Goal: Task Accomplishment & Management: Use online tool/utility

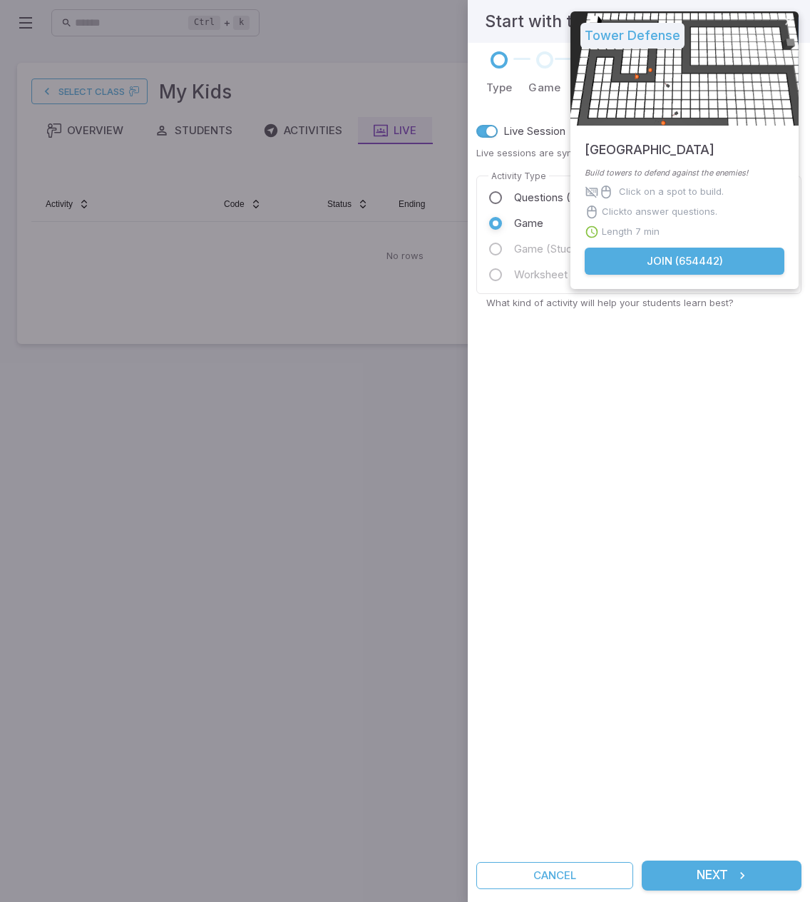
click at [200, 811] on div at bounding box center [405, 451] width 810 height 902
click at [541, 875] on button "Cancel" at bounding box center [555, 875] width 157 height 27
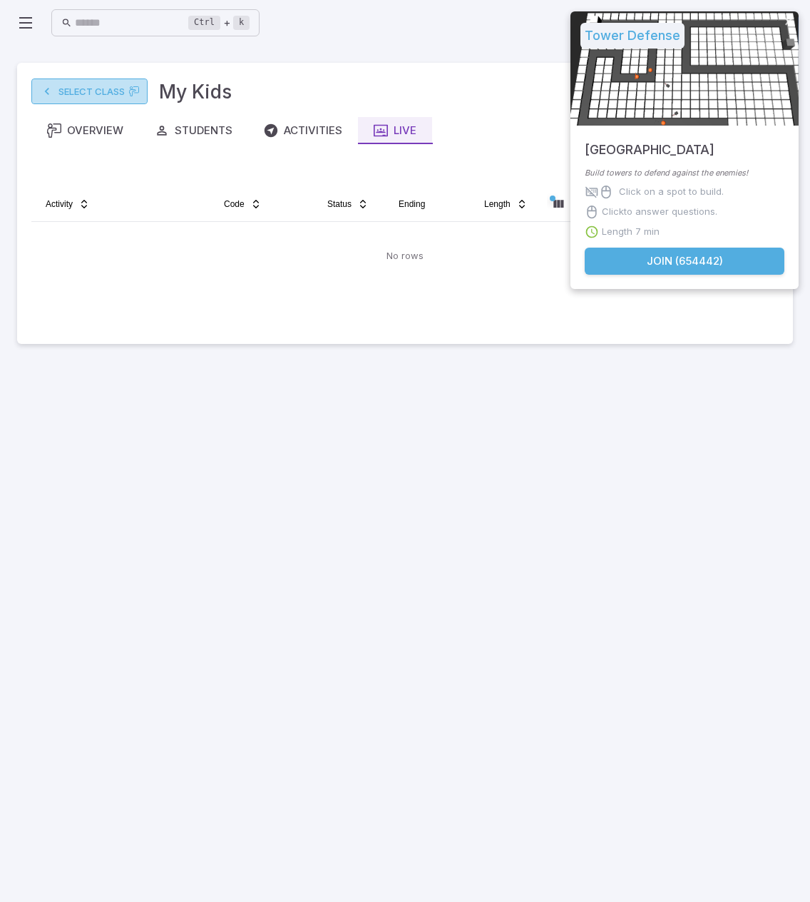
click at [81, 94] on link "Select Class" at bounding box center [89, 91] width 116 height 26
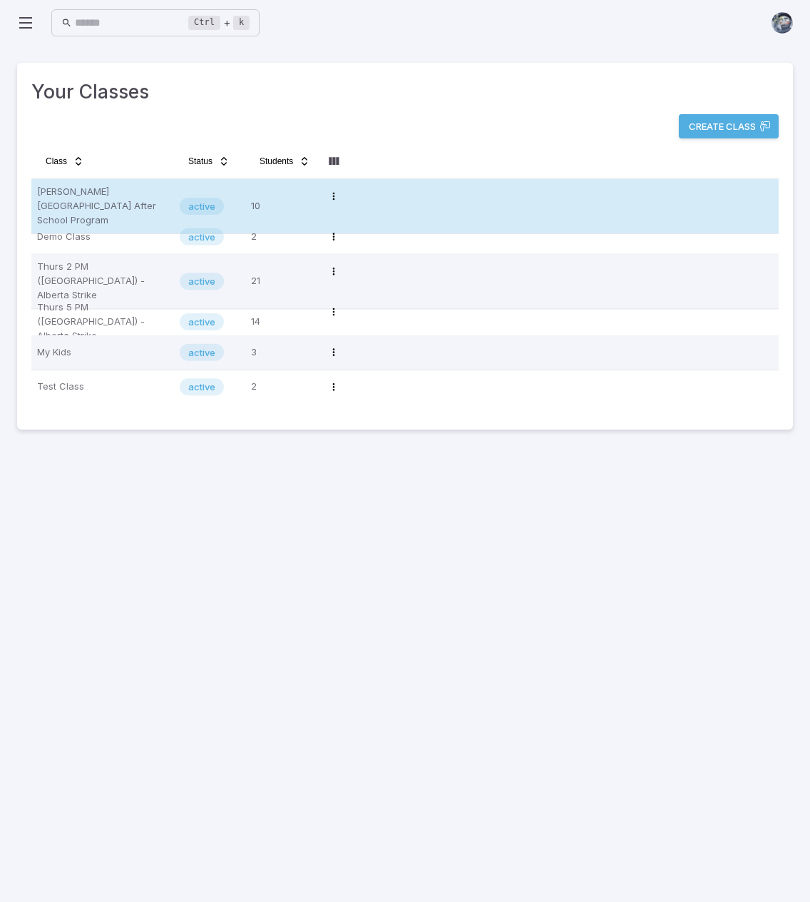
click at [89, 195] on p "Newton's Grove After School Program" at bounding box center [102, 206] width 131 height 43
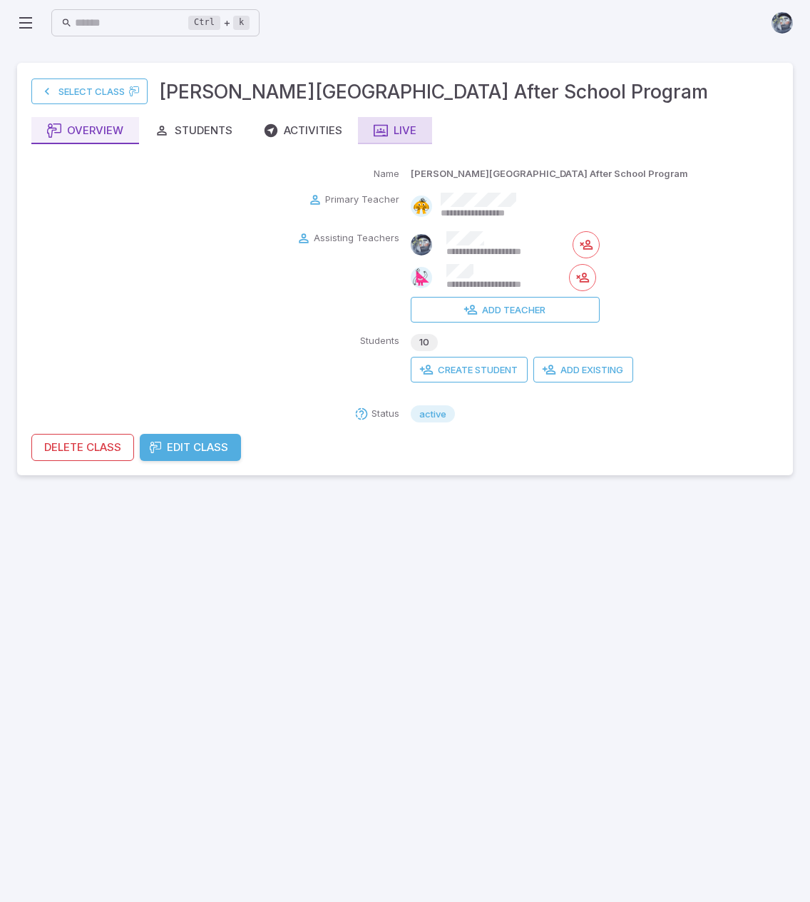
click at [398, 134] on div "Live" at bounding box center [395, 131] width 43 height 16
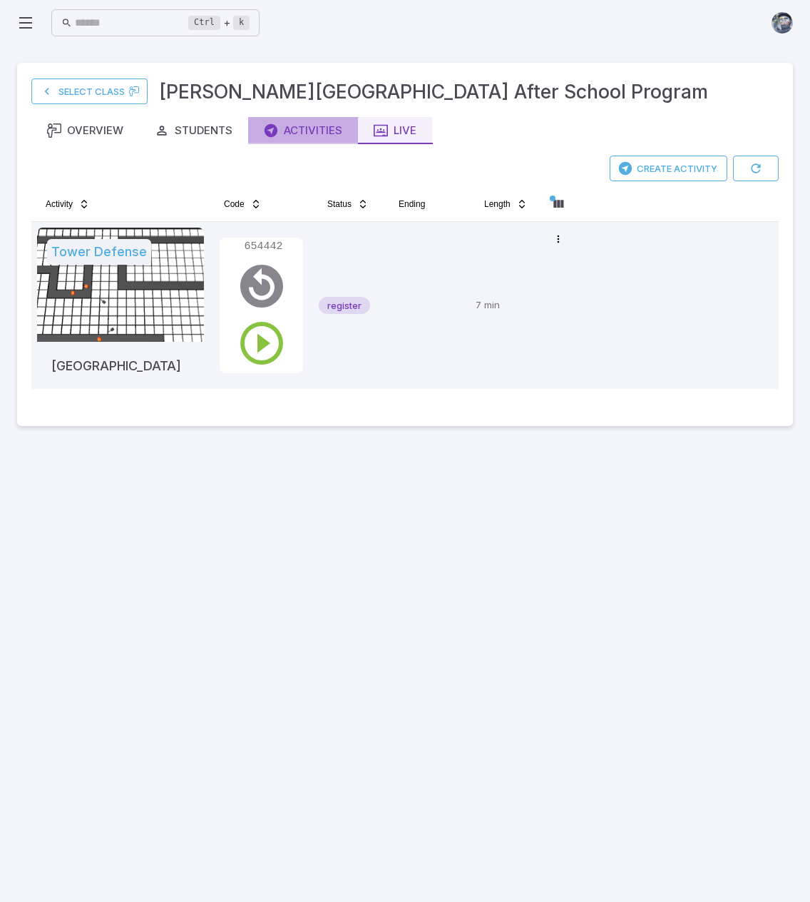
click at [331, 139] on button "Activities" at bounding box center [303, 130] width 110 height 27
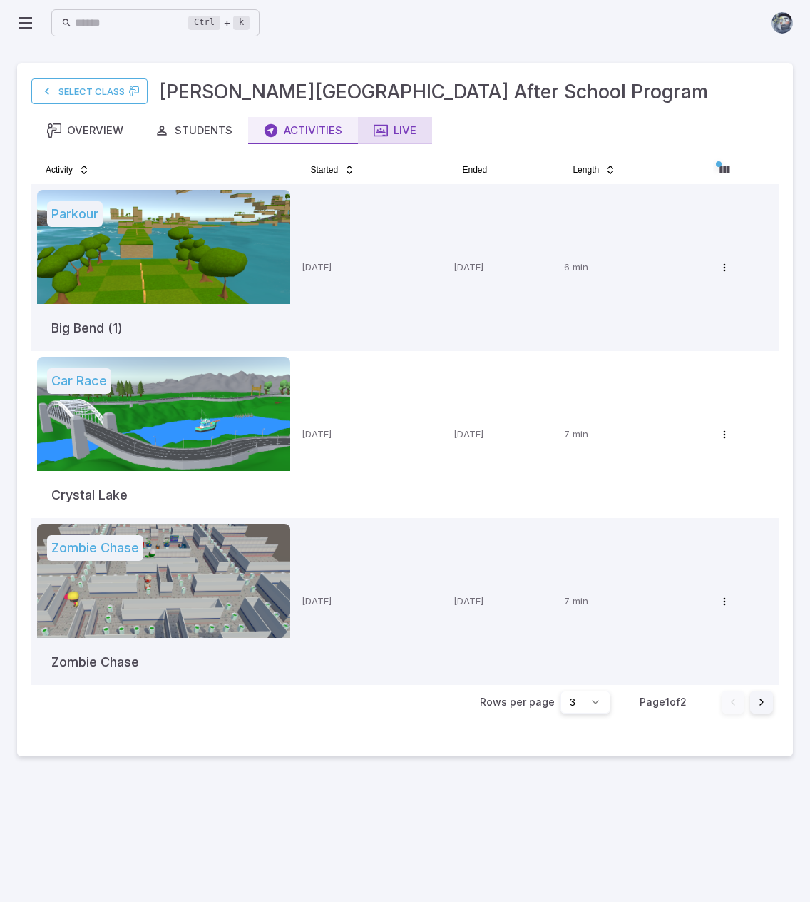
click at [397, 133] on div "Live" at bounding box center [395, 131] width 43 height 16
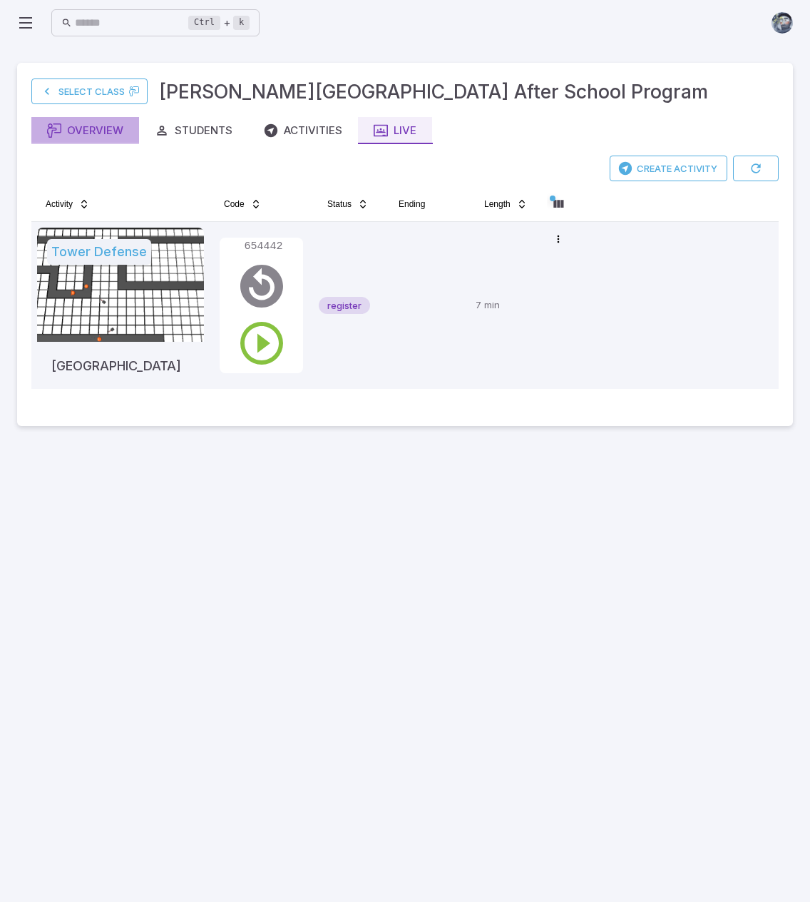
click at [78, 139] on button "Overview" at bounding box center [85, 130] width 108 height 27
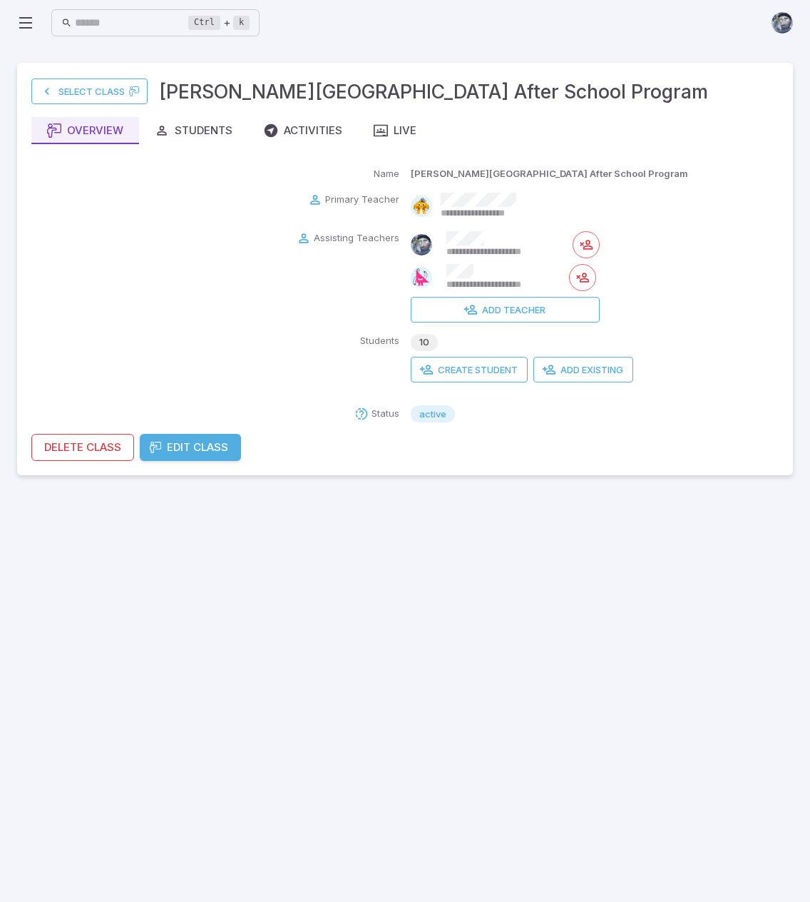
click at [575, 636] on main "**********" at bounding box center [405, 474] width 810 height 856
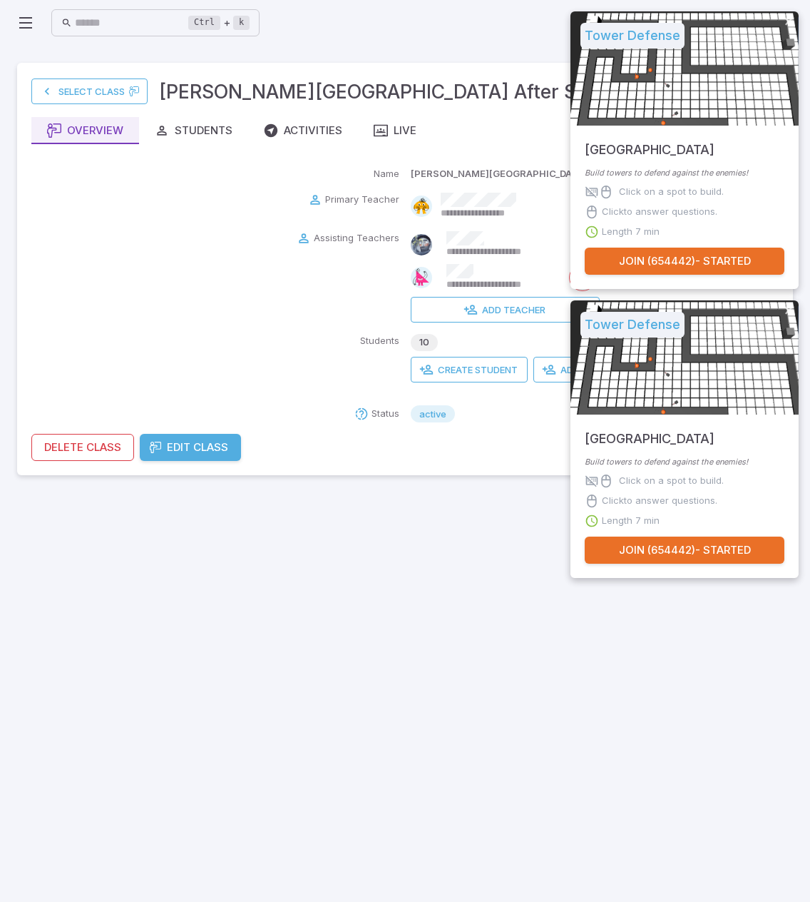
click at [497, 564] on main "**********" at bounding box center [405, 474] width 810 height 856
click at [413, 141] on button "Live" at bounding box center [395, 130] width 74 height 27
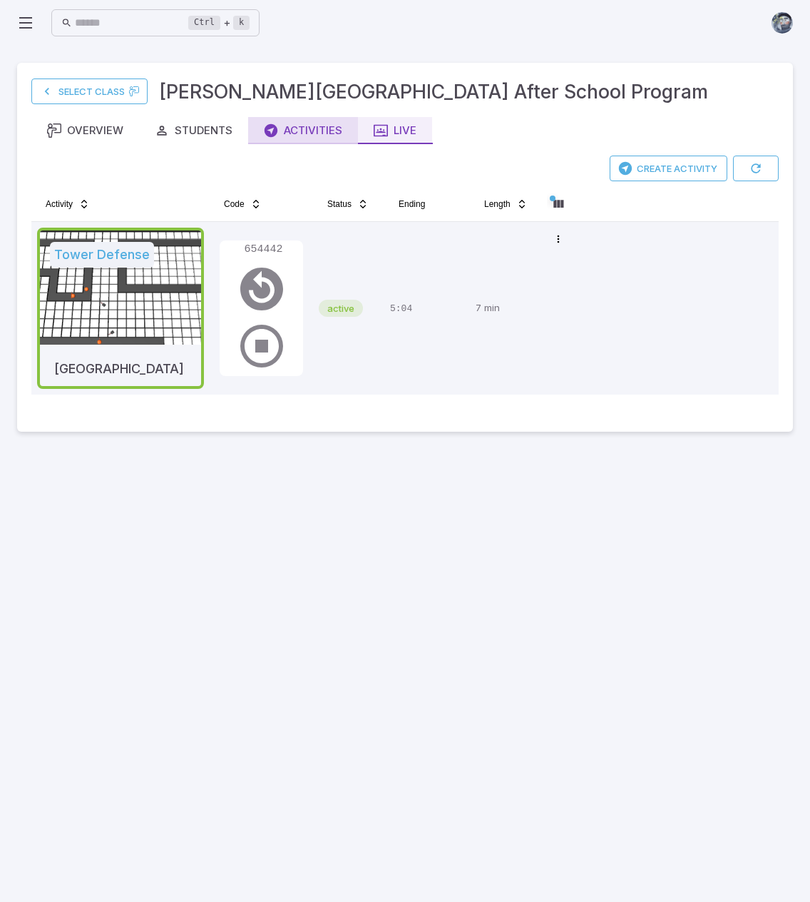
click at [288, 136] on div "Activities" at bounding box center [303, 131] width 78 height 16
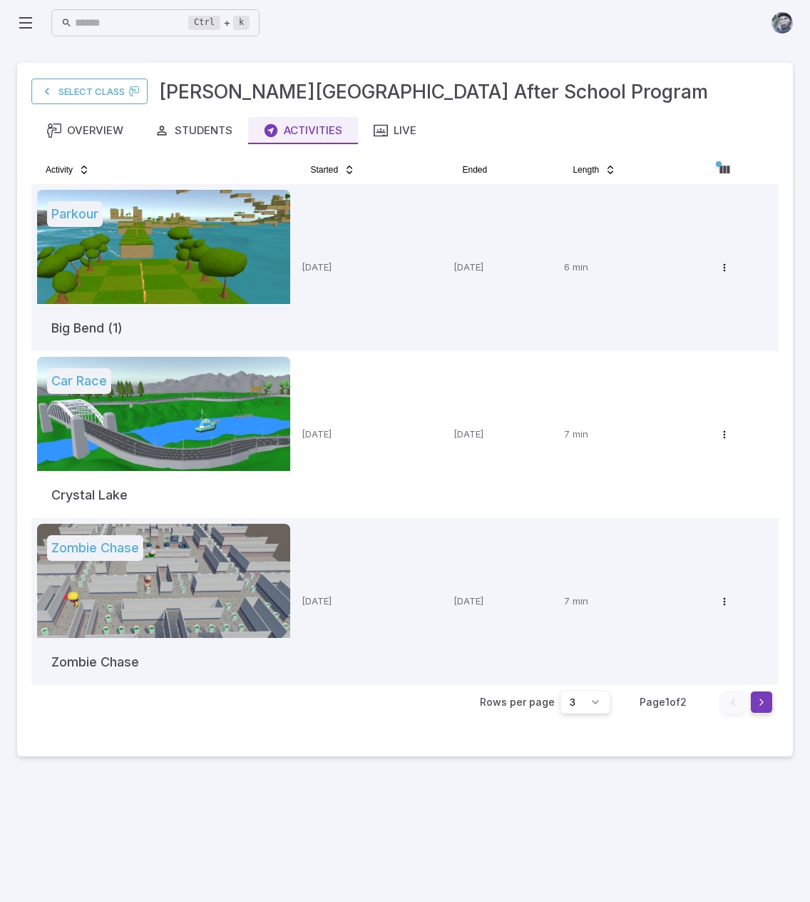
click at [764, 703] on button "Go to next page" at bounding box center [762, 702] width 23 height 23
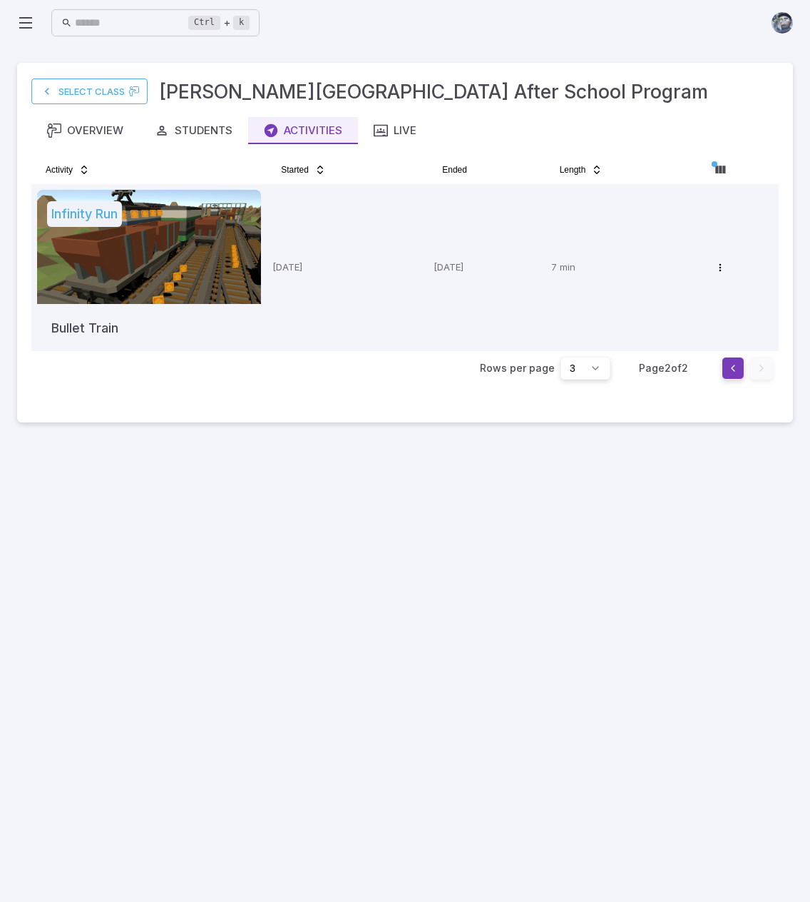
click at [733, 370] on button "Go to previous page" at bounding box center [733, 368] width 23 height 23
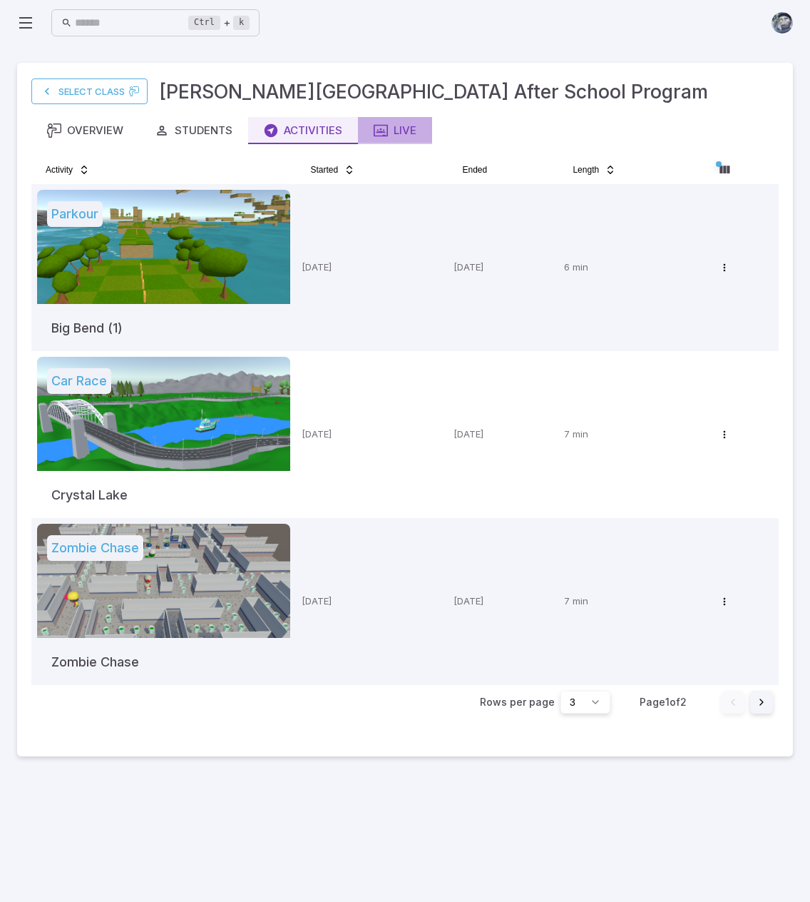
click at [400, 132] on div "Live" at bounding box center [395, 131] width 43 height 16
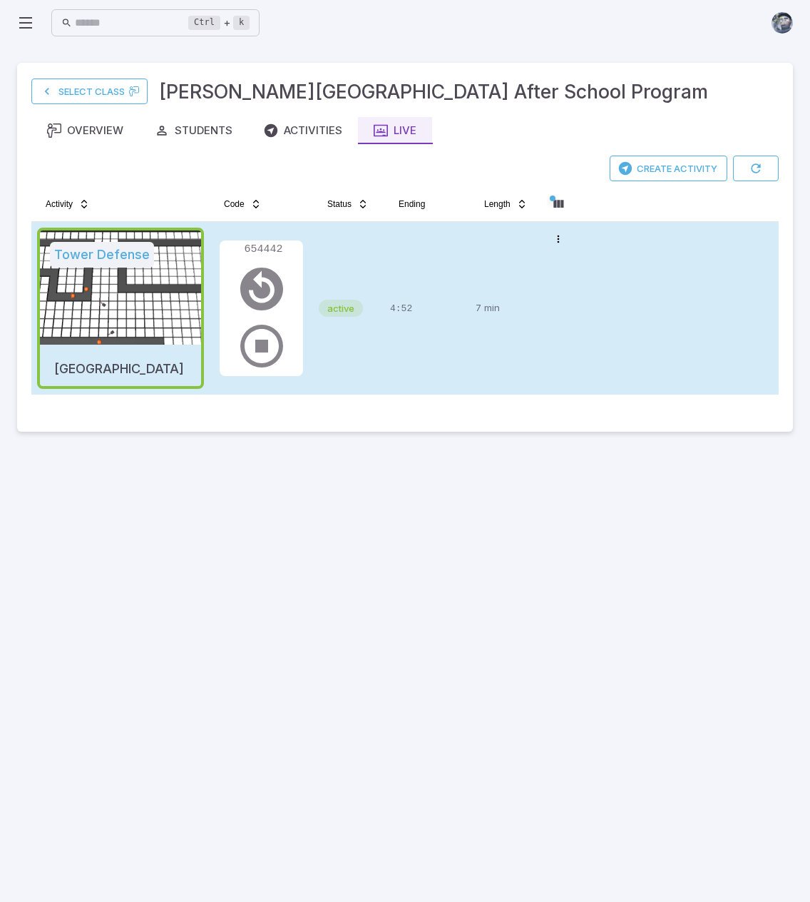
click at [497, 342] on p "7 min" at bounding box center [506, 308] width 60 height 161
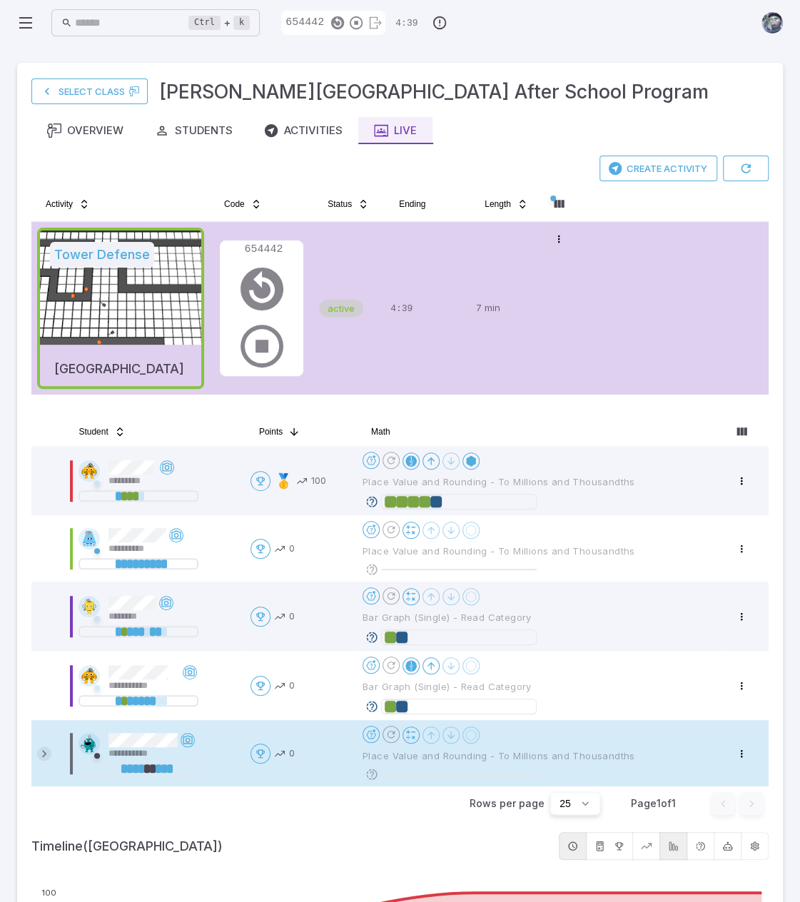
click at [47, 751] on icon at bounding box center [44, 753] width 14 height 14
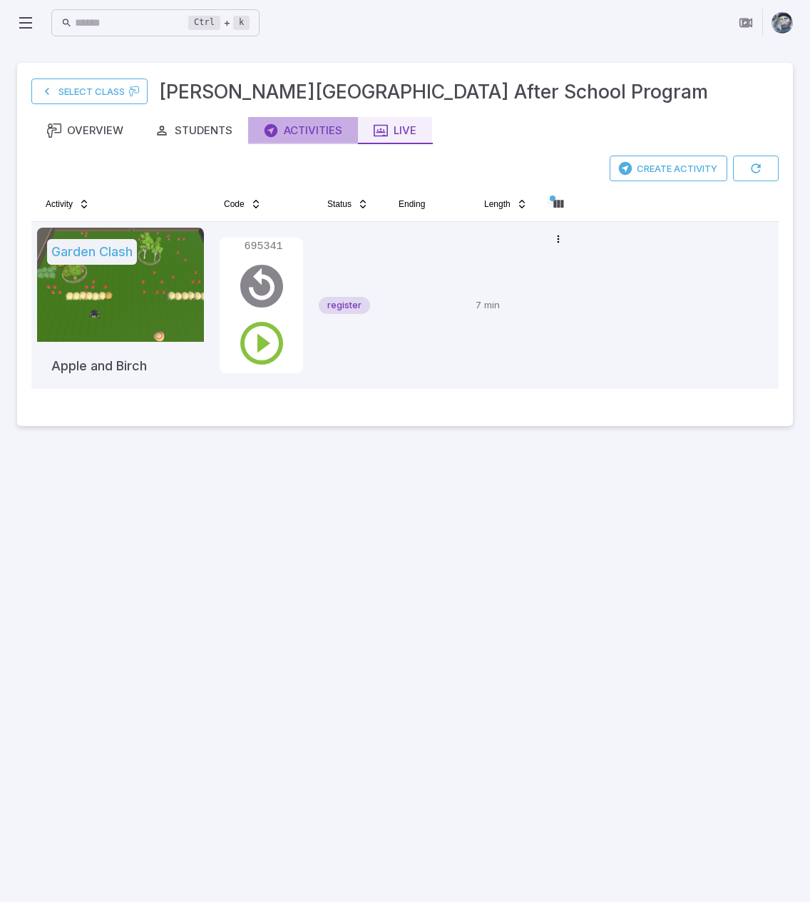
click at [281, 129] on div "Activities" at bounding box center [303, 131] width 78 height 16
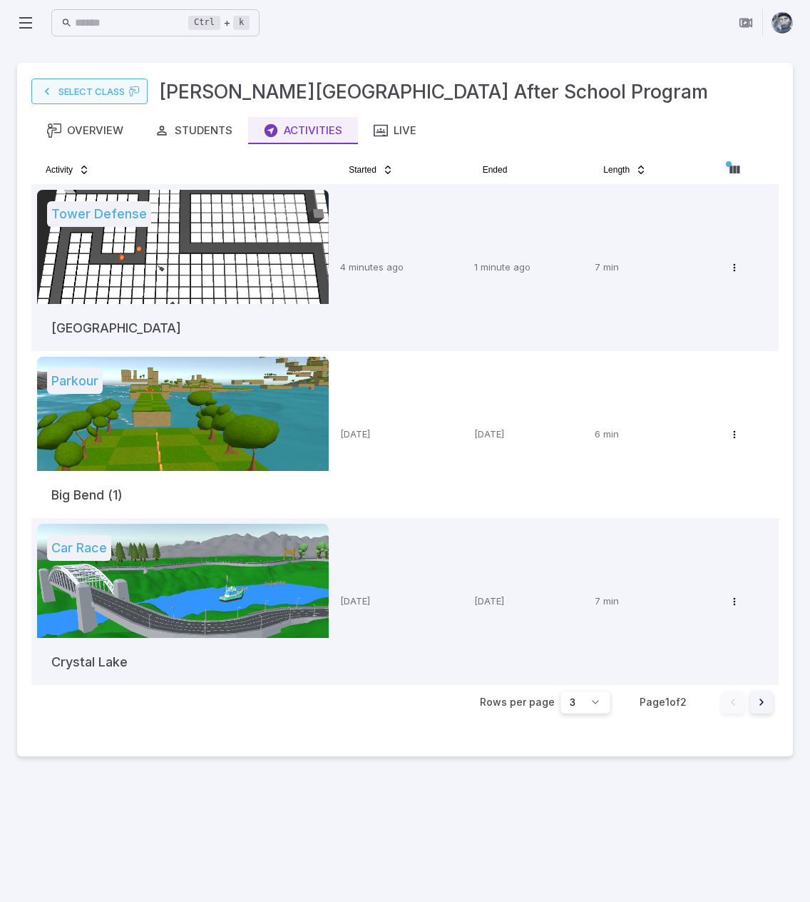
click at [107, 88] on link "Select Class" at bounding box center [89, 91] width 116 height 26
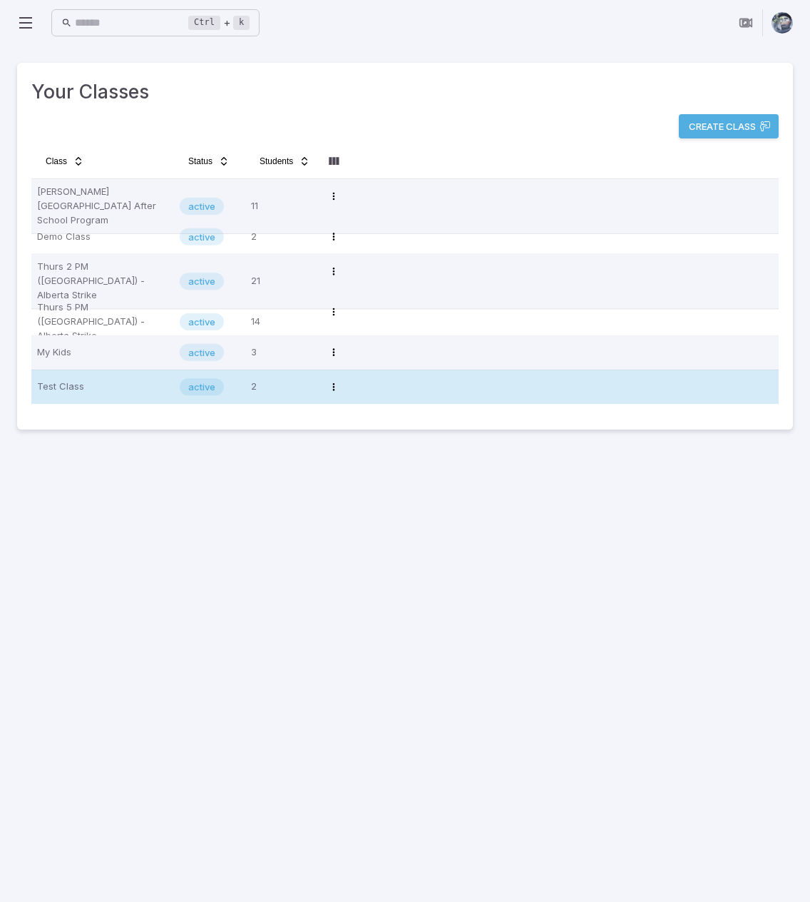
click at [89, 381] on p "Test Class" at bounding box center [102, 386] width 131 height 23
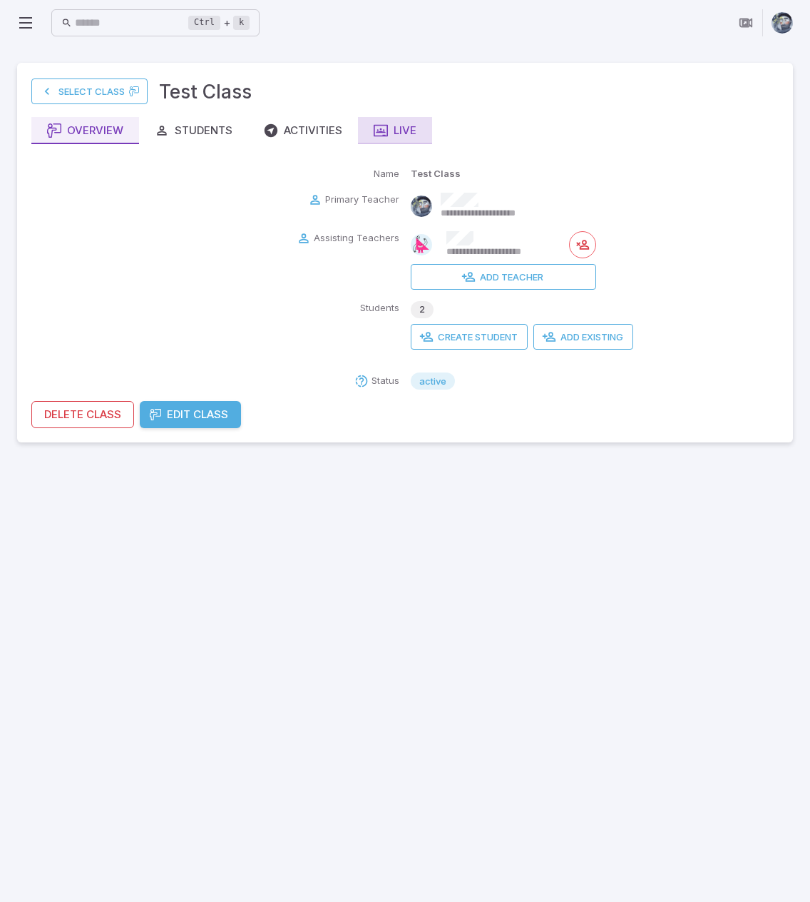
click at [408, 135] on div "Live" at bounding box center [395, 131] width 43 height 16
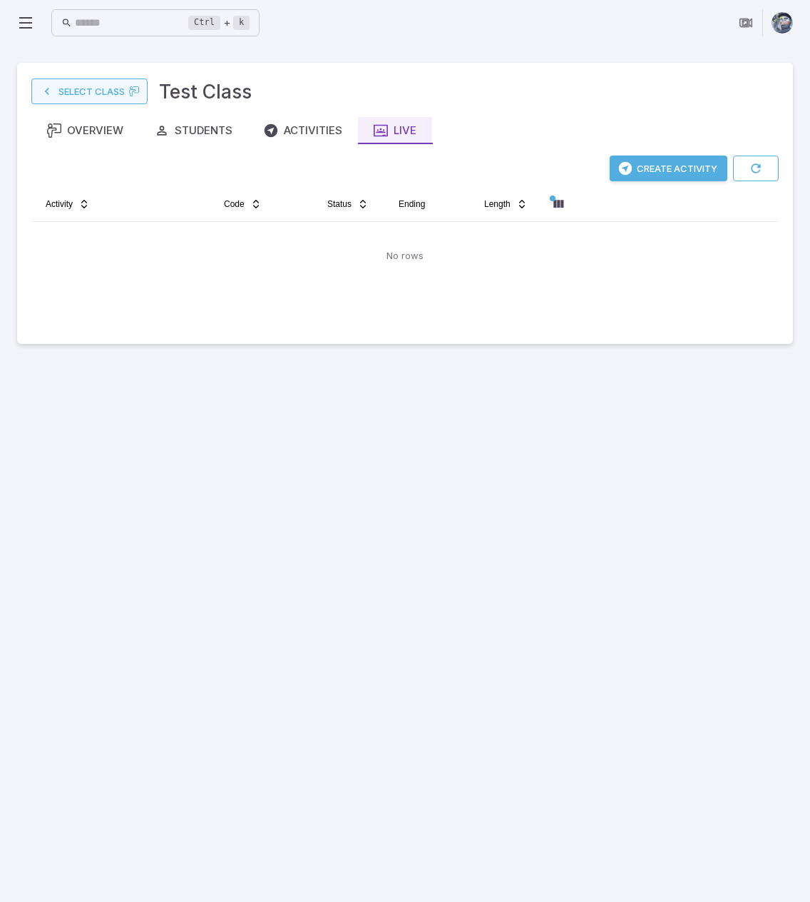
click at [113, 89] on link "Select Class" at bounding box center [89, 91] width 116 height 26
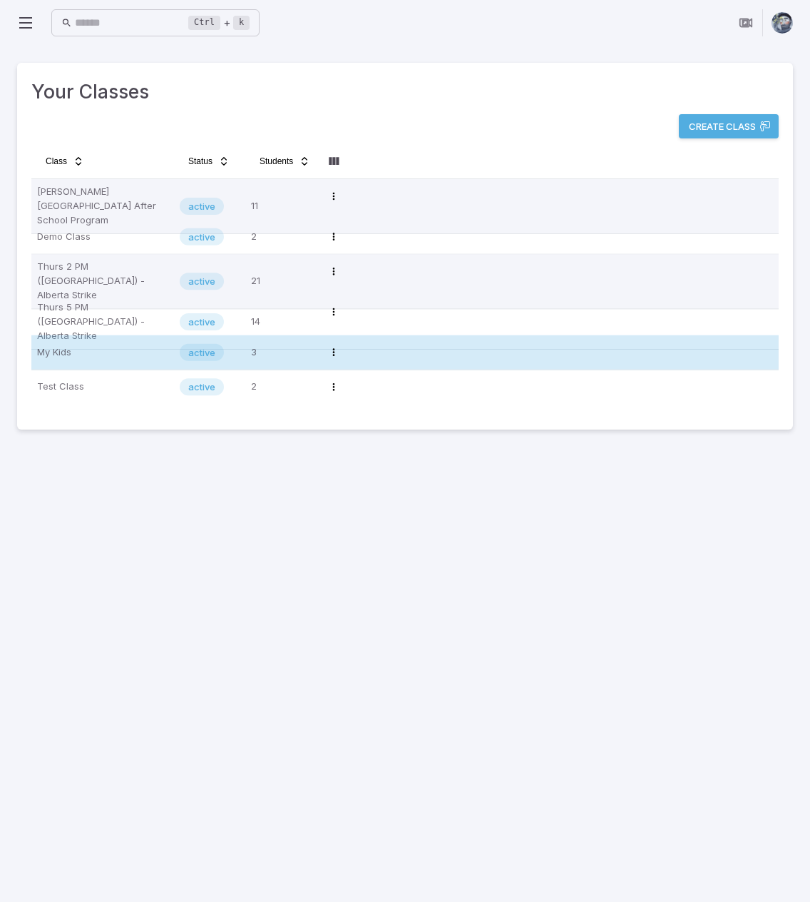
click at [55, 343] on p "My Kids" at bounding box center [102, 352] width 131 height 23
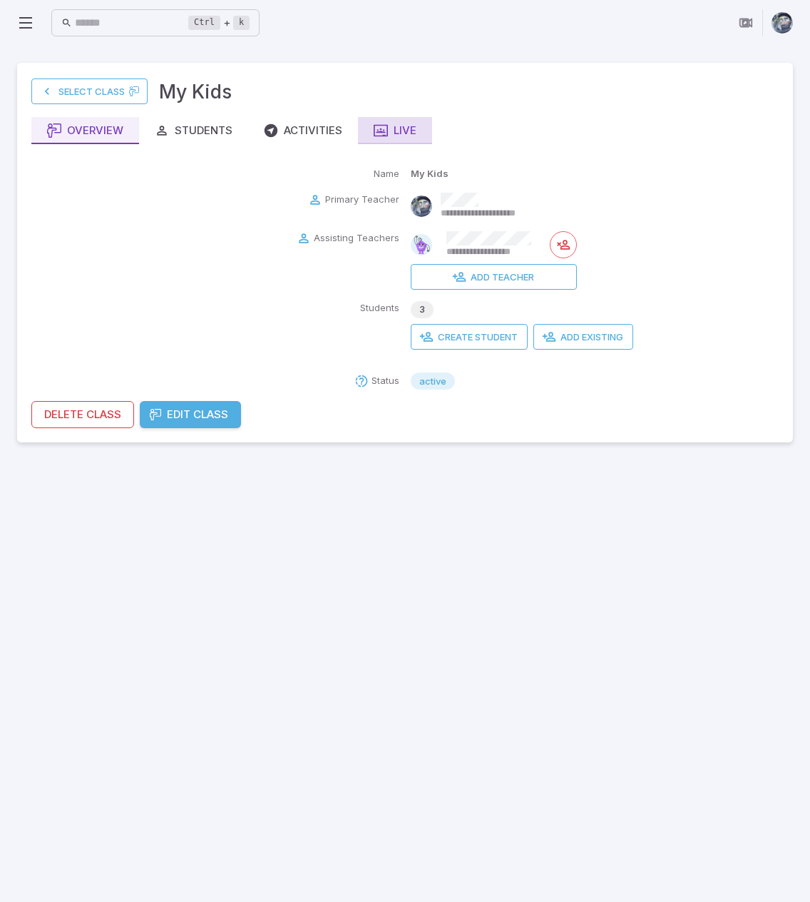
click at [402, 133] on div "Live" at bounding box center [395, 131] width 43 height 16
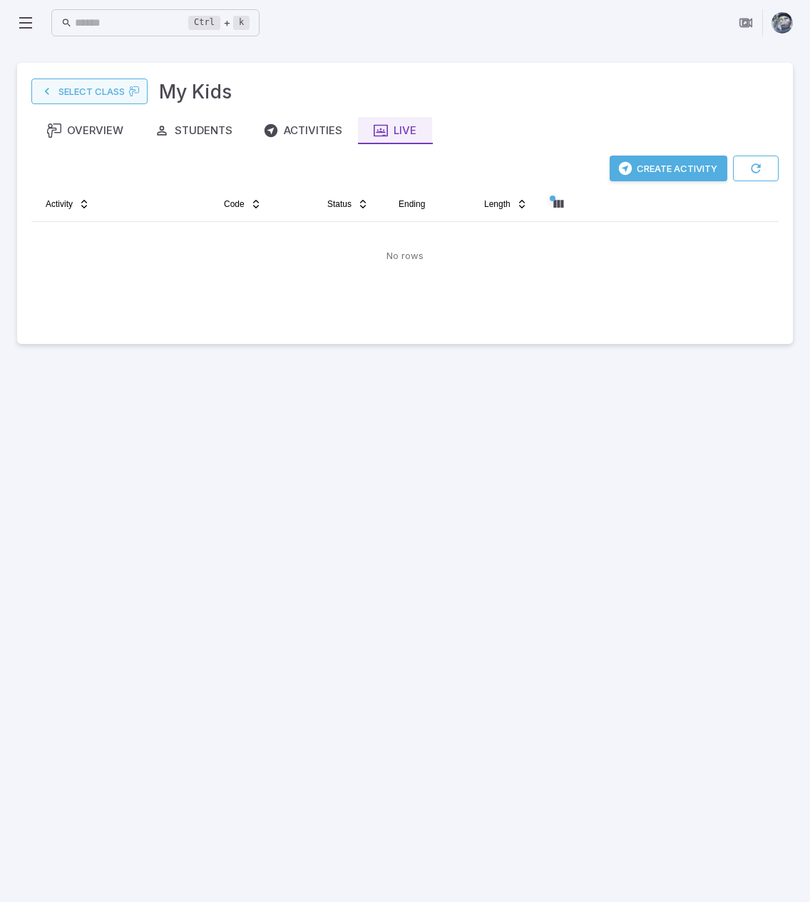
click at [114, 101] on link "Select Class" at bounding box center [89, 91] width 116 height 26
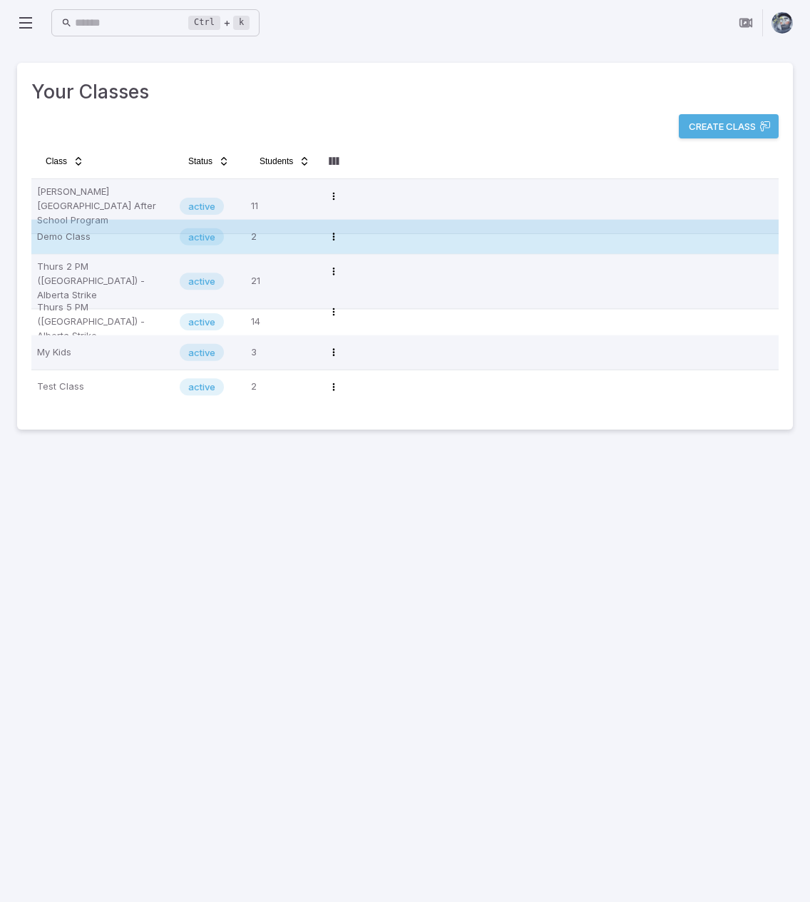
click at [106, 240] on p "Demo Class" at bounding box center [102, 236] width 131 height 23
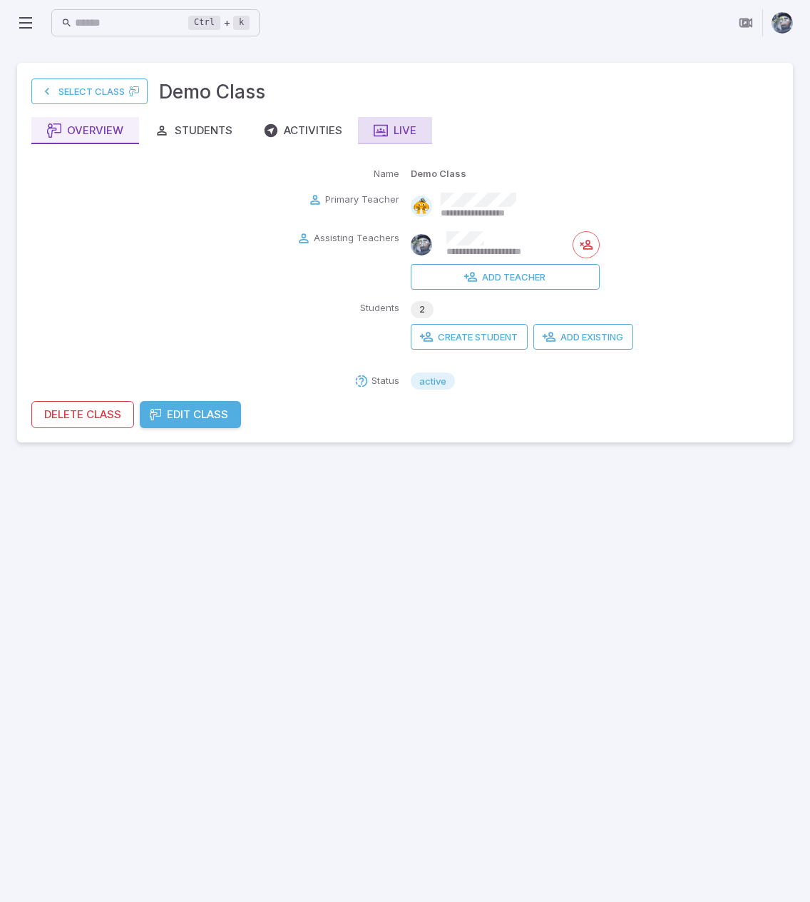
click at [402, 127] on div "Live" at bounding box center [395, 131] width 43 height 16
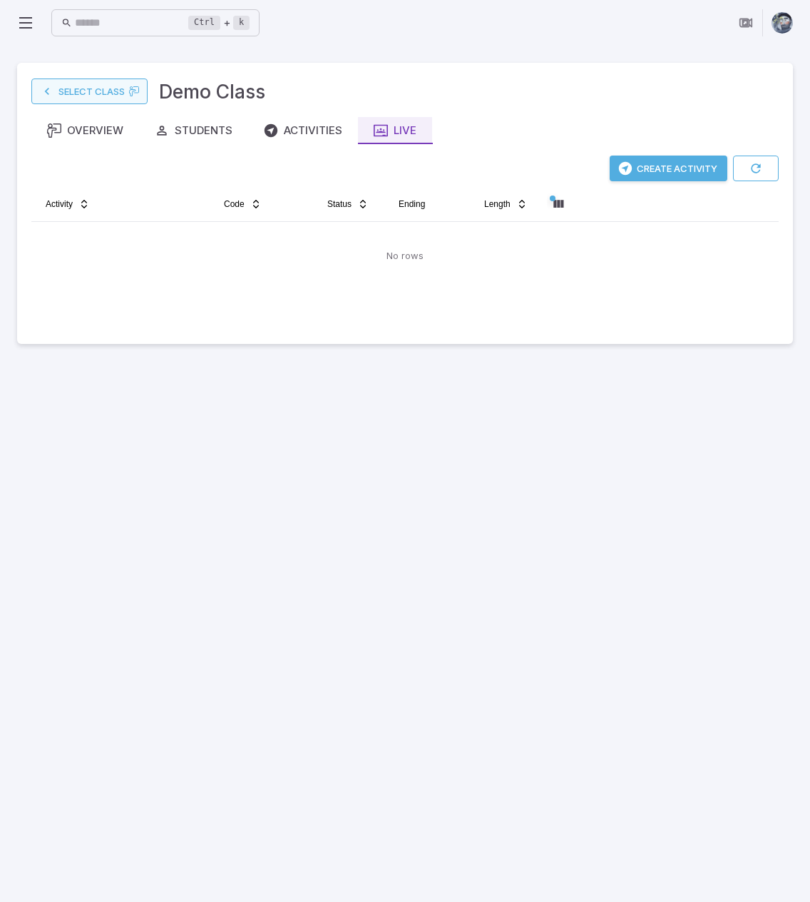
click at [53, 96] on icon at bounding box center [47, 91] width 14 height 14
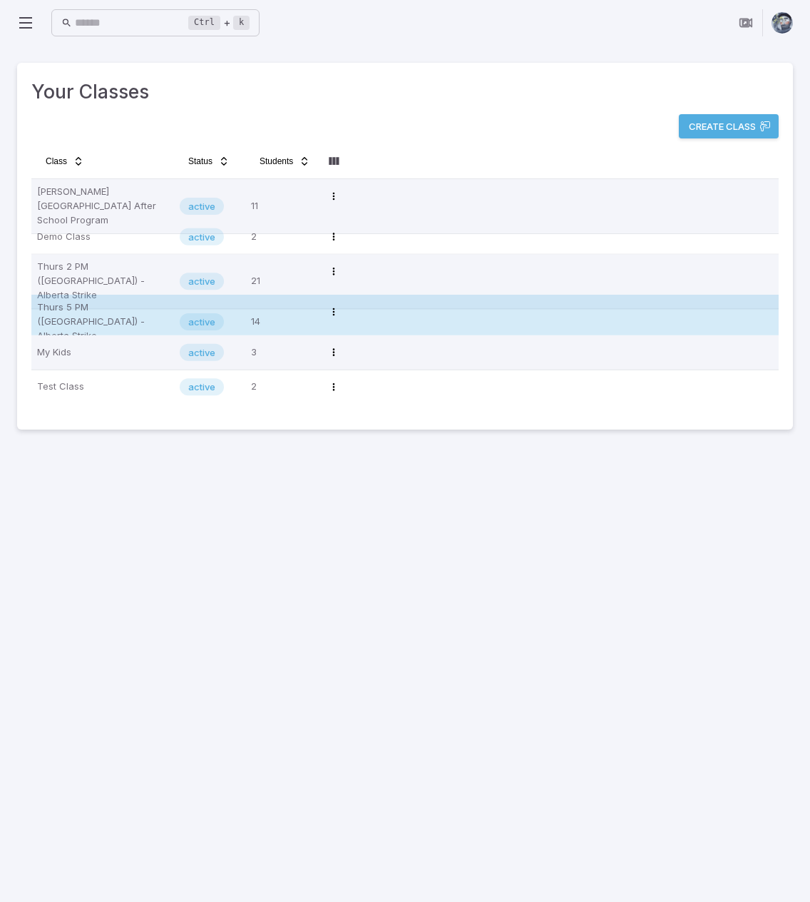
click at [100, 307] on p "Thurs 5 PM (MT) - Alberta Strike" at bounding box center [102, 321] width 131 height 43
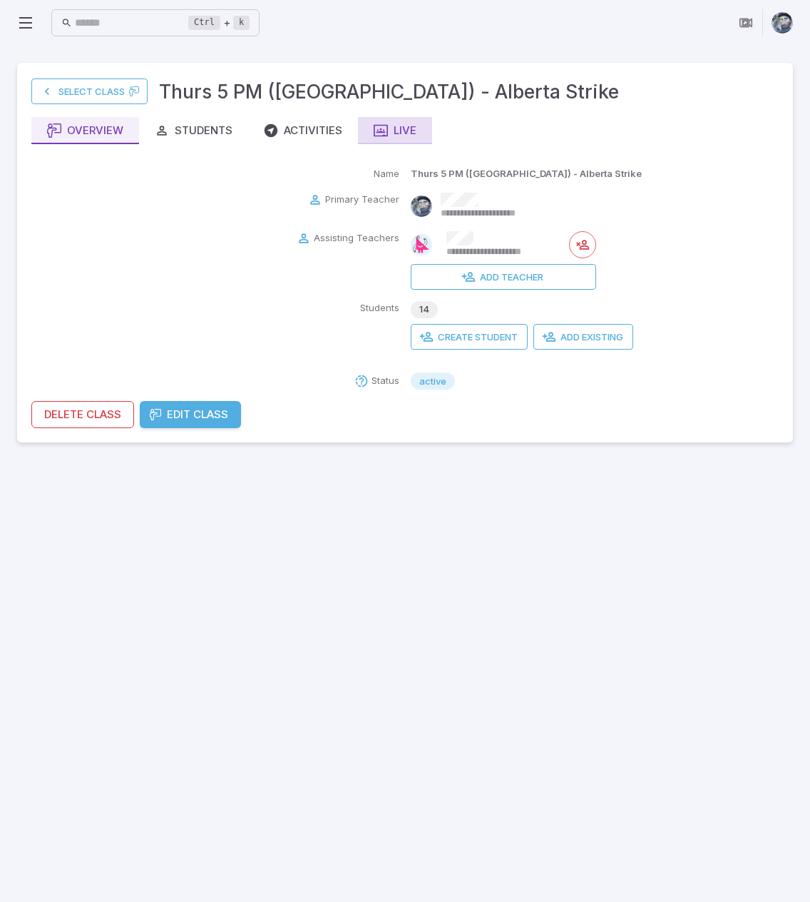
click at [414, 129] on div "Live" at bounding box center [395, 131] width 43 height 16
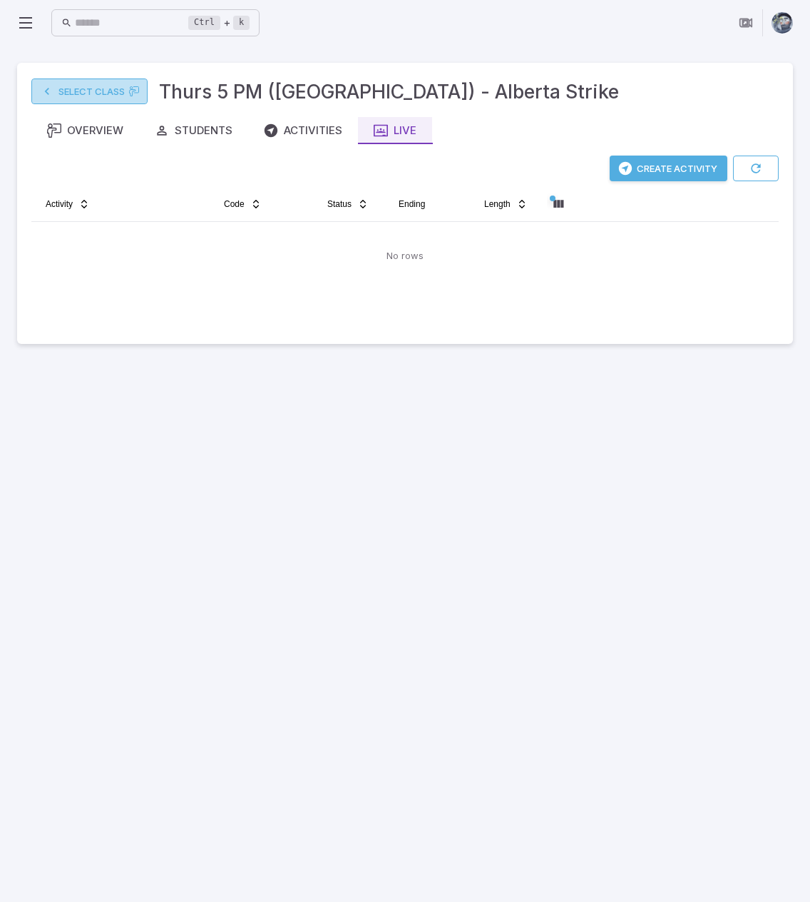
click at [87, 93] on link "Select Class" at bounding box center [89, 91] width 116 height 26
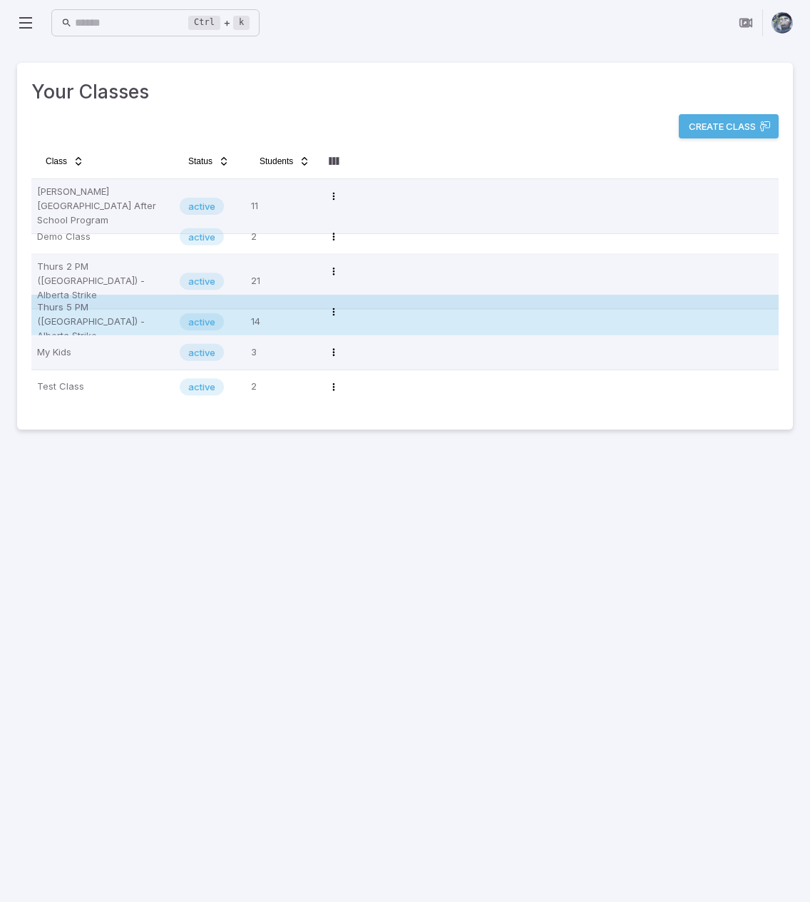
click at [71, 317] on p "Thurs 5 PM (MT) - Alberta Strike" at bounding box center [102, 321] width 131 height 43
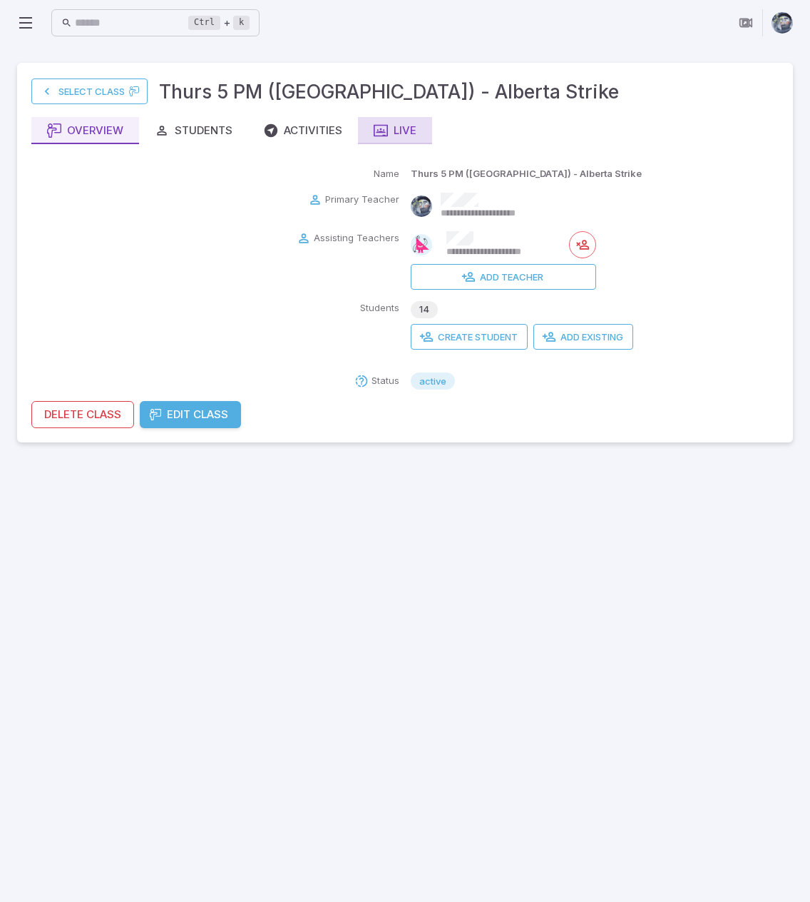
click at [398, 125] on div "Live" at bounding box center [395, 131] width 43 height 16
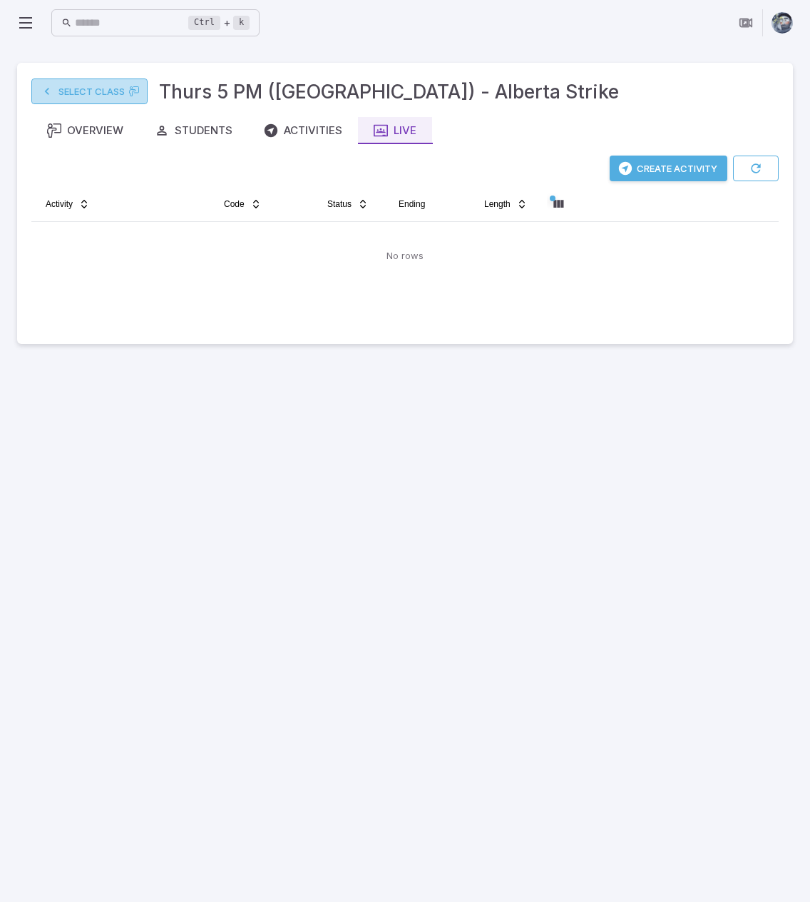
click at [76, 83] on link "Select Class" at bounding box center [89, 91] width 116 height 26
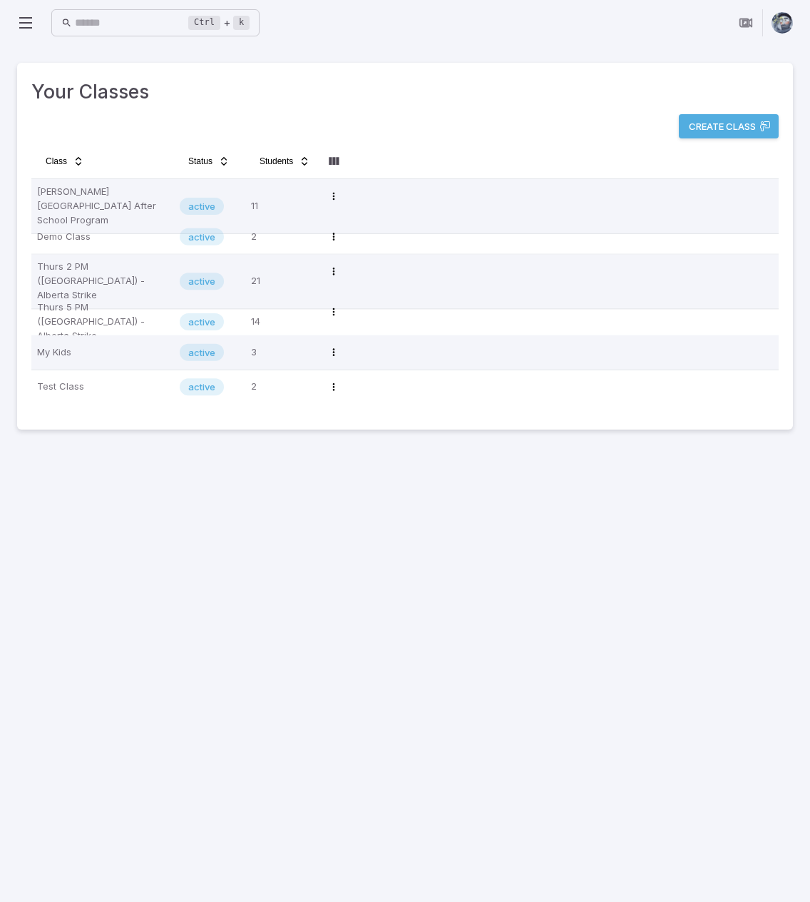
click at [544, 611] on main "Your Classes Create Class Class Status Students Newton's Grove After School Pro…" at bounding box center [405, 474] width 810 height 856
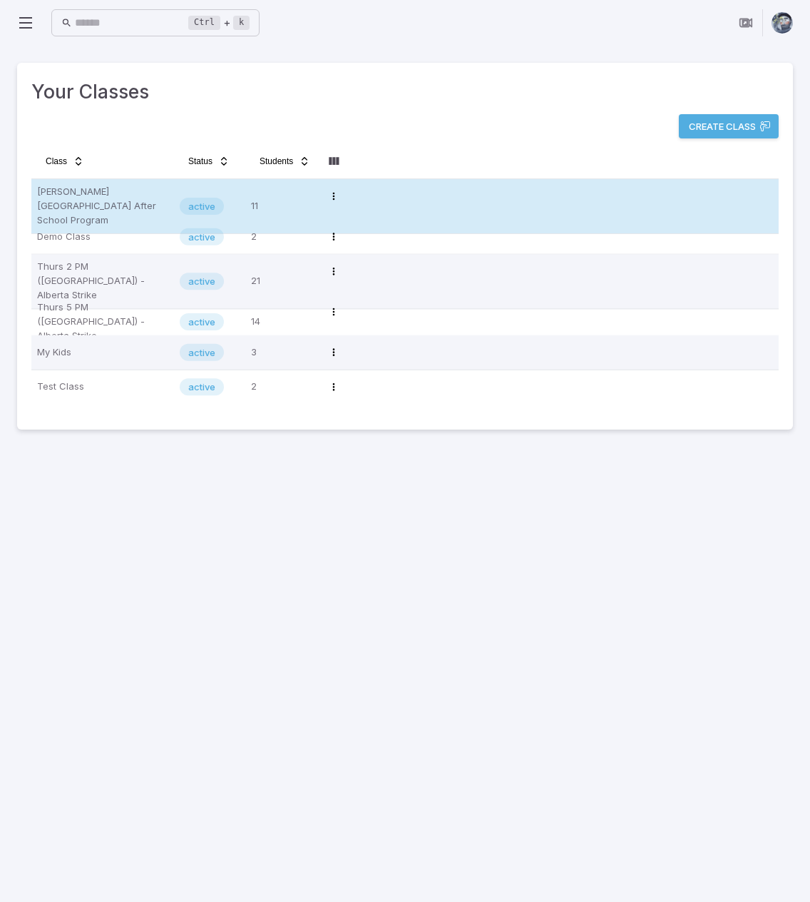
click at [89, 193] on p "Newton's Grove After School Program" at bounding box center [102, 206] width 131 height 43
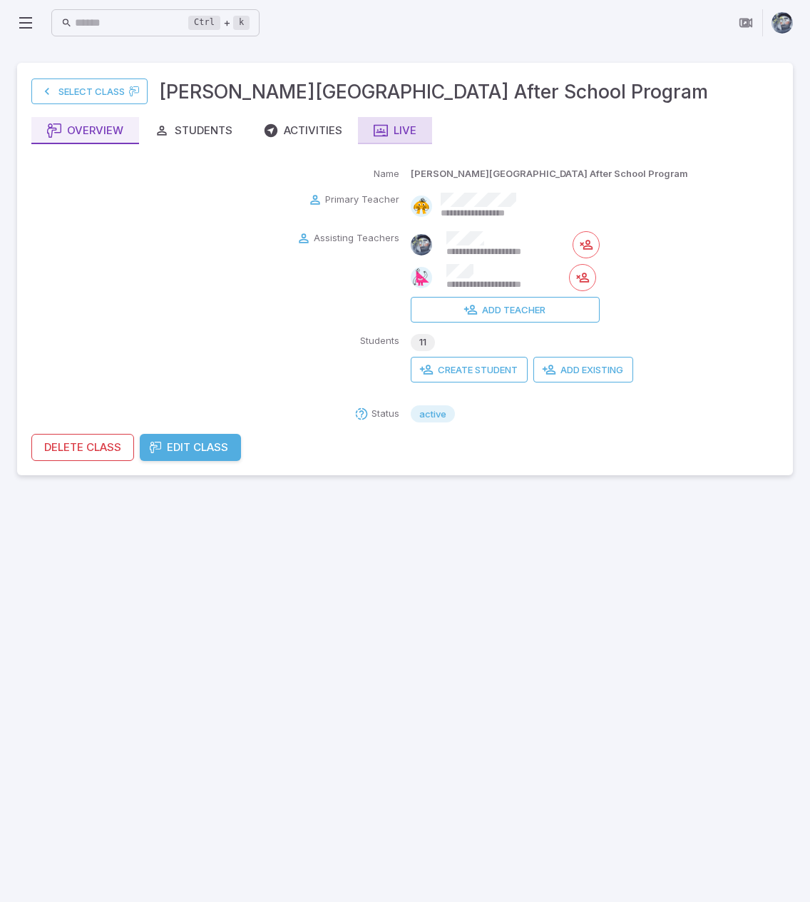
click at [421, 124] on button "Live" at bounding box center [395, 130] width 74 height 27
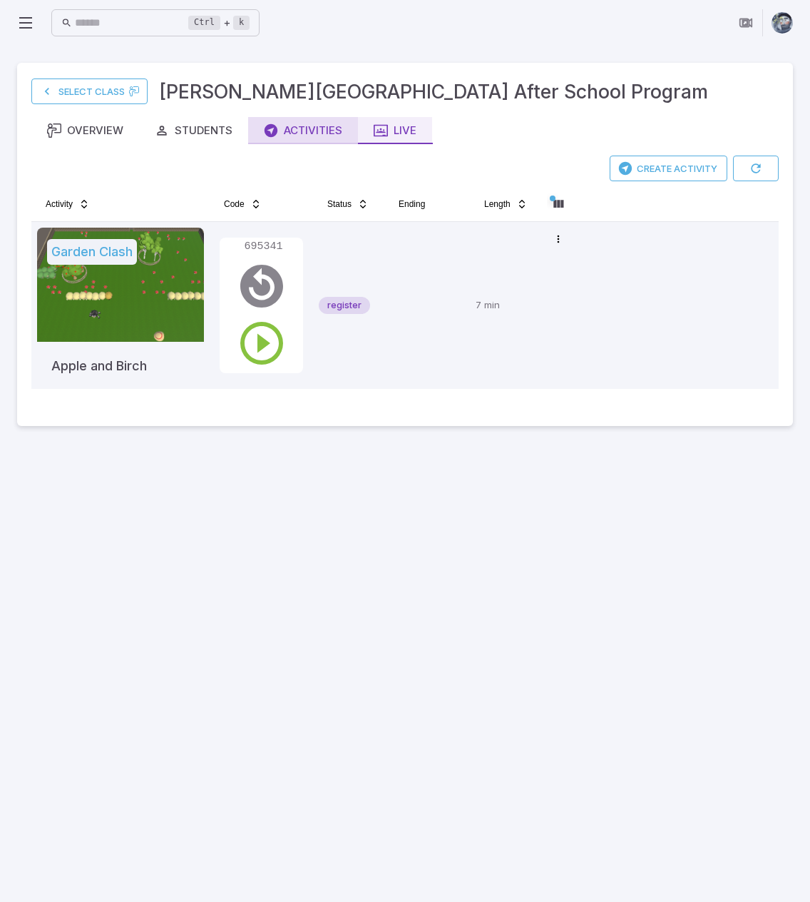
click at [304, 131] on div "Activities" at bounding box center [303, 131] width 78 height 16
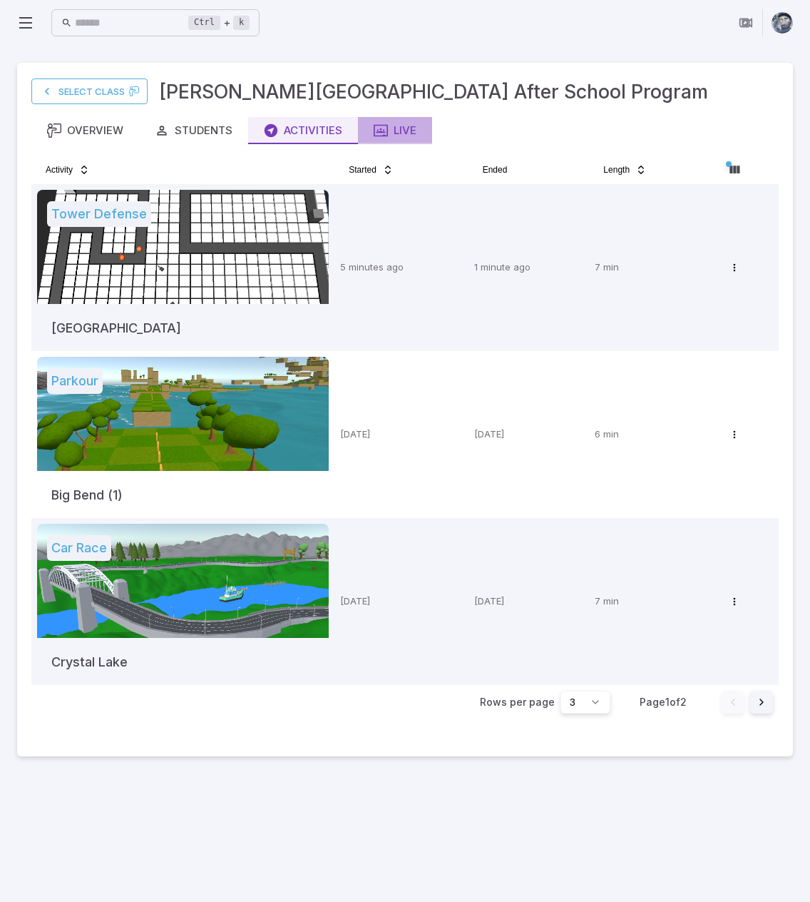
click at [417, 129] on div "Live" at bounding box center [395, 131] width 43 height 16
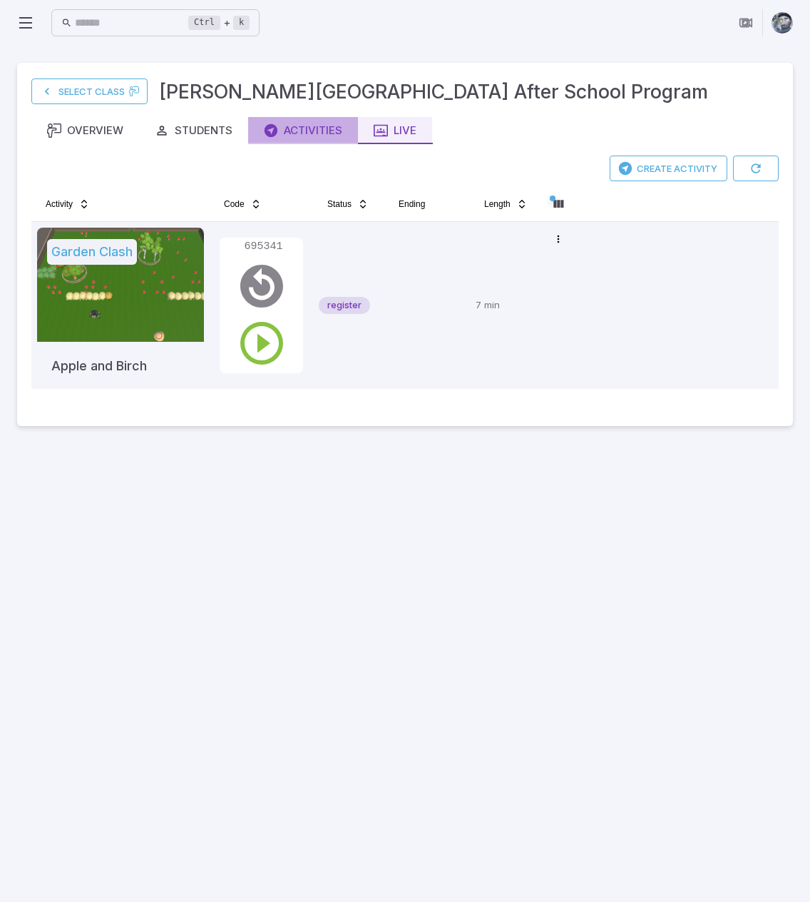
click at [307, 136] on div "Activities" at bounding box center [303, 131] width 78 height 16
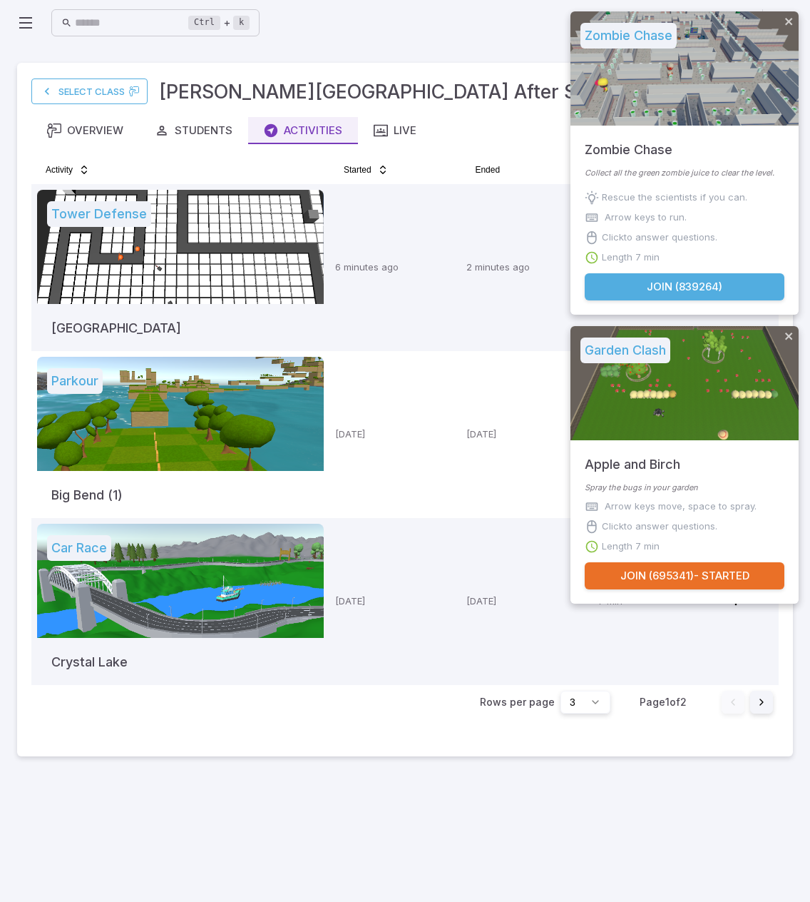
click at [444, 51] on main "Select Class Newton's Grove After School Program Overview Students Activities L…" at bounding box center [405, 474] width 810 height 856
click at [394, 129] on div "Live" at bounding box center [395, 131] width 43 height 16
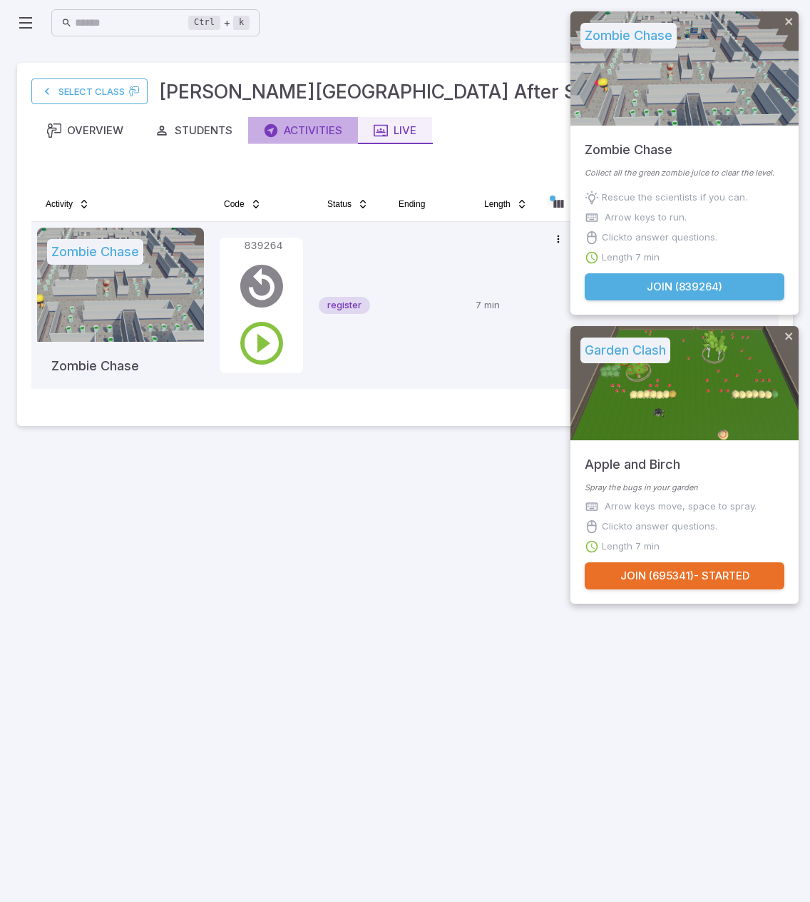
click at [312, 132] on div "Activities" at bounding box center [303, 131] width 78 height 16
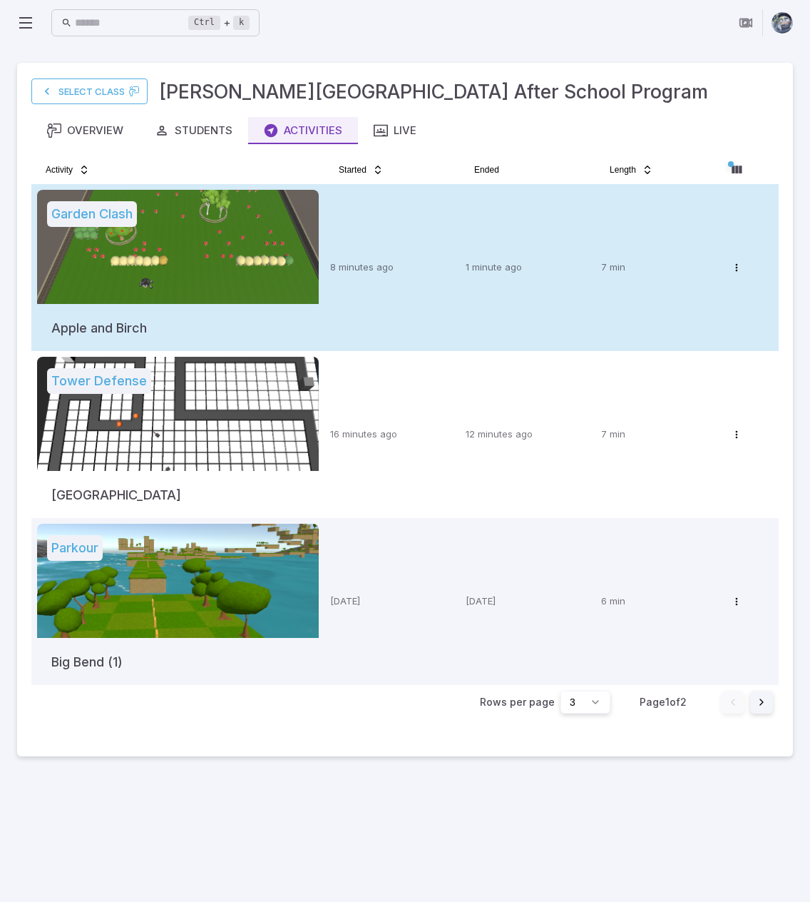
click at [325, 235] on td "8 minutes ago" at bounding box center [393, 267] width 136 height 167
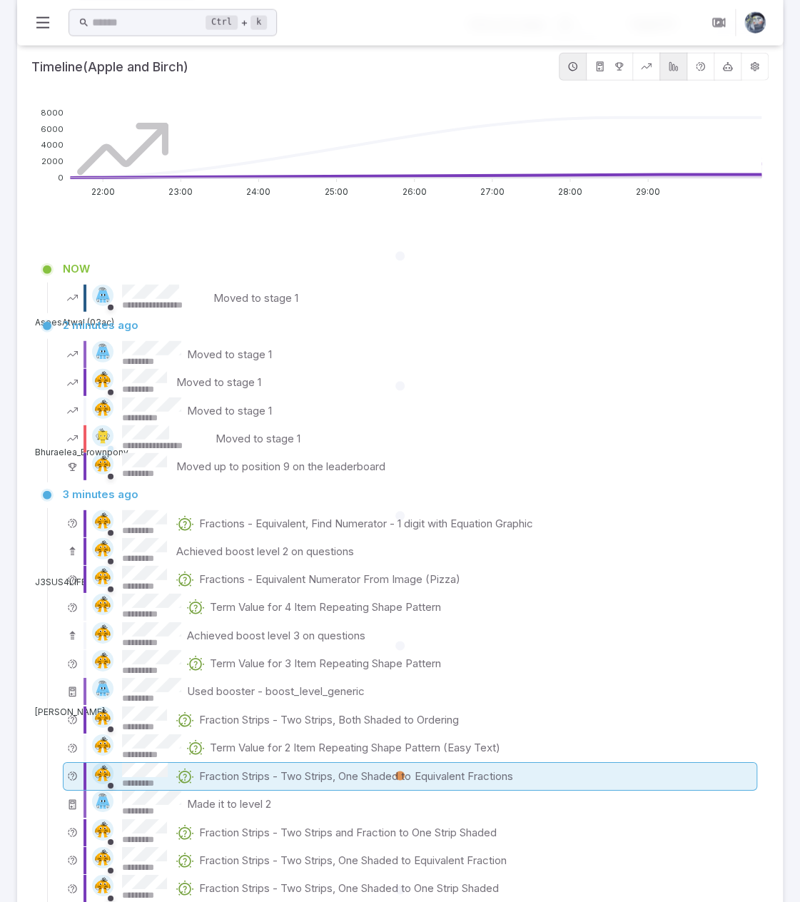
scroll to position [1461, 0]
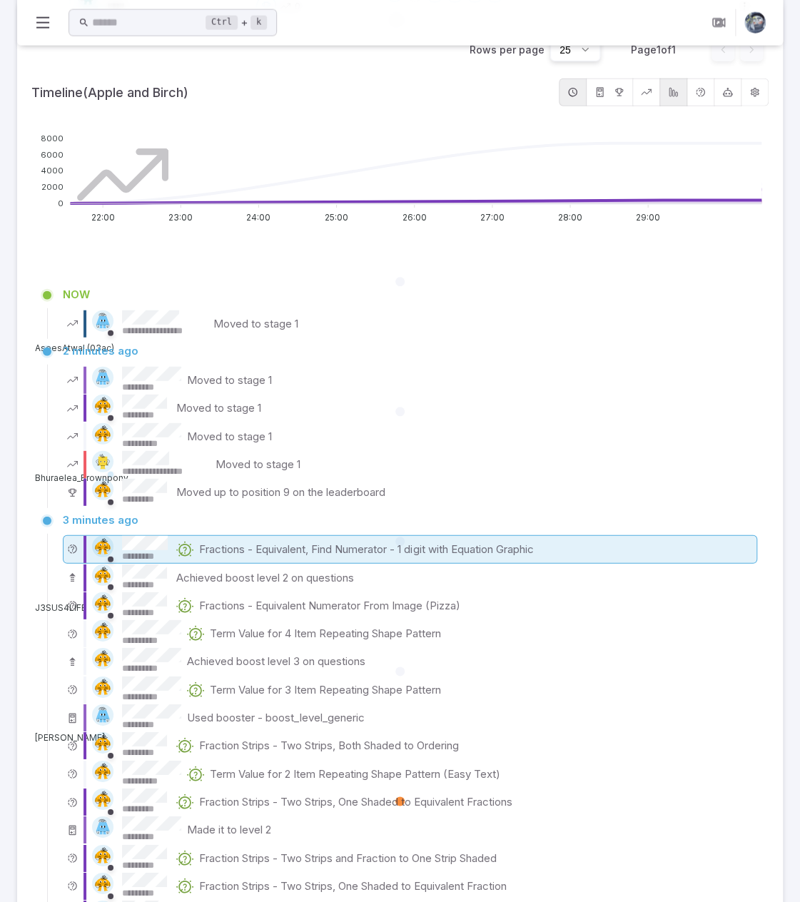
click at [254, 549] on p "Fractions - Equivalent, Find Numerator - 1 digit with Equation Graphic" at bounding box center [366, 549] width 334 height 16
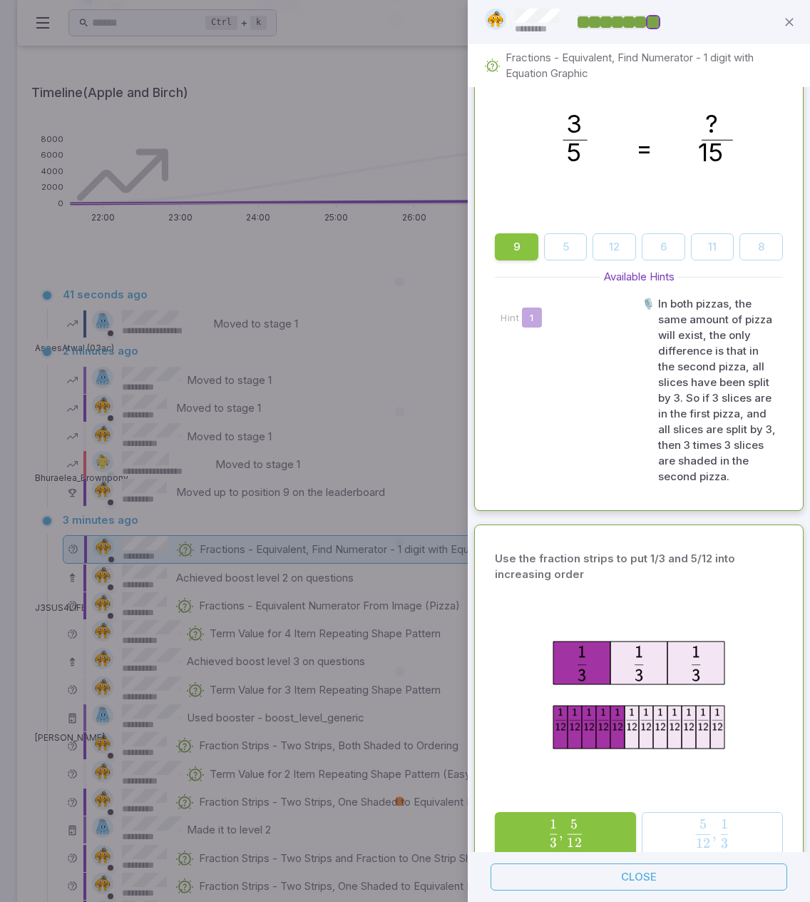
scroll to position [454, 0]
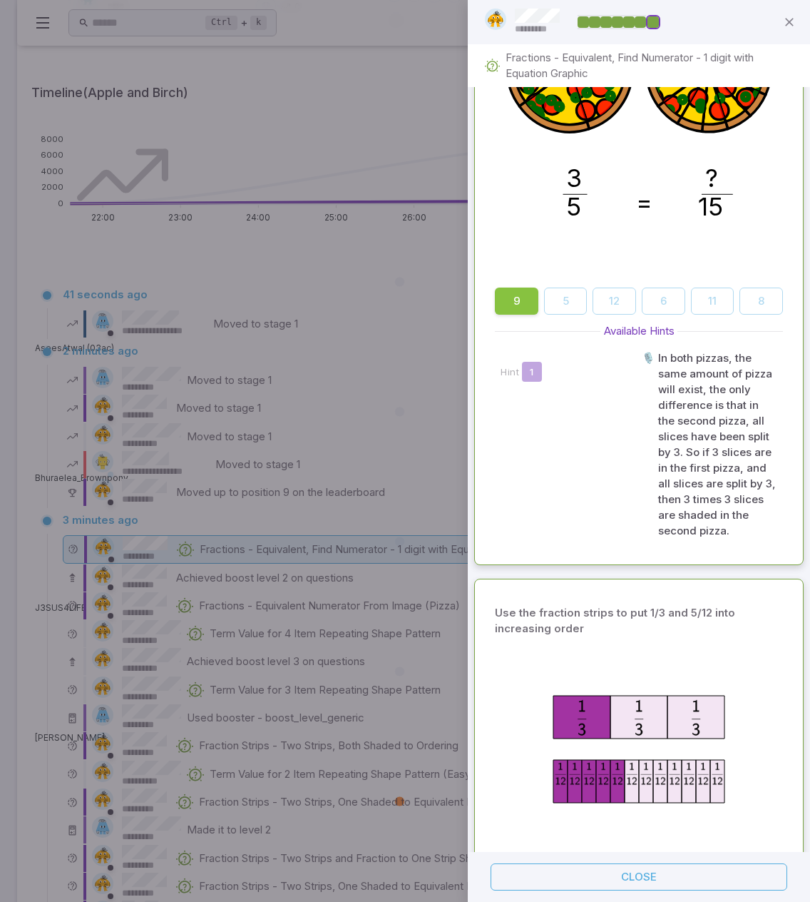
click at [400, 524] on div at bounding box center [405, 451] width 810 height 902
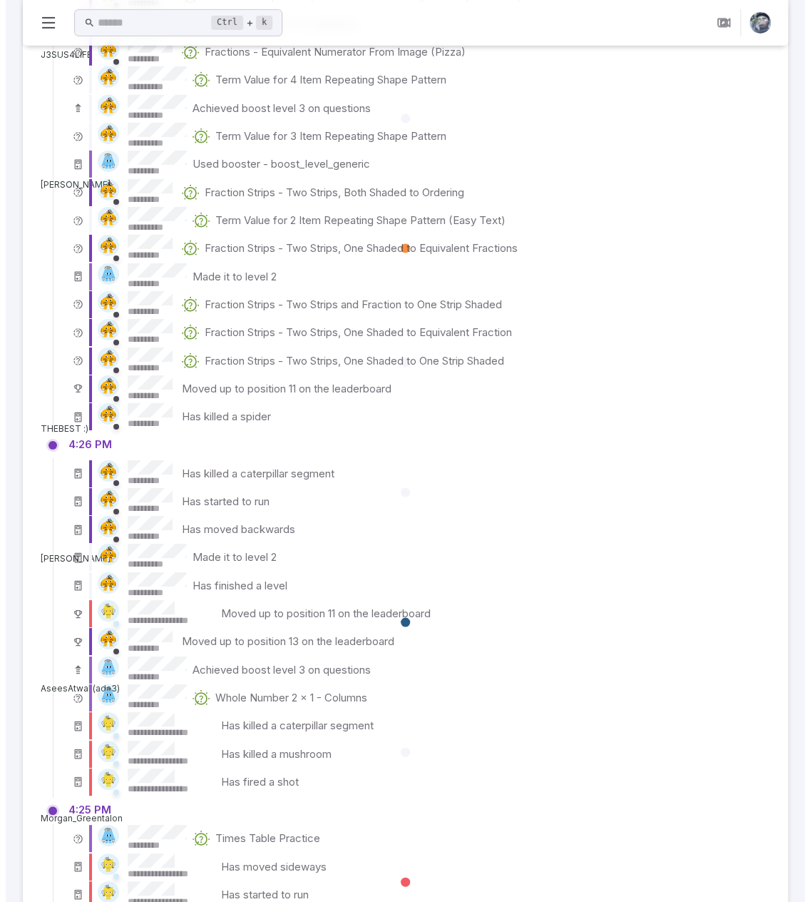
scroll to position [2054, 0]
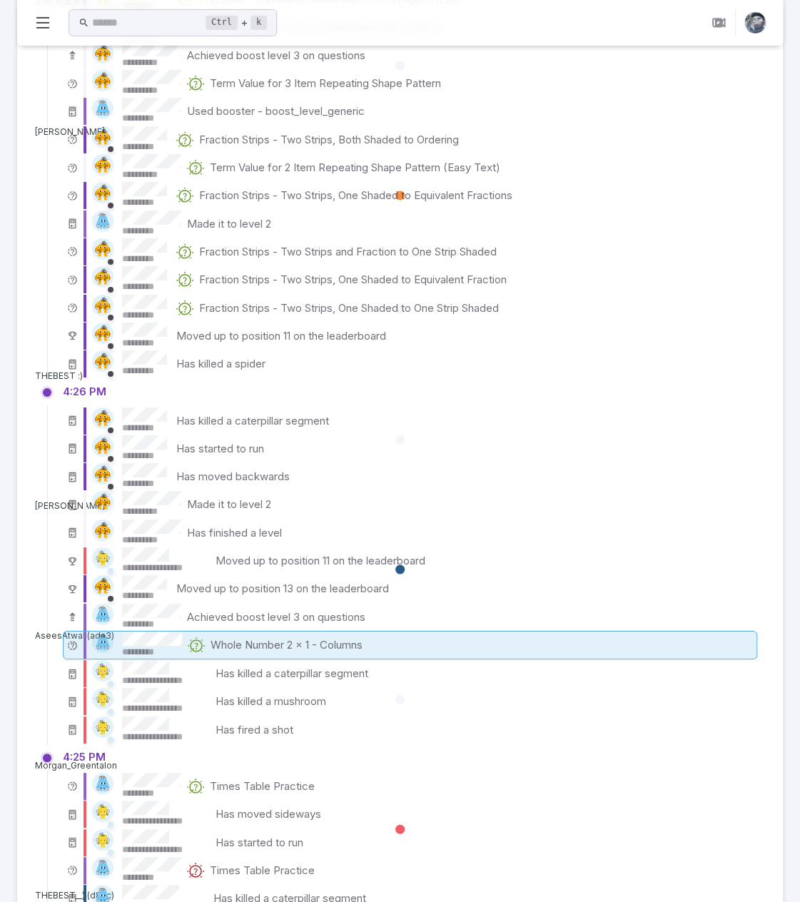
click at [260, 647] on p "Whole Number 2 x 1 - Columns" at bounding box center [286, 645] width 152 height 16
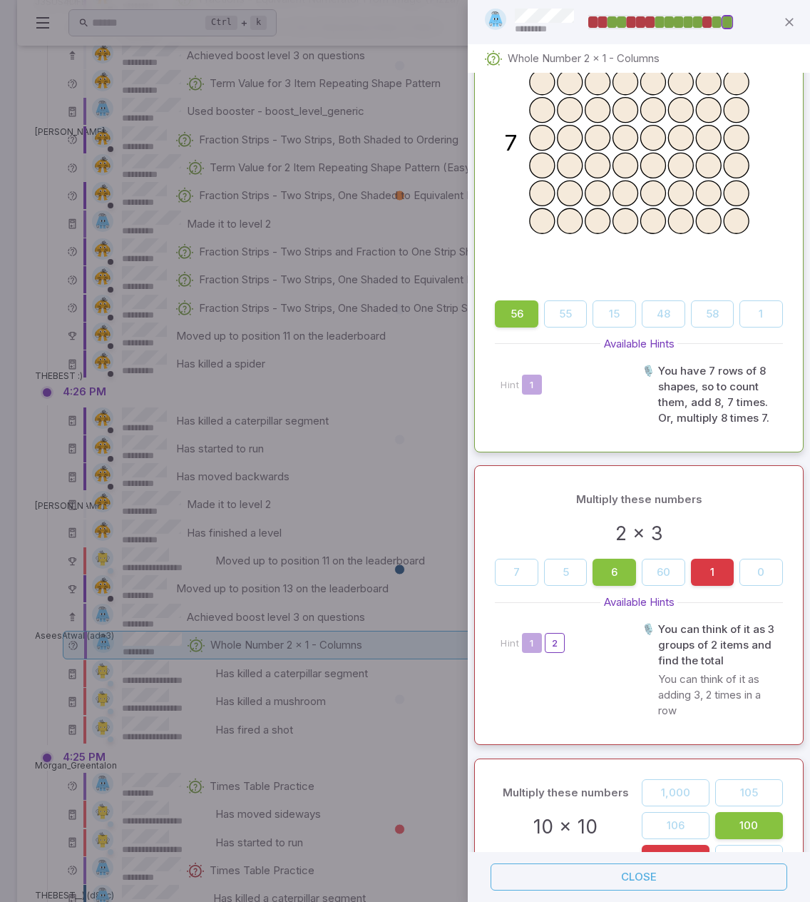
scroll to position [2116, 0]
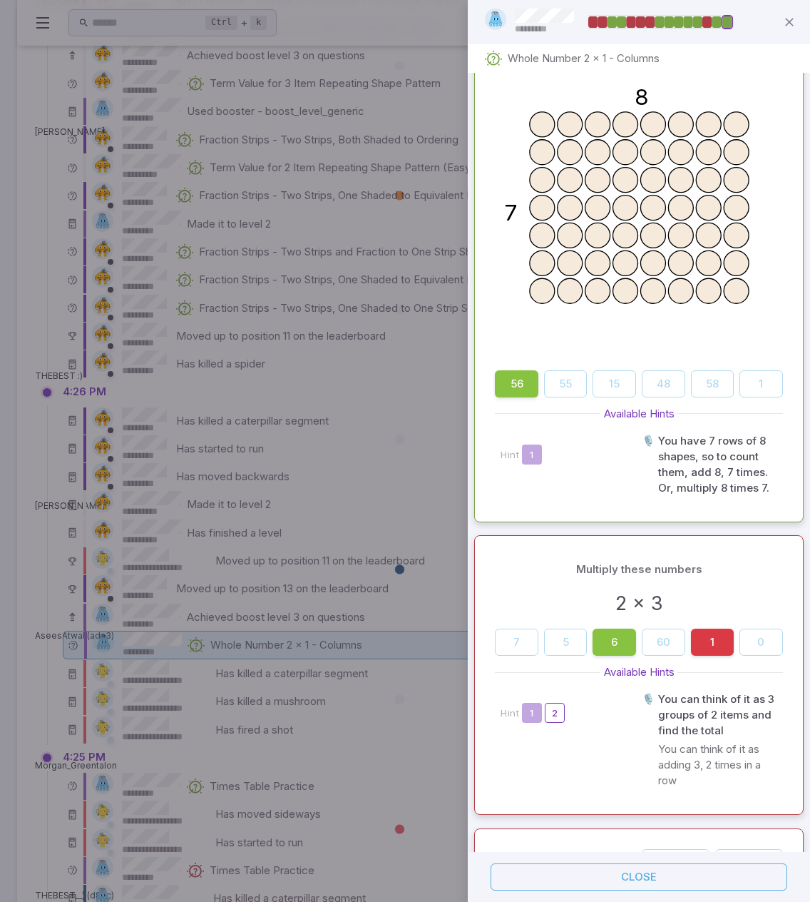
drag, startPoint x: 549, startPoint y: 594, endPoint x: 503, endPoint y: 587, distance: 46.9
click at [504, 583] on div "Multiply these numbers" at bounding box center [639, 569] width 288 height 27
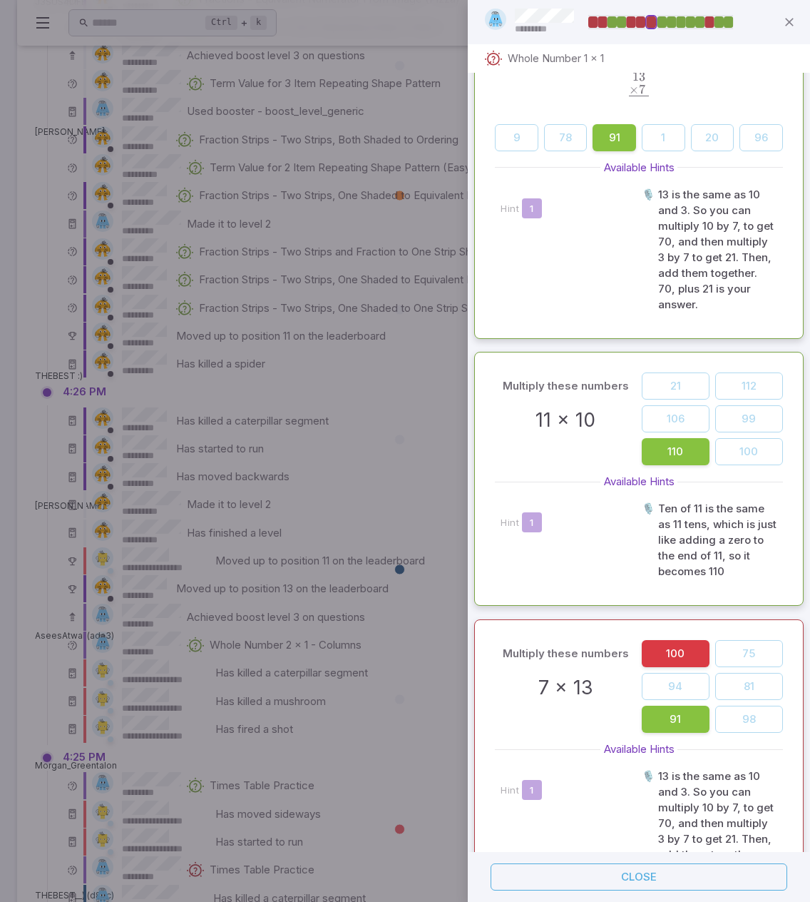
scroll to position [0, 0]
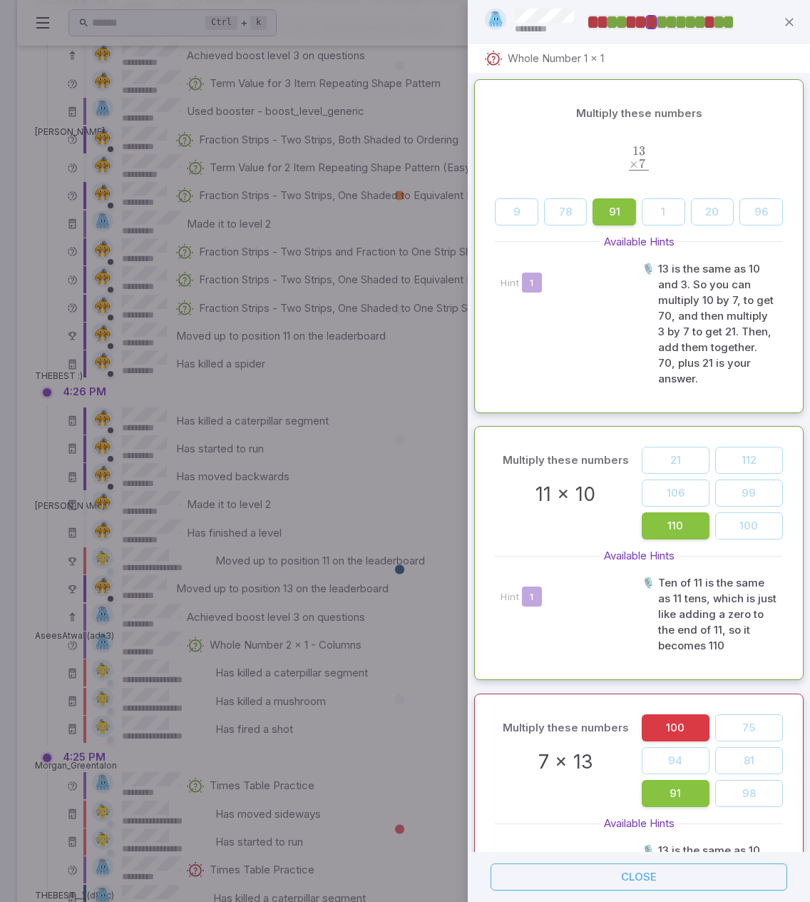
click at [576, 597] on div "Hint 1" at bounding box center [569, 596] width 136 height 20
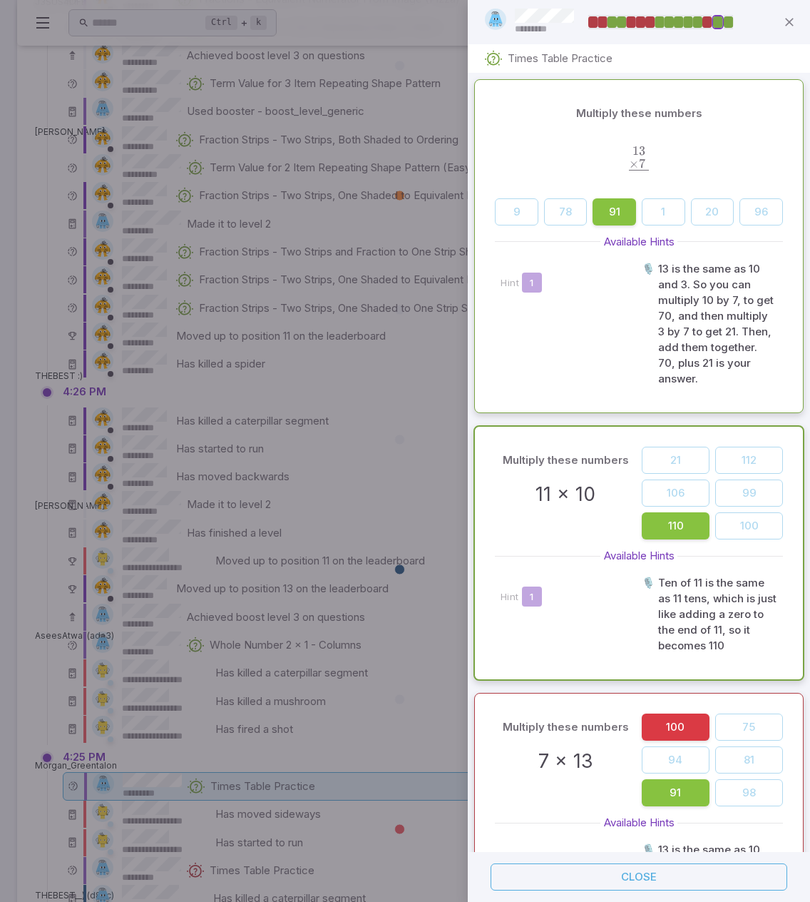
click at [568, 383] on div "Hint 1" at bounding box center [569, 324] width 136 height 126
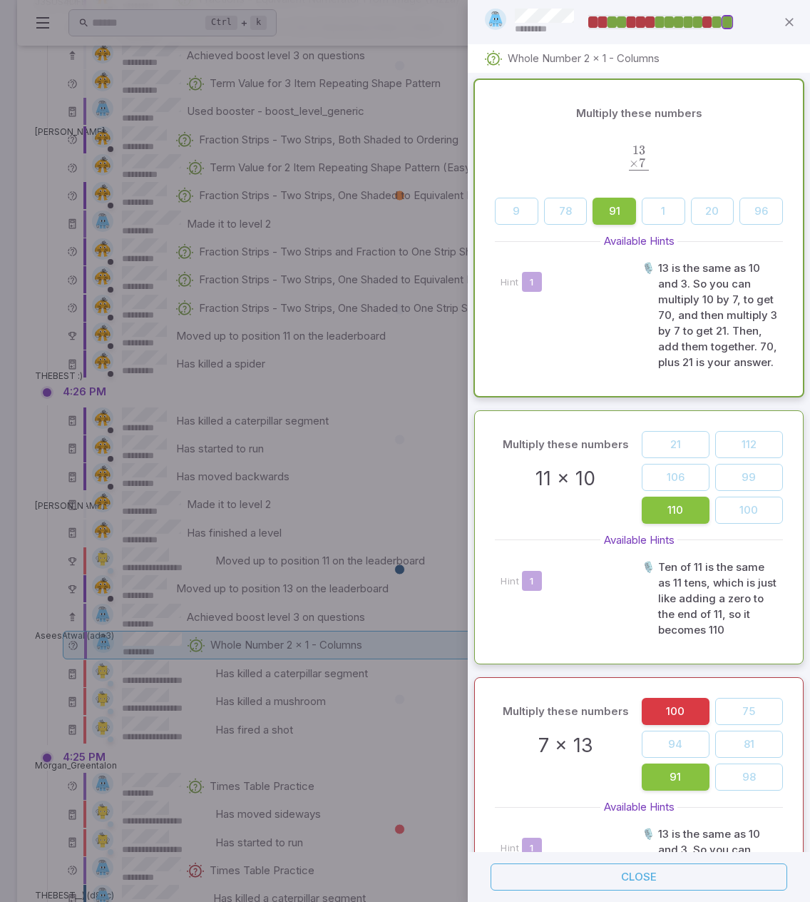
click at [543, 790] on div "Multiply these numbers 7 x 13" at bounding box center [565, 744] width 141 height 93
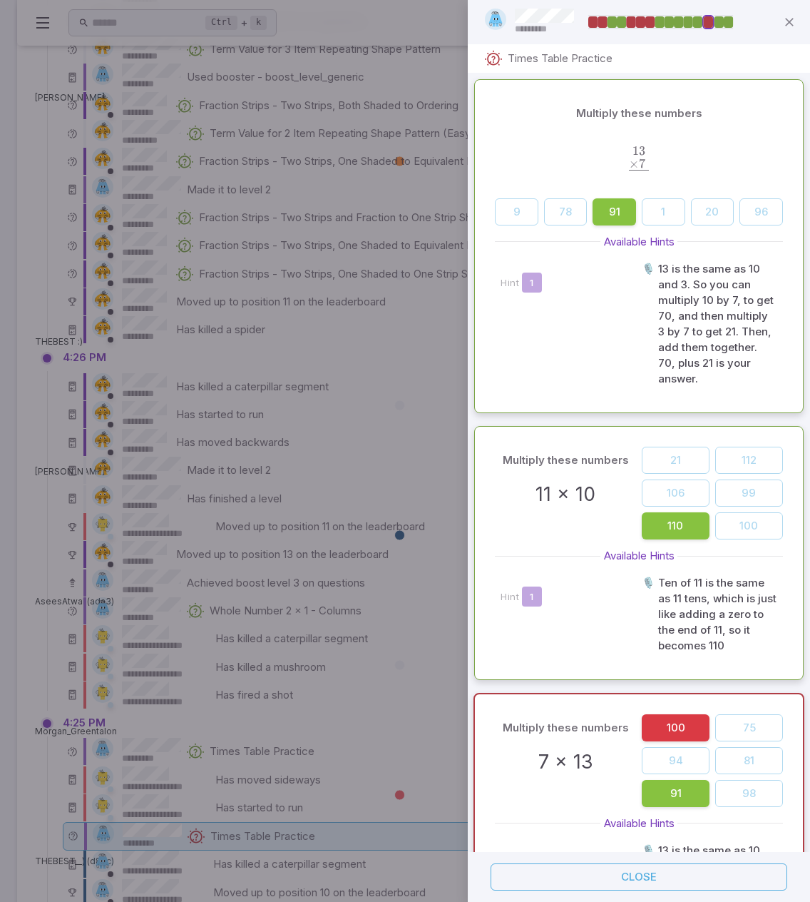
scroll to position [613, 0]
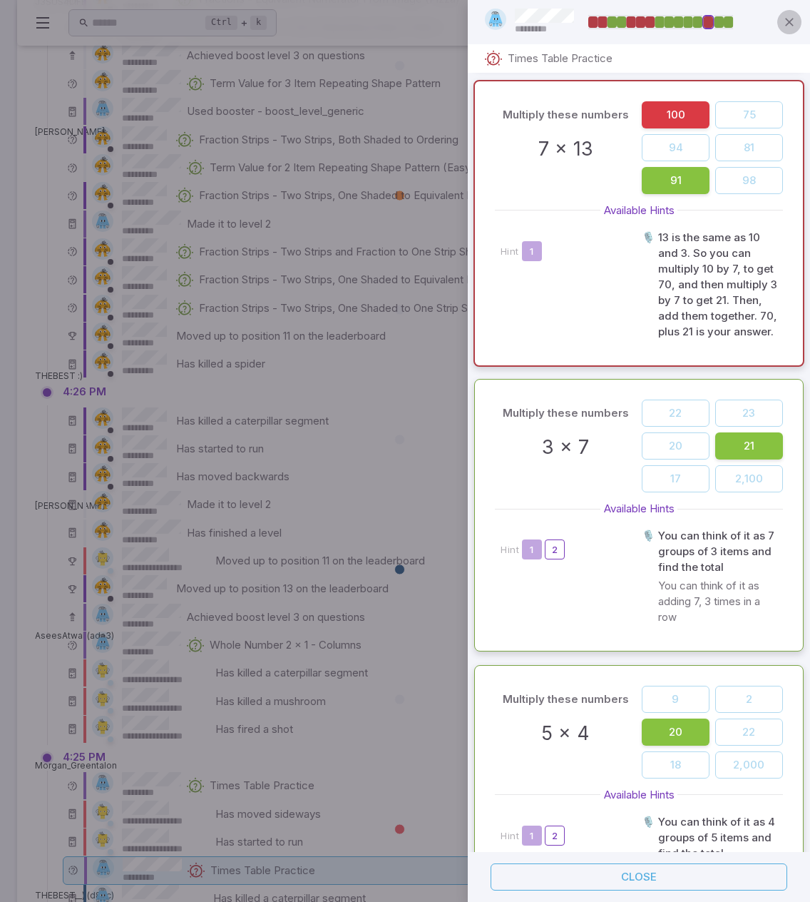
click at [793, 20] on icon "button" at bounding box center [790, 22] width 14 height 14
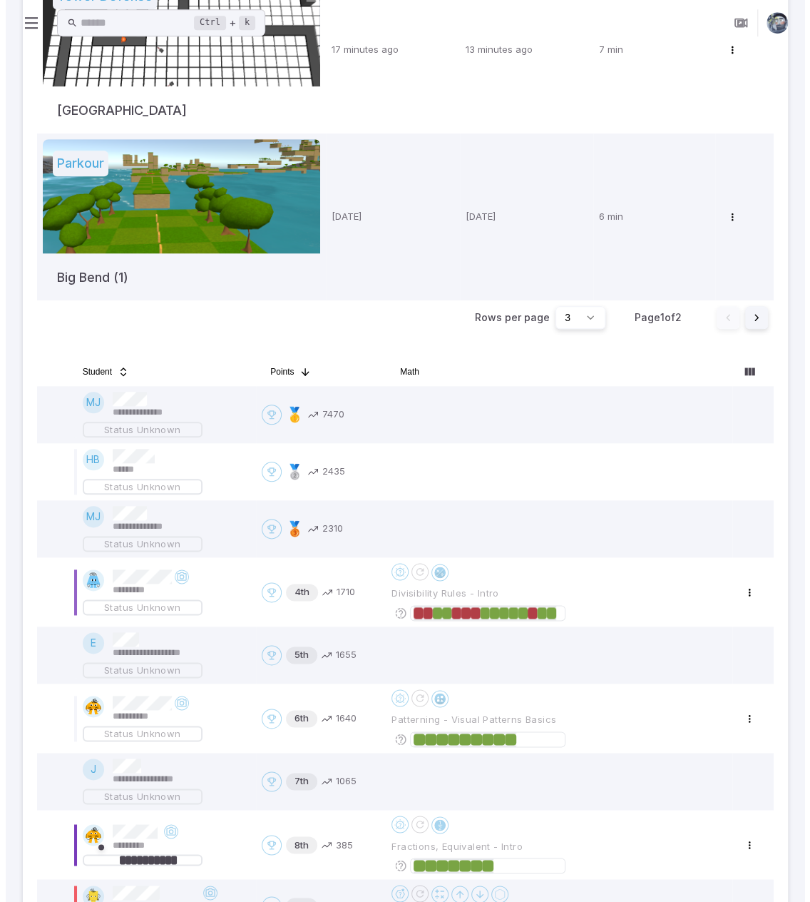
scroll to position [0, 0]
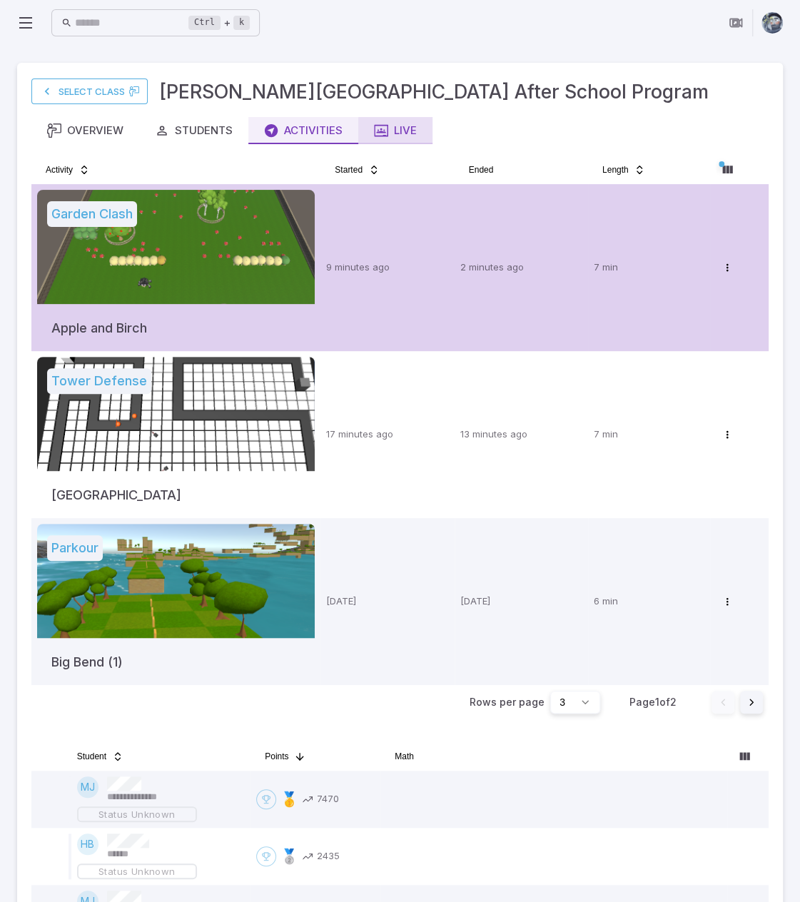
click at [391, 125] on div "Live" at bounding box center [395, 131] width 43 height 16
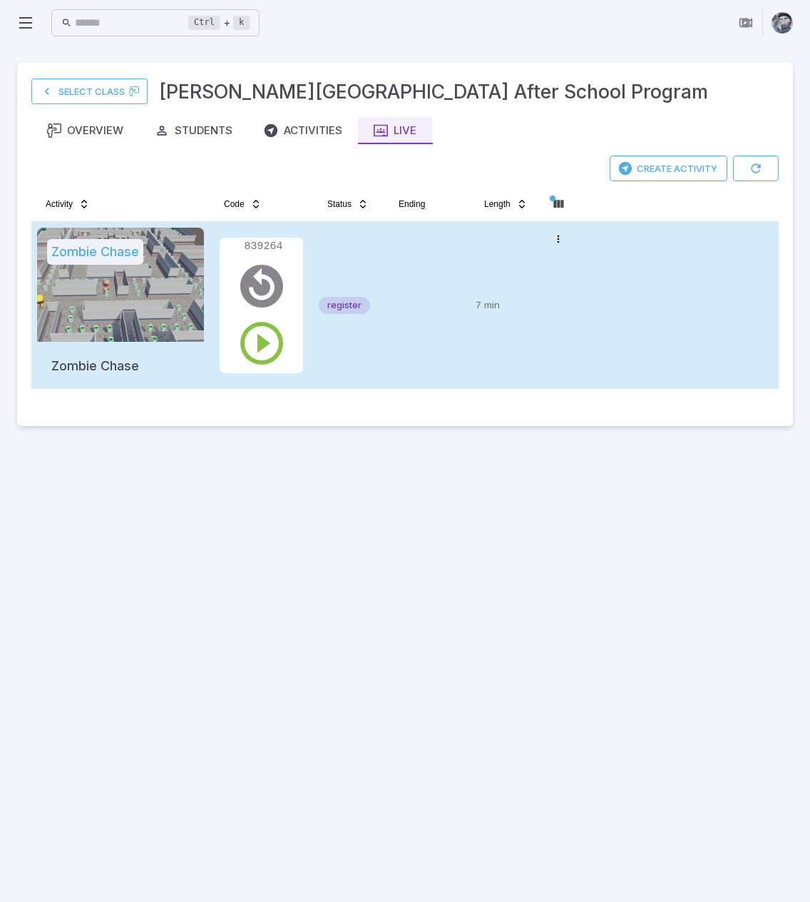
click at [435, 360] on td at bounding box center [428, 305] width 86 height 167
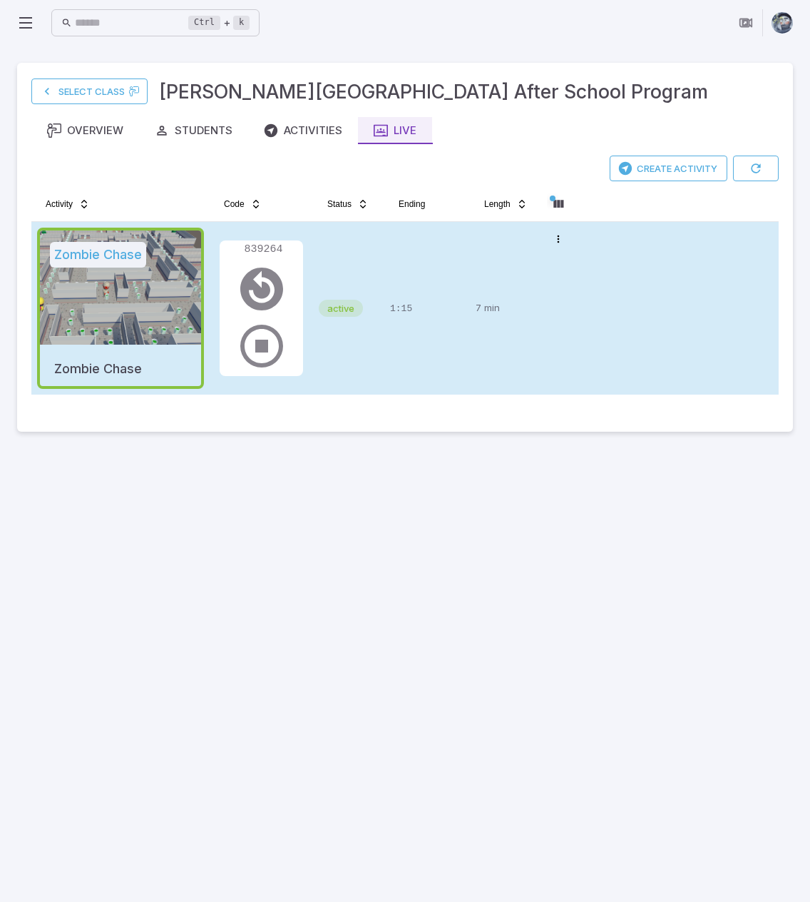
click at [420, 337] on div "1:15" at bounding box center [427, 308] width 74 height 161
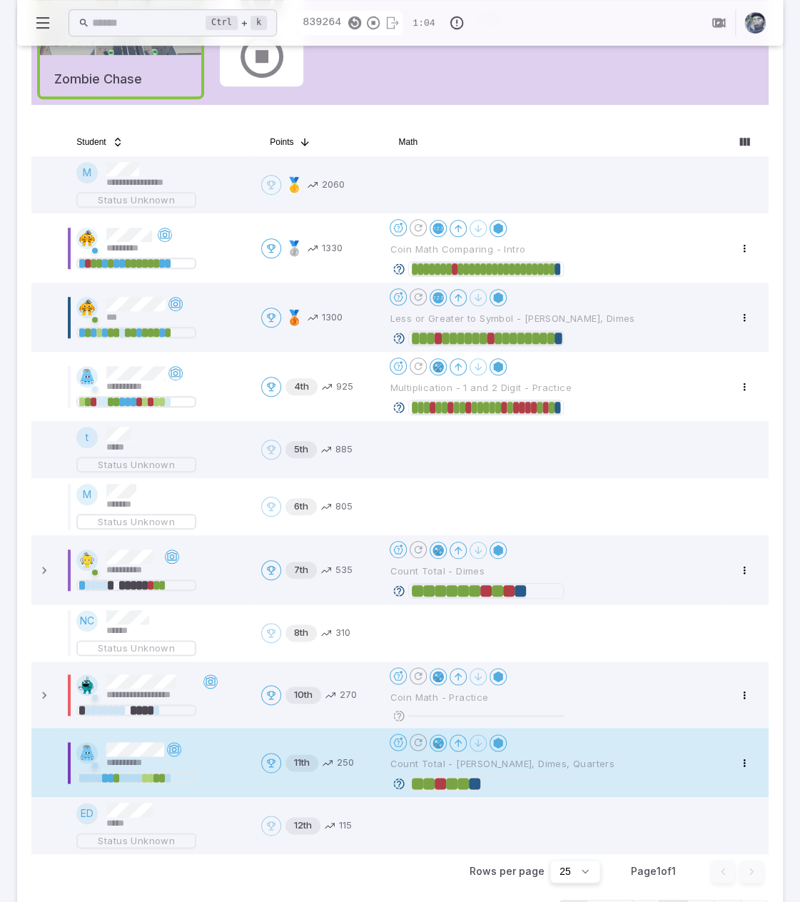
scroll to position [285, 0]
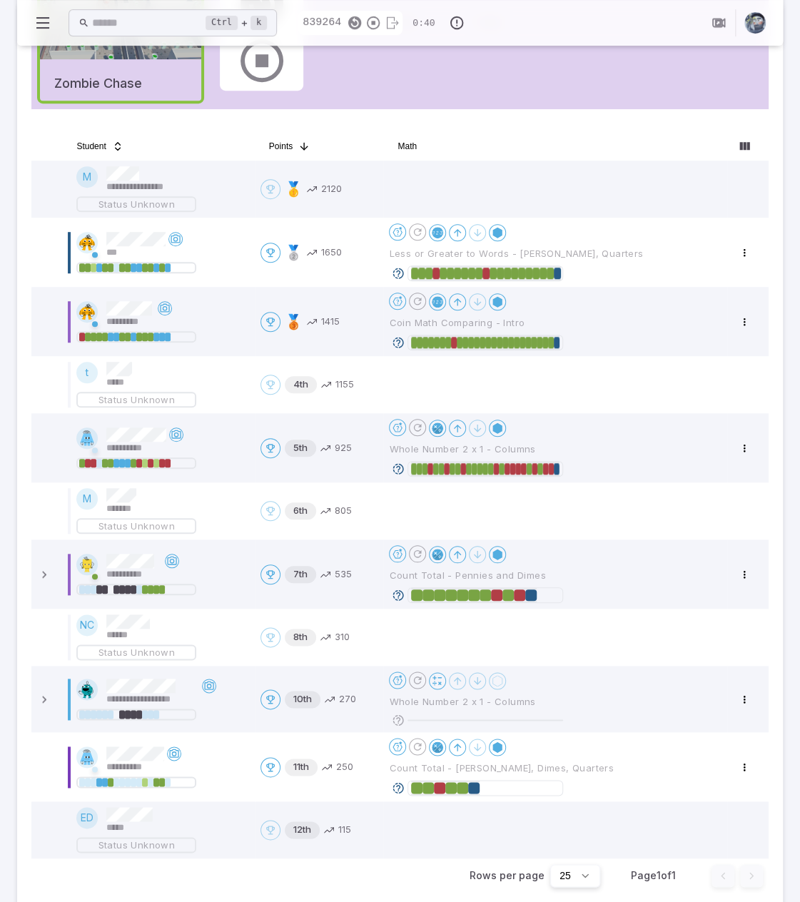
click at [398, 787] on icon at bounding box center [398, 787] width 13 height 13
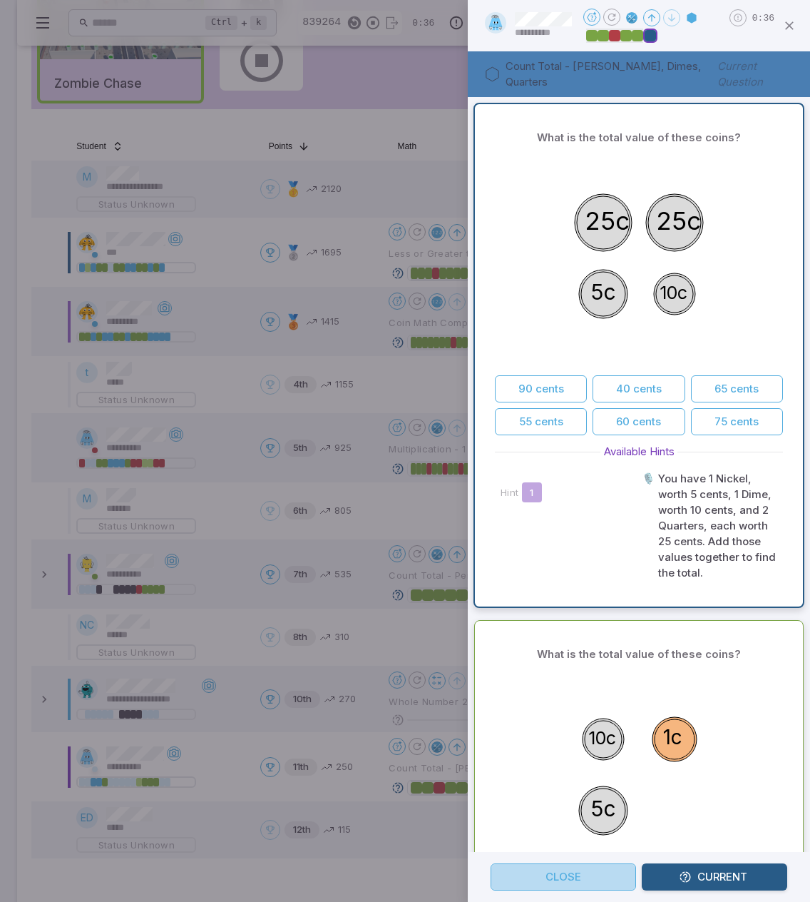
click at [612, 884] on button "Close" at bounding box center [564, 876] width 146 height 27
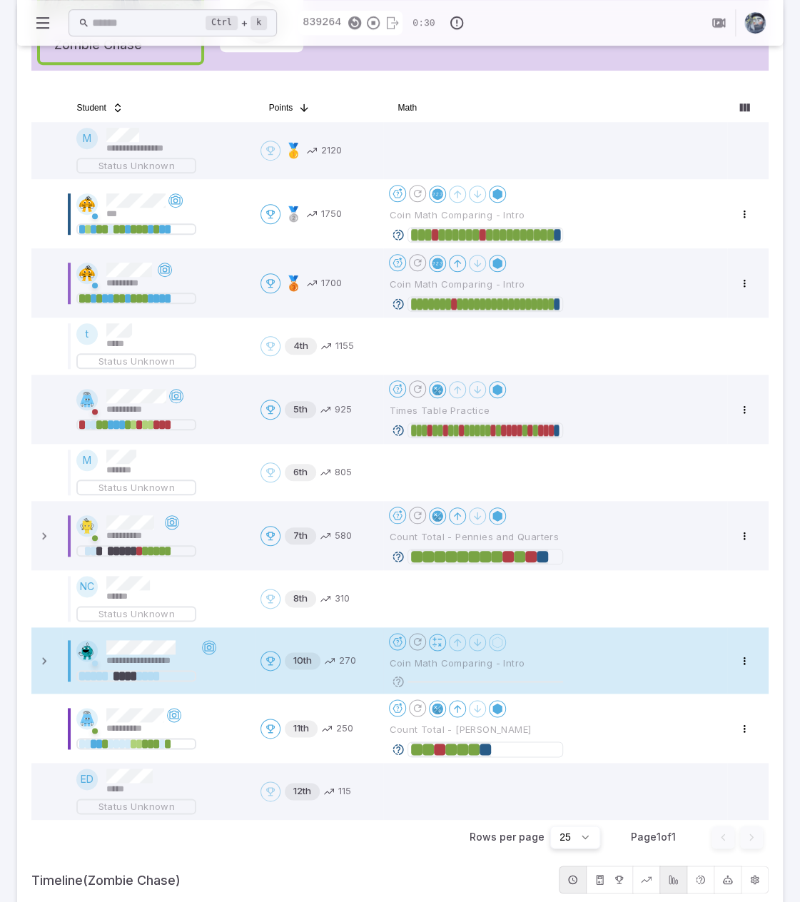
scroll to position [357, 0]
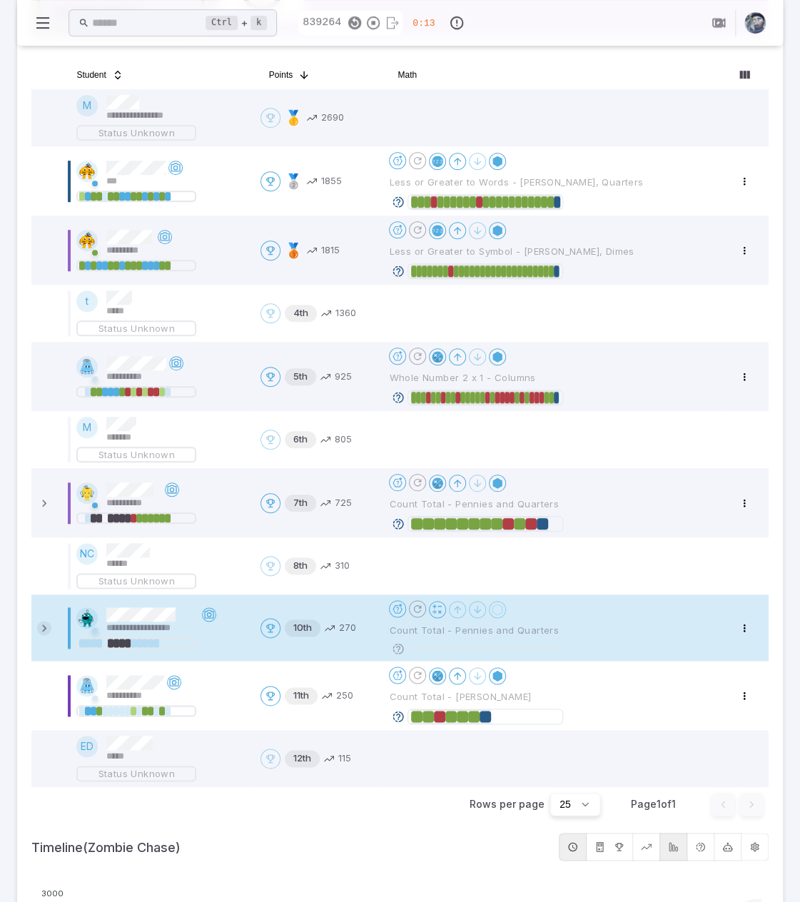
click at [39, 626] on icon at bounding box center [44, 628] width 14 height 14
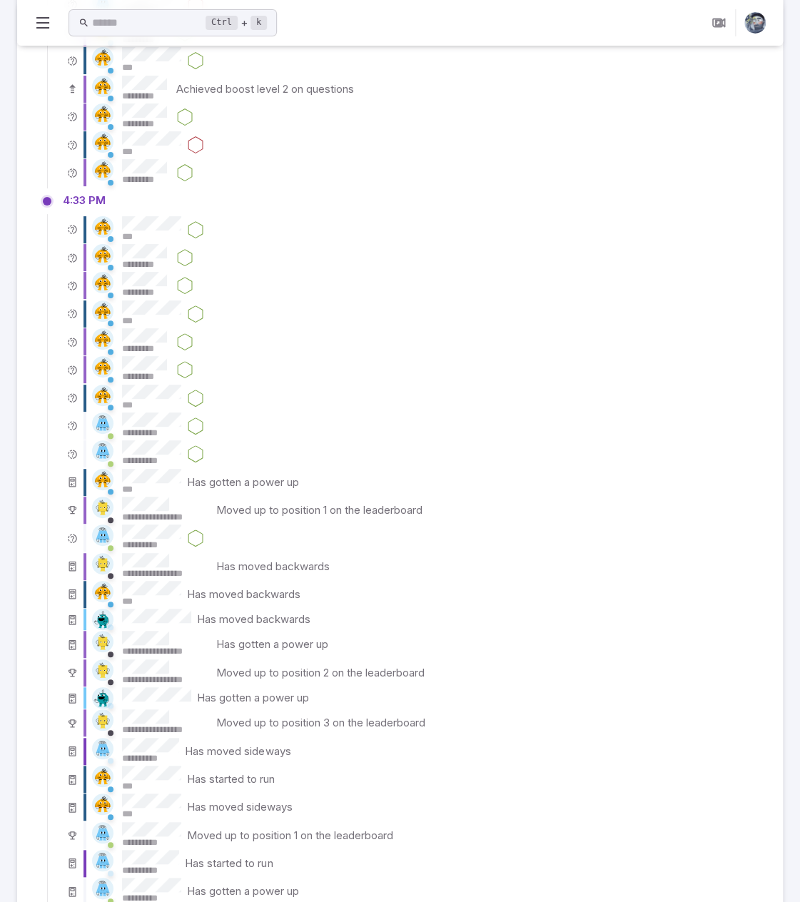
scroll to position [5077, 0]
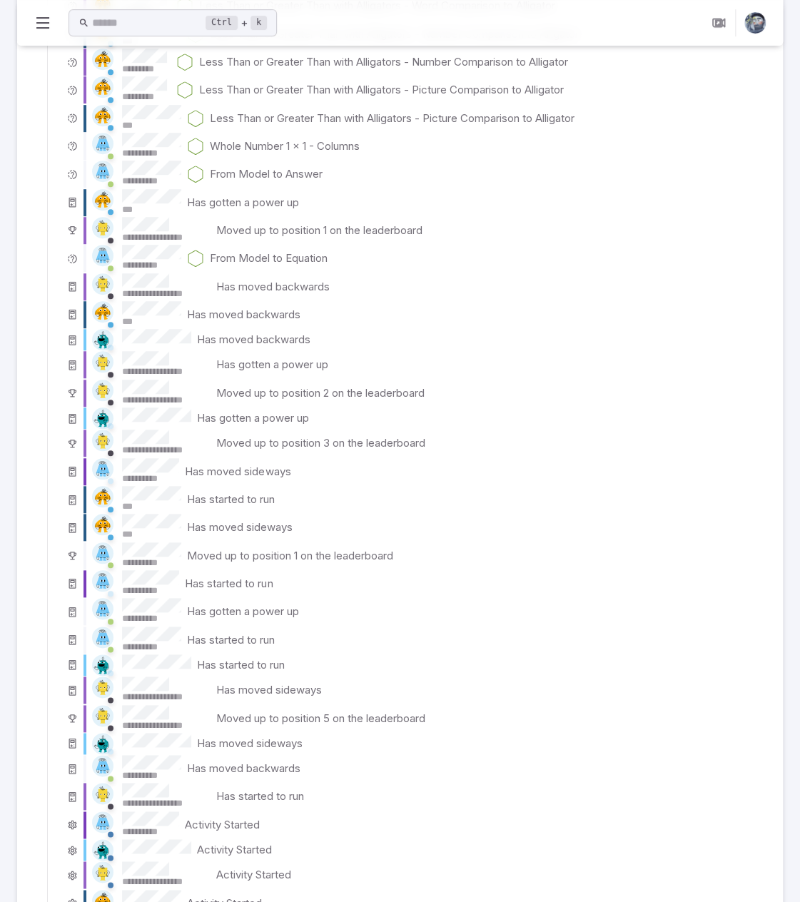
click at [34, 20] on icon at bounding box center [42, 22] width 17 height 17
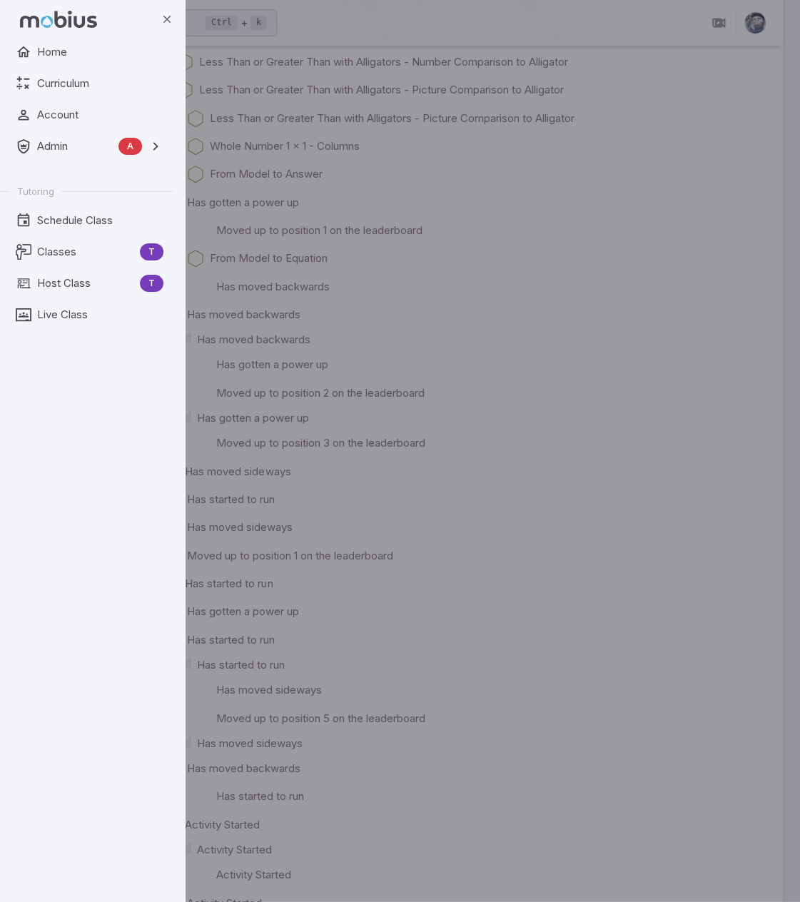
click at [614, 465] on div "backdrop" at bounding box center [400, 451] width 800 height 902
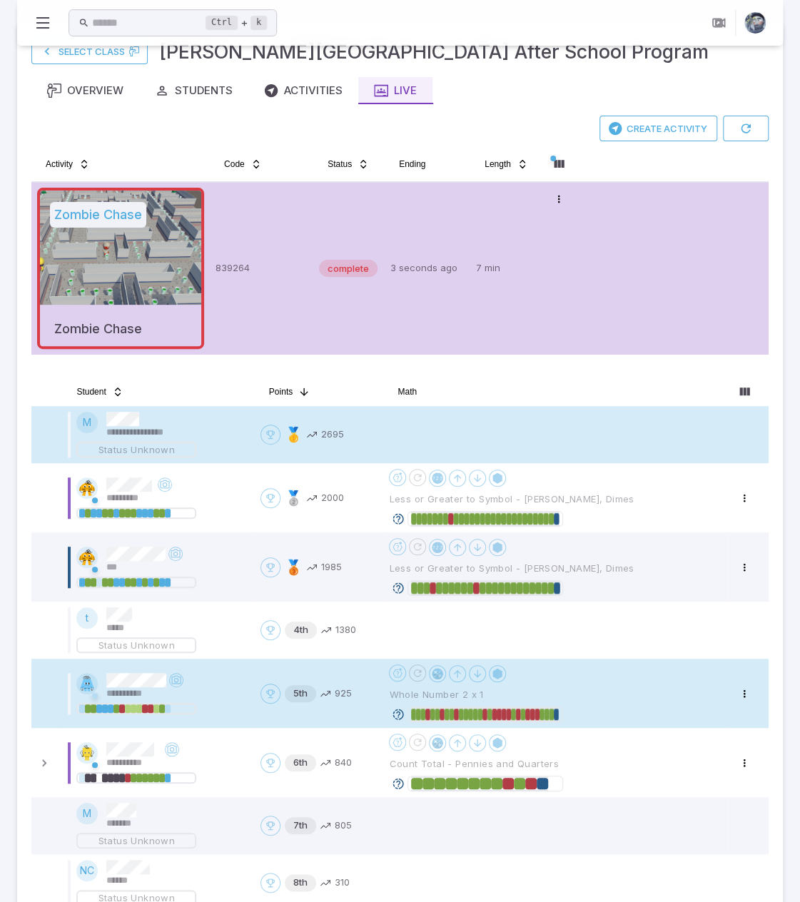
scroll to position [0, 0]
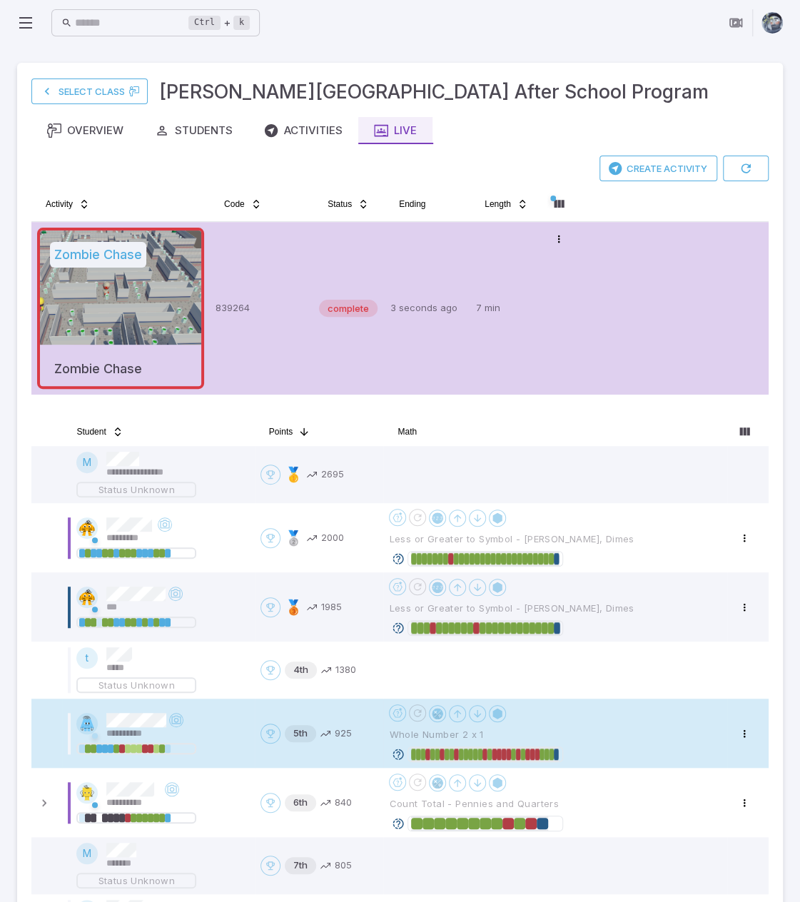
drag, startPoint x: 520, startPoint y: 106, endPoint x: 505, endPoint y: 75, distance: 34.8
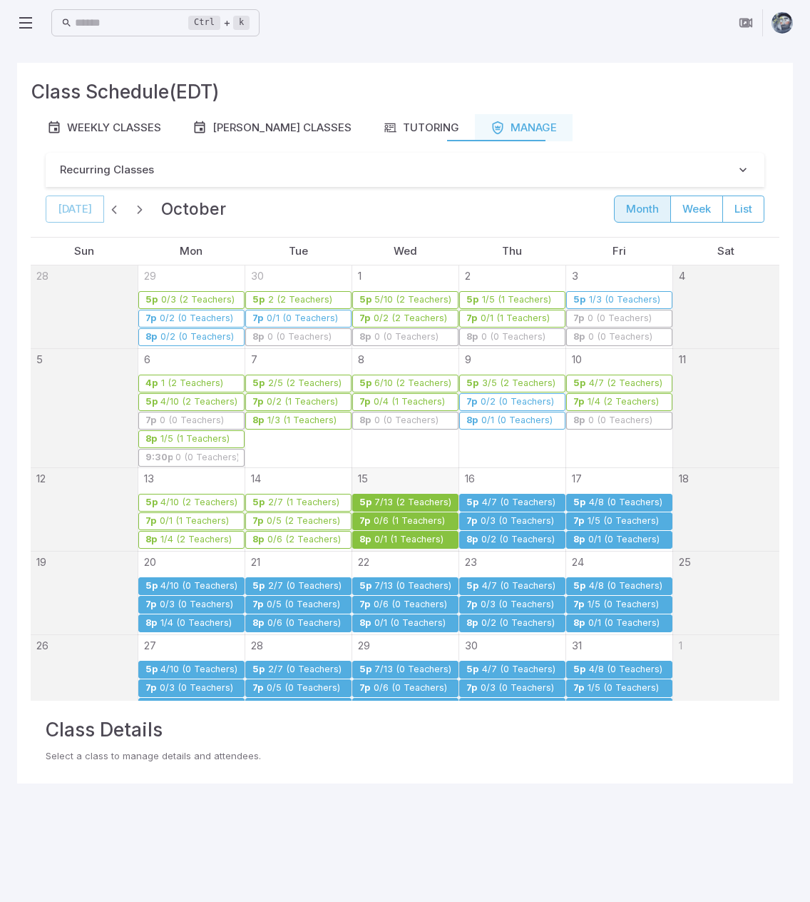
click at [409, 499] on div "7/13 (2 Teachers)" at bounding box center [413, 502] width 78 height 11
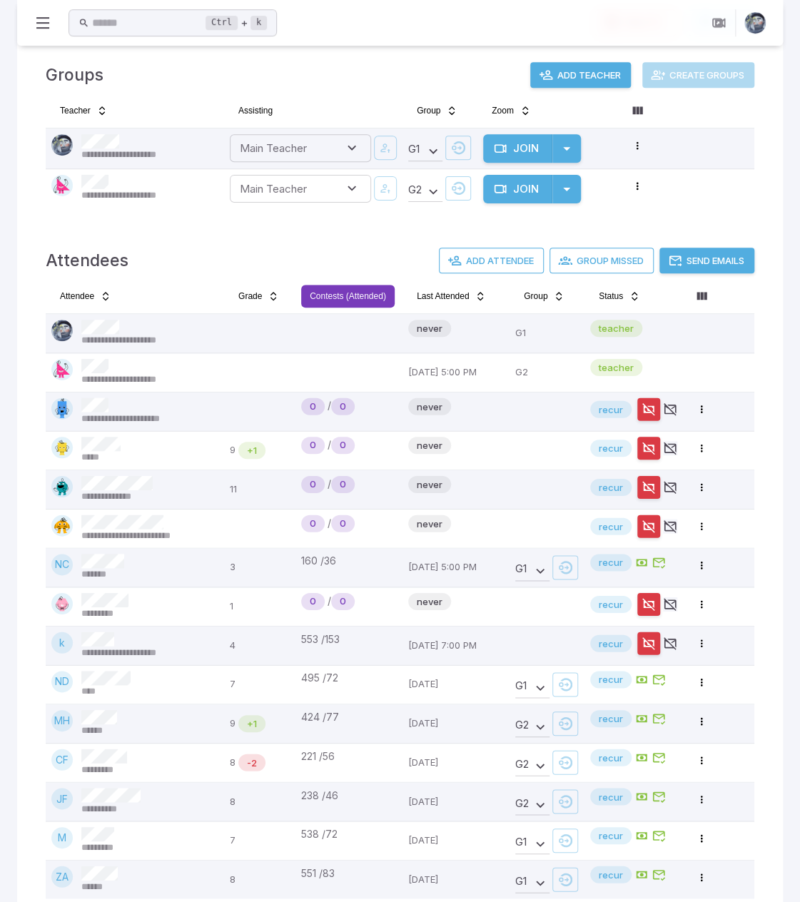
scroll to position [430, 0]
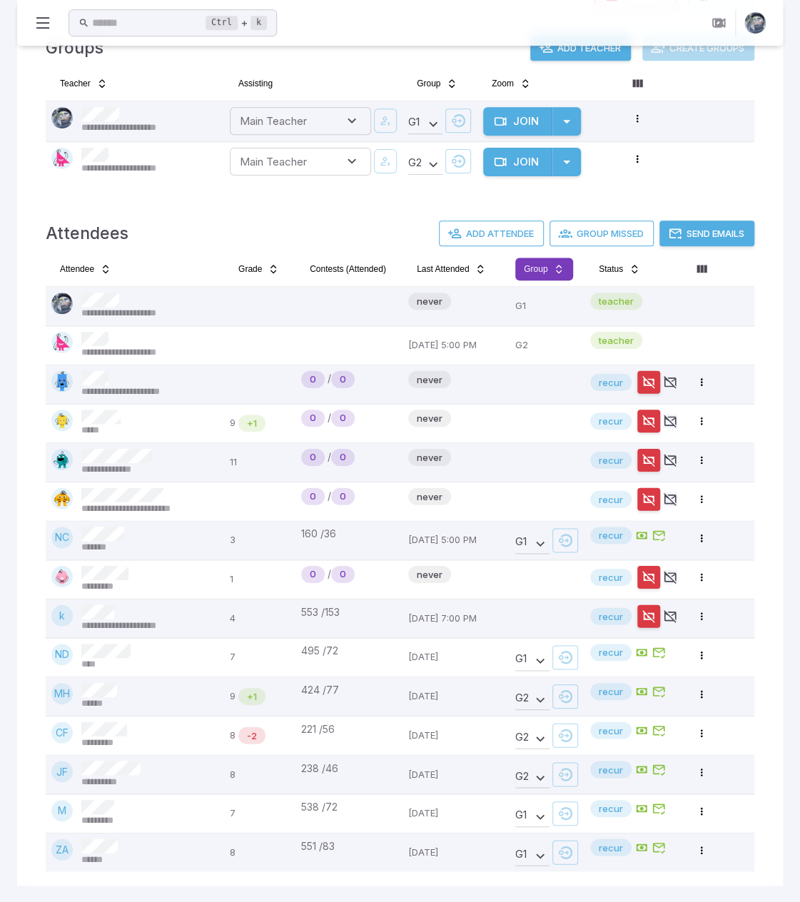
click at [538, 266] on html "**********" at bounding box center [400, 236] width 800 height 1333
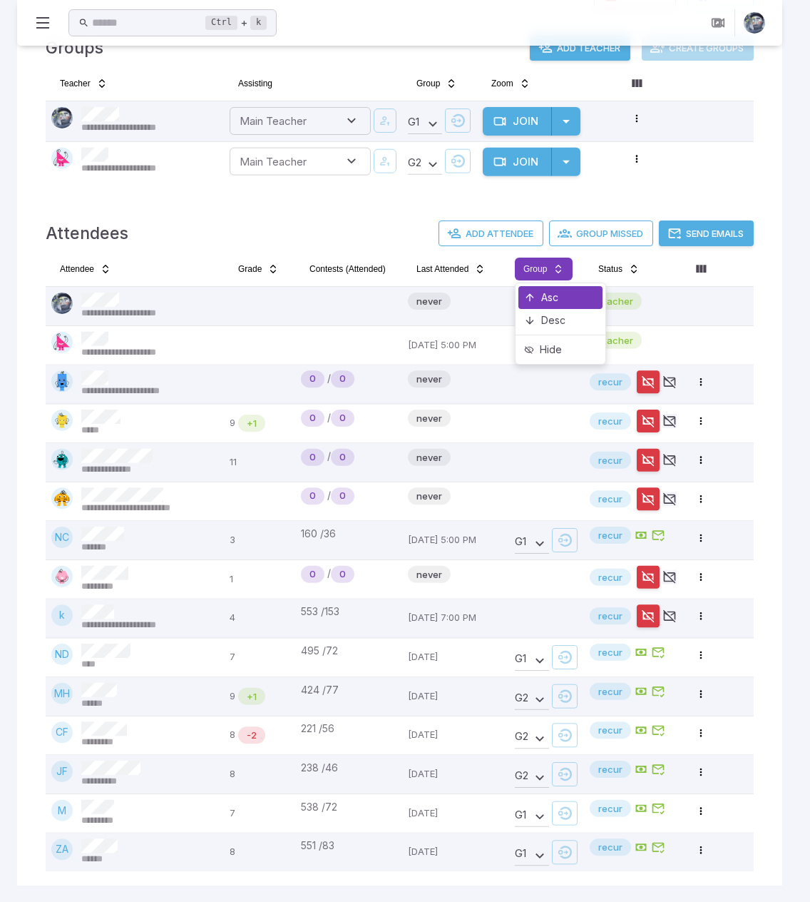
click at [544, 292] on div "Asc" at bounding box center [561, 297] width 84 height 23
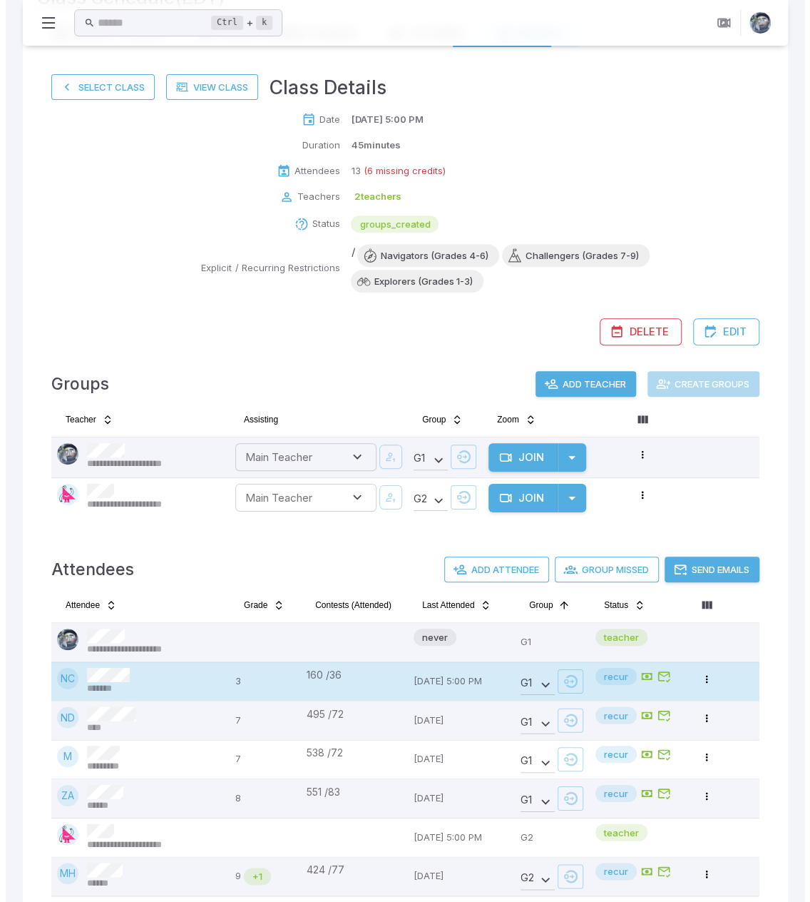
scroll to position [0, 0]
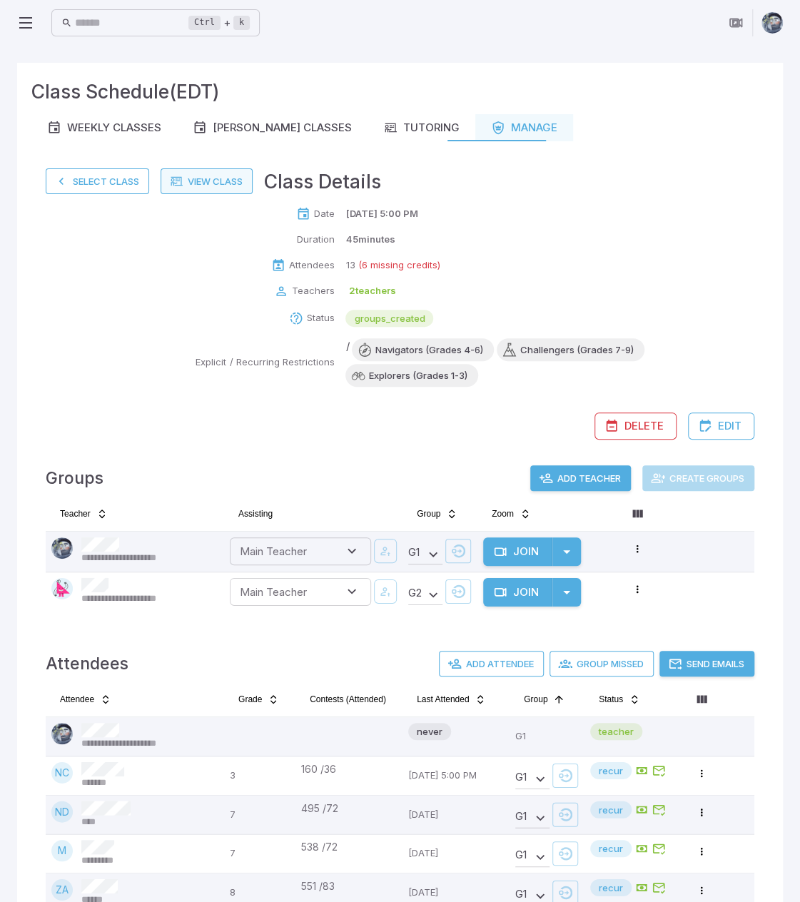
click at [207, 173] on link "View Class" at bounding box center [207, 181] width 92 height 26
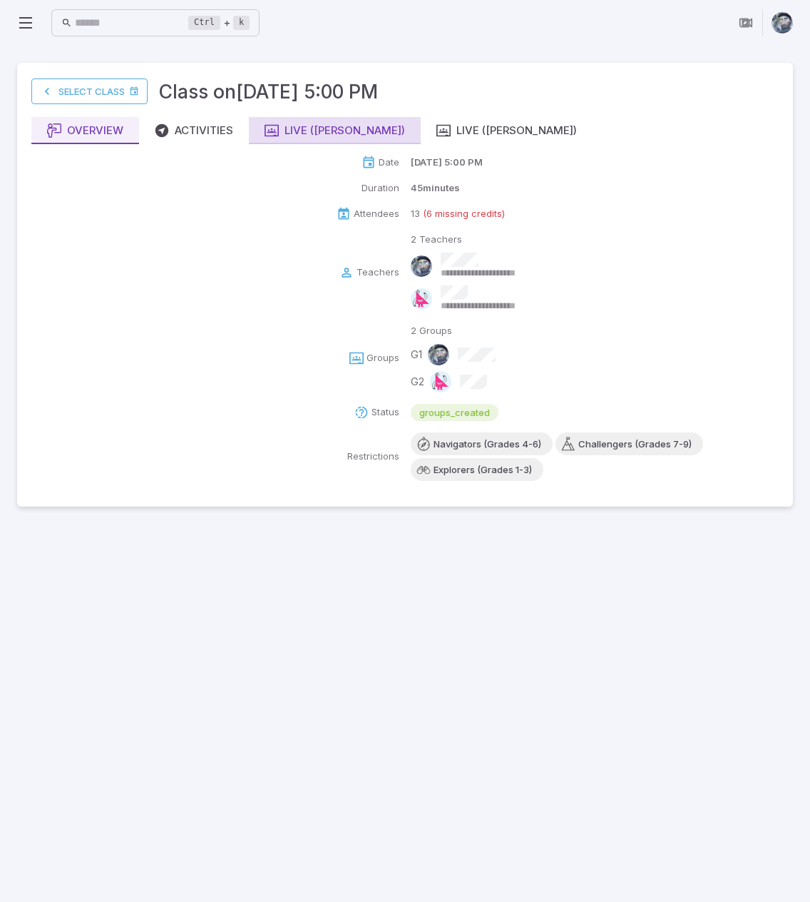
click at [305, 139] on button "Live ([PERSON_NAME])" at bounding box center [335, 130] width 172 height 27
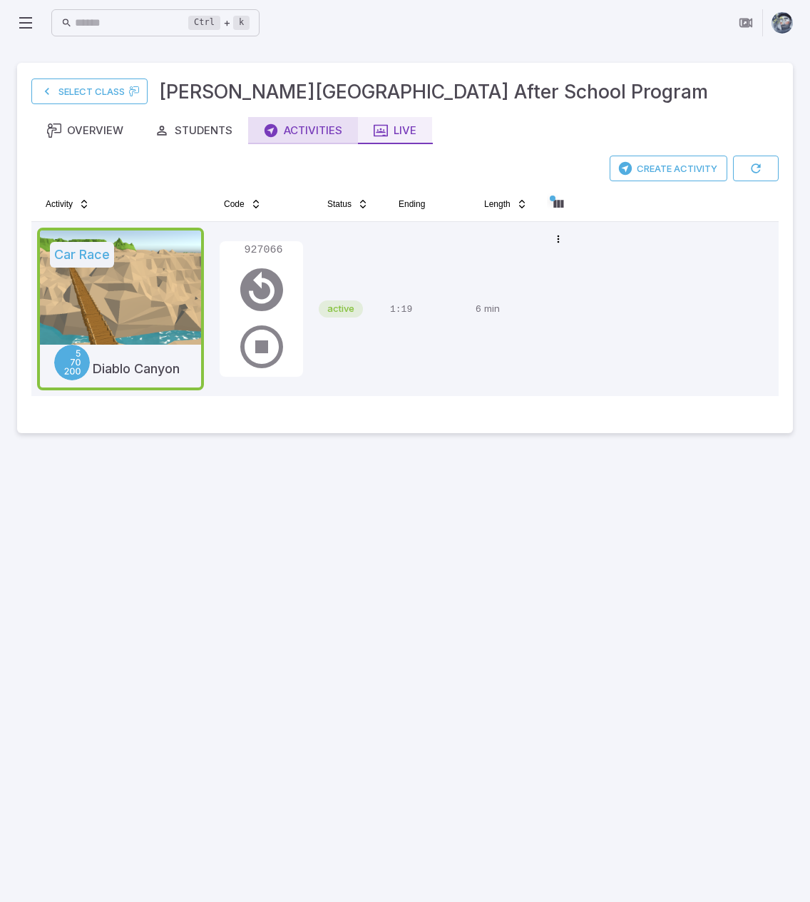
click at [322, 129] on div "Activities" at bounding box center [303, 131] width 78 height 16
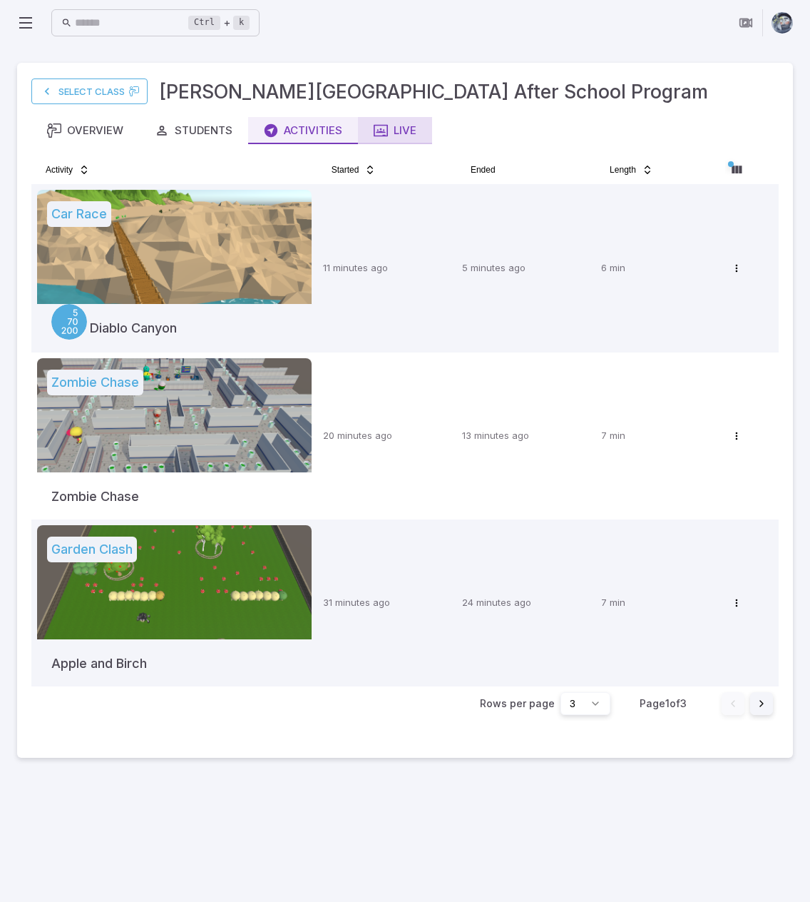
click at [404, 135] on div "Live" at bounding box center [395, 131] width 43 height 16
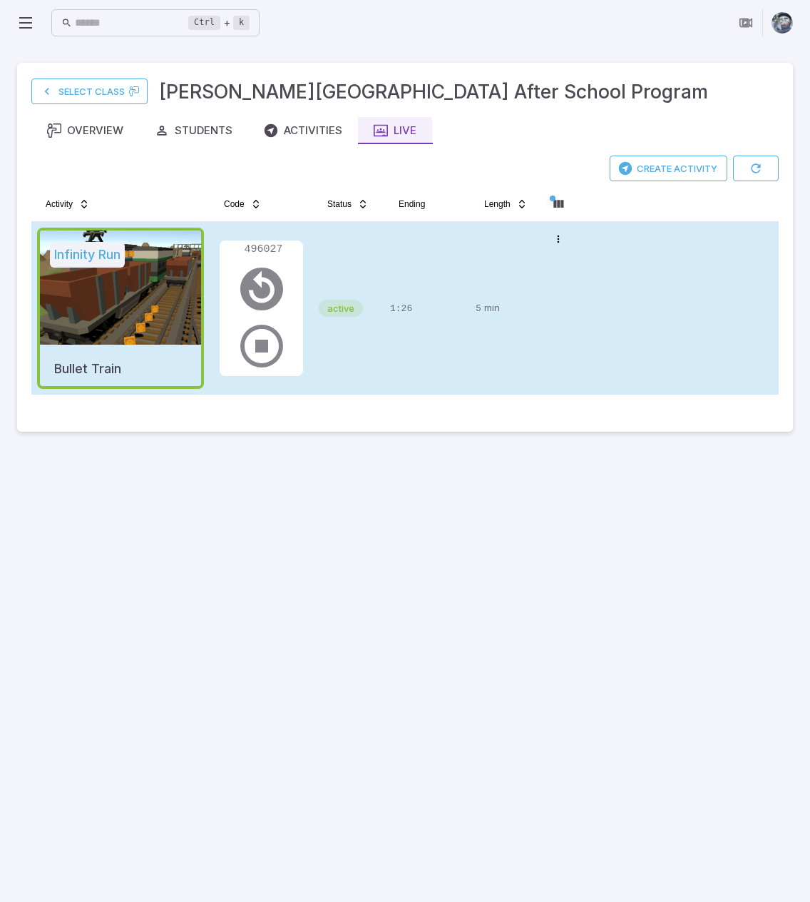
click at [668, 322] on tr "Infinity Run Bullet Train 496027 active 1:26 5 min Open menu" at bounding box center [405, 308] width 748 height 173
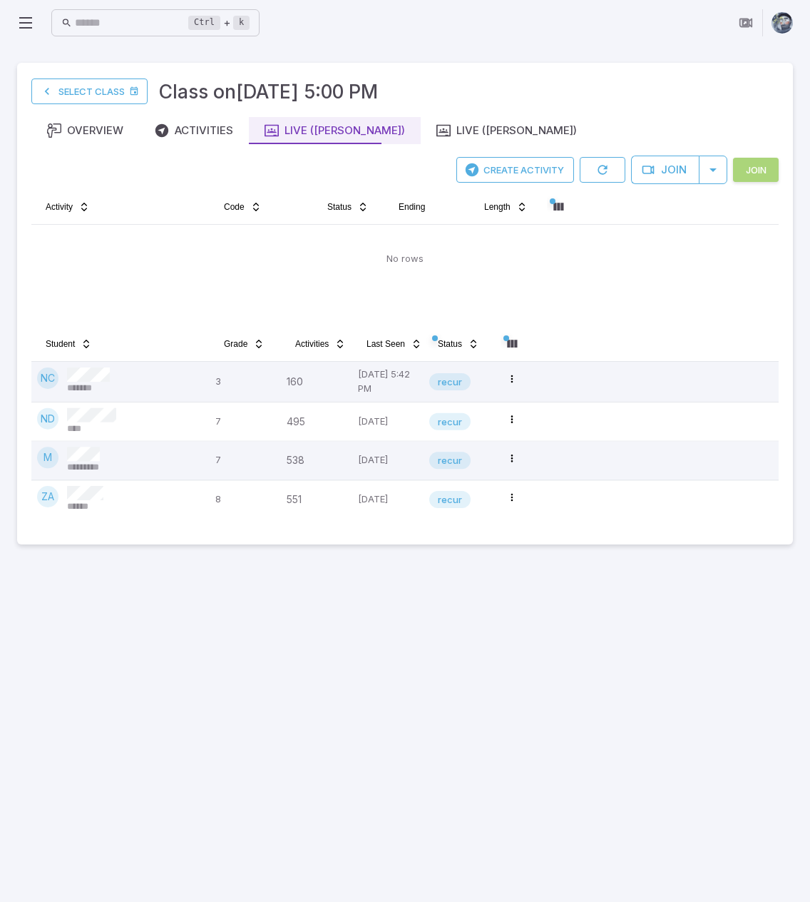
click at [755, 163] on button "Join" at bounding box center [756, 170] width 46 height 24
click at [671, 169] on button "Join" at bounding box center [664, 170] width 68 height 29
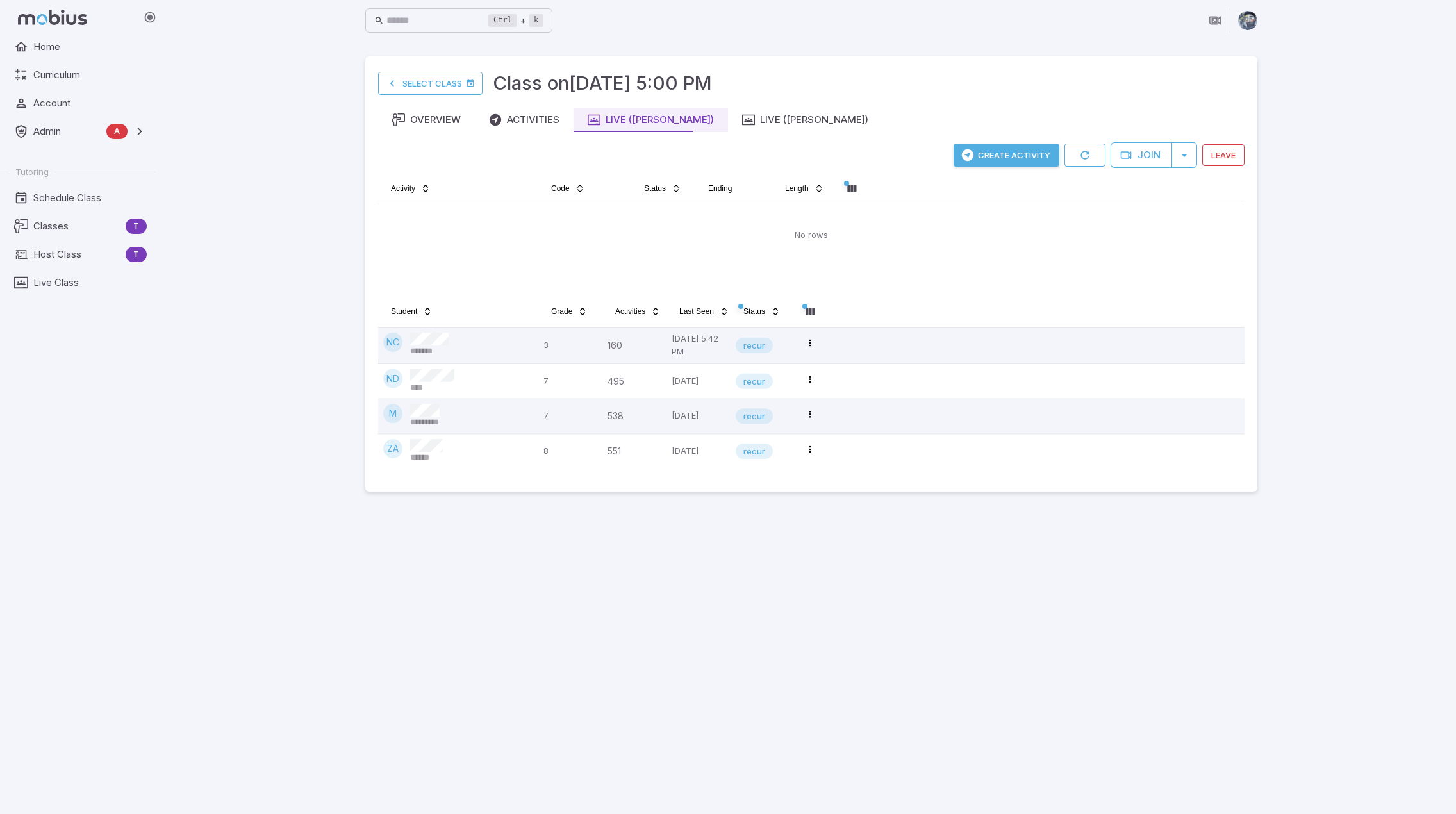
click at [728, 606] on main "Select Class Class on [DATE] 5:00 PM Overview Activities Live ([PERSON_NAME]) L…" at bounding box center [811, 428] width 922 height 773
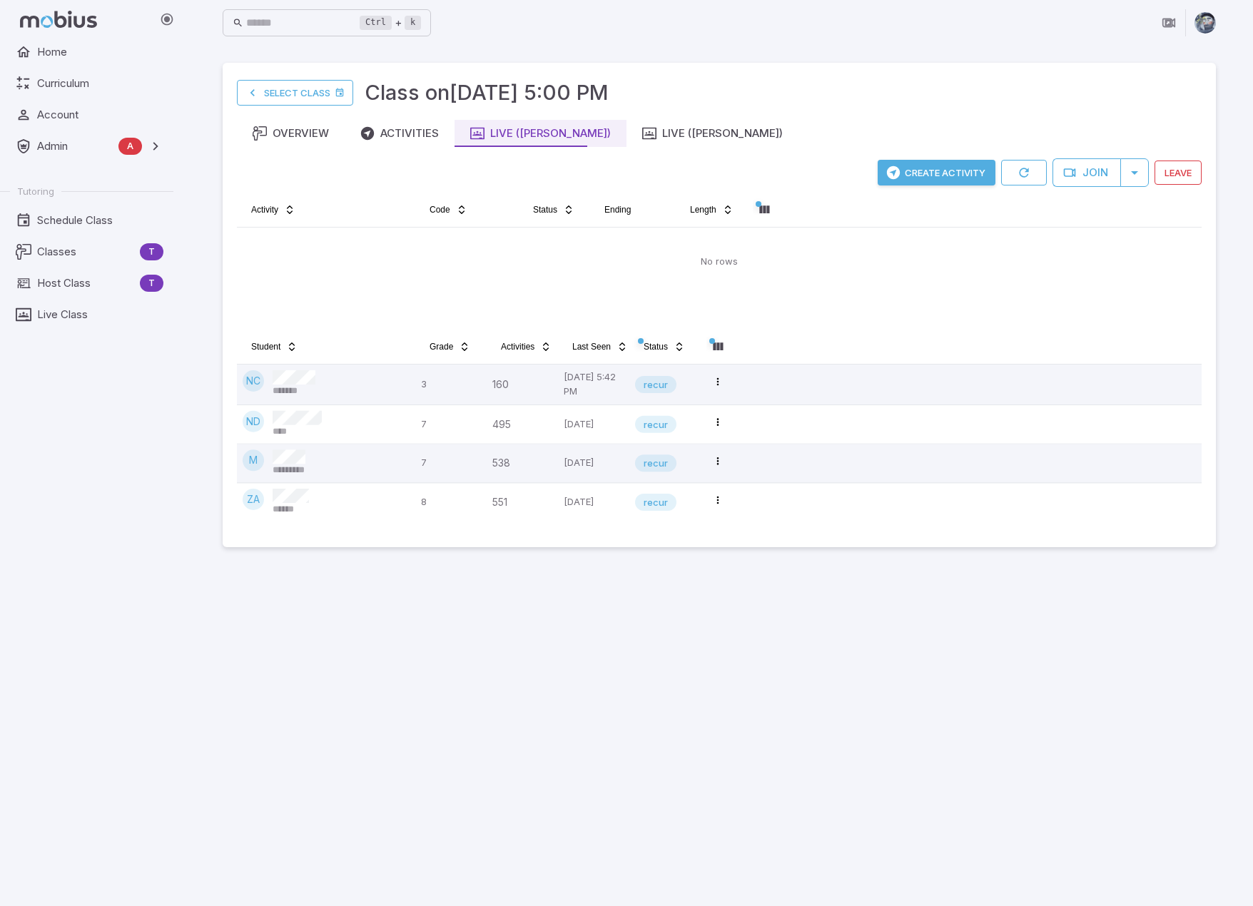
click at [810, 292] on td "No rows" at bounding box center [719, 262] width 965 height 68
click at [810, 173] on button "Create Activity" at bounding box center [936, 173] width 118 height 26
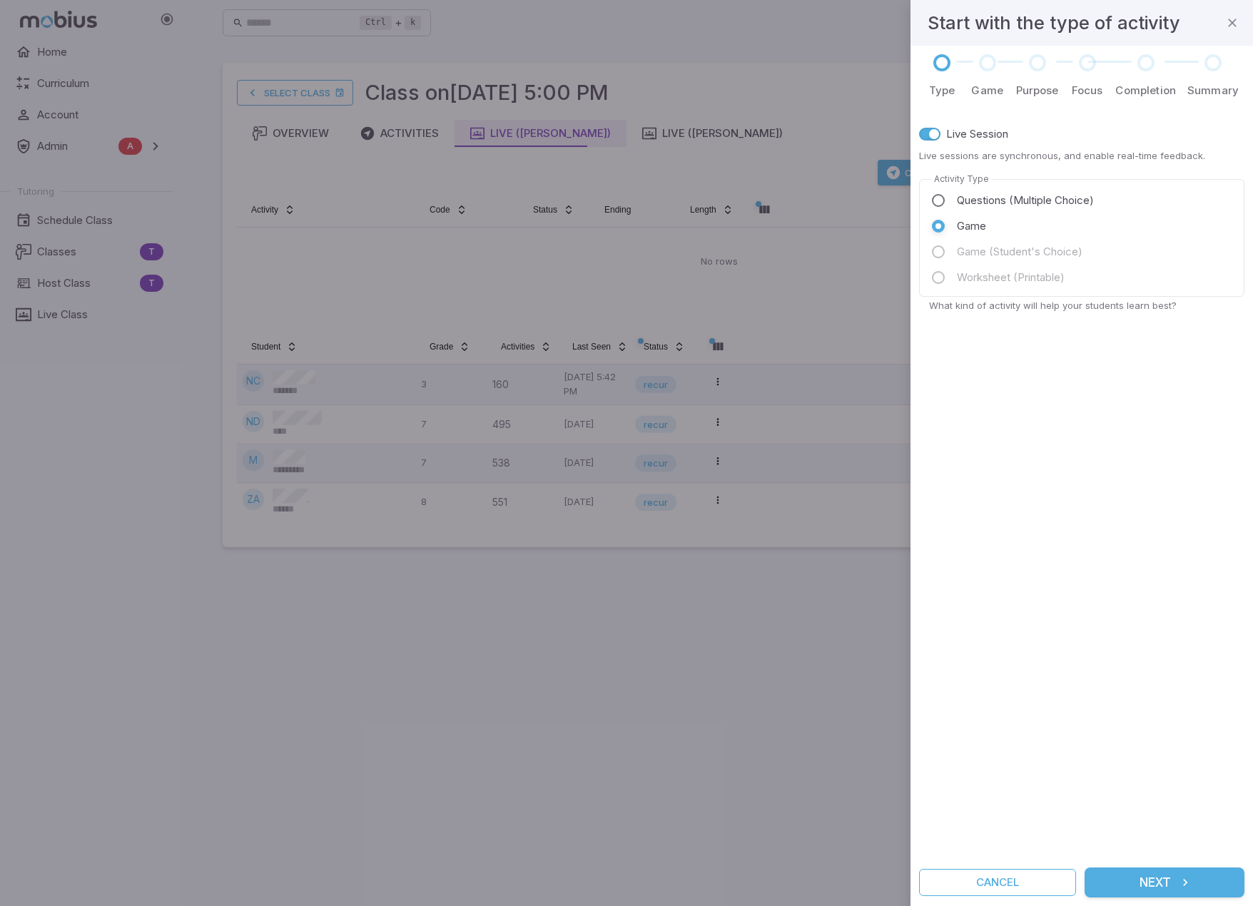
click at [810, 771] on div "Live Session Live sessions are synchronous, and enable real-time feedback. Acti…" at bounding box center [1081, 483] width 325 height 735
click at [810, 885] on icon "submit" at bounding box center [1185, 882] width 14 height 14
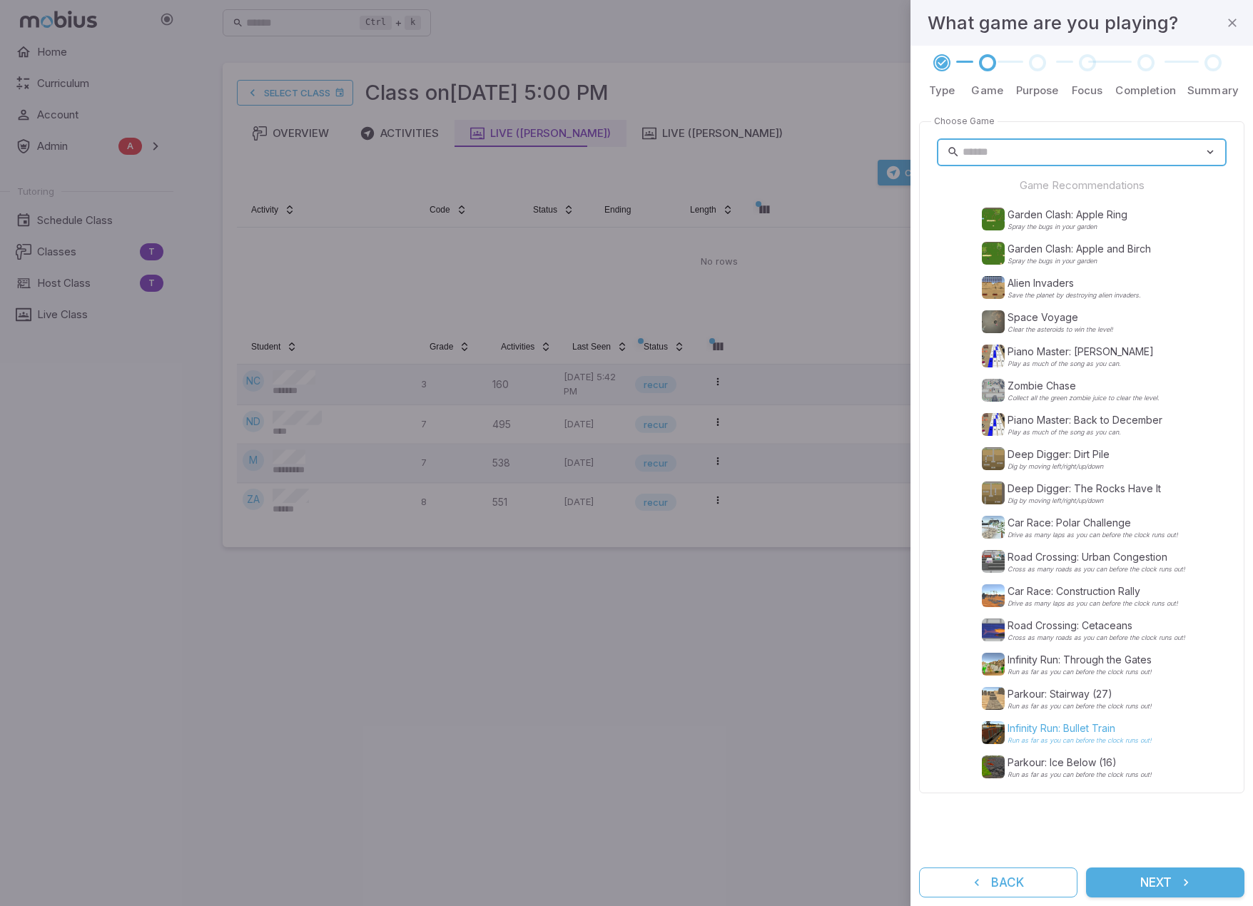
click at [810, 728] on p "Infinity Run: Bullet Train" at bounding box center [1079, 728] width 144 height 14
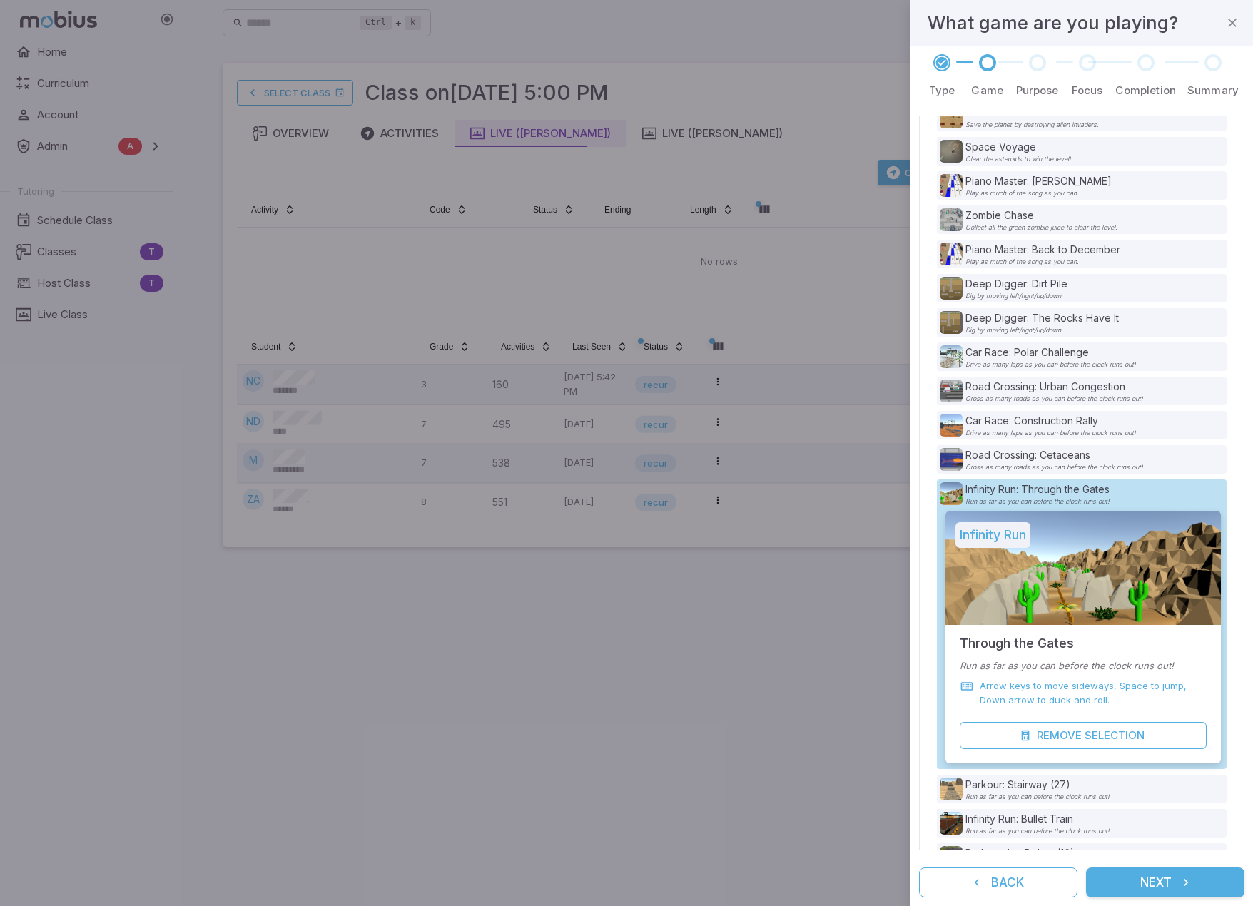
scroll to position [203, 0]
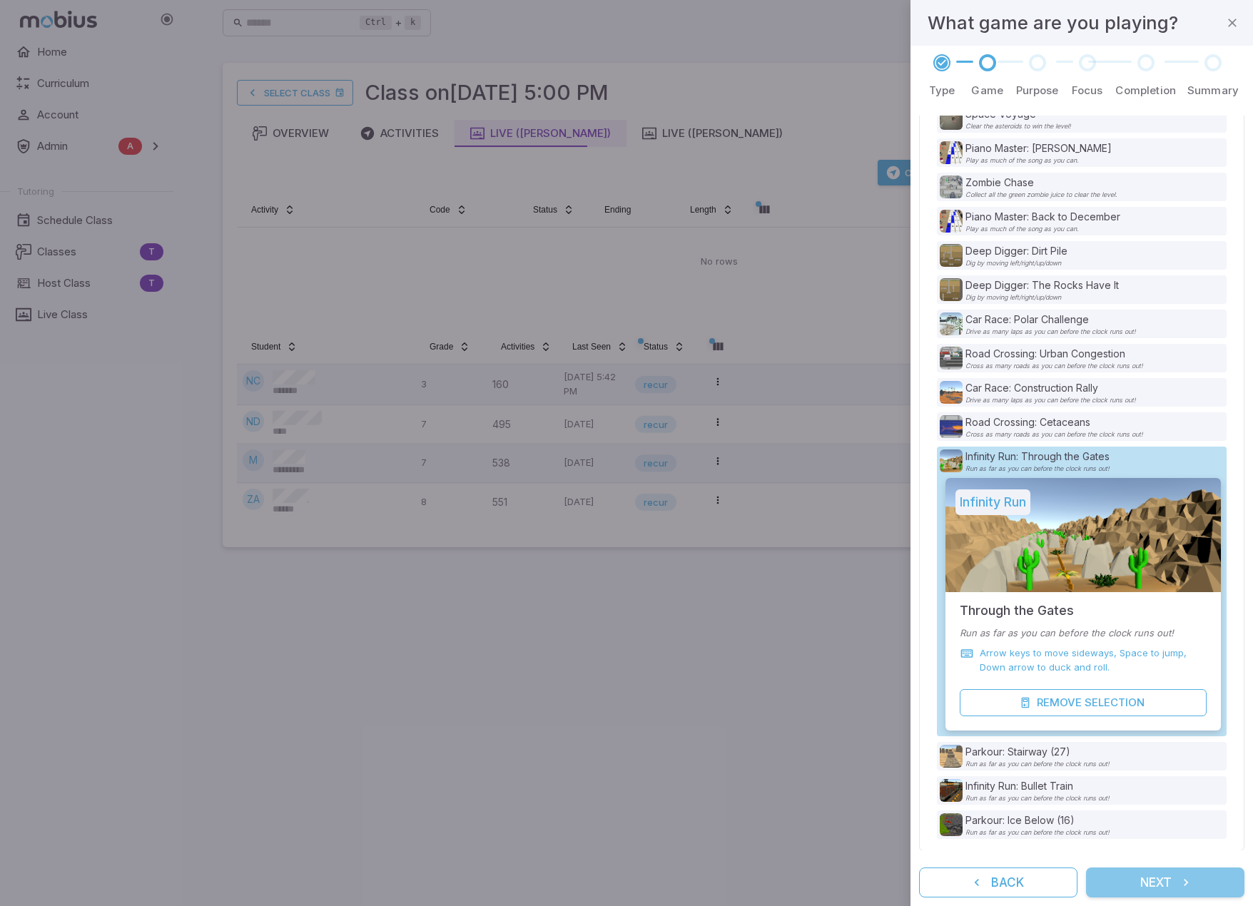
click at [810, 880] on icon "submit" at bounding box center [1186, 882] width 14 height 14
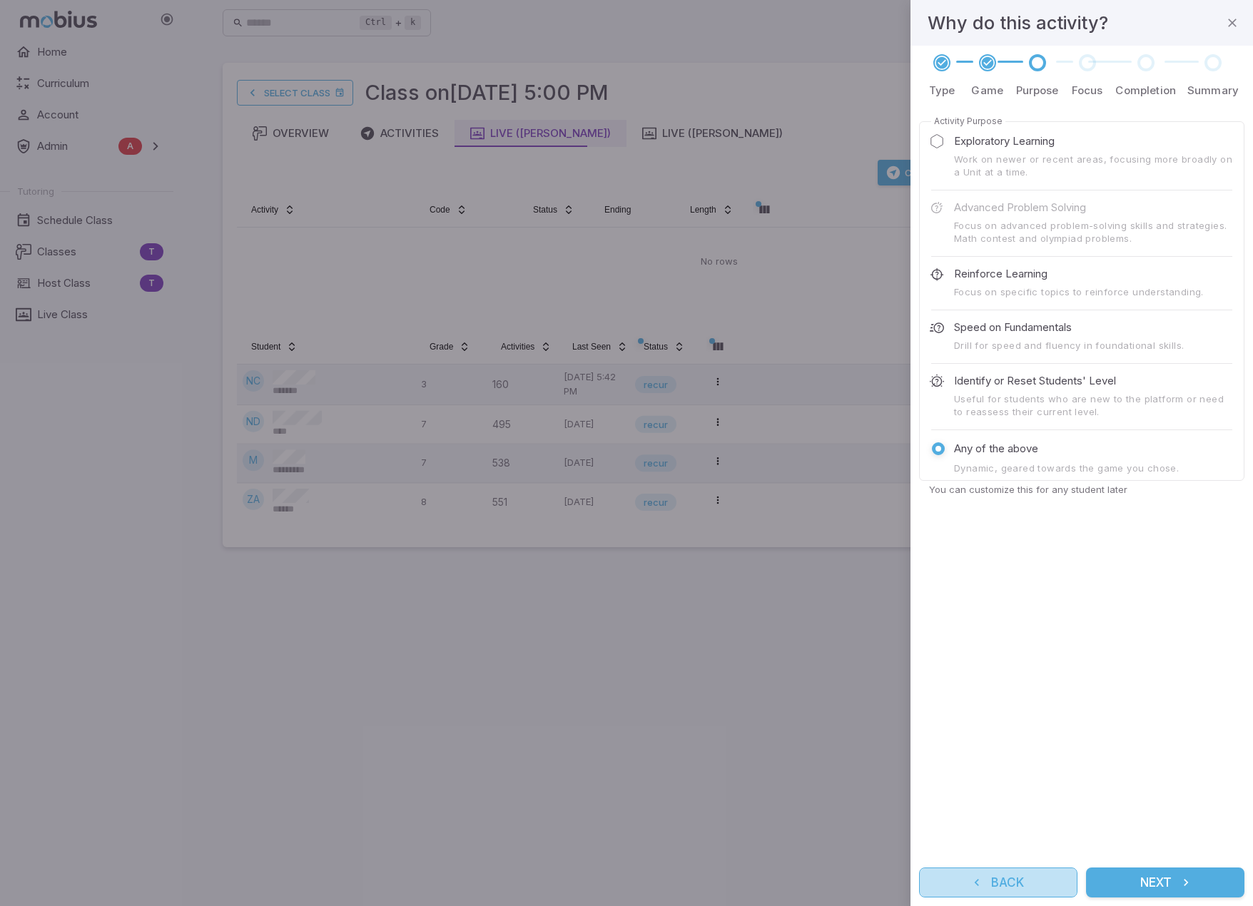
click at [810, 882] on button "Back" at bounding box center [998, 883] width 158 height 30
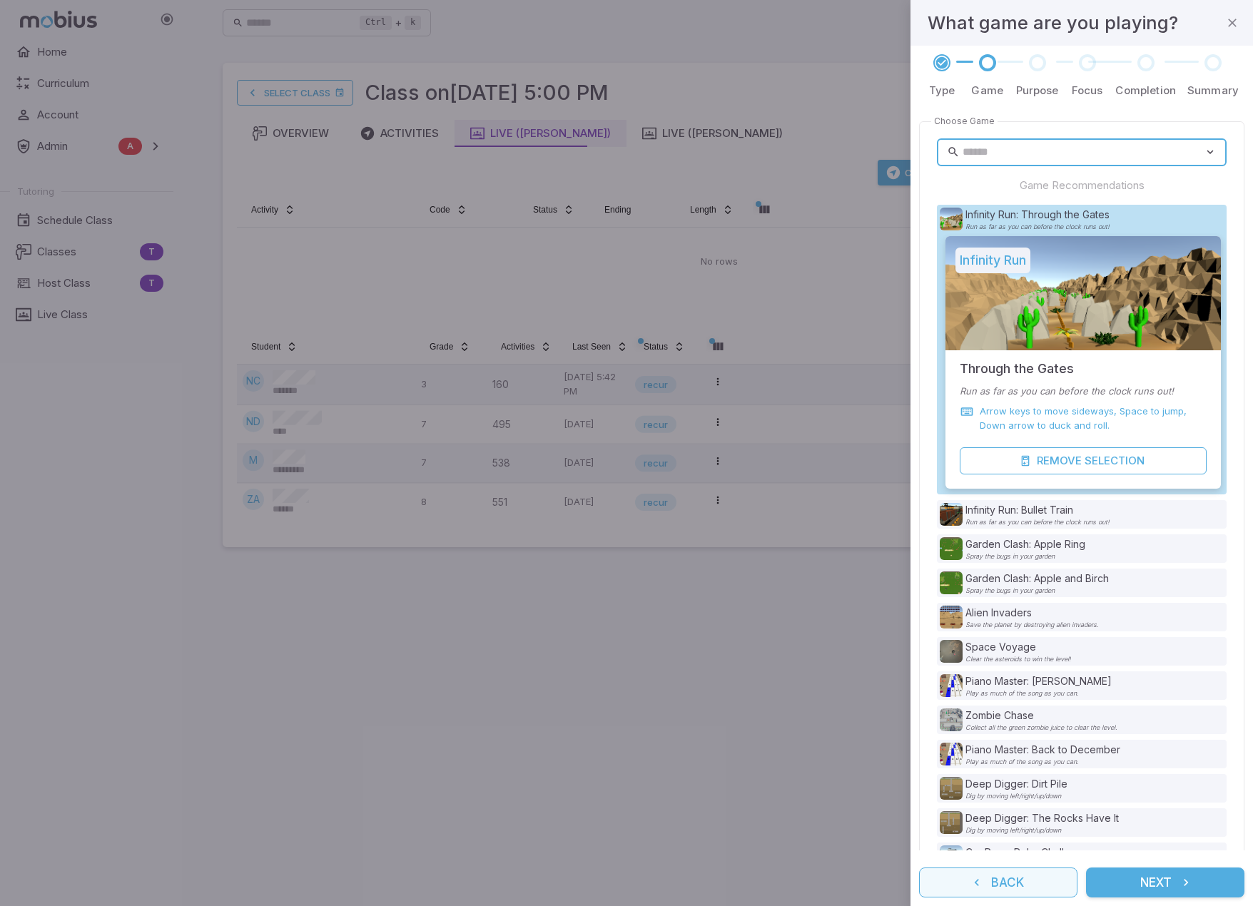
click at [810, 880] on button "Back" at bounding box center [998, 883] width 158 height 30
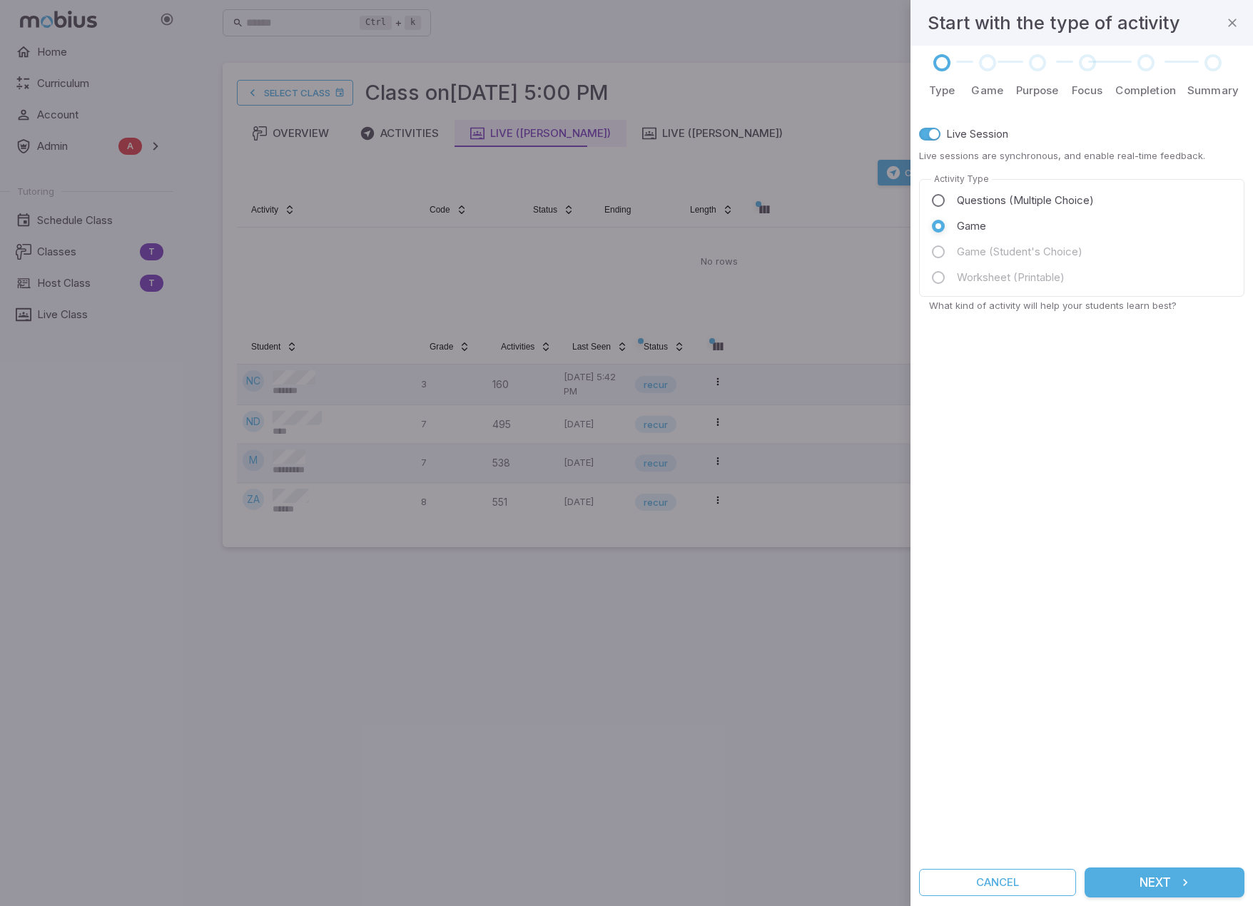
drag, startPoint x: 999, startPoint y: 208, endPoint x: 1007, endPoint y: 194, distance: 16.0
click at [810, 207] on span "Questions (Multiple Choice)" at bounding box center [1025, 201] width 137 height 16
click at [810, 877] on icon "submit" at bounding box center [1185, 882] width 14 height 14
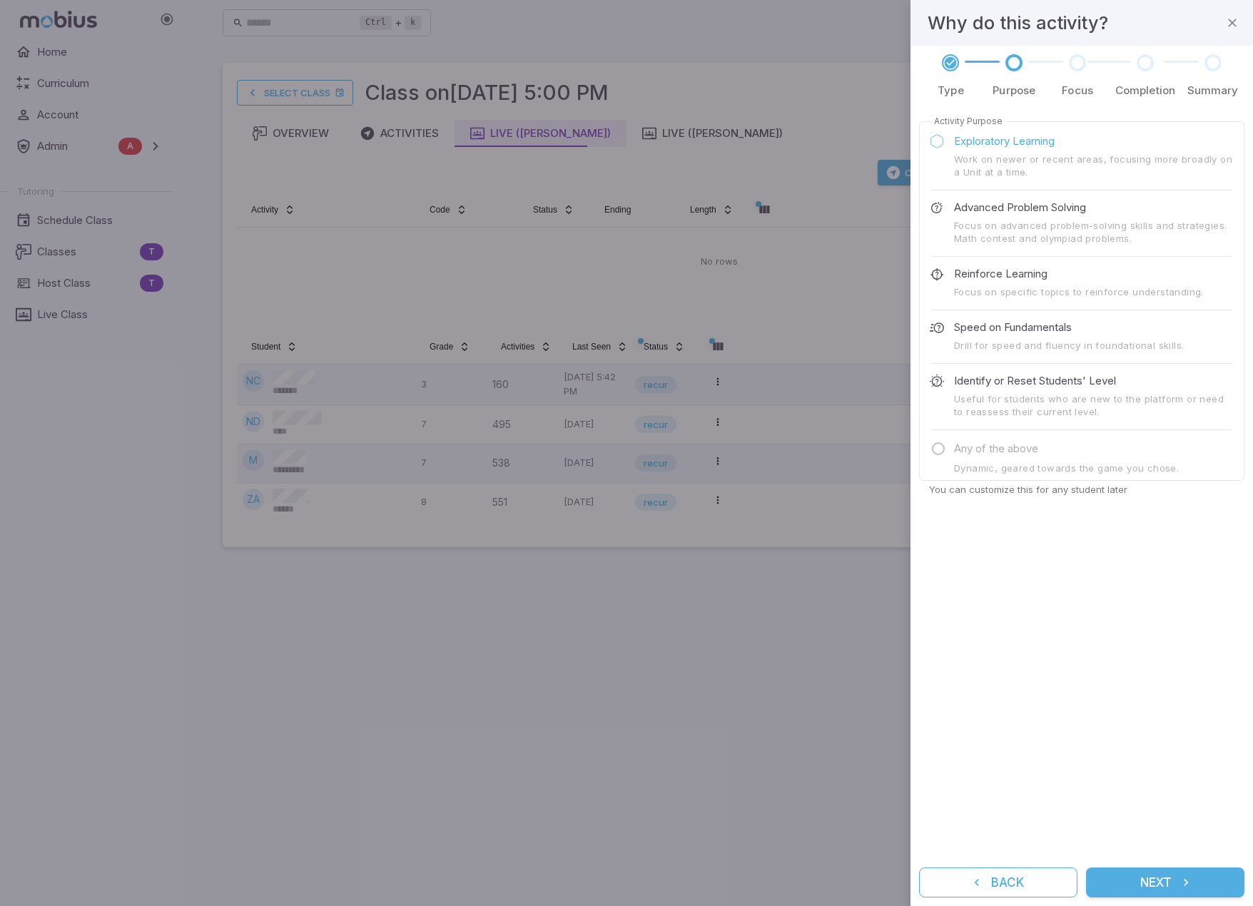
click at [810, 878] on button "Next" at bounding box center [1165, 883] width 158 height 30
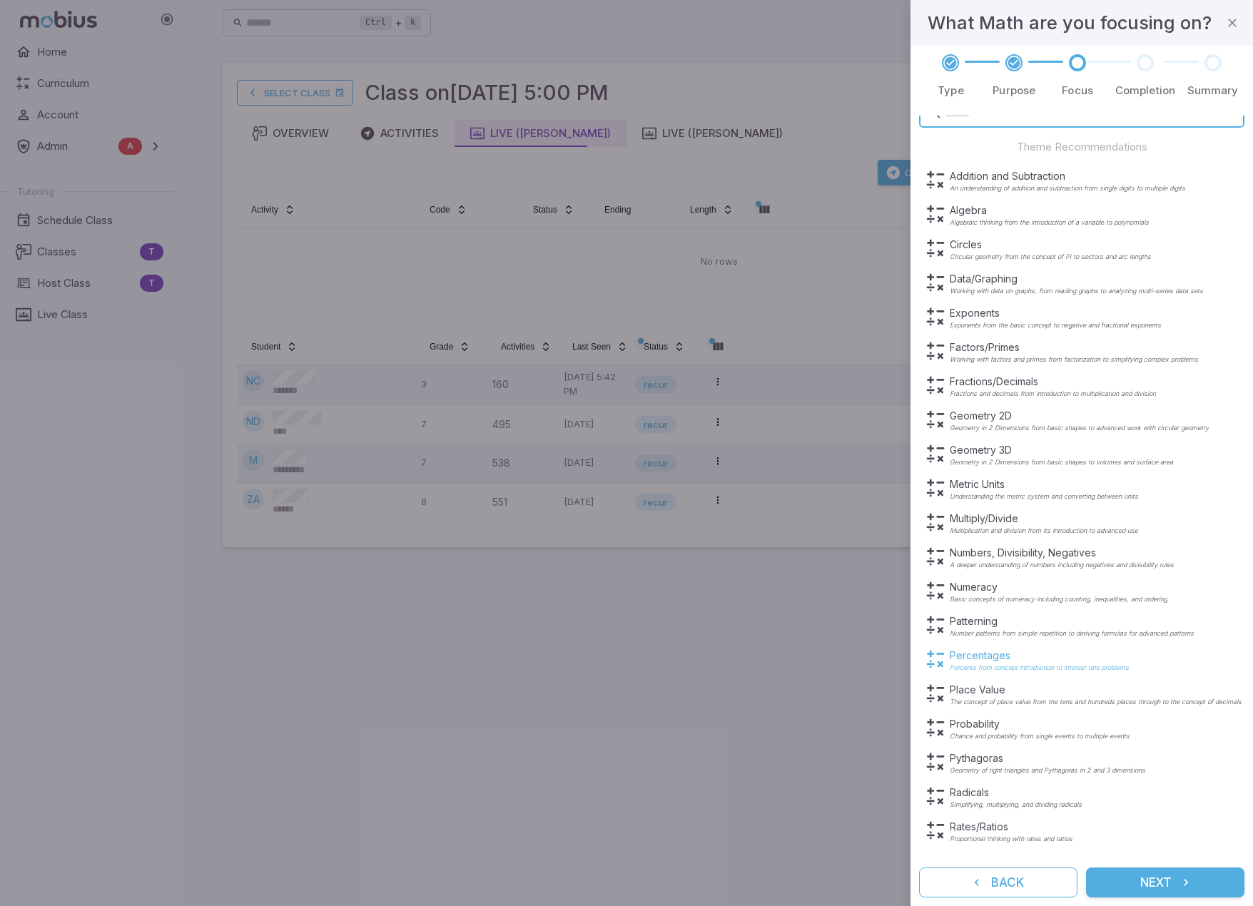
scroll to position [100, 0]
click at [810, 887] on icon "submit" at bounding box center [1186, 882] width 14 height 14
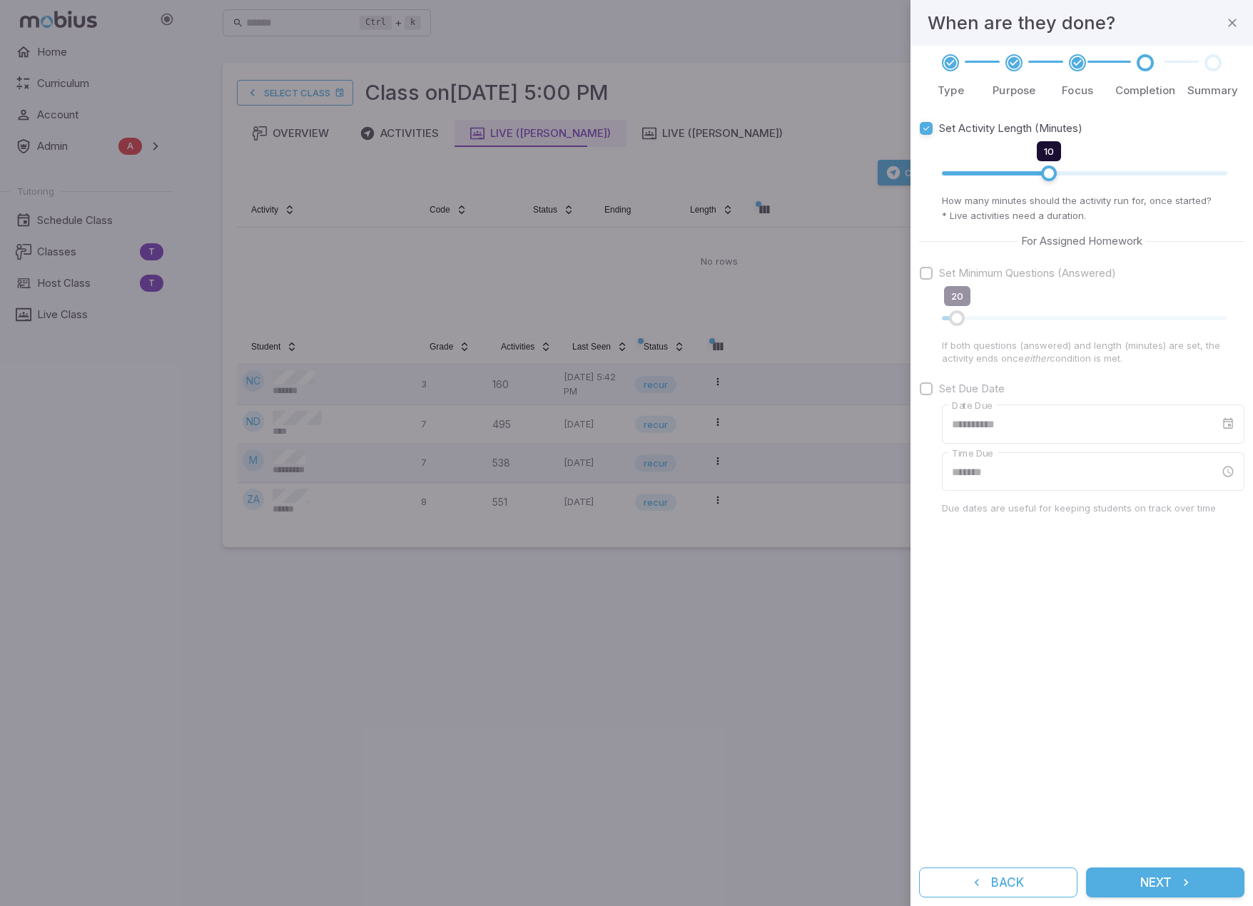
click at [810, 875] on button "Next" at bounding box center [1165, 883] width 158 height 30
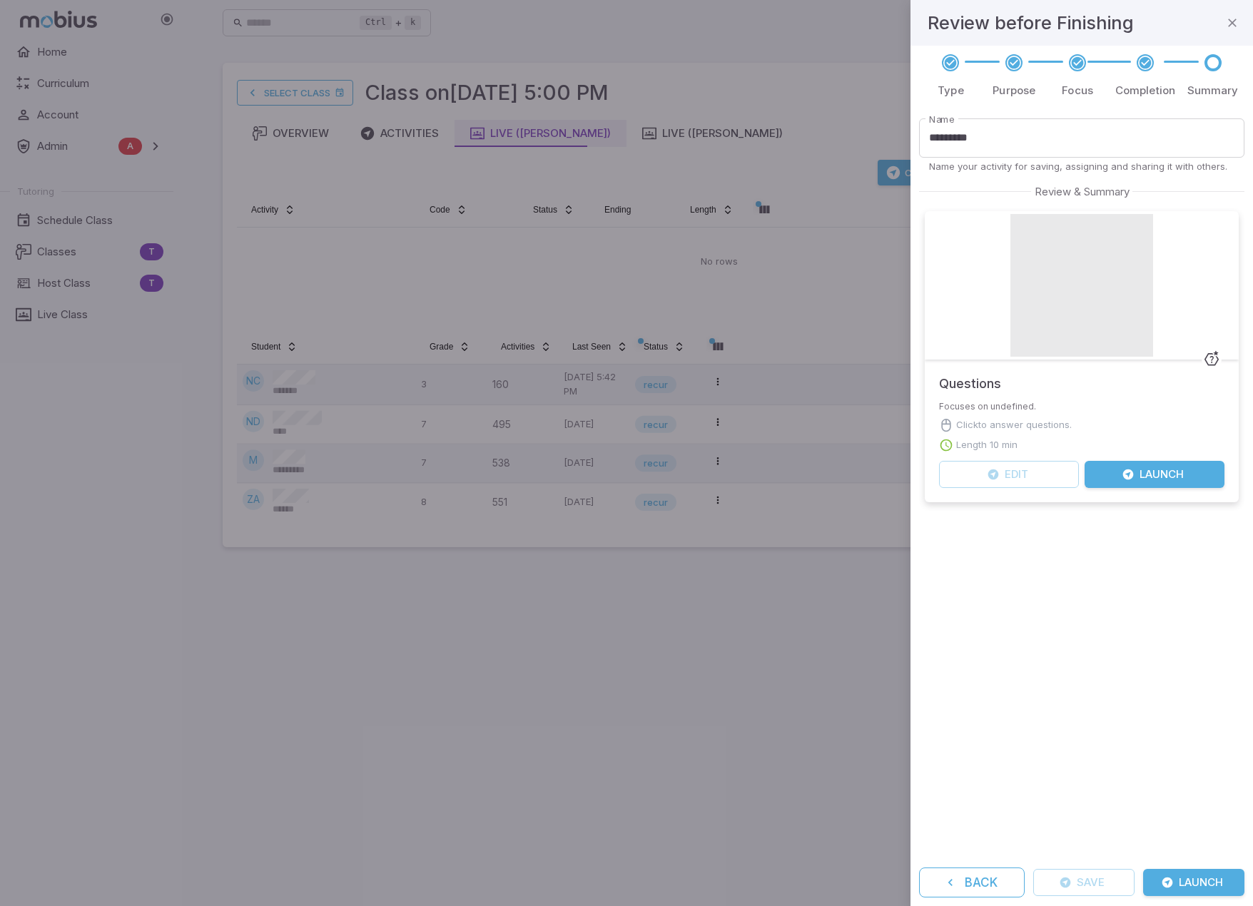
click at [810, 875] on button "Launch" at bounding box center [1193, 882] width 101 height 27
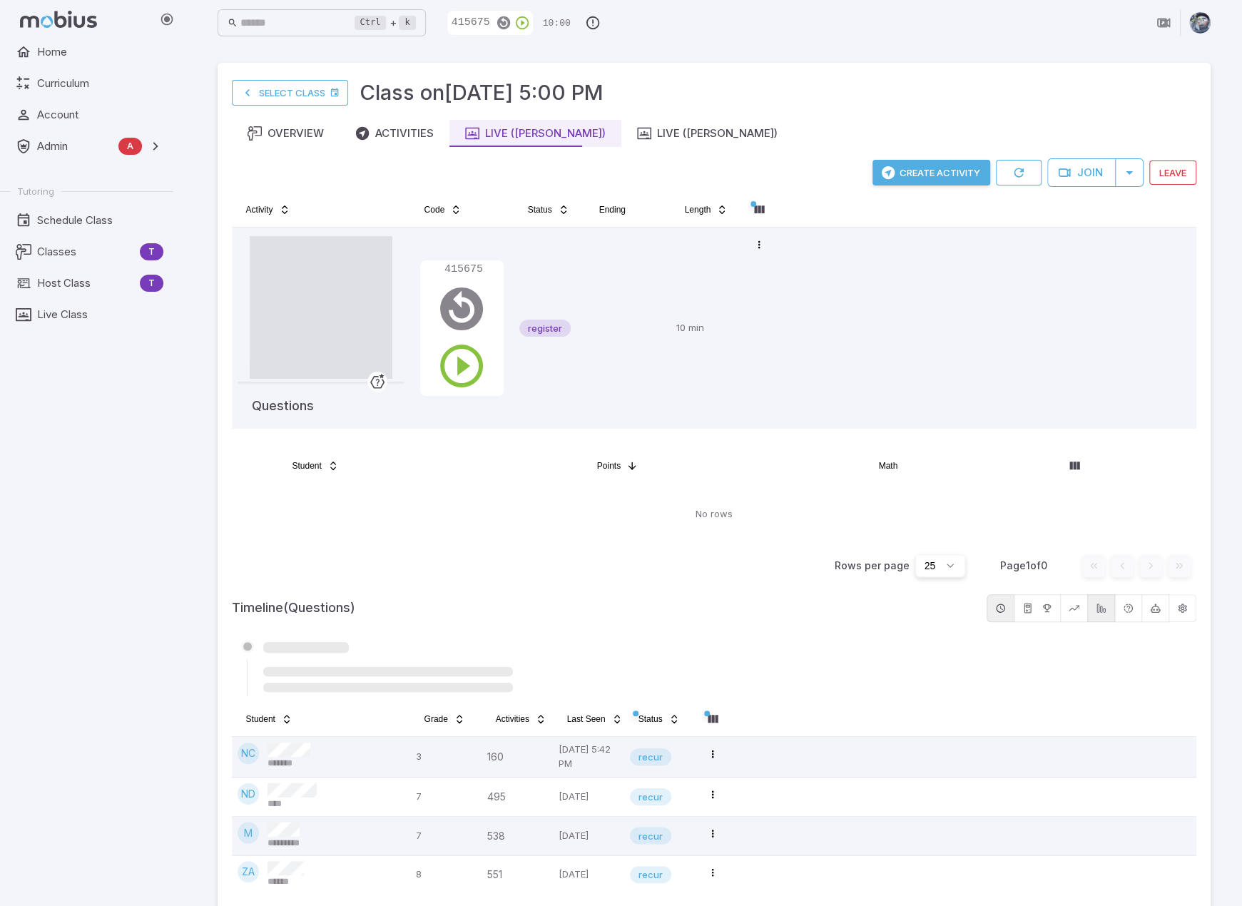
click at [457, 534] on td "No rows" at bounding box center [714, 514] width 965 height 68
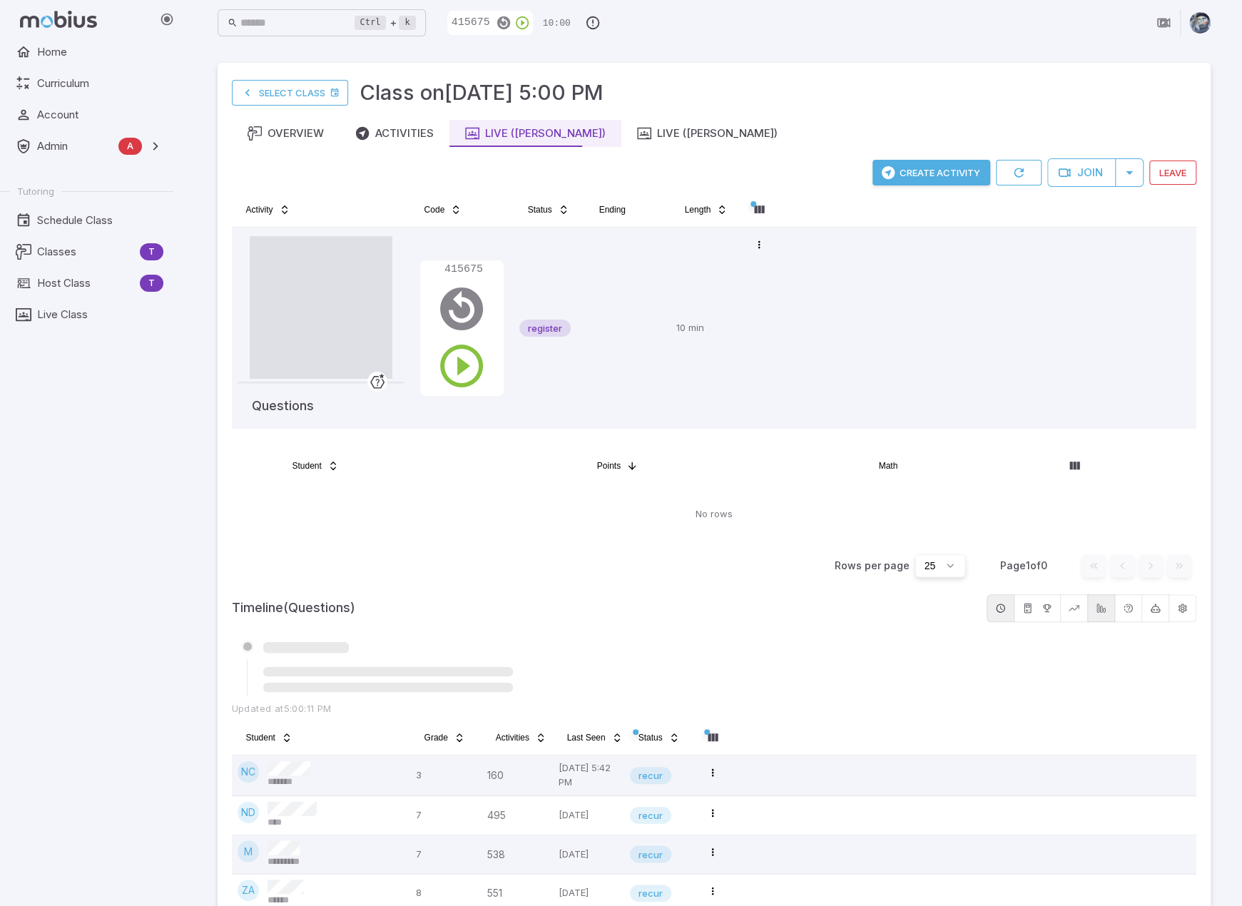
click at [529, 554] on div "Rows per page 25 Page 1 of 0 Go to first page Go to previous page Go to next pa…" at bounding box center [714, 566] width 965 height 34
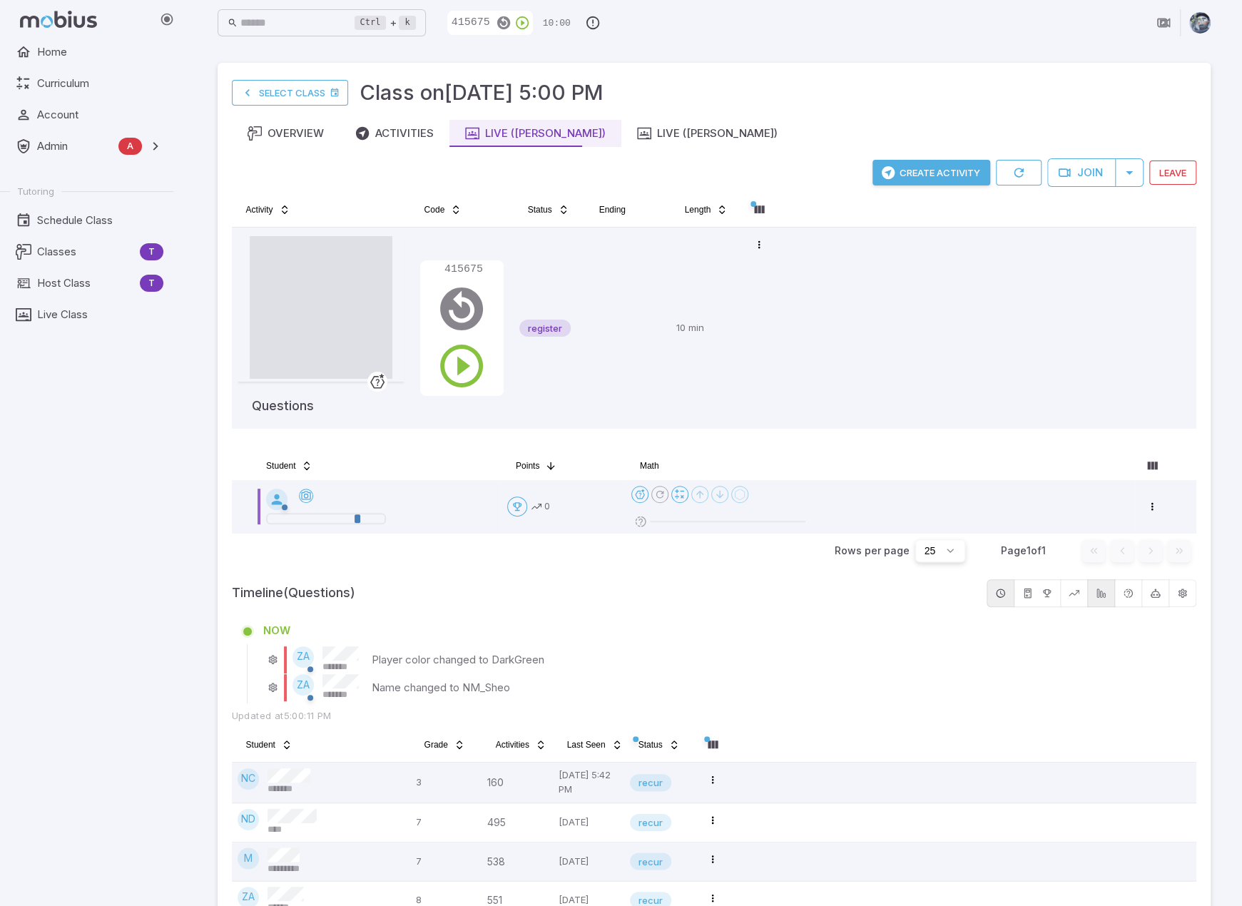
click at [779, 636] on div "NOW" at bounding box center [724, 631] width 922 height 16
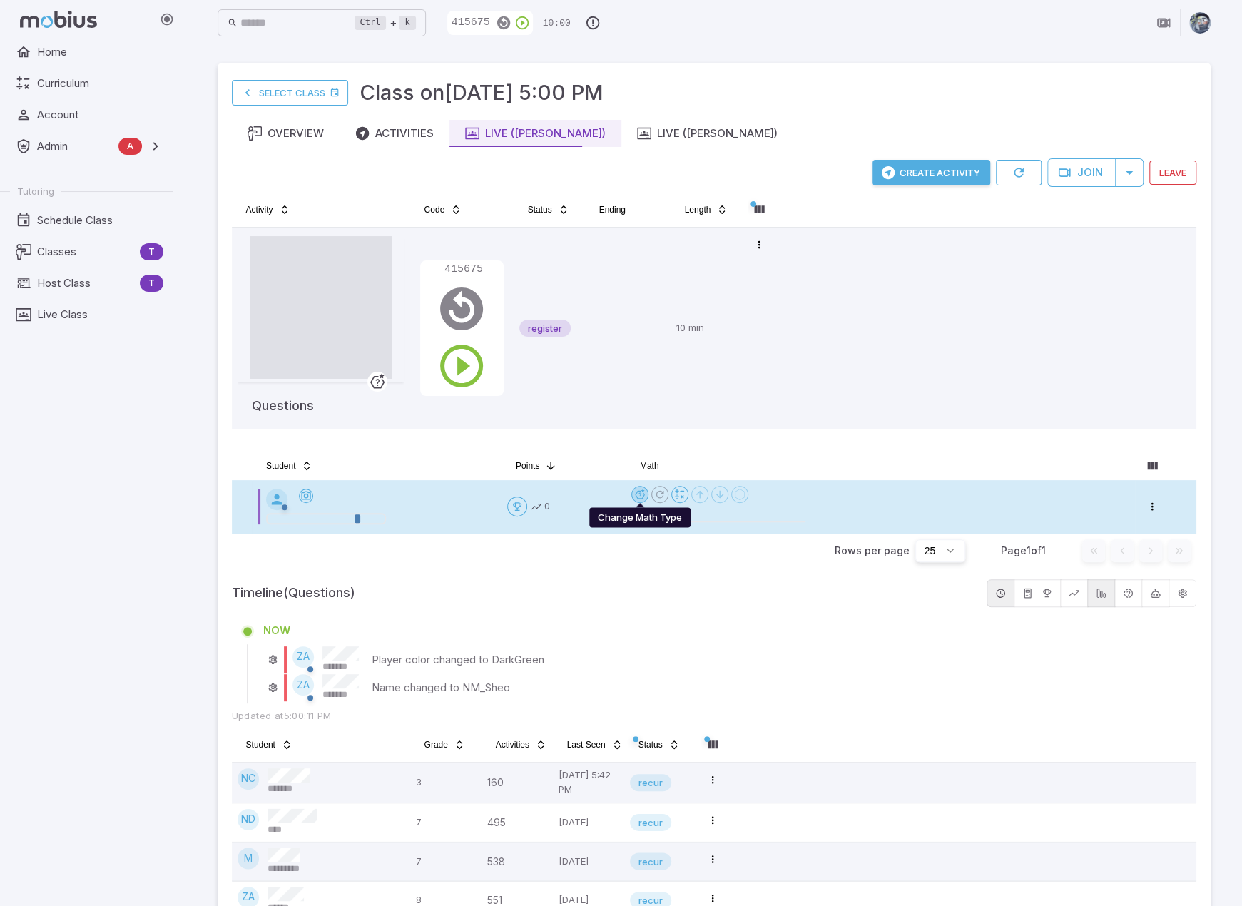
click at [638, 492] on html "Home Curriculum Account Admin A Accounts Finance Testing Tutoring Schedule Clas…" at bounding box center [621, 481] width 1242 height 962
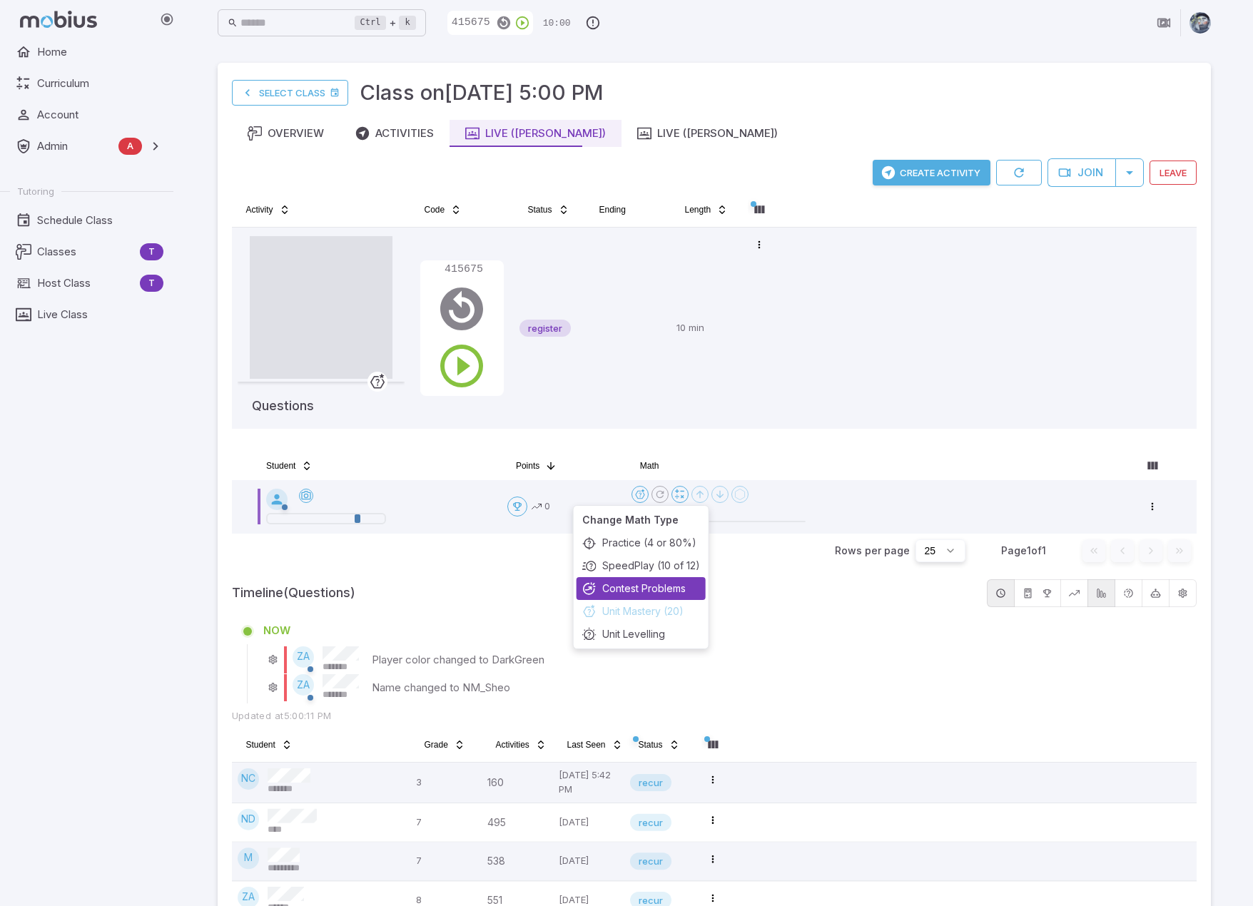
click at [606, 590] on div "Contest Problems" at bounding box center [640, 588] width 129 height 23
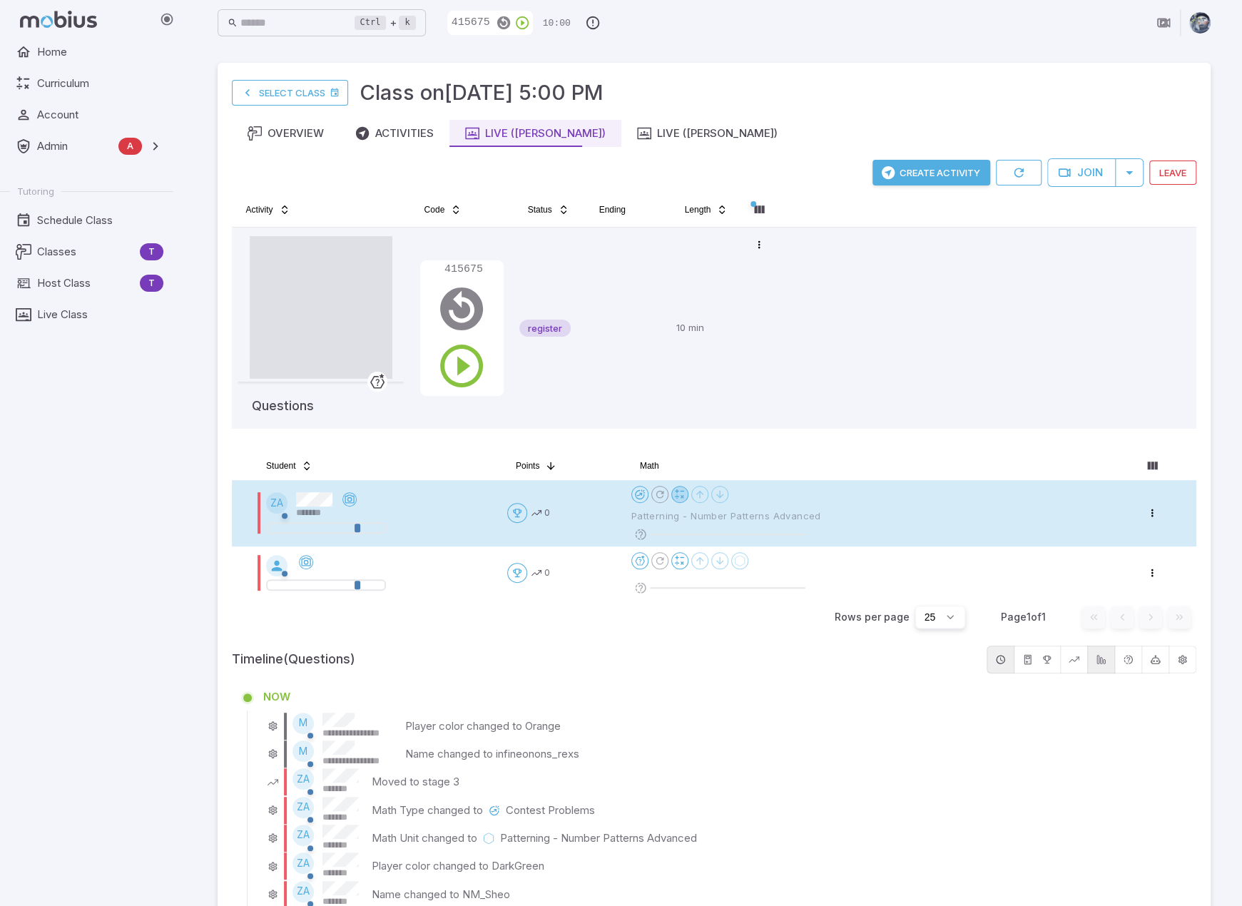
click at [676, 492] on icon at bounding box center [679, 494] width 11 height 11
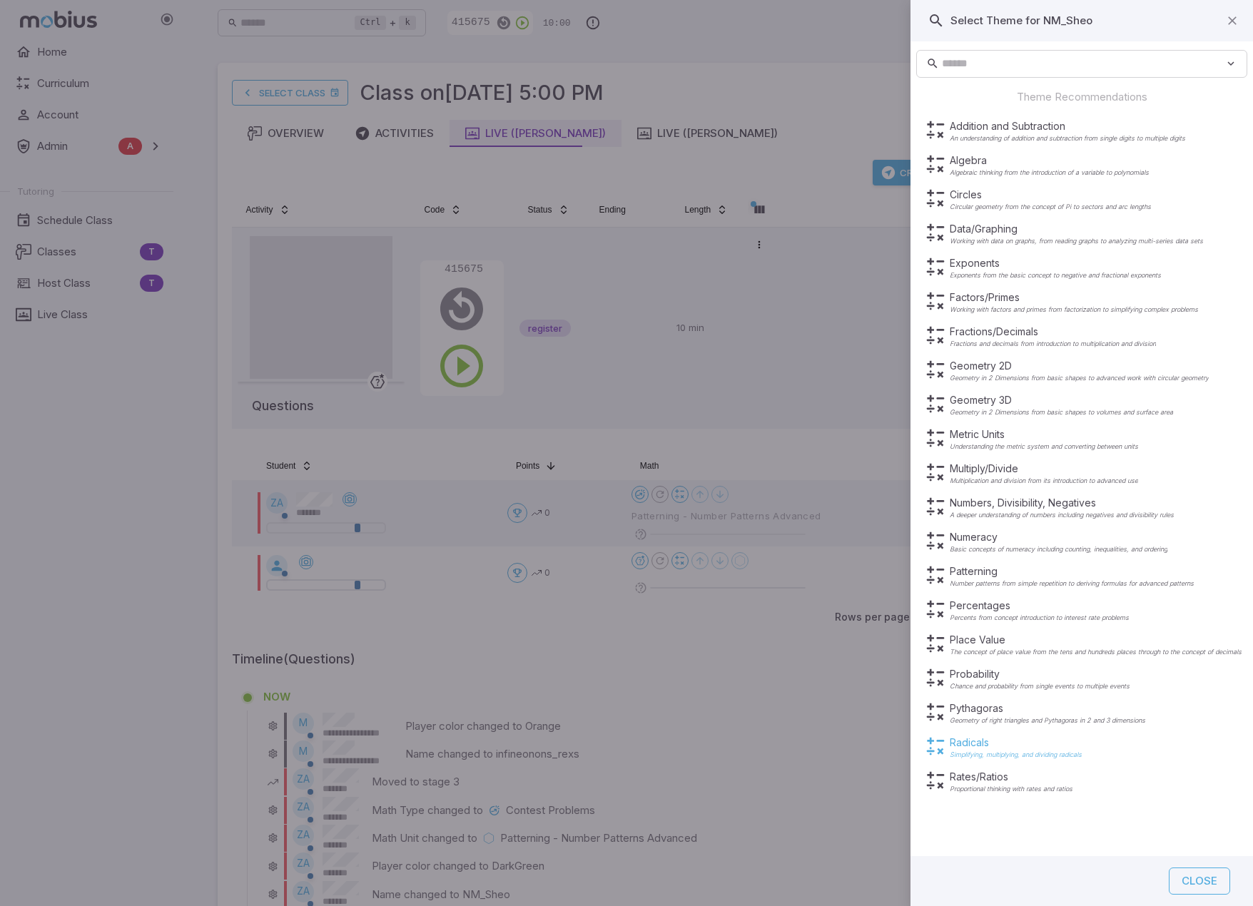
click at [810, 741] on p "Radicals" at bounding box center [1016, 743] width 132 height 14
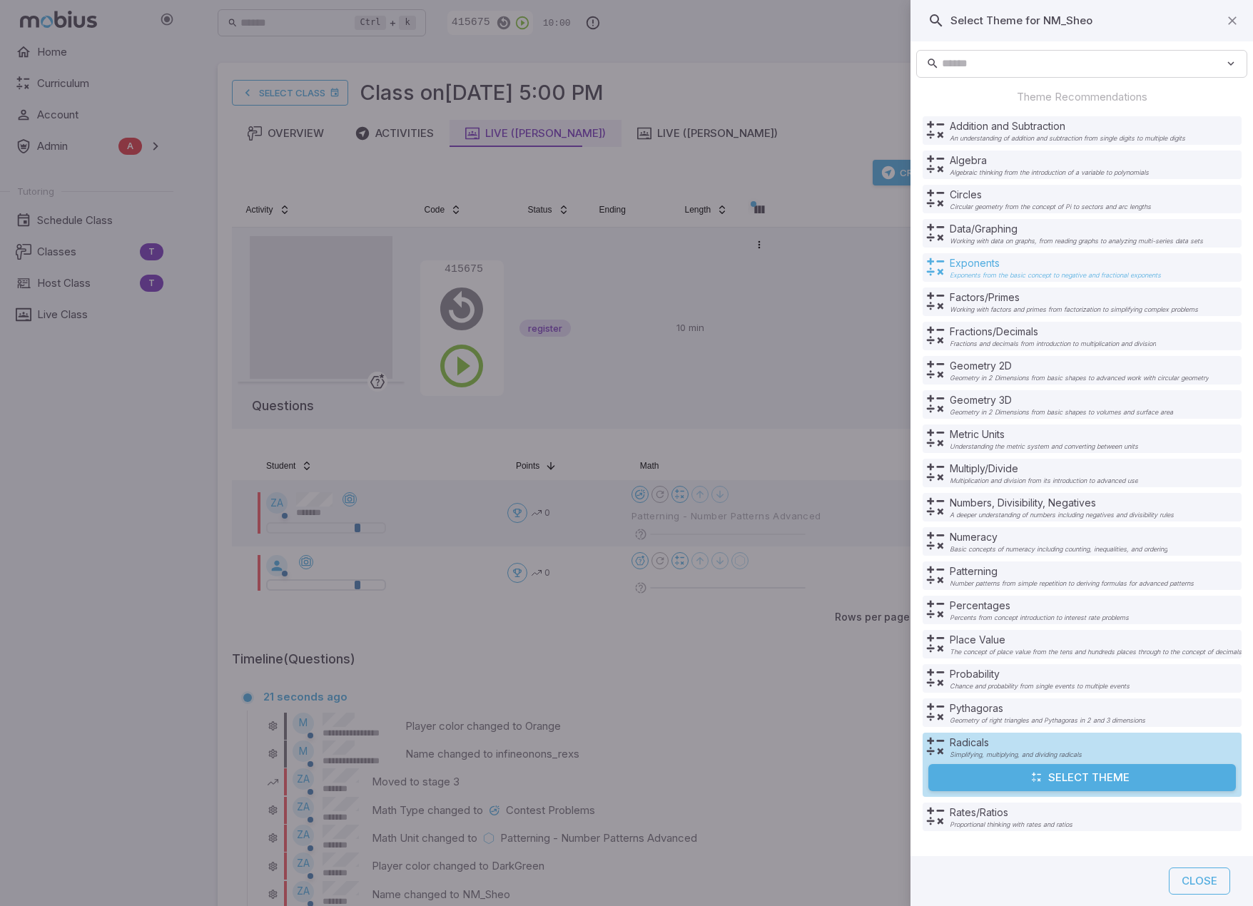
click at [810, 269] on p "Exponents" at bounding box center [1055, 263] width 211 height 14
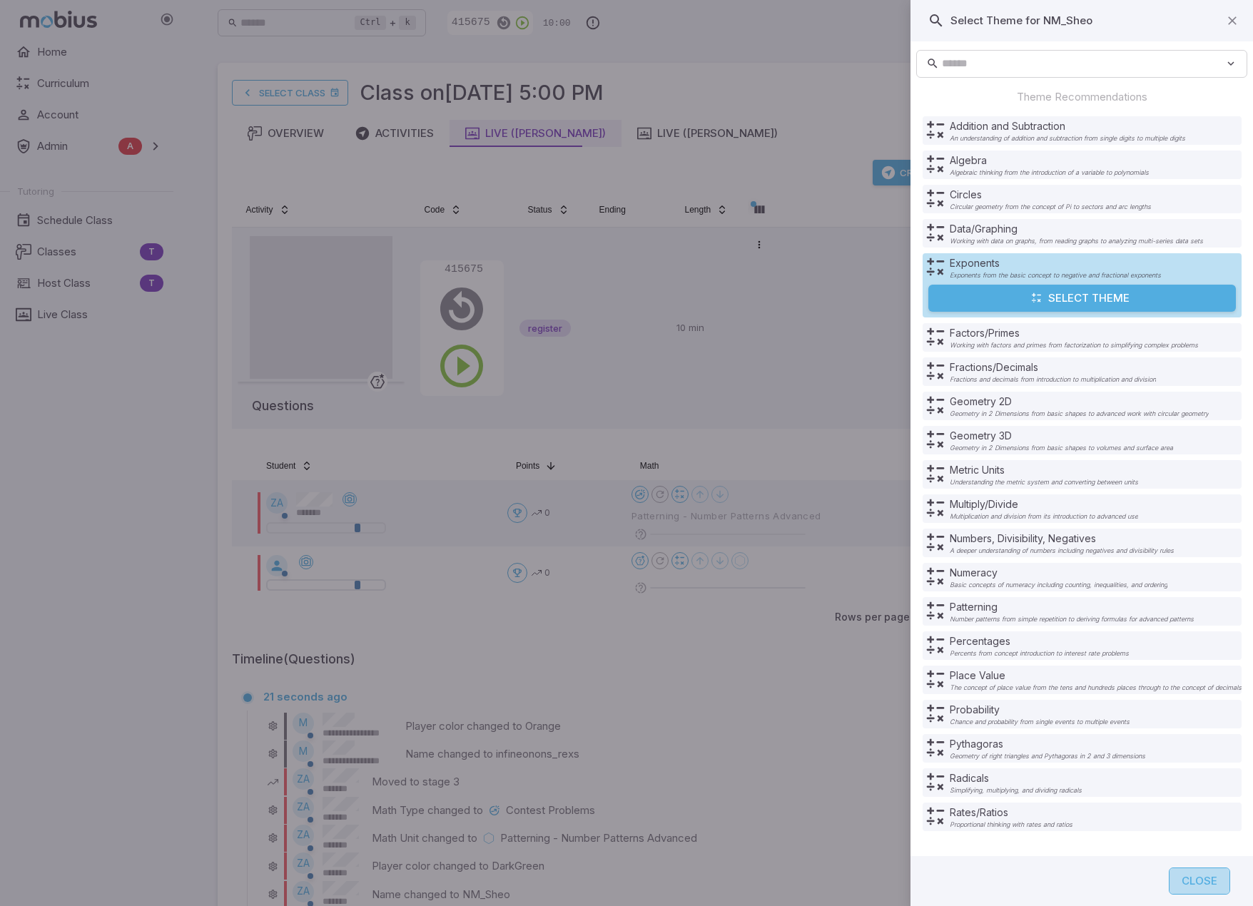
click at [810, 884] on button "Close" at bounding box center [1199, 881] width 61 height 27
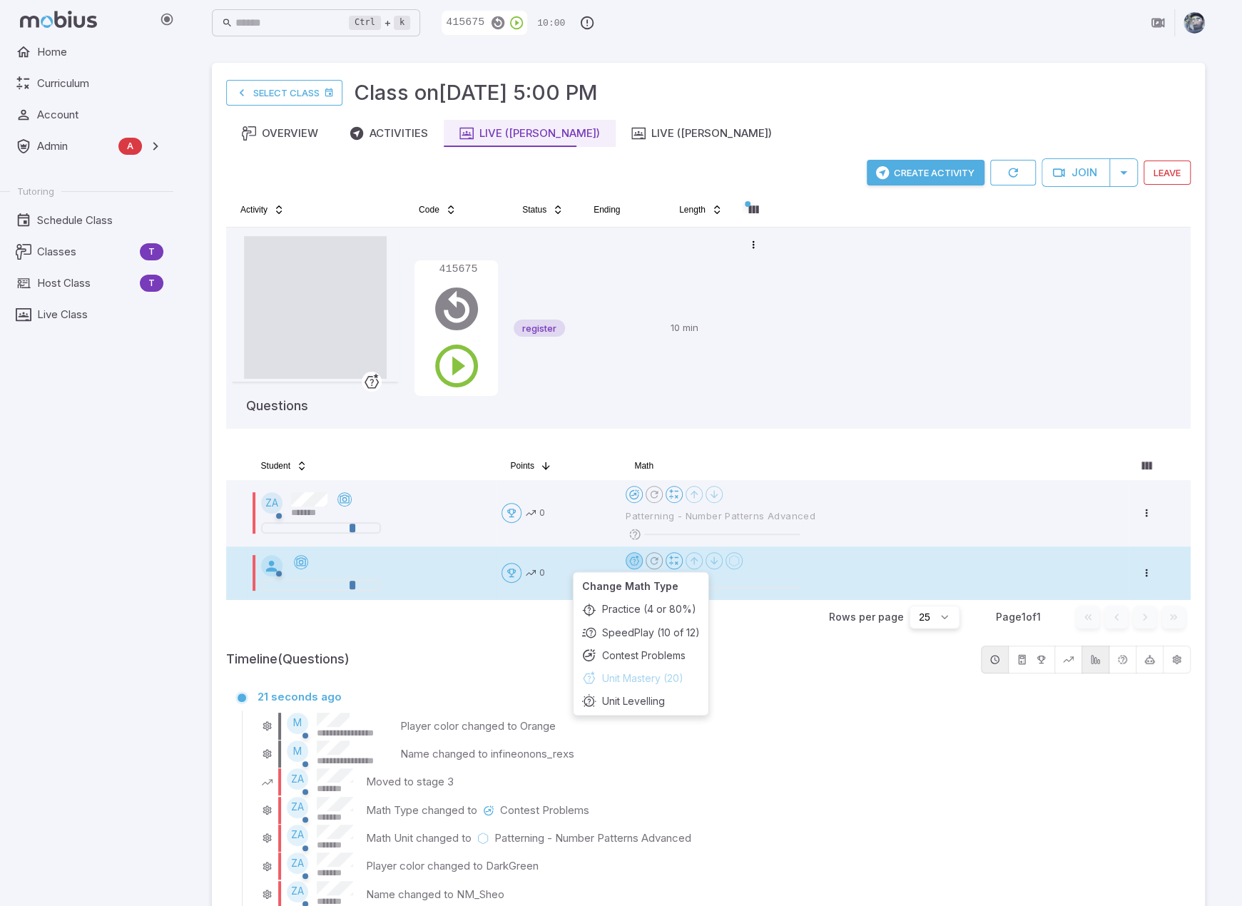
click at [640, 555] on html "**********" at bounding box center [621, 584] width 1242 height 1169
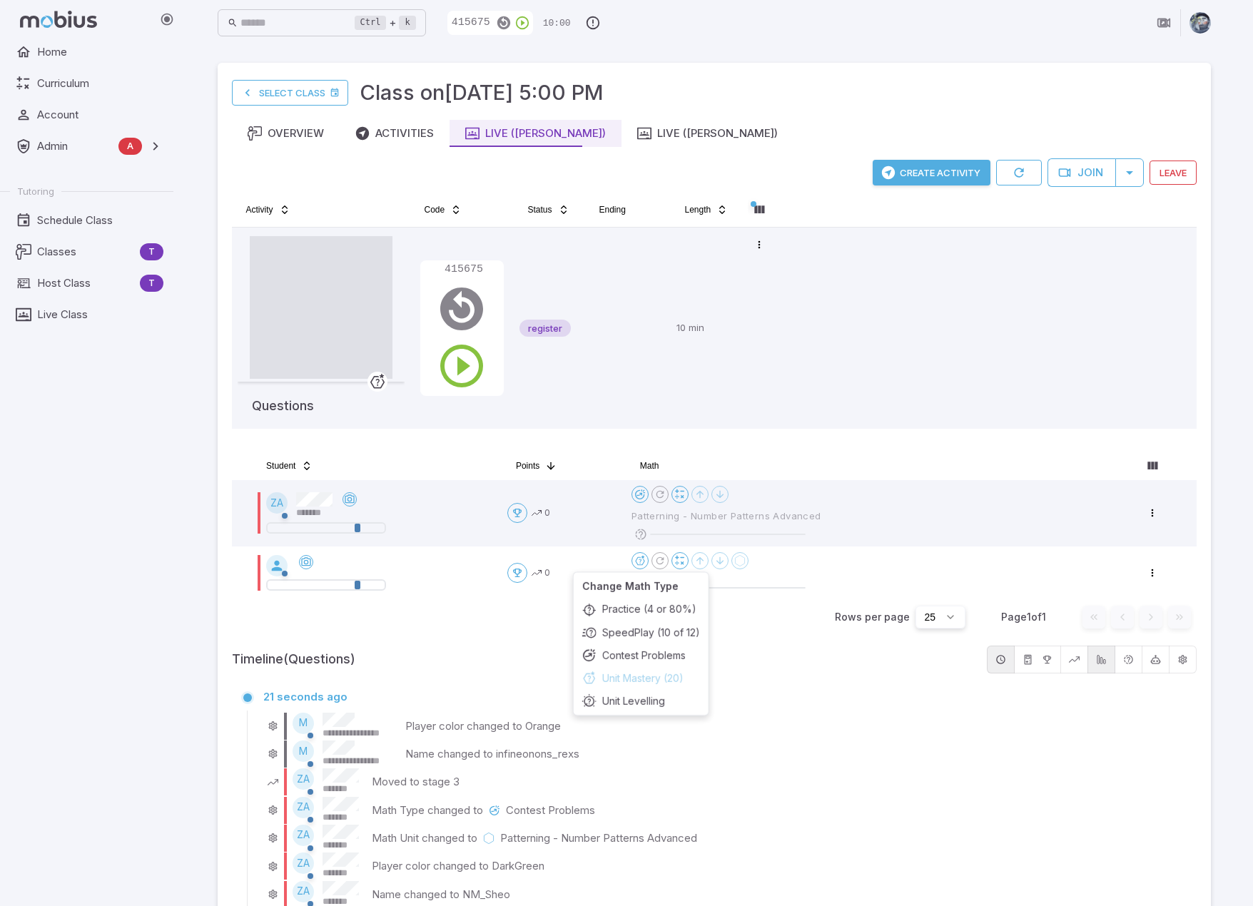
click at [760, 651] on html "**********" at bounding box center [626, 584] width 1253 height 1169
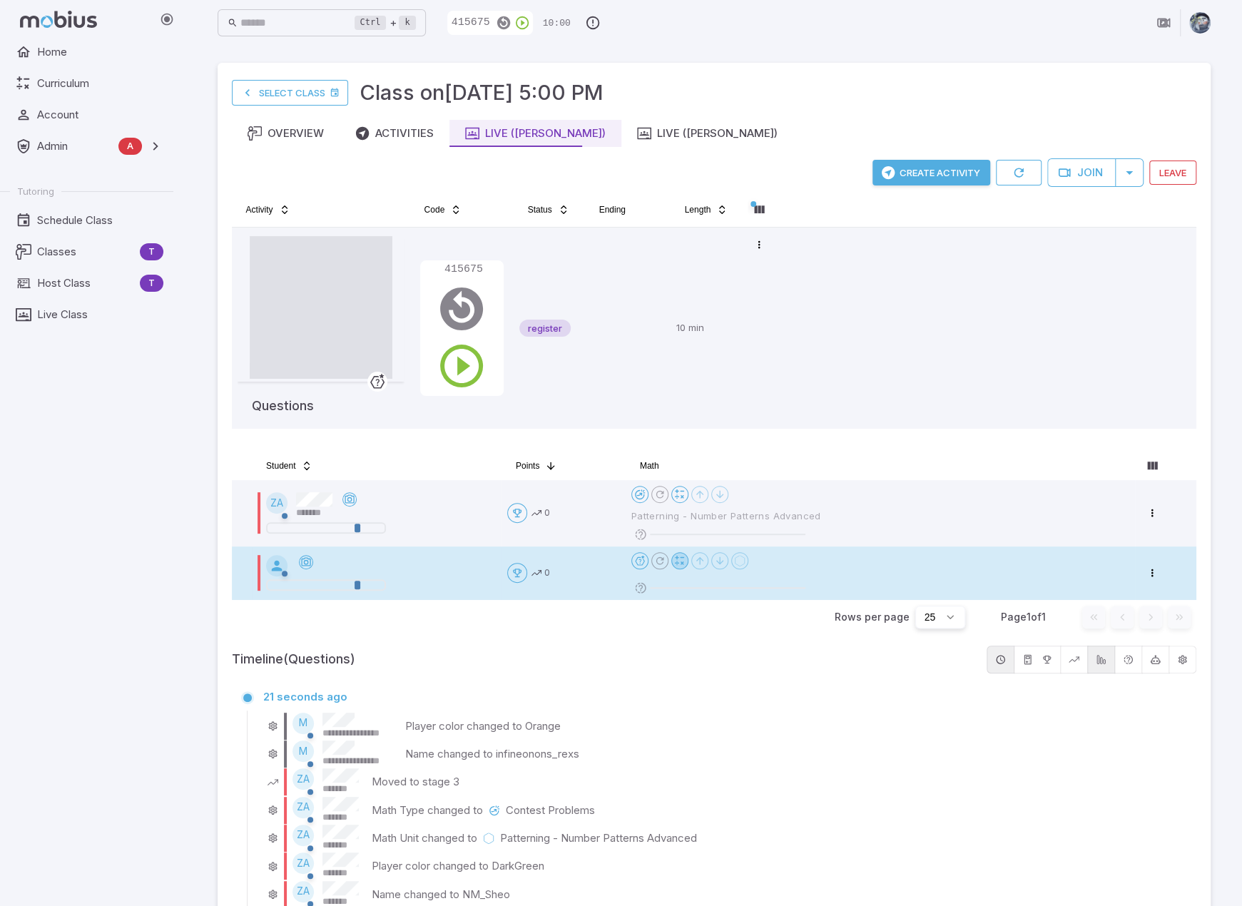
click at [684, 562] on icon at bounding box center [679, 560] width 11 height 11
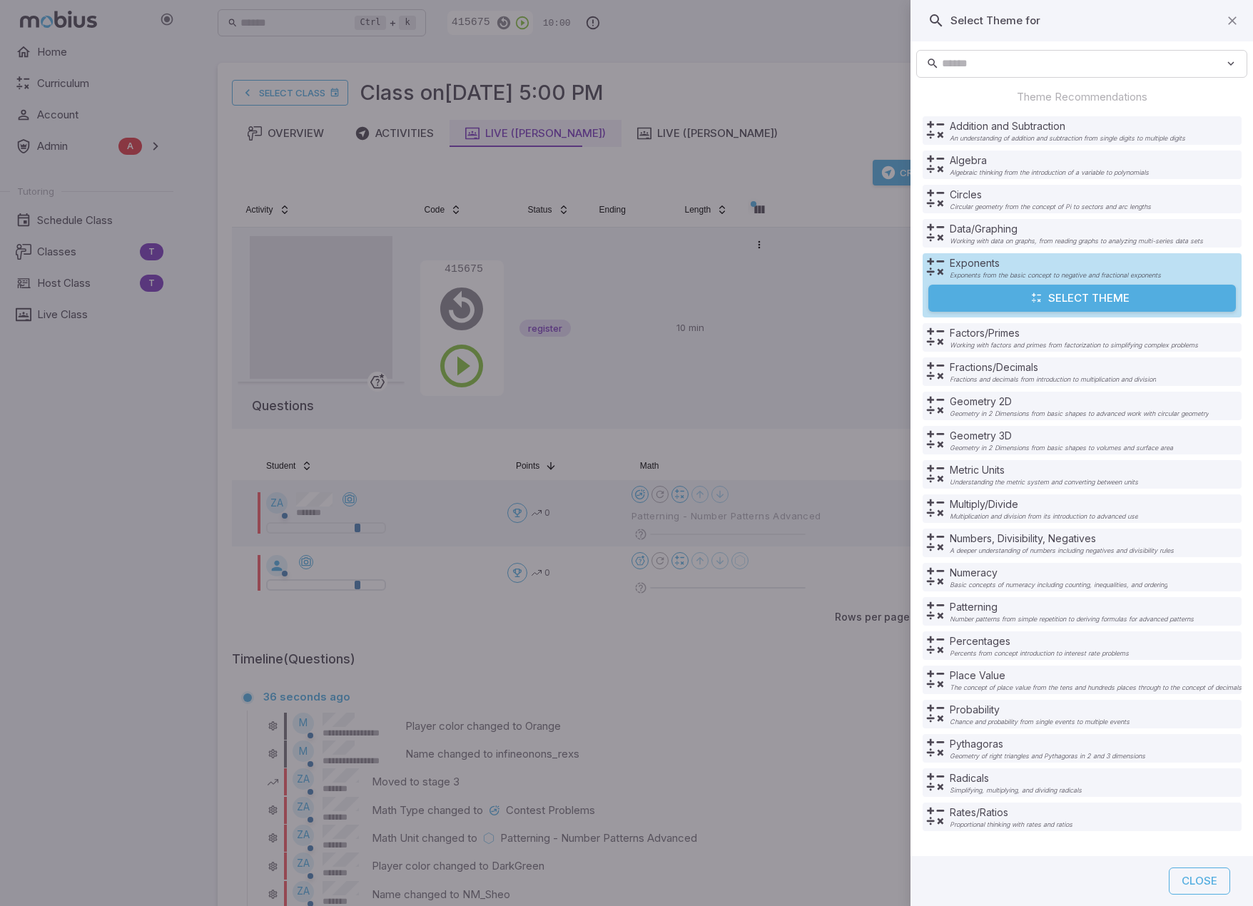
click at [810, 609] on p "Patterning" at bounding box center [1072, 607] width 244 height 14
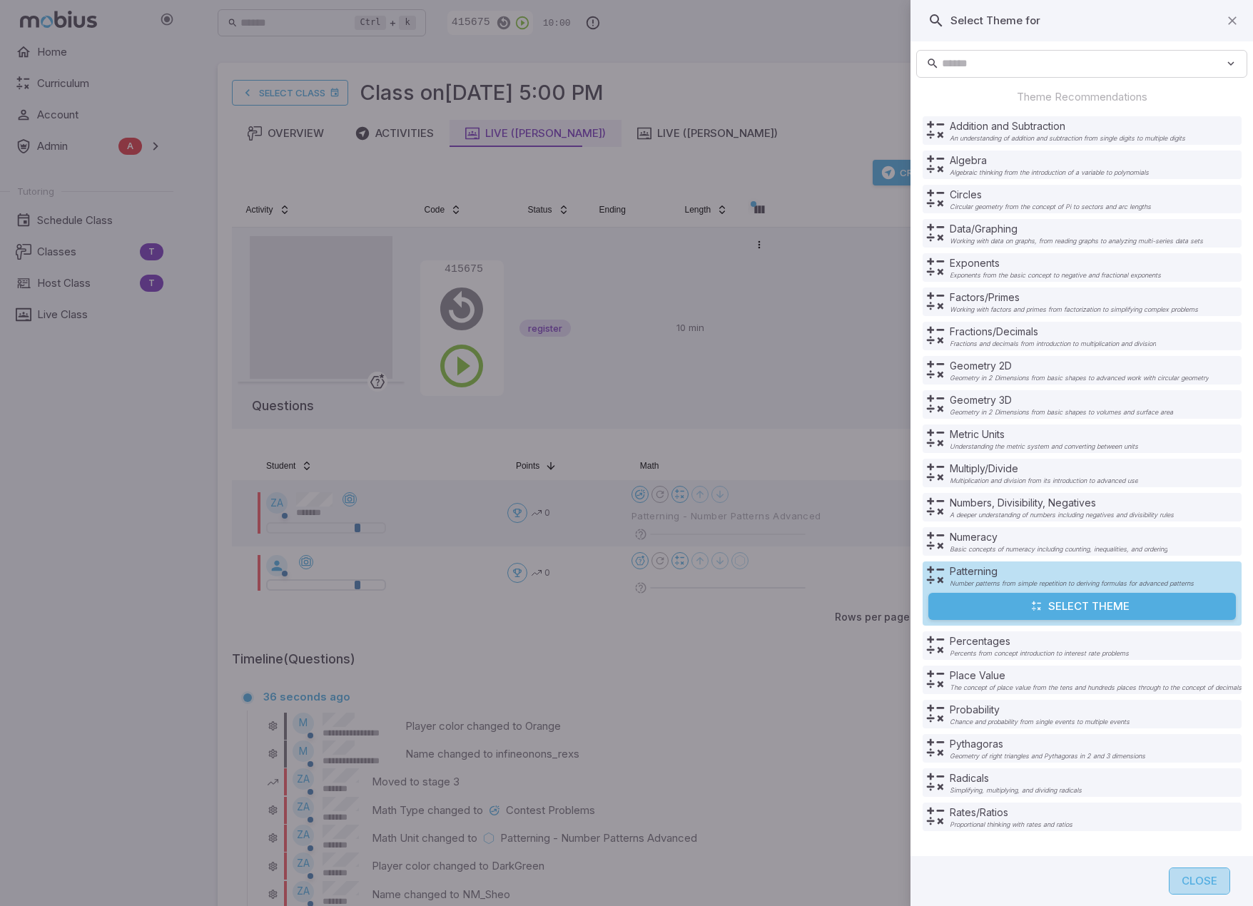
click at [810, 875] on button "Close" at bounding box center [1199, 881] width 61 height 27
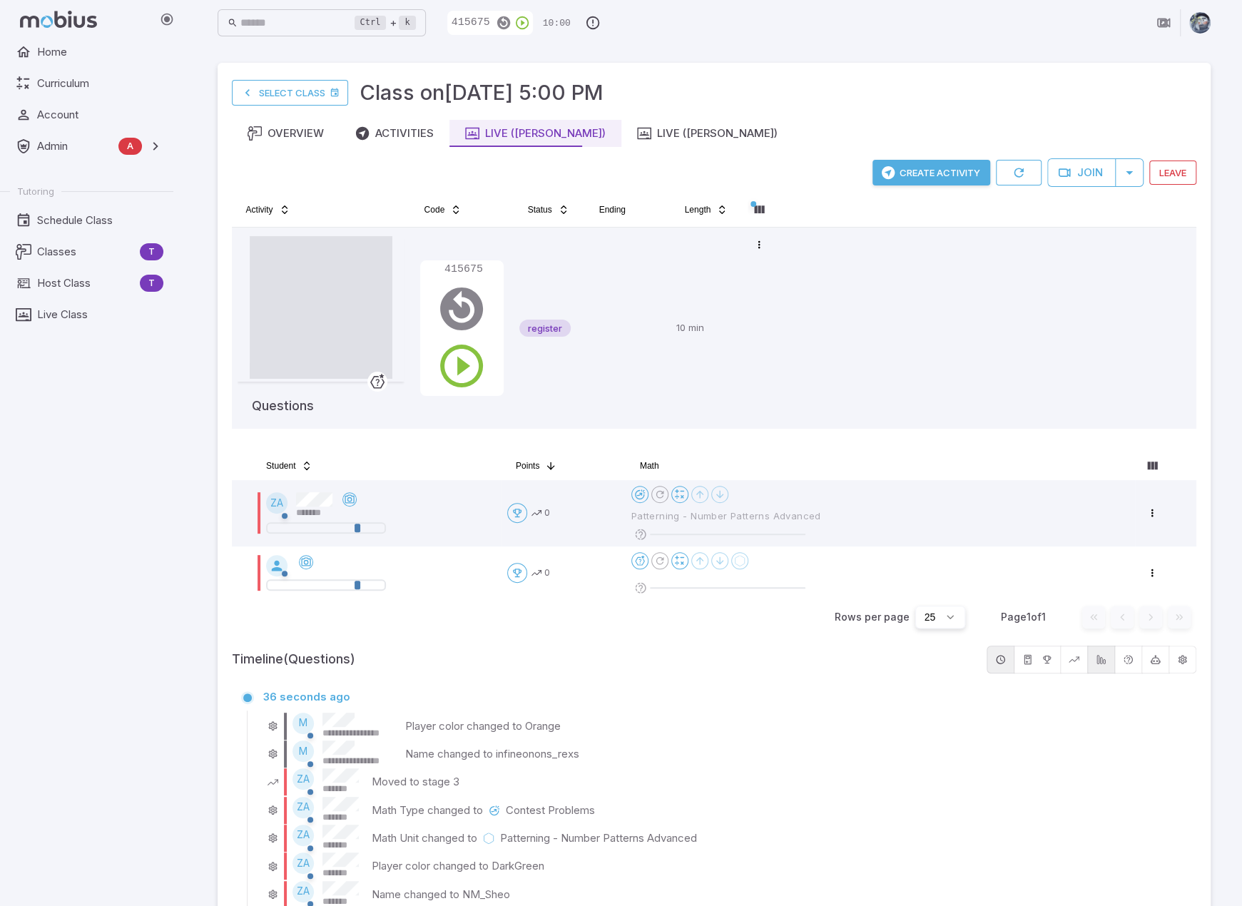
click at [748, 666] on div "Timeline (Questions)" at bounding box center [714, 660] width 965 height 28
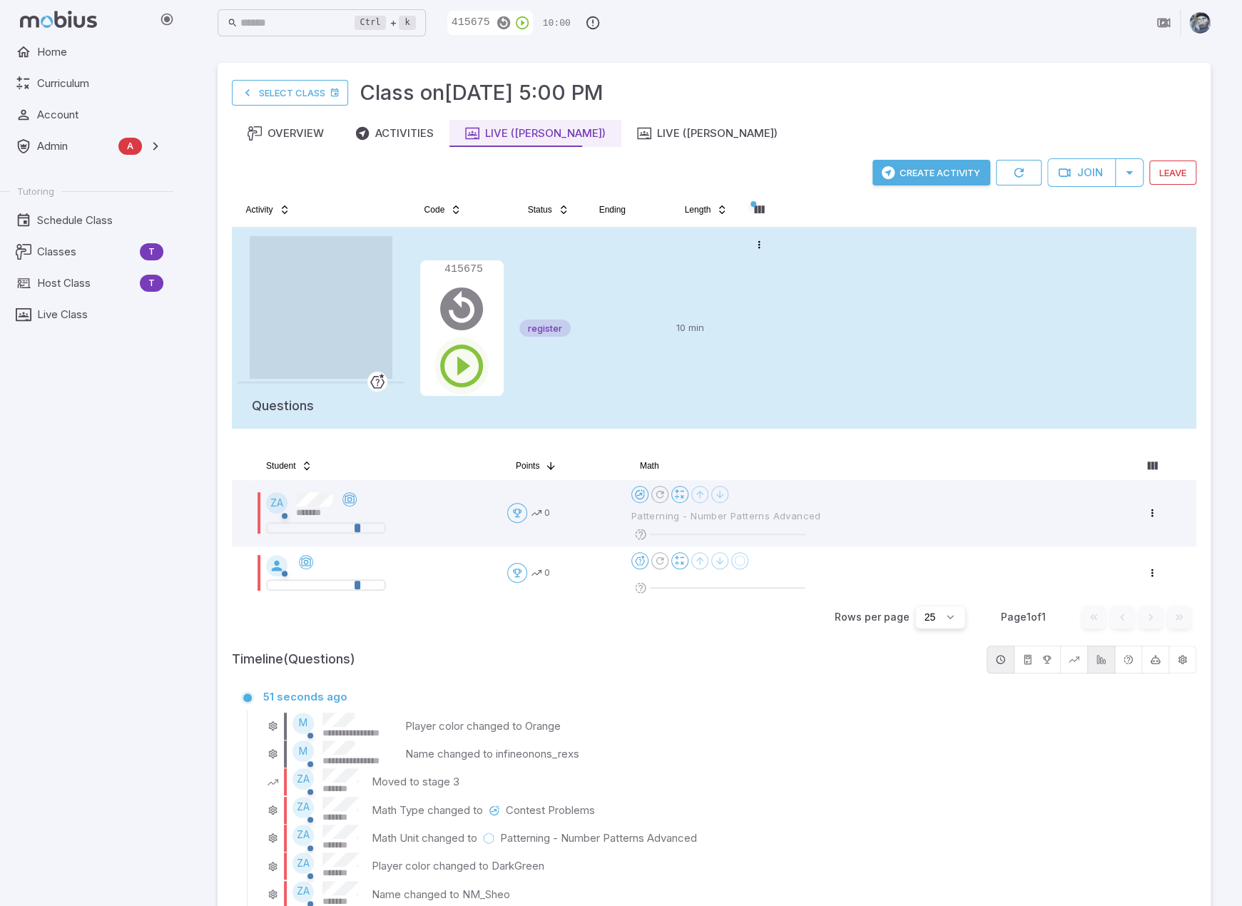
click at [455, 360] on icon "button" at bounding box center [461, 365] width 51 height 51
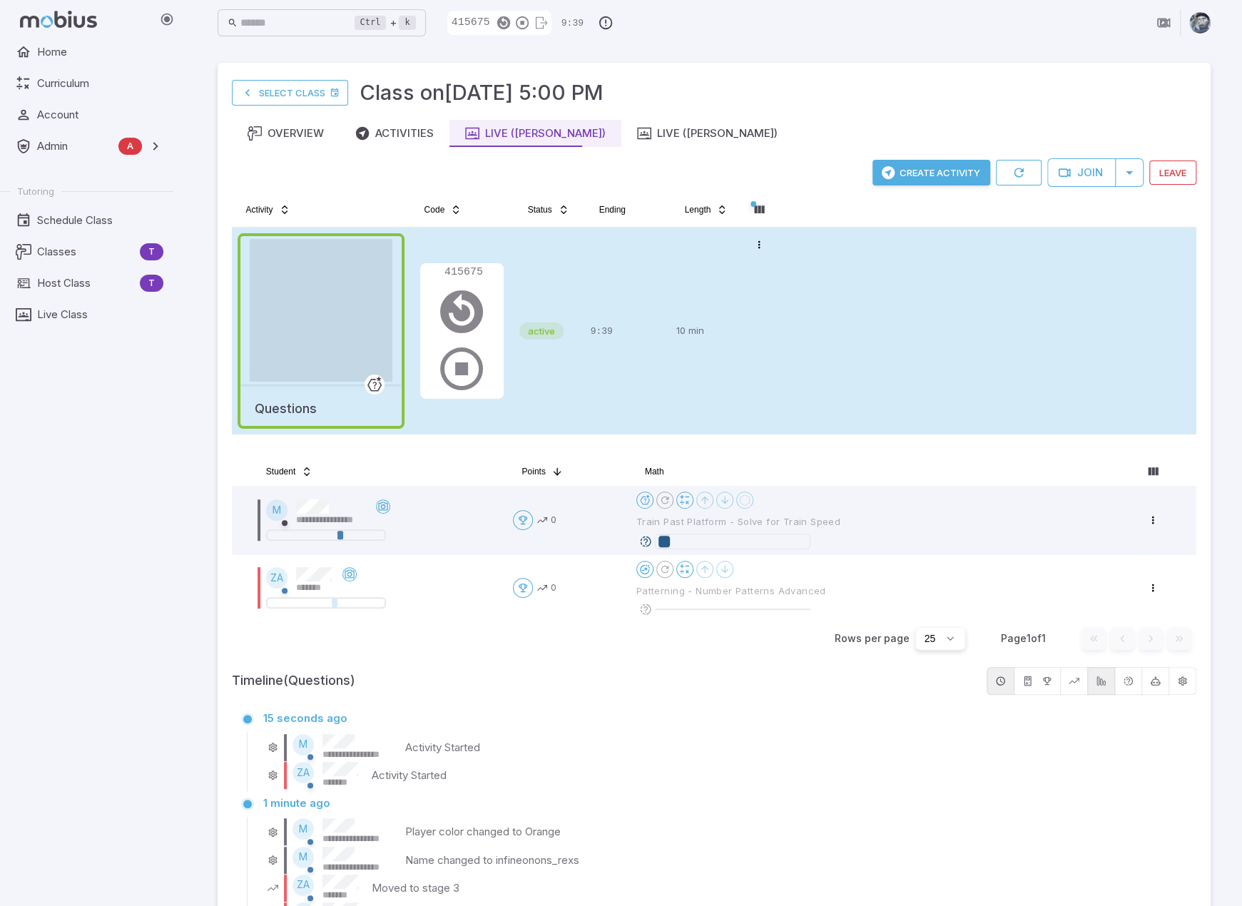
click at [643, 537] on icon at bounding box center [645, 541] width 13 height 13
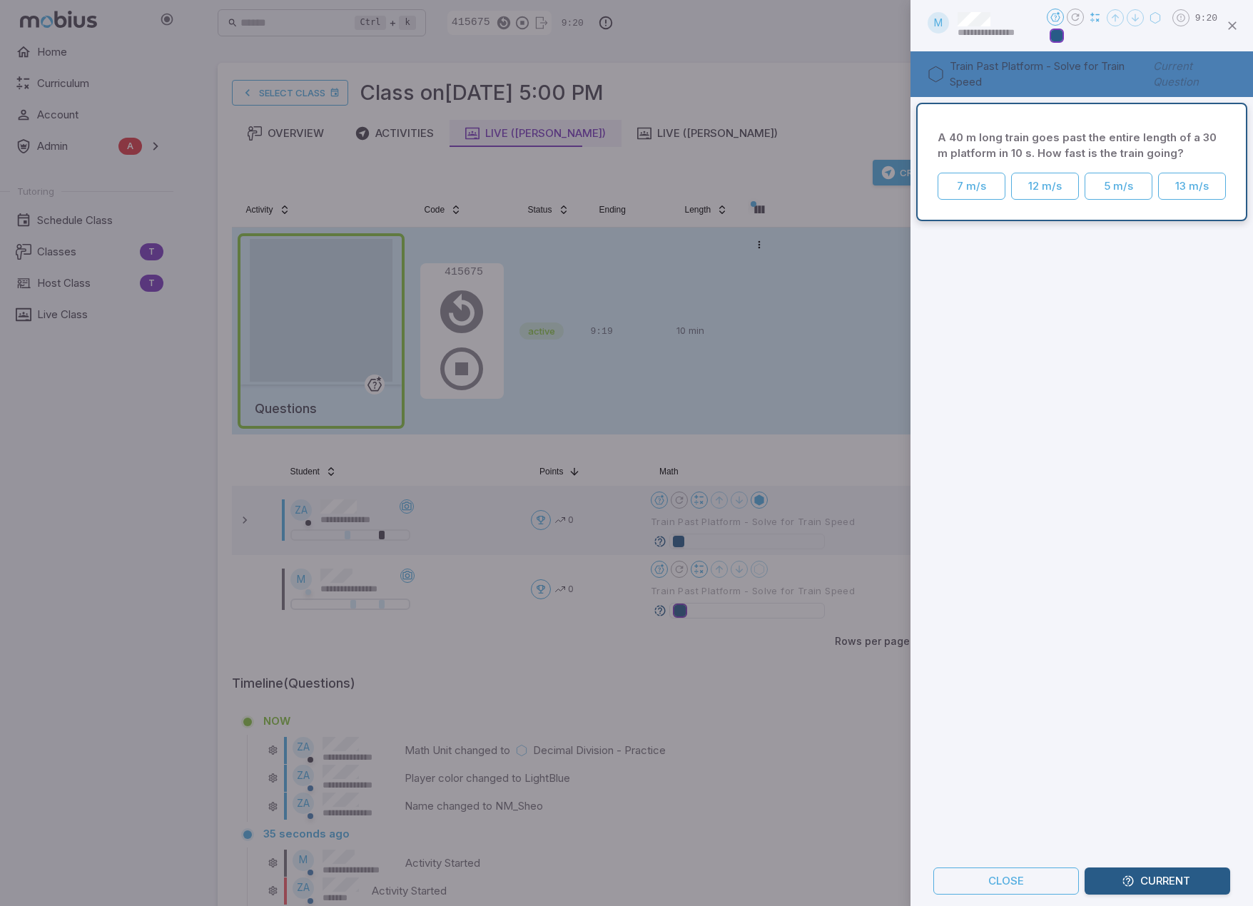
click at [786, 676] on div at bounding box center [626, 453] width 1253 height 906
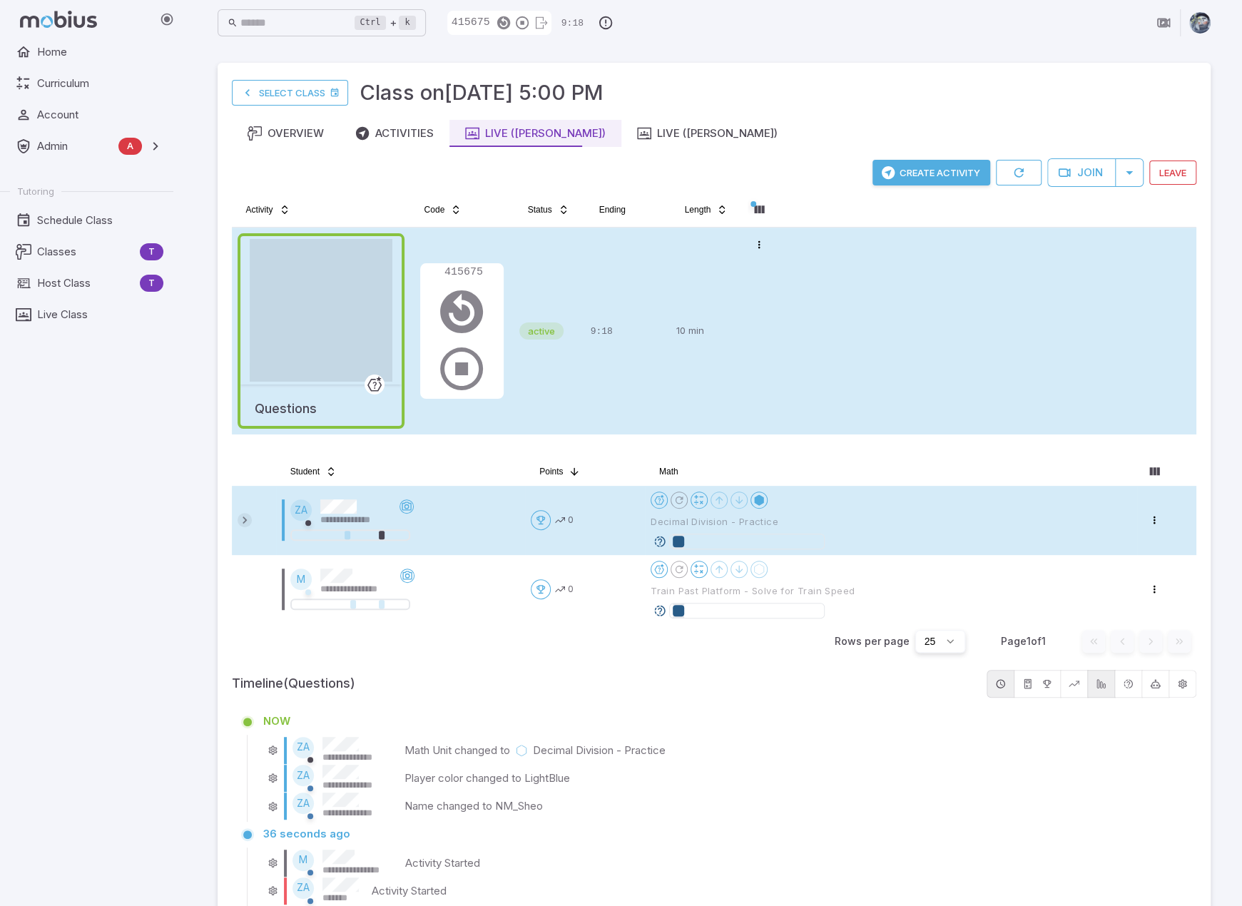
click at [248, 517] on icon at bounding box center [245, 520] width 14 height 14
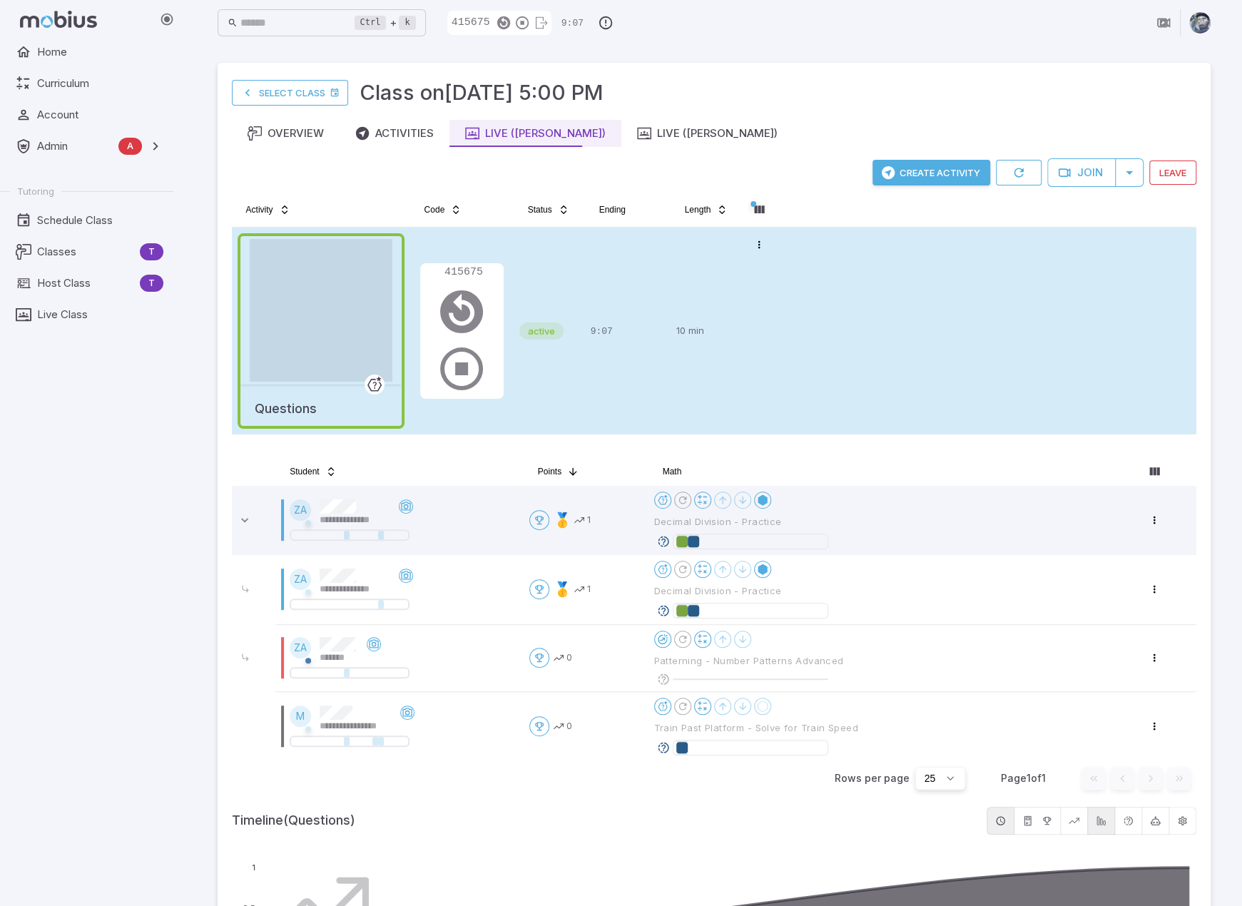
drag, startPoint x: 665, startPoint y: 539, endPoint x: 746, endPoint y: 519, distance: 83.1
click at [666, 539] on icon at bounding box center [663, 541] width 13 height 13
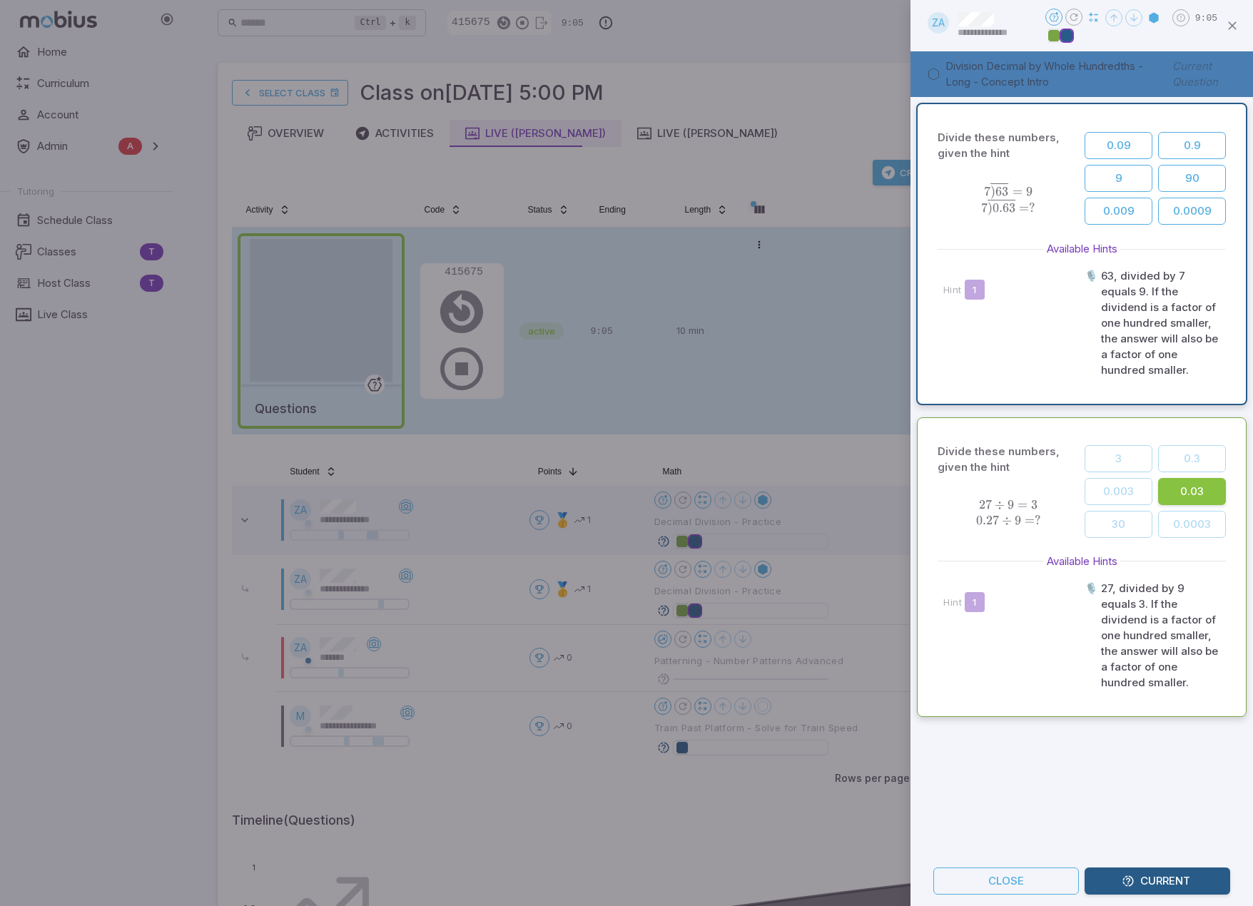
click at [810, 740] on div "Divide these numbers, given the hint 7 ) 63 ‾ = 9 7 ) 0.63 ‾ = ? 7\overline{)63…" at bounding box center [1081, 476] width 342 height 759
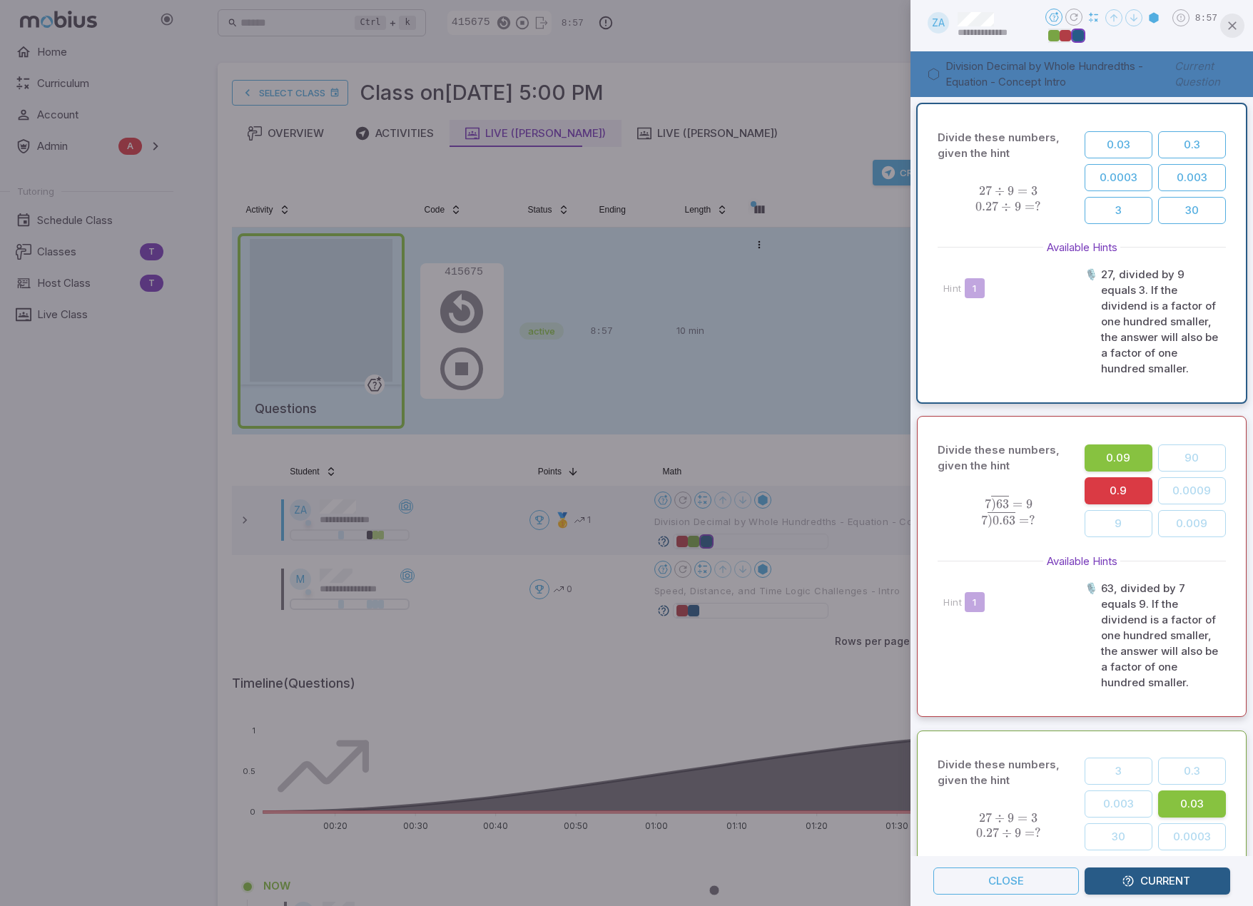
click at [810, 25] on icon "button" at bounding box center [1232, 26] width 14 height 14
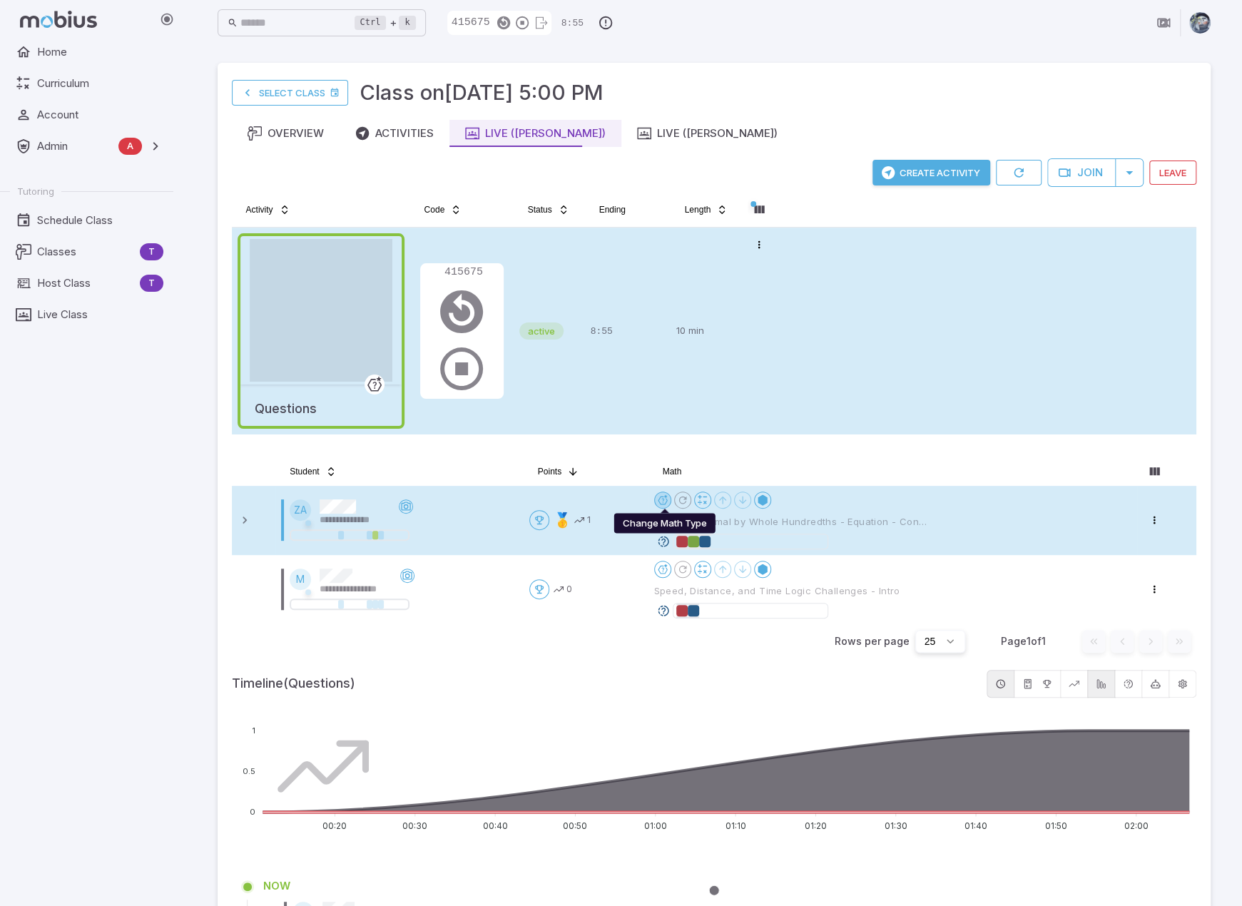
click at [663, 499] on html "**********" at bounding box center [621, 848] width 1242 height 1696
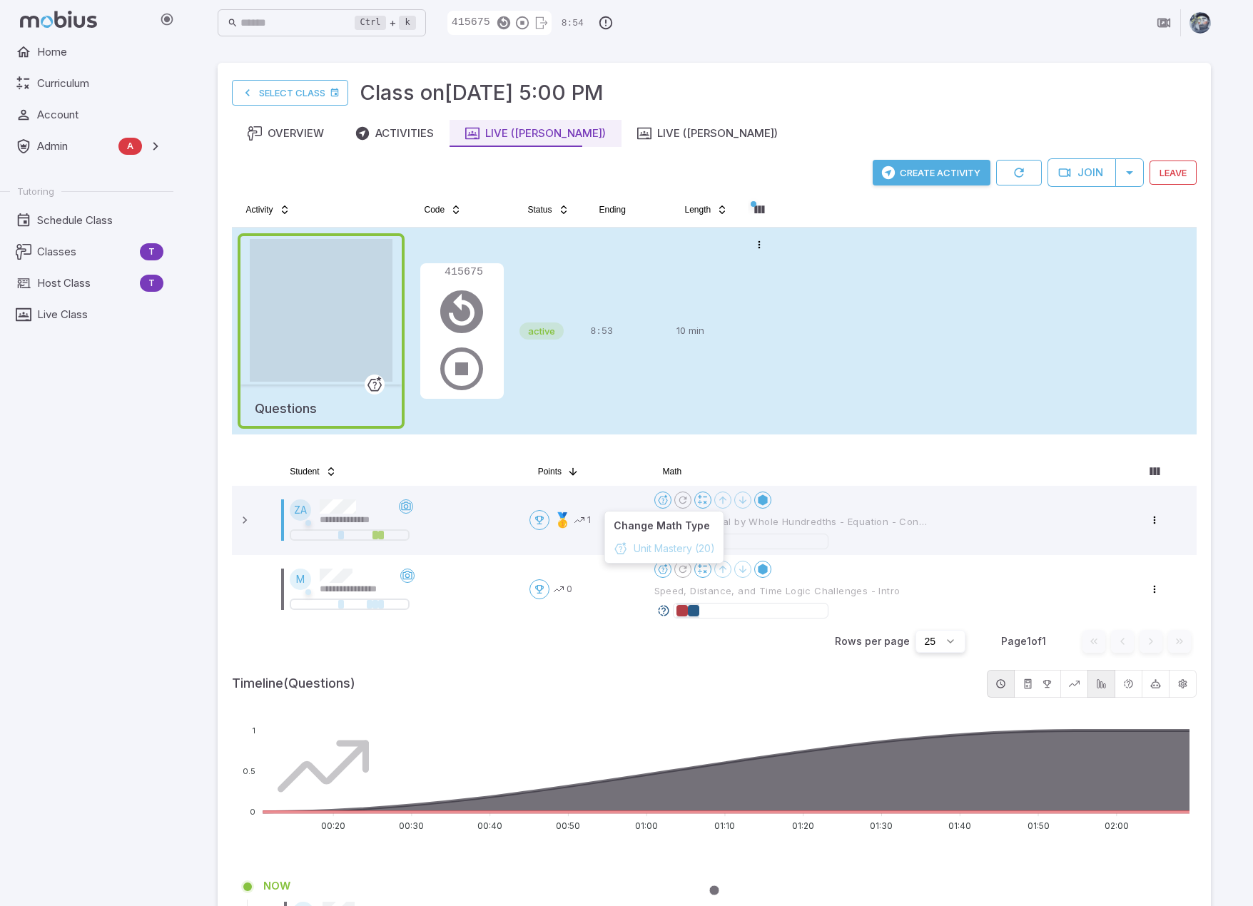
click at [798, 445] on html "**********" at bounding box center [626, 848] width 1253 height 1696
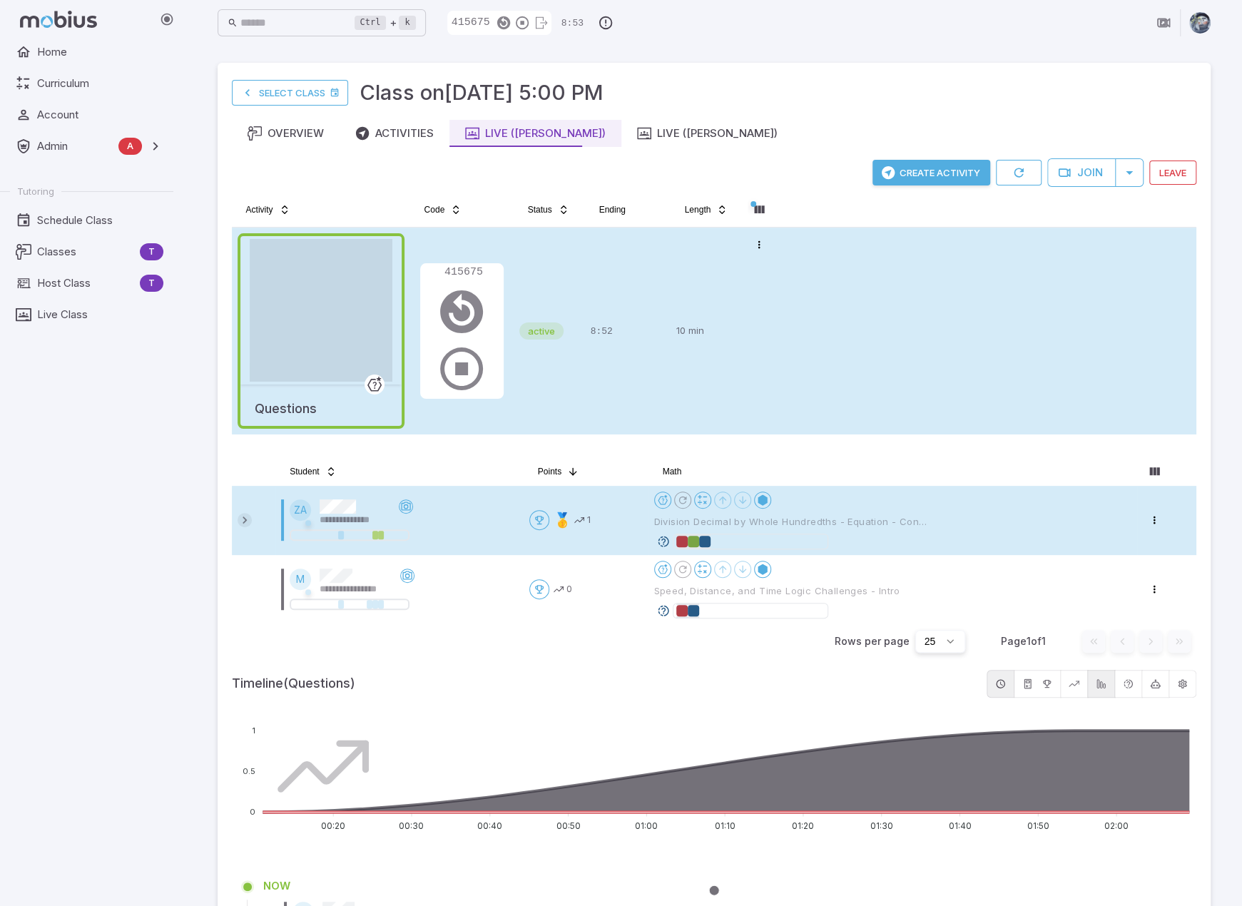
click at [243, 515] on icon at bounding box center [245, 520] width 14 height 14
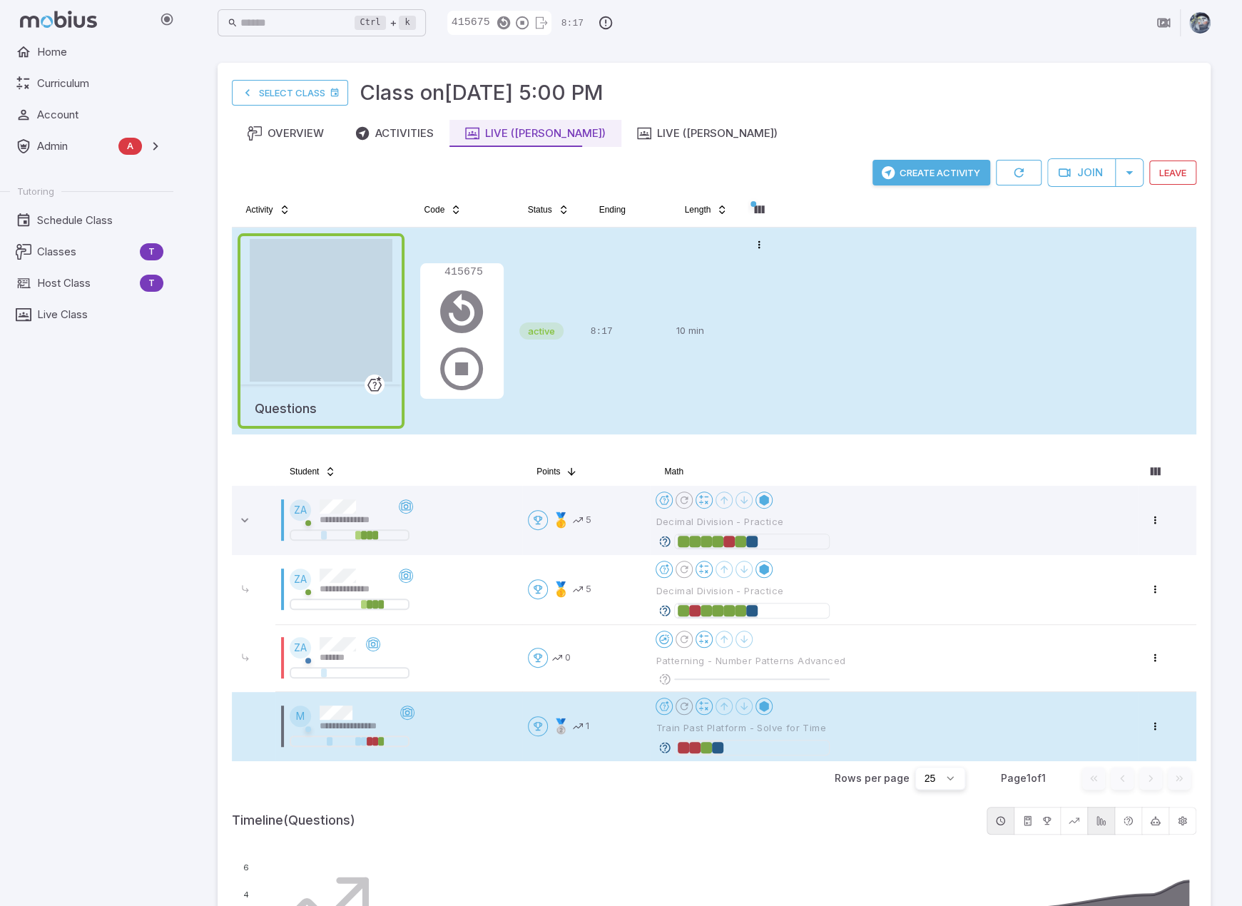
click at [663, 746] on icon at bounding box center [664, 747] width 13 height 13
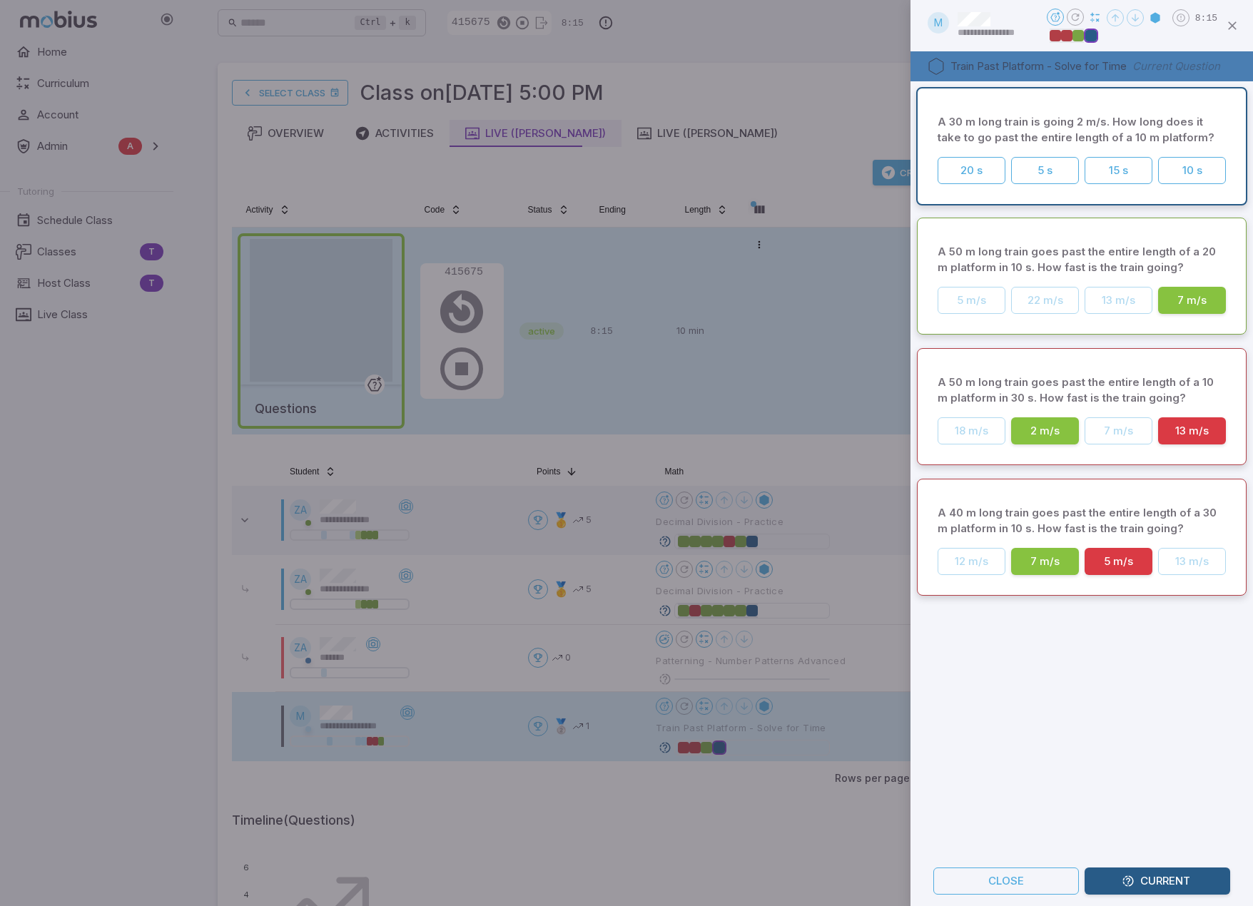
click at [810, 671] on div "A 30 m long train is going 2 m/s. How long does it take to go past the entire l…" at bounding box center [1081, 468] width 342 height 775
click at [810, 710] on div "A 30 m long train is going 2 m/s. How long does it take to go past the entire l…" at bounding box center [1081, 468] width 342 height 775
click at [810, 684] on div "A 30 m long train is going 2 m/s. How long does it take to go past the entire l…" at bounding box center [1081, 468] width 342 height 775
click at [810, 164] on button "20 s" at bounding box center [971, 170] width 68 height 27
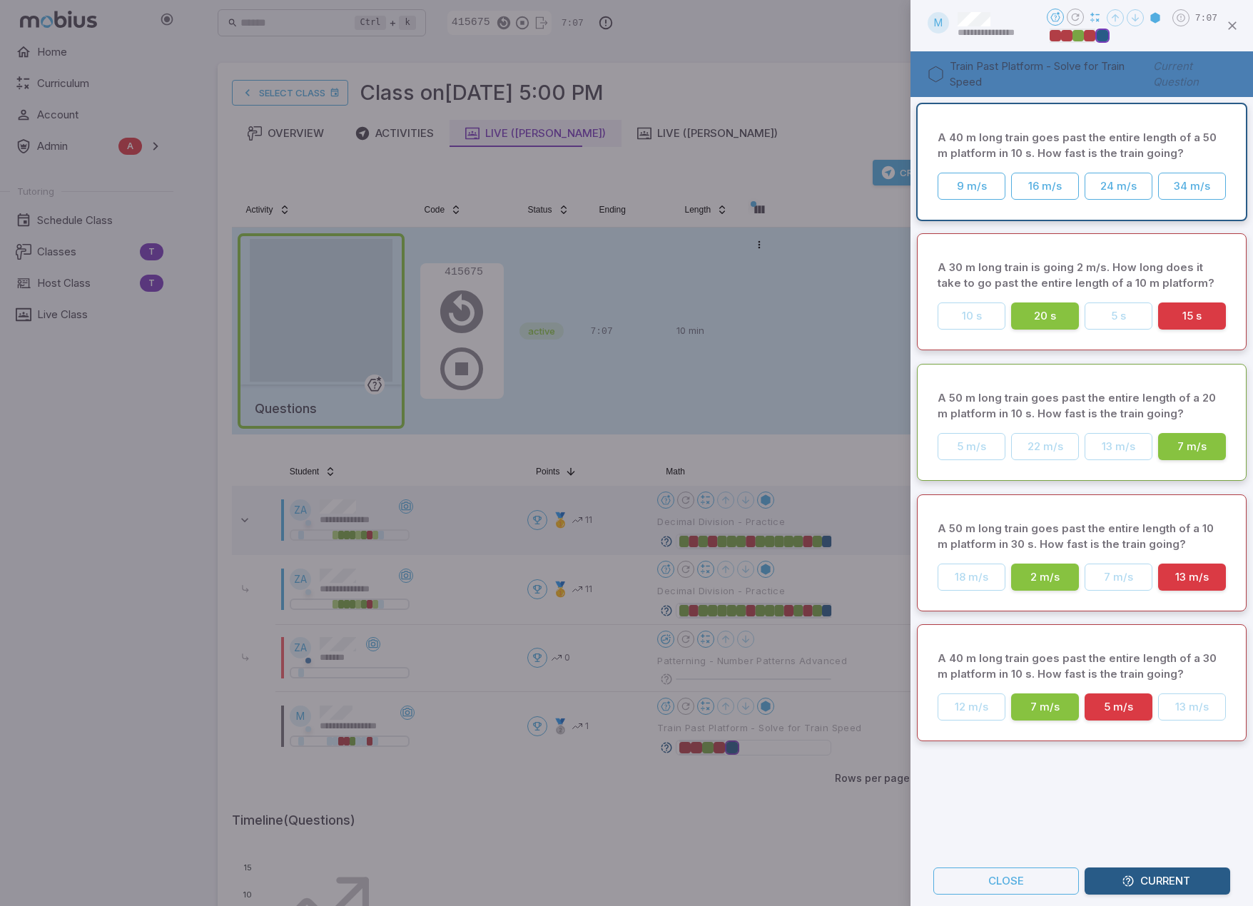
click at [788, 69] on div at bounding box center [626, 453] width 1253 height 906
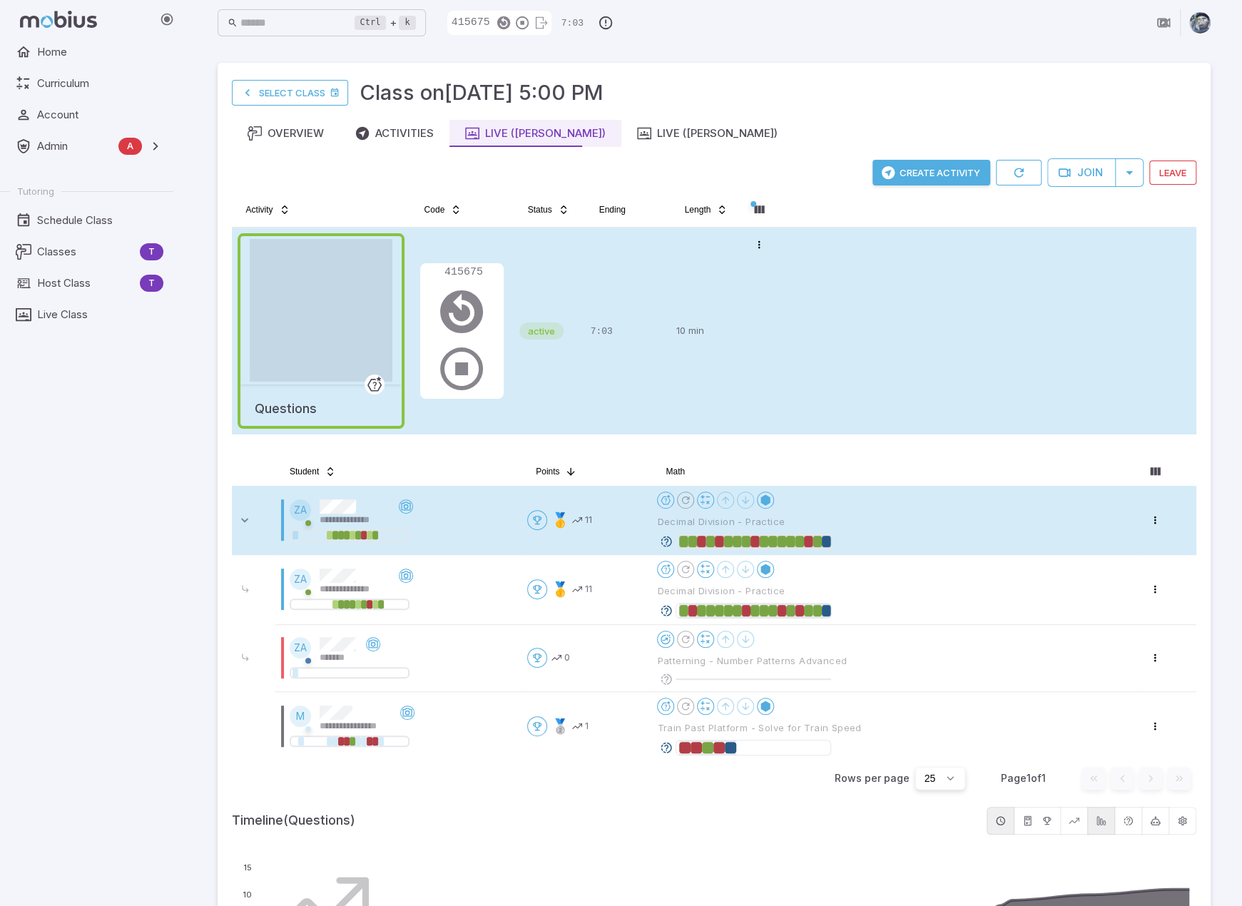
click at [668, 543] on icon at bounding box center [666, 541] width 13 height 13
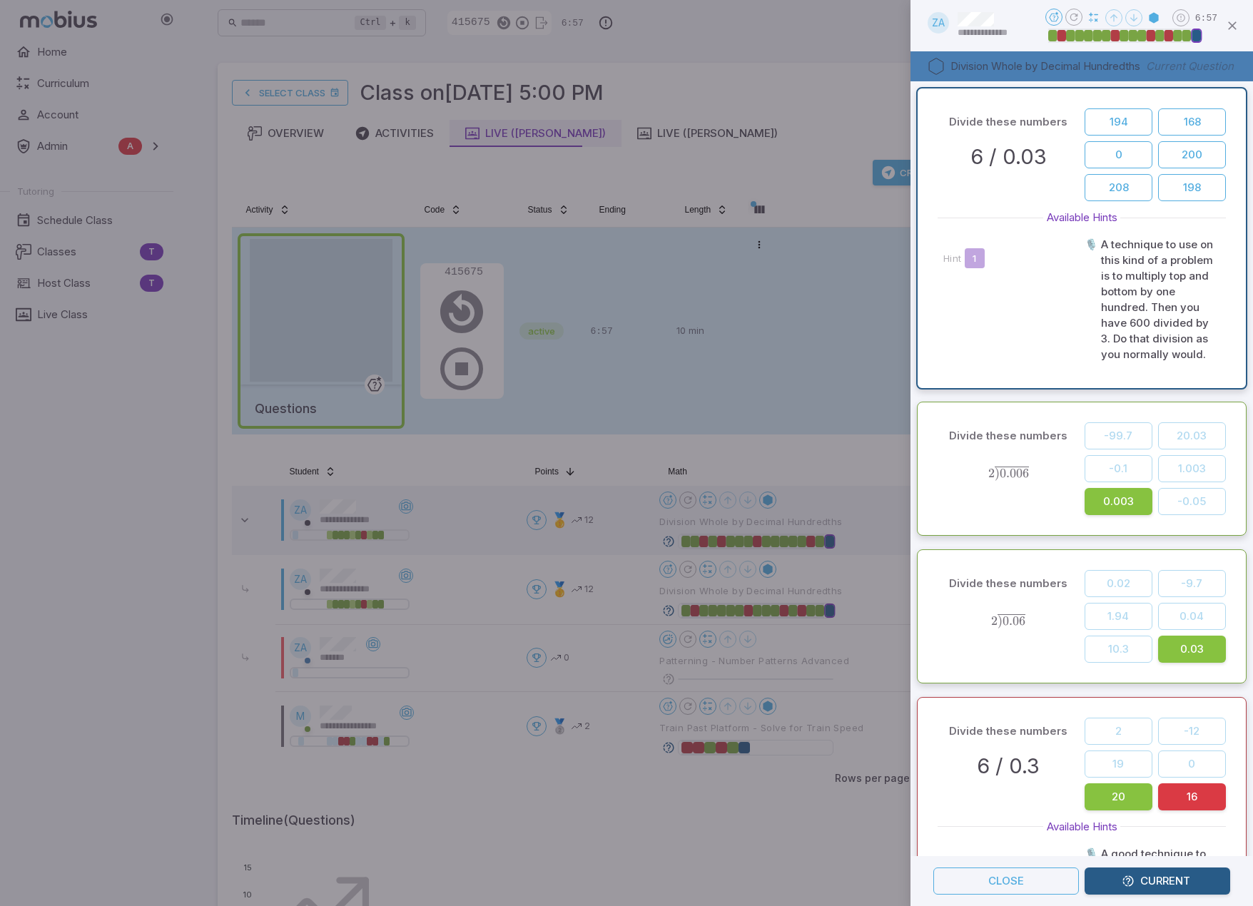
click at [810, 19] on div "Open menu" at bounding box center [1103, 18] width 117 height 19
click at [810, 66] on div at bounding box center [626, 453] width 1253 height 906
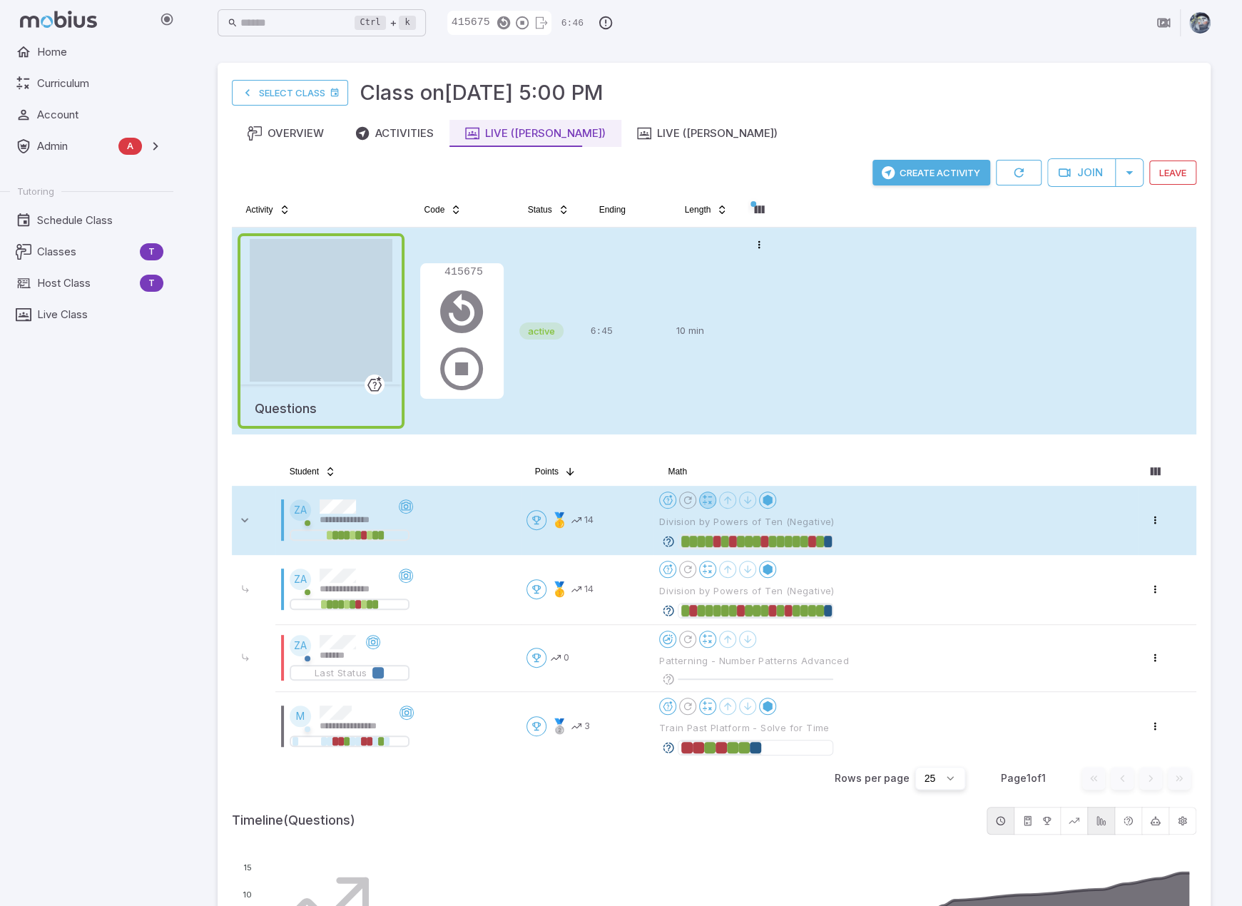
click at [708, 500] on icon at bounding box center [707, 499] width 11 height 11
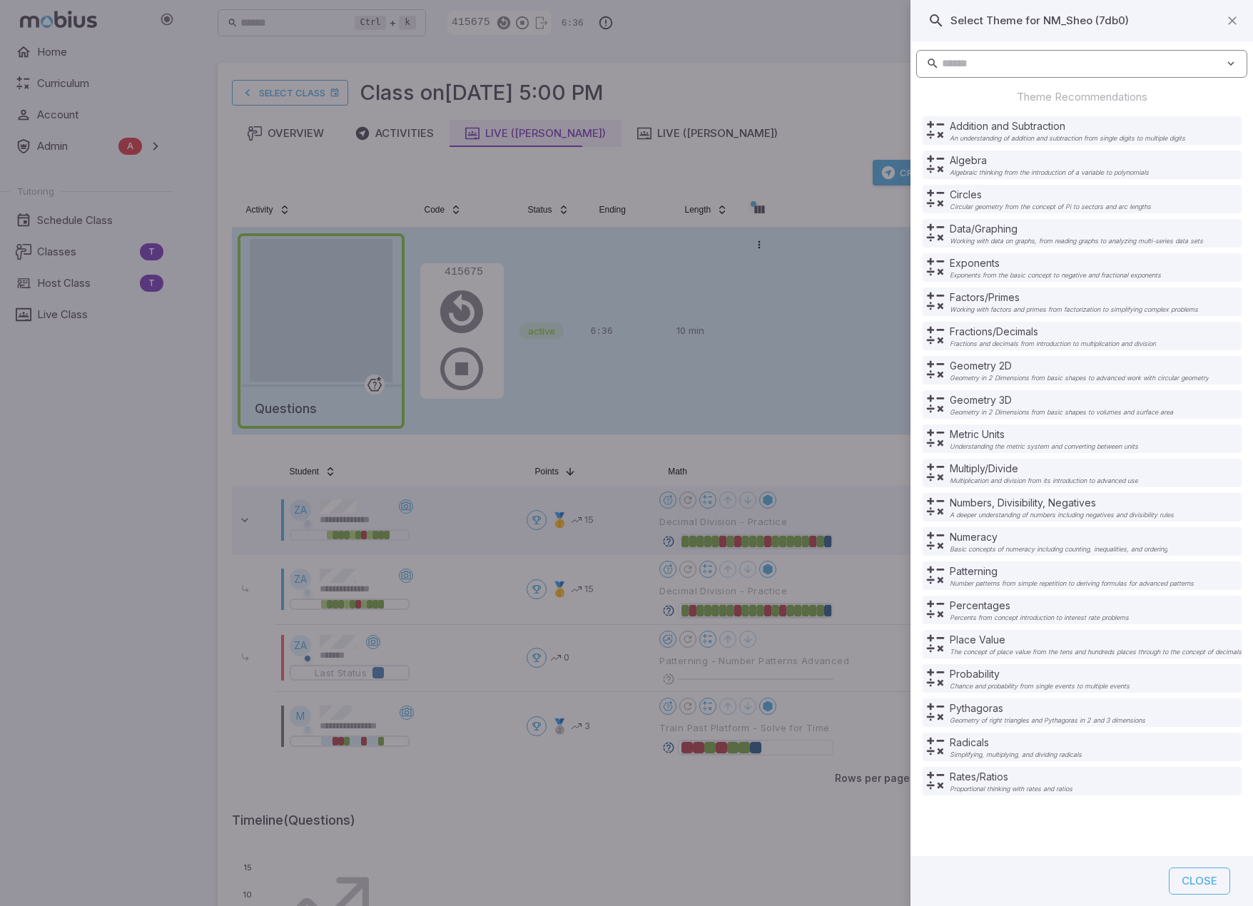
click at [810, 71] on input "text" at bounding box center [1083, 64] width 283 height 28
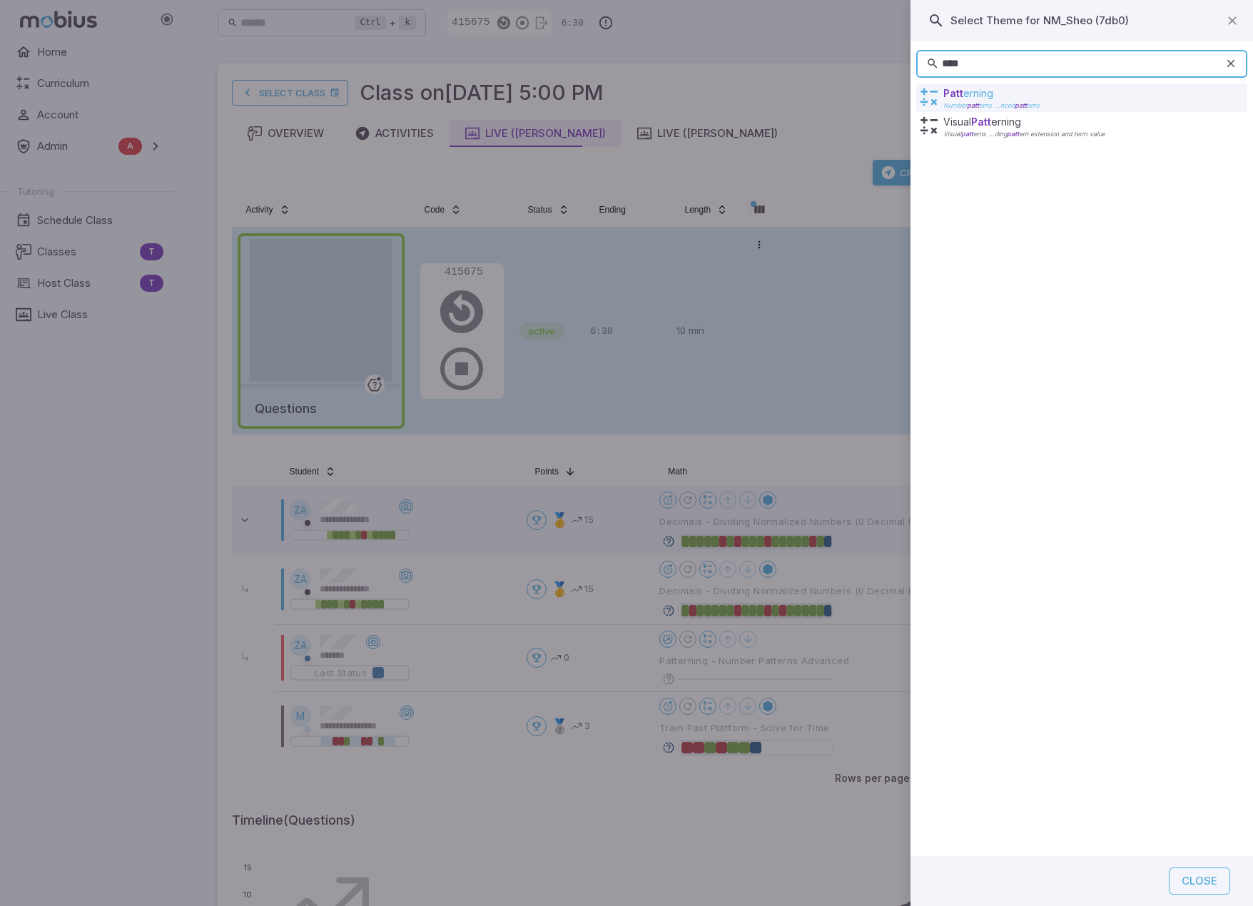
type input "****"
click at [810, 95] on p "Patt erning" at bounding box center [991, 93] width 96 height 14
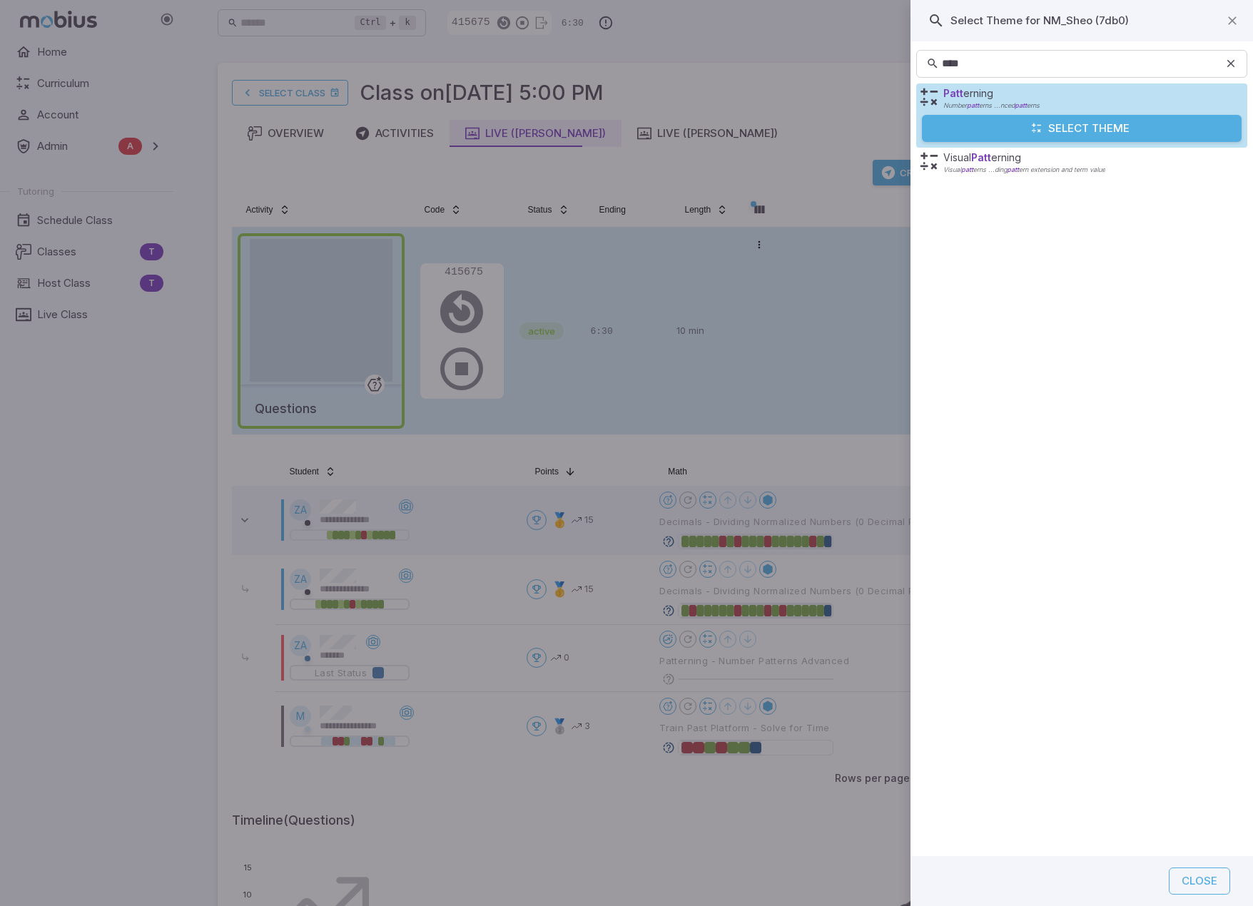
click at [810, 123] on button "Select Theme" at bounding box center [1082, 128] width 320 height 27
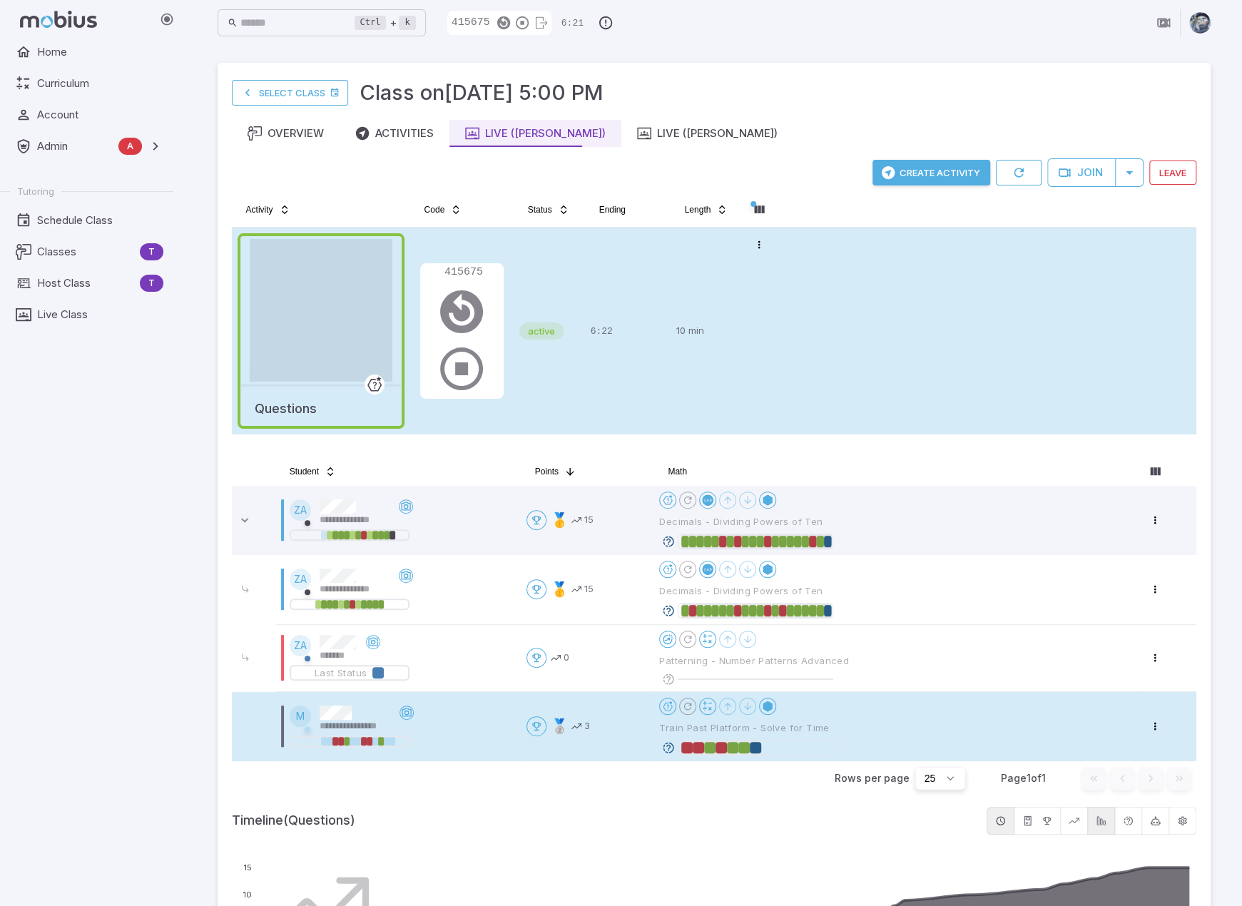
click at [672, 747] on icon at bounding box center [668, 747] width 13 height 13
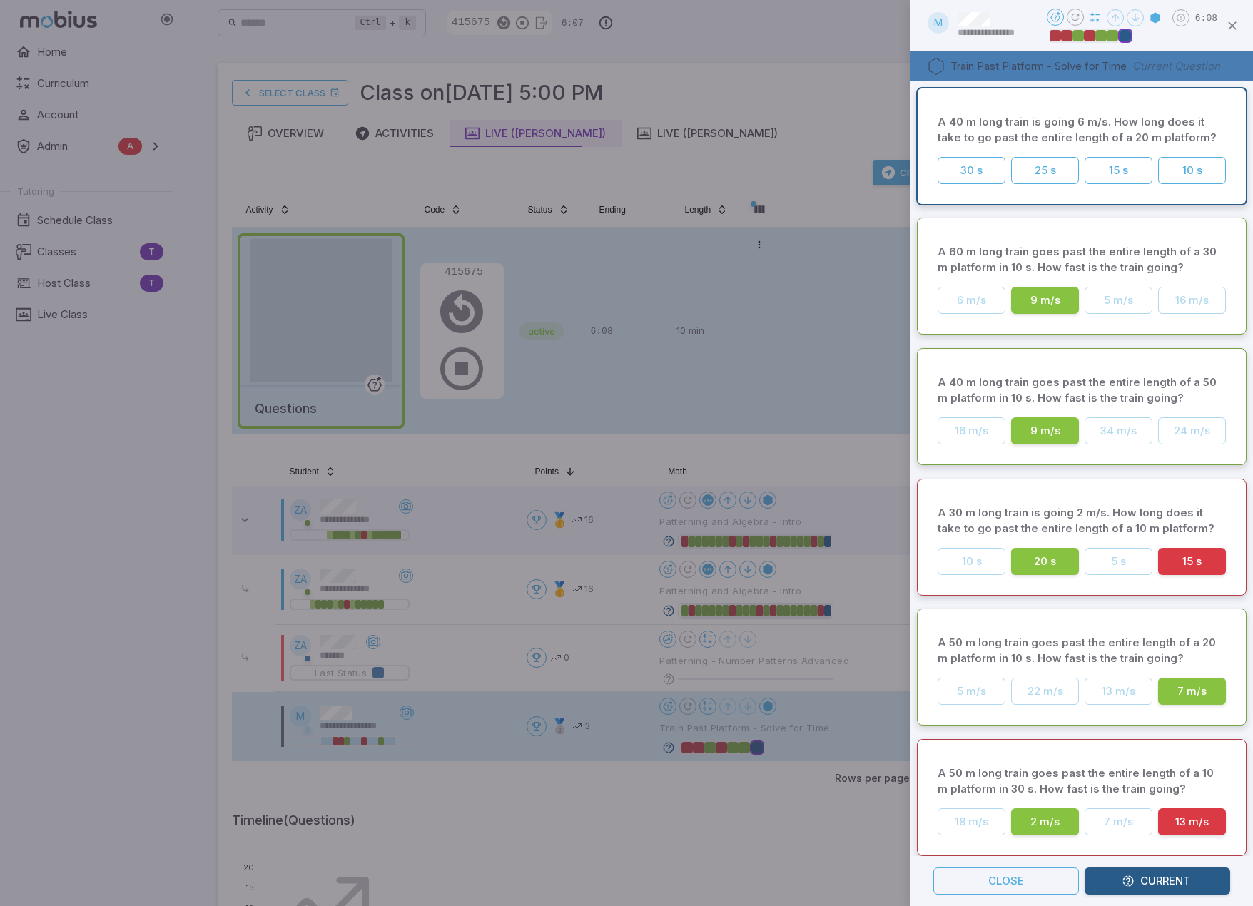
click at [810, 81] on div at bounding box center [626, 453] width 1253 height 906
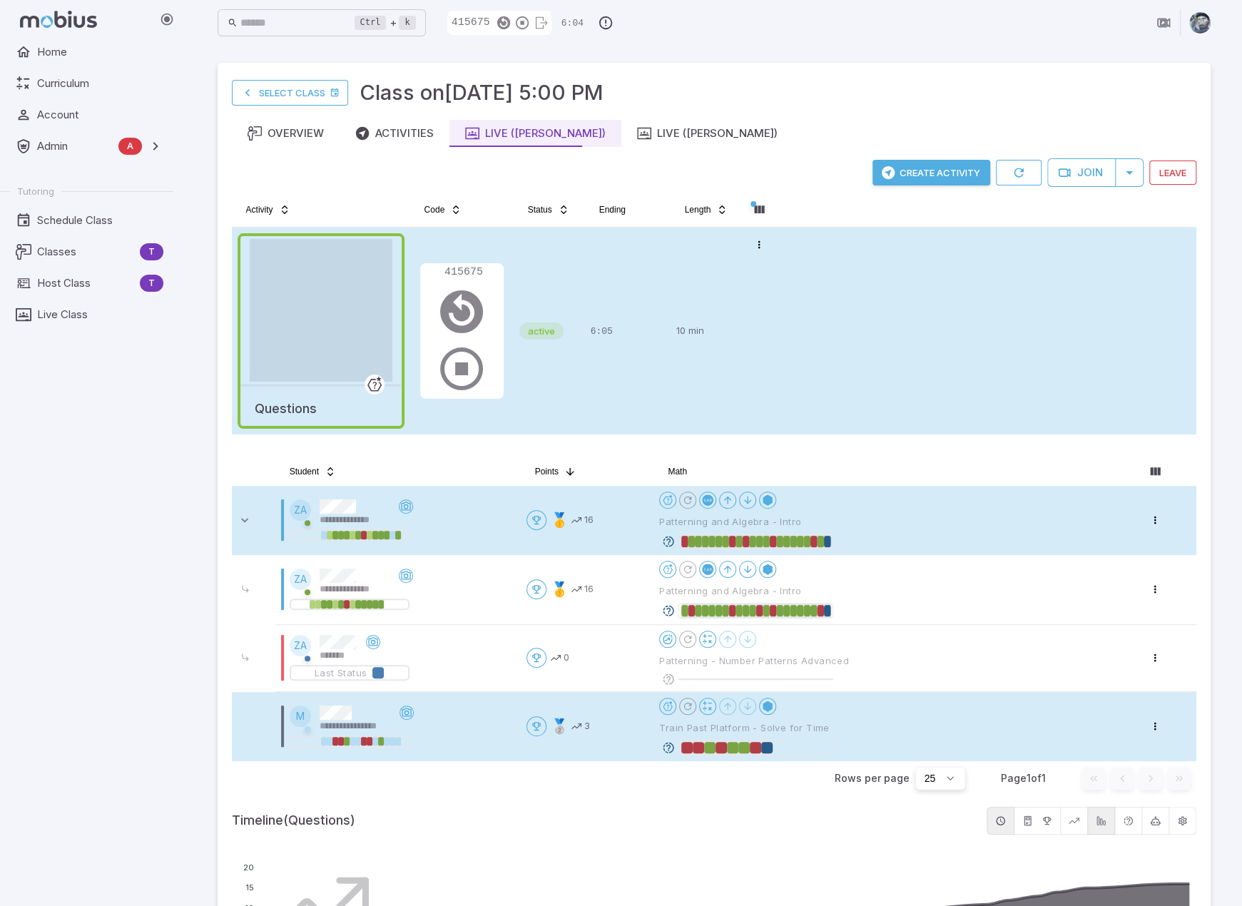
click at [671, 537] on icon at bounding box center [668, 541] width 13 height 13
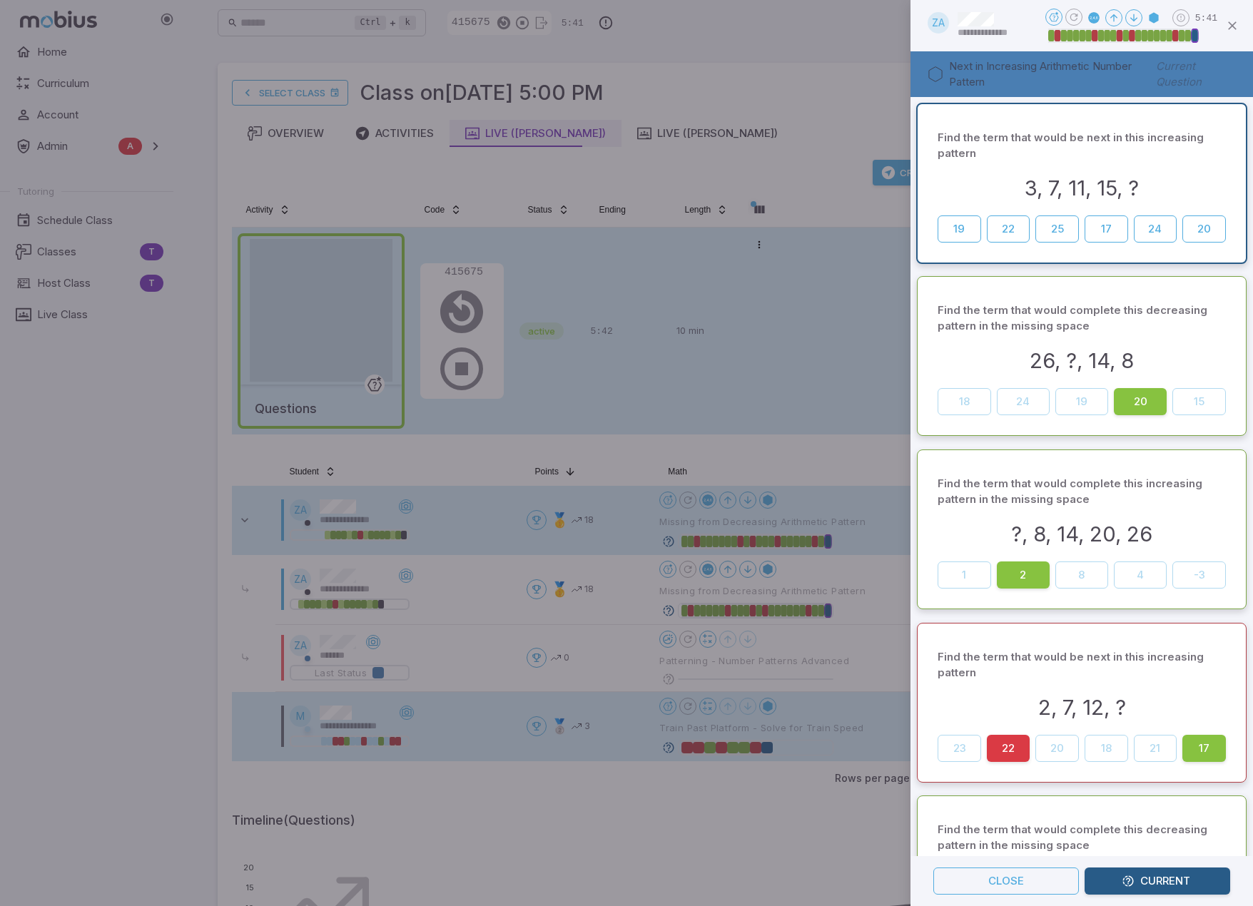
click at [787, 61] on div at bounding box center [626, 453] width 1253 height 906
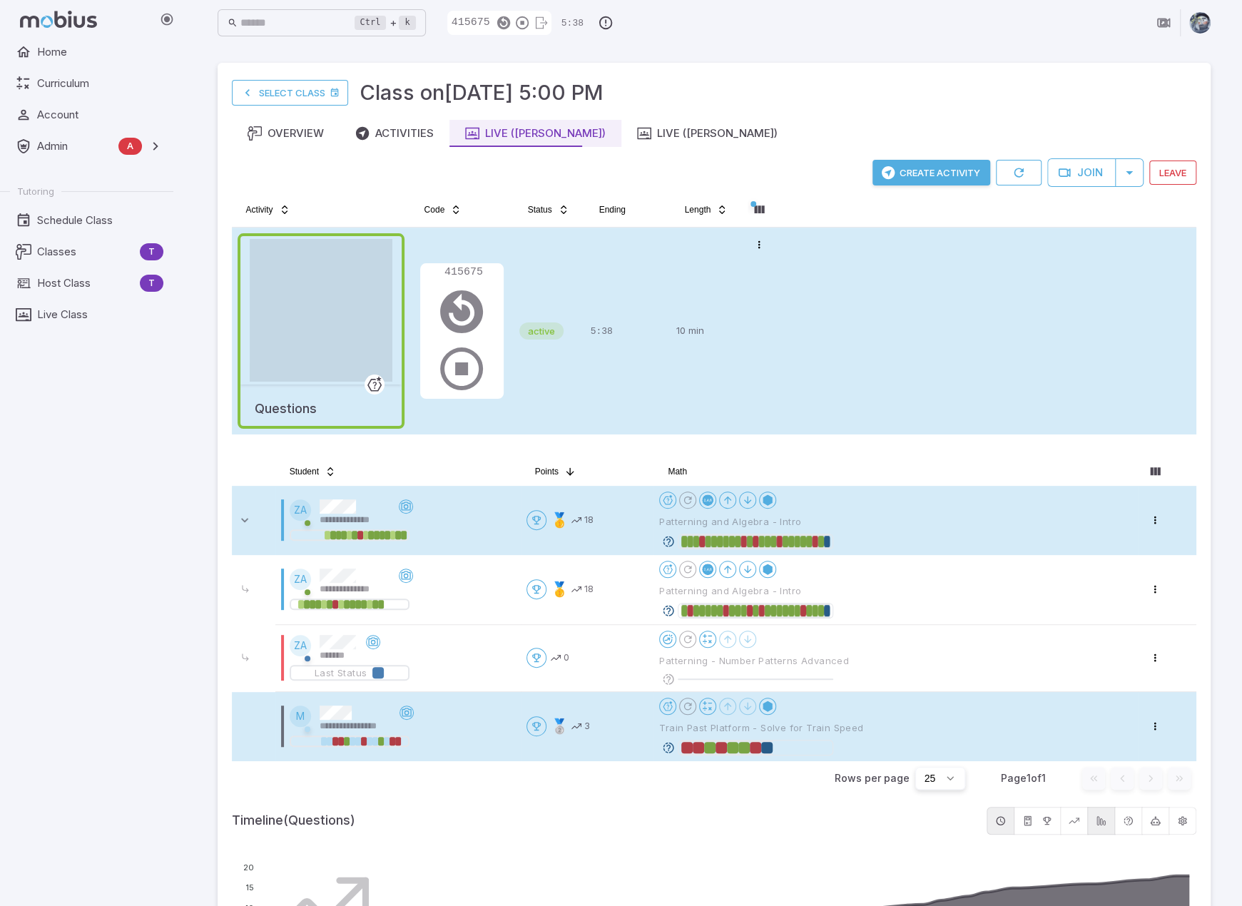
click at [247, 512] on td at bounding box center [254, 520] width 44 height 69
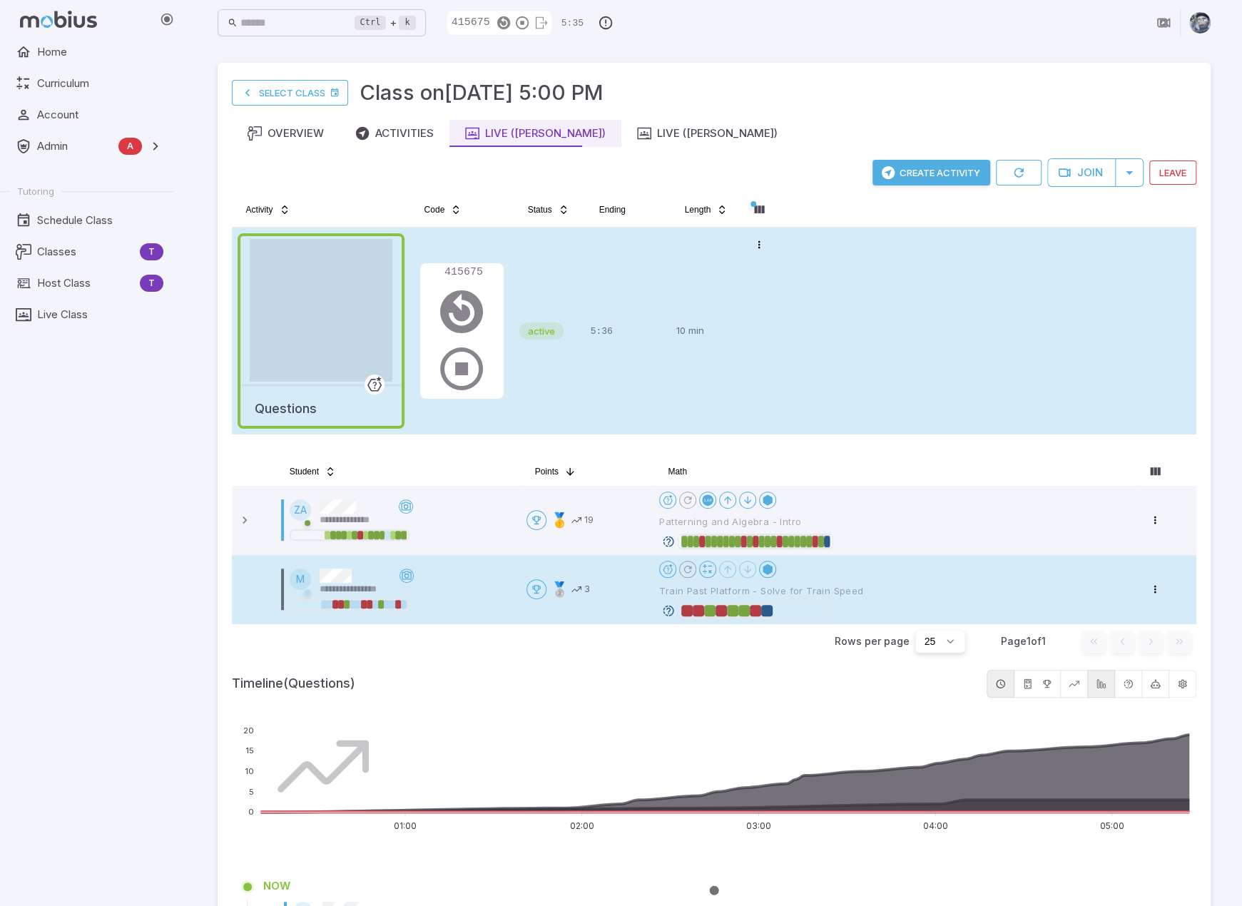
click at [668, 608] on icon at bounding box center [668, 610] width 13 height 13
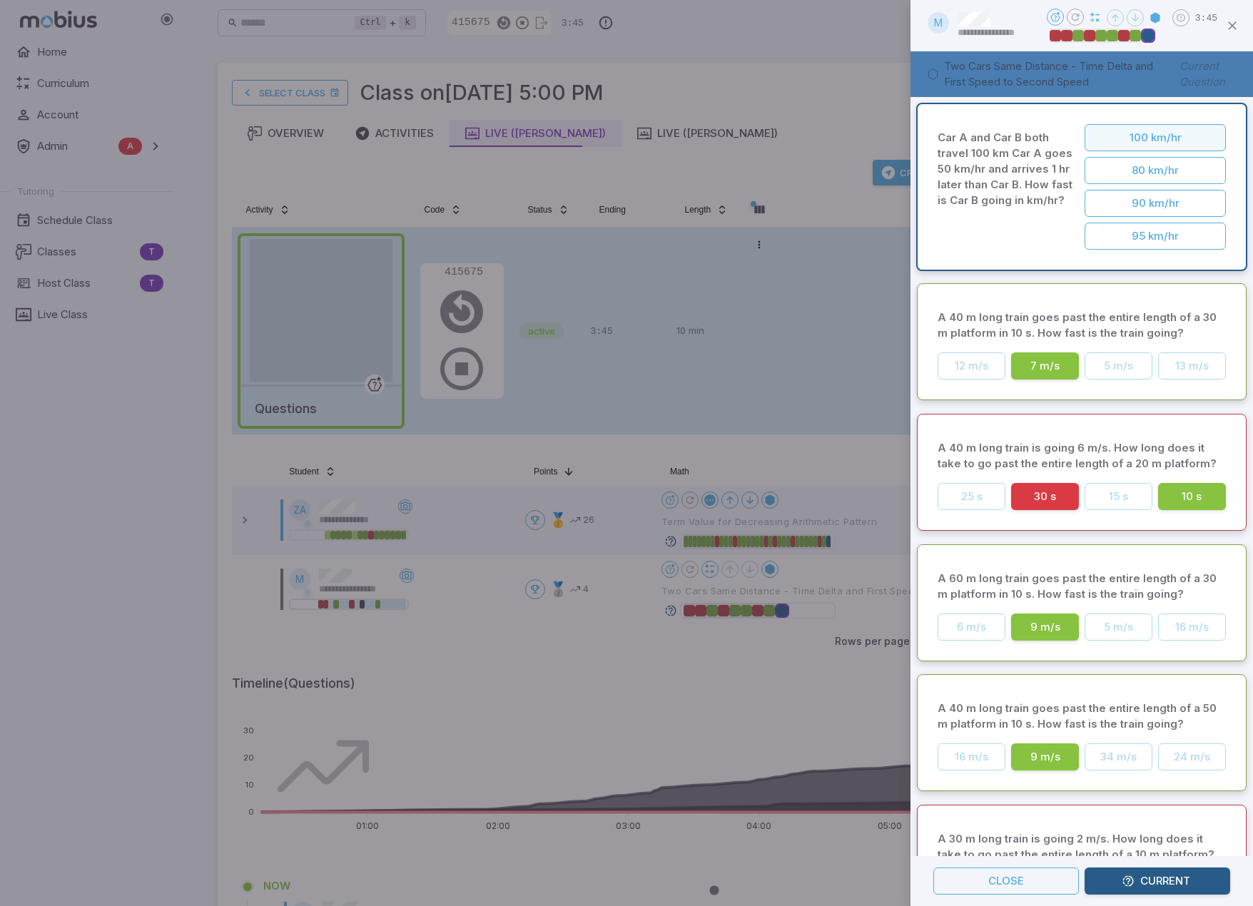
click at [810, 126] on button "100 km/hr" at bounding box center [1154, 137] width 141 height 27
click at [810, 98] on div at bounding box center [626, 453] width 1253 height 906
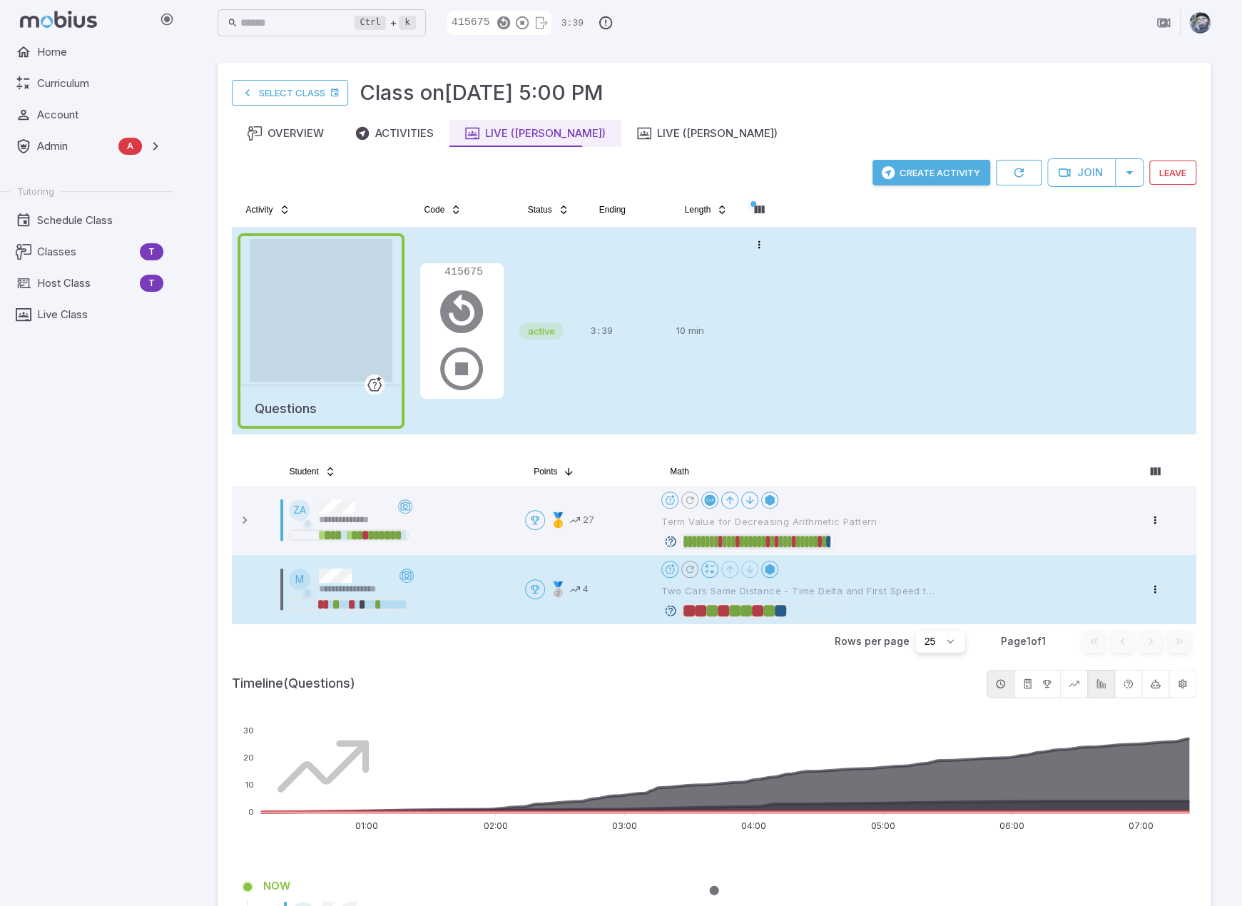
click at [673, 606] on icon at bounding box center [670, 610] width 13 height 13
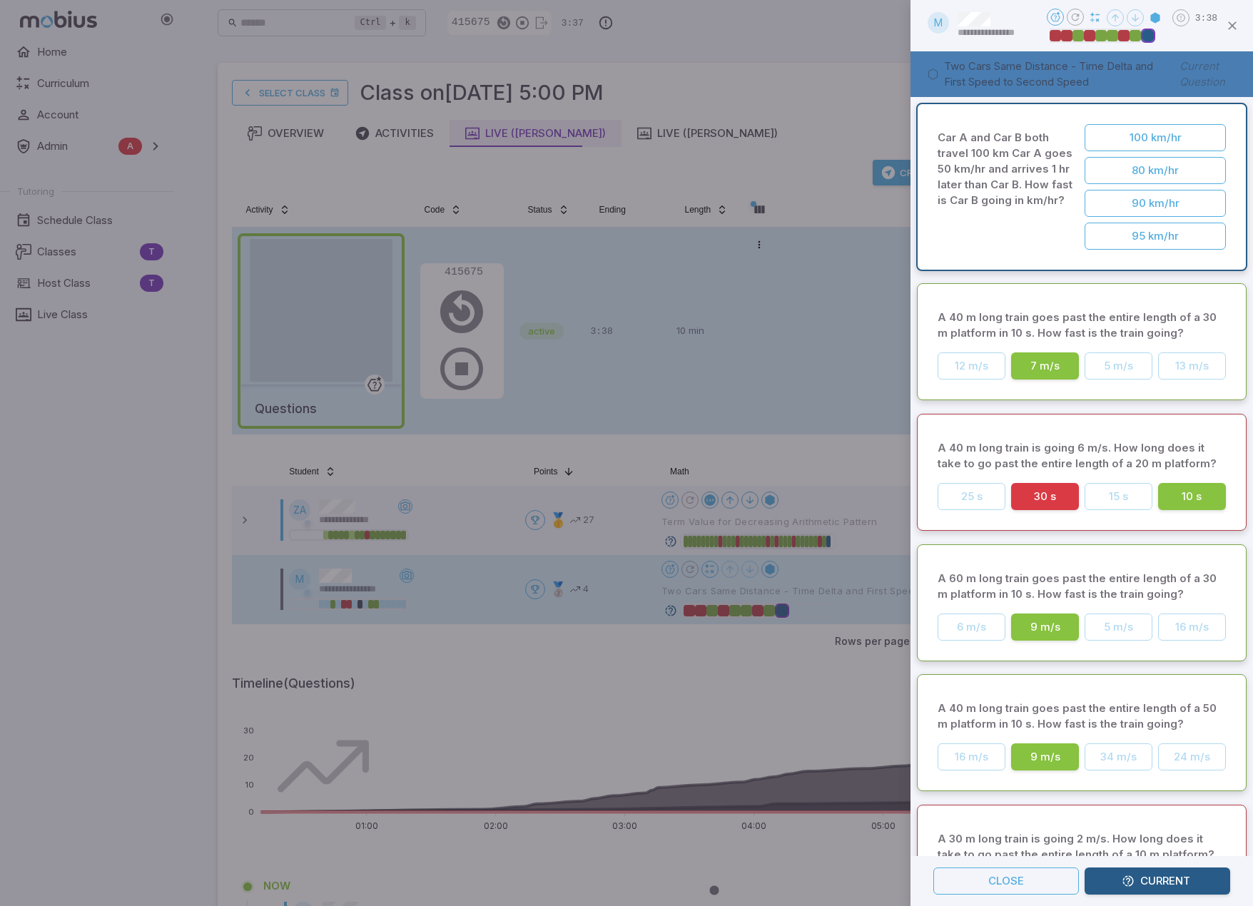
click at [753, 402] on div at bounding box center [626, 453] width 1253 height 906
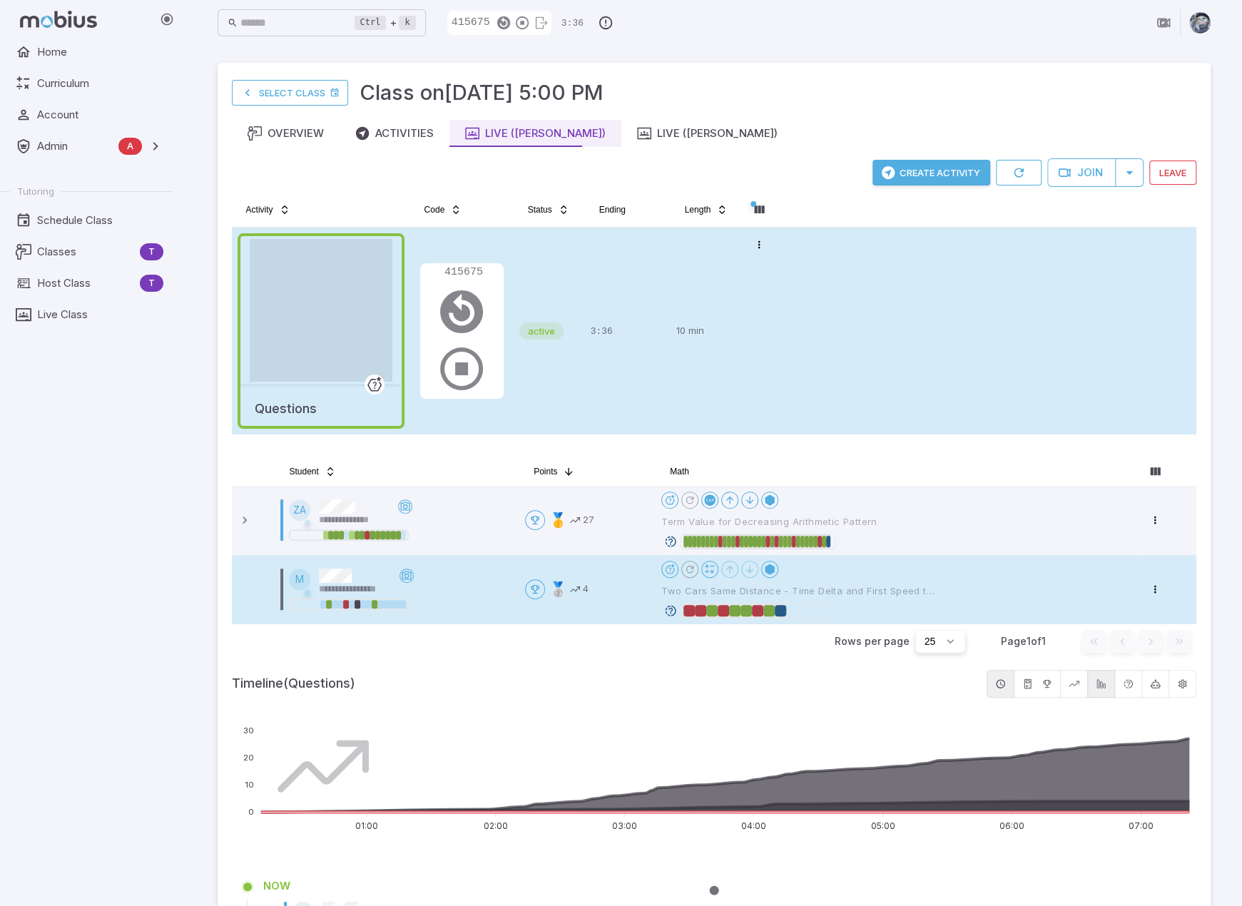
click at [672, 541] on icon at bounding box center [670, 541] width 13 height 13
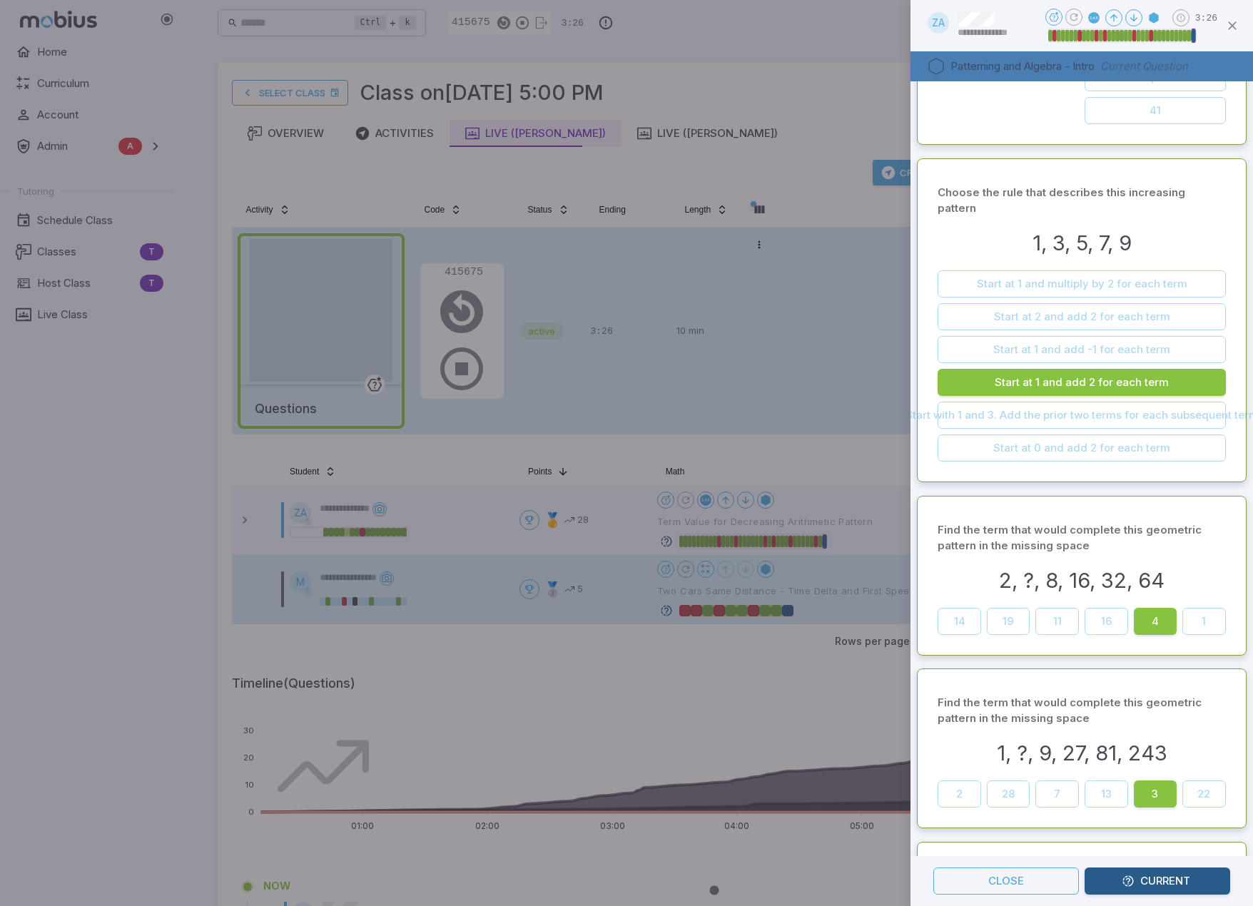
scroll to position [0, 0]
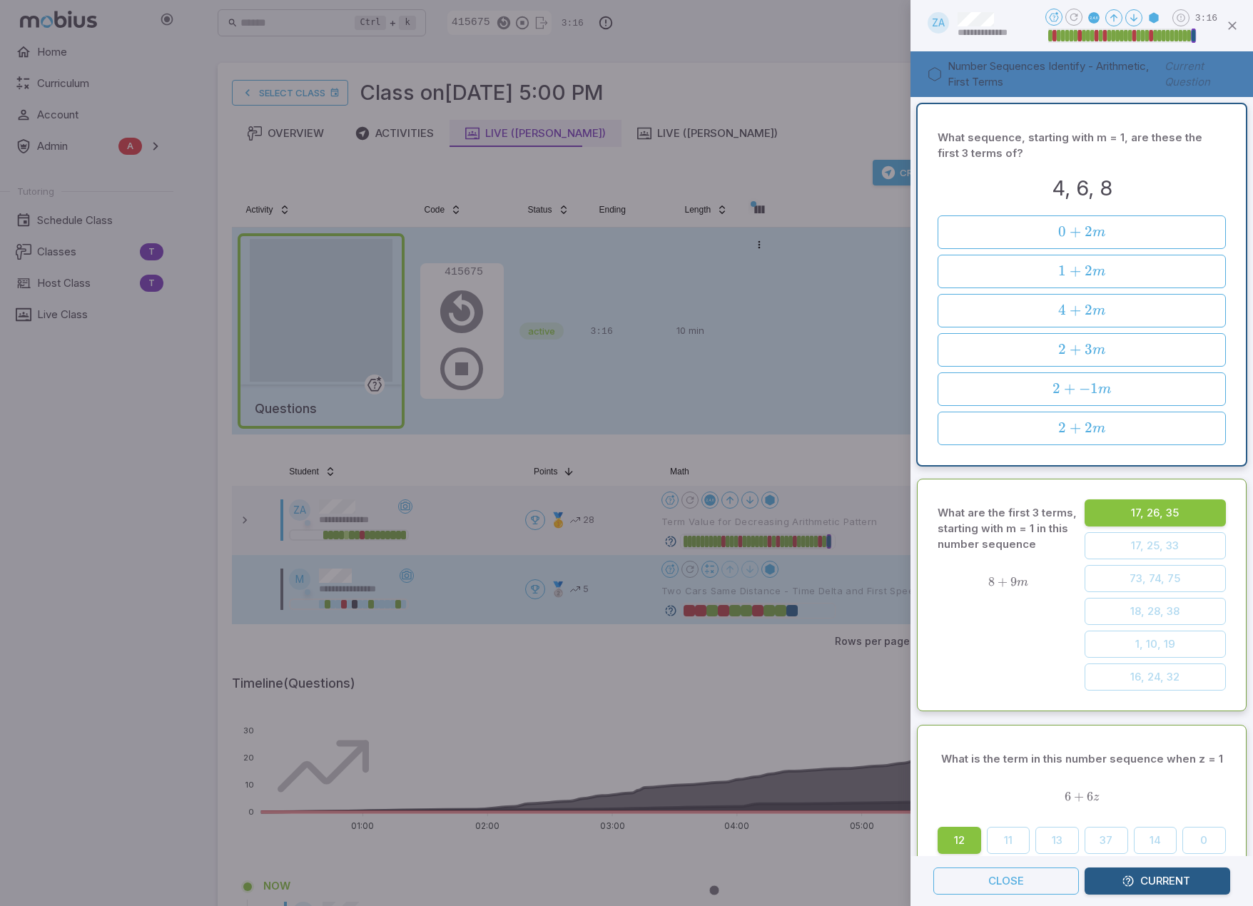
click at [810, 86] on div at bounding box center [626, 453] width 1253 height 906
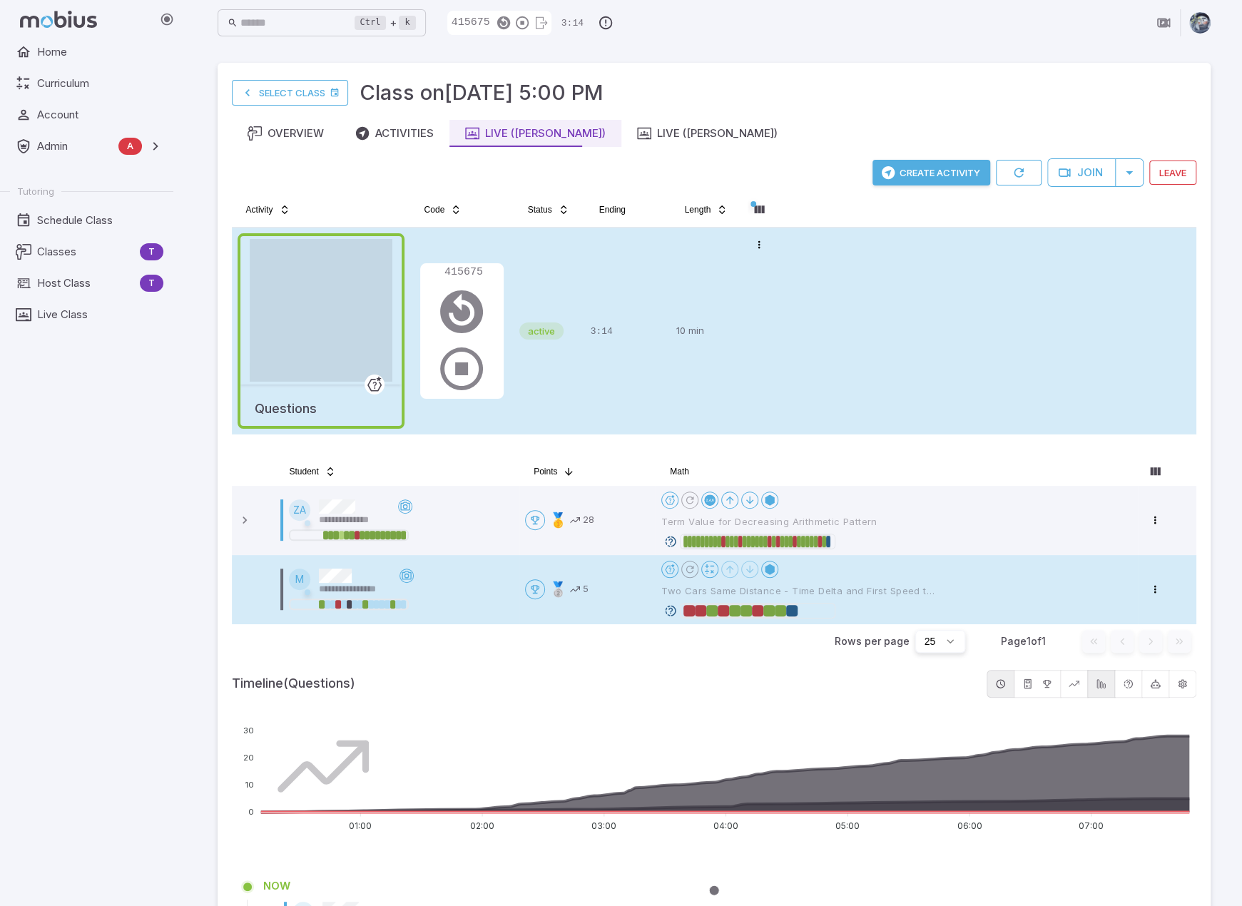
click at [671, 609] on icon at bounding box center [670, 610] width 13 height 13
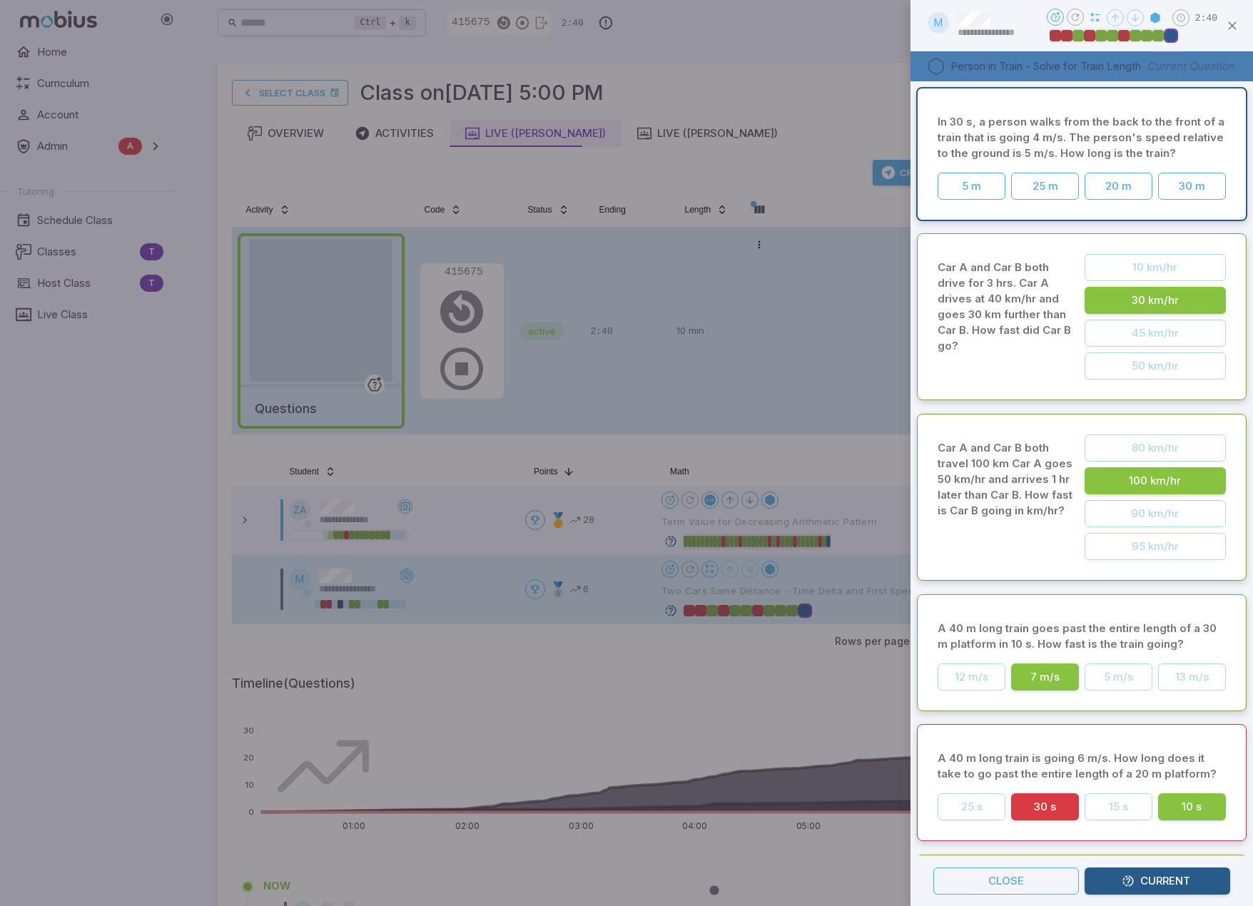
click at [810, 91] on div at bounding box center [626, 453] width 1253 height 906
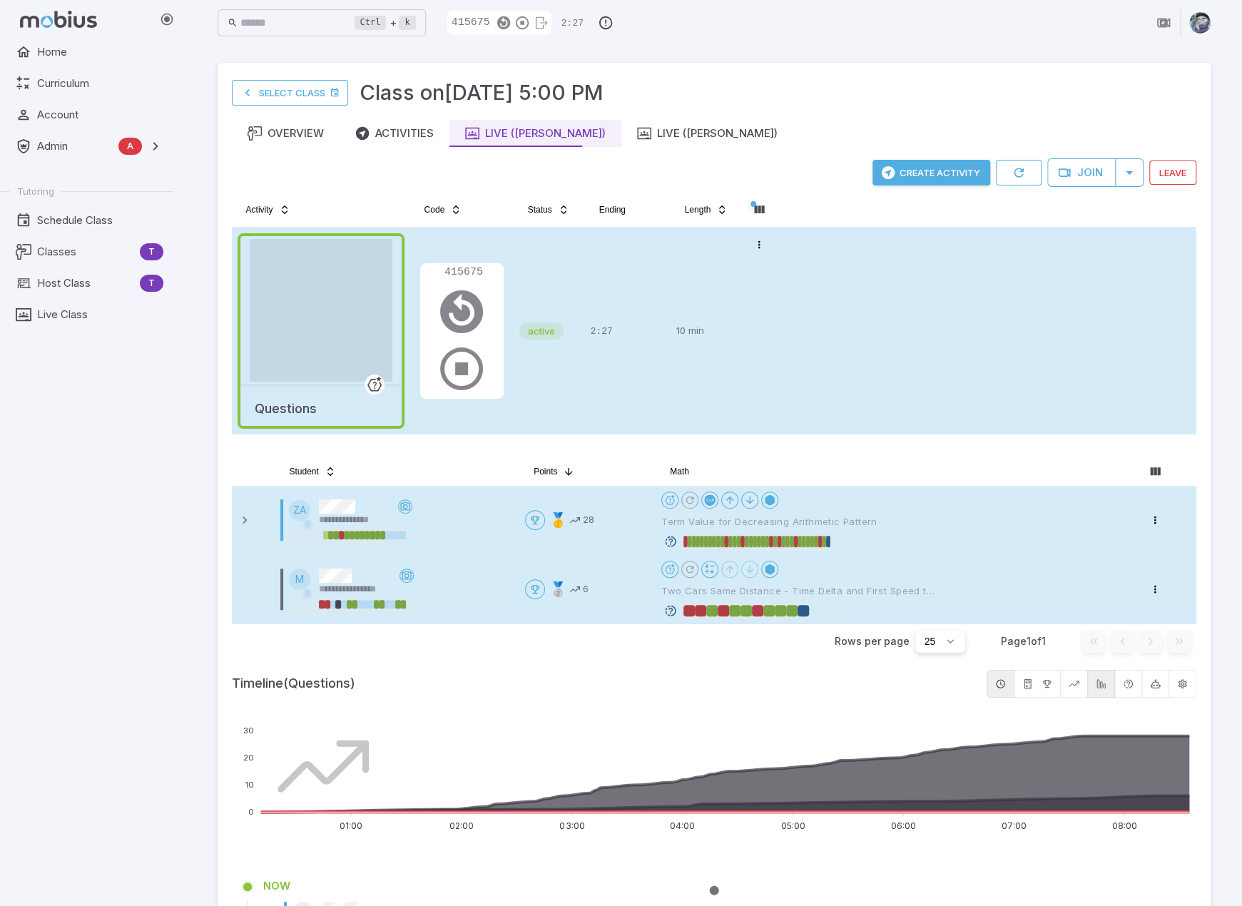
click at [671, 539] on icon at bounding box center [670, 541] width 13 height 13
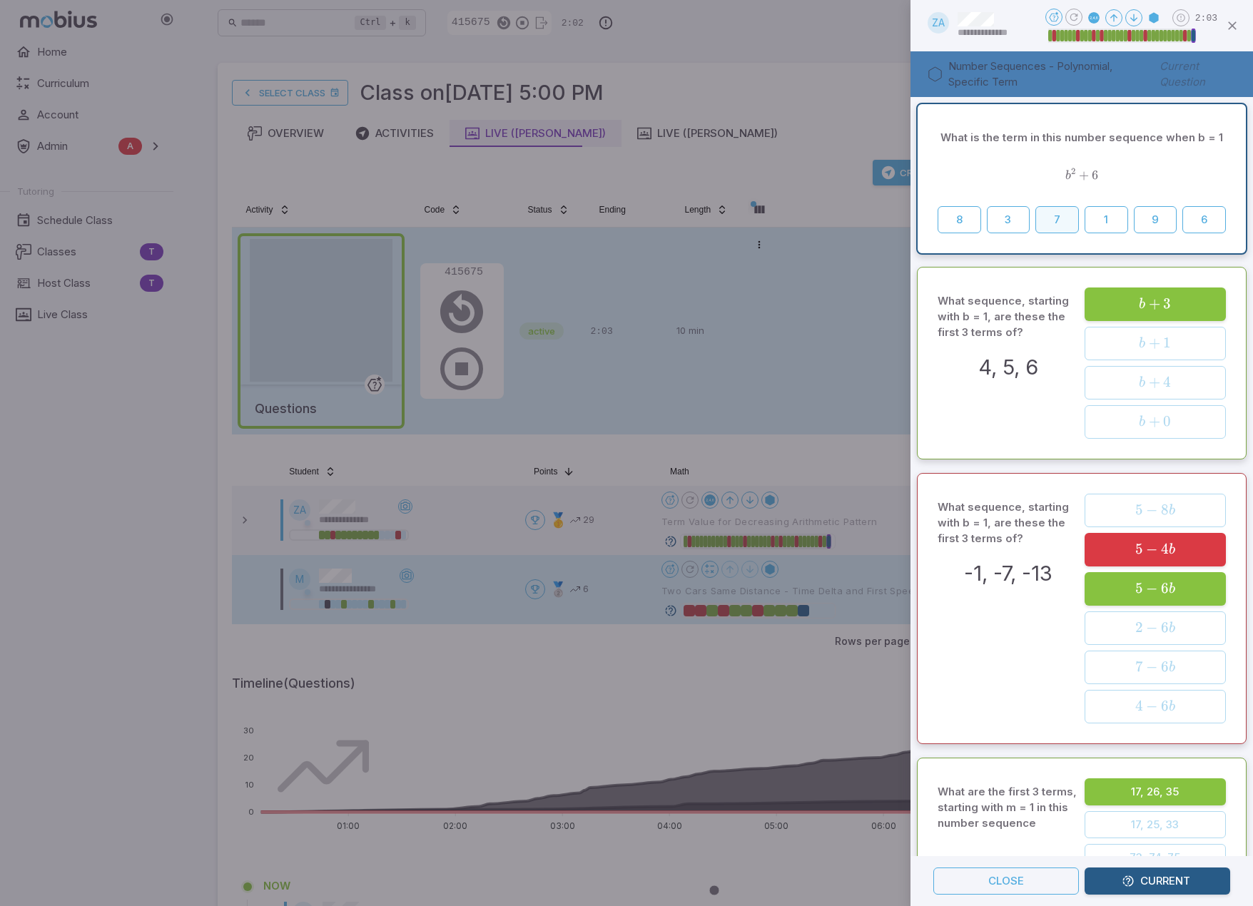
click at [810, 225] on button "7" at bounding box center [1057, 219] width 44 height 27
click at [810, 101] on div at bounding box center [626, 453] width 1253 height 906
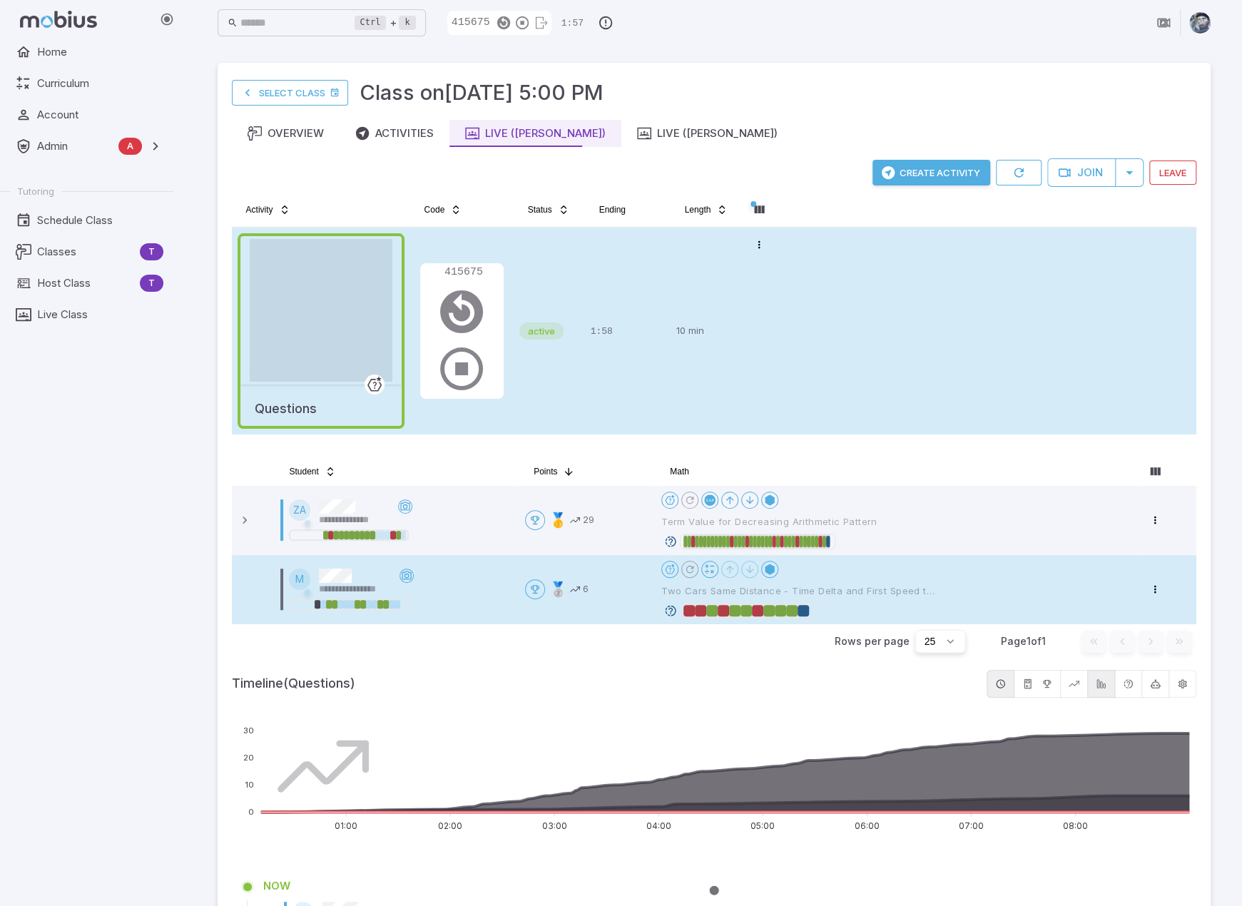
click at [672, 606] on icon at bounding box center [670, 610] width 13 height 13
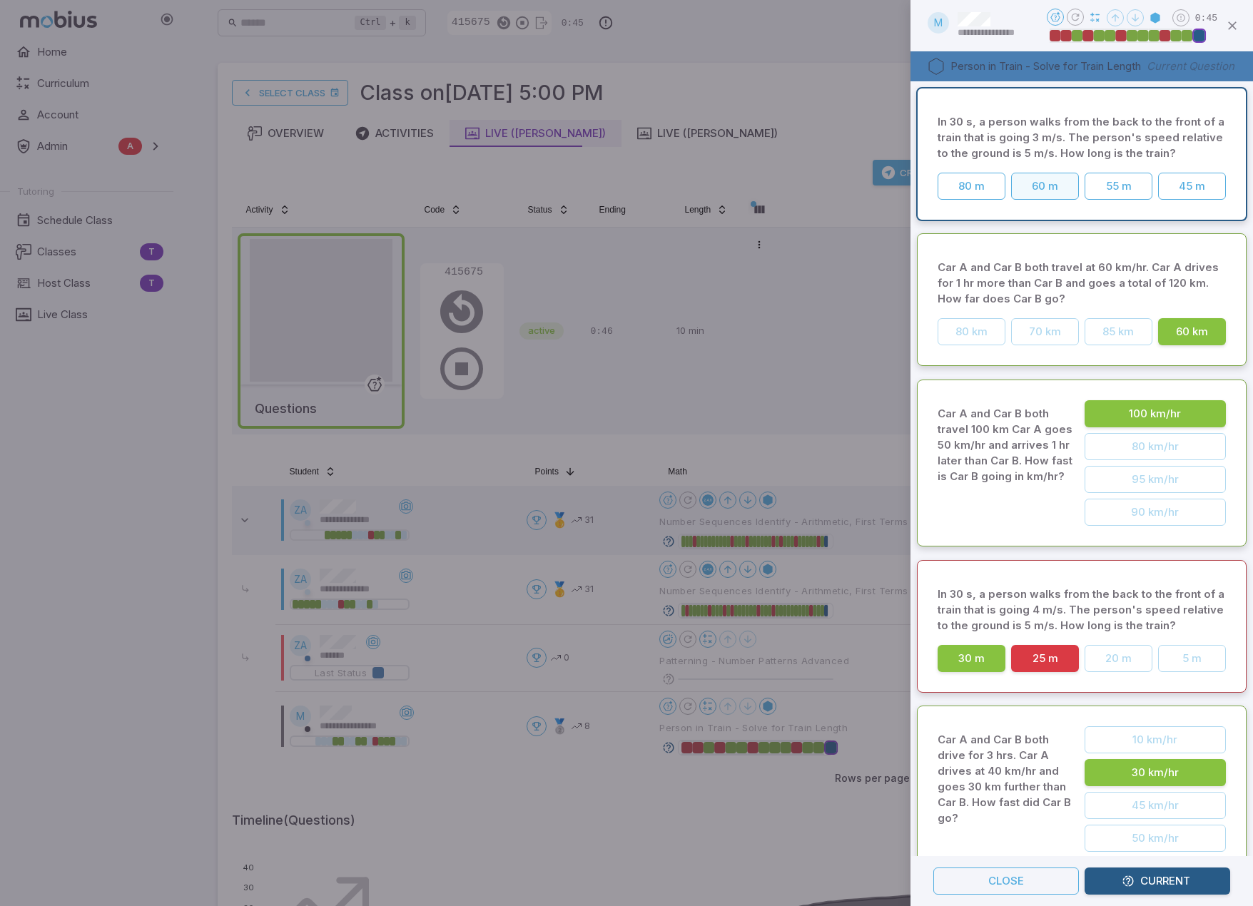
click at [1029, 200] on button "60 m" at bounding box center [1045, 186] width 68 height 27
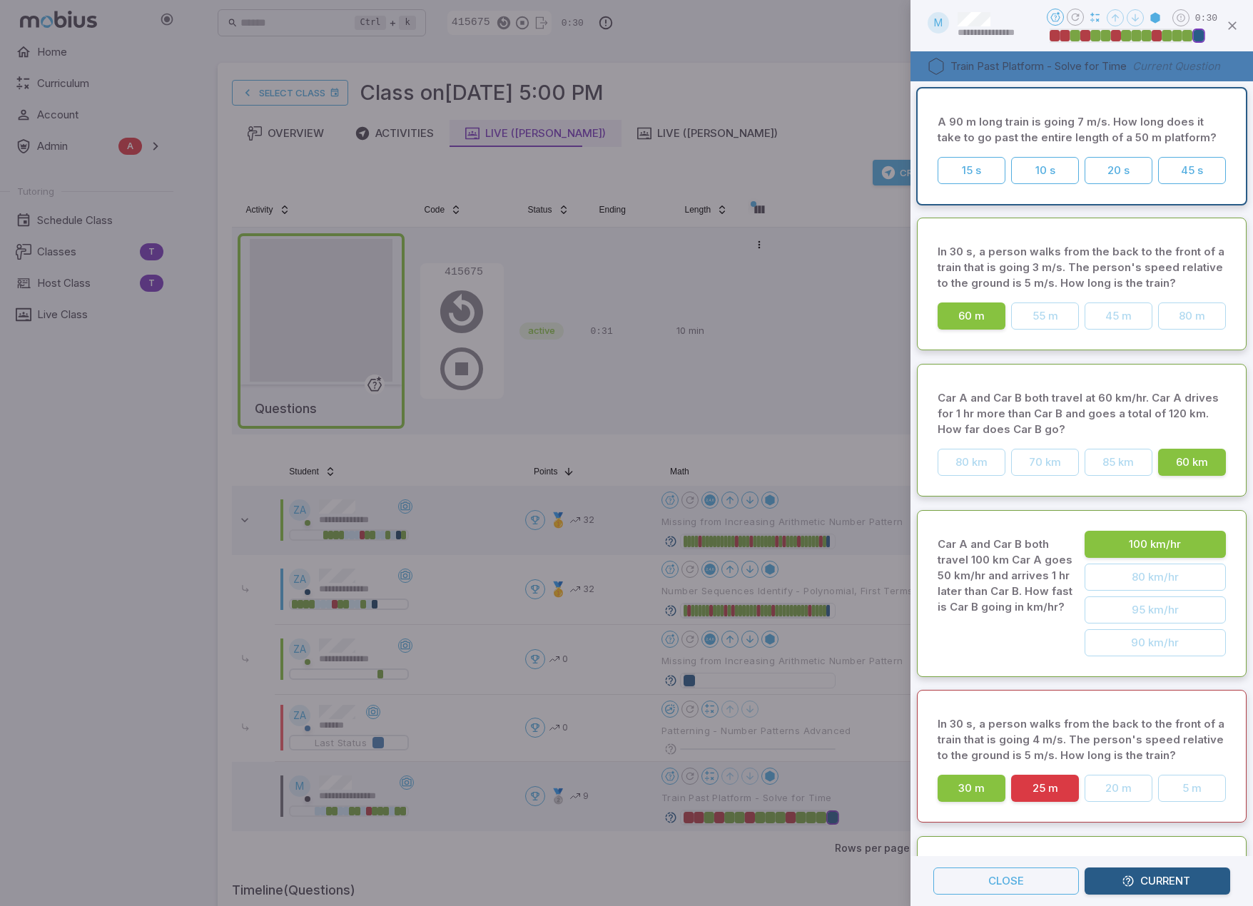
click at [840, 95] on div at bounding box center [626, 453] width 1253 height 906
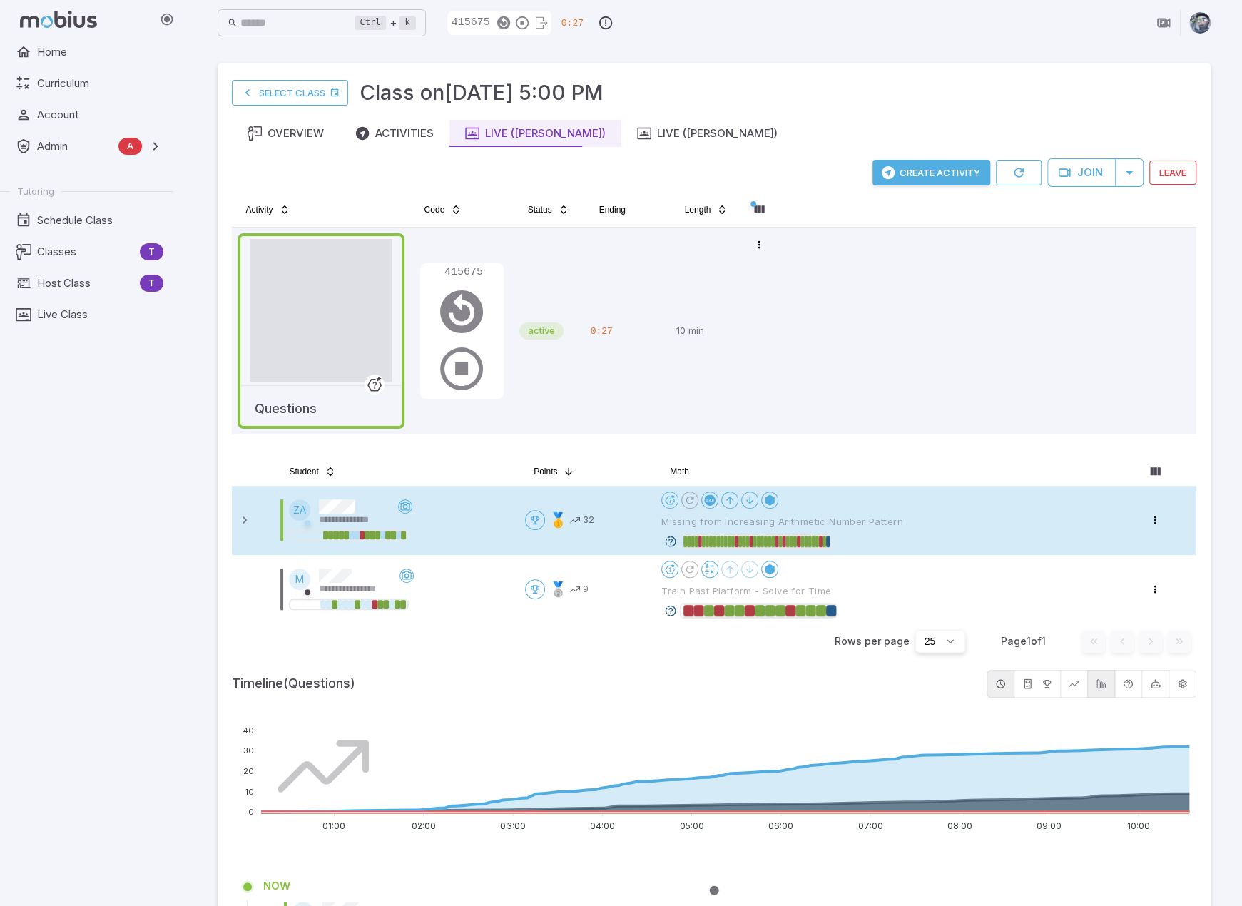
click at [671, 543] on icon at bounding box center [670, 541] width 13 height 13
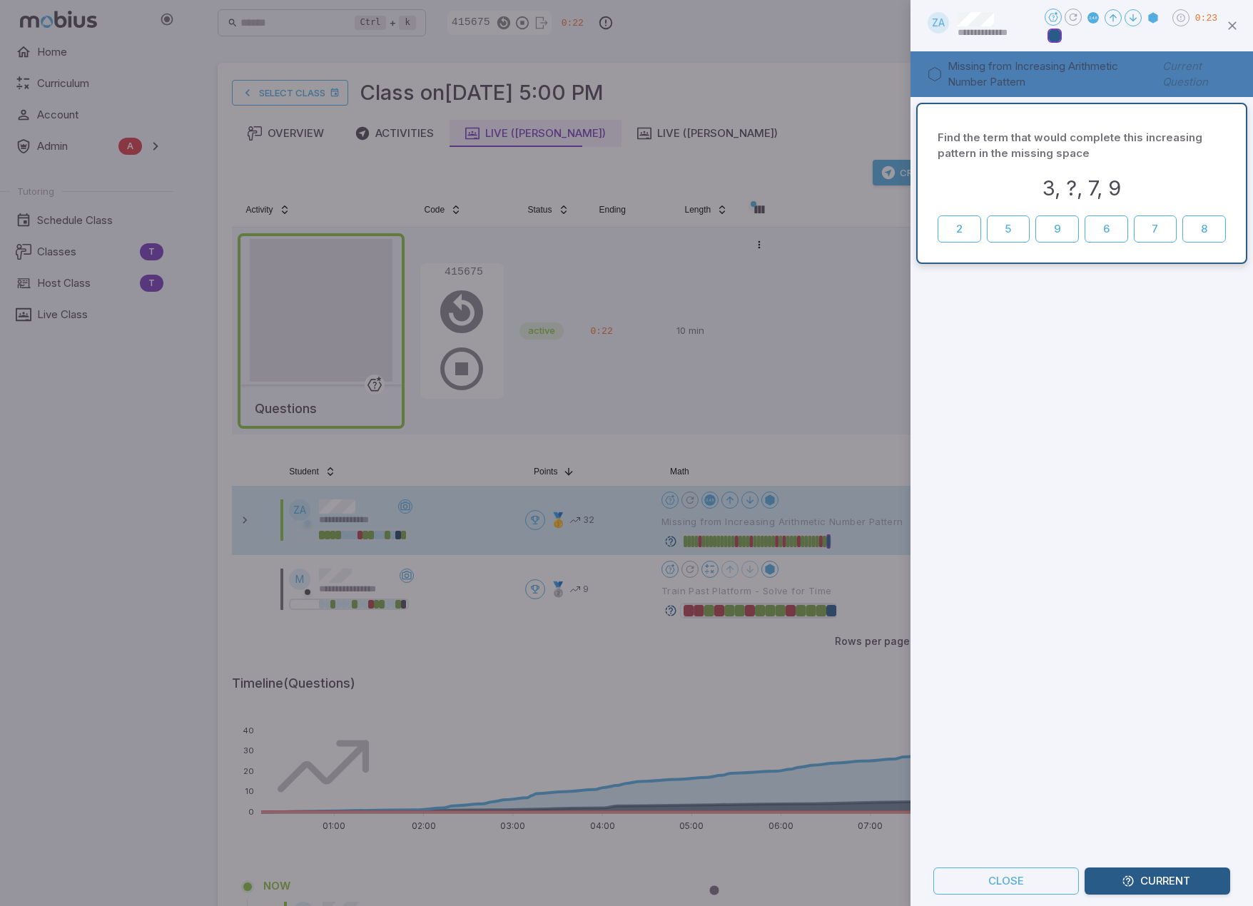
click at [789, 94] on div at bounding box center [626, 453] width 1253 height 906
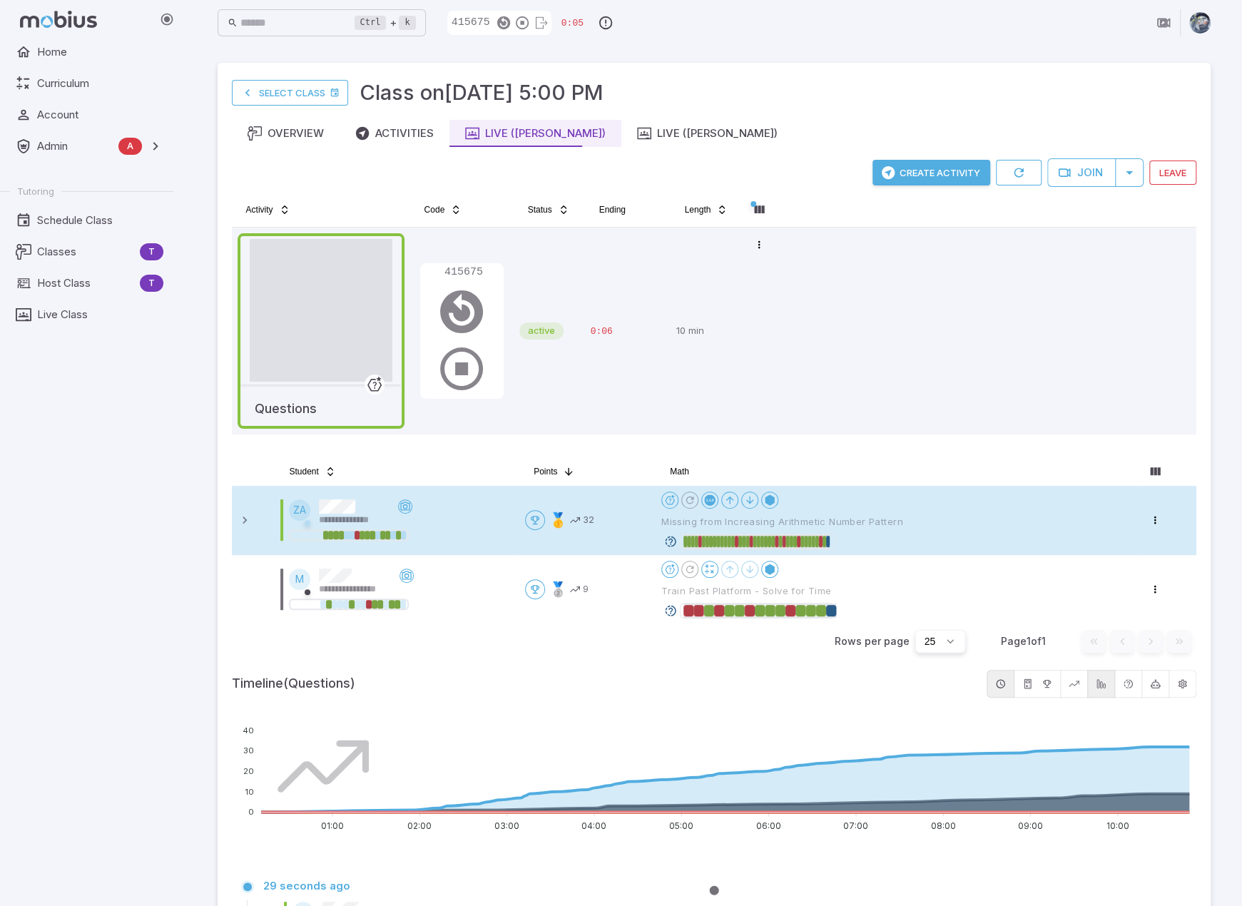
click at [826, 105] on div "Select Class Class on Oct 15 @ 5:00 PM" at bounding box center [714, 92] width 965 height 31
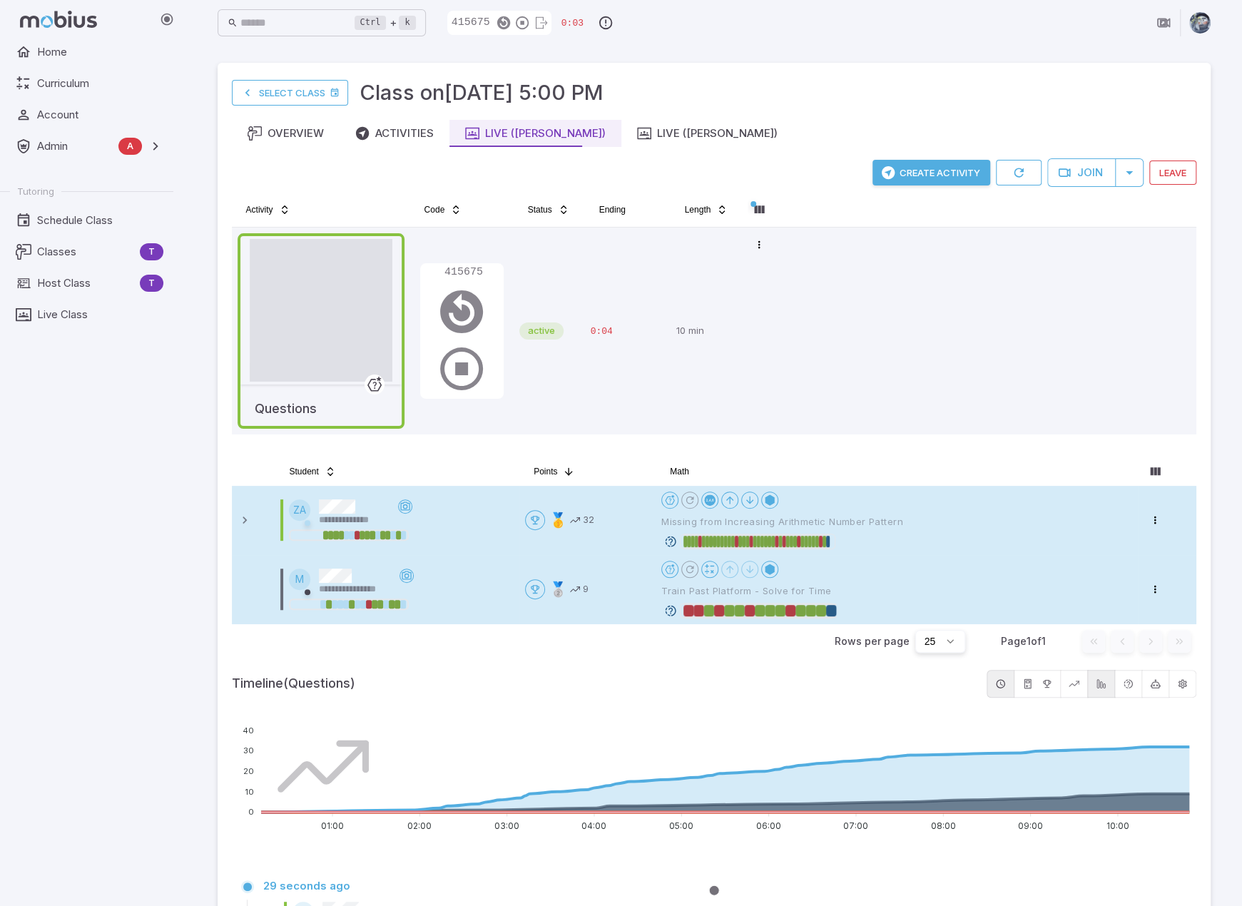
click at [673, 610] on icon at bounding box center [670, 610] width 13 height 13
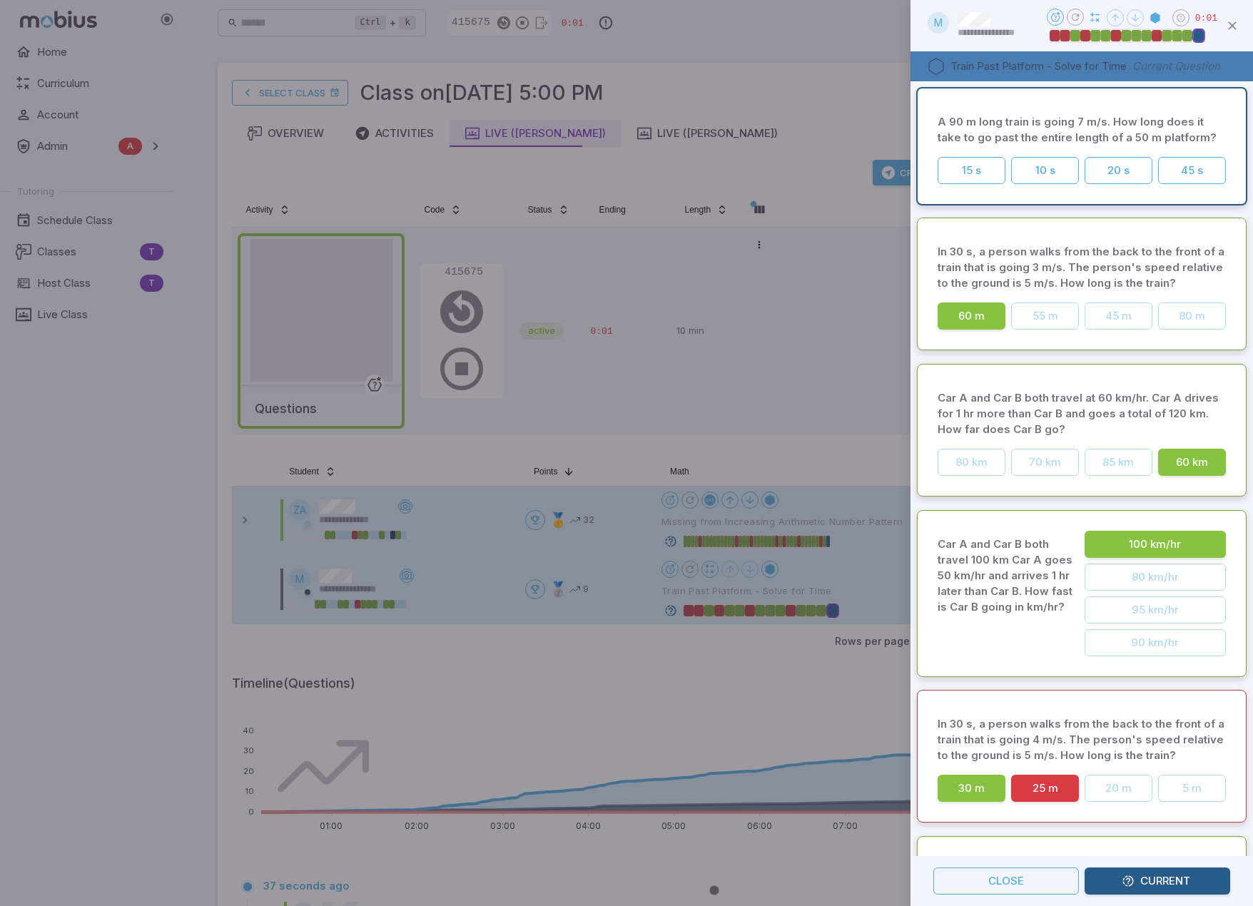
click at [809, 103] on div at bounding box center [626, 453] width 1253 height 906
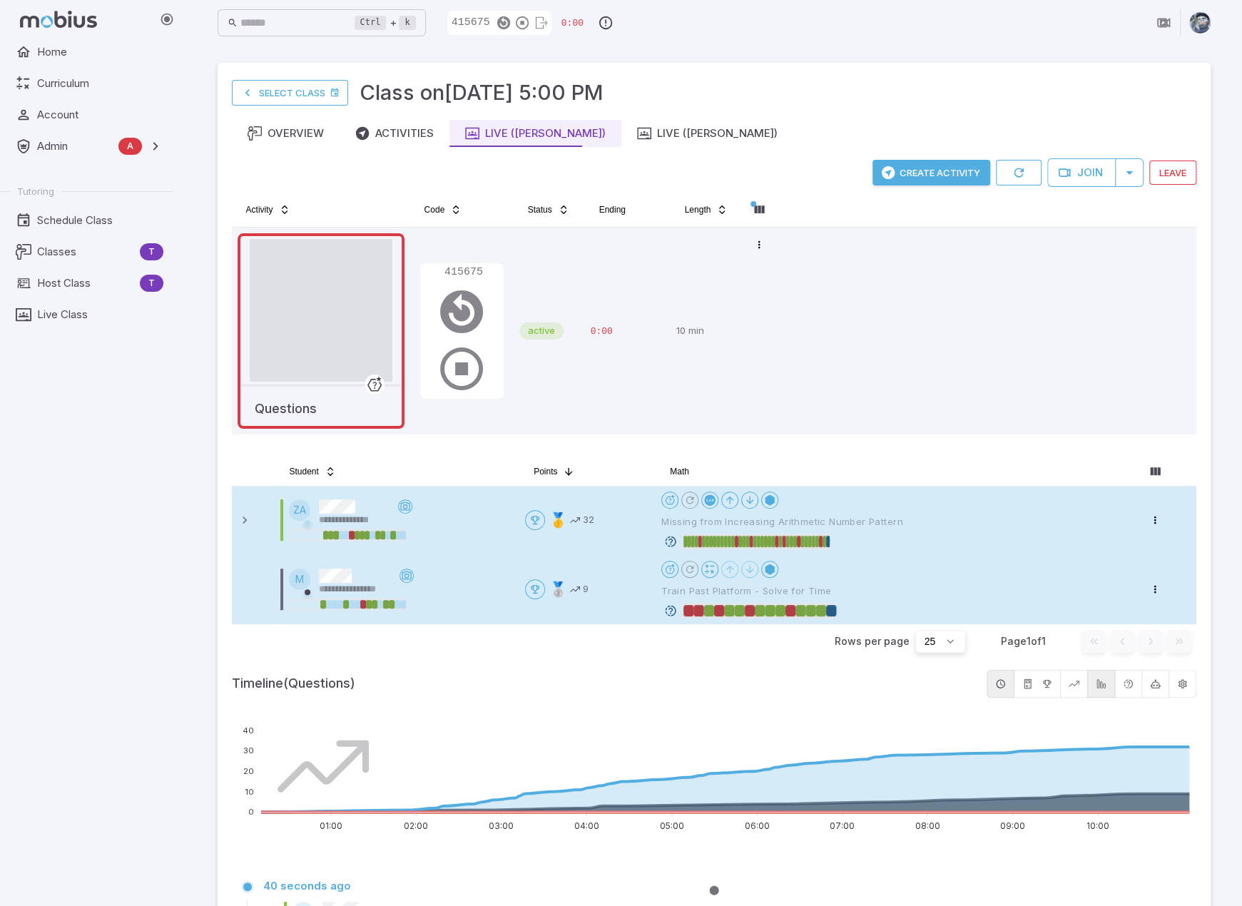
click at [673, 537] on icon at bounding box center [670, 541] width 13 height 13
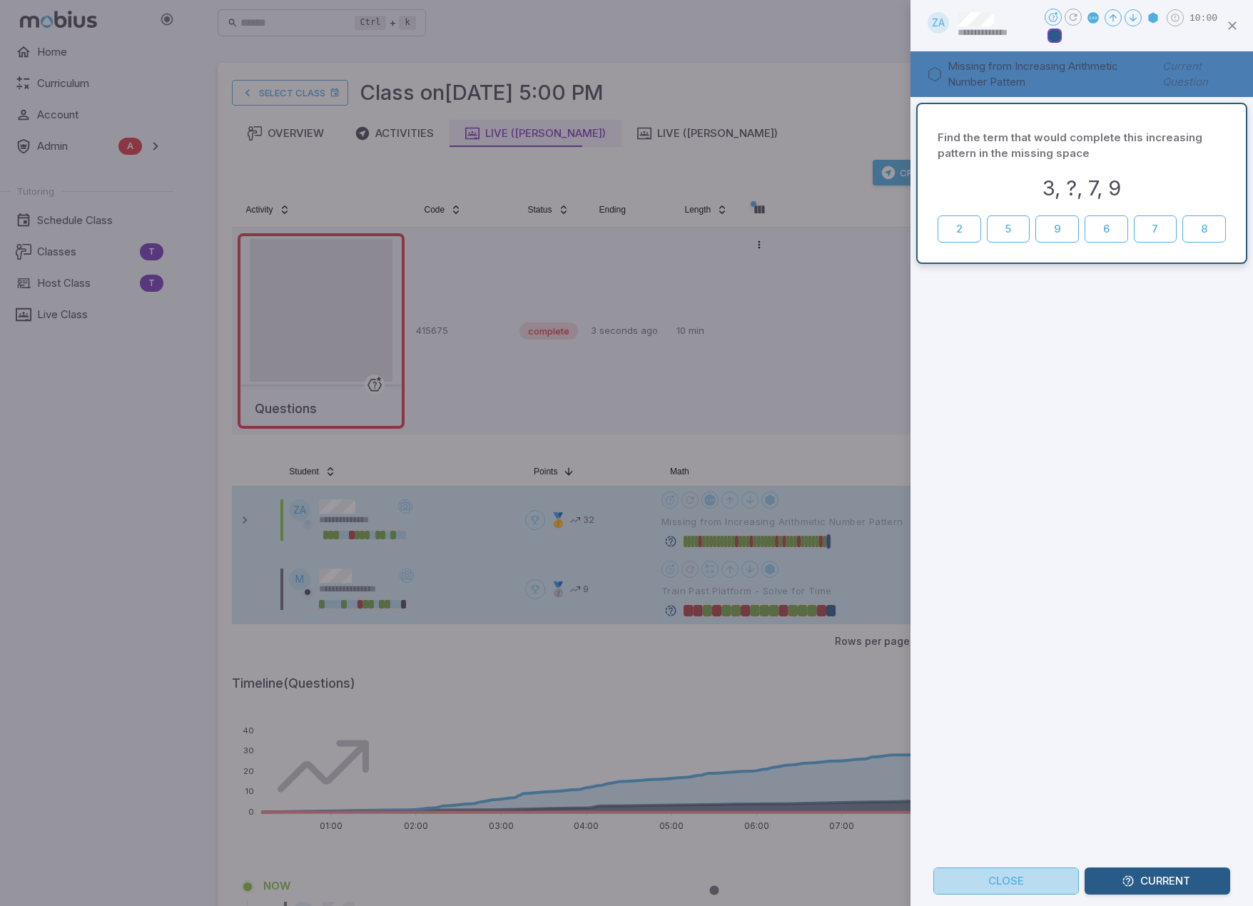
click at [1027, 879] on button "Close" at bounding box center [1006, 881] width 146 height 27
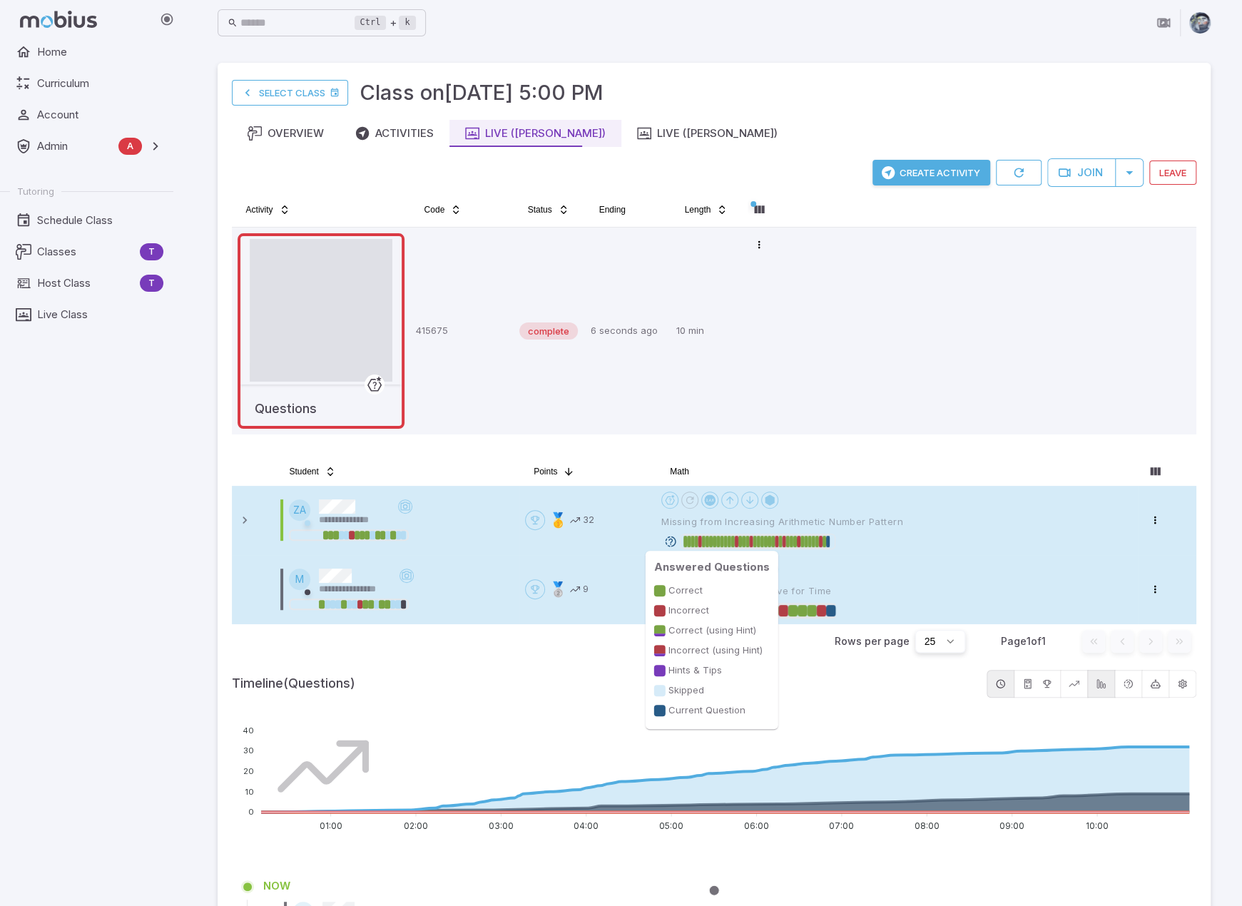
click at [824, 538] on div at bounding box center [825, 541] width 4 height 11
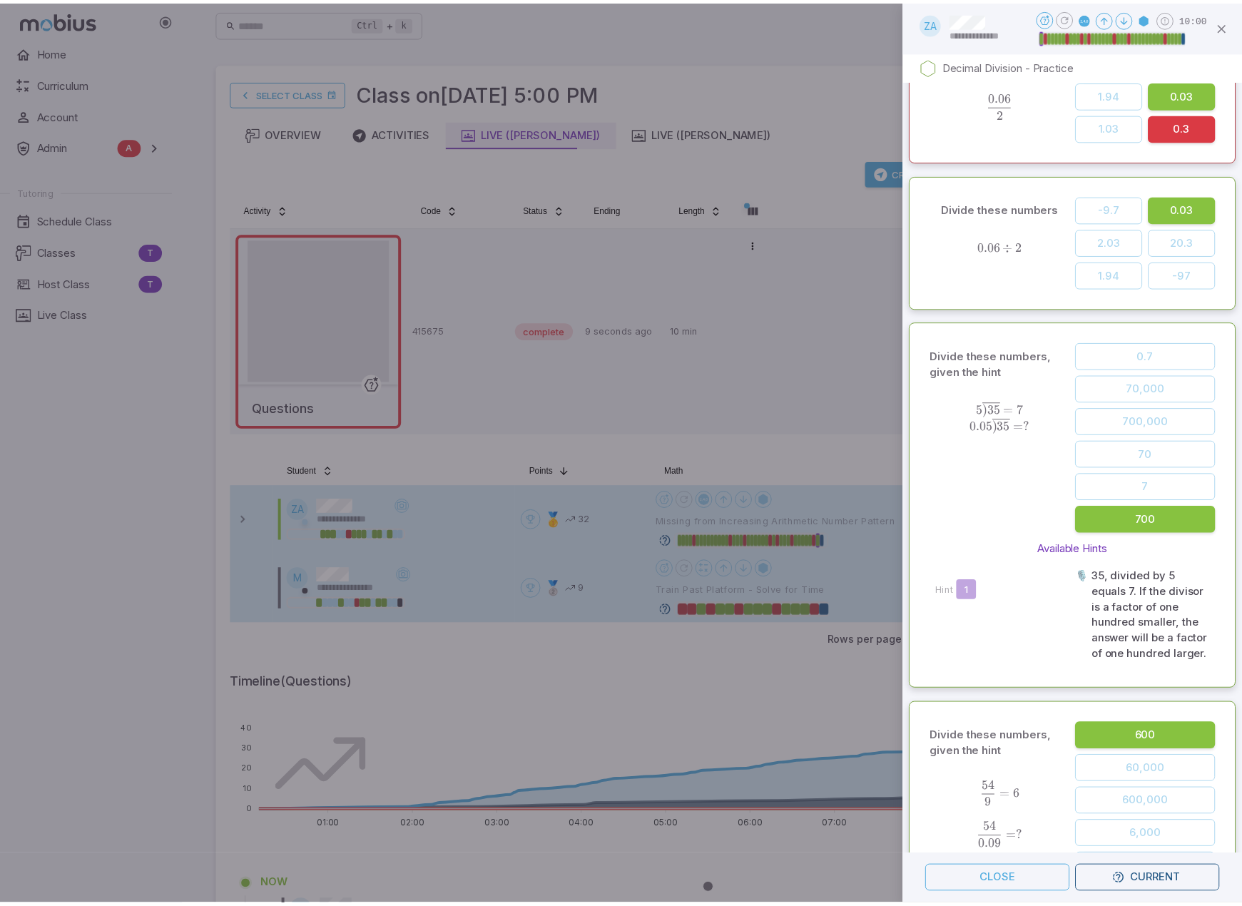
scroll to position [7124, 0]
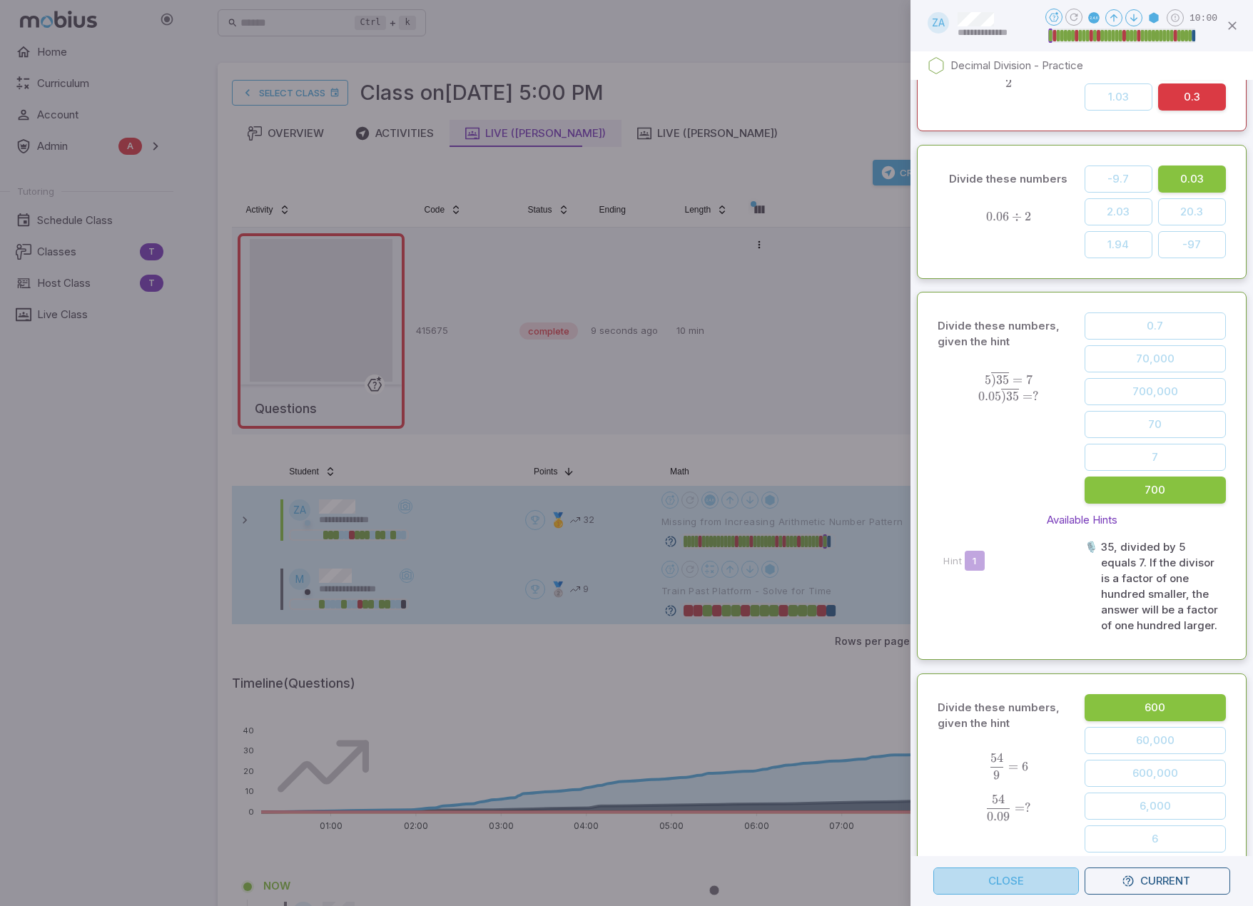
click at [1032, 876] on button "Close" at bounding box center [1006, 881] width 146 height 27
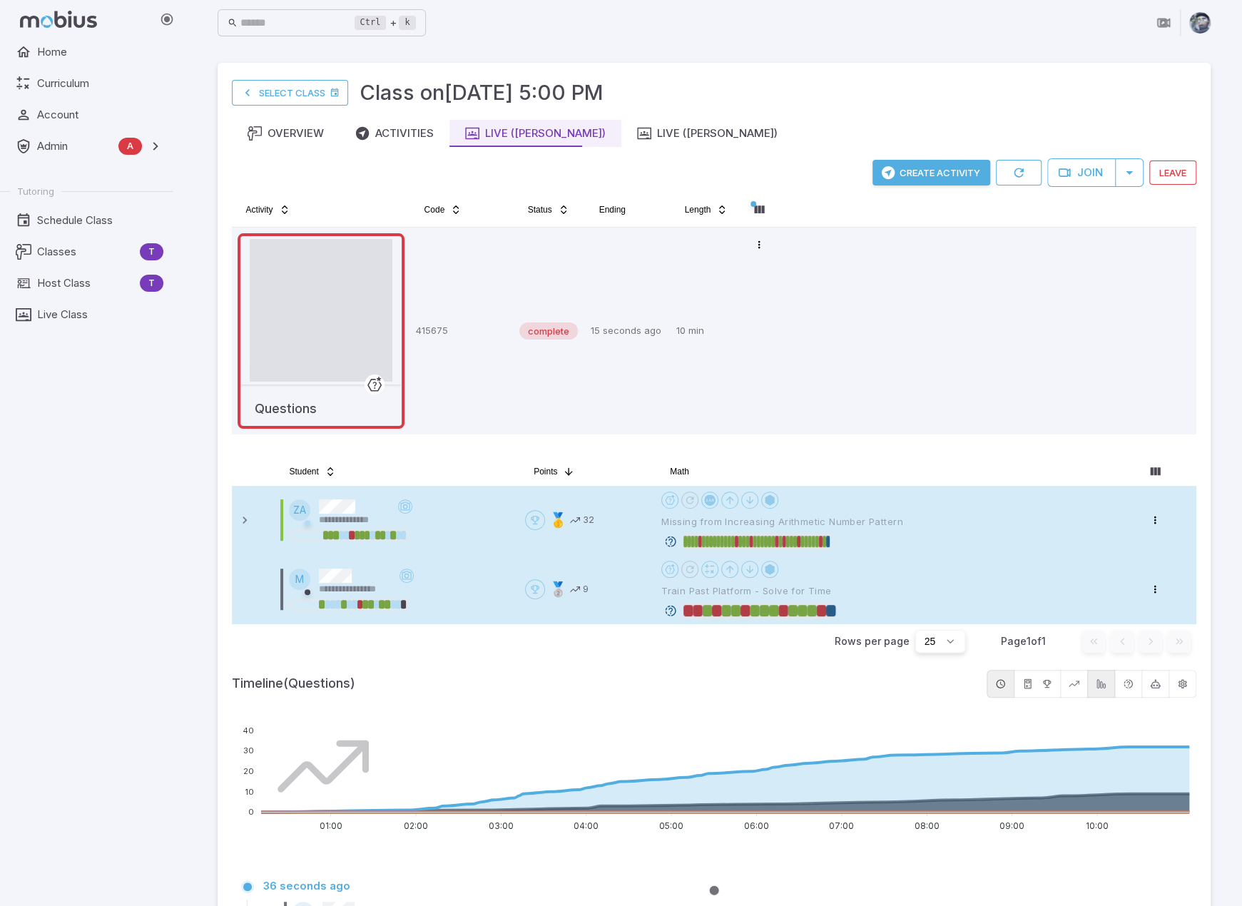
click at [958, 171] on button "Create Activity" at bounding box center [931, 173] width 118 height 26
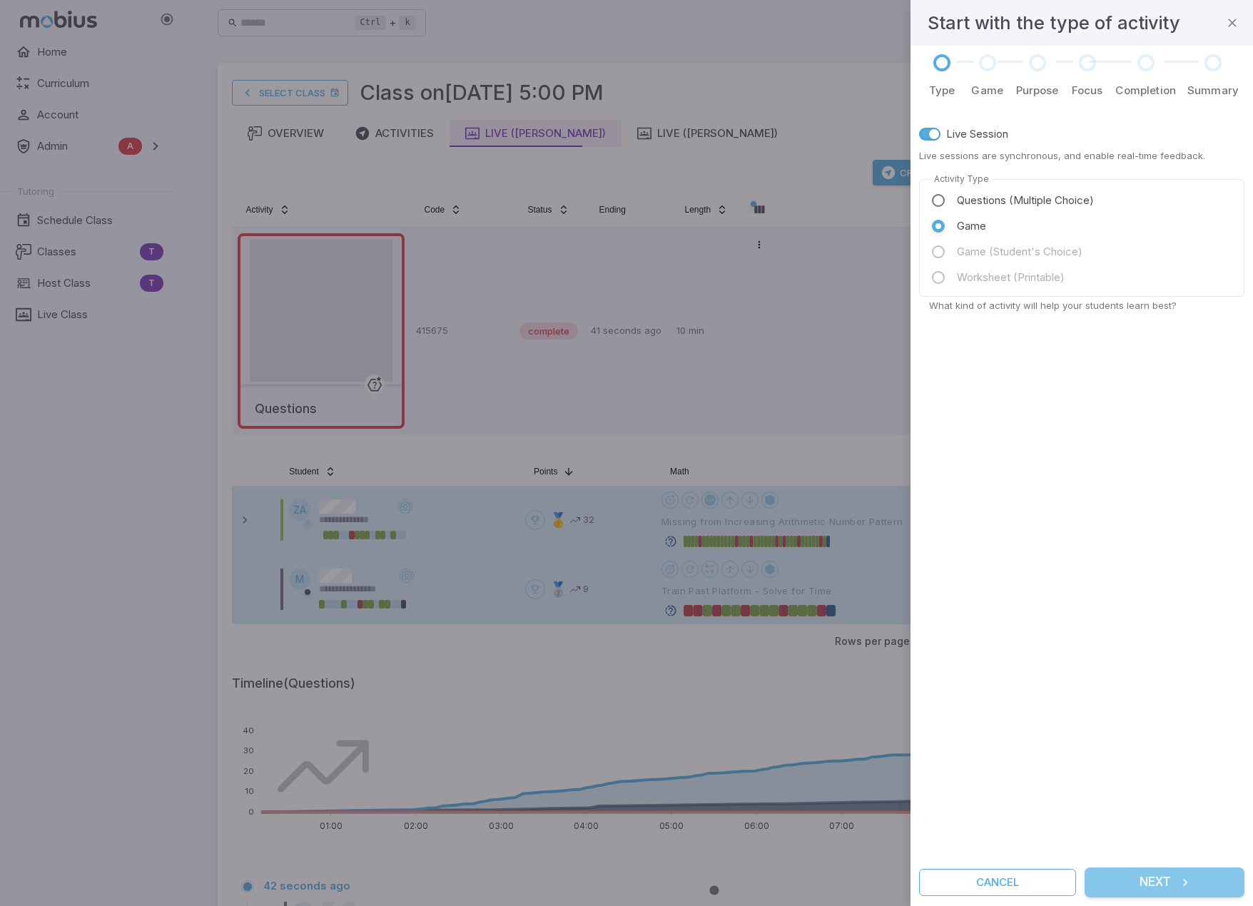
click at [1141, 885] on button "Next" at bounding box center [1164, 883] width 160 height 30
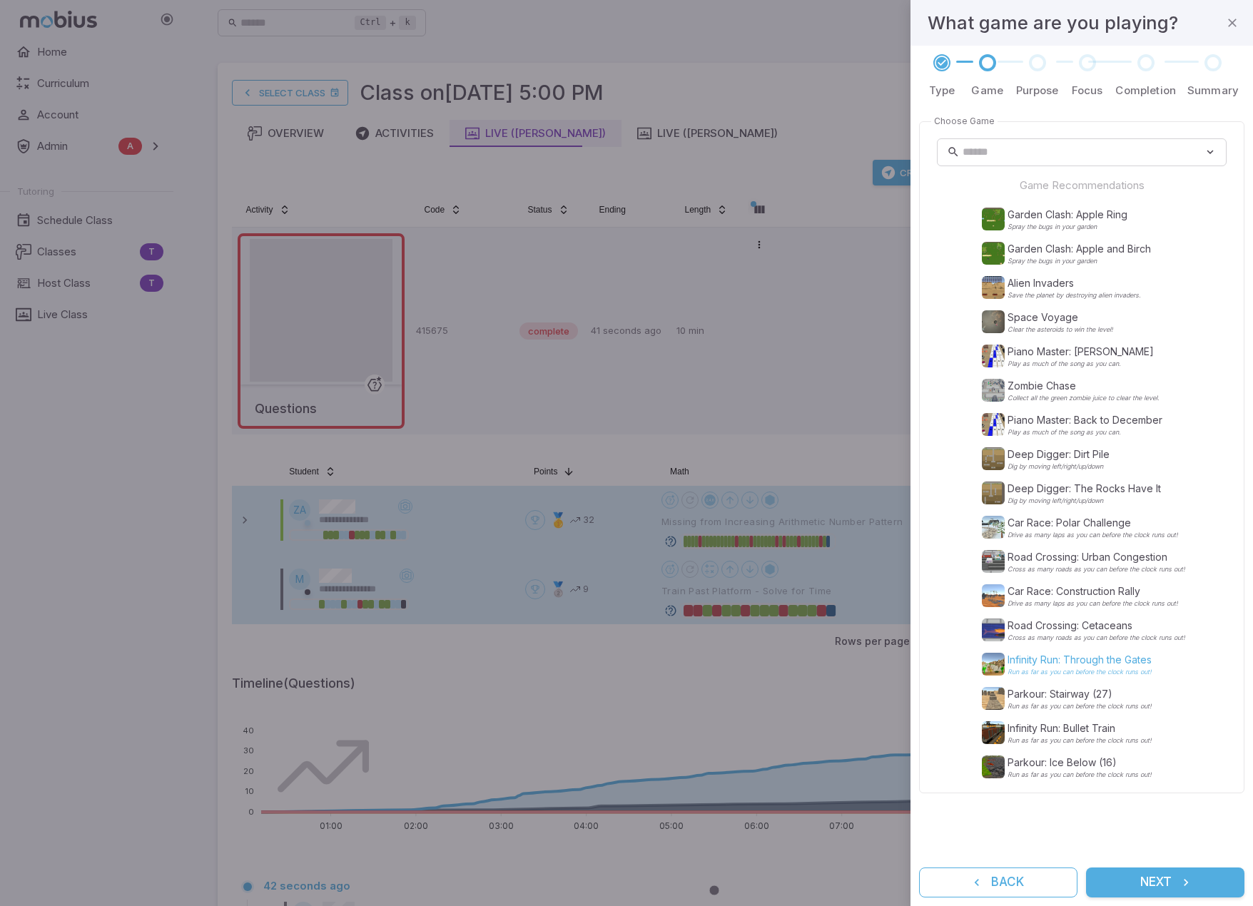
click at [1049, 664] on p "Infinity Run: Through the Gates" at bounding box center [1079, 660] width 144 height 14
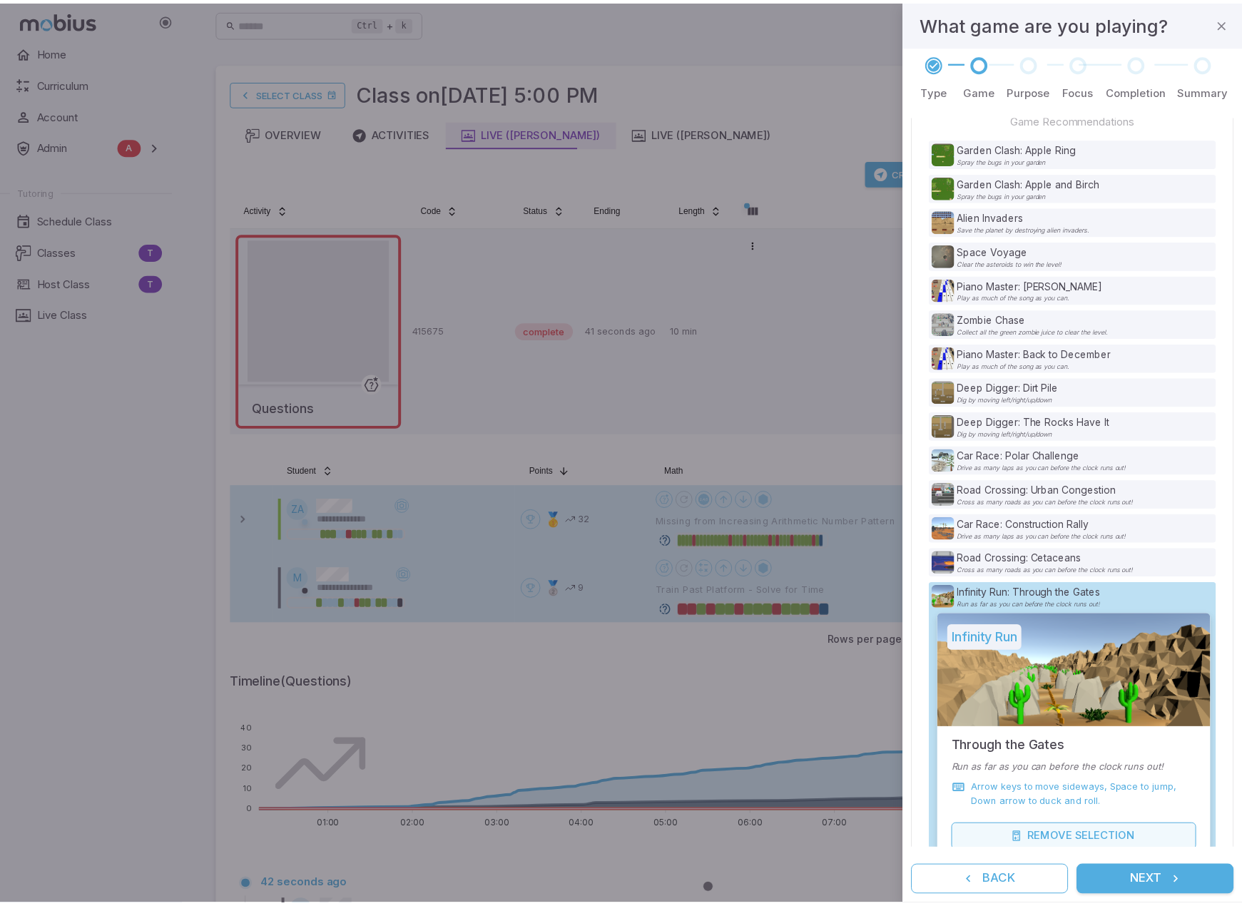
scroll to position [203, 0]
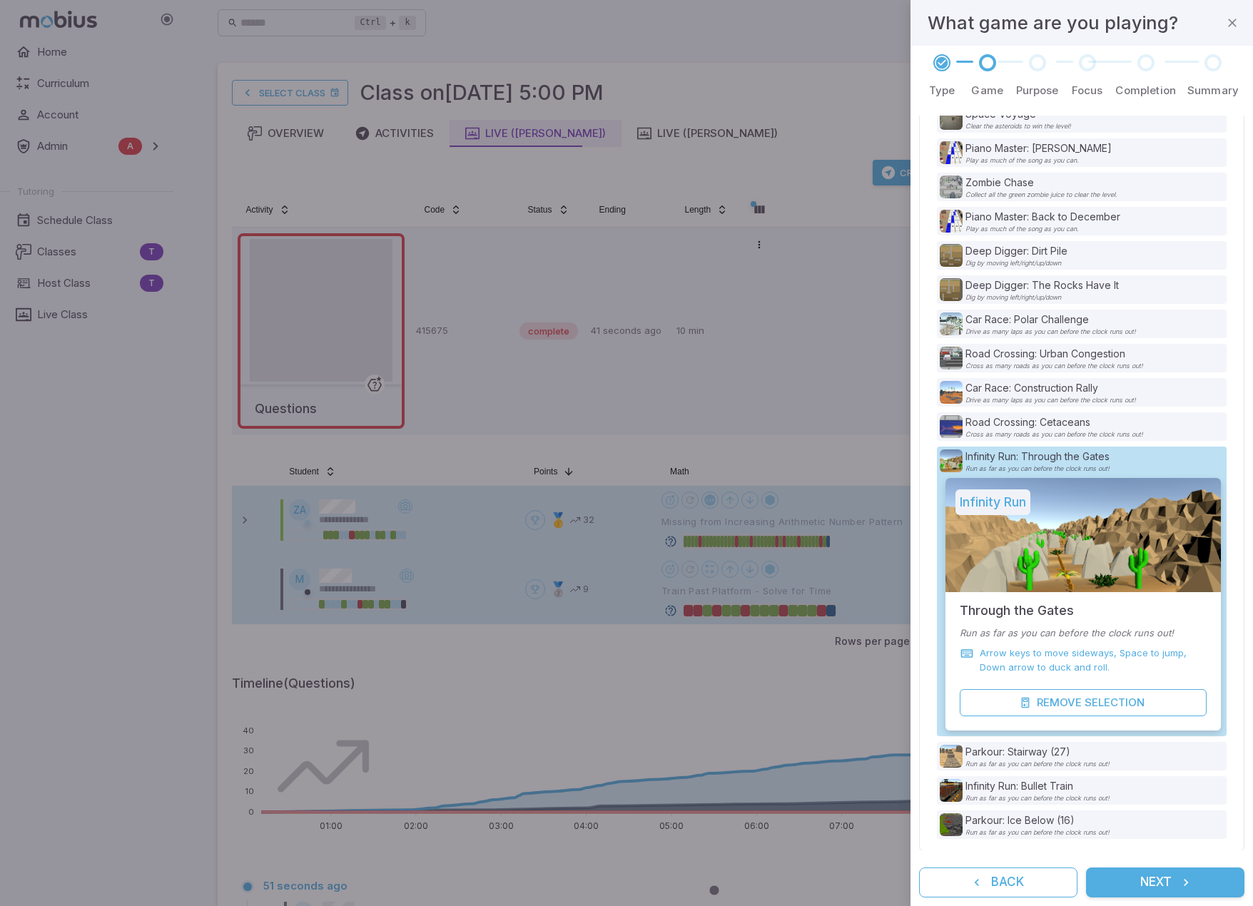
drag, startPoint x: 1089, startPoint y: 691, endPoint x: 1148, endPoint y: 885, distance: 202.0
click at [1148, 885] on button "Next" at bounding box center [1165, 883] width 158 height 30
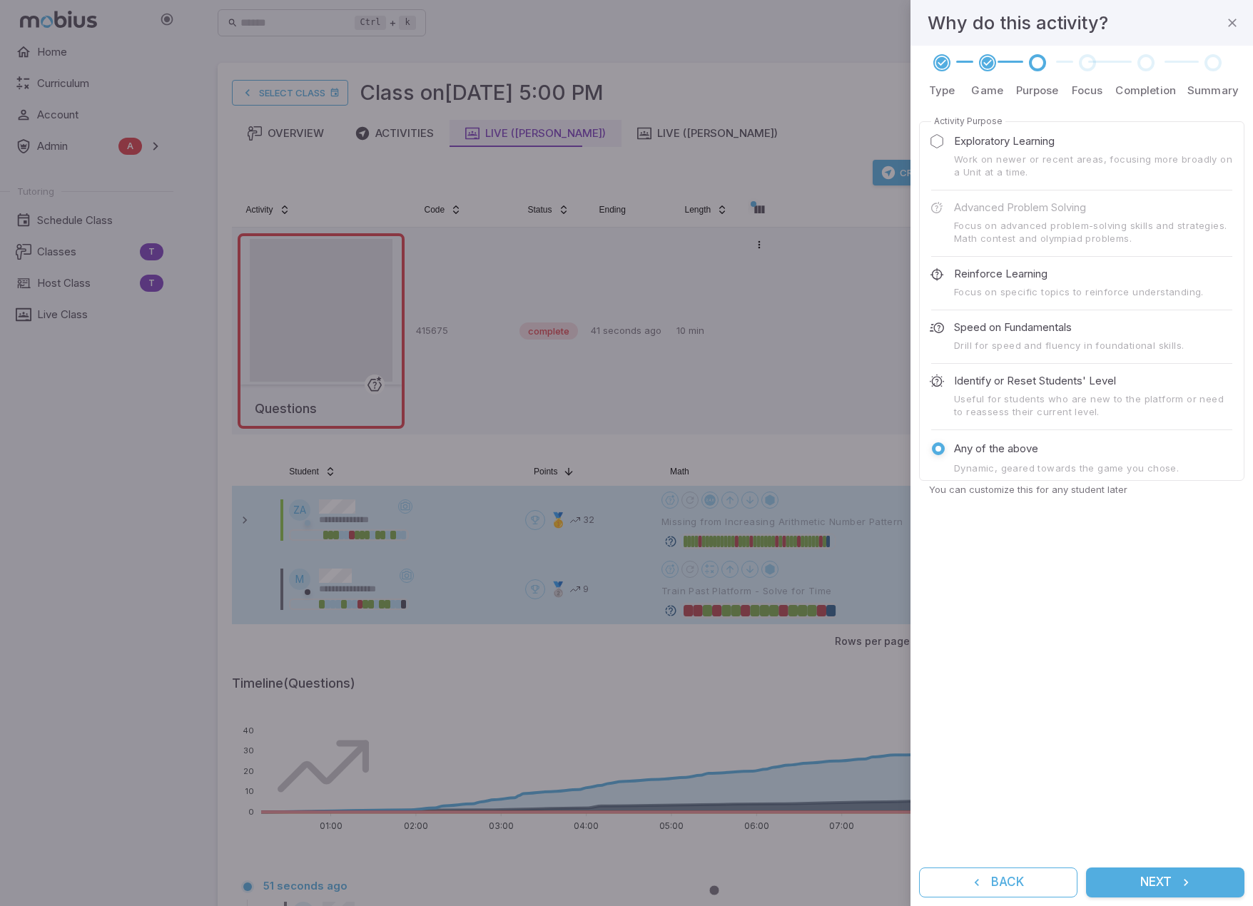
click at [1149, 884] on button "Next" at bounding box center [1165, 883] width 158 height 30
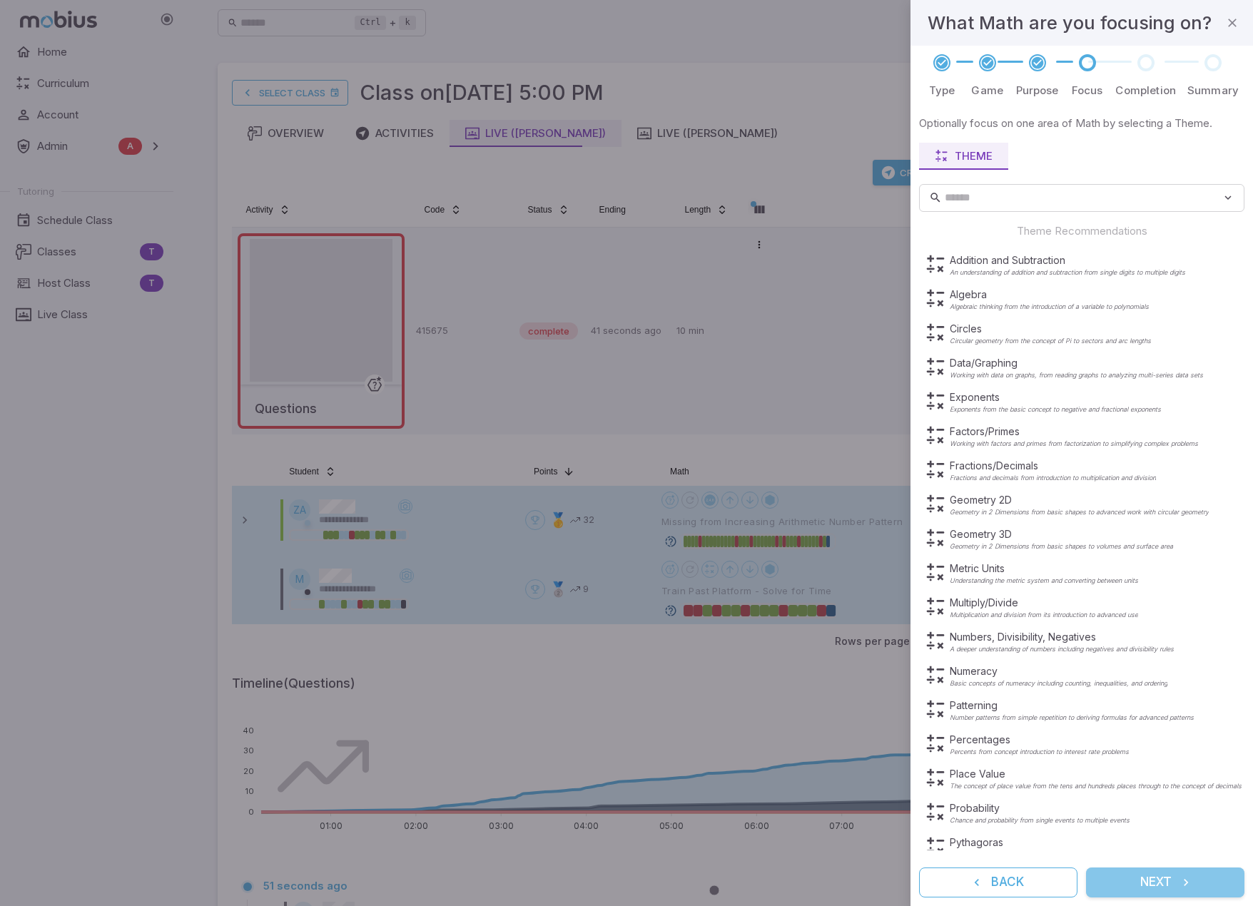
click at [1149, 882] on button "Next" at bounding box center [1165, 883] width 158 height 30
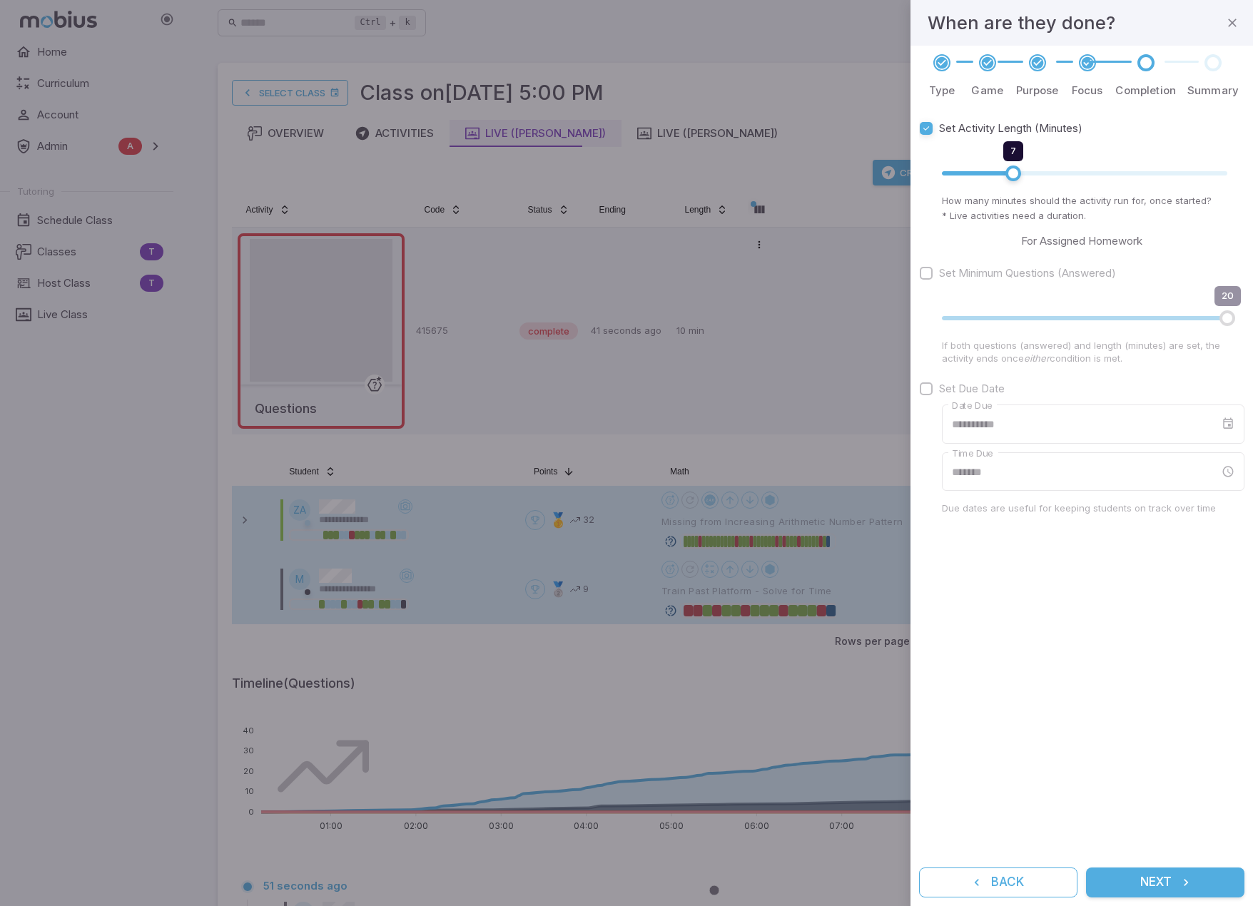
click at [1151, 882] on button "Next" at bounding box center [1165, 883] width 158 height 30
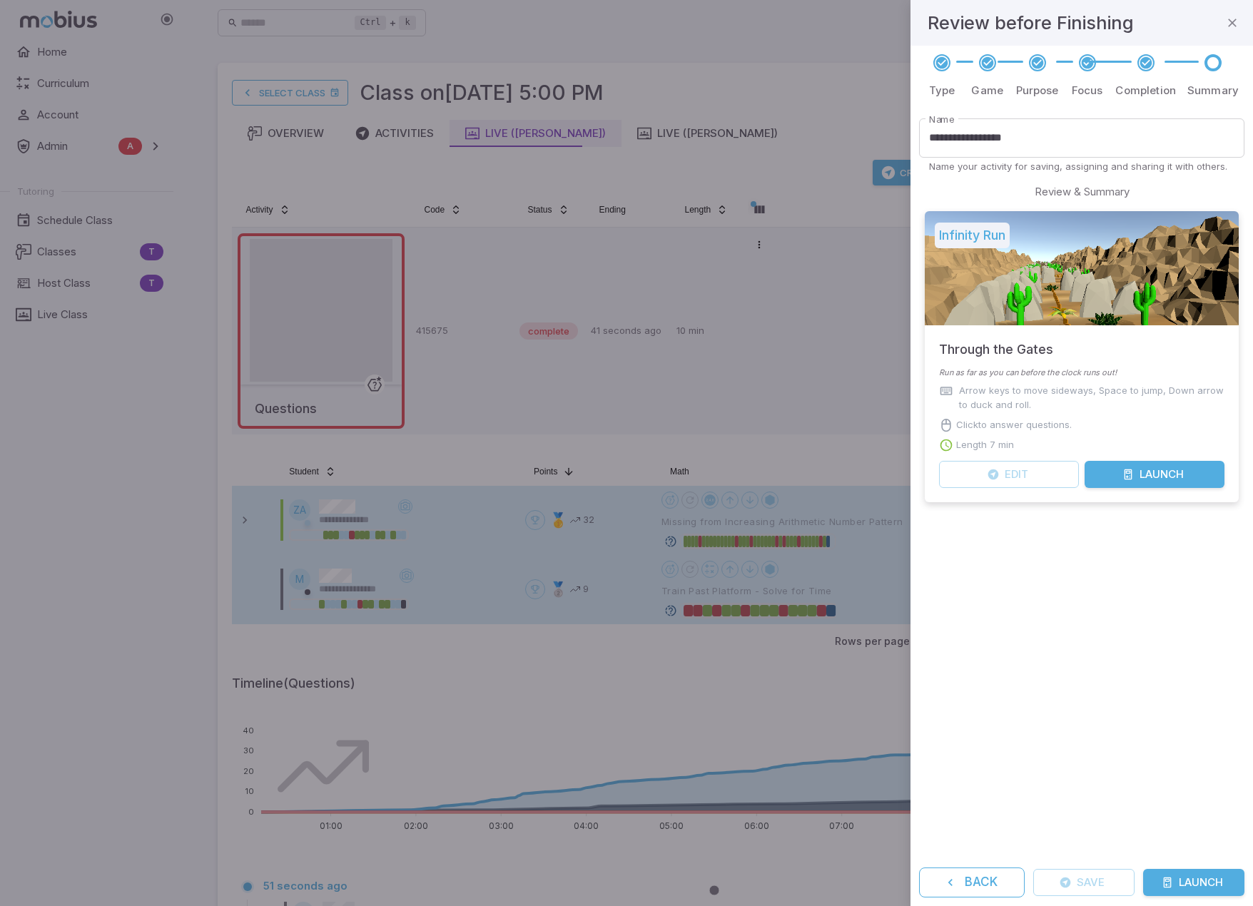
click at [1188, 881] on button "Launch" at bounding box center [1193, 882] width 101 height 27
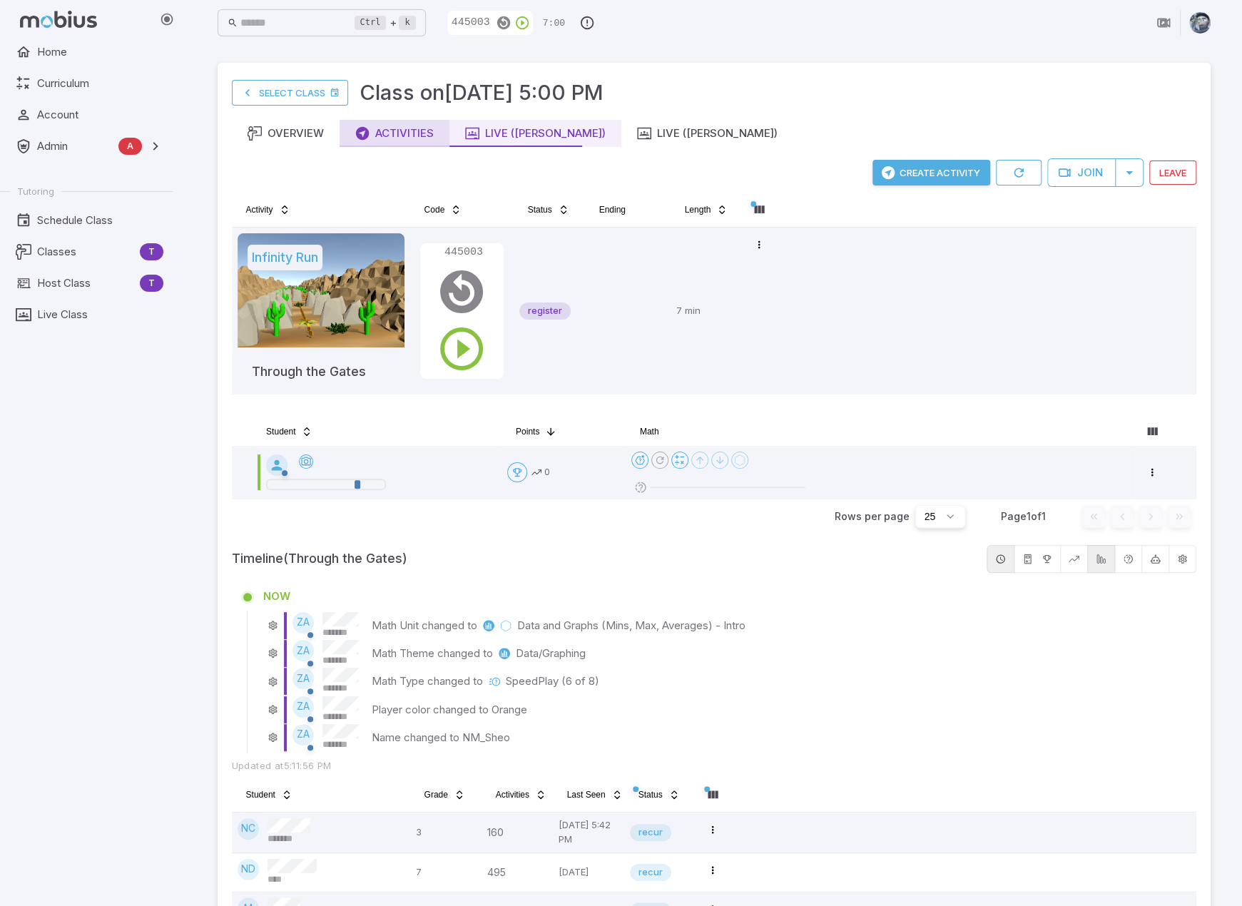
click at [405, 139] on div "Activities" at bounding box center [394, 134] width 78 height 16
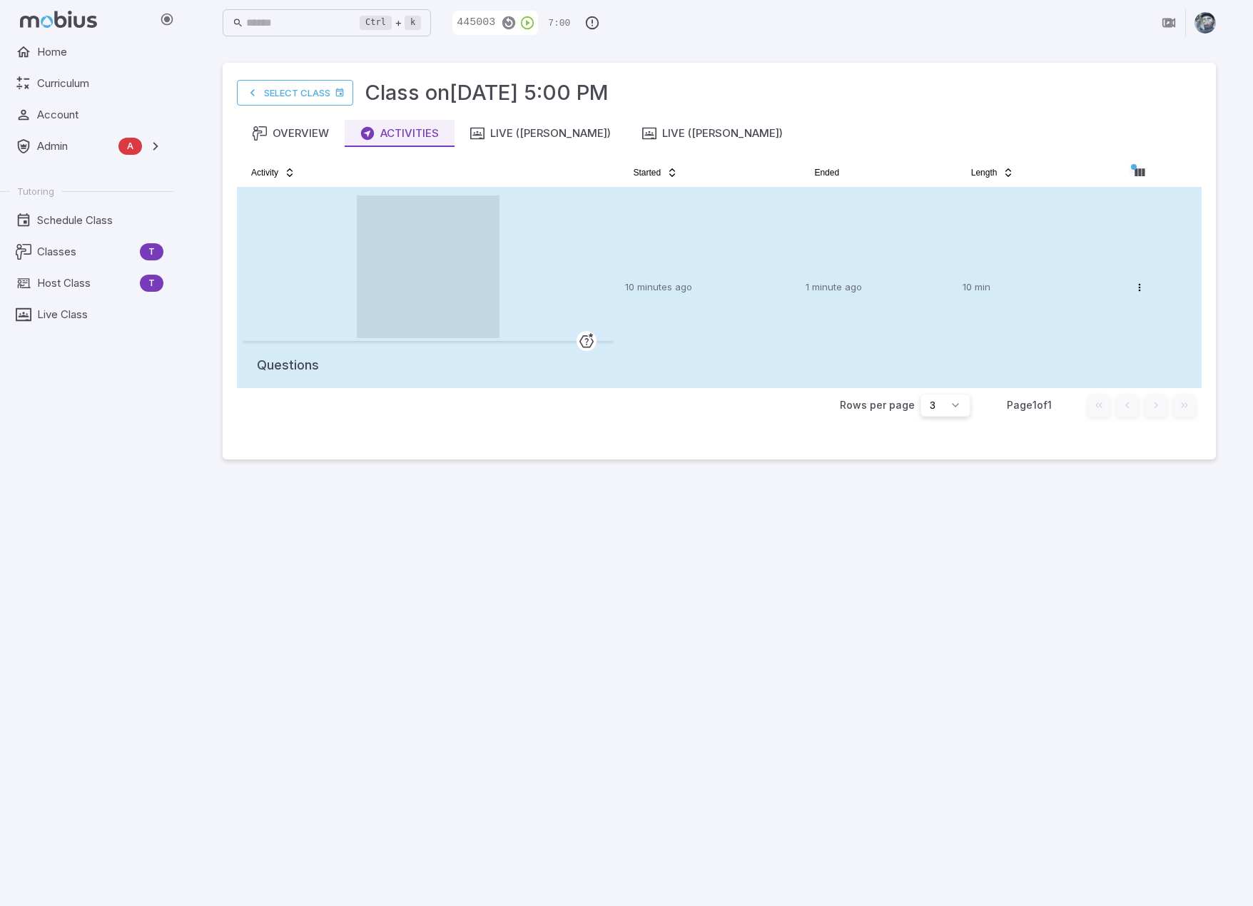
click at [715, 262] on td "10 minutes ago" at bounding box center [709, 287] width 181 height 201
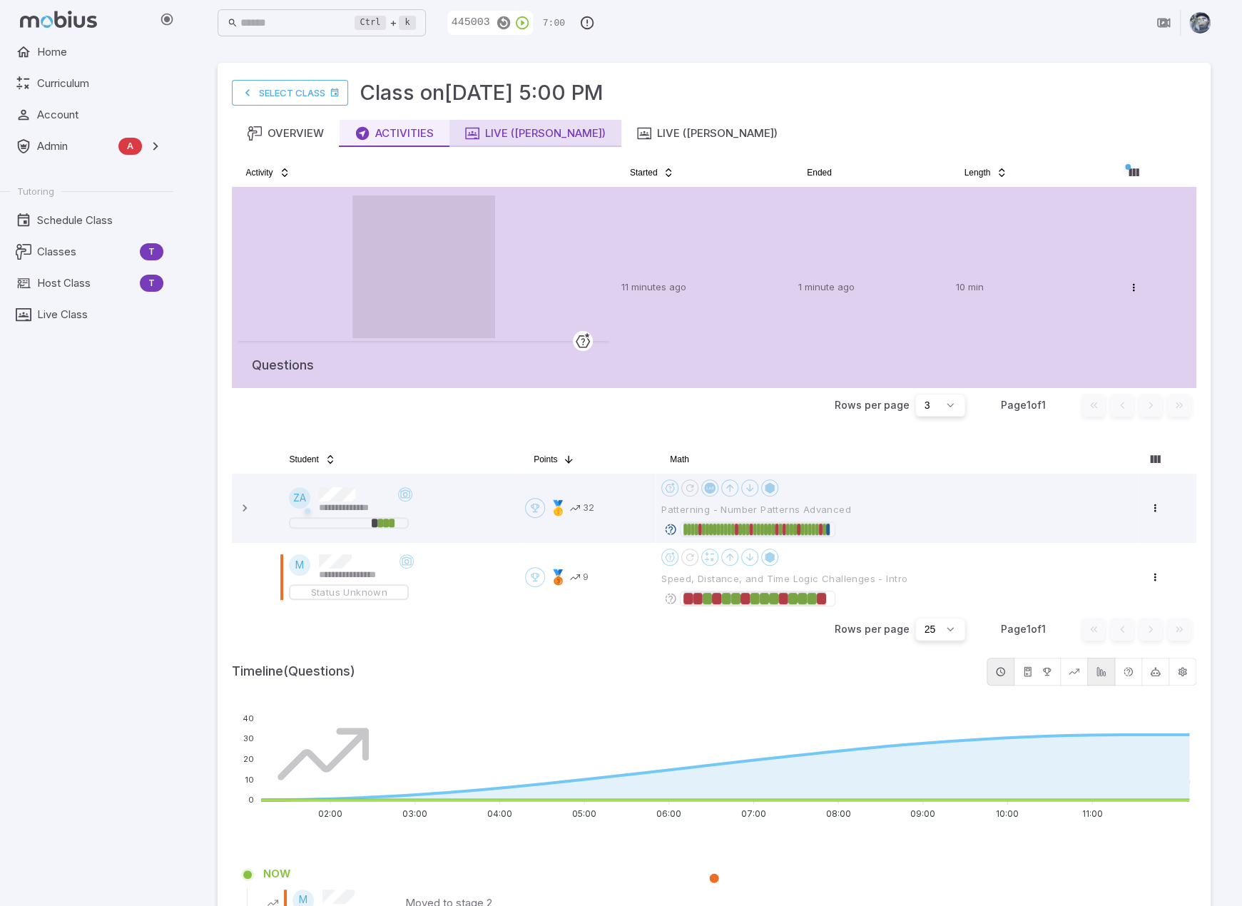
click at [531, 135] on div "Live ([PERSON_NAME])" at bounding box center [535, 134] width 141 height 16
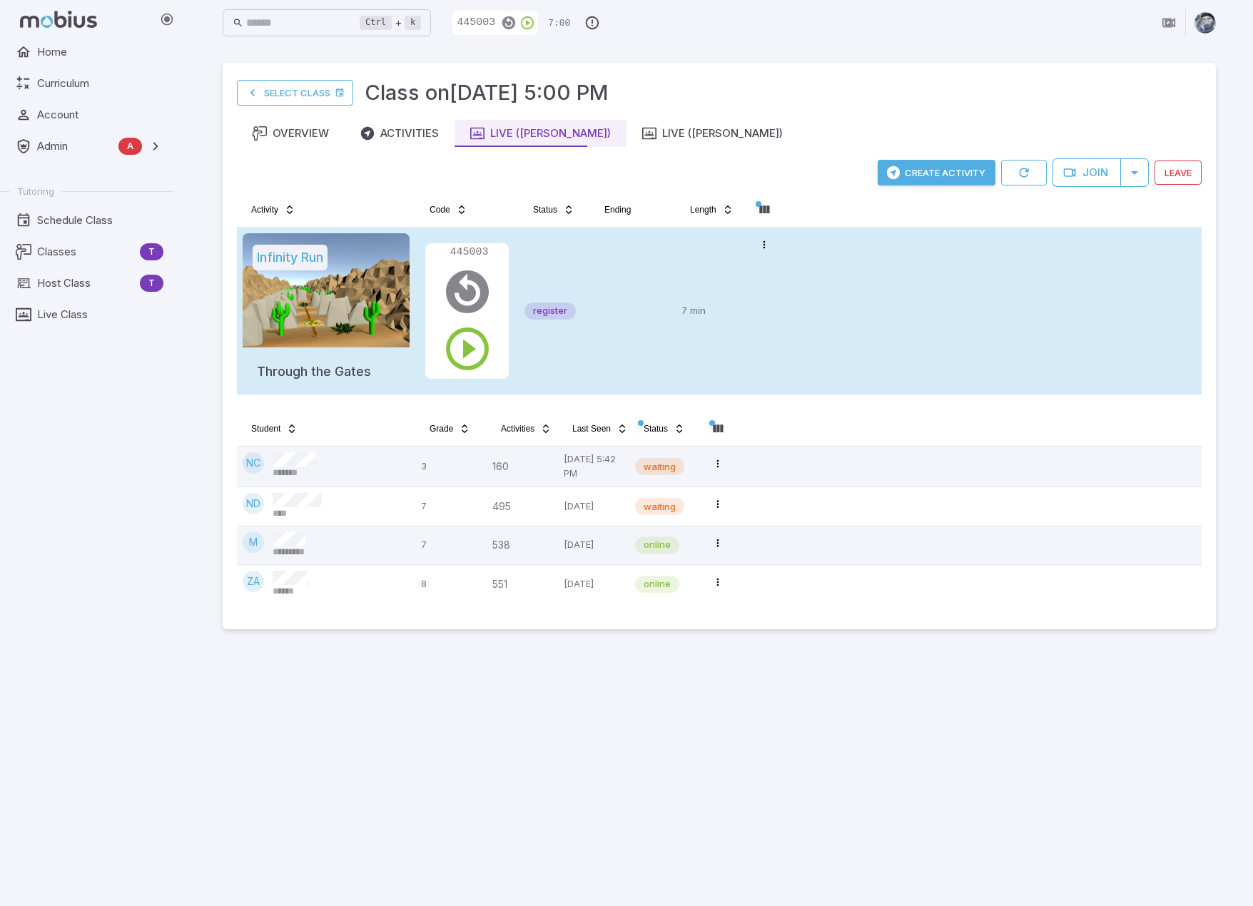
click at [890, 321] on tr "Infinity Run Through the Gates 445003 register 7 min Open menu" at bounding box center [719, 311] width 965 height 167
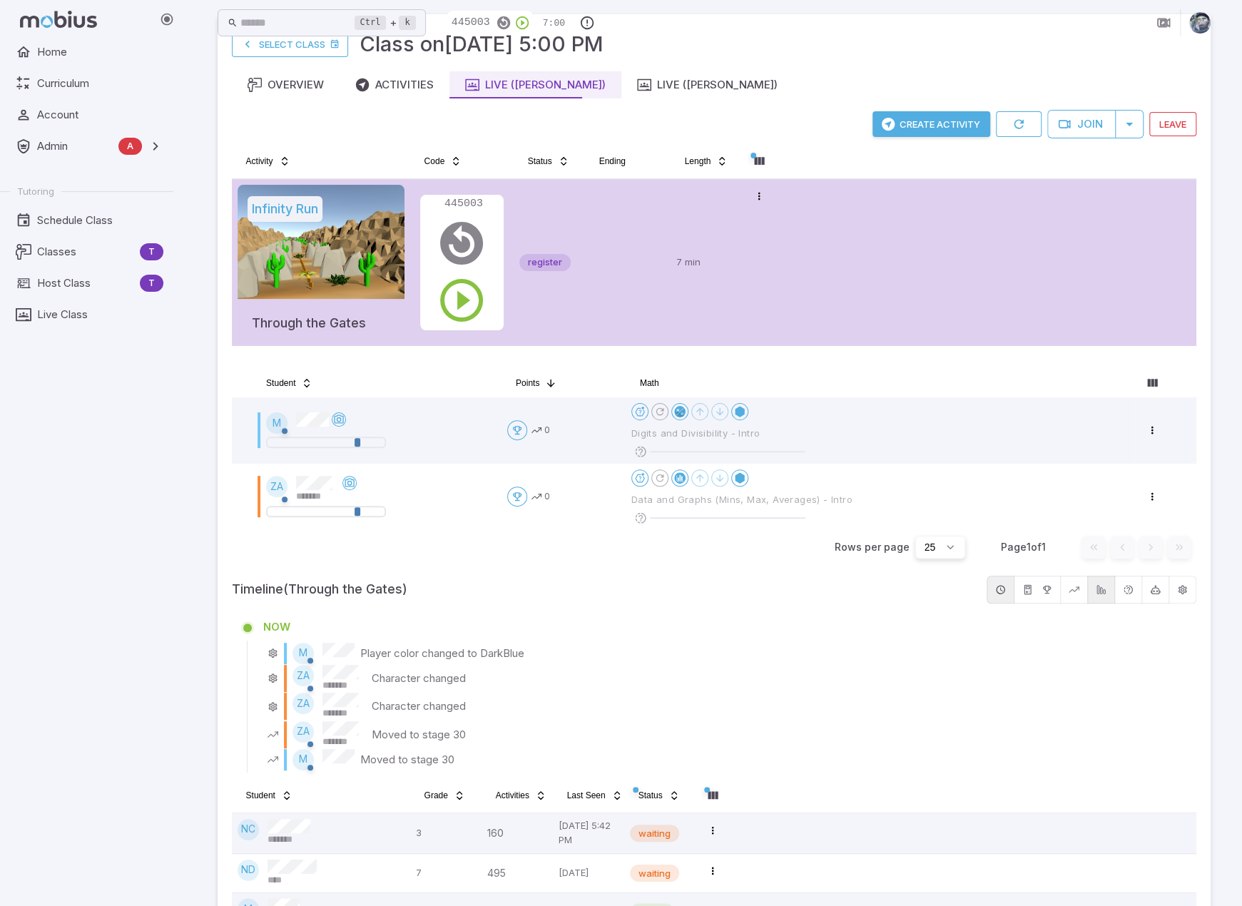
scroll to position [71, 0]
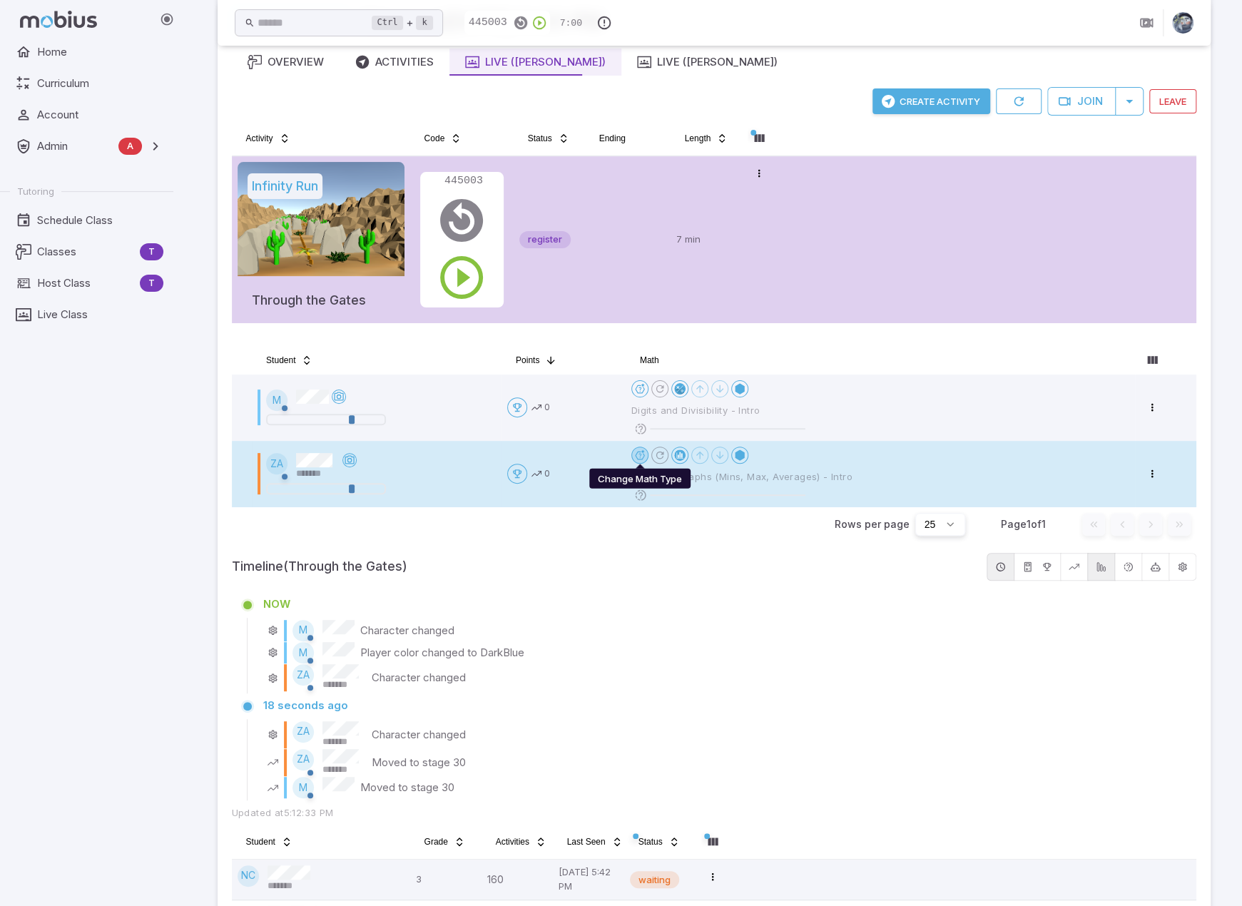
click at [639, 456] on html "Home Curriculum Account Admin A Accounts Finance Testing Tutoring Schedule Clas…" at bounding box center [621, 494] width 1242 height 1131
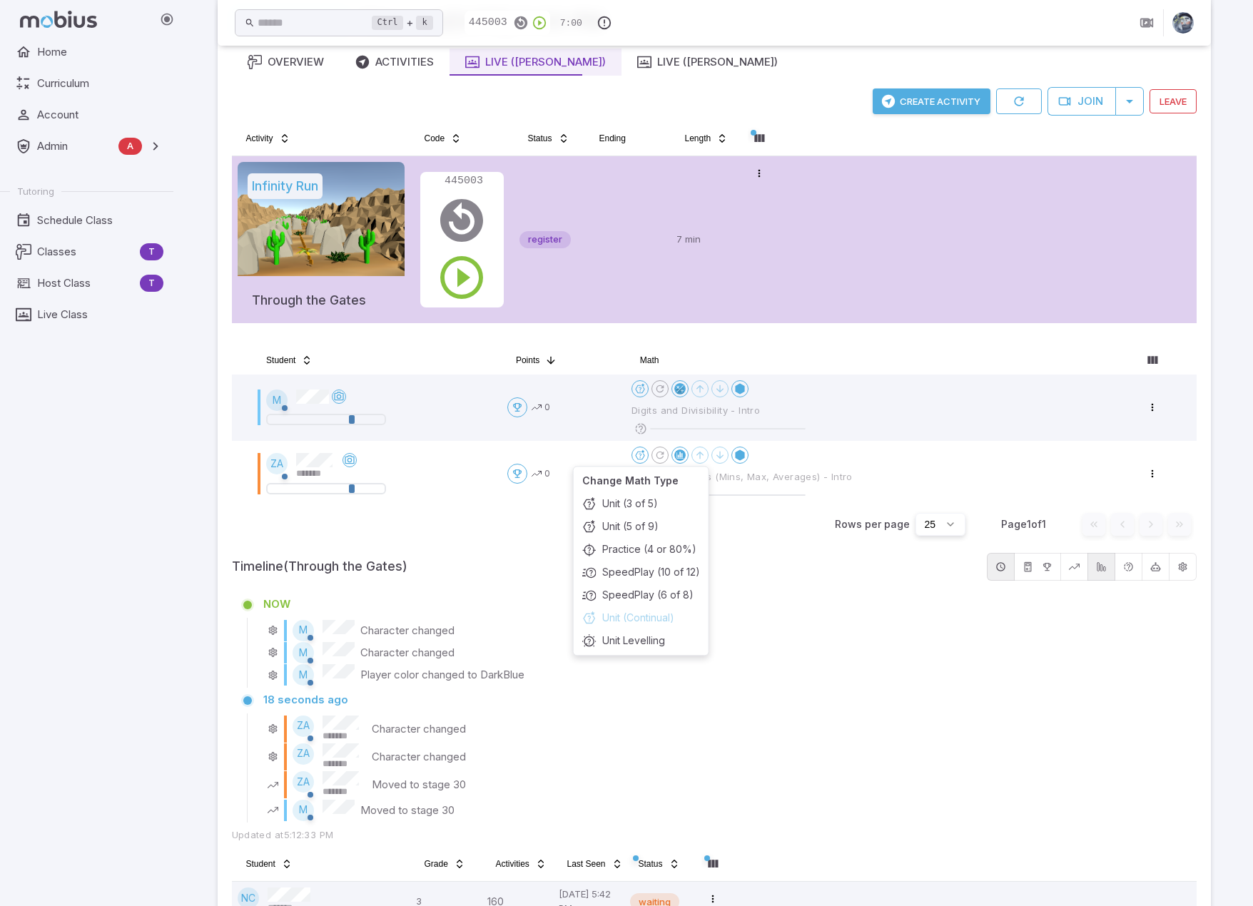
click at [703, 331] on html "Home Curriculum Account Admin A Accounts Finance Testing Tutoring Schedule Clas…" at bounding box center [626, 505] width 1253 height 1153
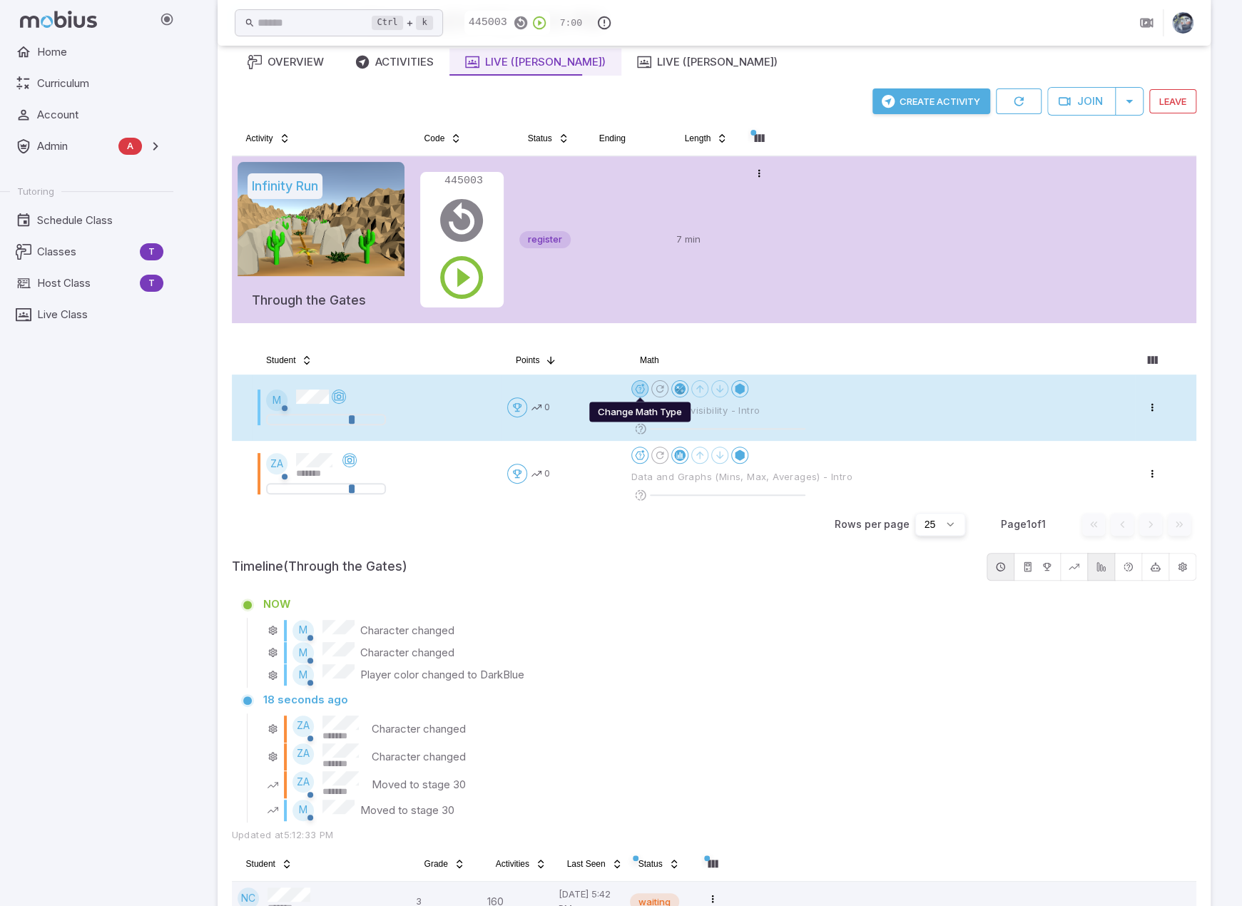
click at [636, 387] on html "Home Curriculum Account Admin A Accounts Finance Testing Tutoring Schedule Clas…" at bounding box center [621, 505] width 1242 height 1153
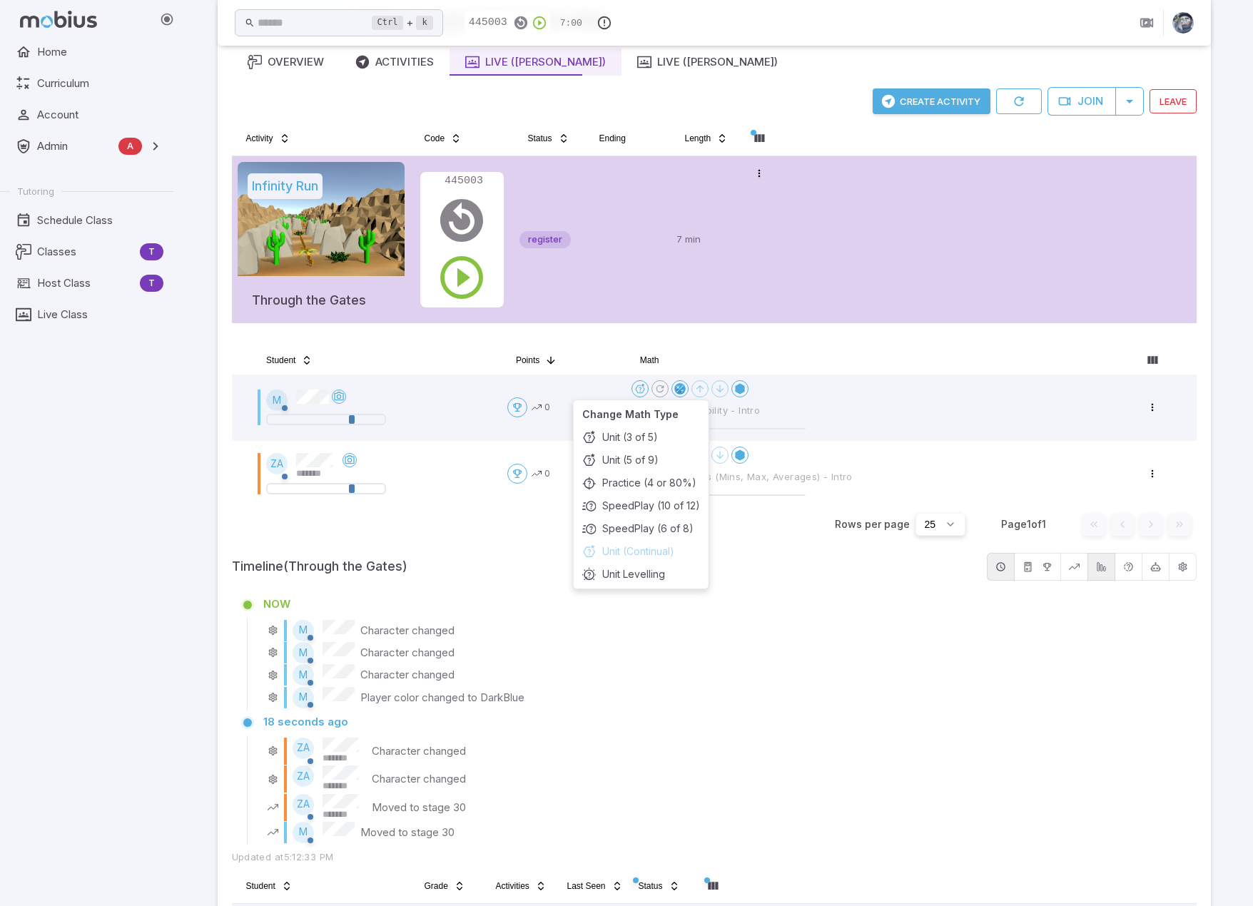
click at [691, 349] on html "Home Curriculum Account Admin A Accounts Finance Testing Tutoring Schedule Clas…" at bounding box center [626, 516] width 1253 height 1175
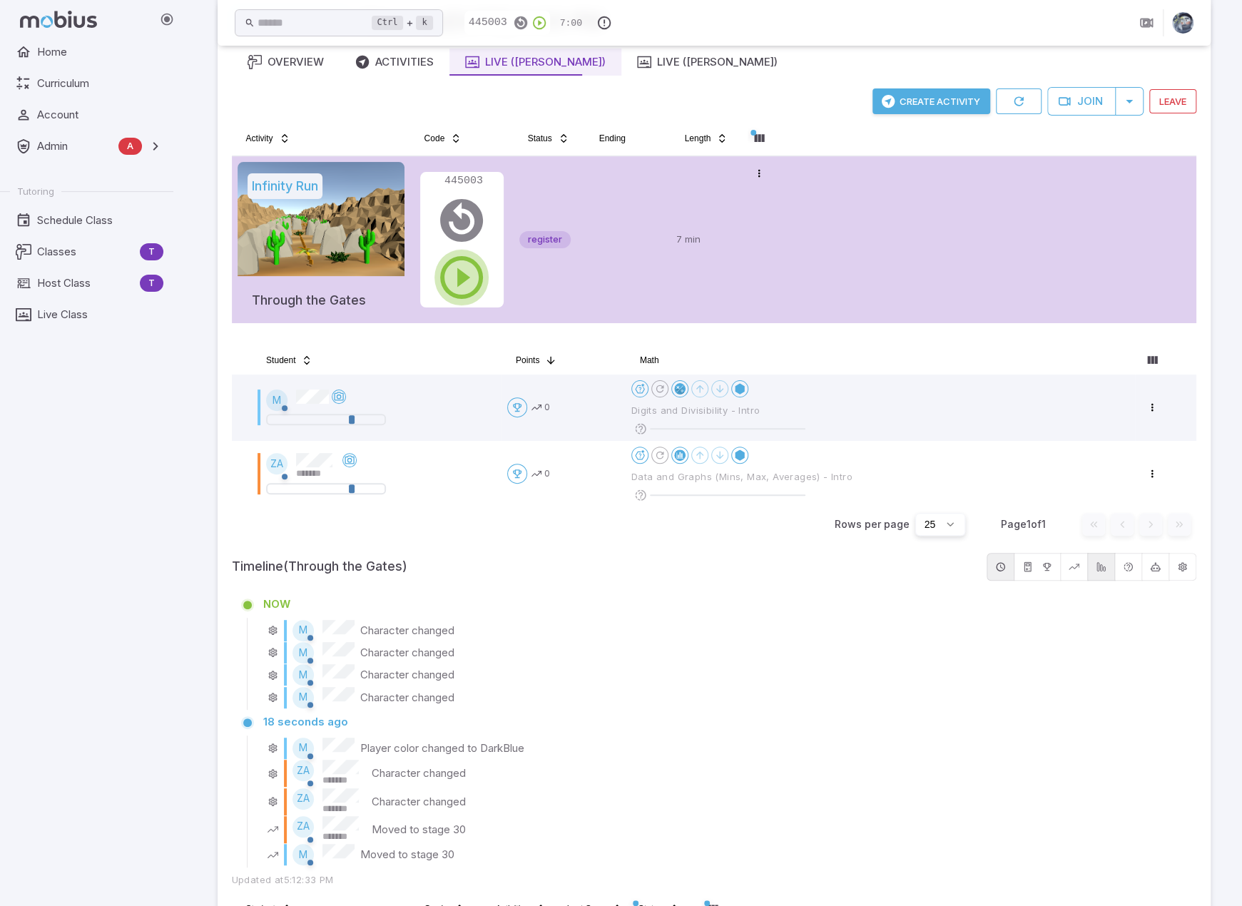
click at [474, 268] on icon "button" at bounding box center [461, 277] width 51 height 51
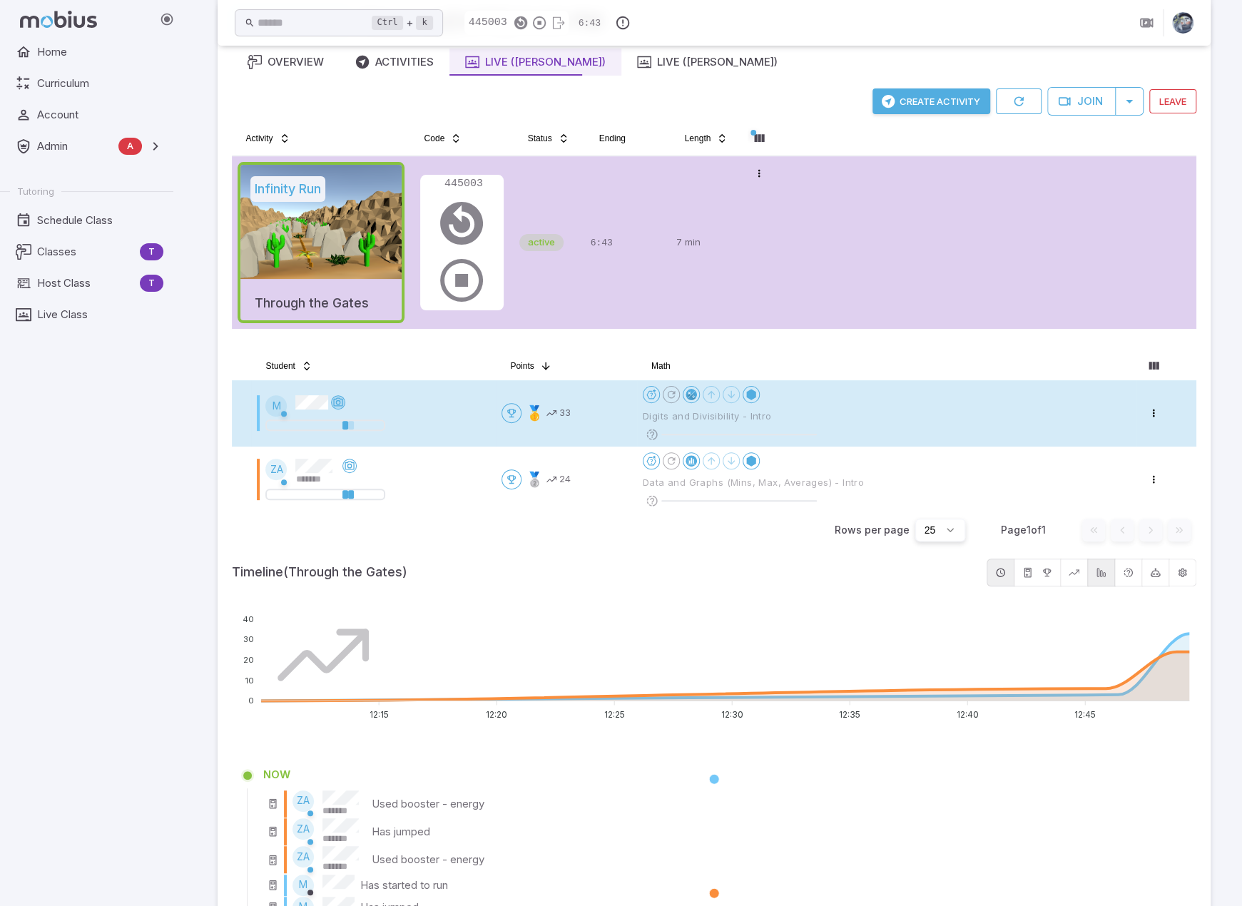
click at [335, 403] on icon at bounding box center [337, 402] width 11 height 11
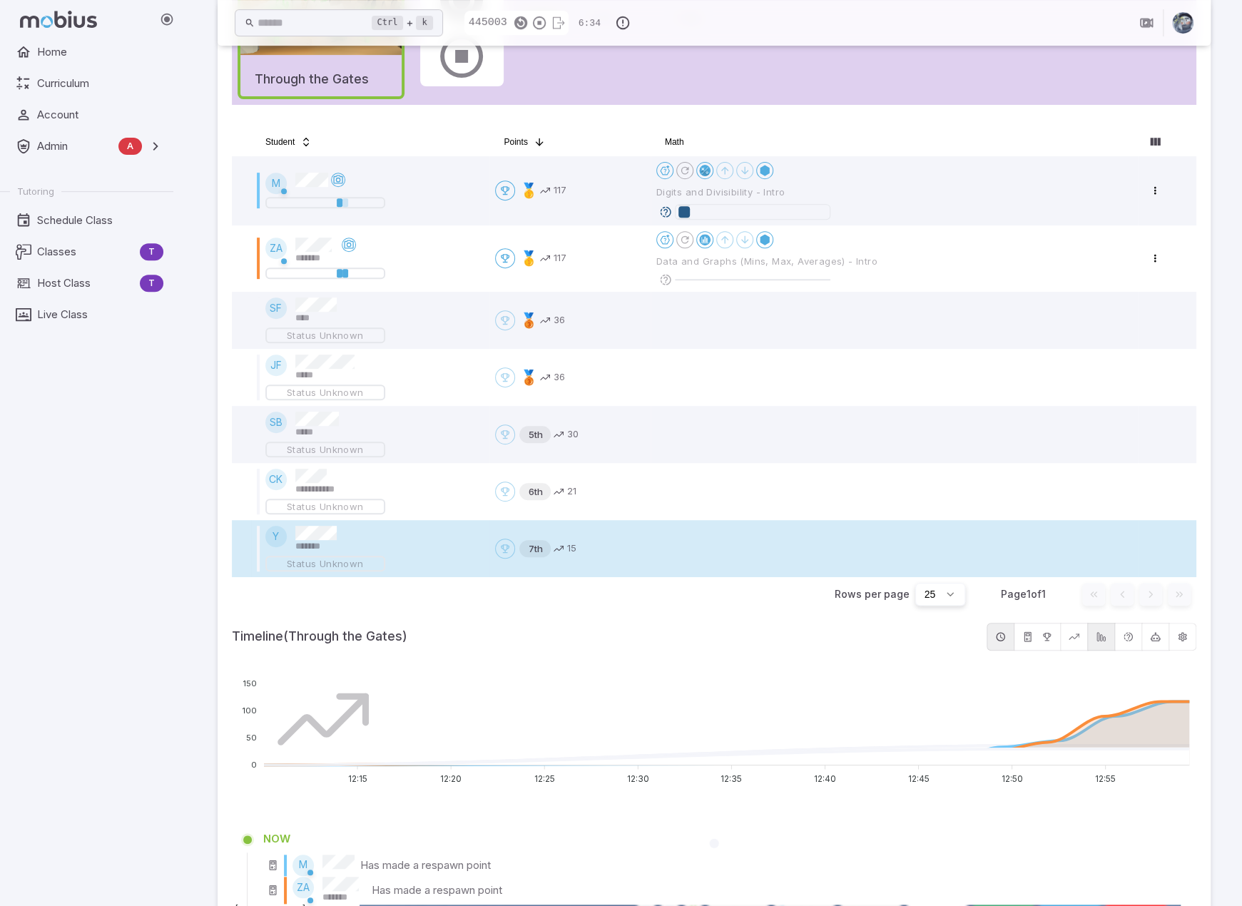
scroll to position [361, 0]
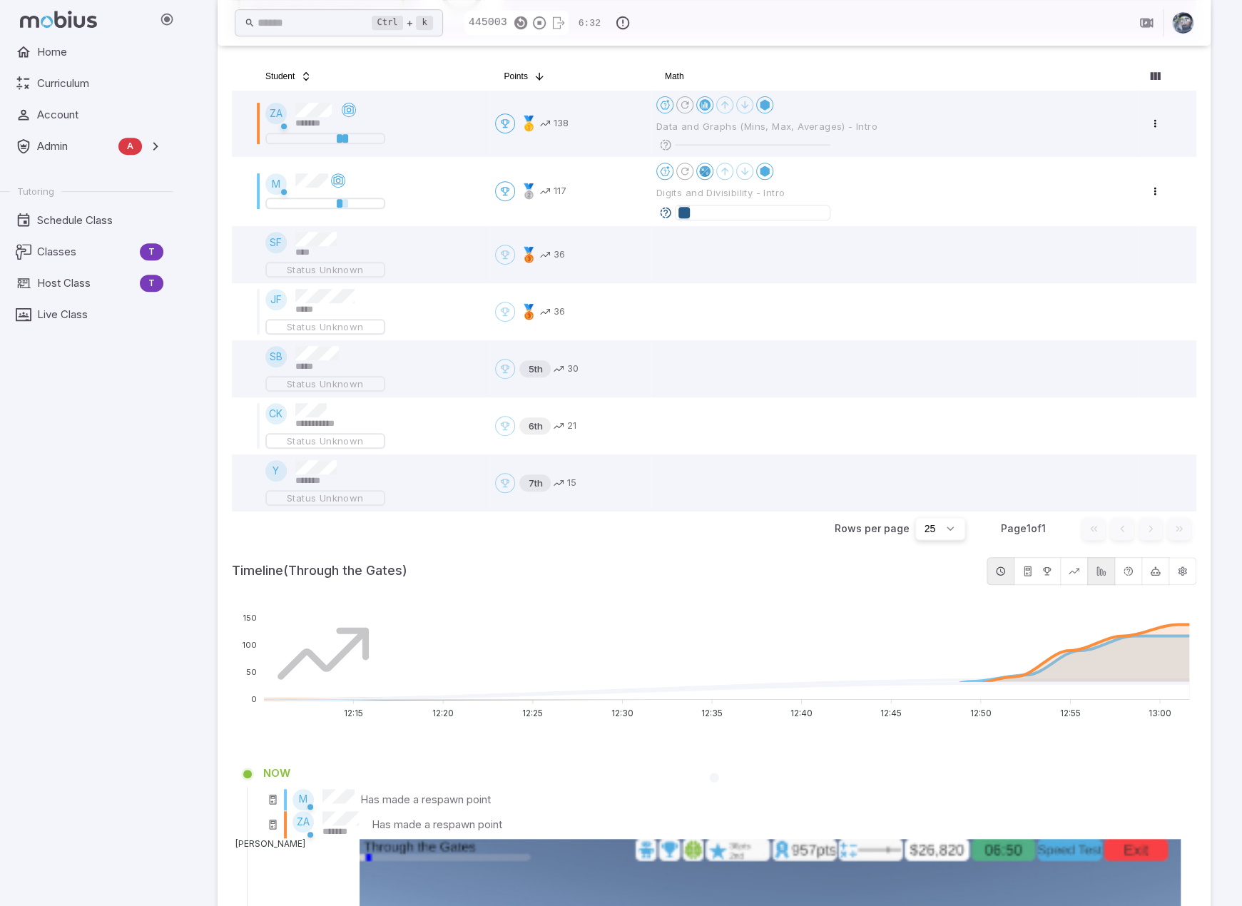
click at [1156, 574] on icon "button" at bounding box center [1155, 571] width 11 height 11
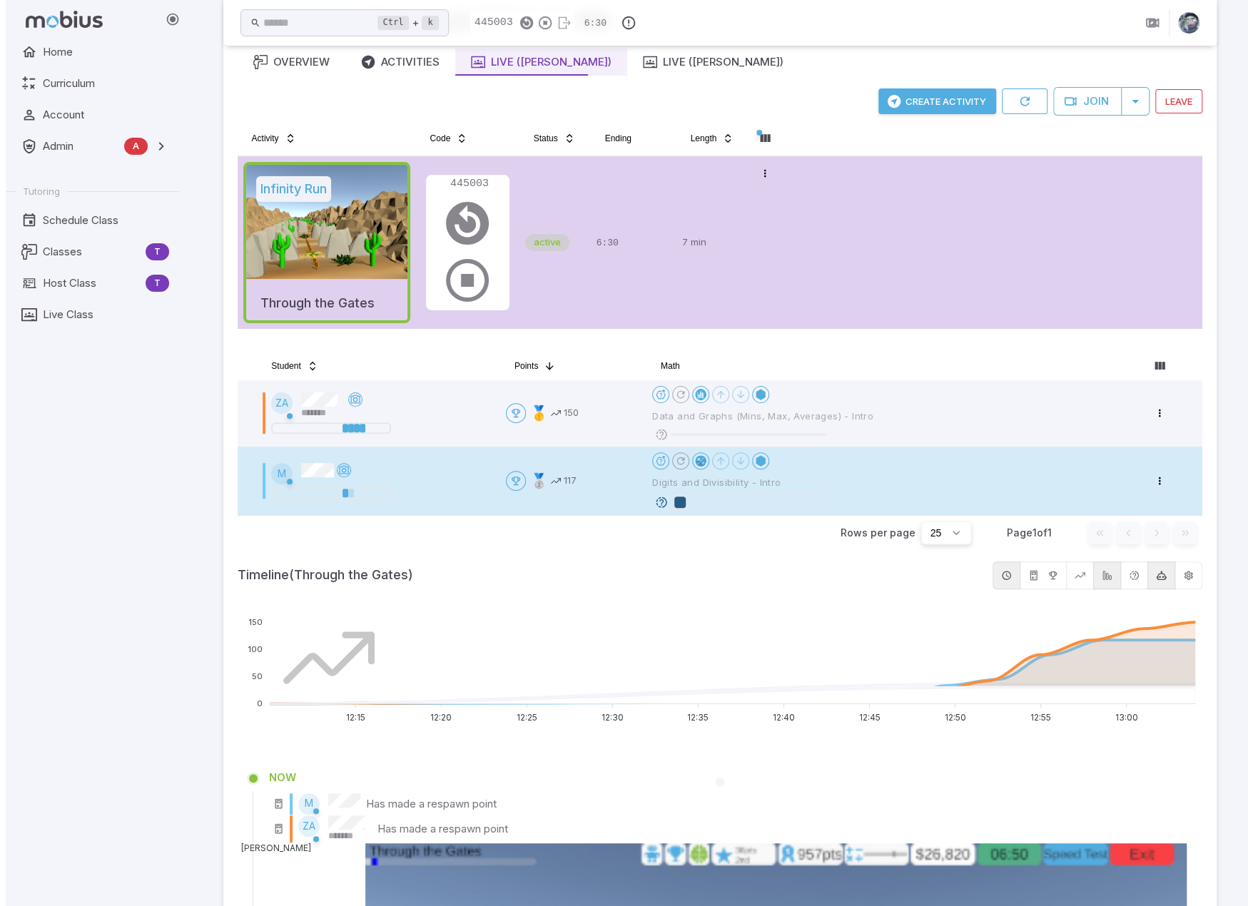
scroll to position [76, 0]
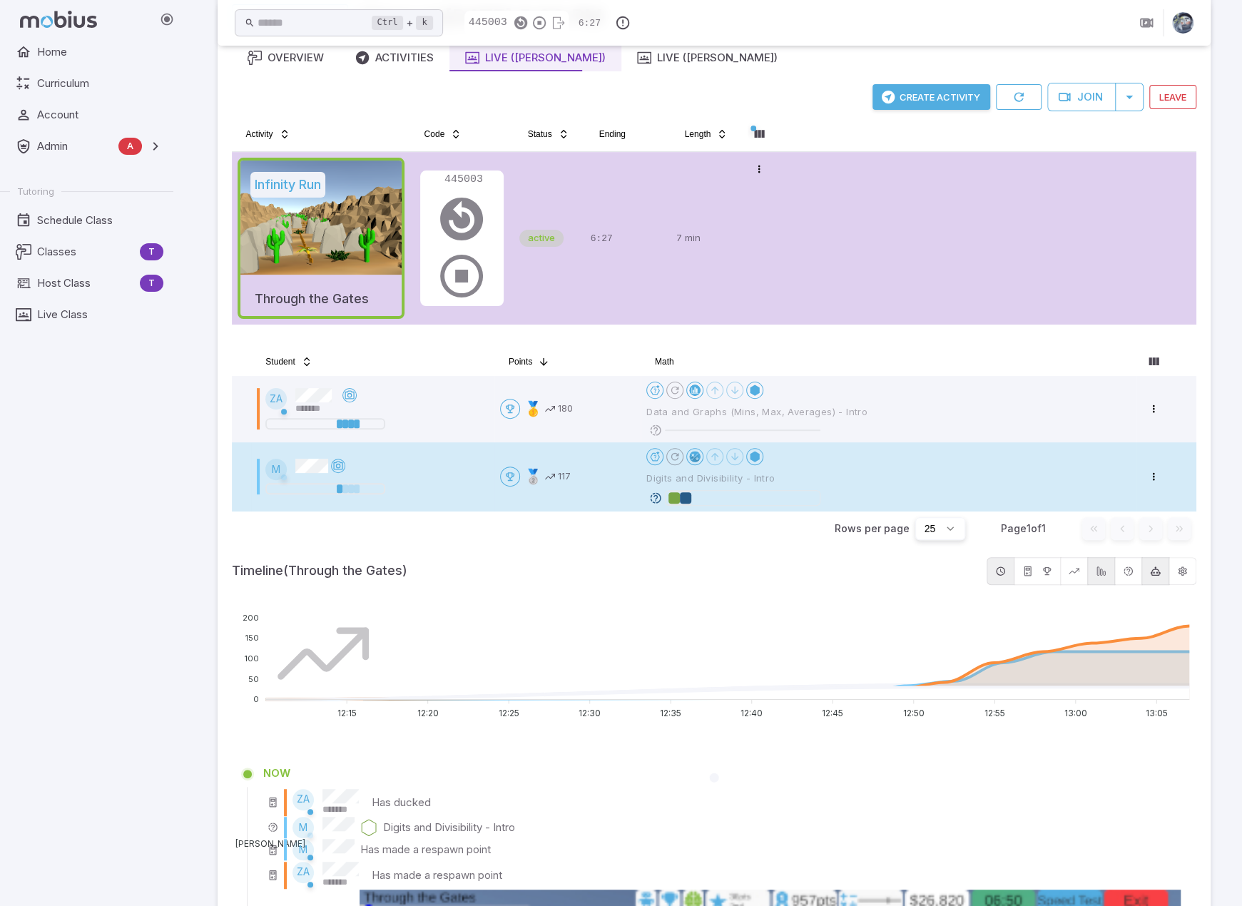
click at [655, 494] on icon at bounding box center [655, 498] width 13 height 13
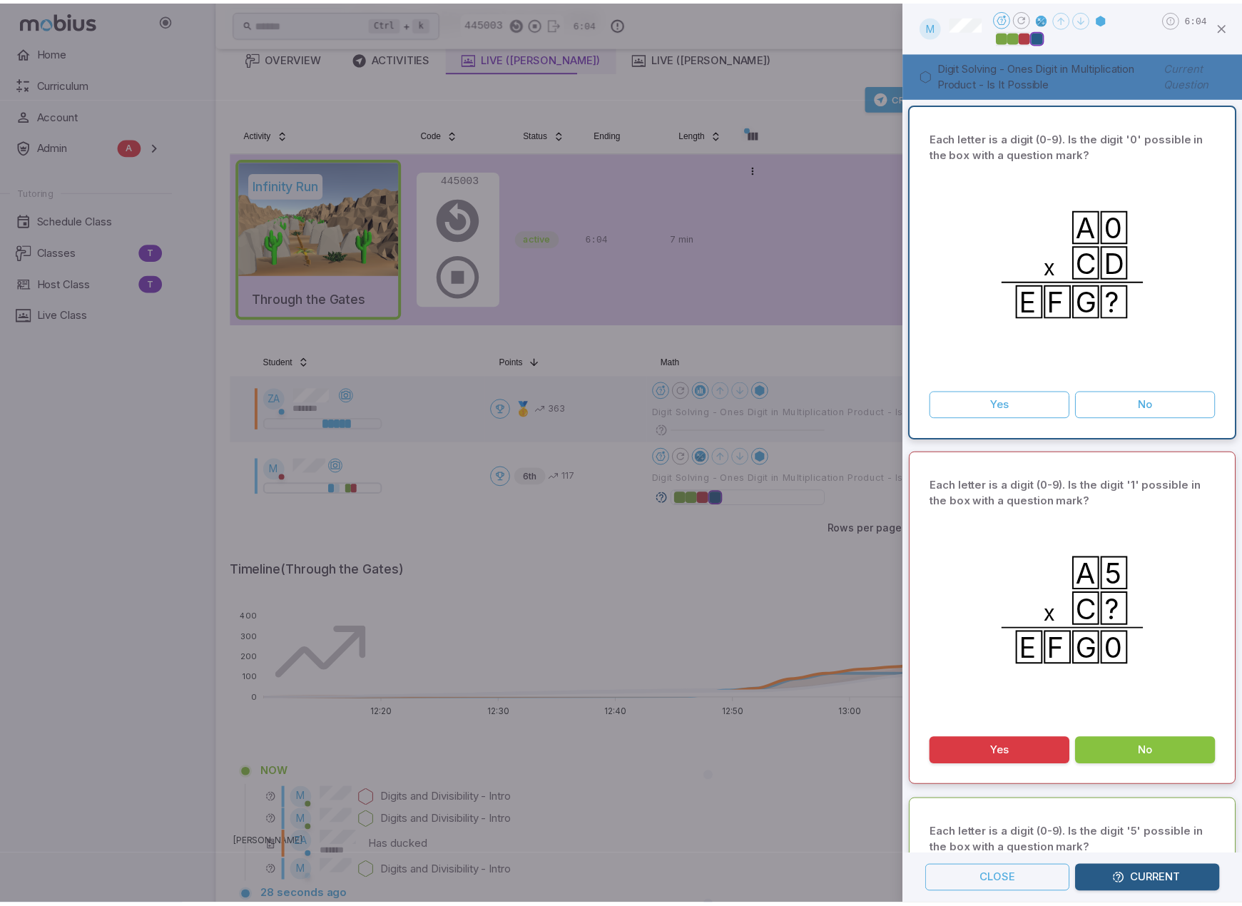
scroll to position [0, 0]
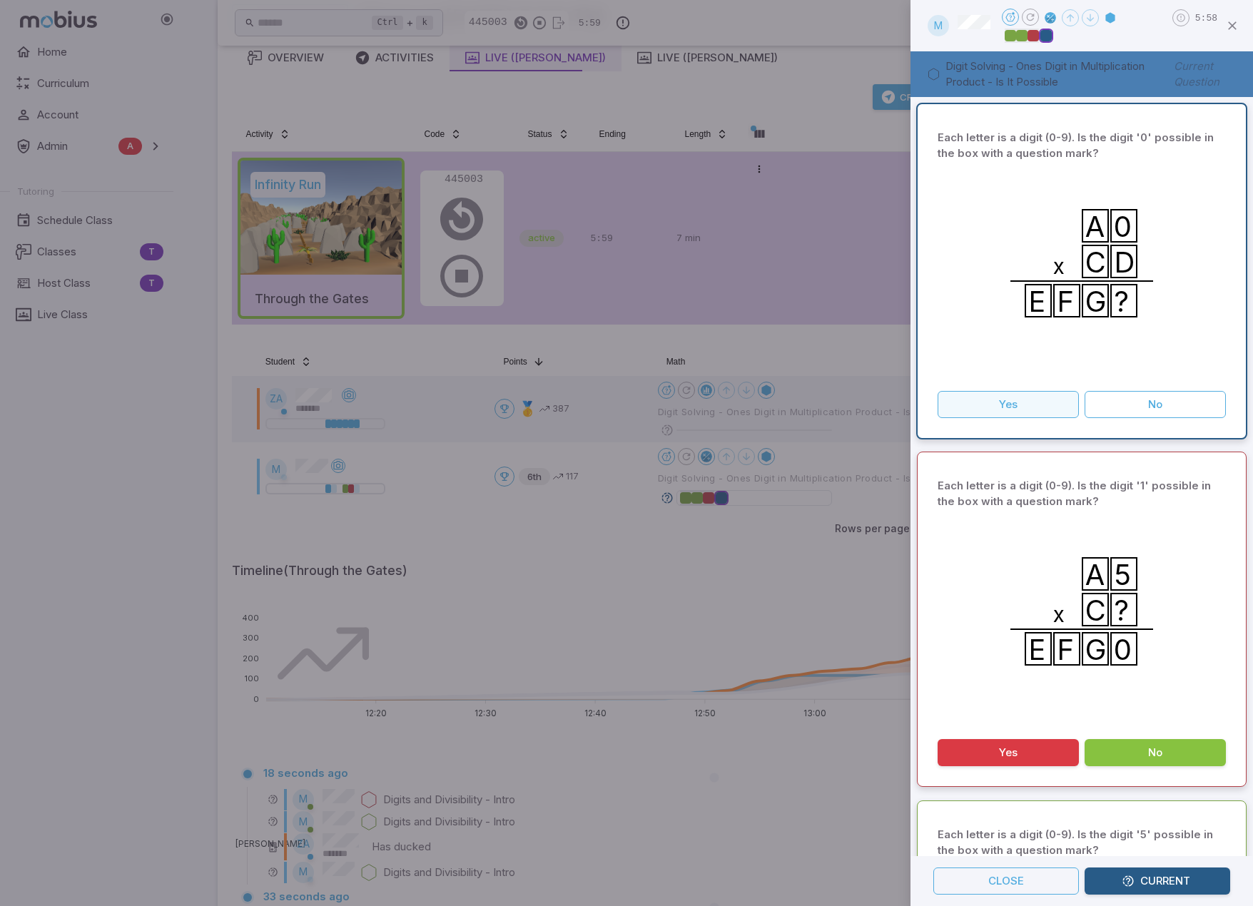
click at [1047, 409] on button "Yes" at bounding box center [1007, 404] width 141 height 27
click at [770, 221] on div at bounding box center [626, 453] width 1253 height 906
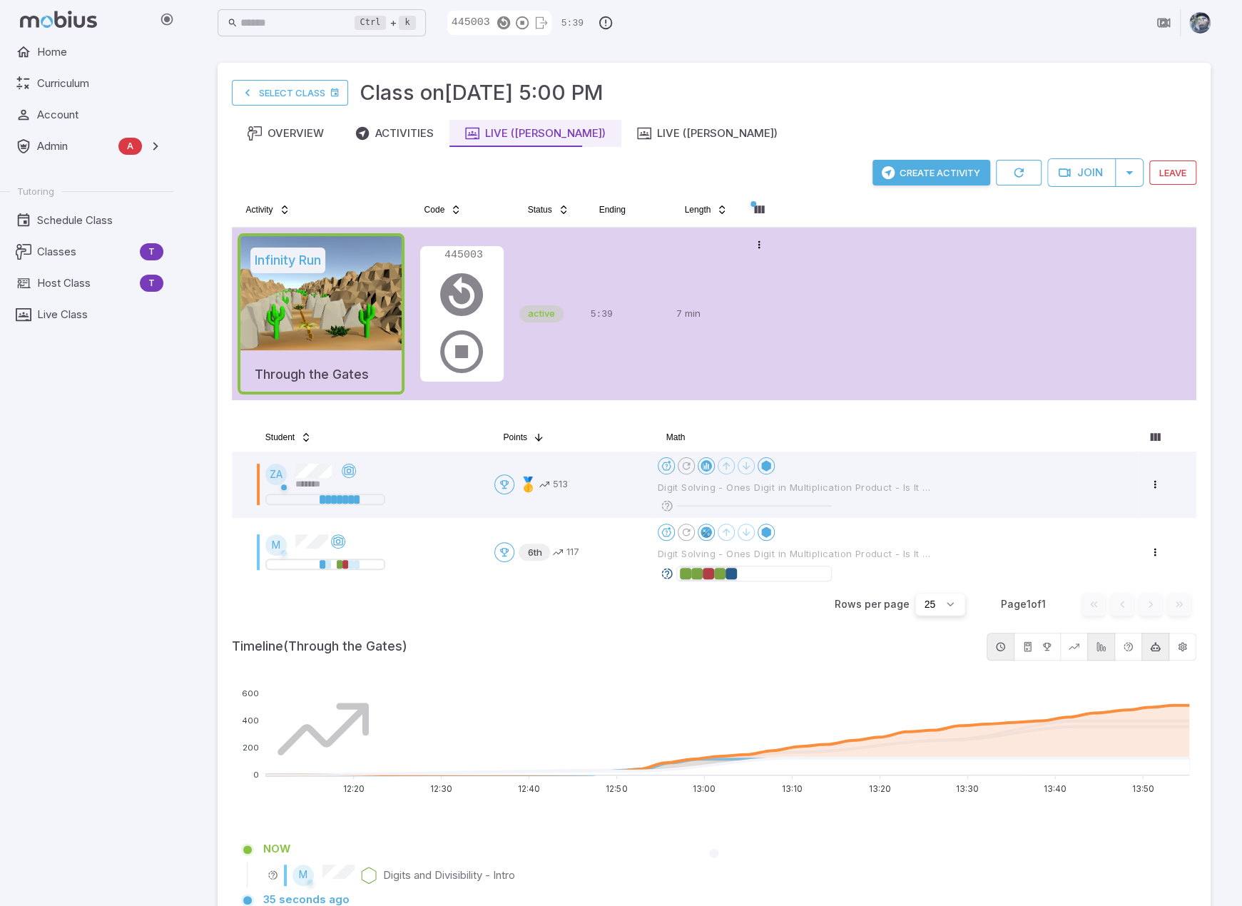
click at [666, 570] on icon at bounding box center [667, 573] width 13 height 13
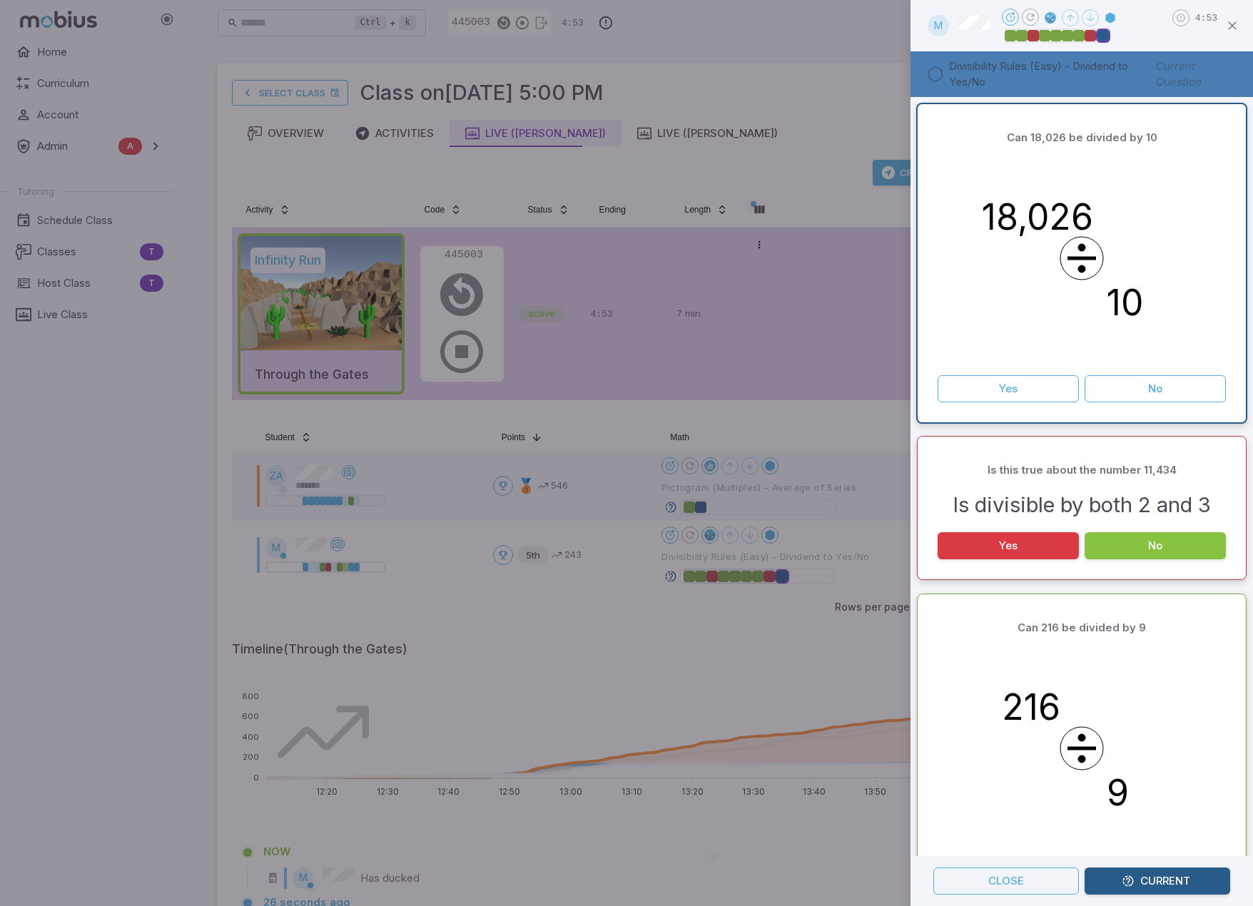
click at [815, 24] on div at bounding box center [626, 453] width 1253 height 906
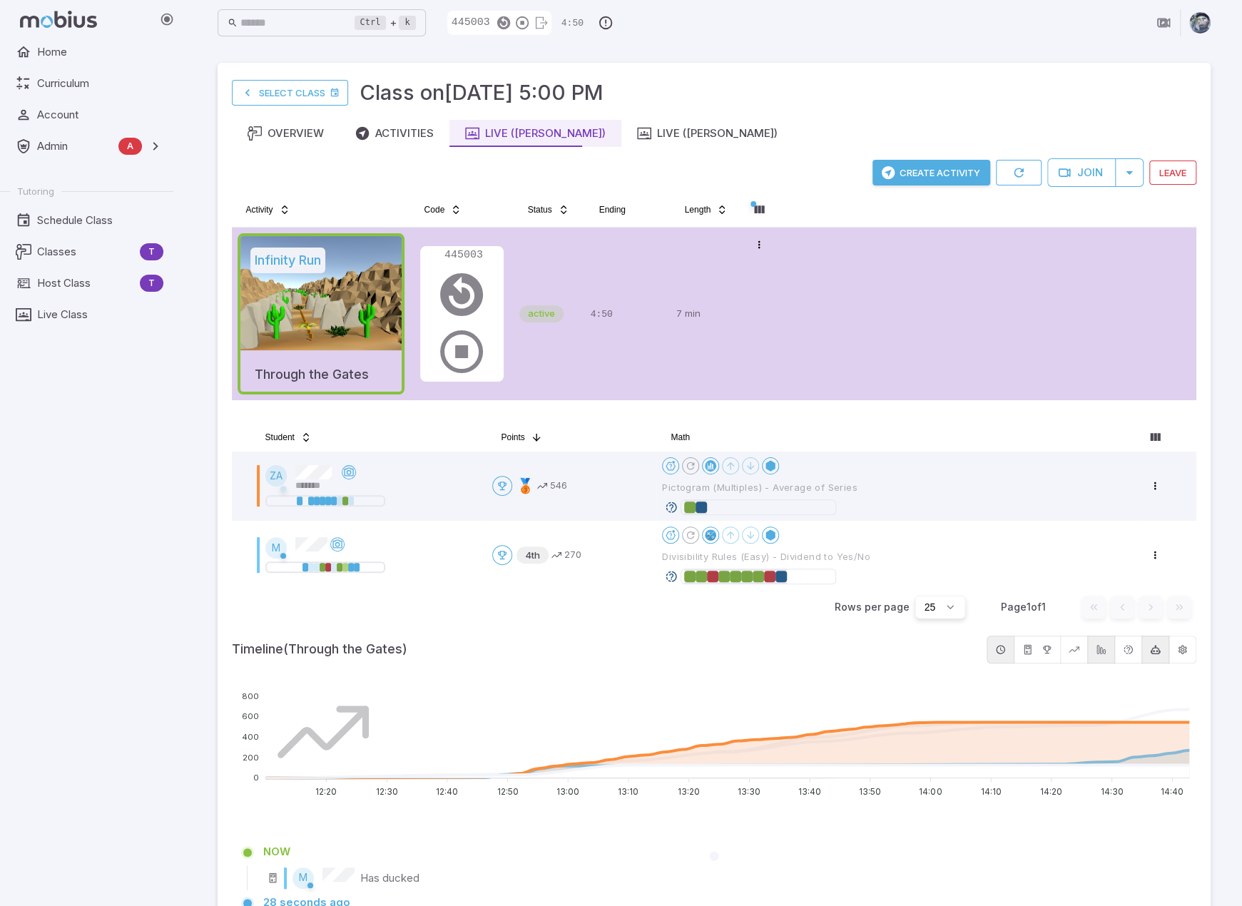
click at [913, 91] on div "Select Class Class on Oct 15 @ 5:00 PM" at bounding box center [714, 92] width 965 height 31
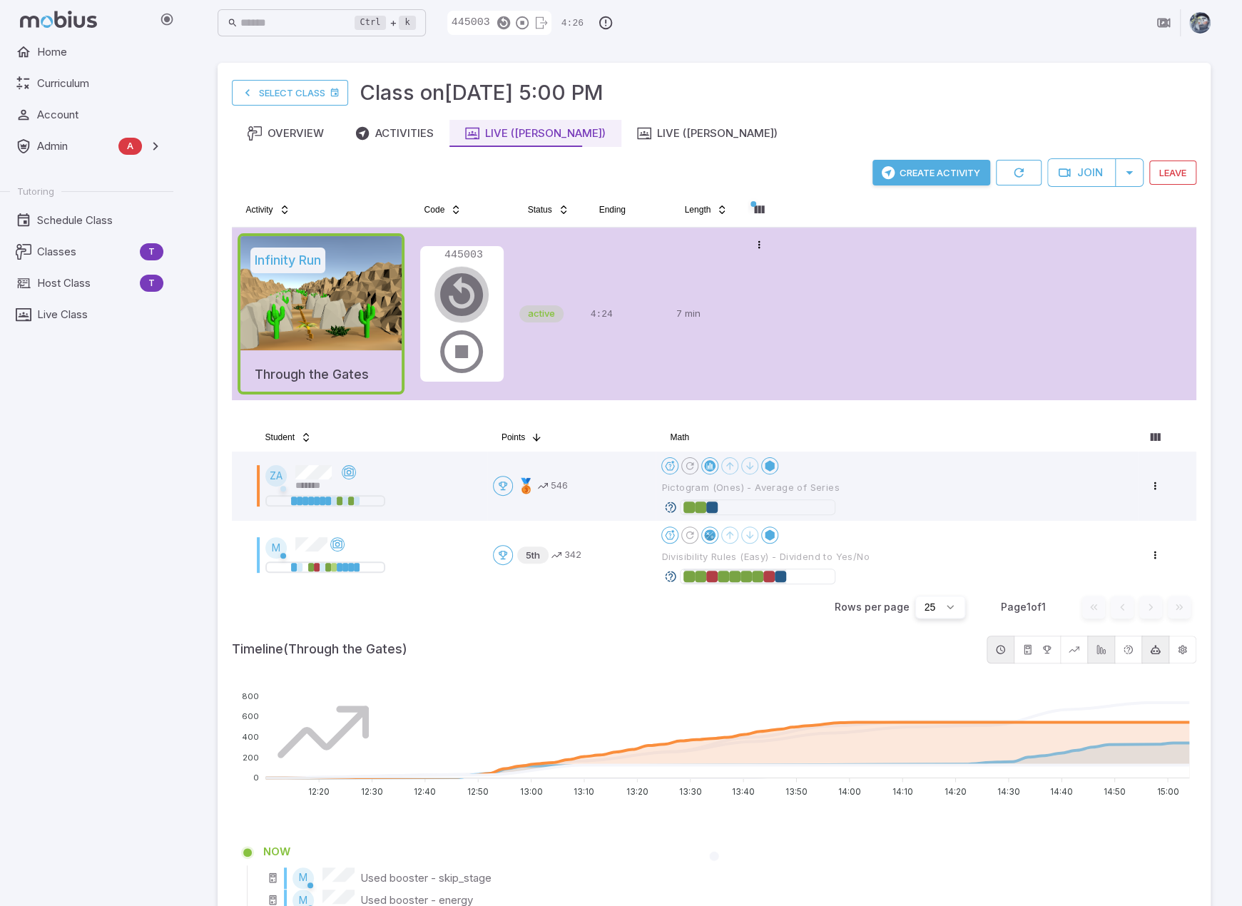
click at [469, 293] on icon "button" at bounding box center [461, 294] width 51 height 51
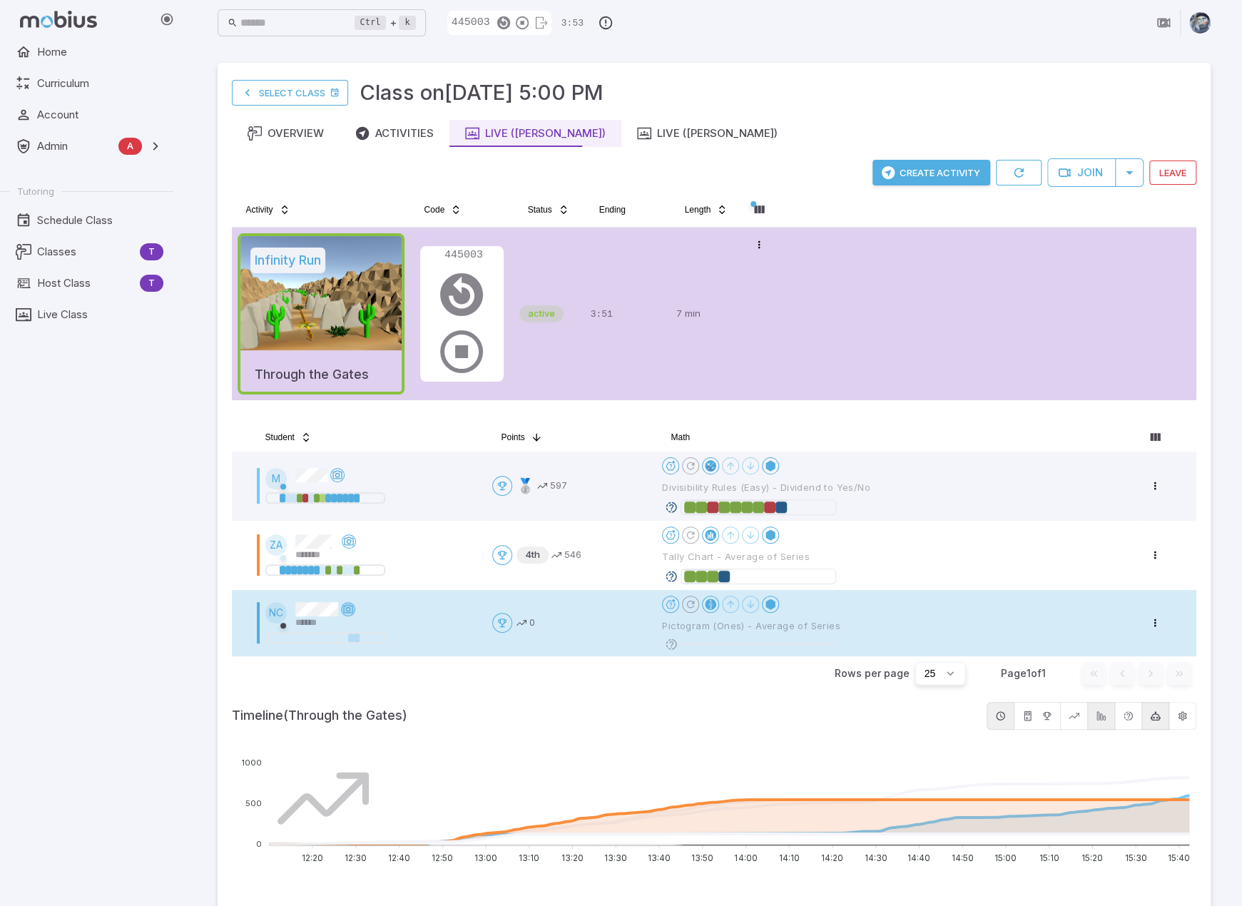
click at [350, 607] on icon at bounding box center [347, 609] width 11 height 11
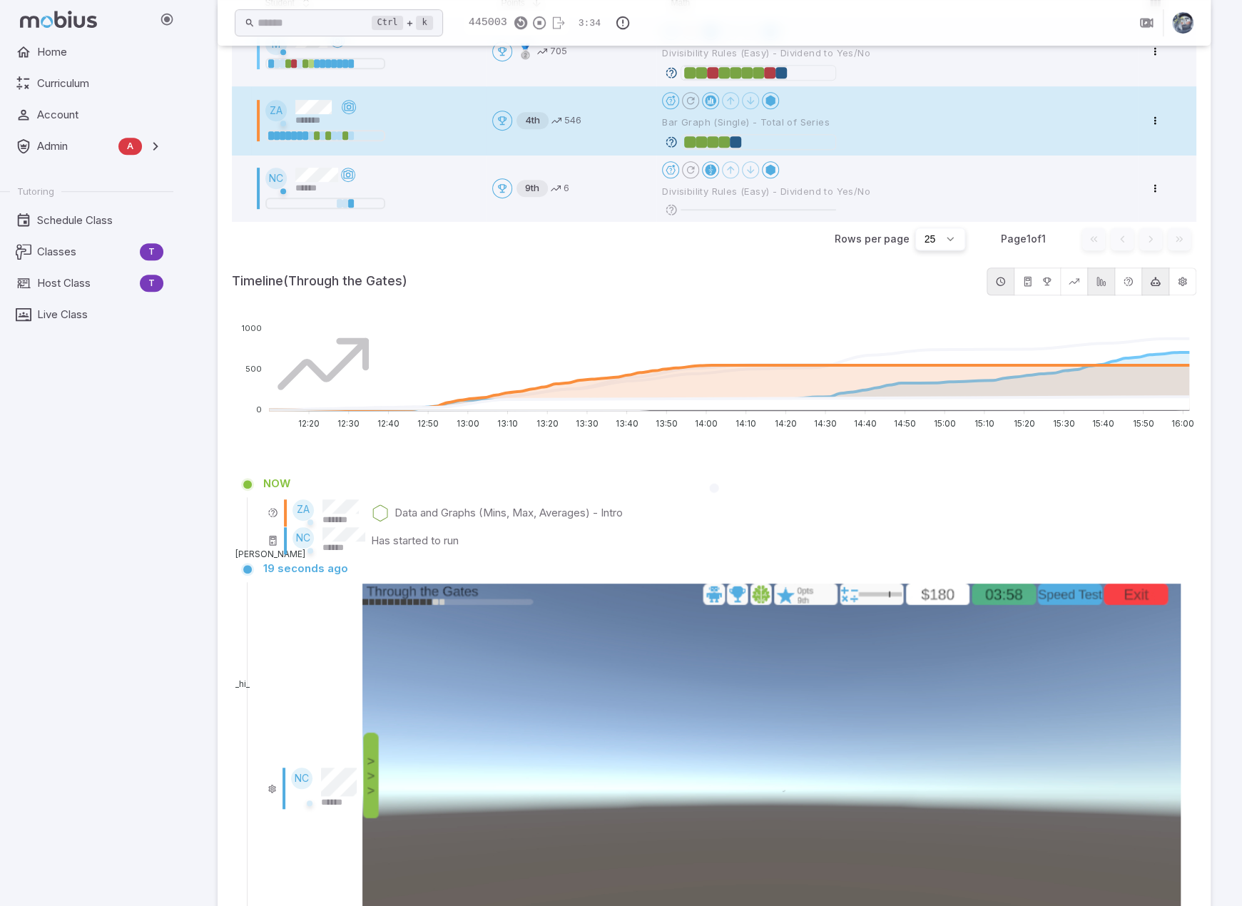
scroll to position [364, 0]
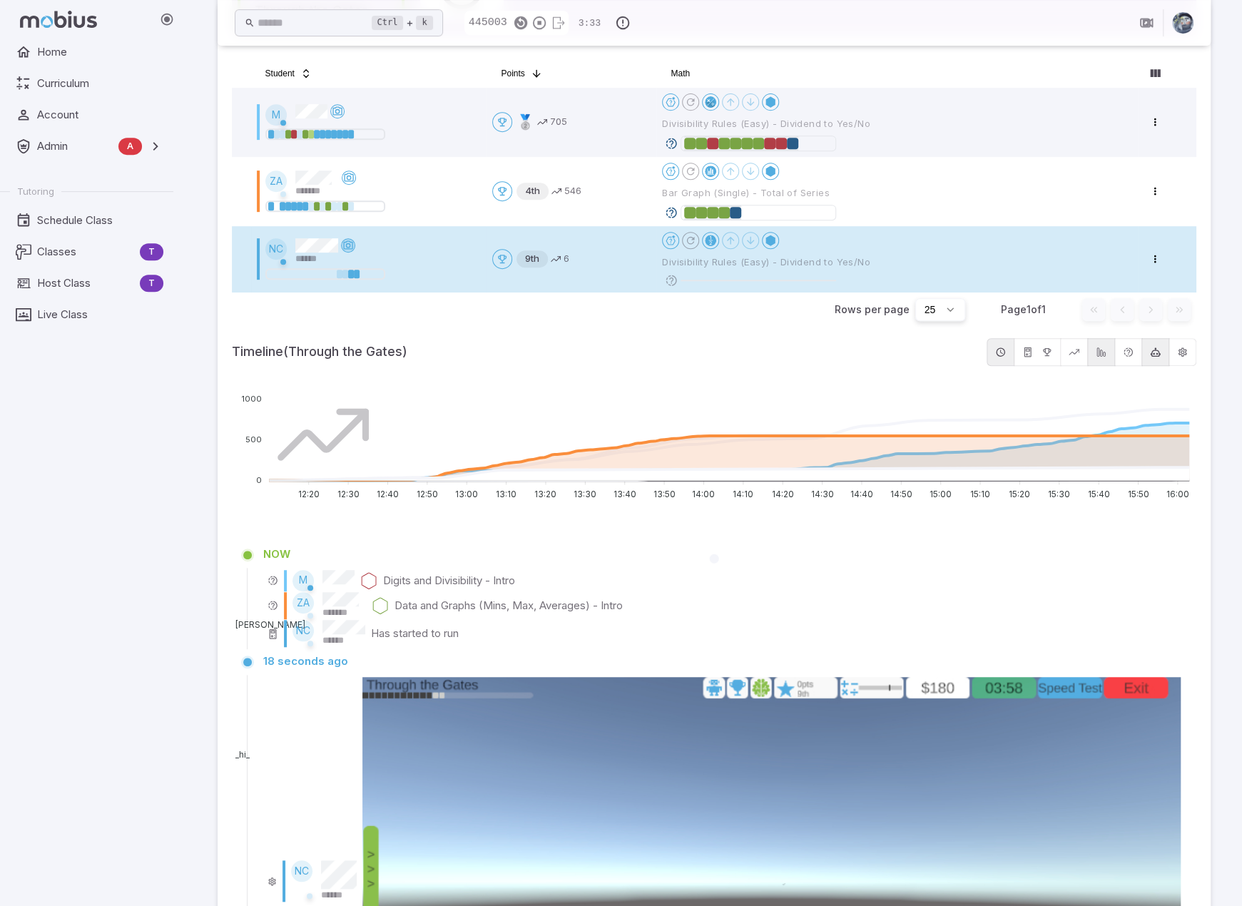
click at [347, 244] on icon at bounding box center [347, 245] width 11 height 11
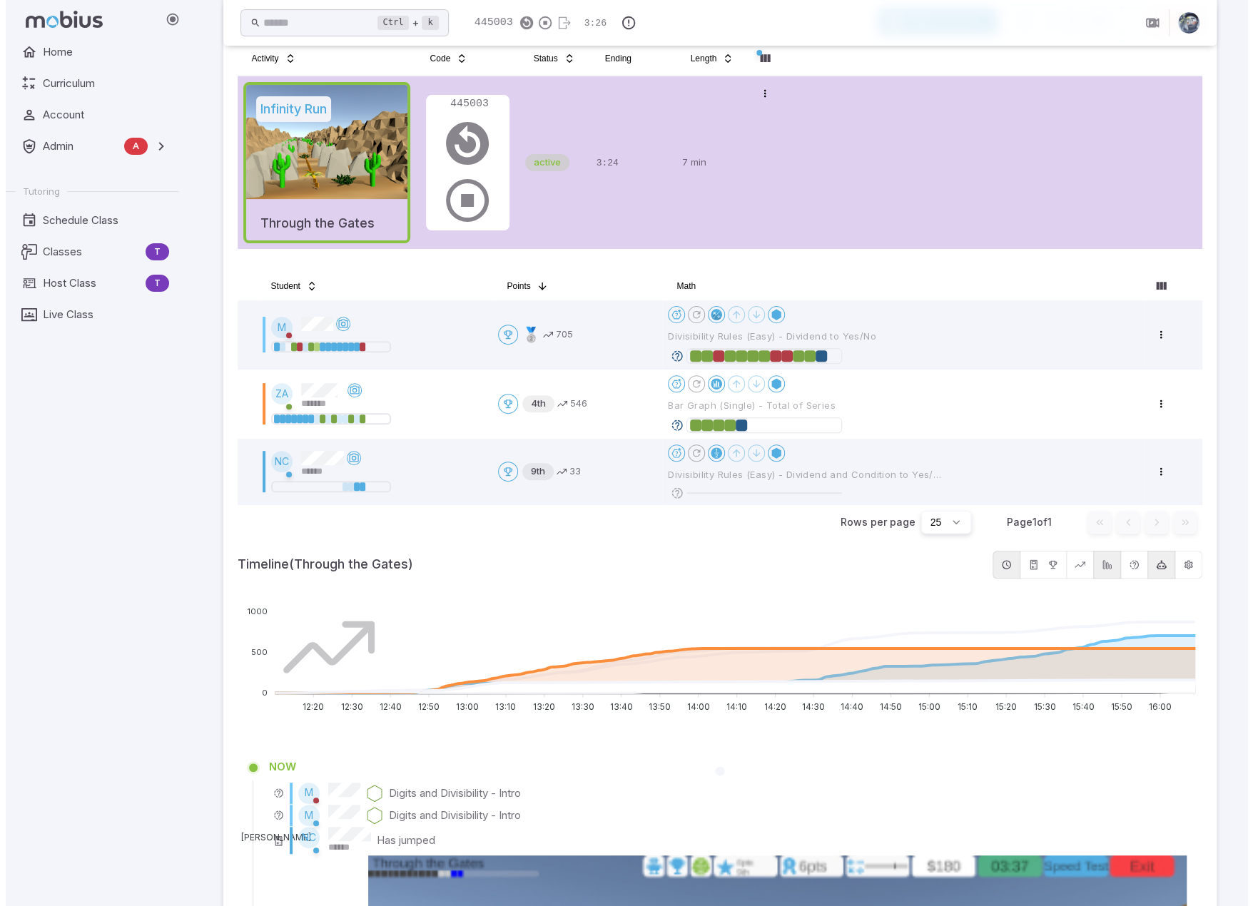
scroll to position [81, 0]
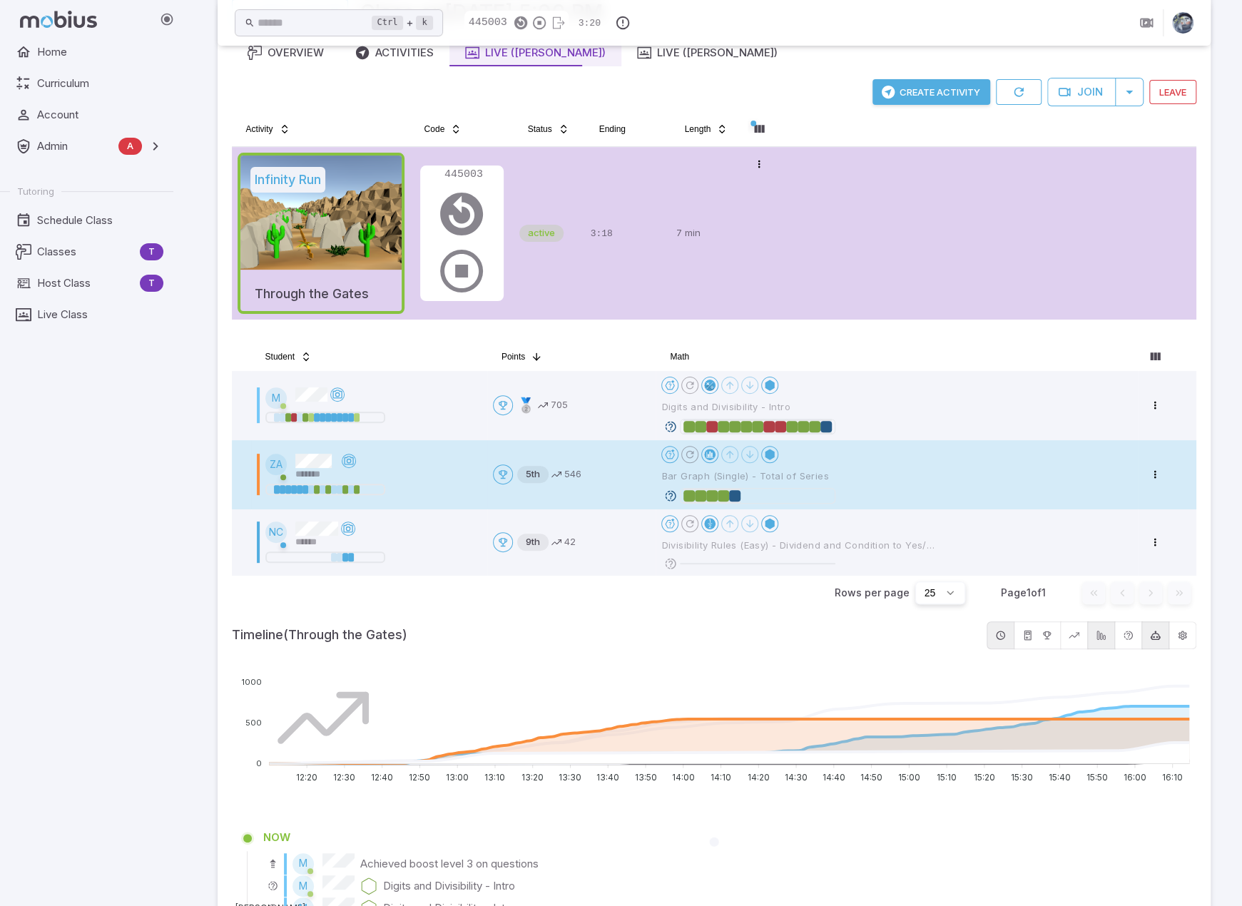
click at [671, 488] on div at bounding box center [748, 496] width 174 height 16
click at [671, 497] on icon at bounding box center [670, 495] width 13 height 13
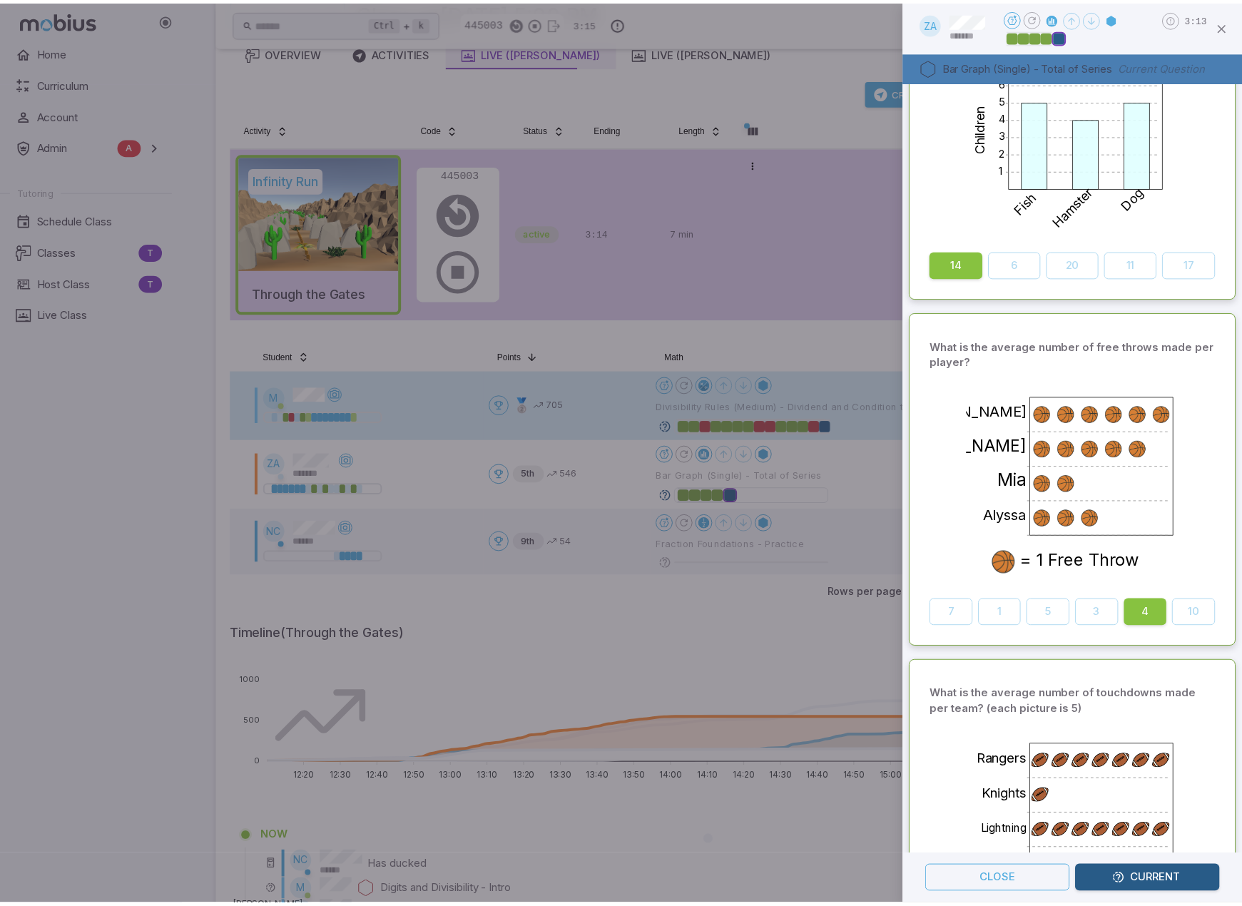
scroll to position [428, 0]
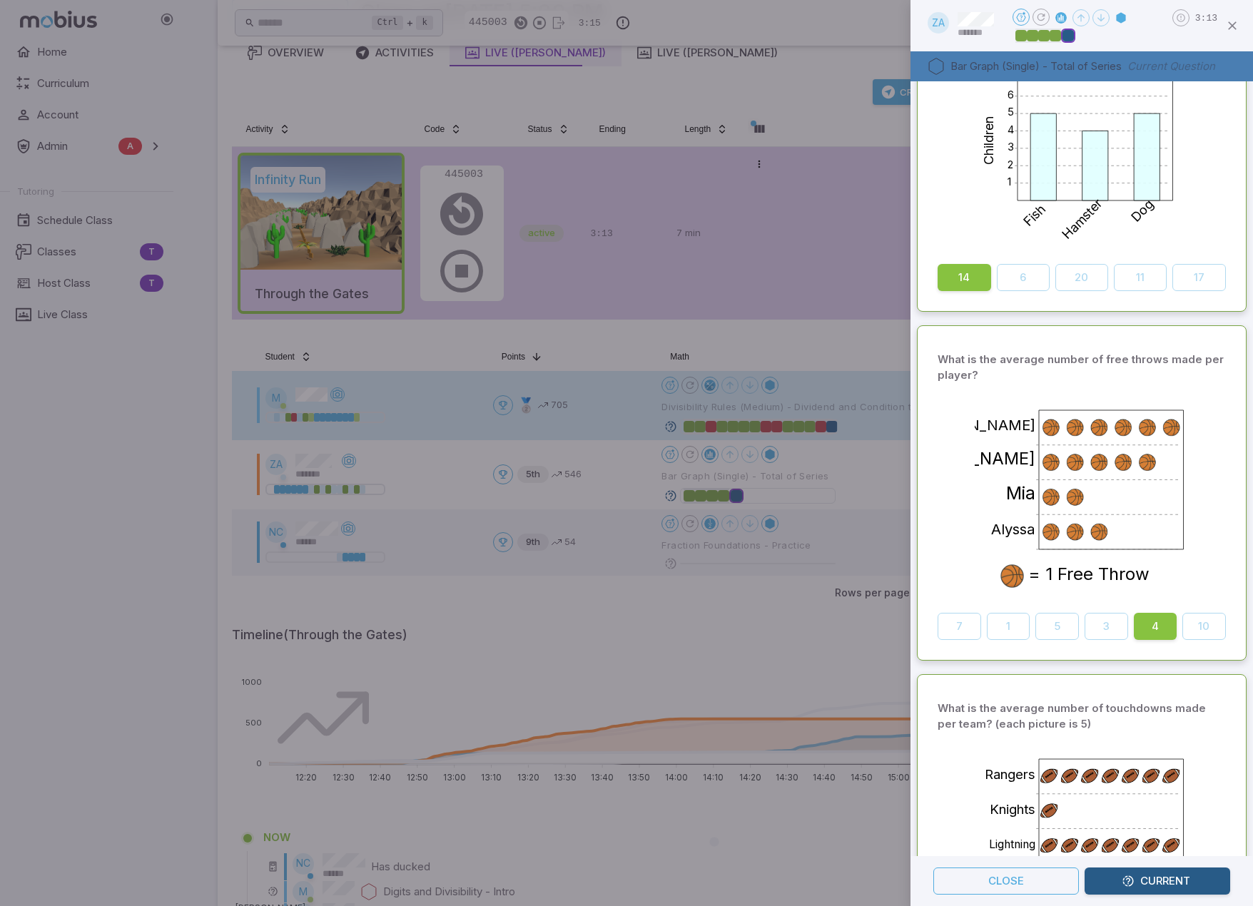
click at [812, 350] on div at bounding box center [626, 453] width 1253 height 906
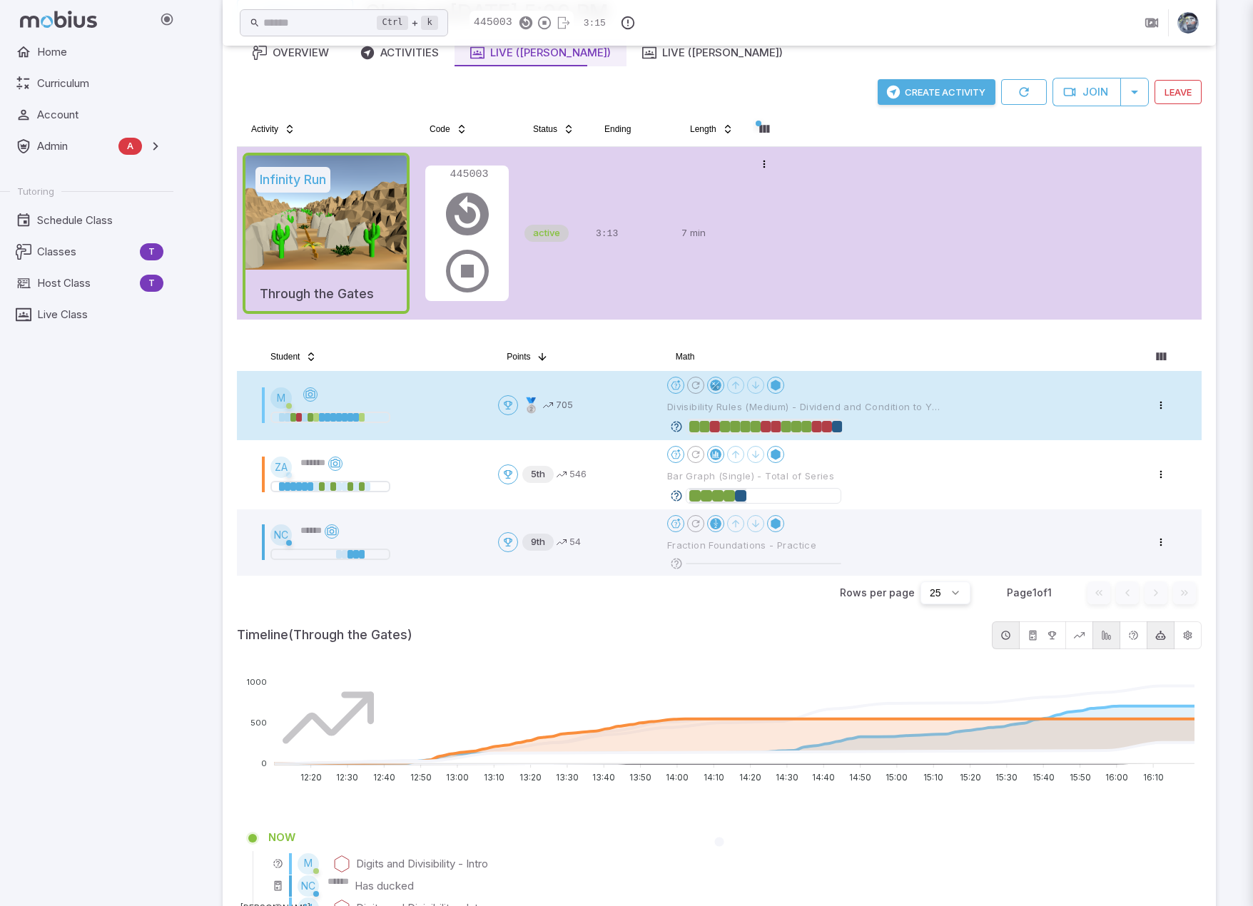
scroll to position [0, 0]
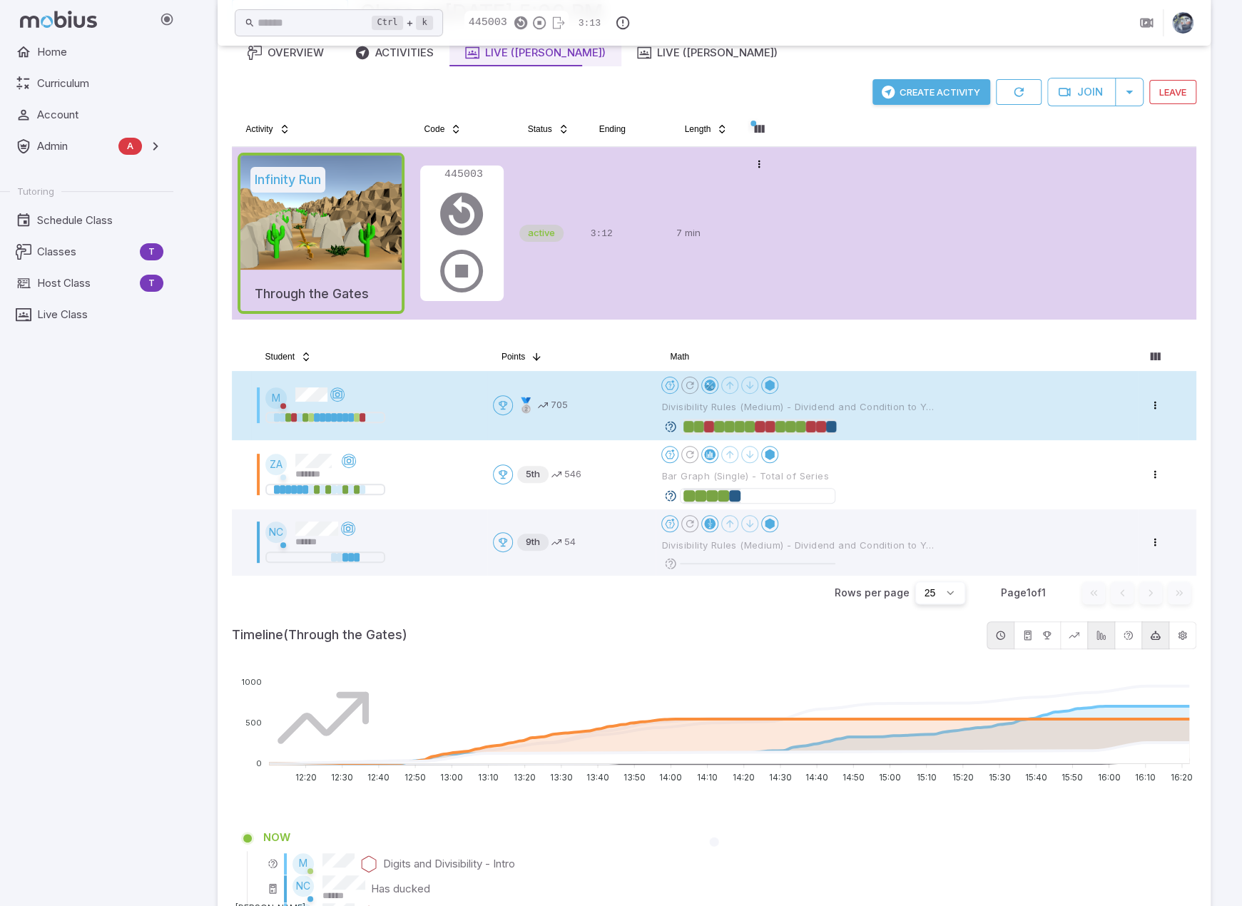
click at [669, 427] on icon at bounding box center [670, 426] width 13 height 13
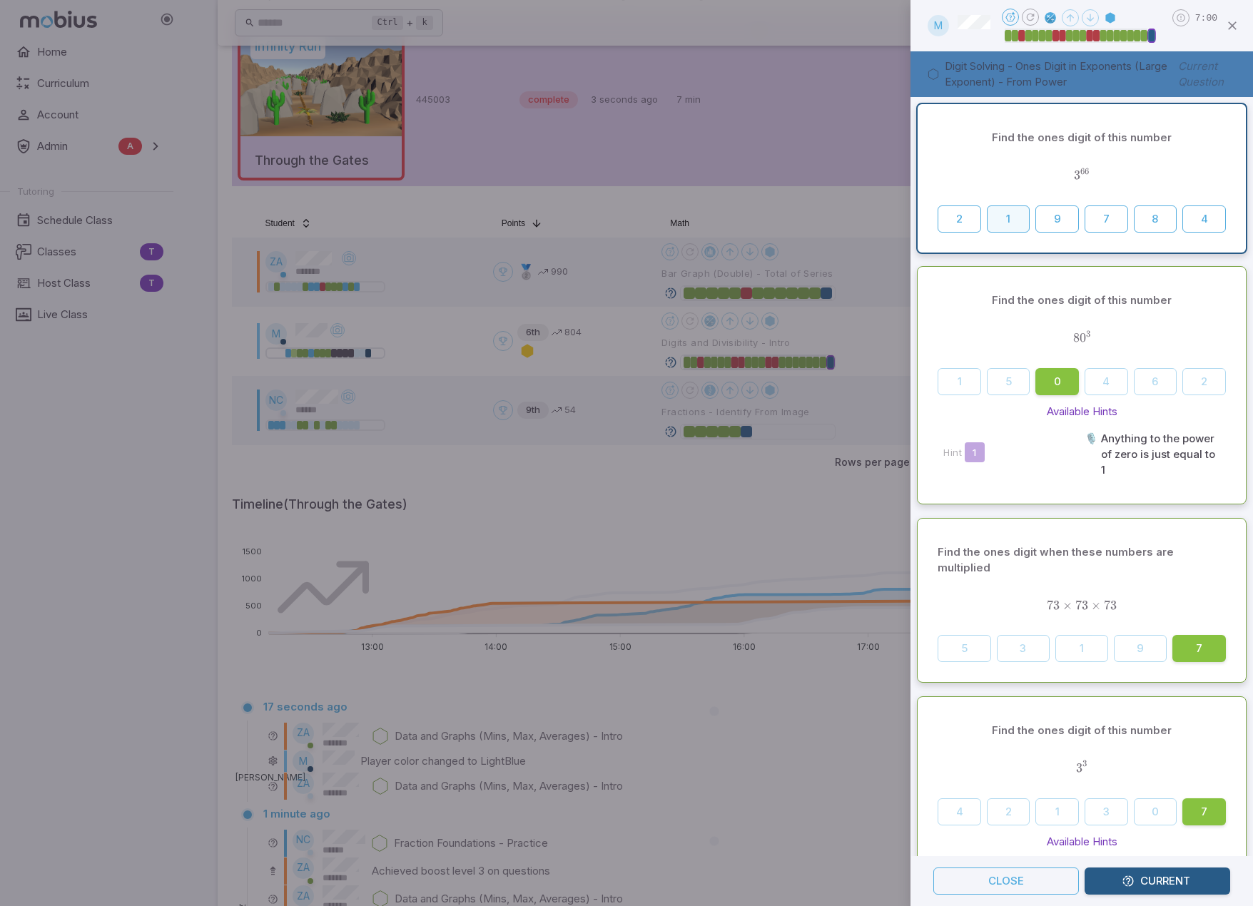
click at [1013, 219] on button "1" at bounding box center [1009, 218] width 44 height 27
click at [1118, 172] on span "3 66" at bounding box center [1081, 176] width 288 height 16
click at [750, 118] on div at bounding box center [626, 453] width 1253 height 906
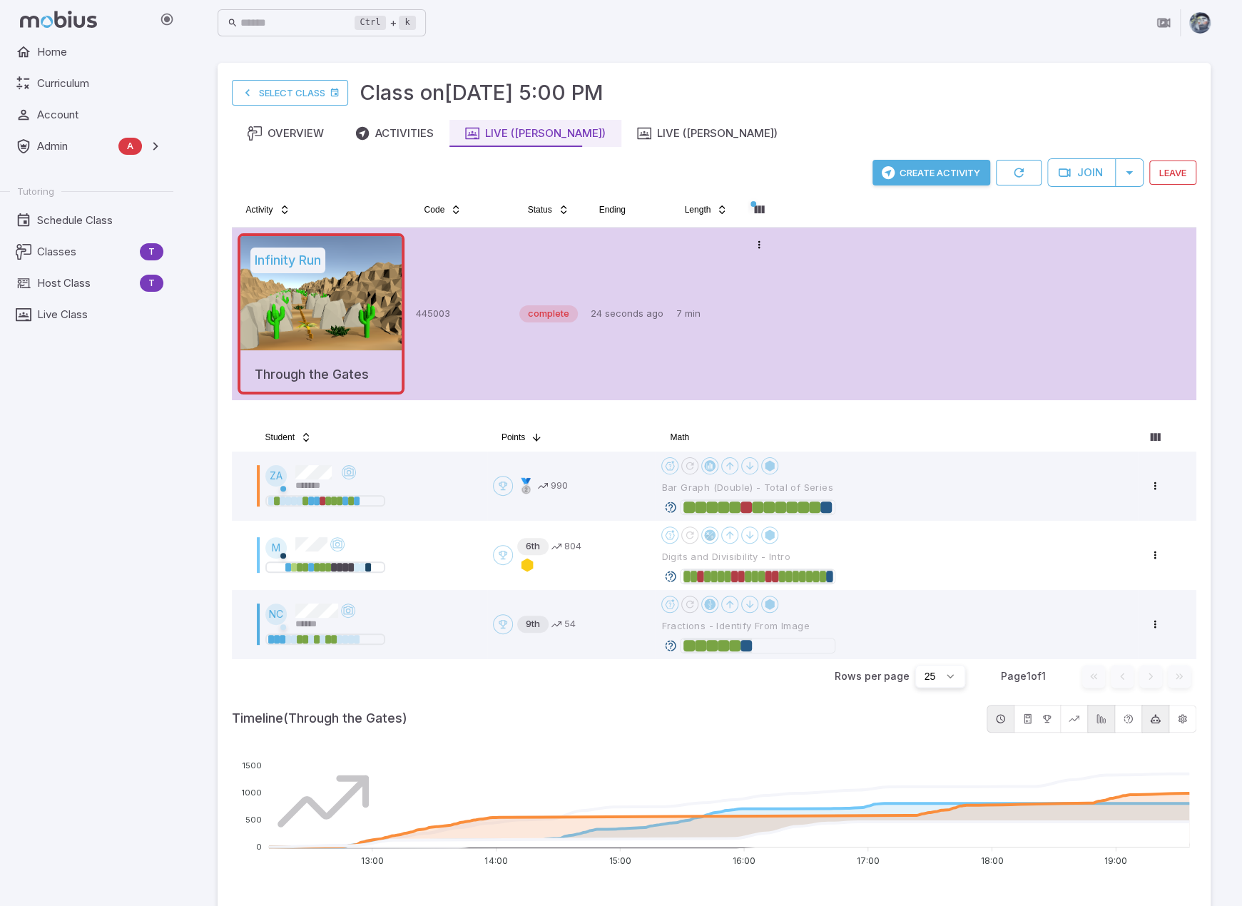
click at [949, 168] on button "Create Activity" at bounding box center [931, 173] width 118 height 26
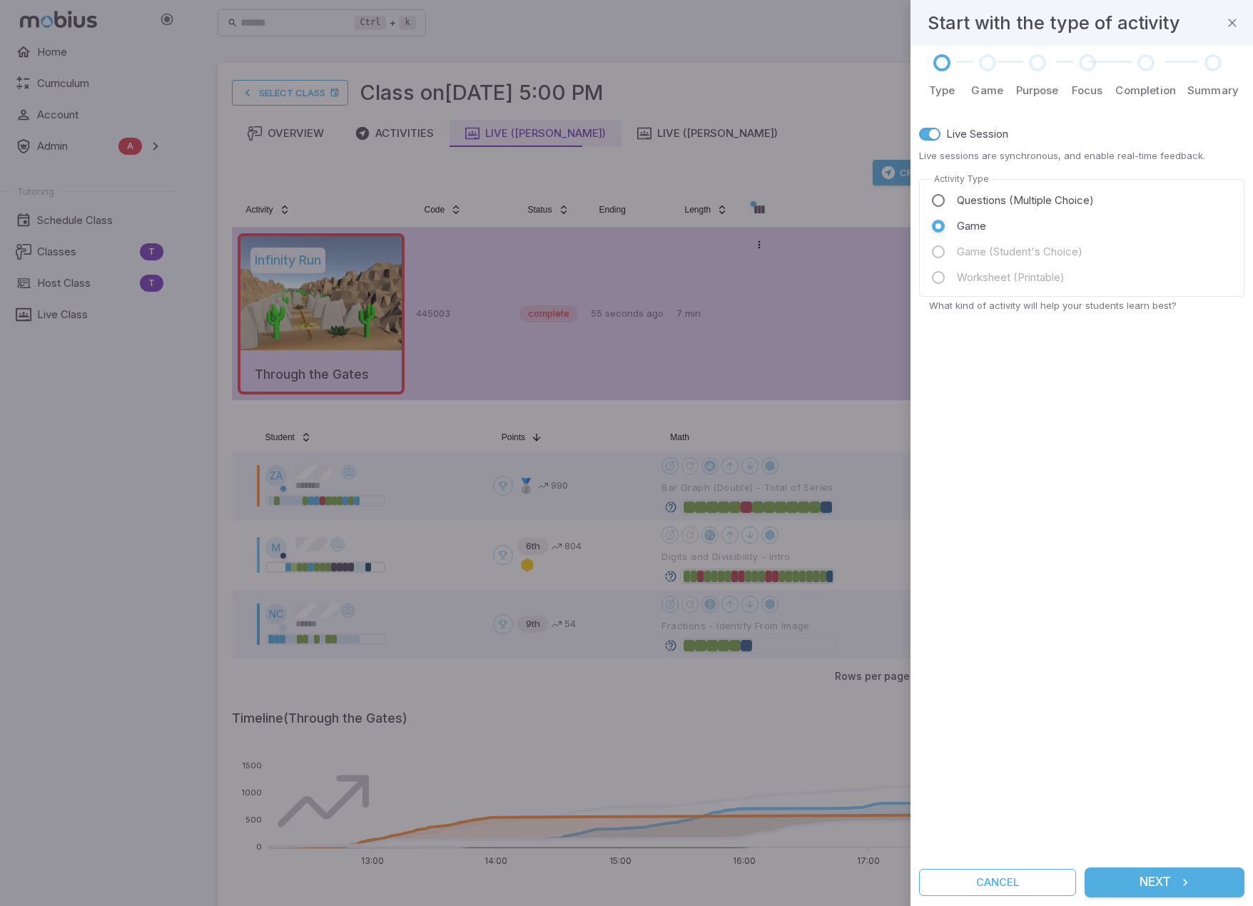
click at [1191, 876] on icon "submit" at bounding box center [1185, 882] width 14 height 14
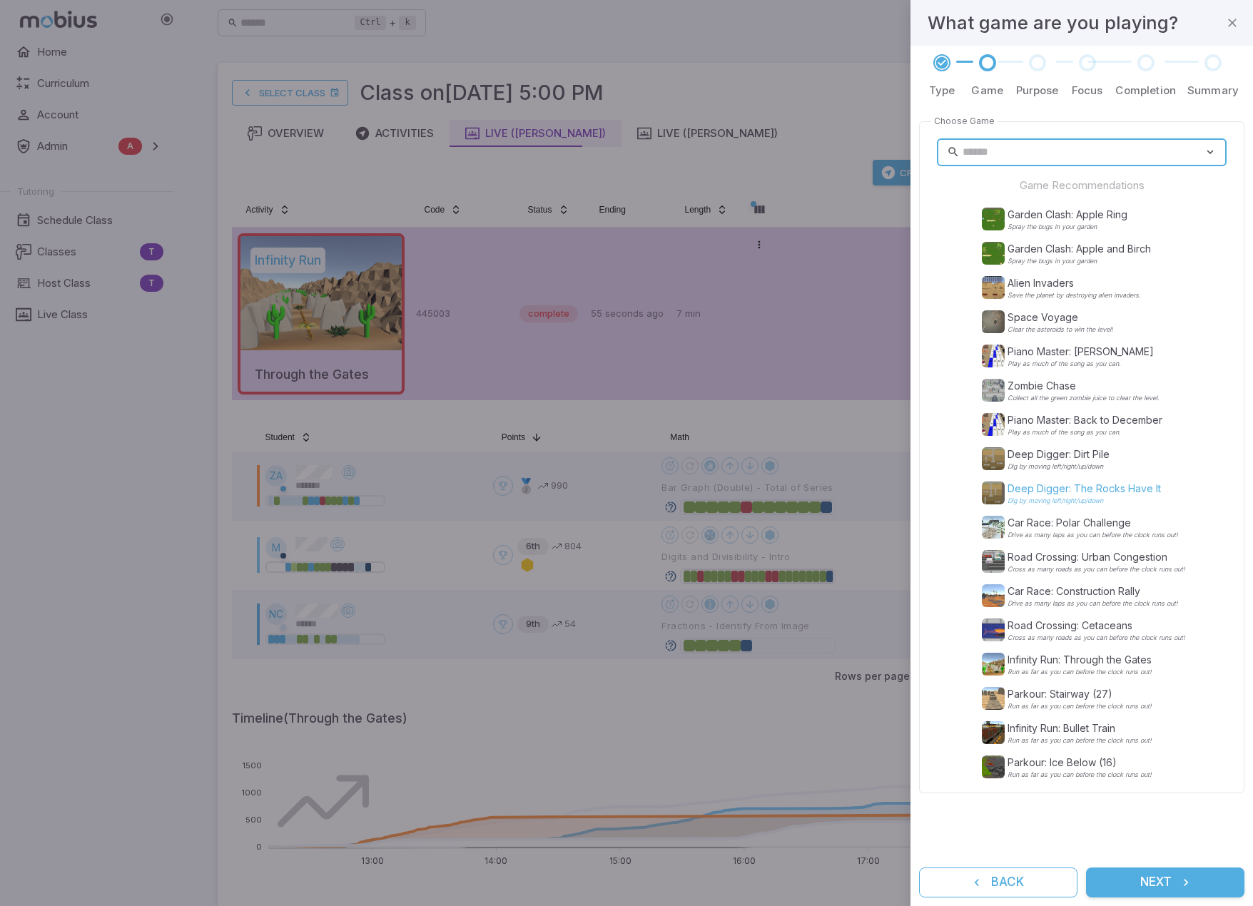
click at [1083, 492] on p "Deep Digger: The Rocks Have It" at bounding box center [1083, 489] width 153 height 14
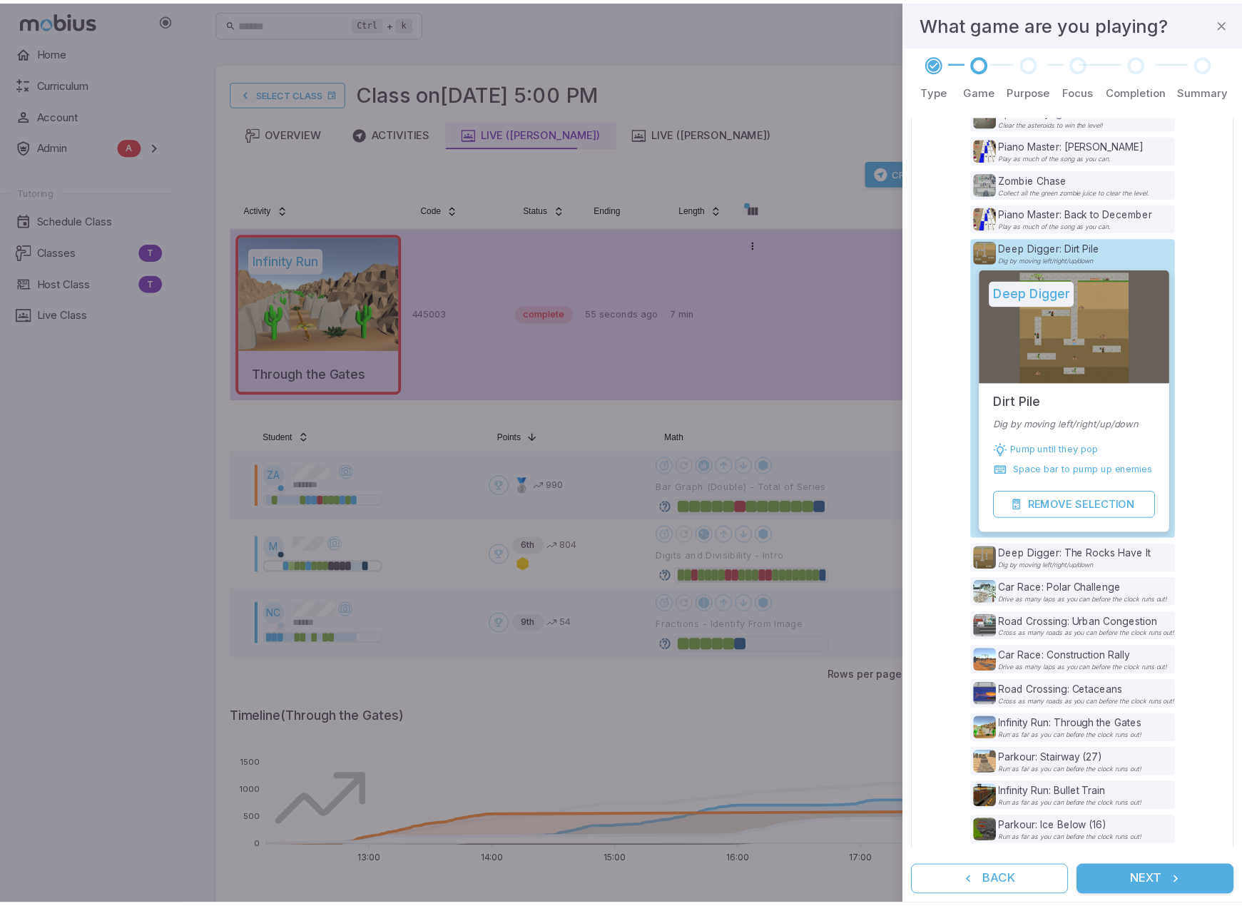
scroll to position [215, 0]
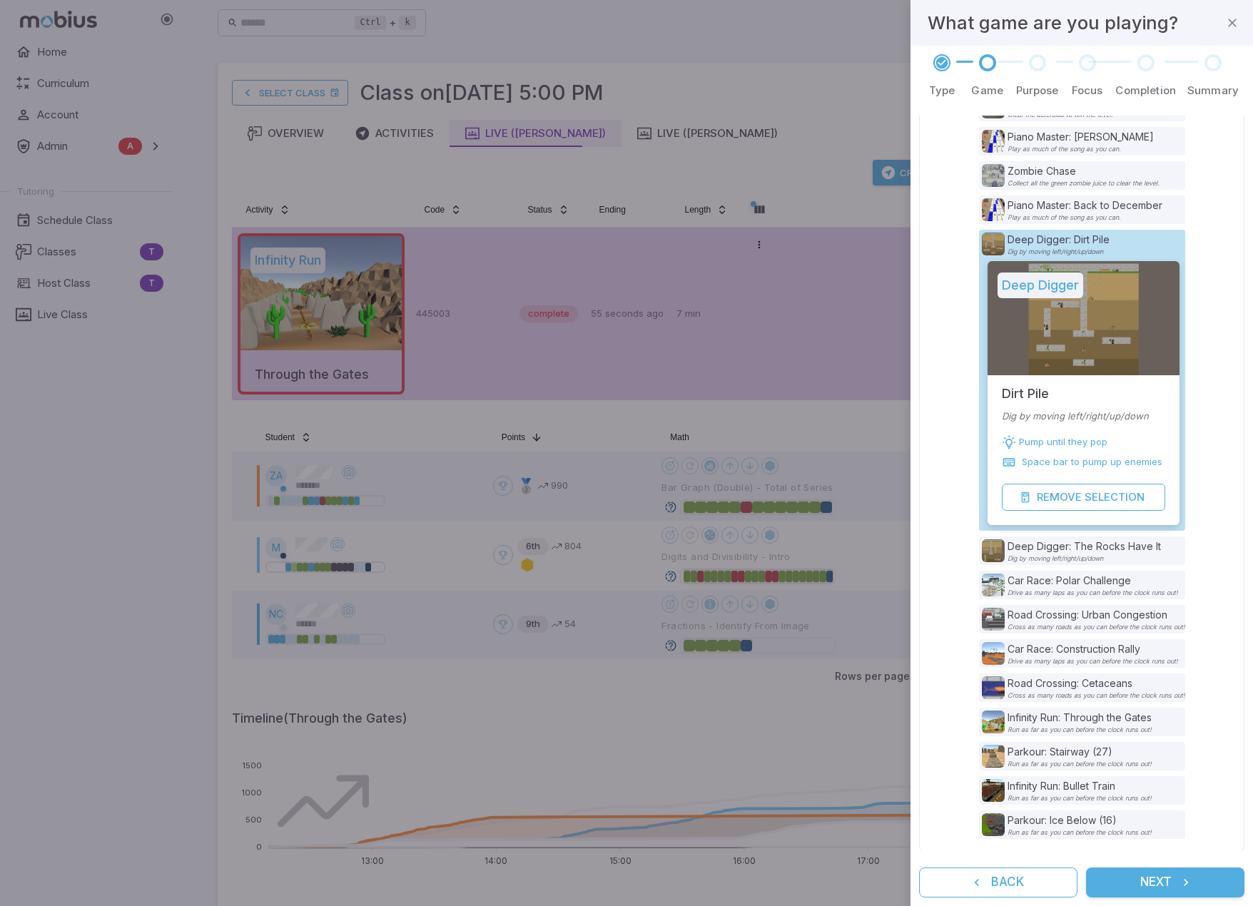
click at [1166, 884] on button "Next" at bounding box center [1165, 883] width 158 height 30
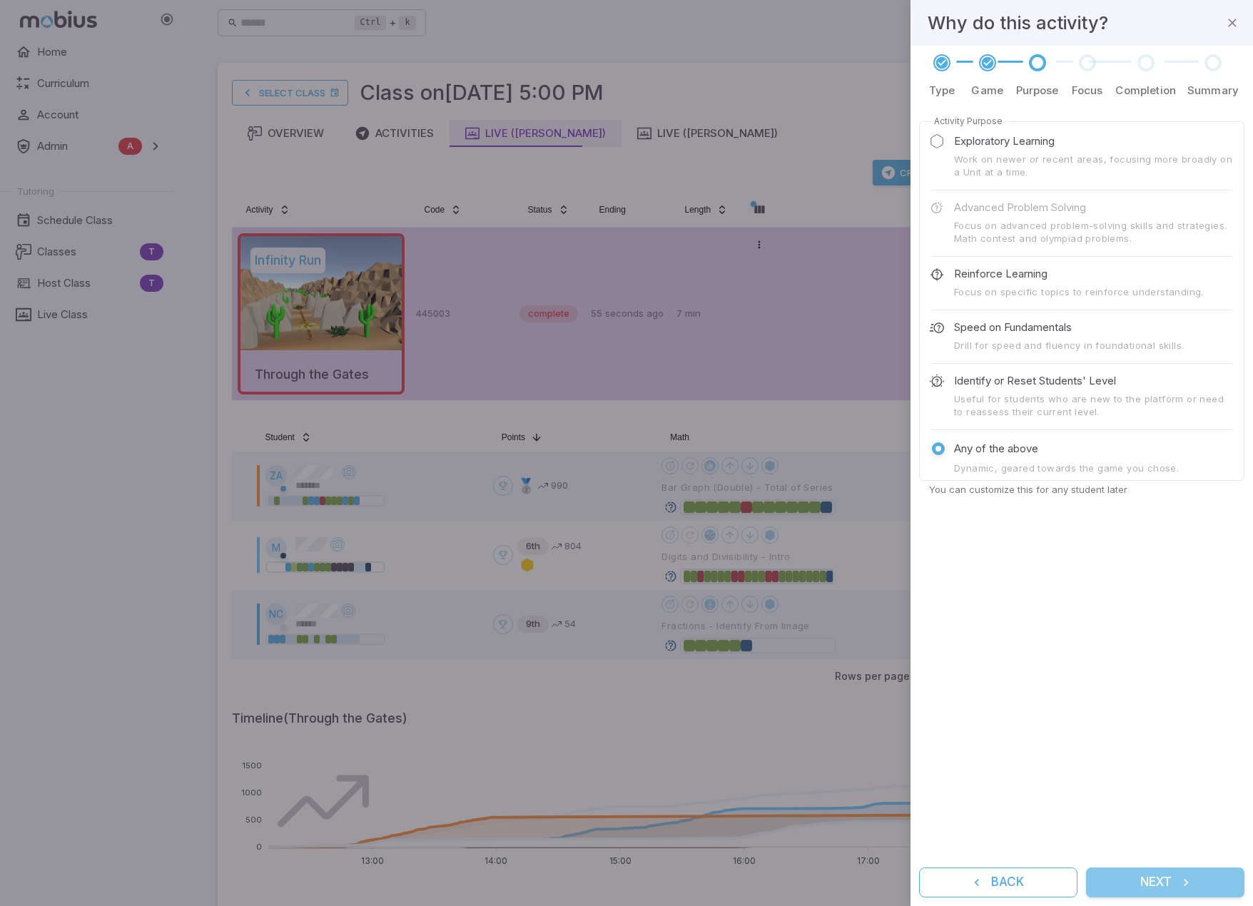
click at [1164, 880] on button "Next" at bounding box center [1165, 883] width 158 height 30
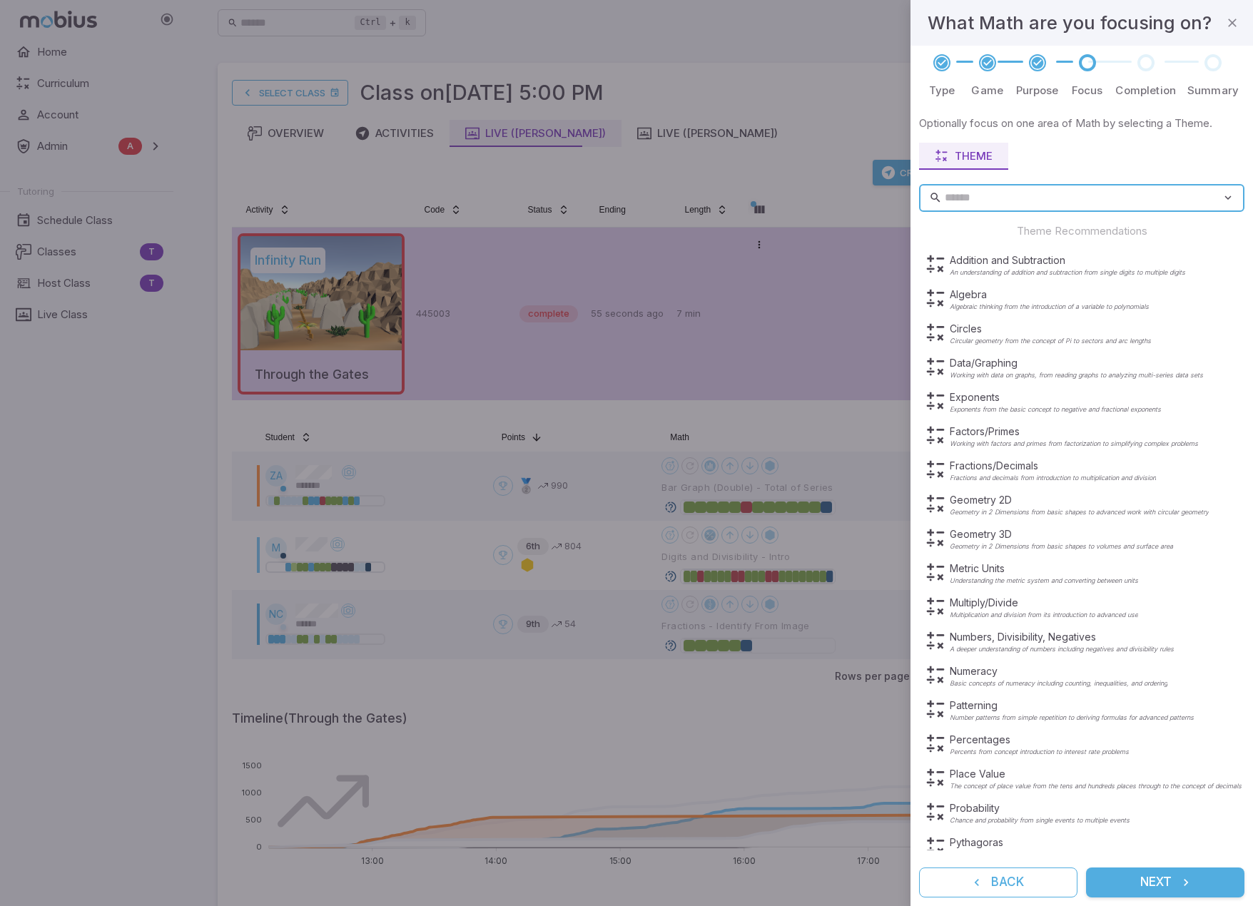
click at [1164, 880] on button "Next" at bounding box center [1165, 883] width 158 height 30
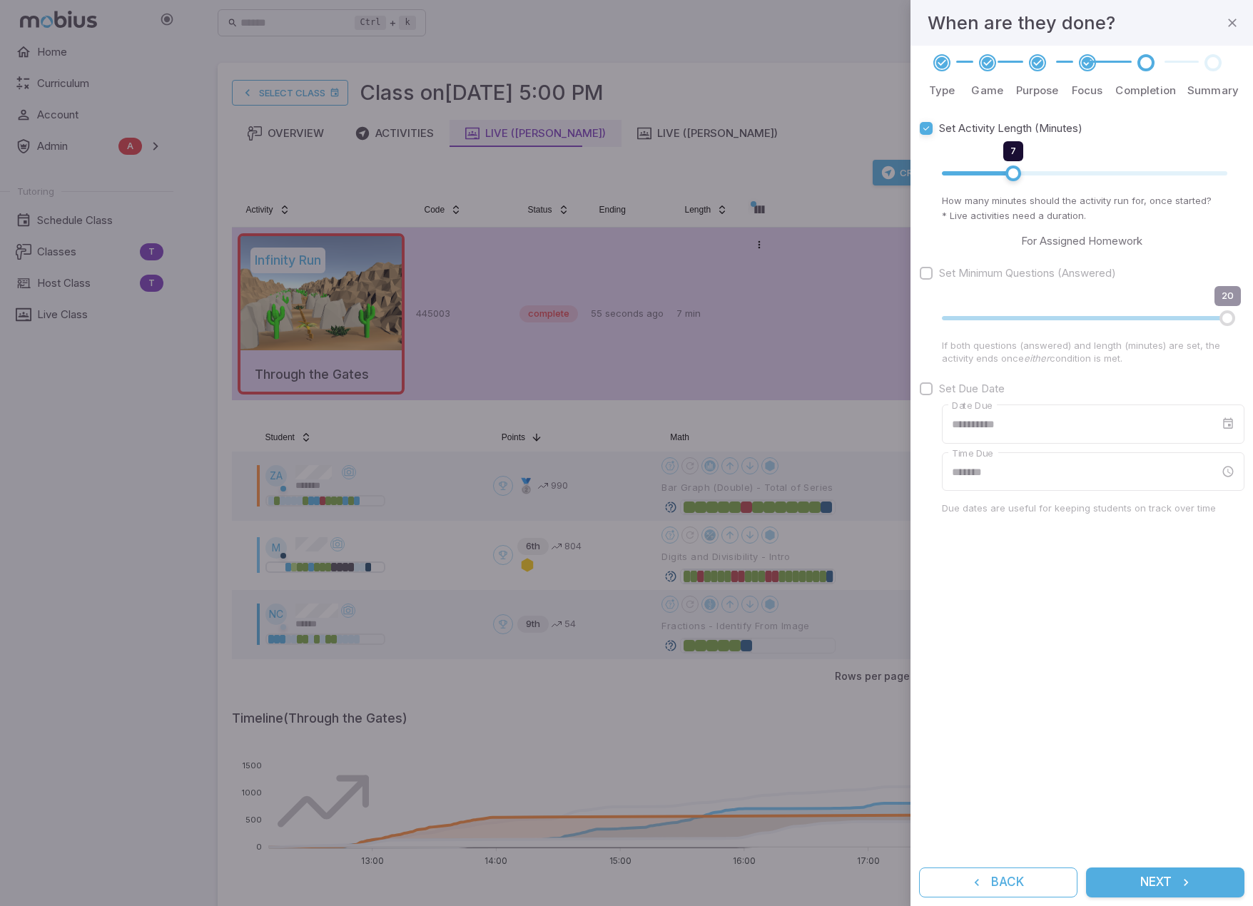
click at [1164, 880] on button "Next" at bounding box center [1165, 883] width 158 height 30
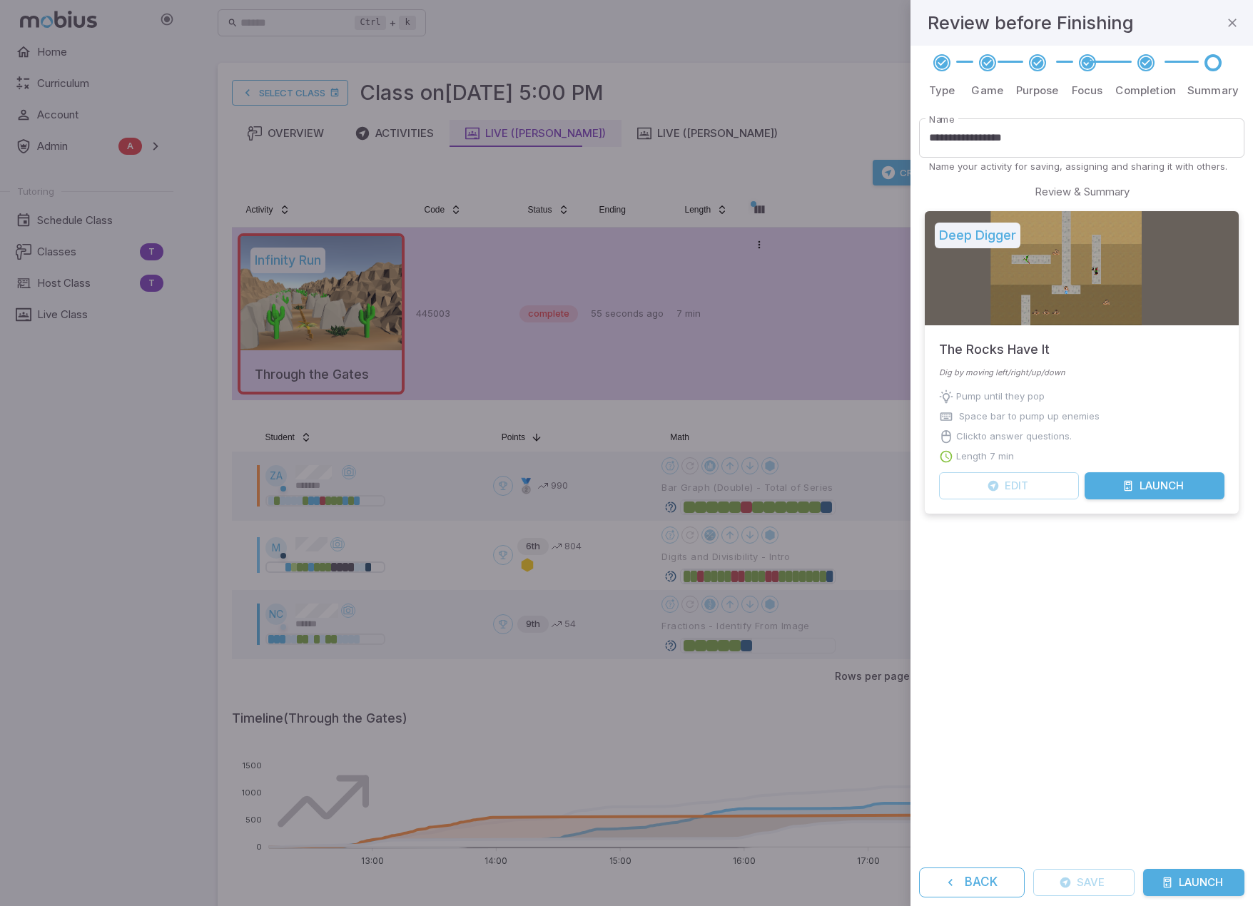
click at [1164, 880] on icon "submit" at bounding box center [1166, 882] width 11 height 11
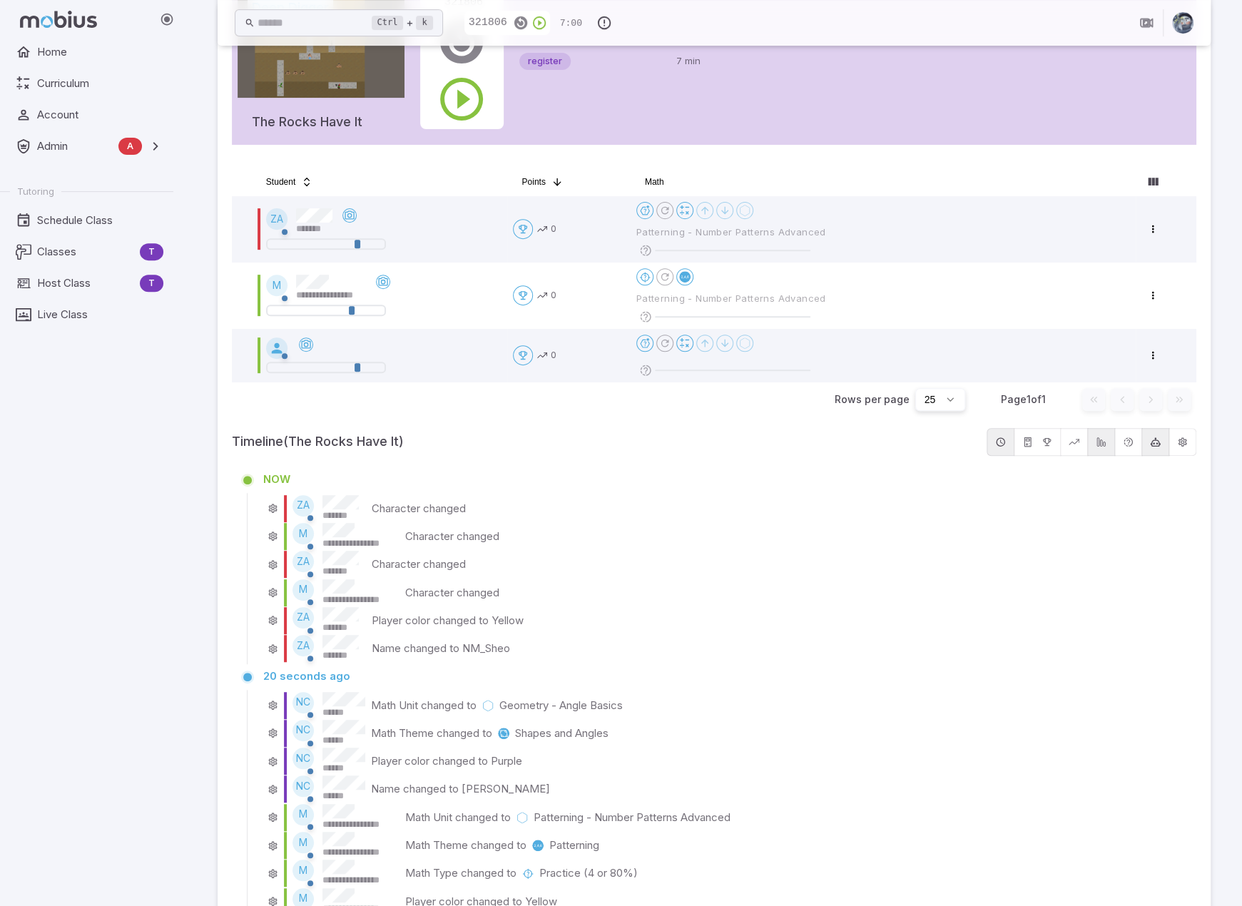
scroll to position [180, 0]
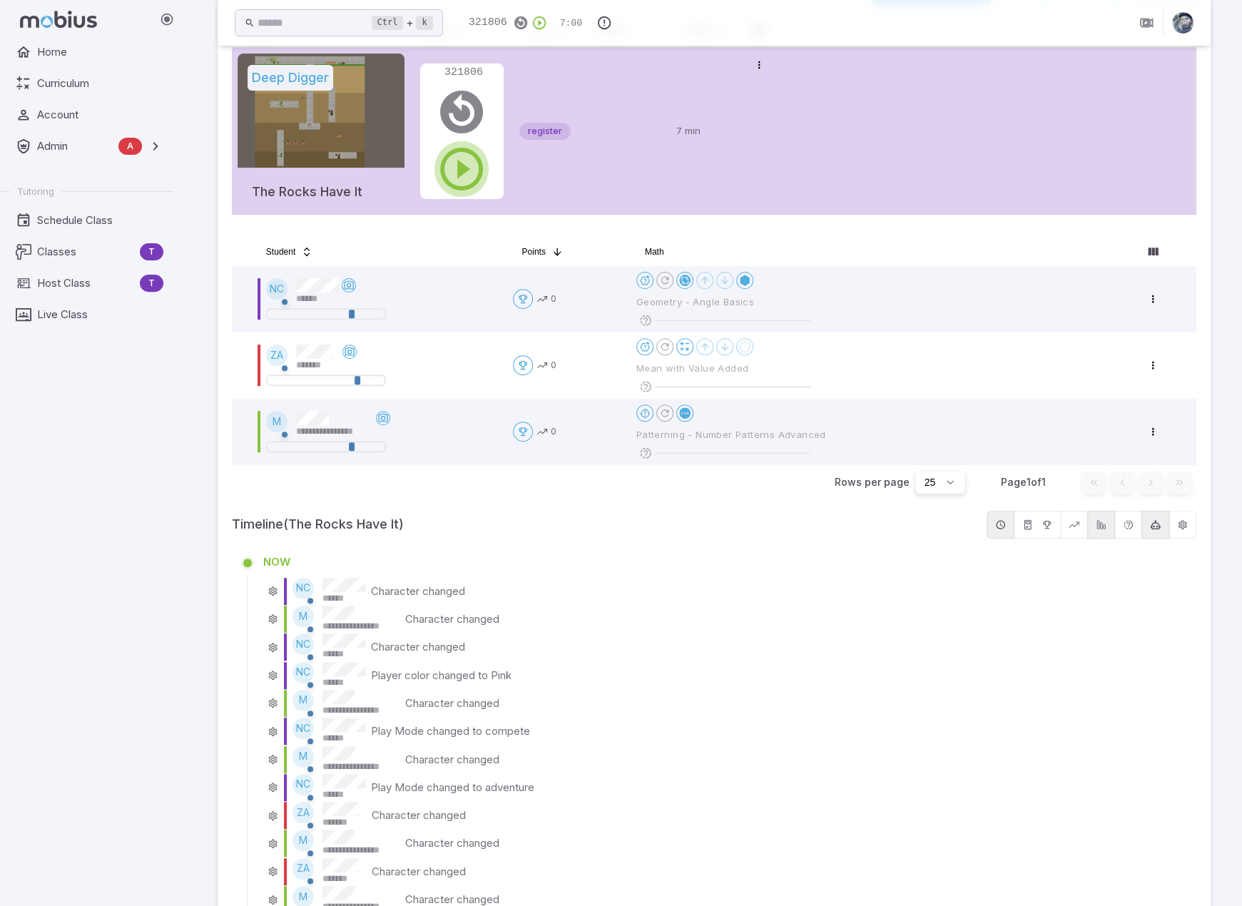
click at [471, 165] on icon "button" at bounding box center [461, 168] width 51 height 51
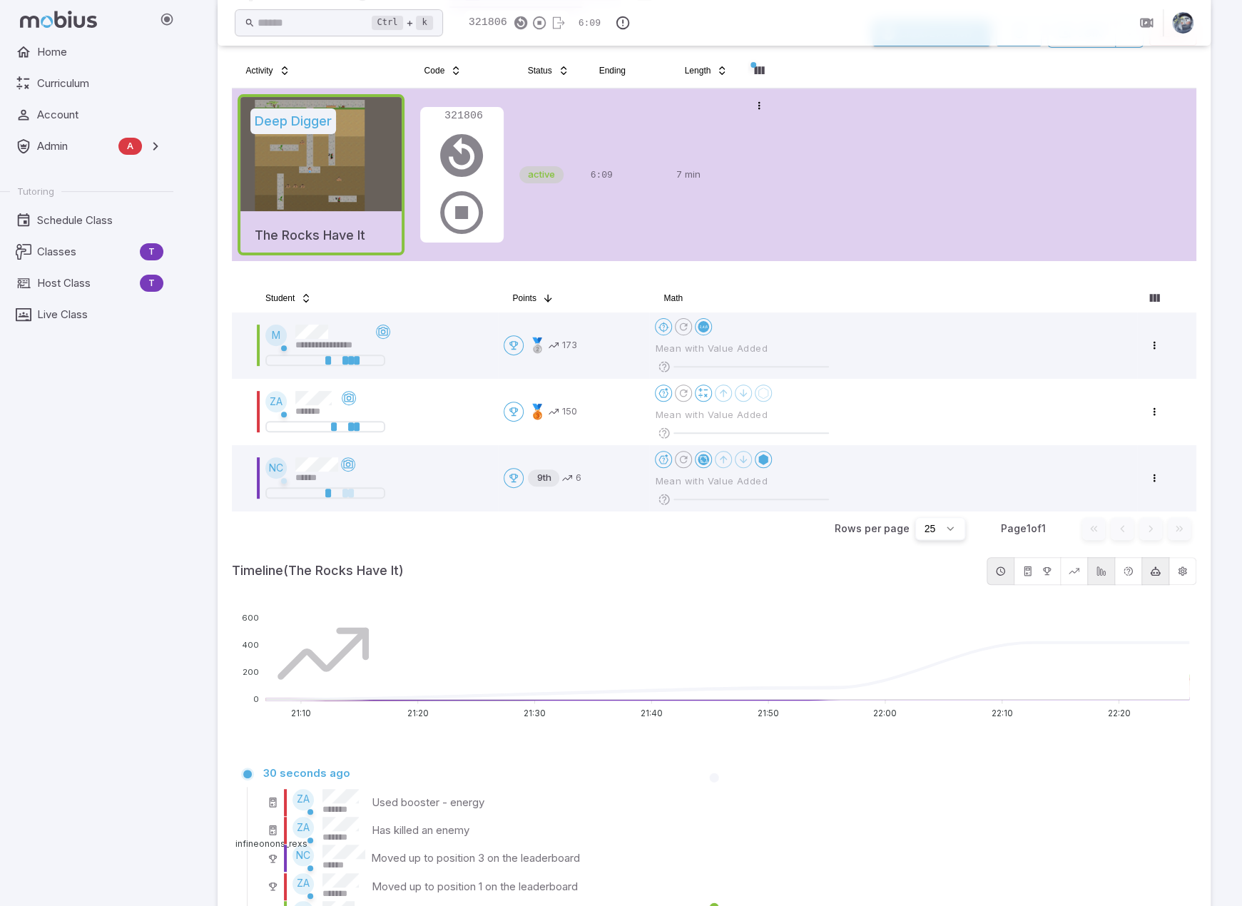
scroll to position [108, 0]
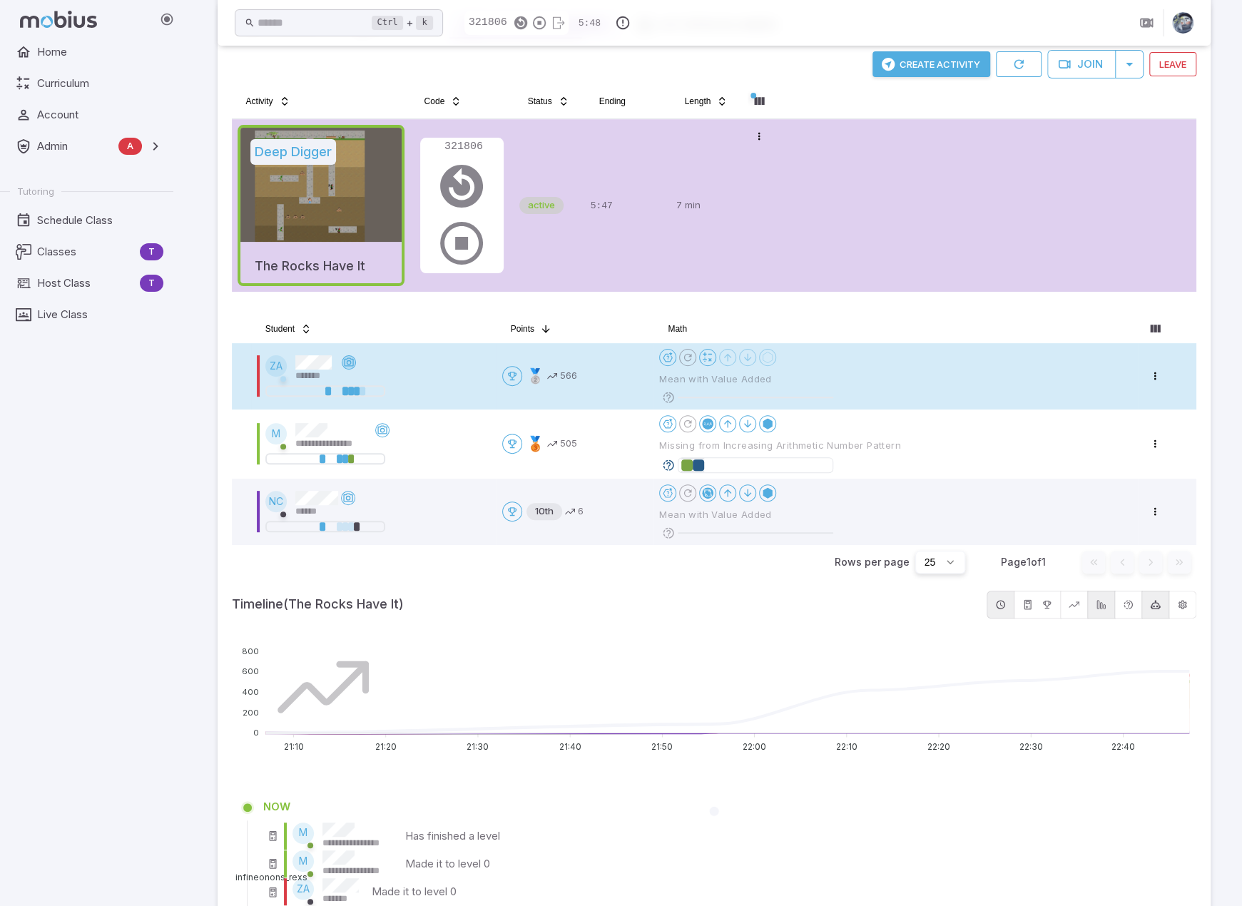
click at [350, 360] on icon at bounding box center [348, 362] width 11 height 11
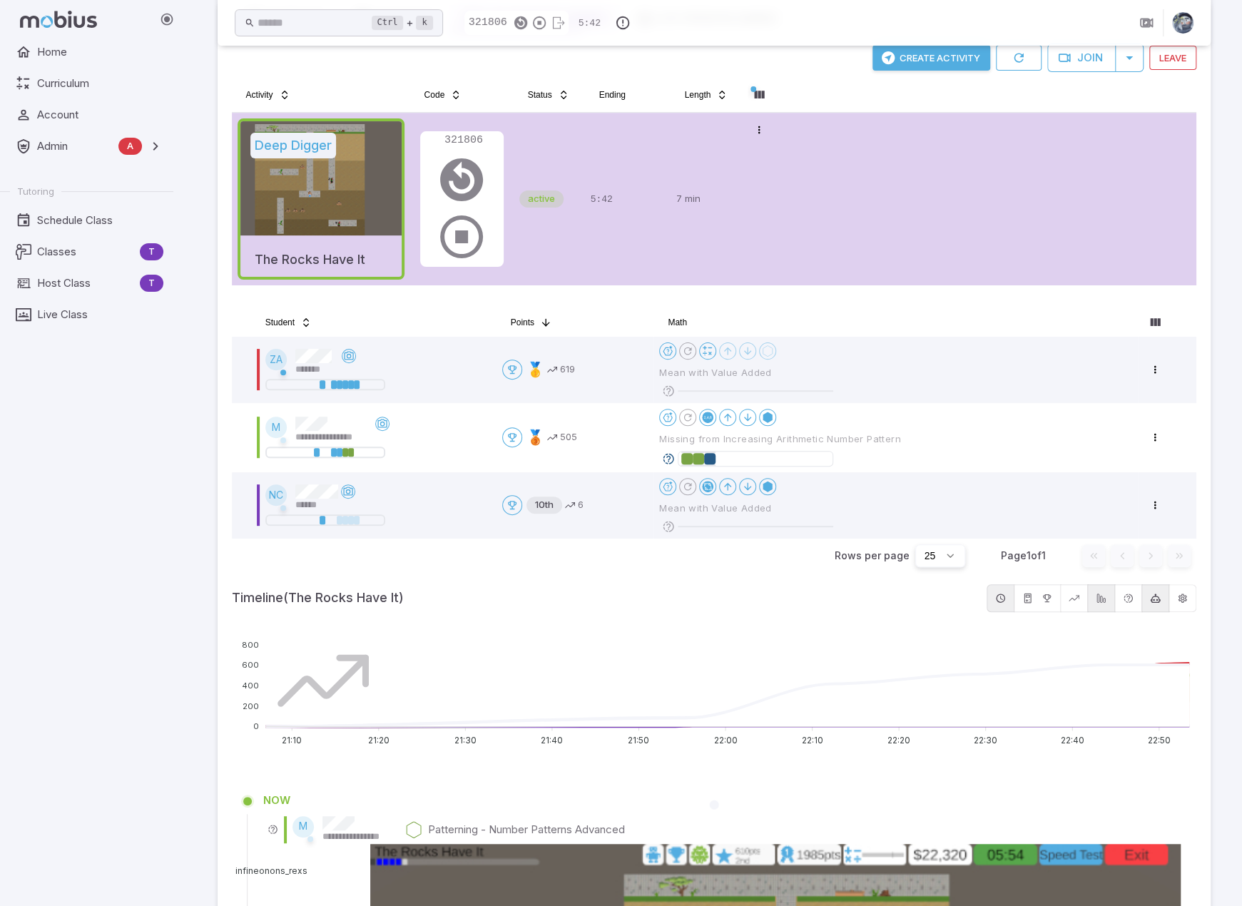
scroll to position [113, 0]
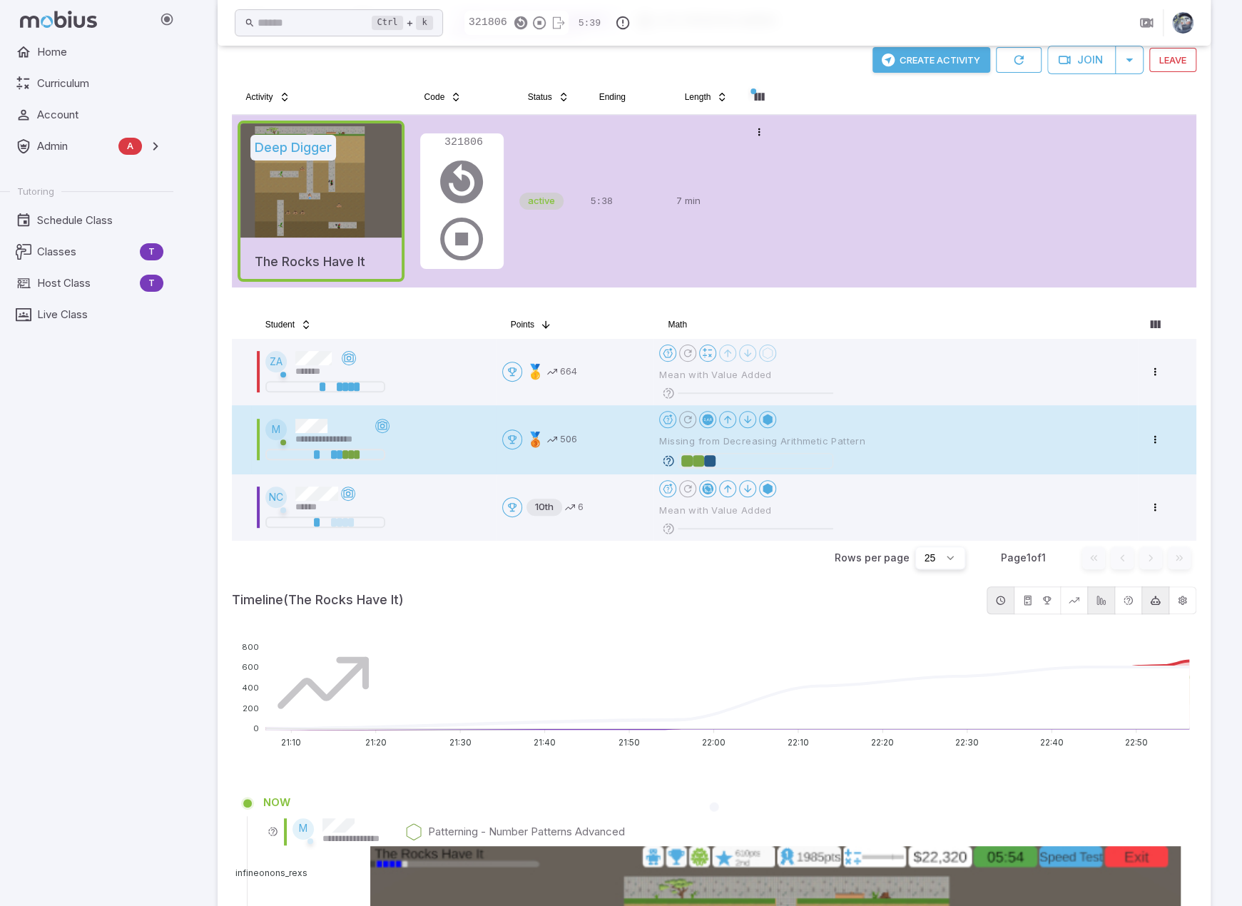
click at [668, 459] on icon at bounding box center [668, 460] width 13 height 13
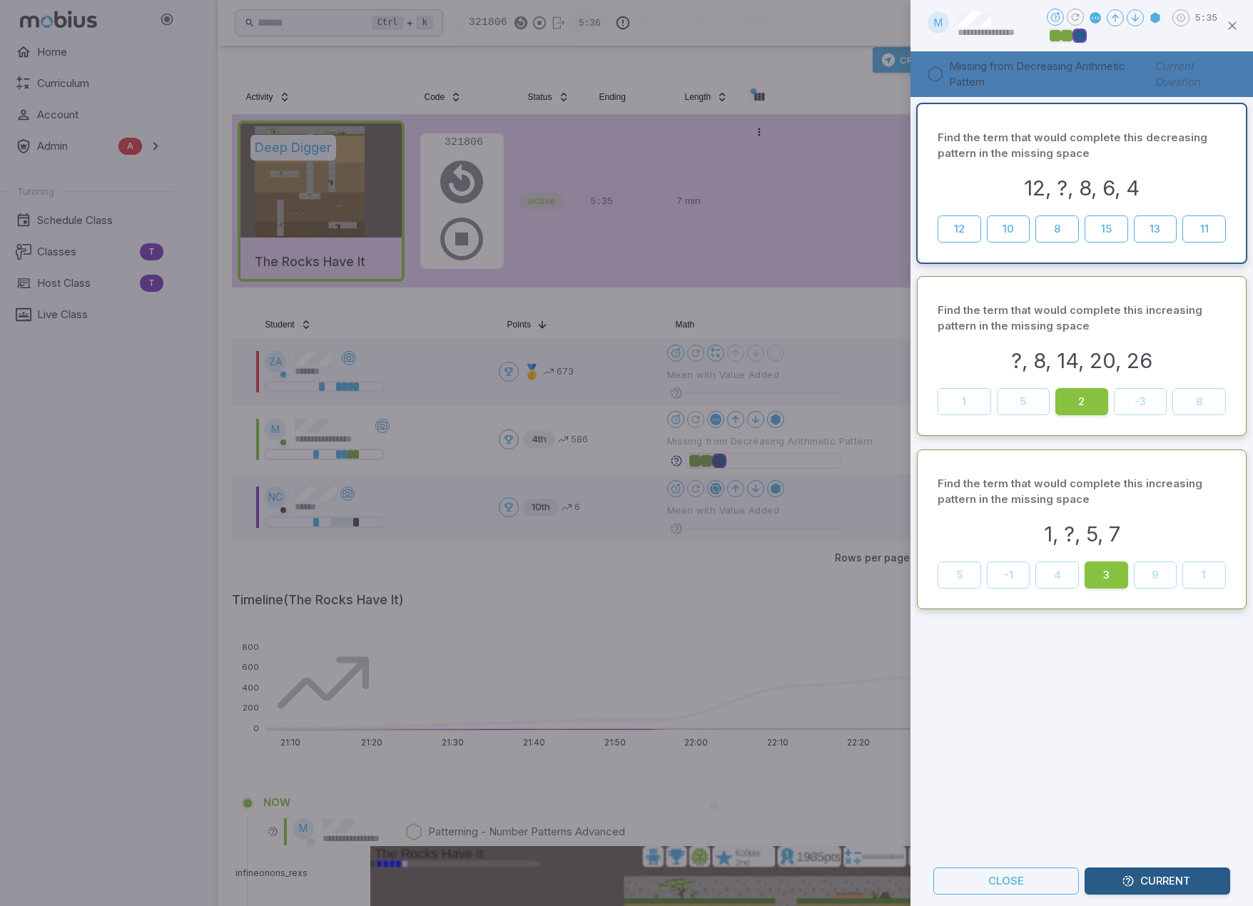
click at [1119, 697] on div "Find the term that would complete this decreasing pattern in the missing space …" at bounding box center [1081, 476] width 342 height 759
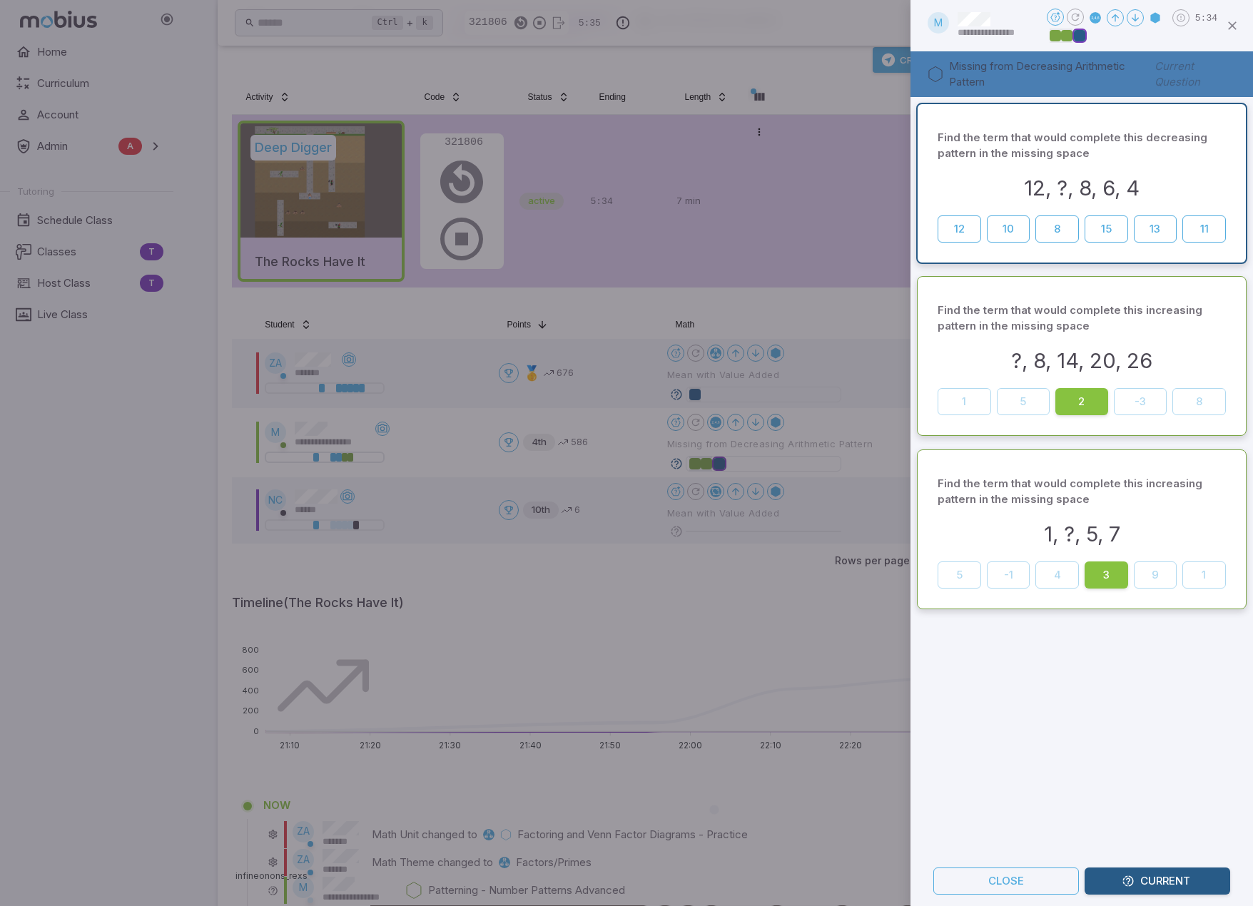
click at [625, 581] on div at bounding box center [626, 453] width 1253 height 906
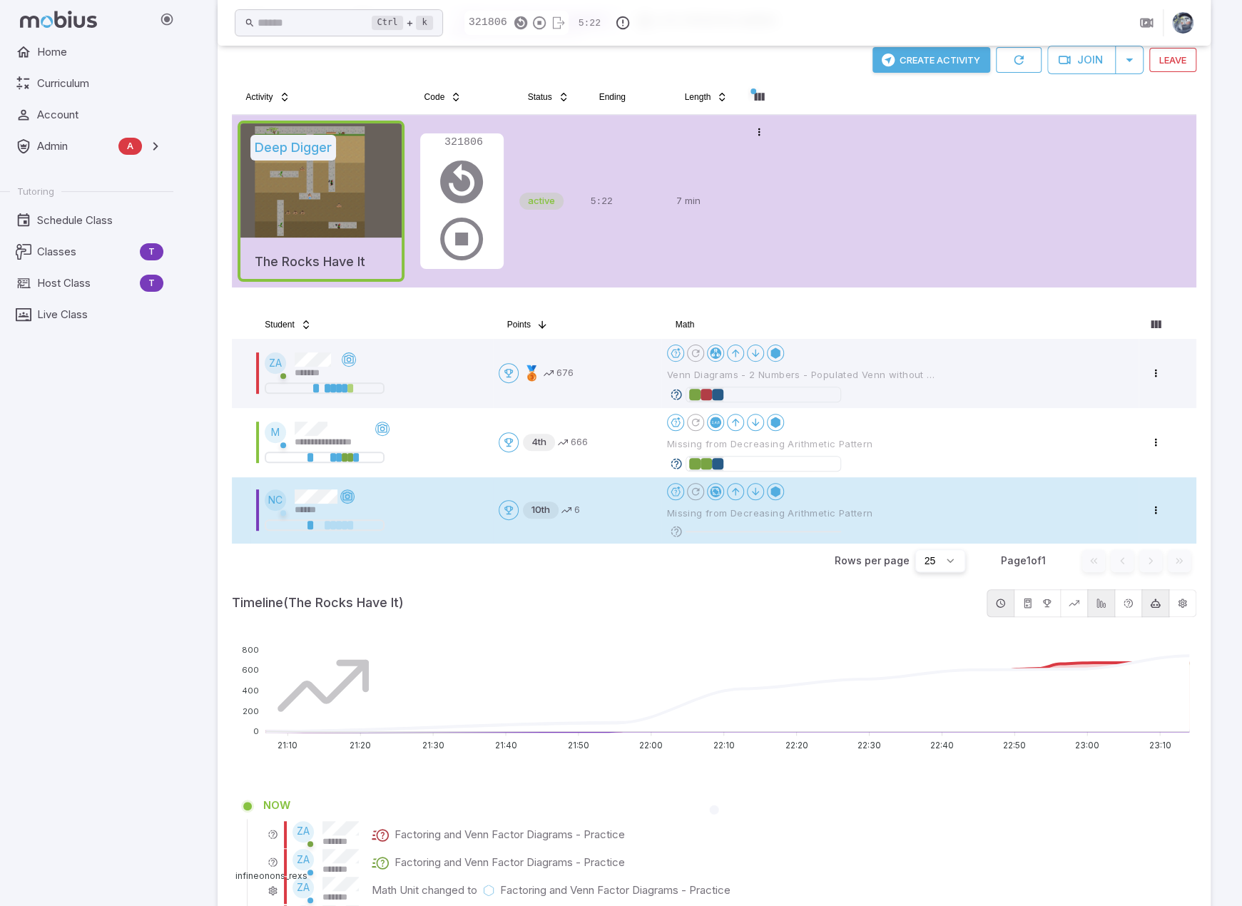
click at [349, 494] on icon at bounding box center [347, 496] width 11 height 11
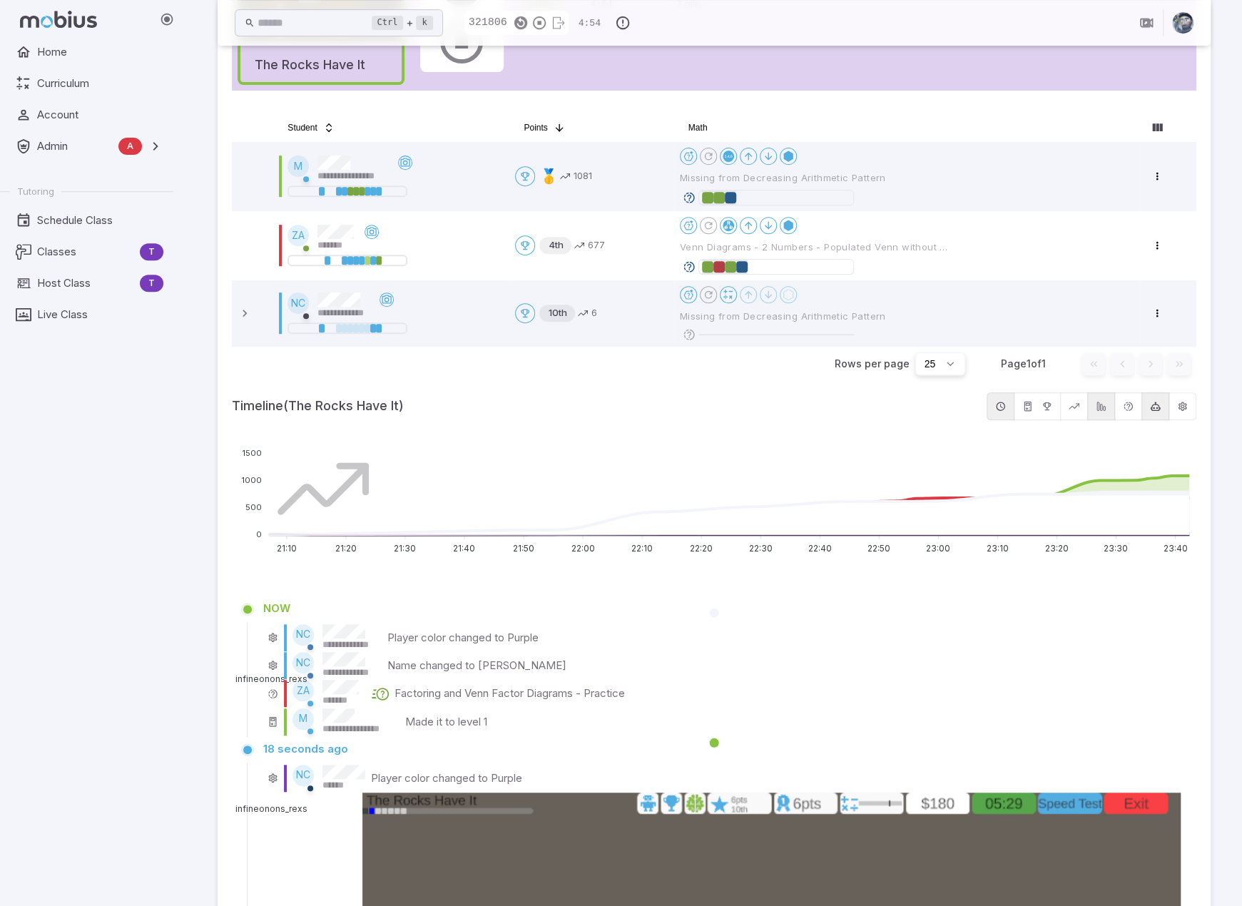
scroll to position [285, 0]
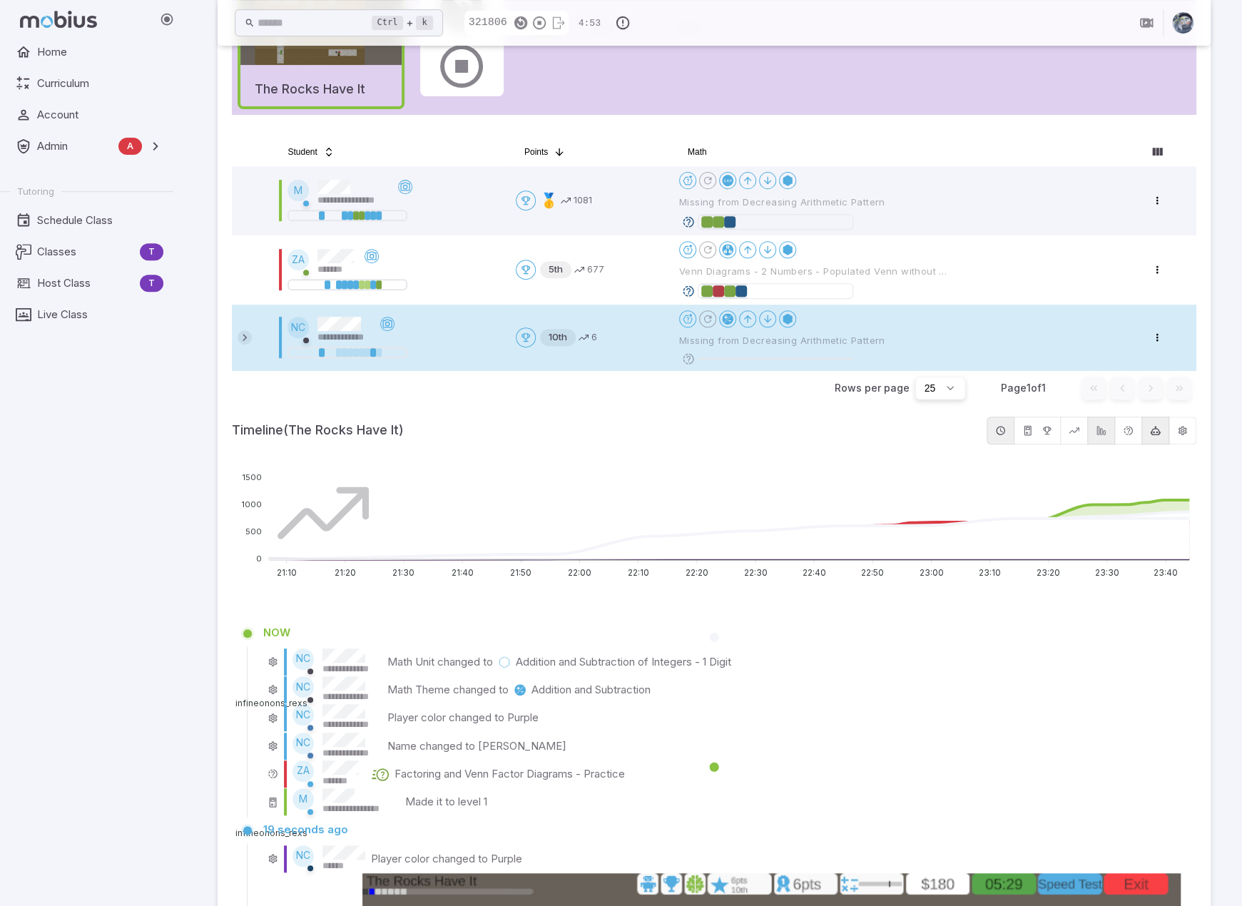
click at [247, 333] on icon at bounding box center [245, 337] width 14 height 14
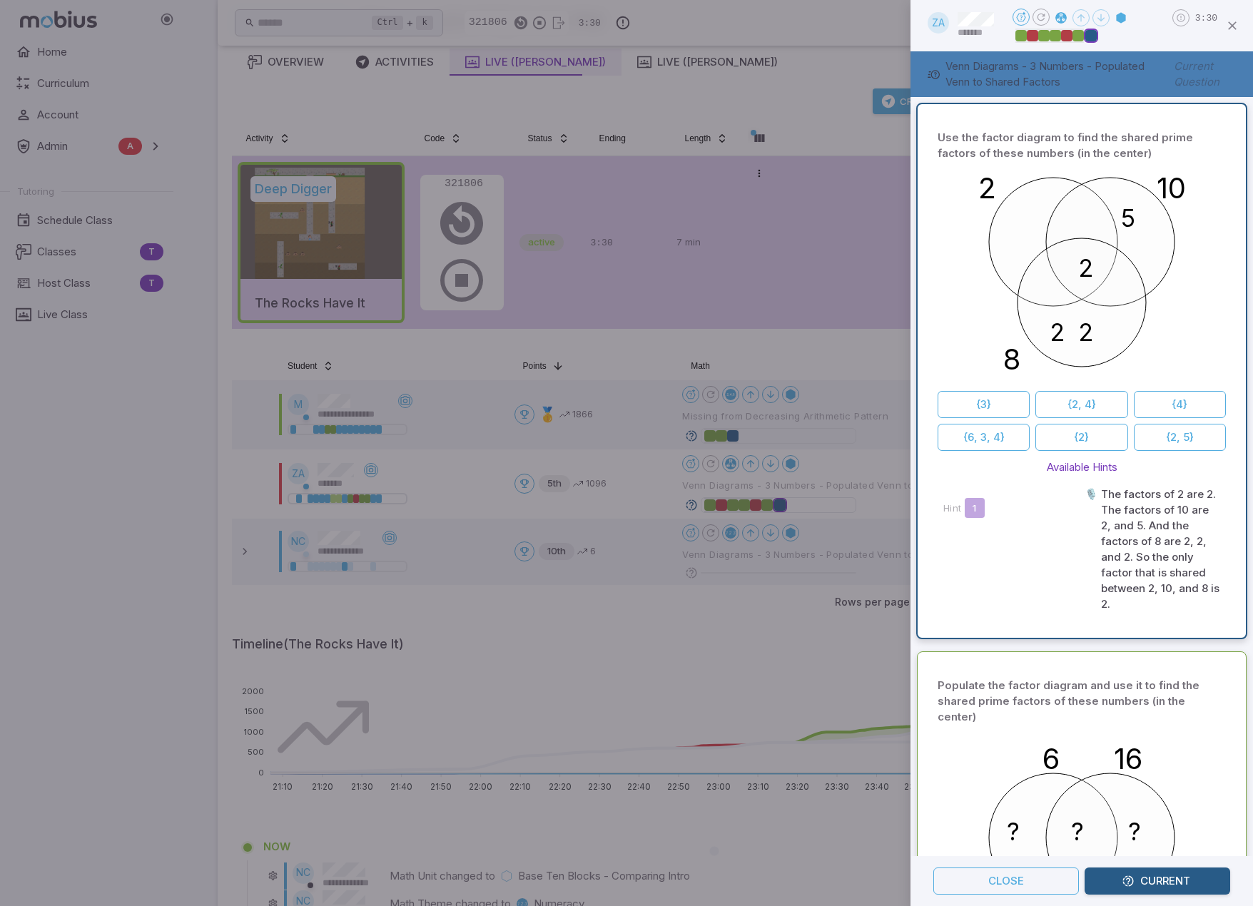
click at [883, 339] on div at bounding box center [626, 453] width 1253 height 906
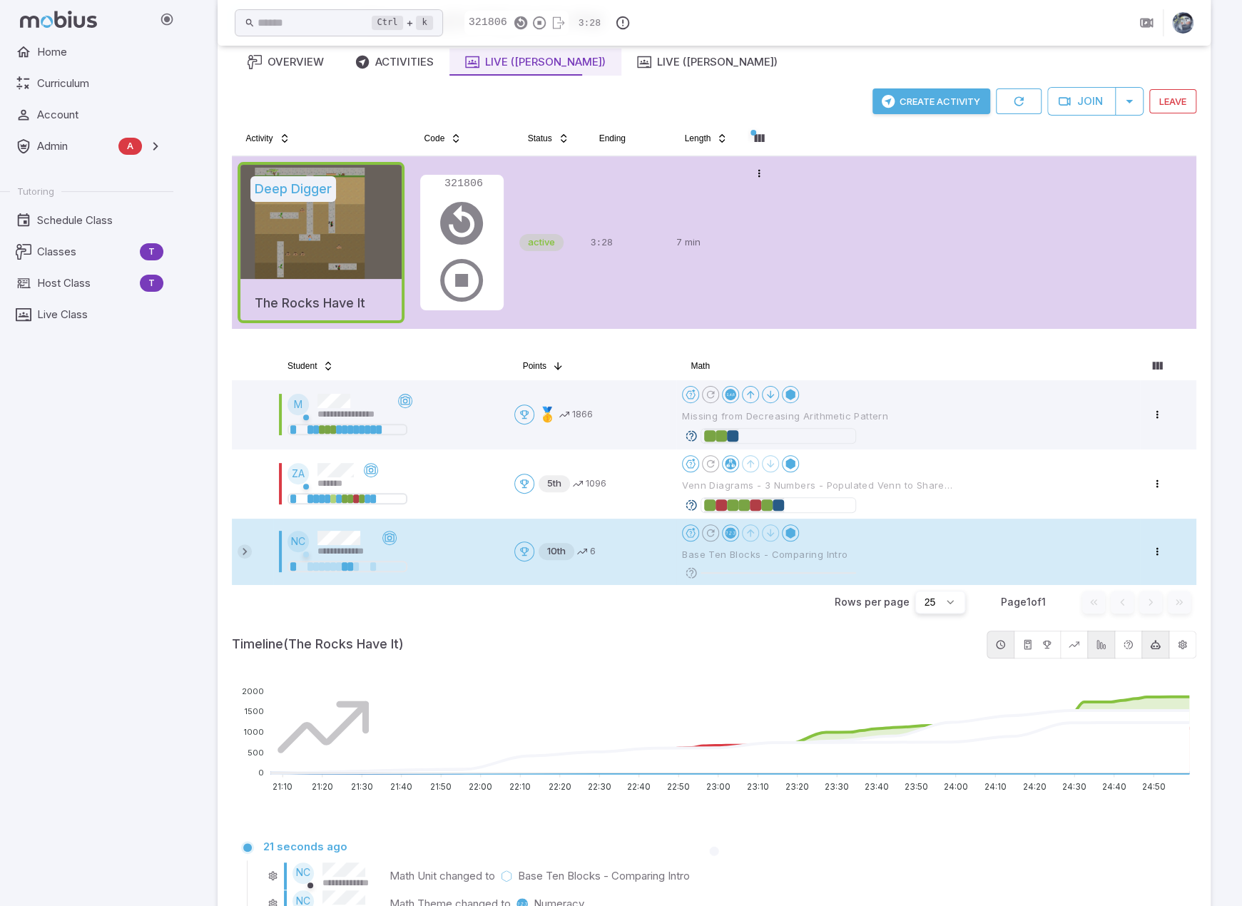
click at [243, 544] on icon at bounding box center [245, 551] width 14 height 14
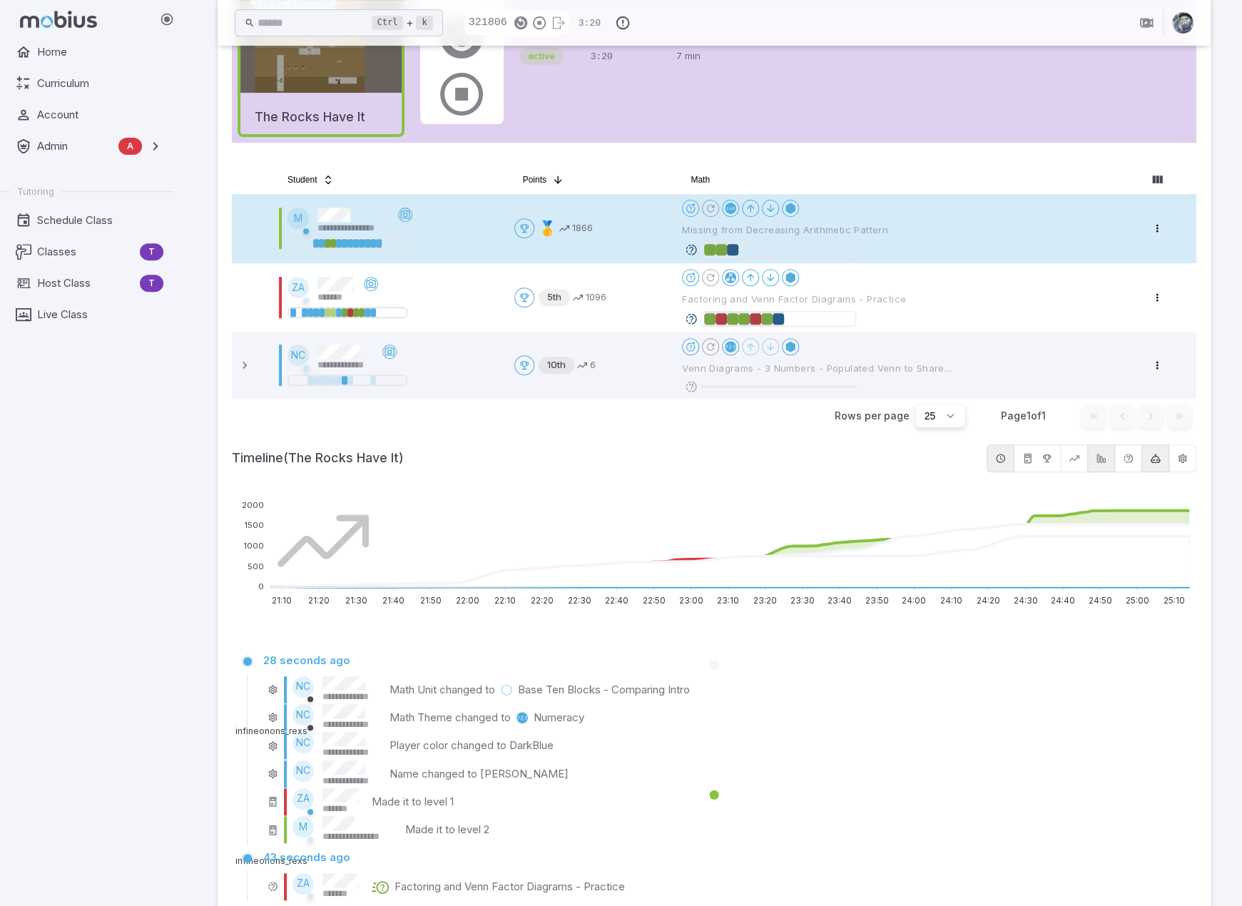
scroll to position [214, 0]
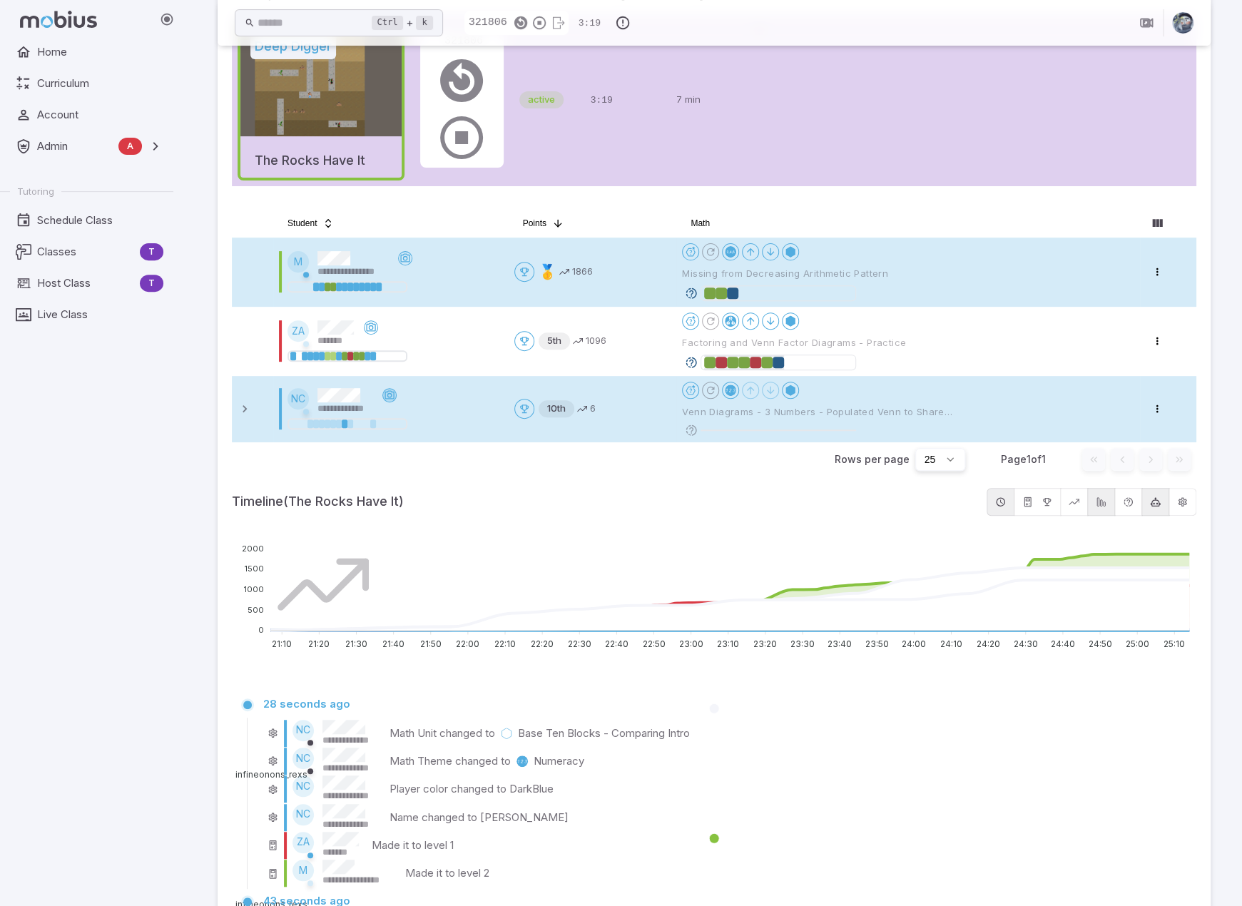
click at [387, 395] on icon at bounding box center [389, 395] width 11 height 11
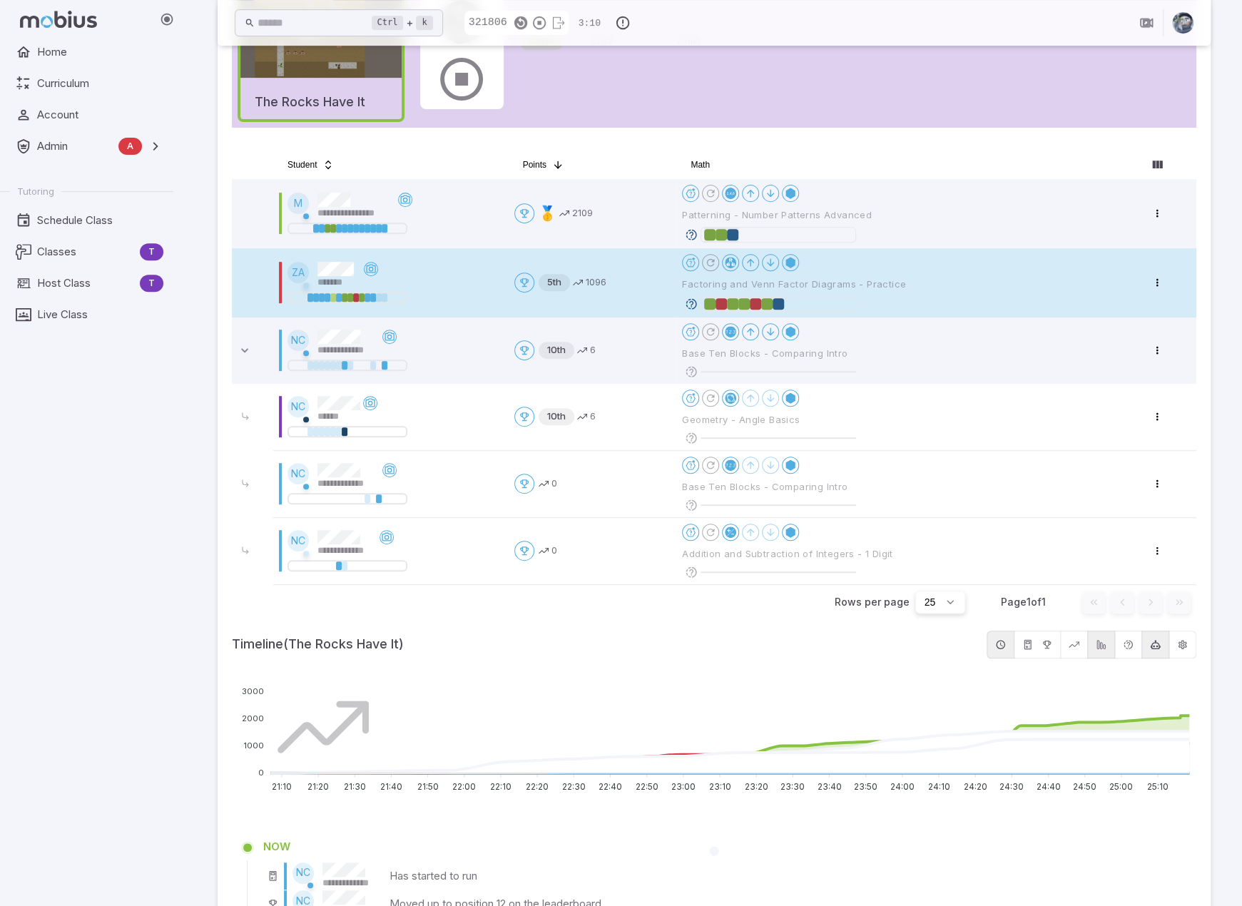
scroll to position [344, 0]
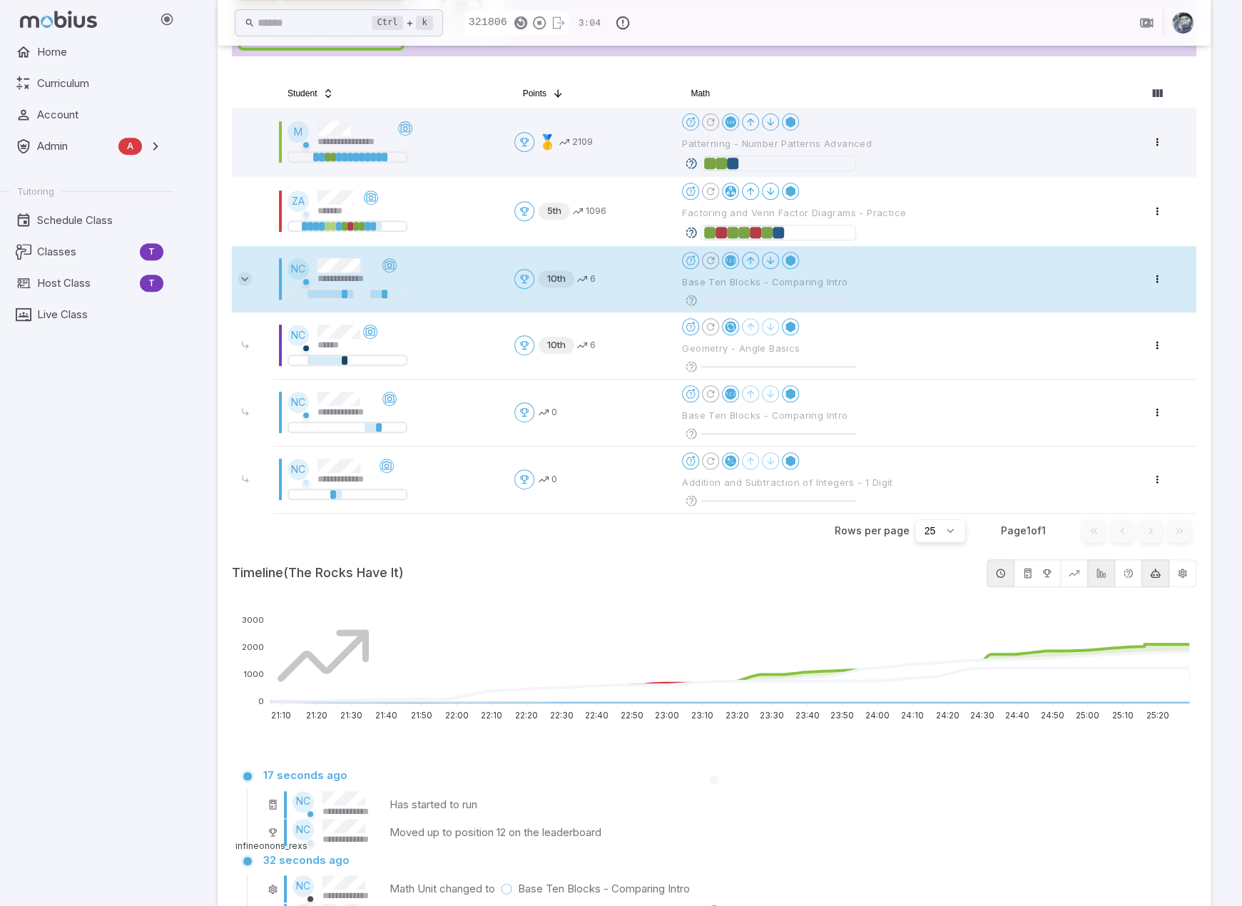
click at [244, 275] on icon at bounding box center [245, 279] width 14 height 14
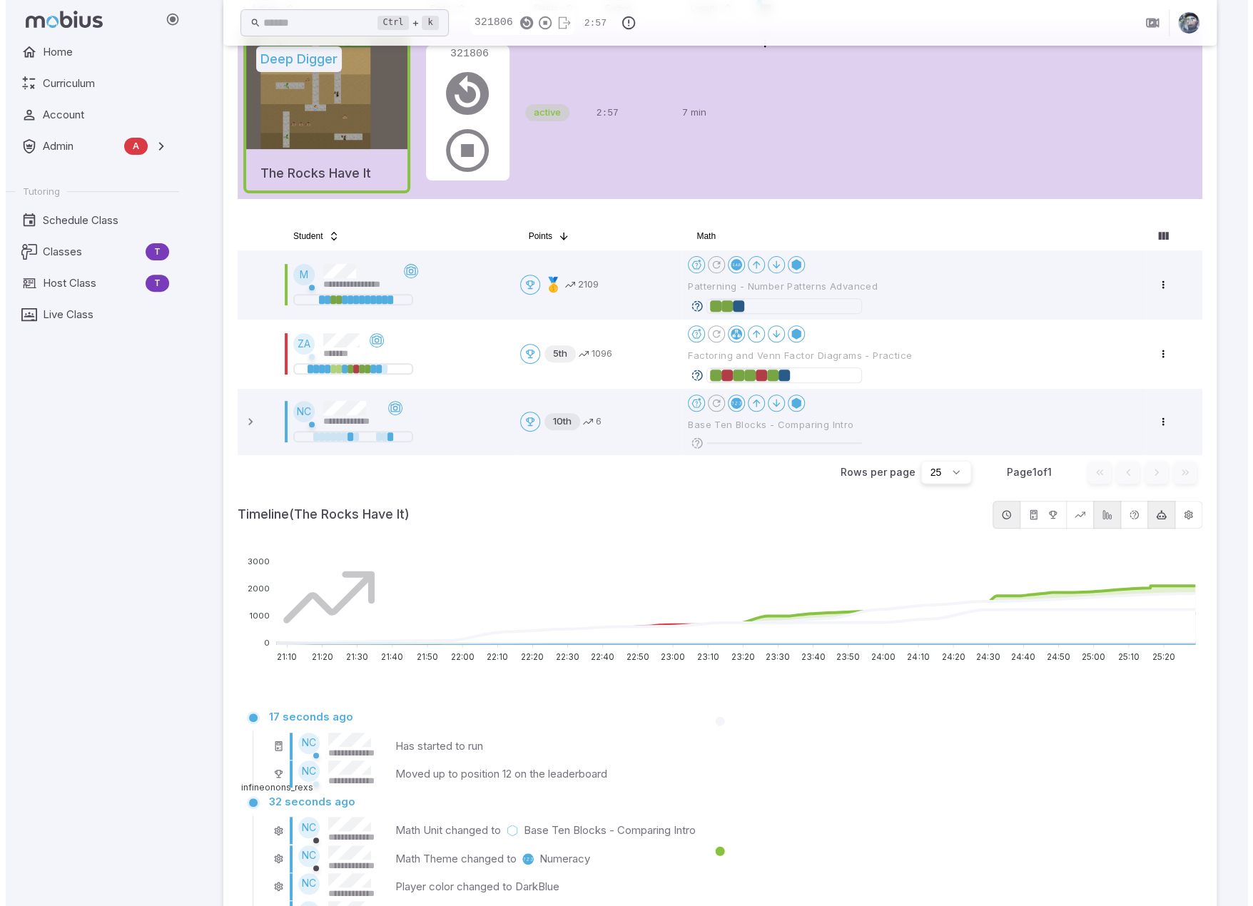
scroll to position [273, 0]
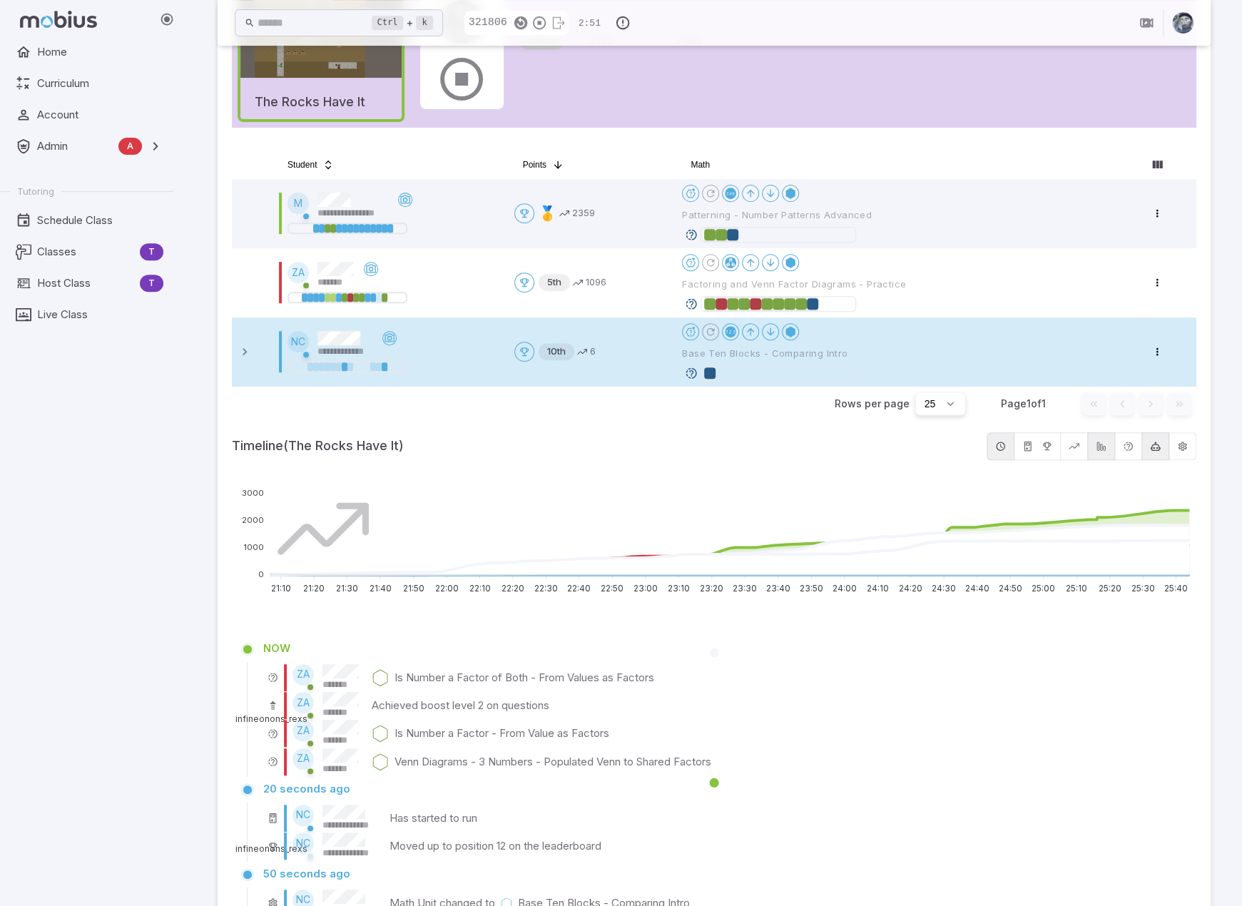
click at [685, 372] on icon at bounding box center [691, 373] width 13 height 13
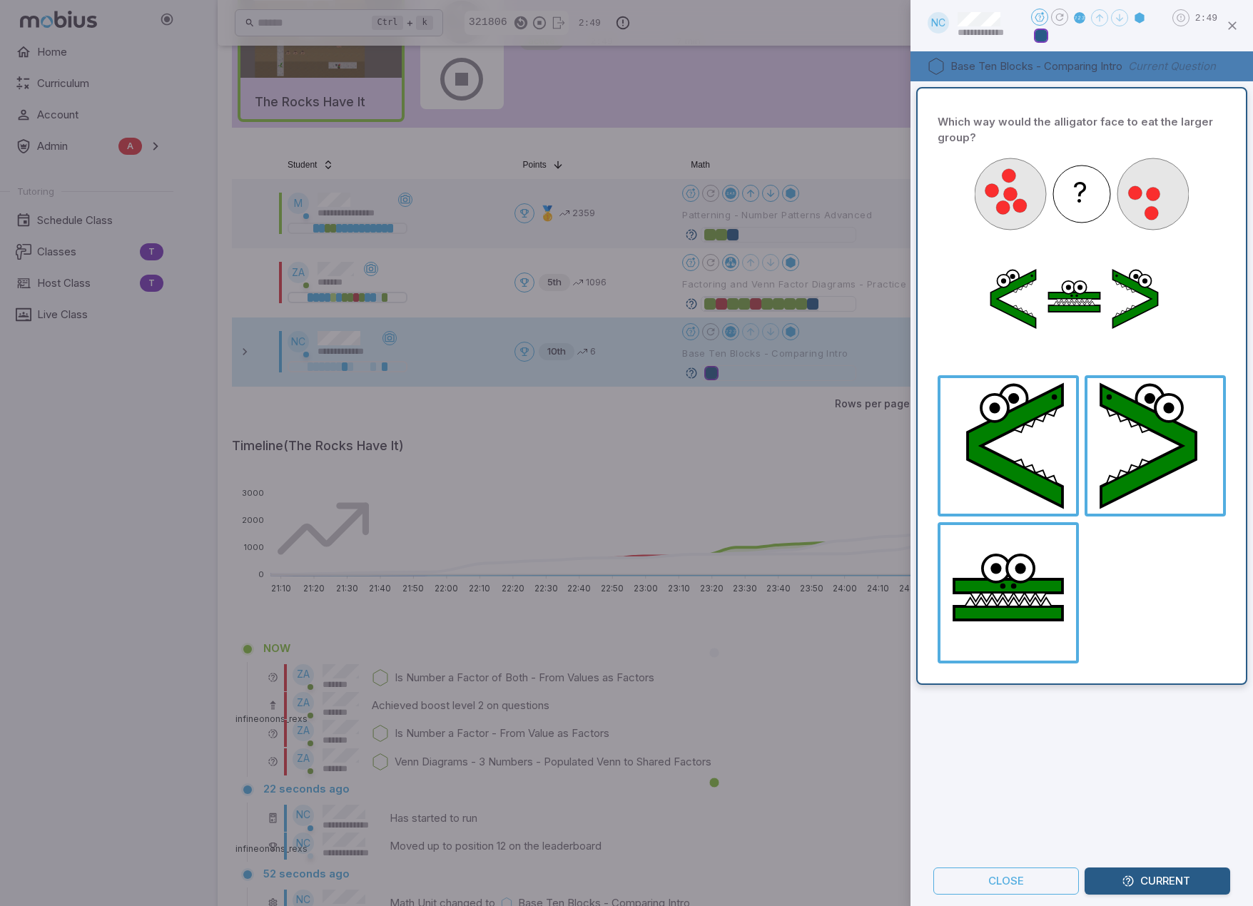
click at [987, 790] on div "Which way would the alligator face to eat the larger group? ? less_than equal g…" at bounding box center [1081, 468] width 342 height 775
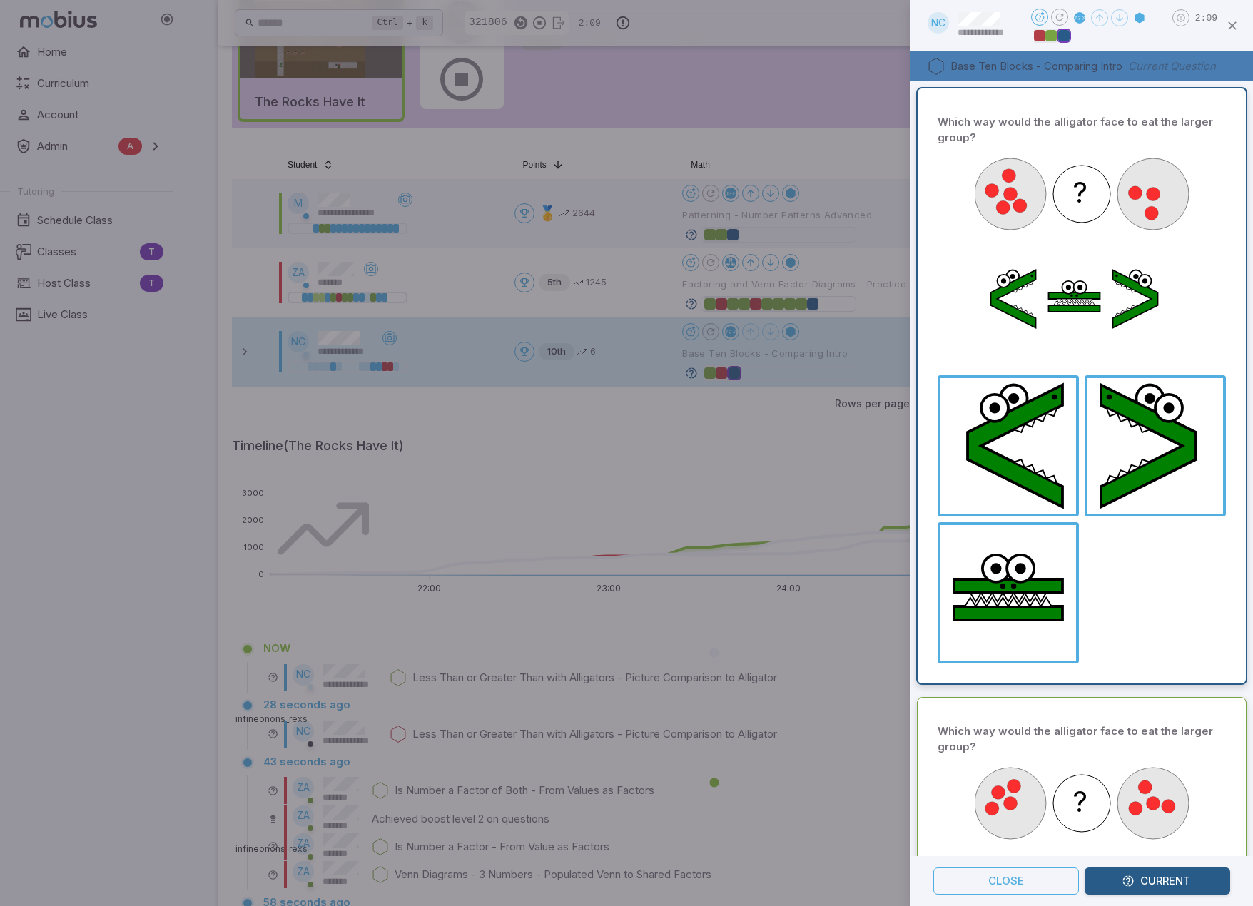
click at [760, 427] on div at bounding box center [626, 453] width 1253 height 906
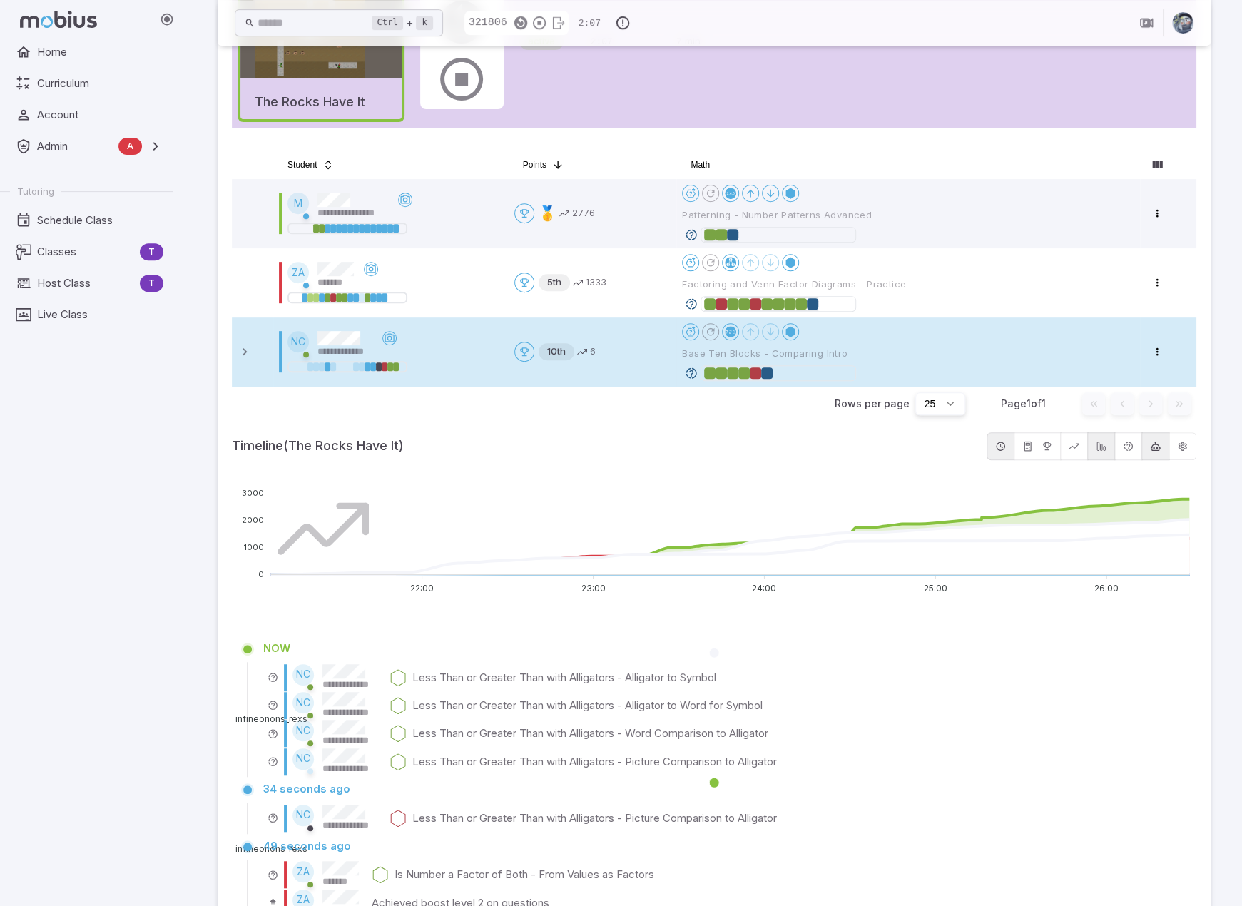
click at [691, 369] on icon at bounding box center [691, 373] width 13 height 13
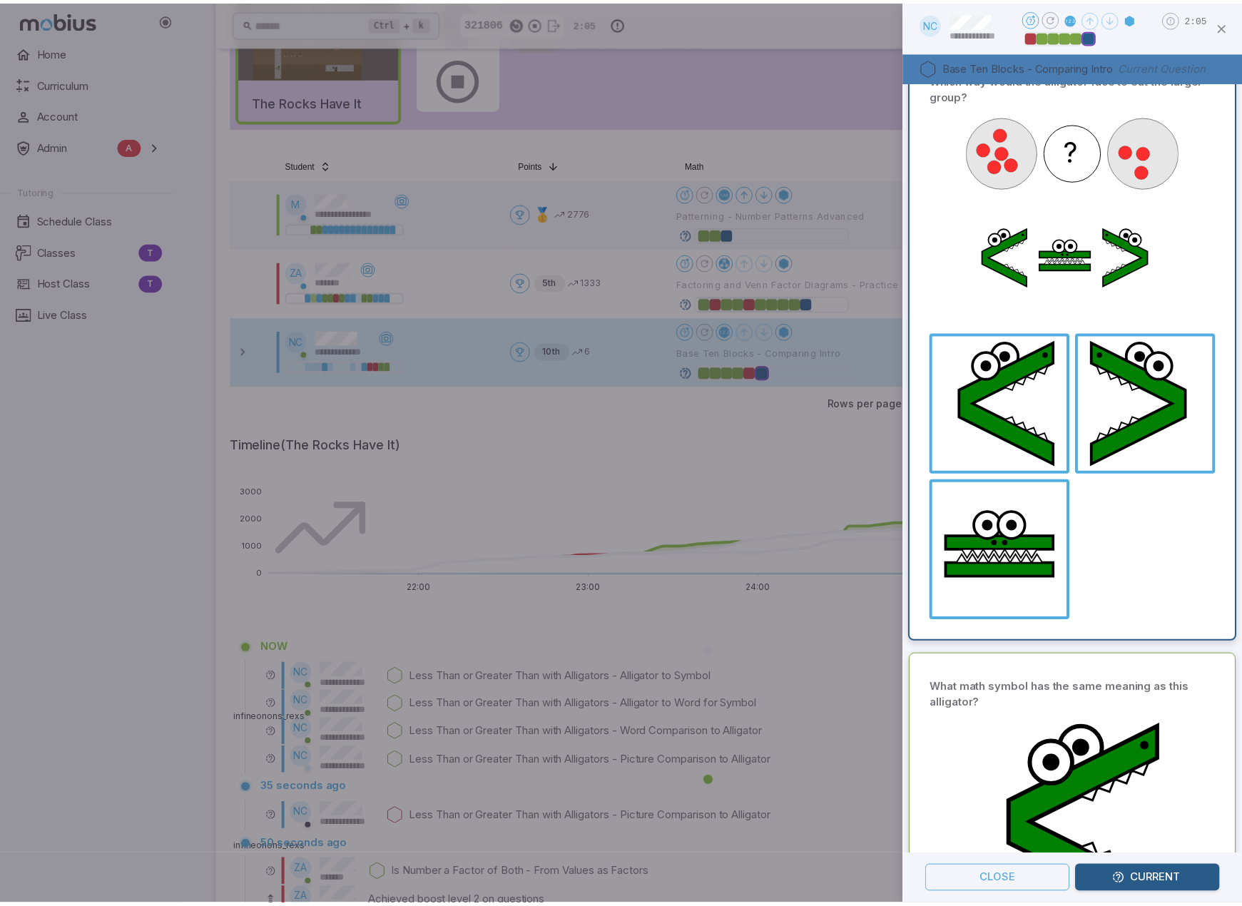
scroll to position [0, 0]
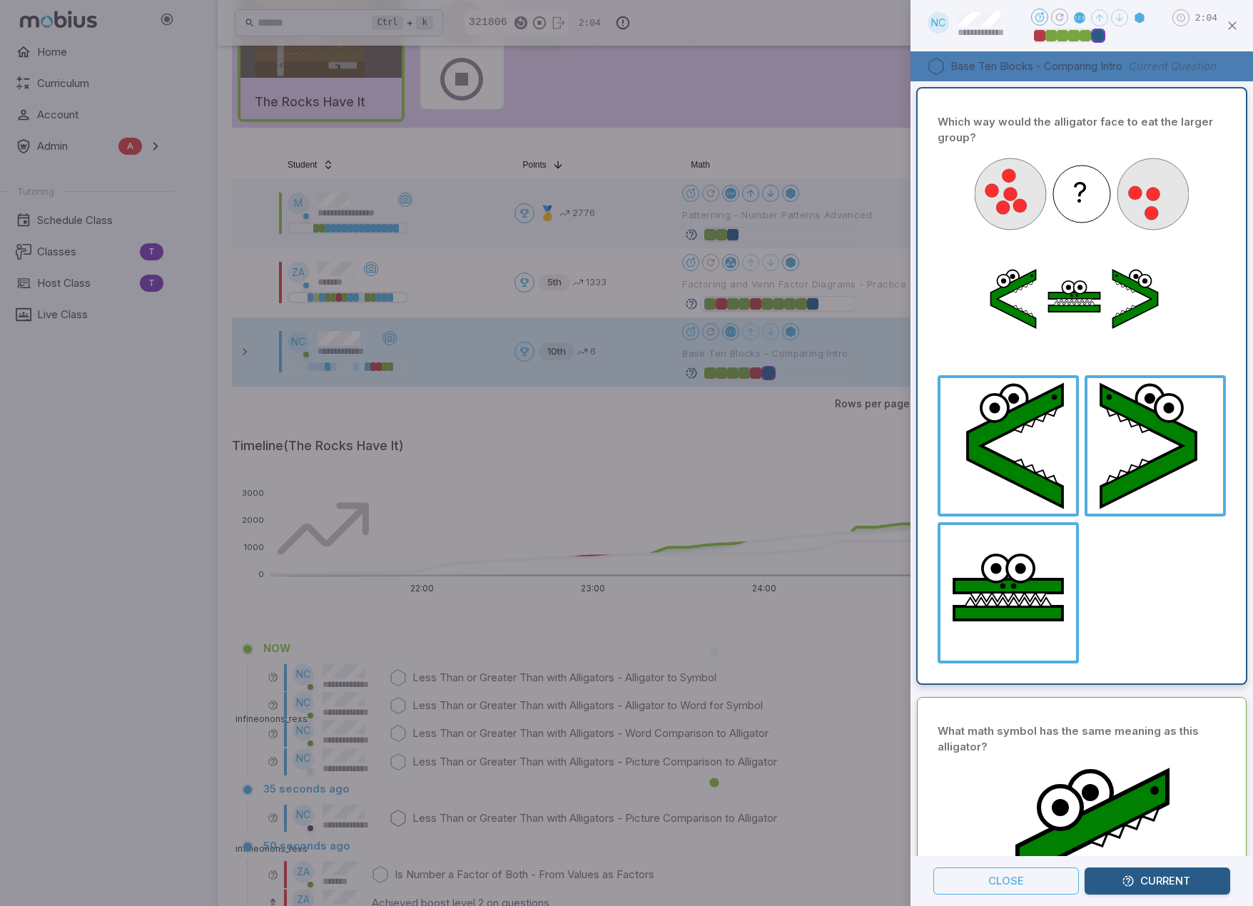
drag, startPoint x: 796, startPoint y: 424, endPoint x: 780, endPoint y: 396, distance: 32.6
click at [796, 424] on div at bounding box center [626, 453] width 1253 height 906
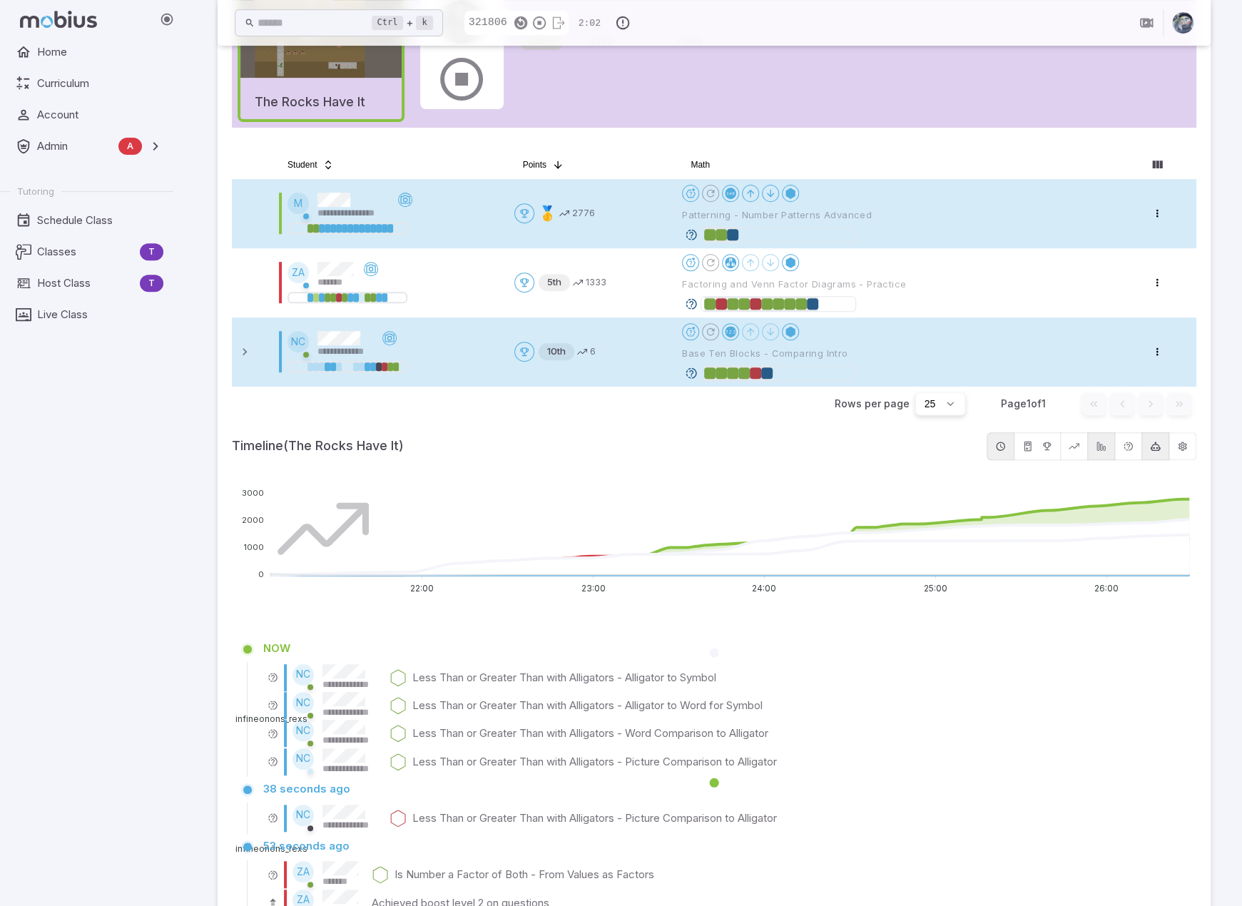
click at [692, 235] on icon at bounding box center [691, 234] width 13 height 13
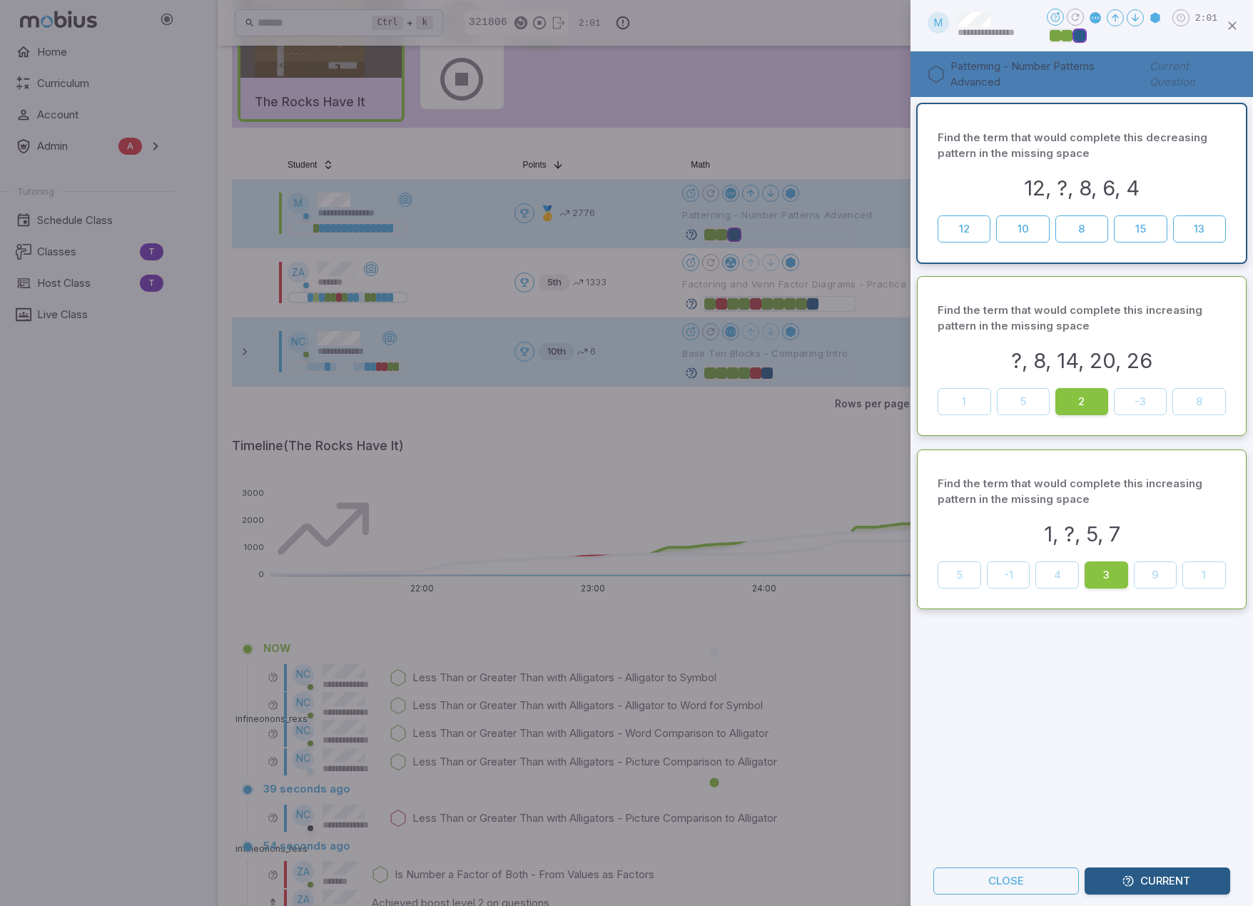
click at [1093, 734] on div "Find the term that would complete this decreasing pattern in the missing space …" at bounding box center [1081, 476] width 342 height 759
click at [840, 437] on div at bounding box center [626, 453] width 1253 height 906
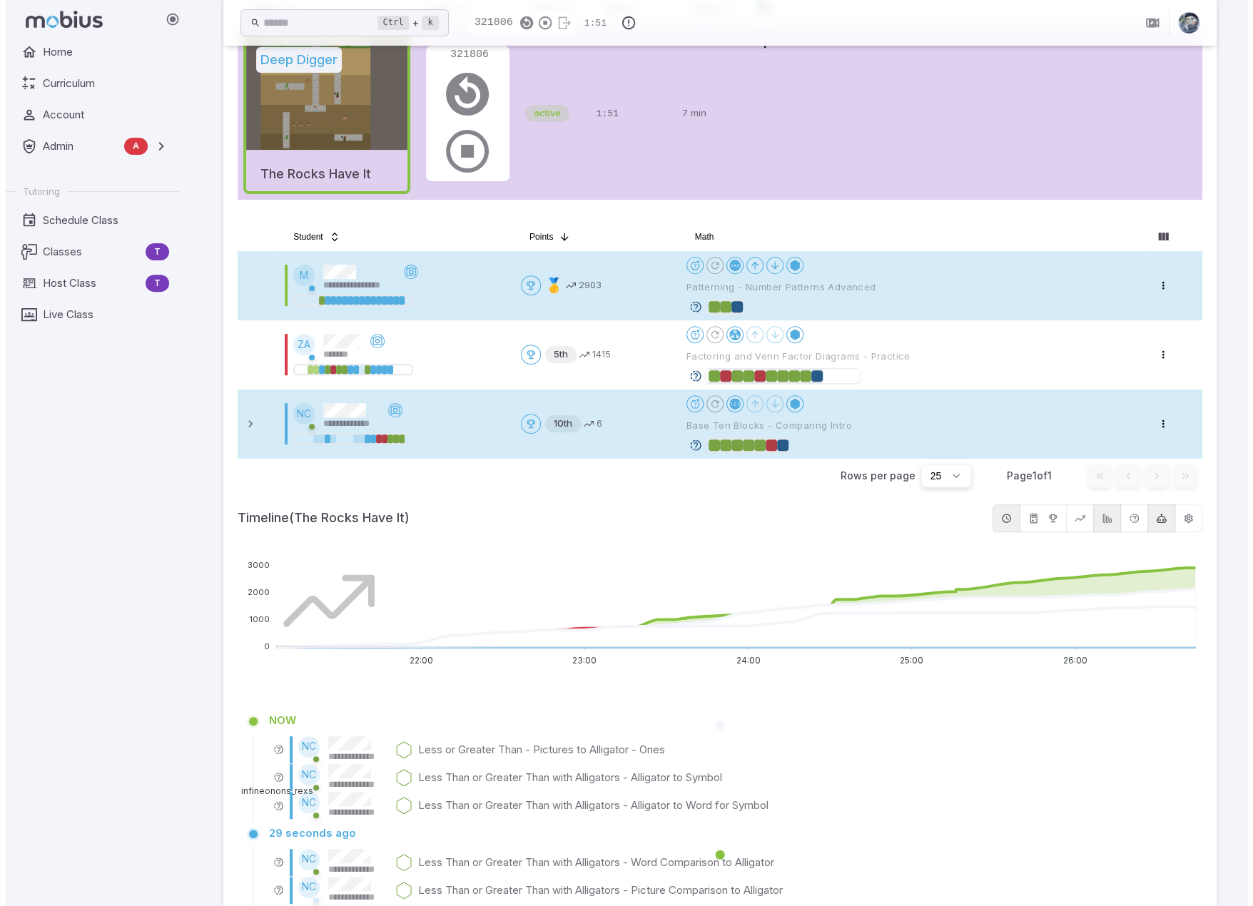
scroll to position [201, 0]
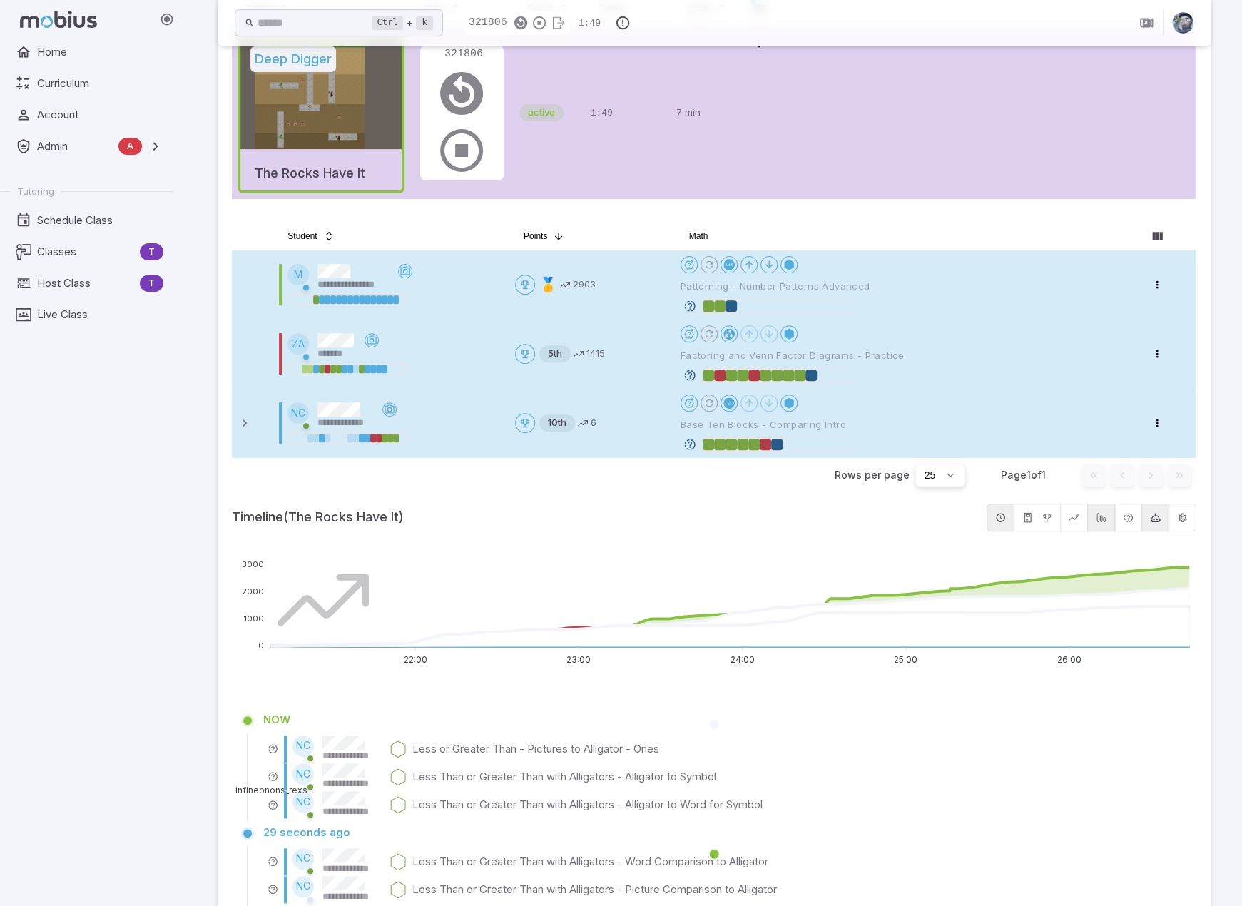
click at [688, 374] on icon at bounding box center [689, 375] width 13 height 13
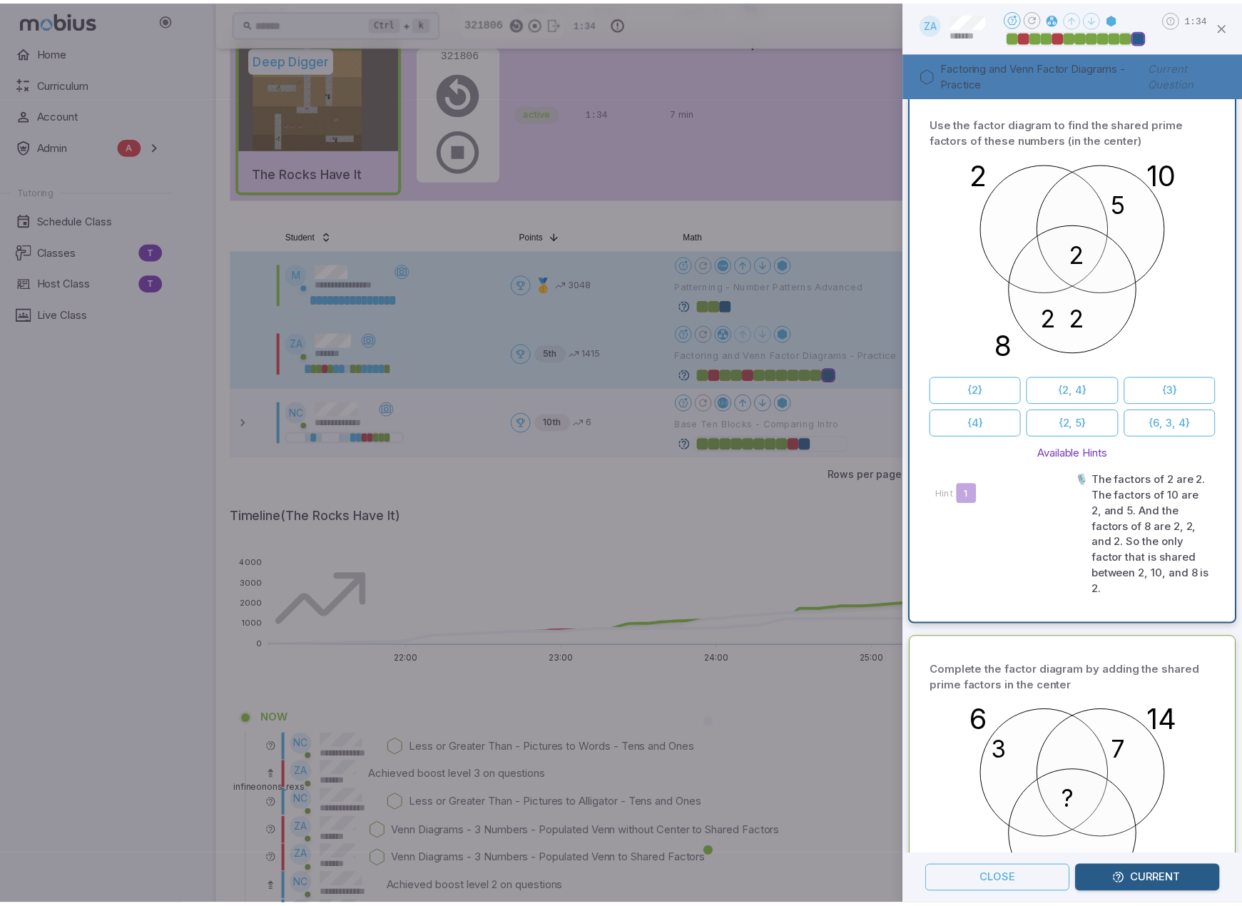
scroll to position [0, 0]
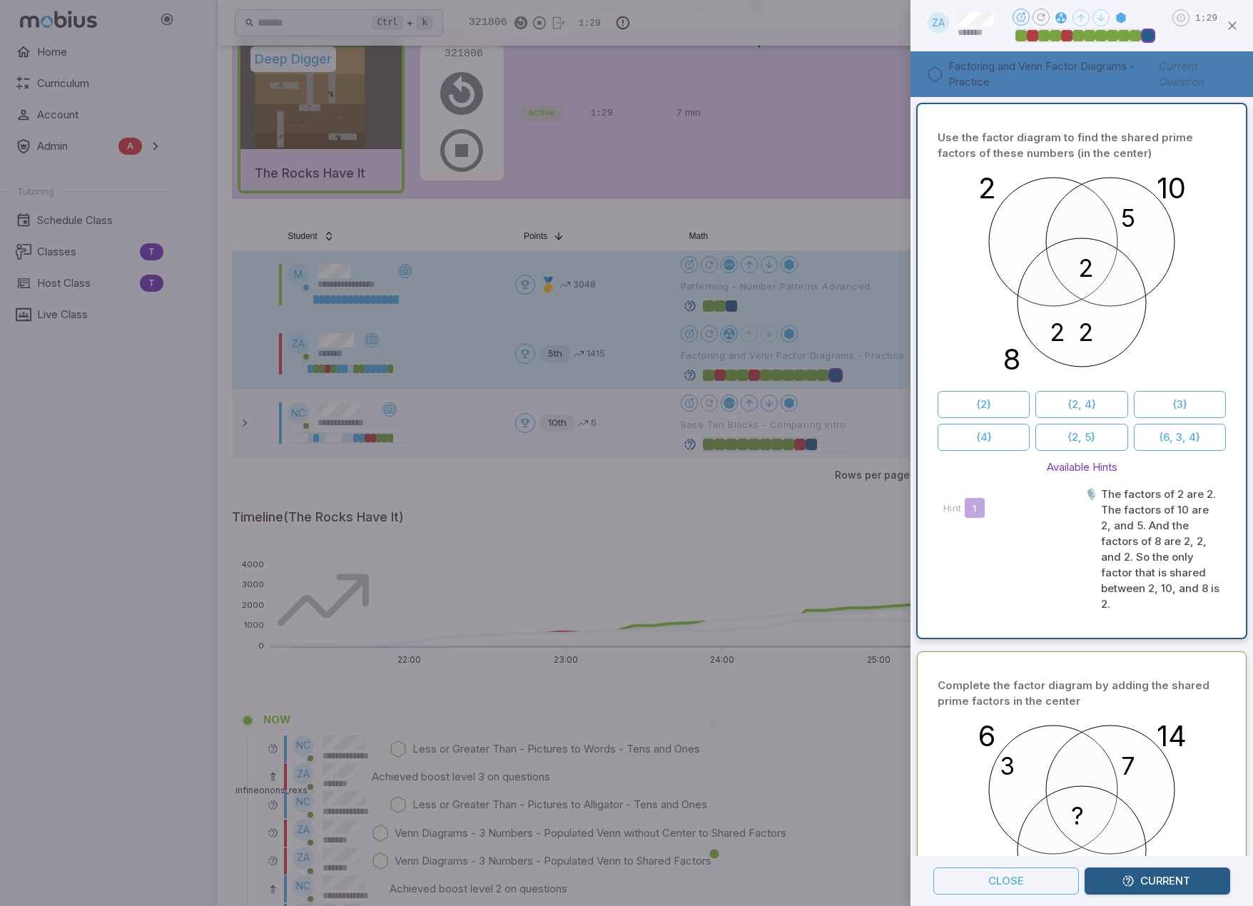
click at [773, 510] on div at bounding box center [626, 453] width 1253 height 906
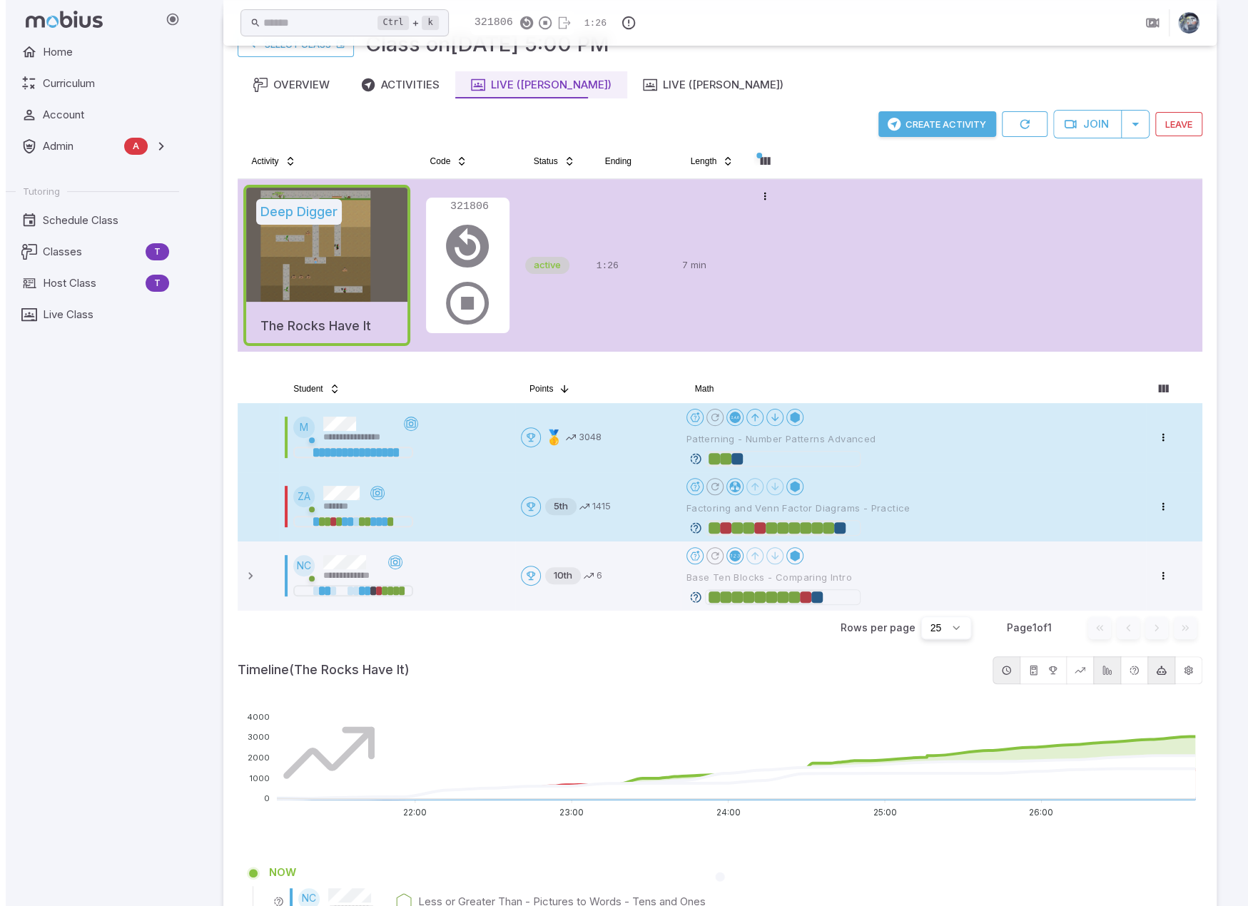
scroll to position [71, 0]
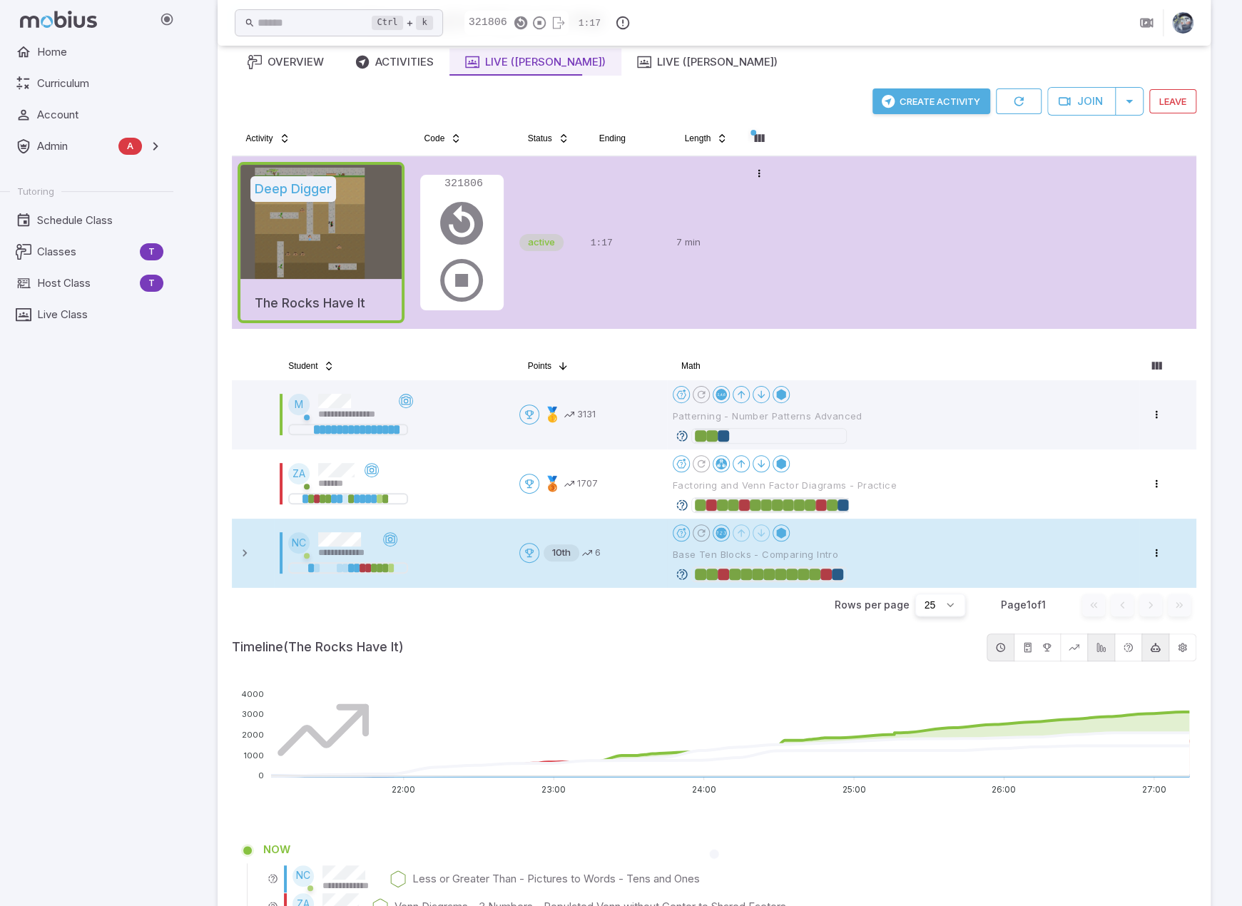
click at [678, 574] on icon at bounding box center [682, 574] width 13 height 13
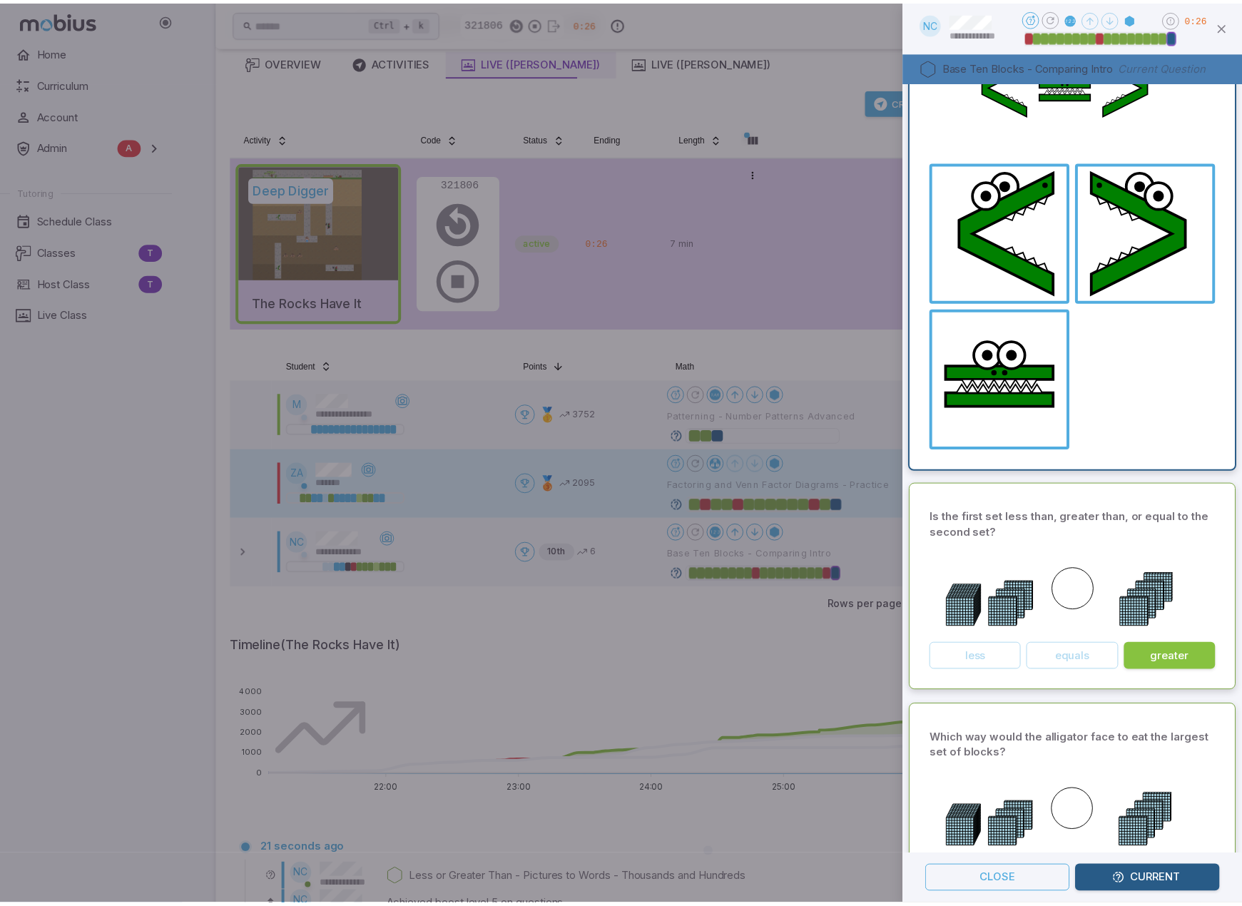
scroll to position [357, 0]
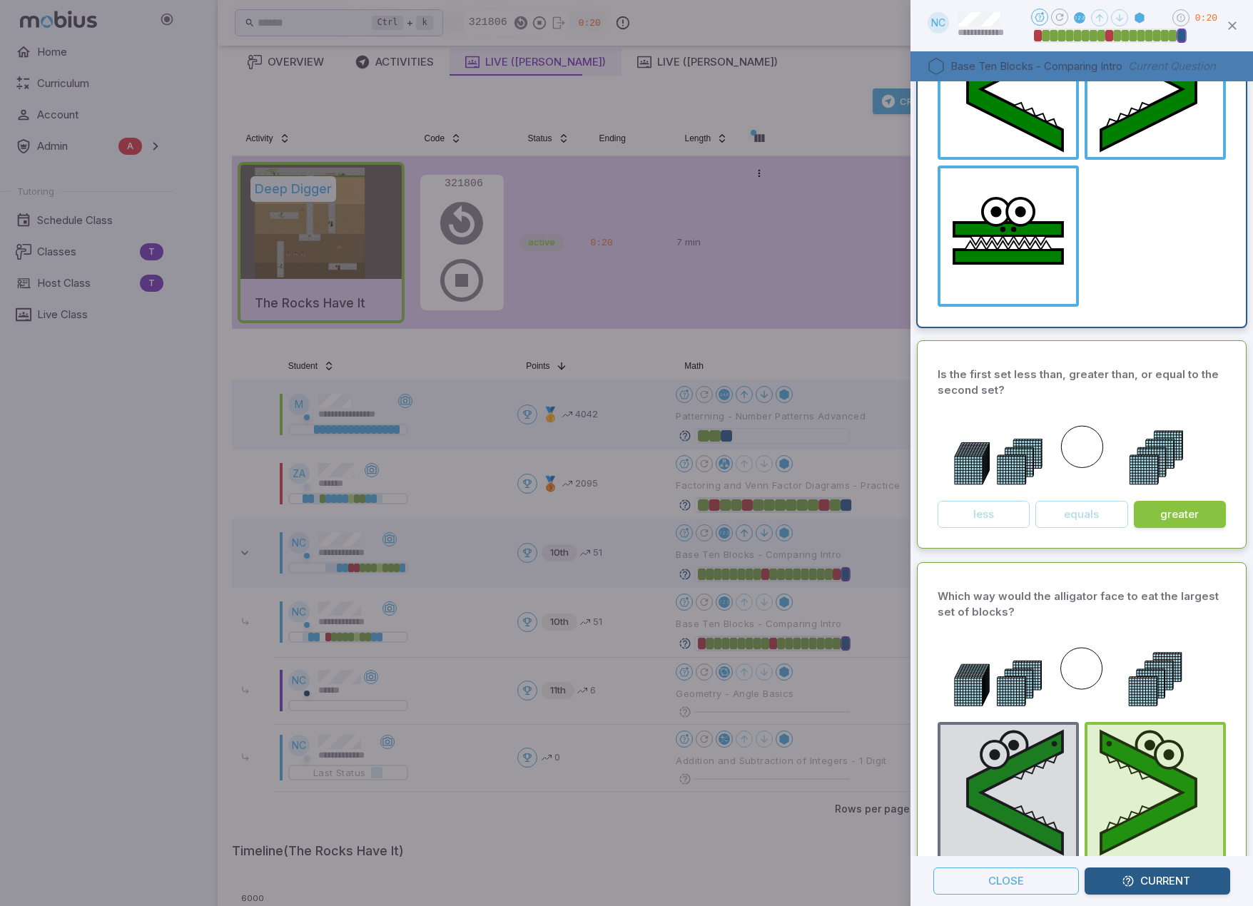
click at [814, 347] on div at bounding box center [626, 453] width 1253 height 906
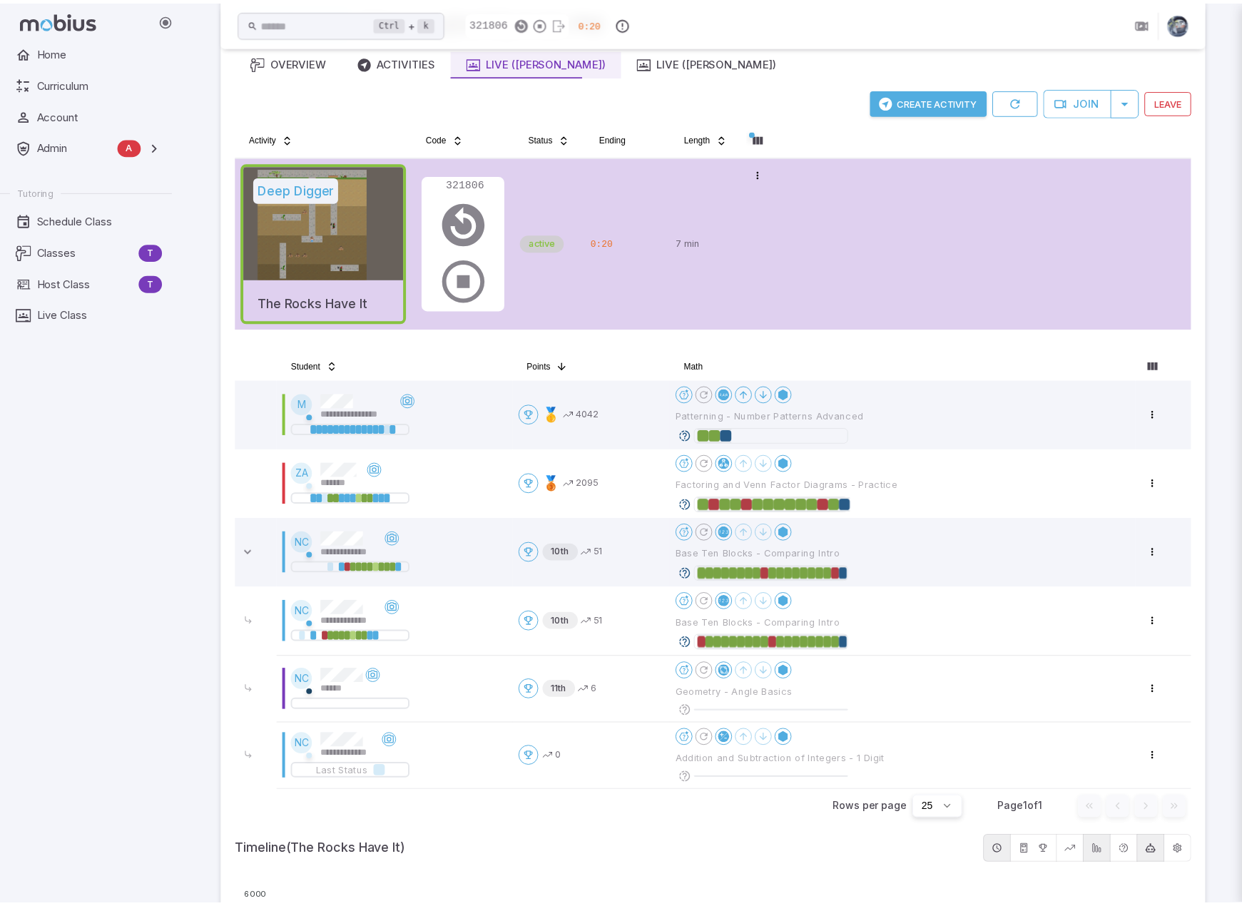
scroll to position [0, 0]
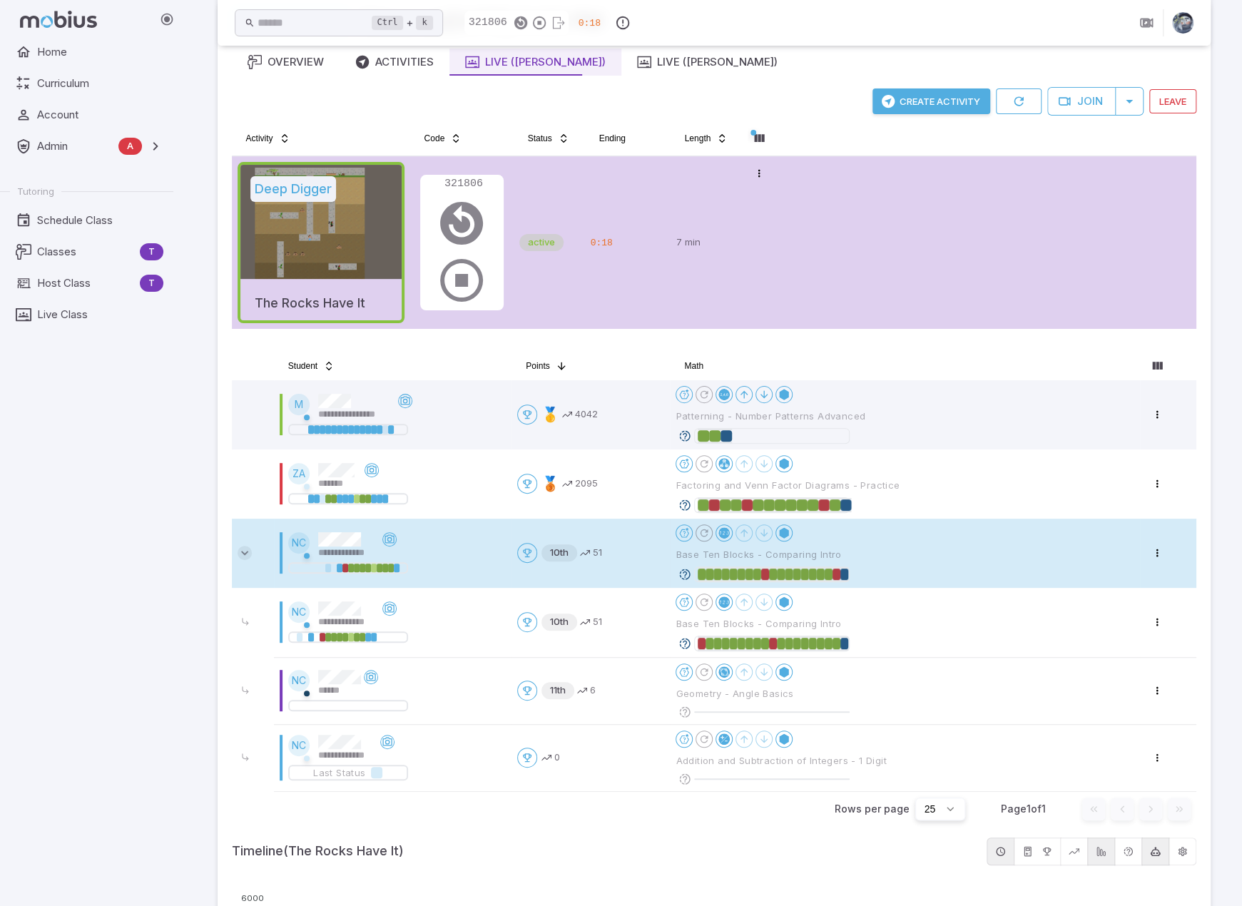
click at [241, 553] on icon at bounding box center [245, 553] width 14 height 14
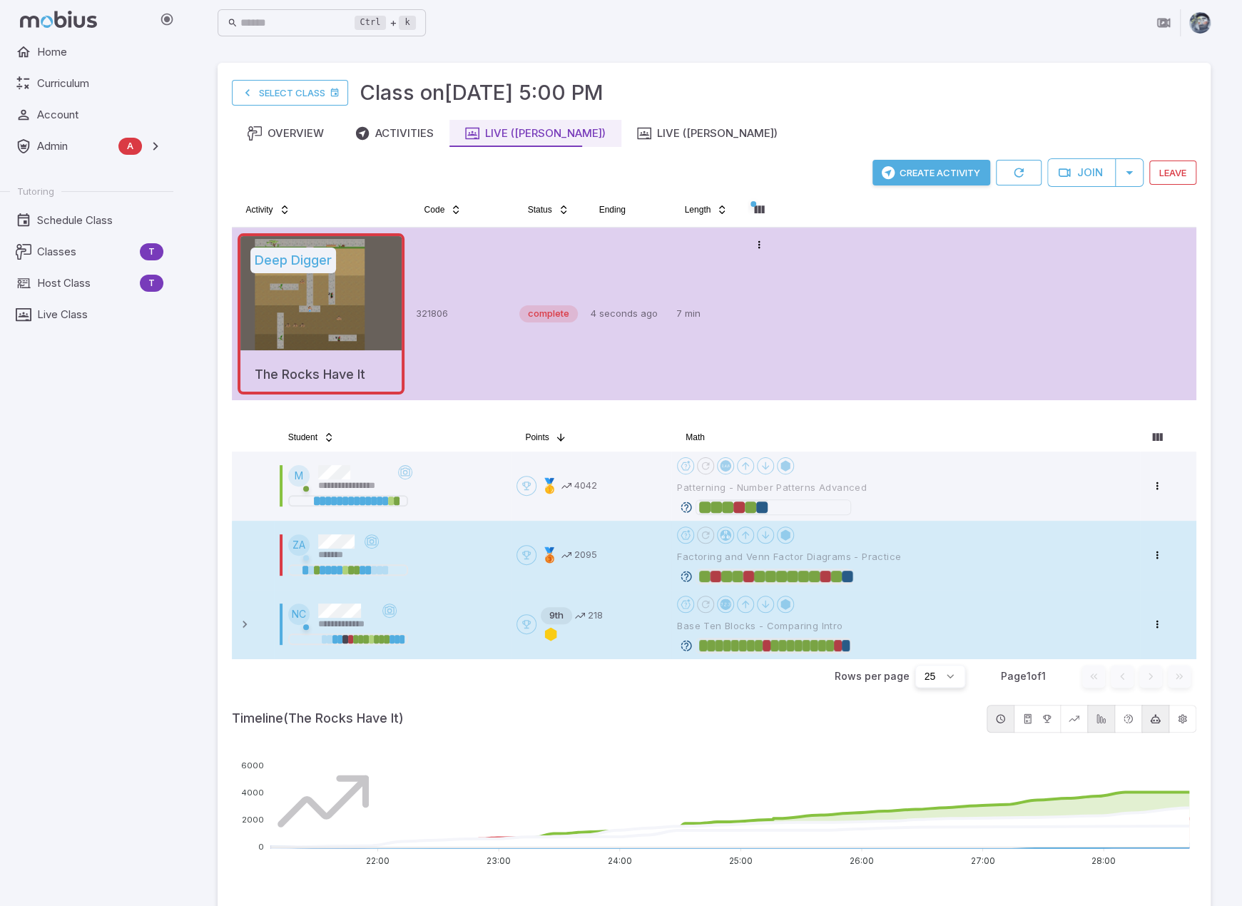
click at [685, 578] on icon at bounding box center [686, 576] width 13 height 13
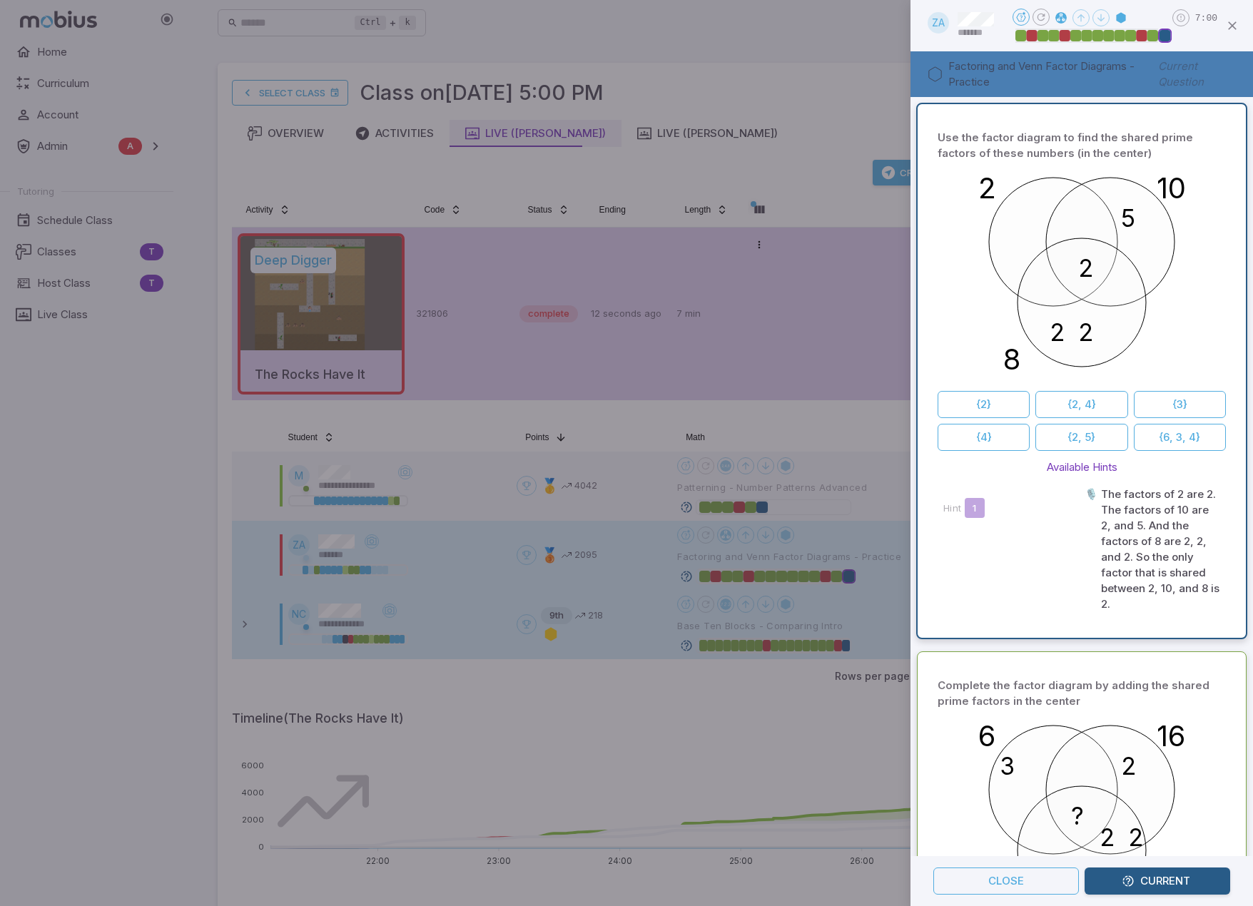
click at [743, 419] on div at bounding box center [626, 453] width 1253 height 906
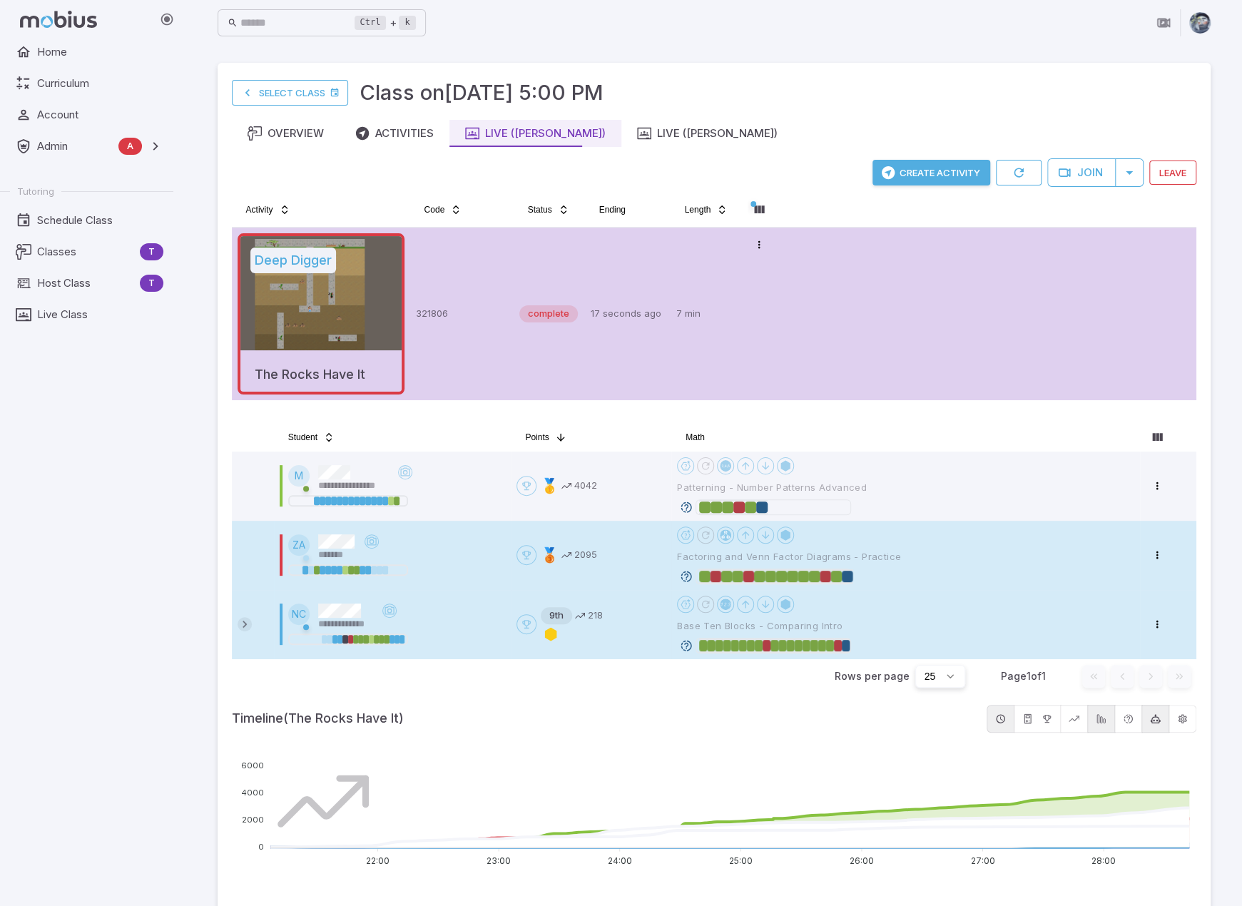
click at [245, 624] on icon at bounding box center [245, 624] width 14 height 14
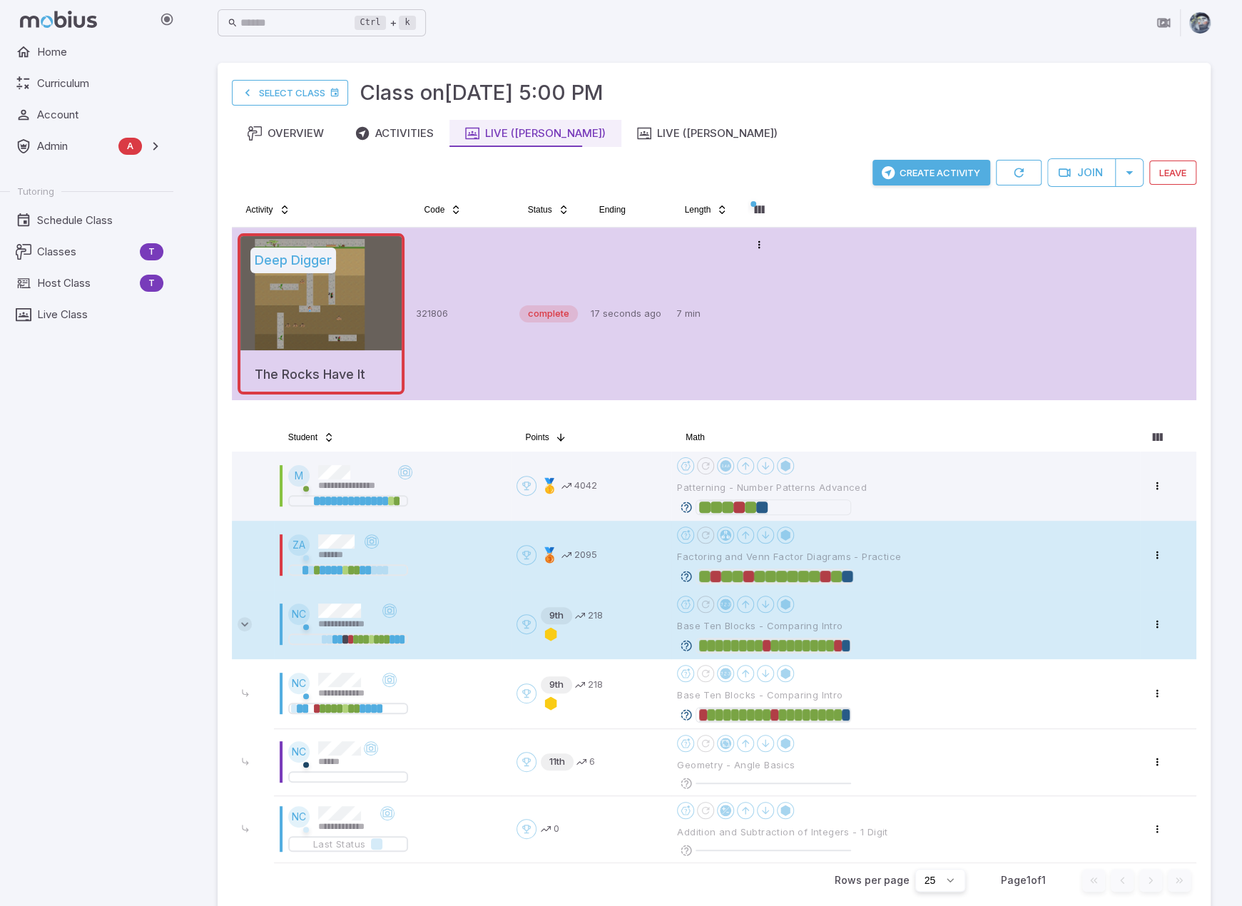
click at [243, 623] on icon at bounding box center [245, 624] width 14 height 14
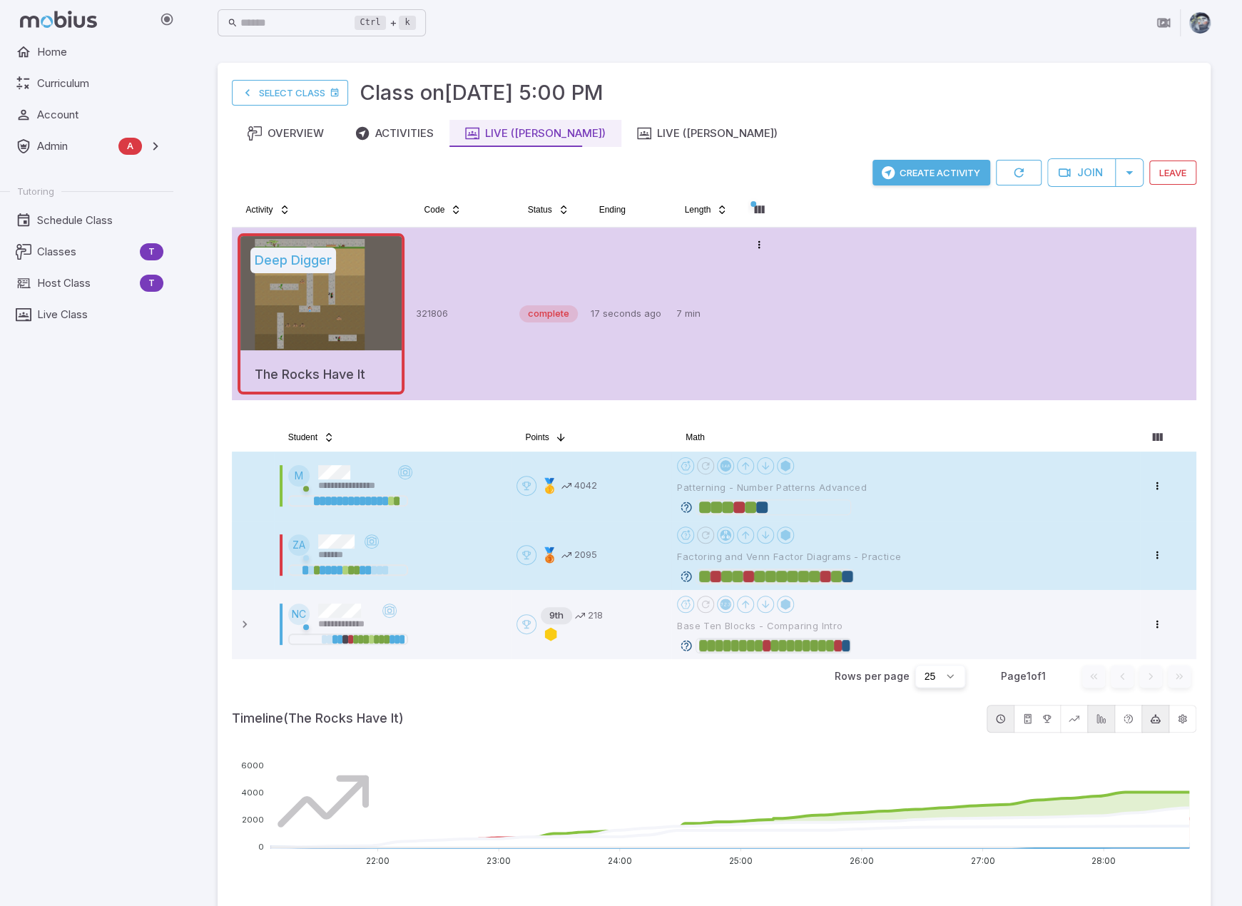
click at [685, 508] on icon at bounding box center [686, 507] width 13 height 13
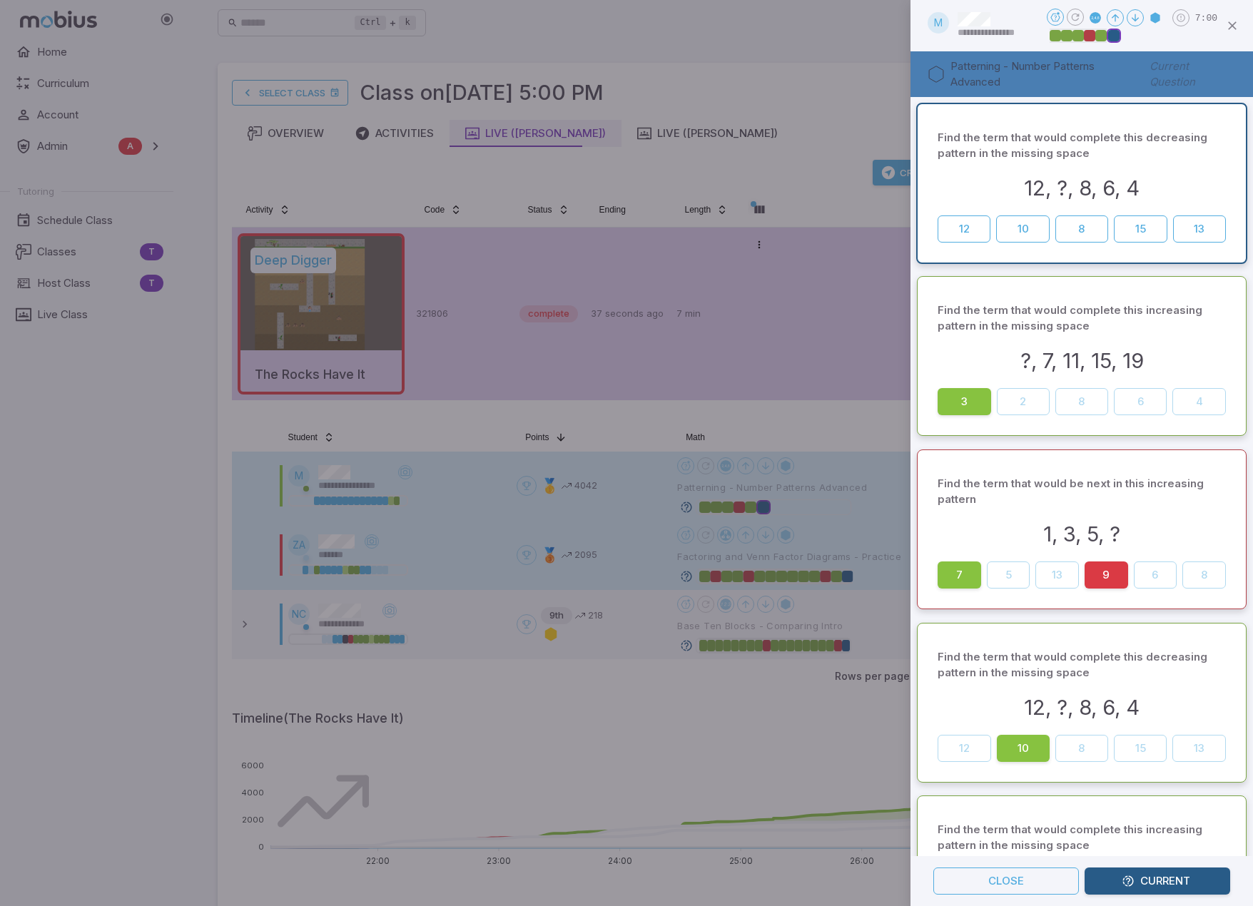
click at [841, 429] on div at bounding box center [626, 453] width 1253 height 906
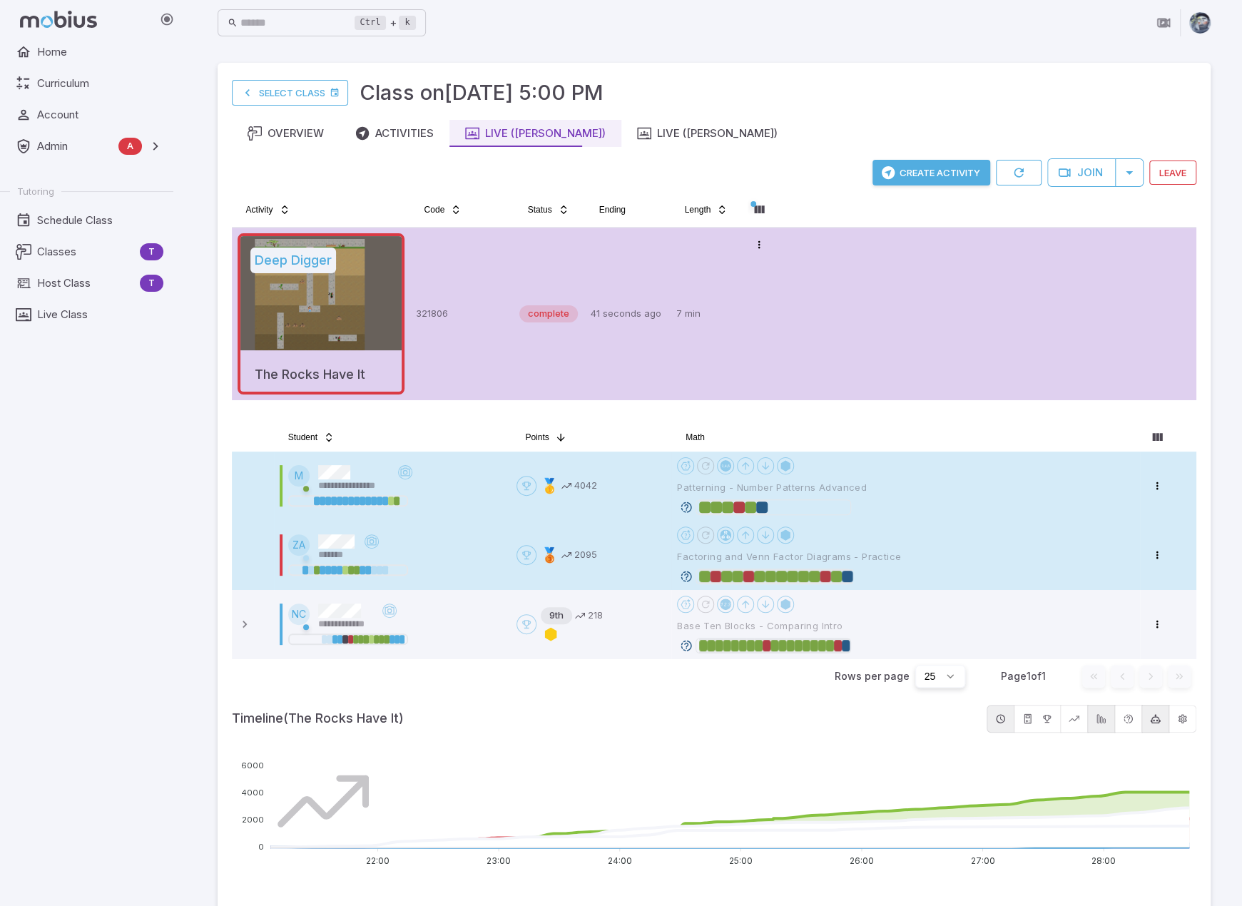
click at [929, 171] on button "Create Activity" at bounding box center [931, 173] width 118 height 26
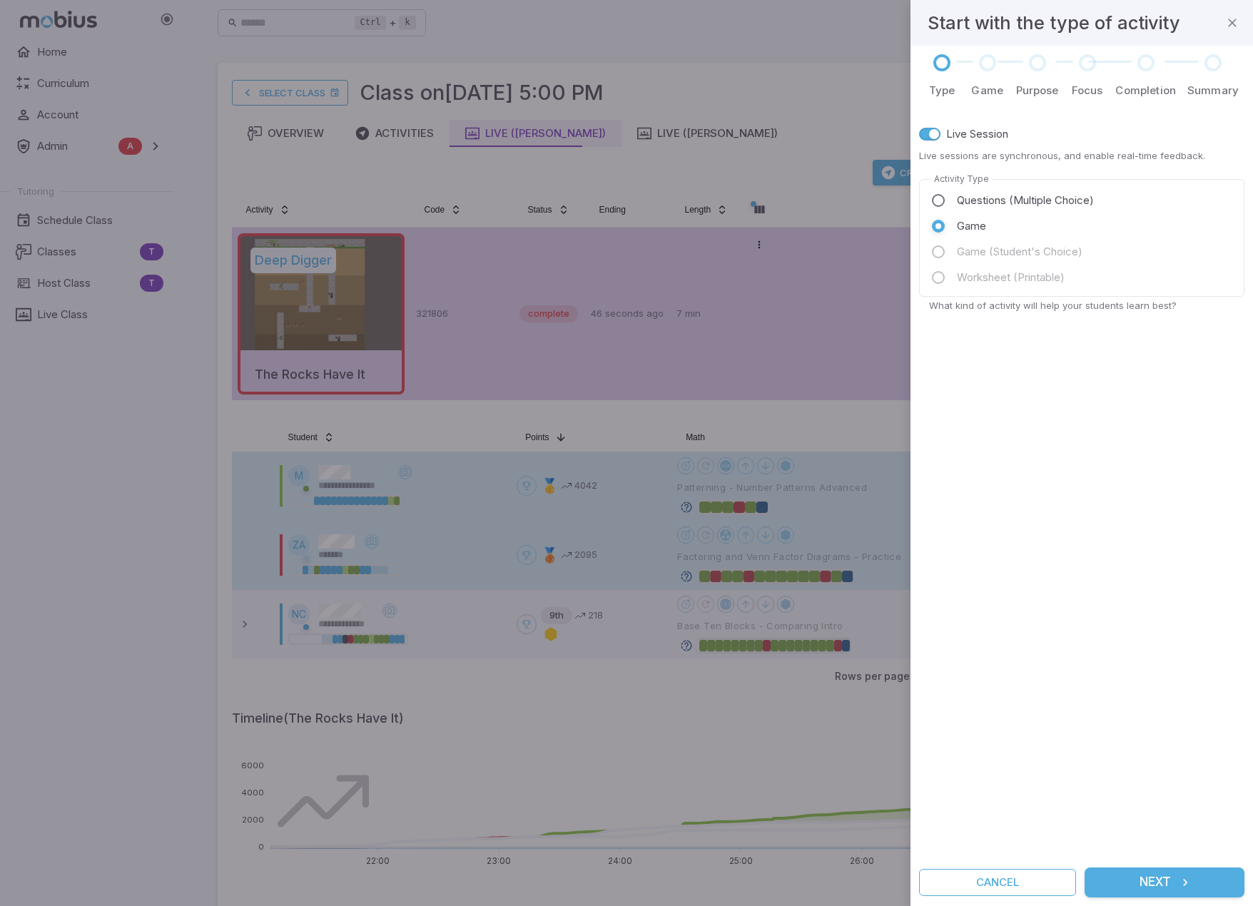
click at [1155, 885] on button "Next" at bounding box center [1164, 883] width 160 height 30
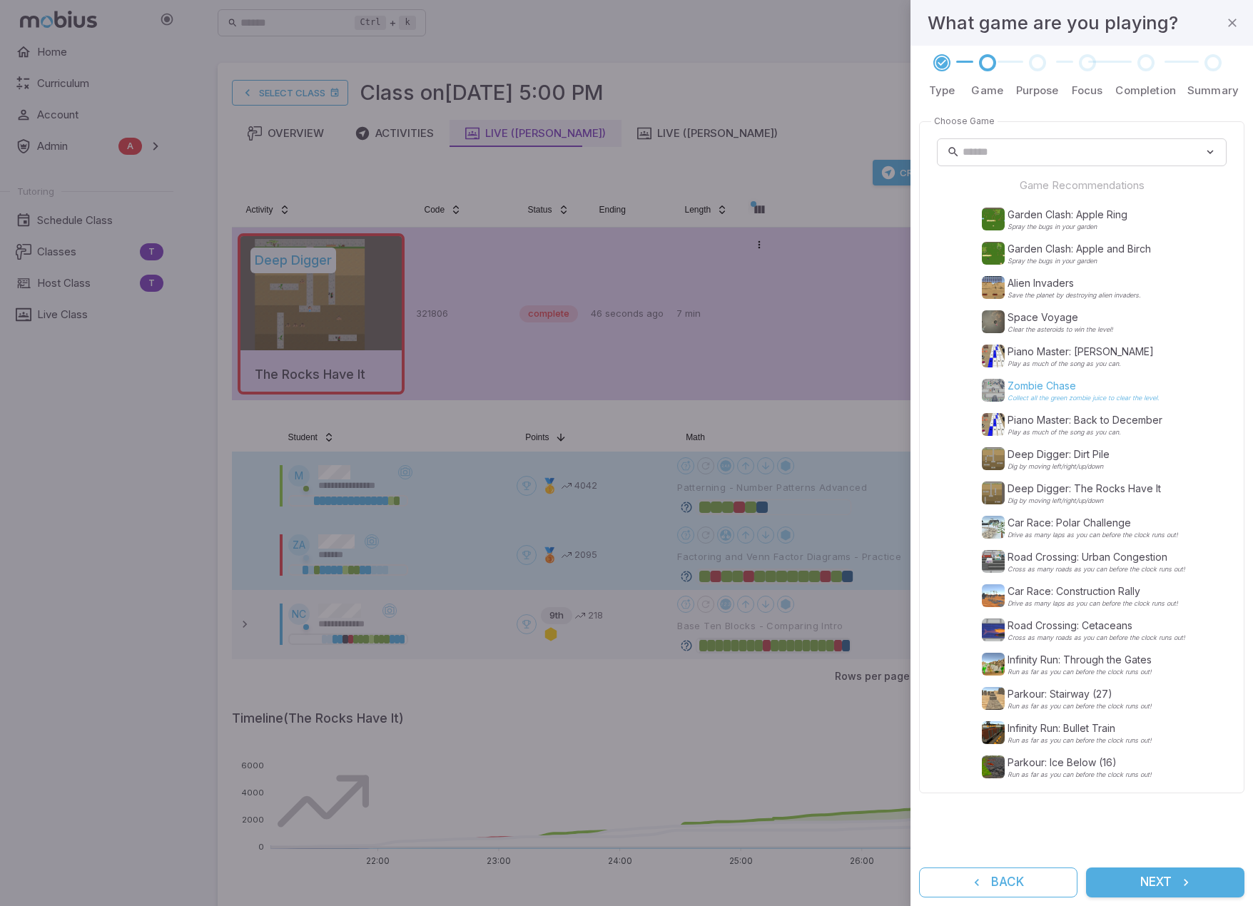
click at [1052, 392] on p "Zombie Chase" at bounding box center [1083, 386] width 152 height 14
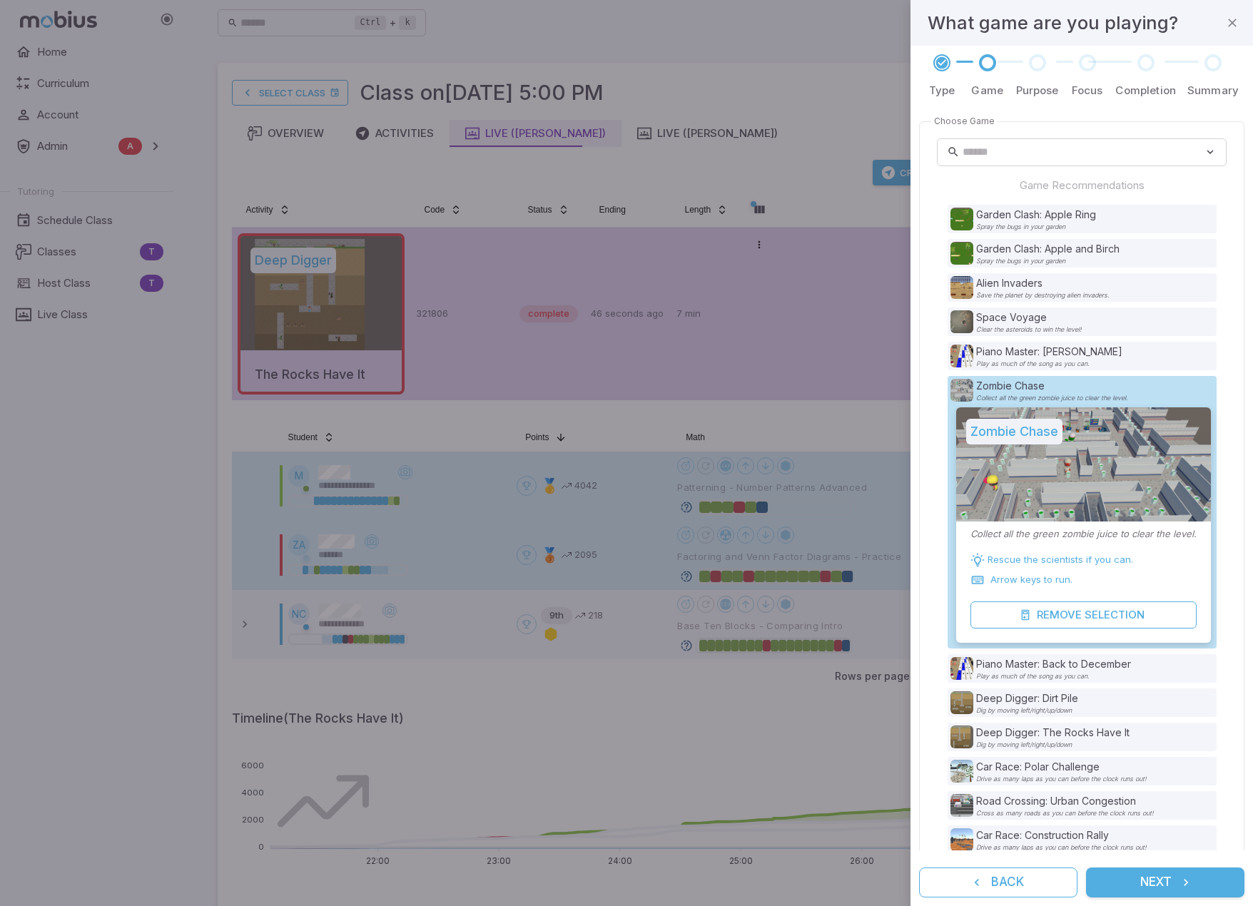
click at [1180, 882] on icon "submit" at bounding box center [1186, 882] width 14 height 14
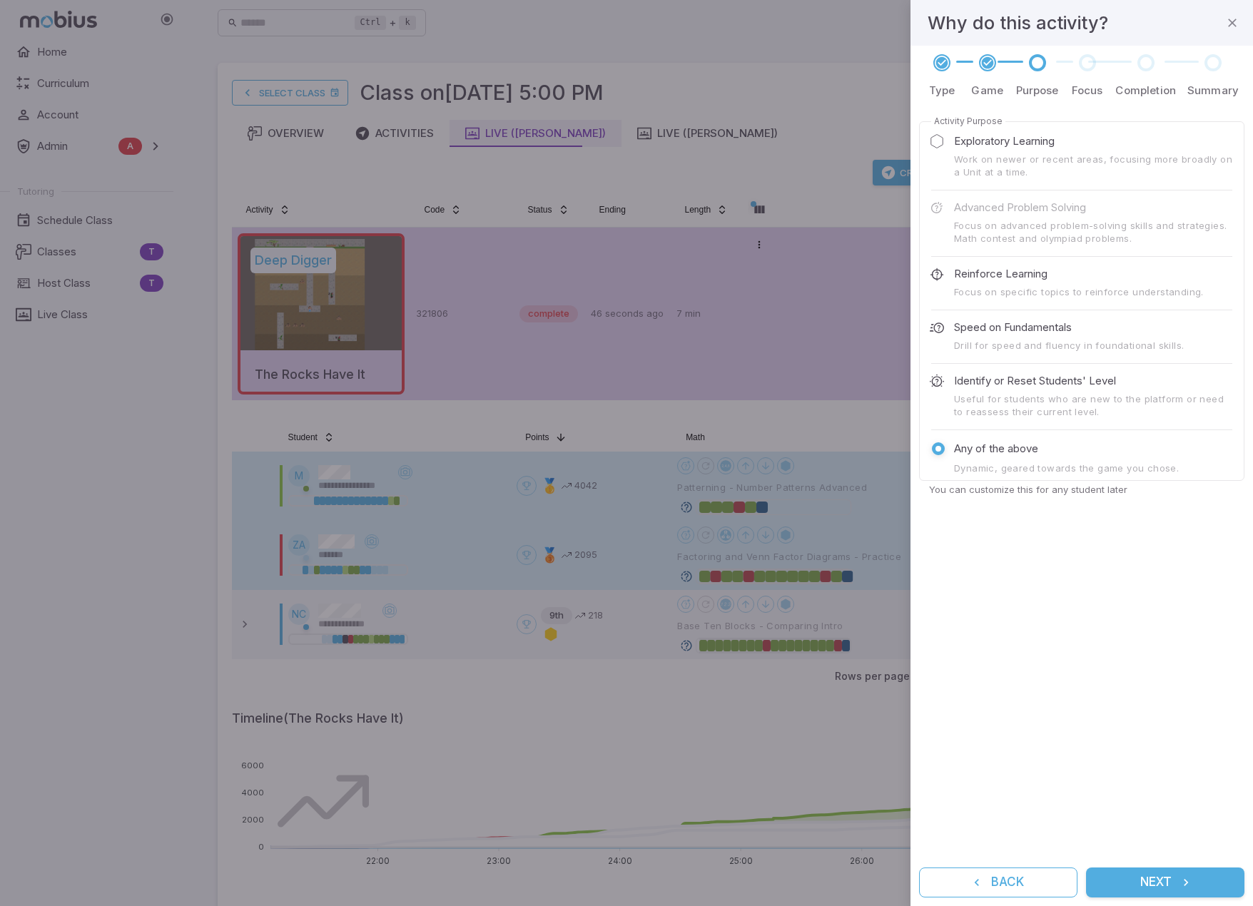
click at [1181, 881] on icon "submit" at bounding box center [1186, 882] width 14 height 14
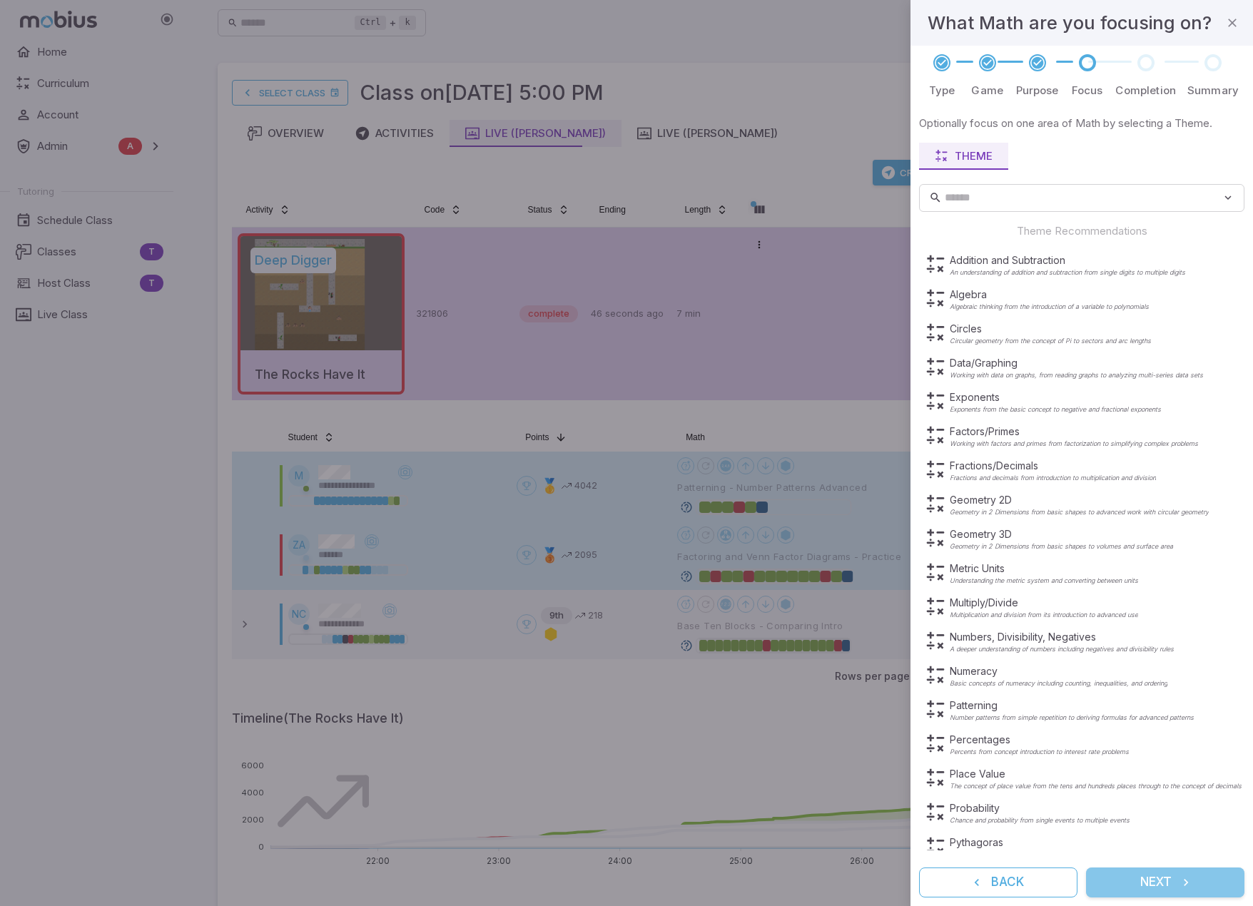
click at [1181, 881] on icon "submit" at bounding box center [1186, 882] width 14 height 14
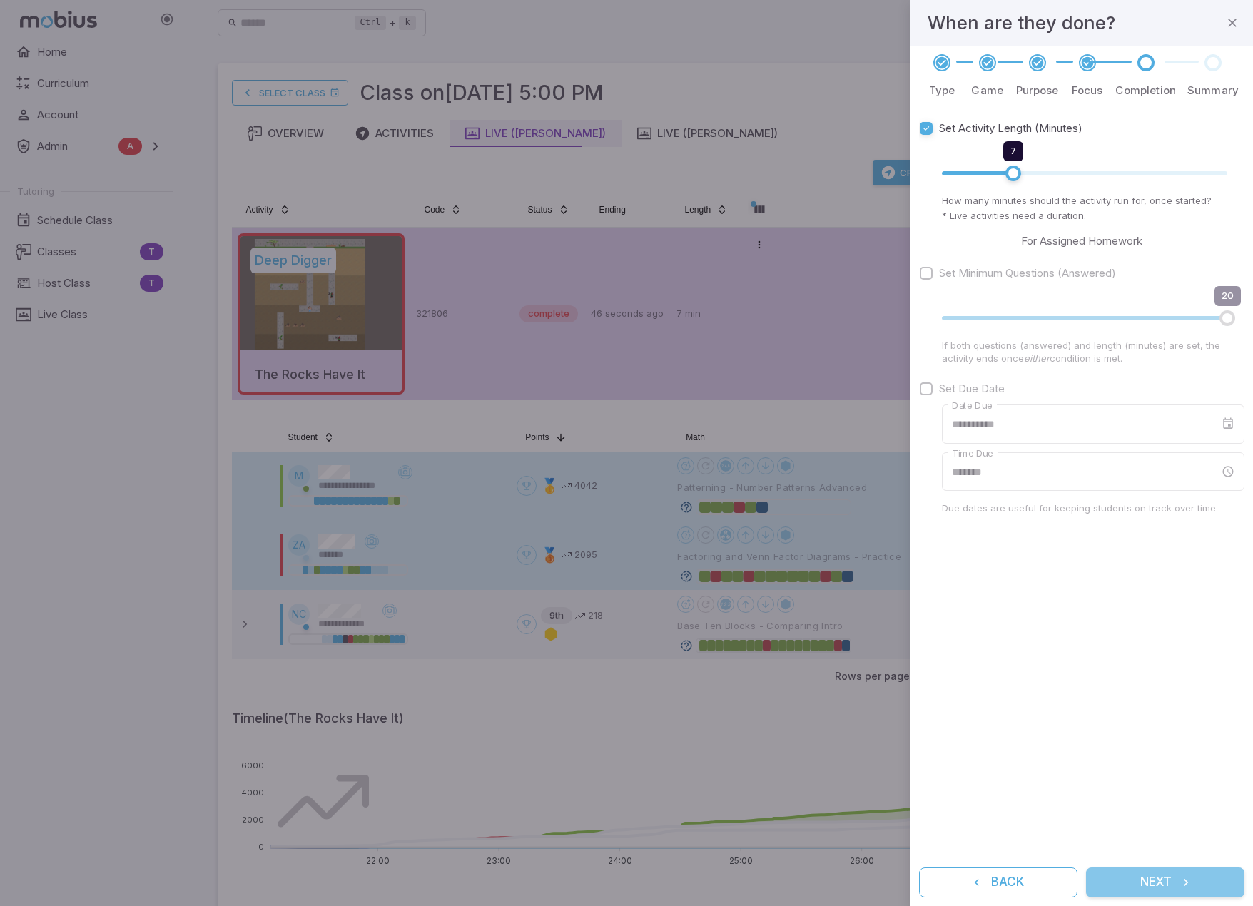
click at [1181, 881] on icon "submit" at bounding box center [1186, 882] width 14 height 14
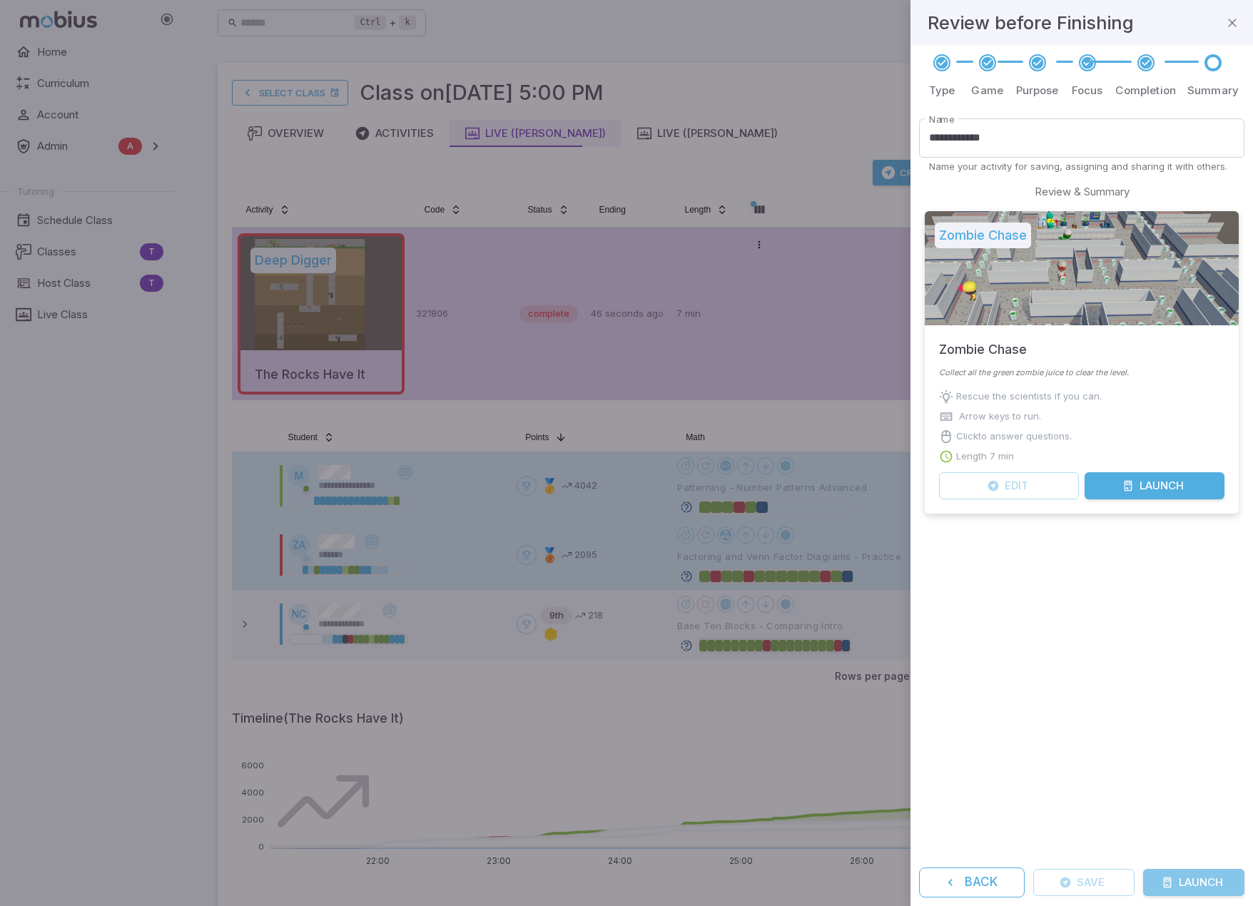
click at [1181, 880] on button "Launch" at bounding box center [1193, 882] width 101 height 27
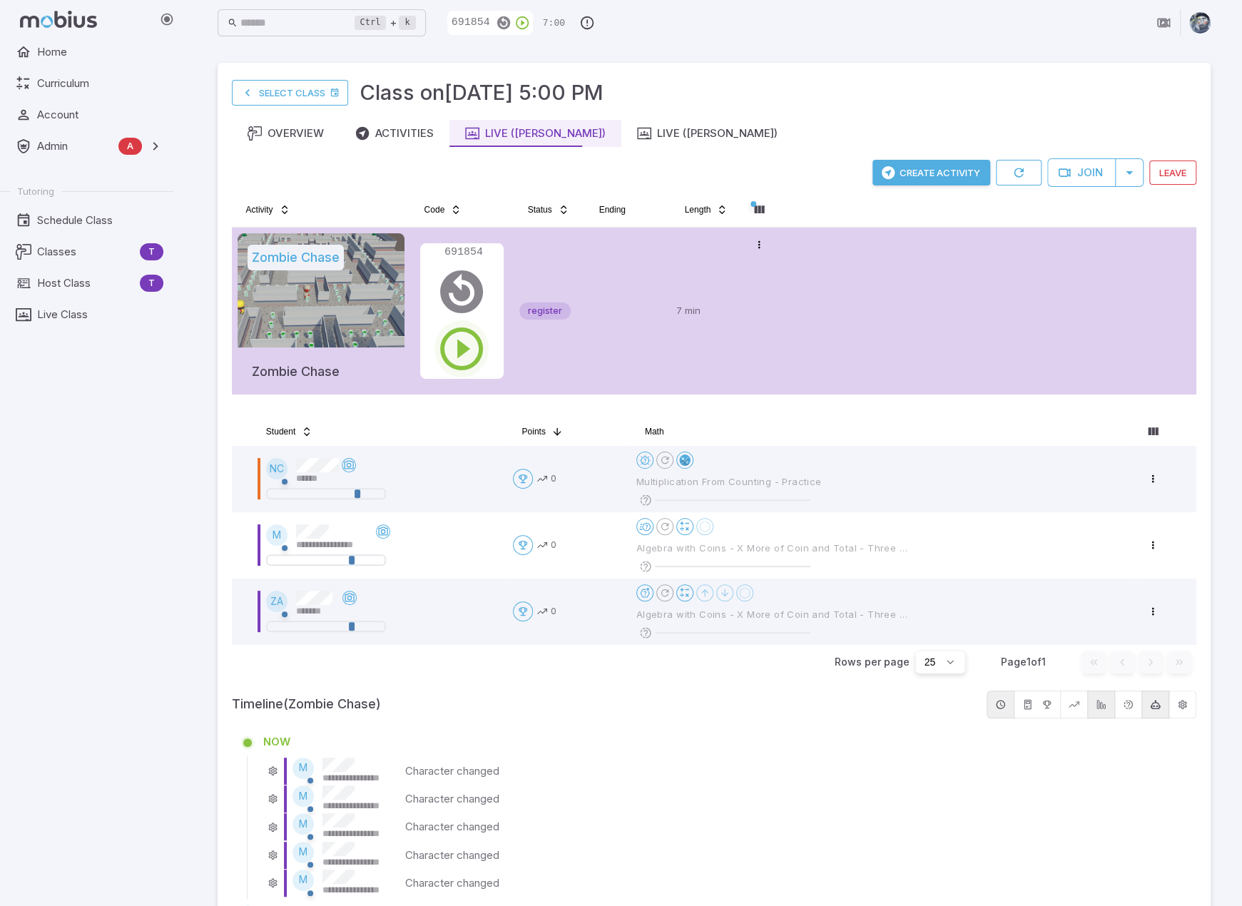
click at [454, 345] on icon "button" at bounding box center [461, 348] width 51 height 51
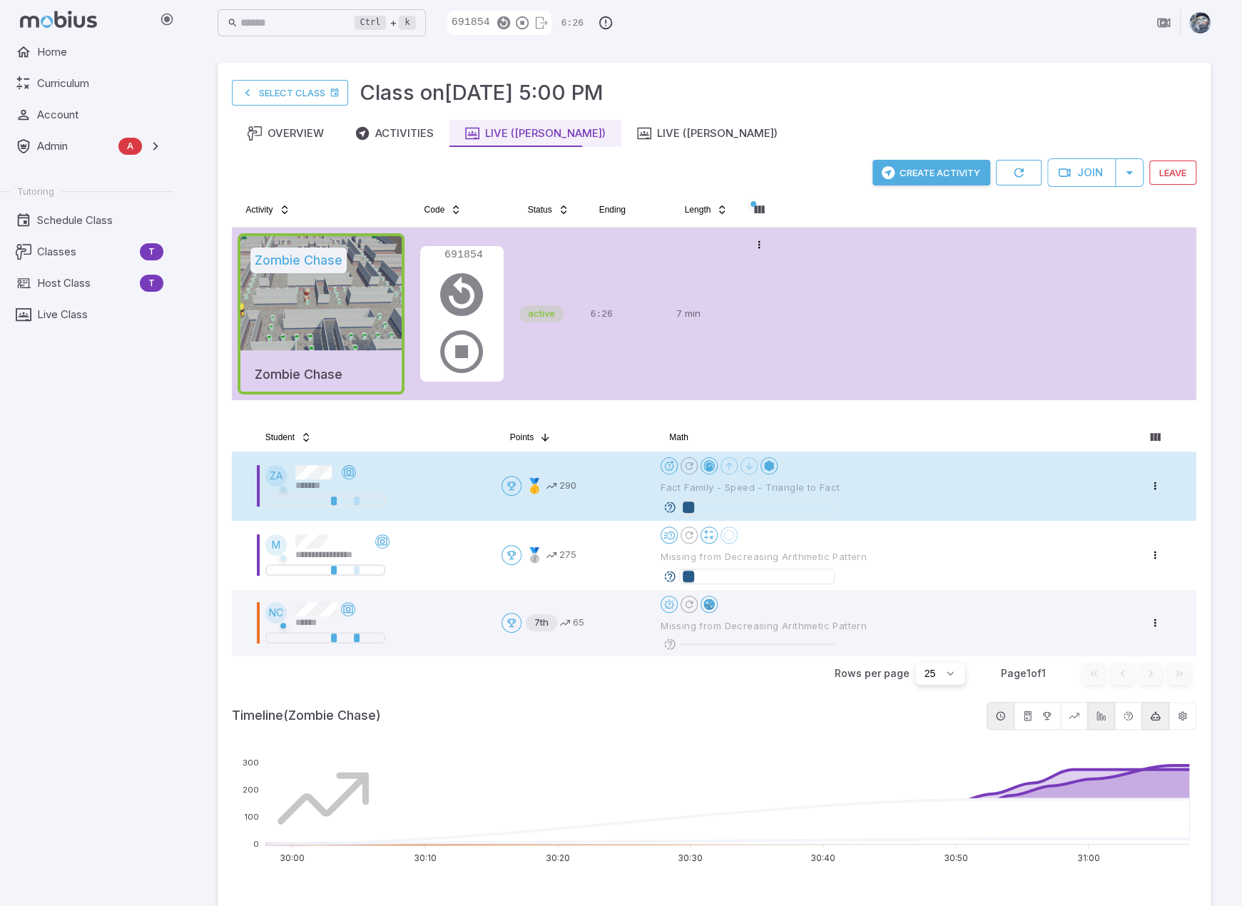
click at [671, 505] on icon at bounding box center [669, 507] width 13 height 13
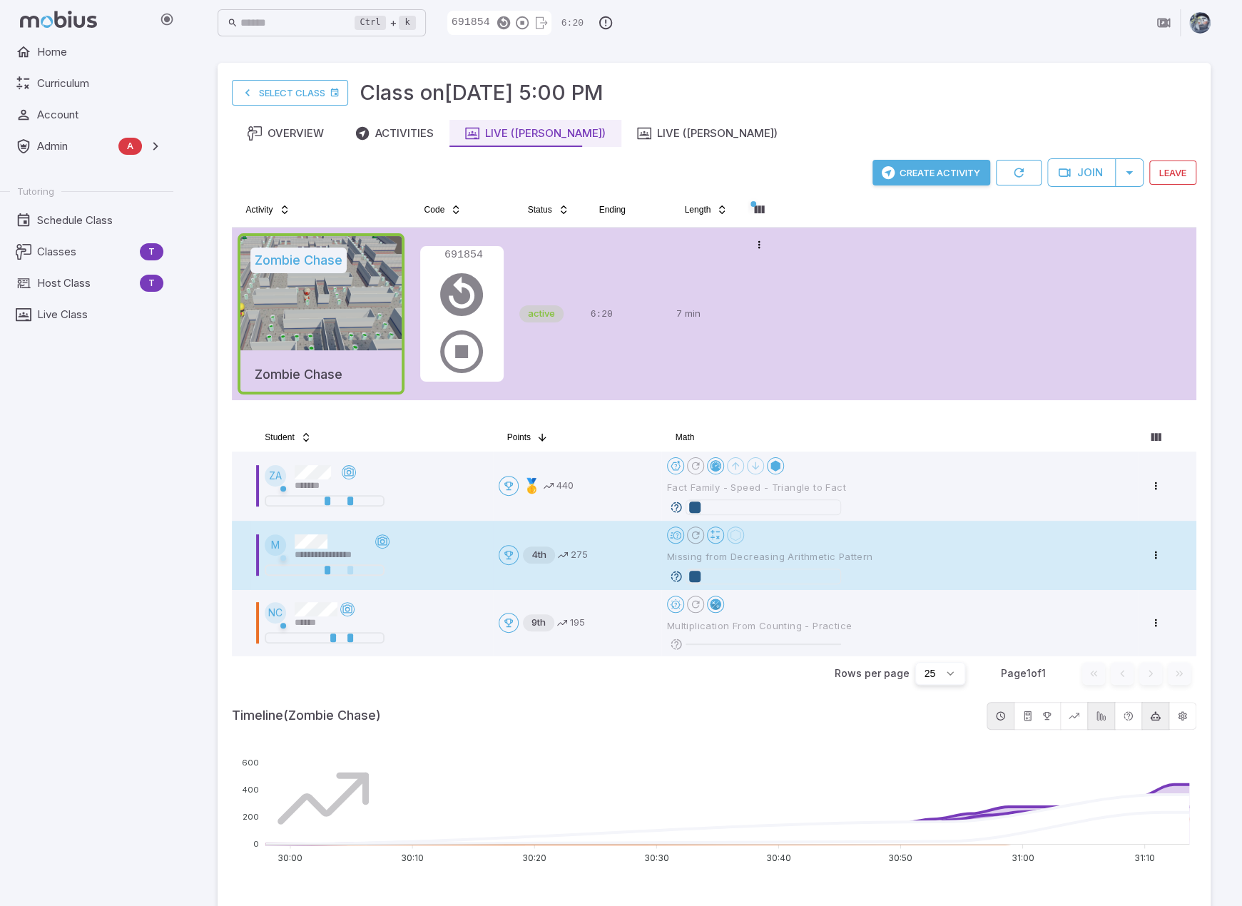
click at [679, 578] on icon at bounding box center [676, 576] width 13 height 13
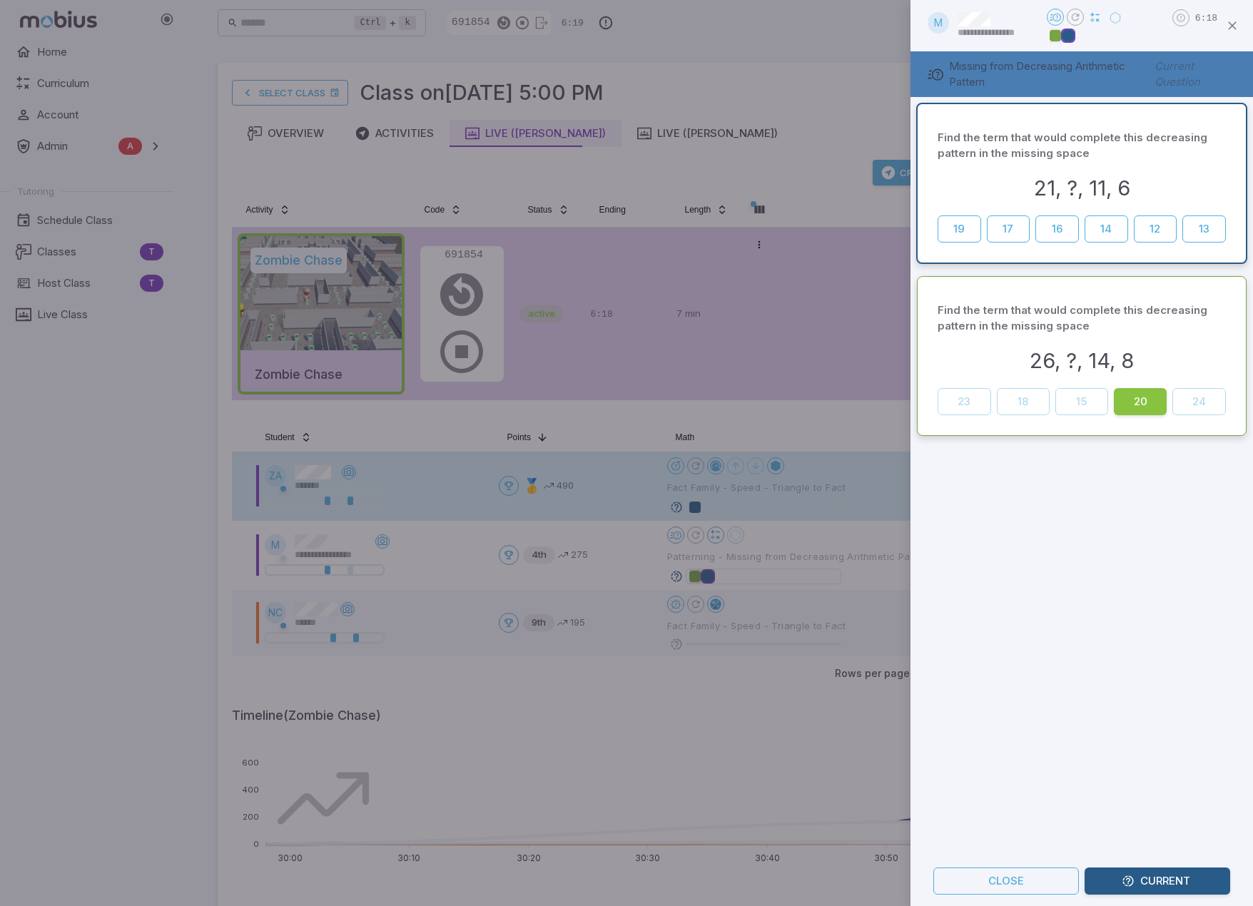
click at [1117, 576] on div "Find the term that would complete this decreasing pattern in the missing space …" at bounding box center [1081, 476] width 342 height 759
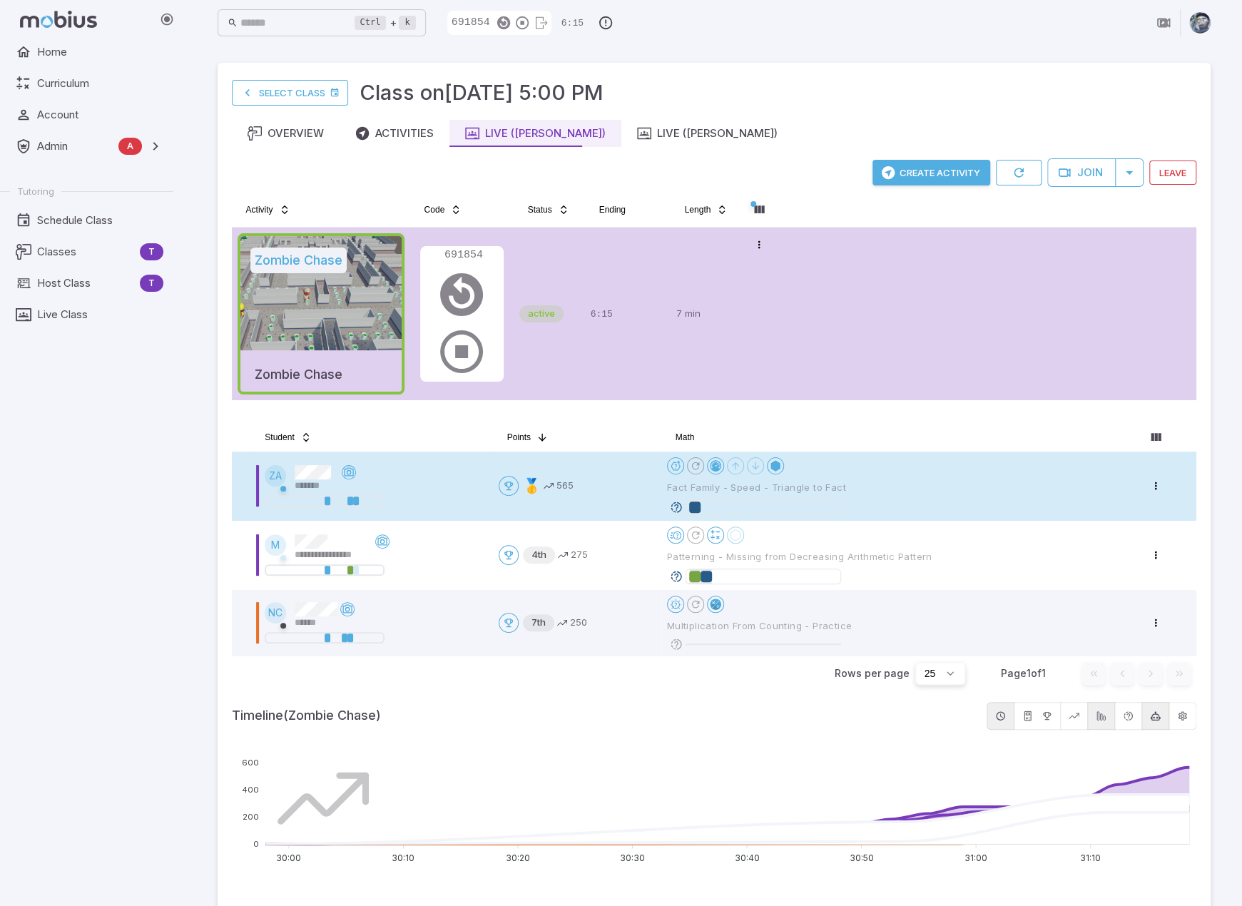
click at [673, 507] on icon at bounding box center [676, 507] width 13 height 13
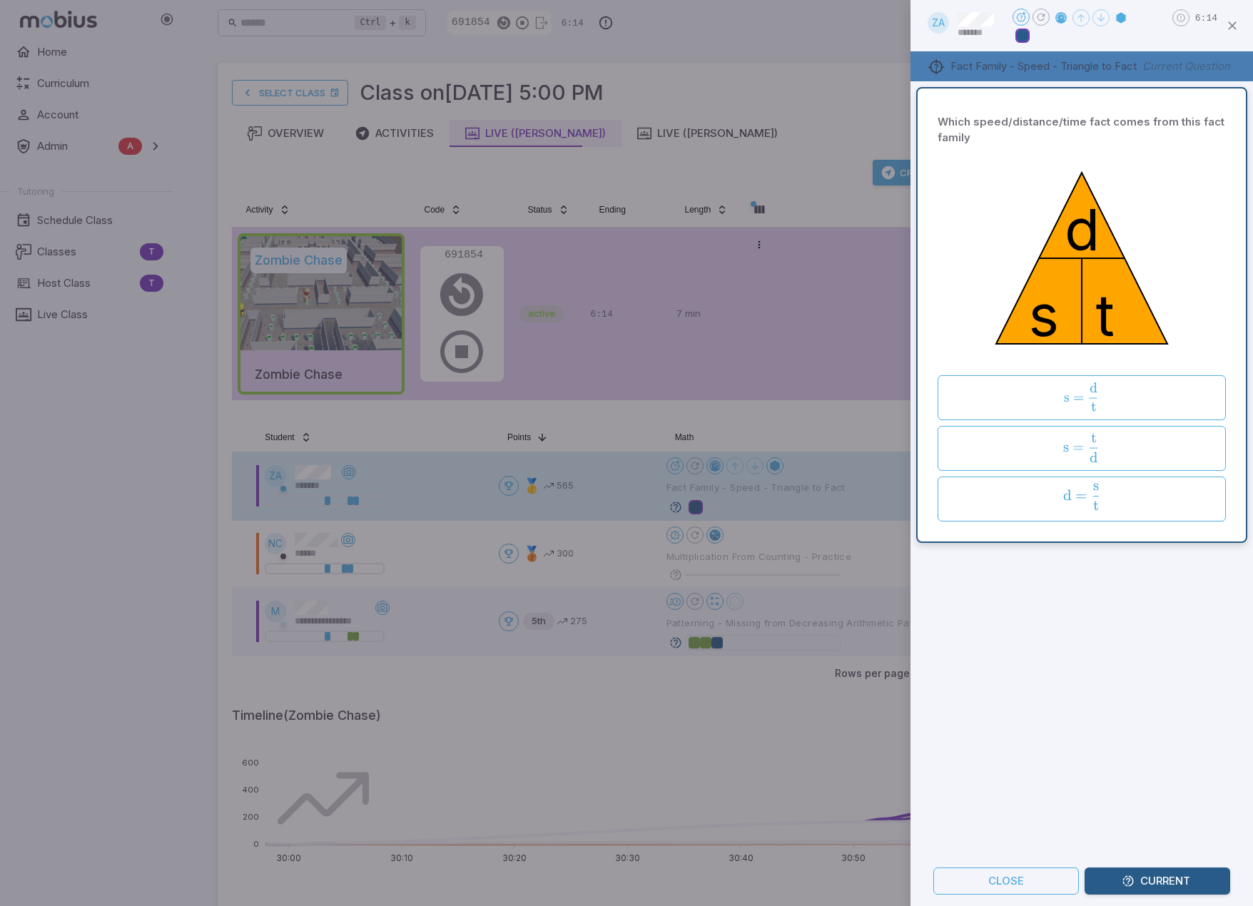
click at [1190, 641] on div "Which speed/distance/time fact comes from this fact family s t d s = d t \text{…" at bounding box center [1081, 468] width 342 height 775
click at [760, 782] on div at bounding box center [626, 453] width 1253 height 906
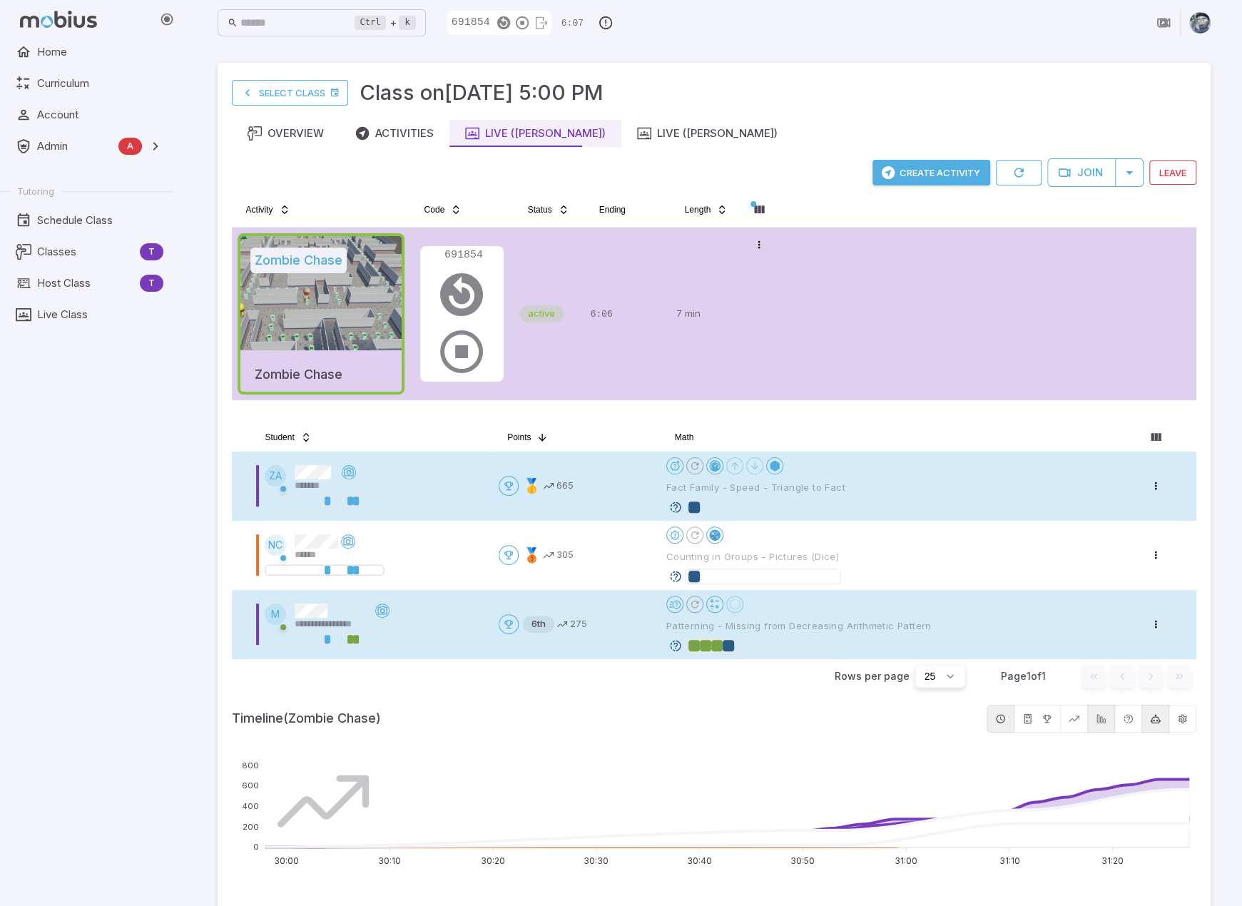
click at [671, 641] on icon at bounding box center [675, 645] width 13 height 13
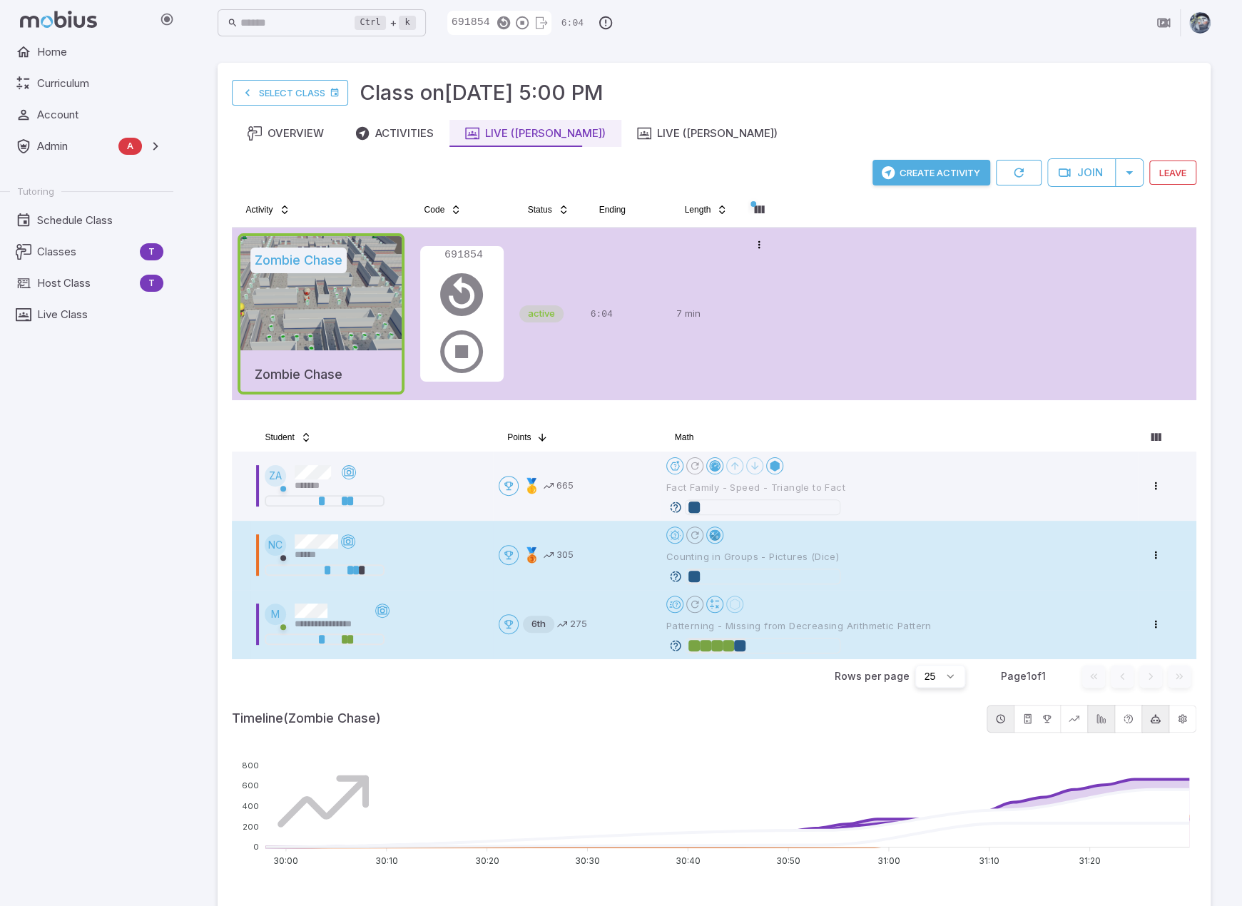
click at [673, 644] on icon at bounding box center [675, 645] width 13 height 13
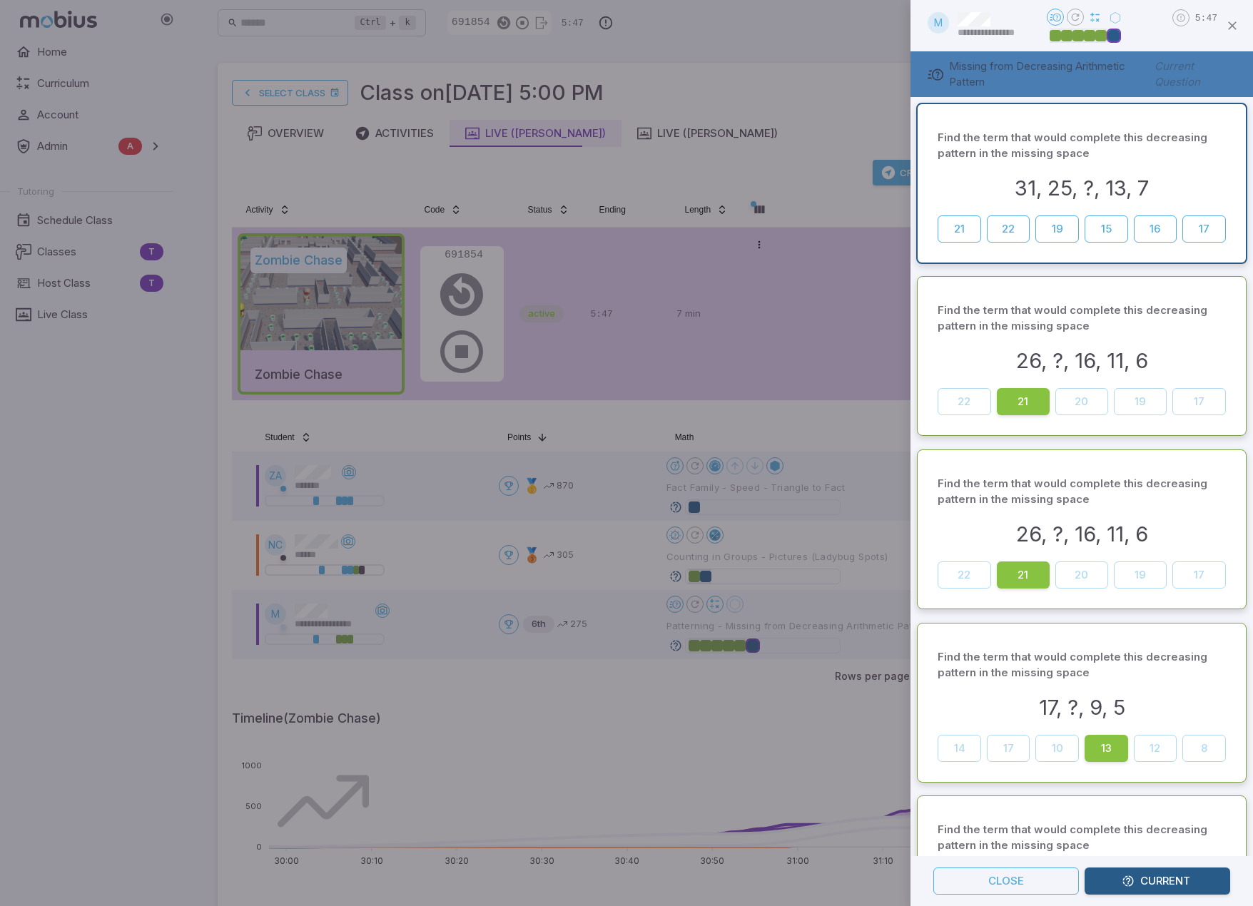
click at [813, 105] on div at bounding box center [626, 453] width 1253 height 906
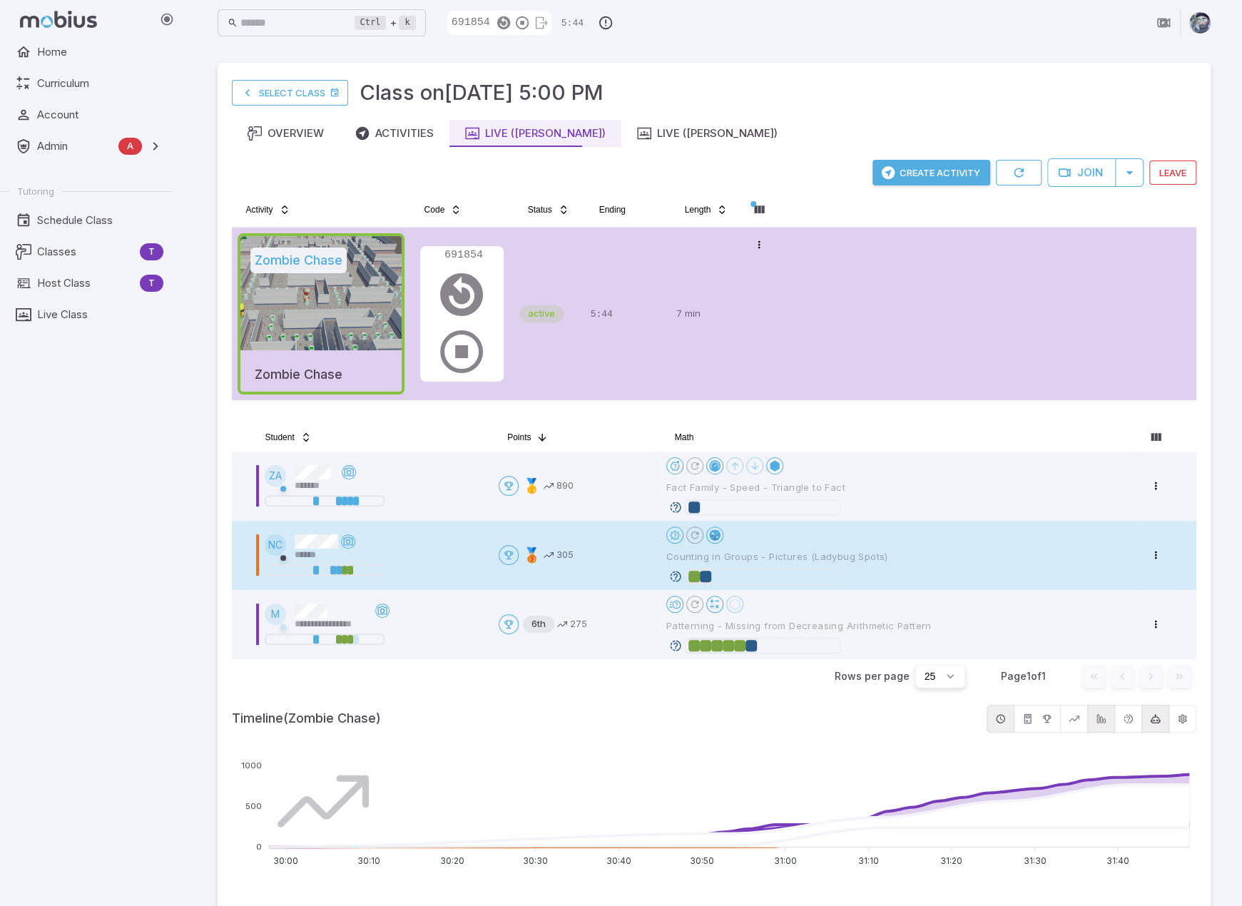
click at [671, 571] on icon at bounding box center [675, 576] width 13 height 13
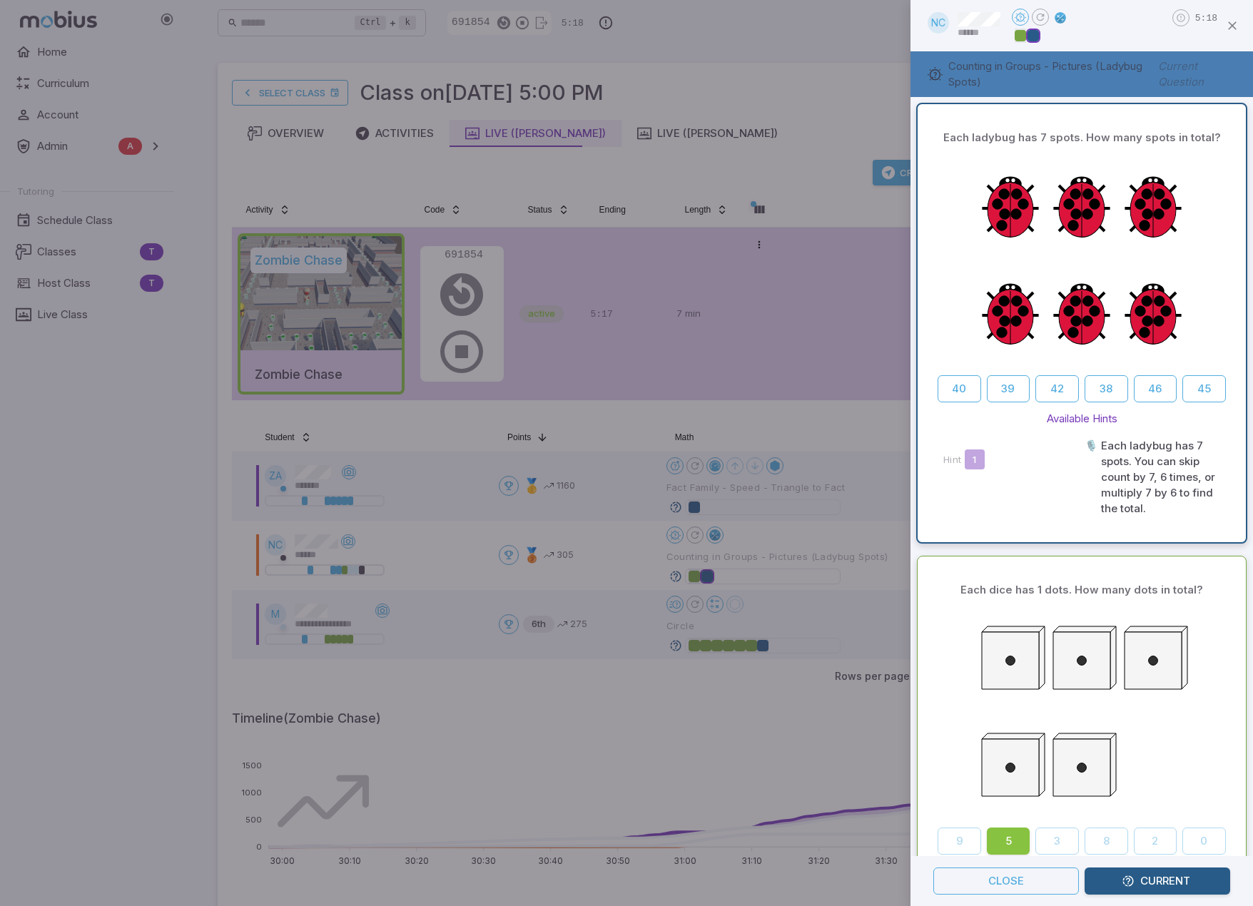
click at [828, 73] on div at bounding box center [626, 453] width 1253 height 906
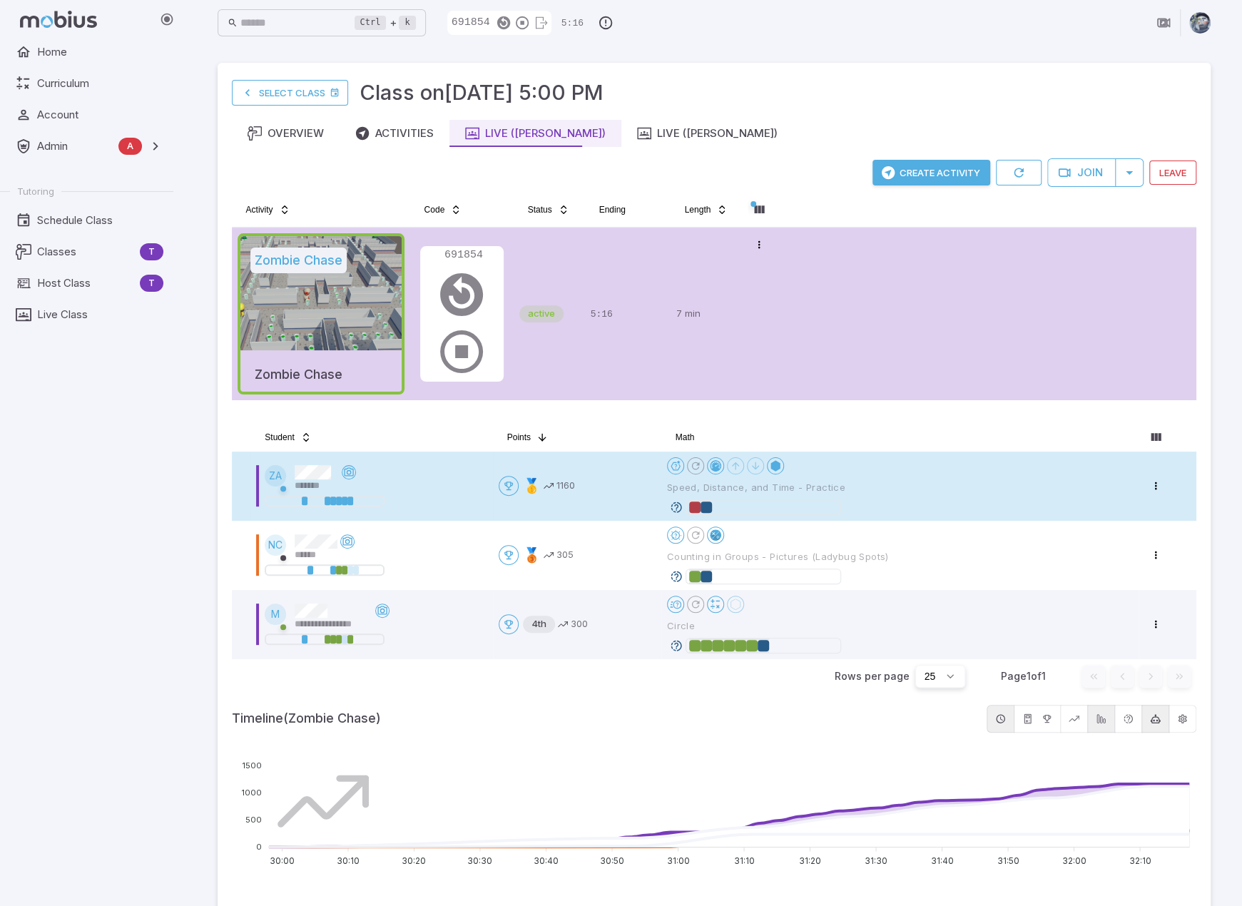
click at [676, 504] on icon at bounding box center [676, 507] width 13 height 13
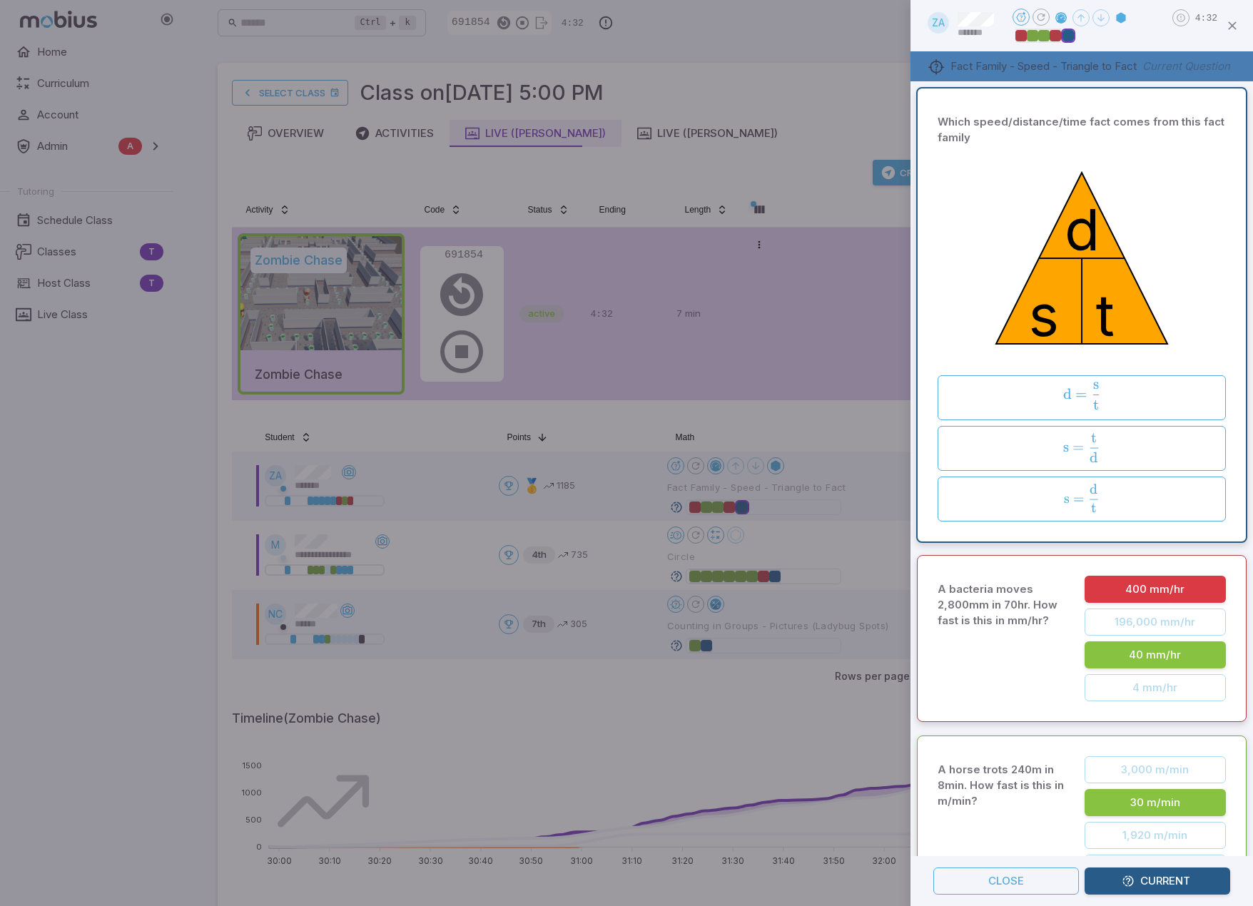
click at [805, 439] on div at bounding box center [626, 453] width 1253 height 906
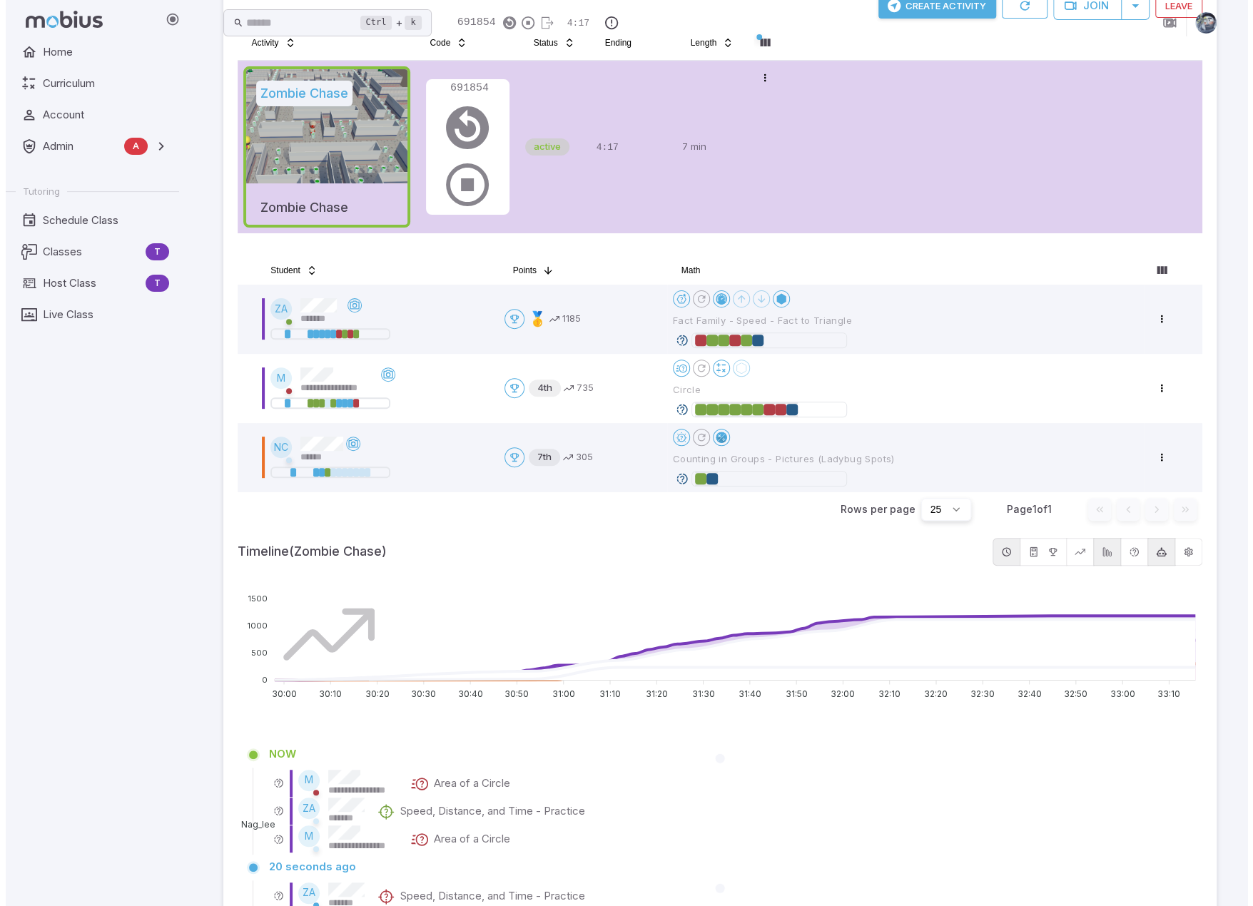
scroll to position [357, 0]
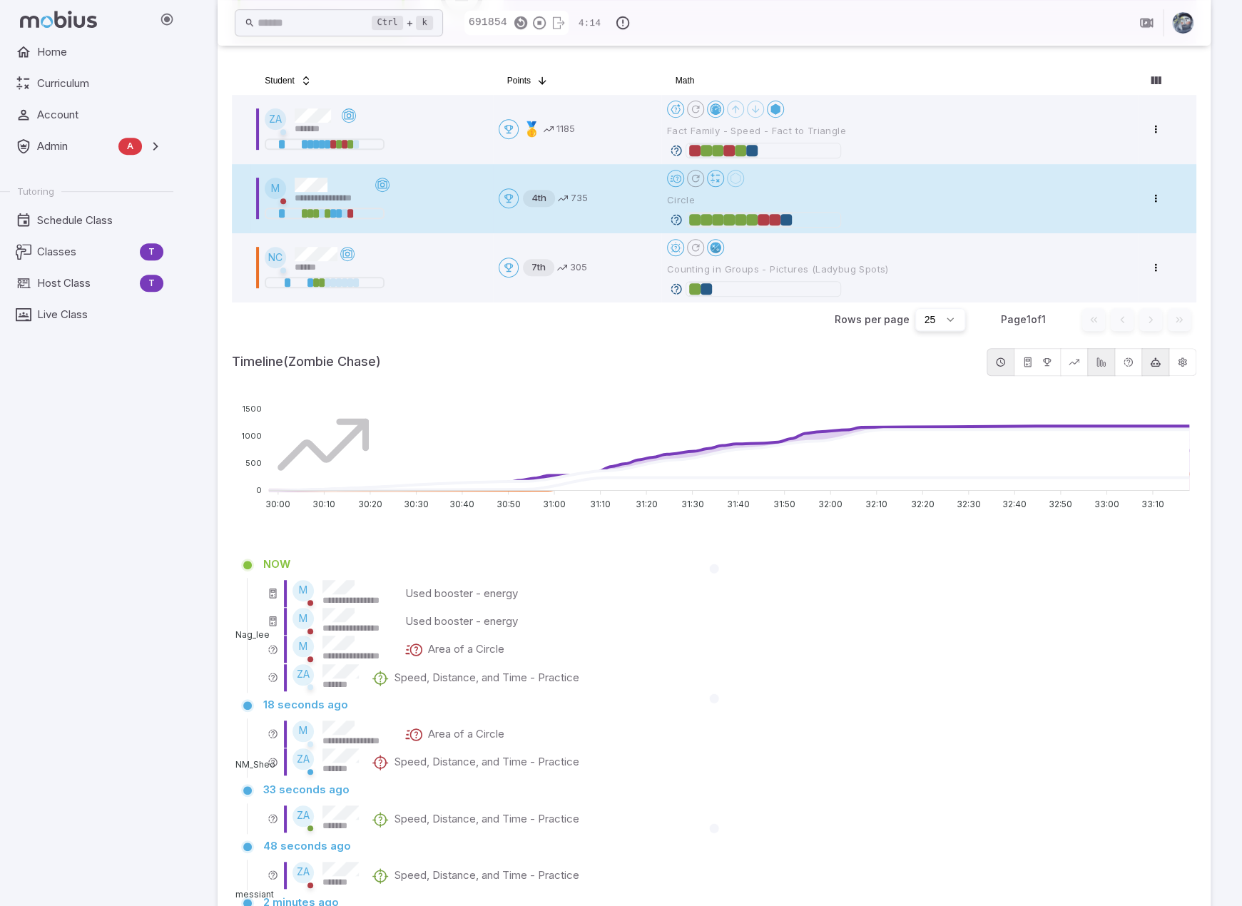
click at [679, 218] on icon at bounding box center [676, 219] width 13 height 13
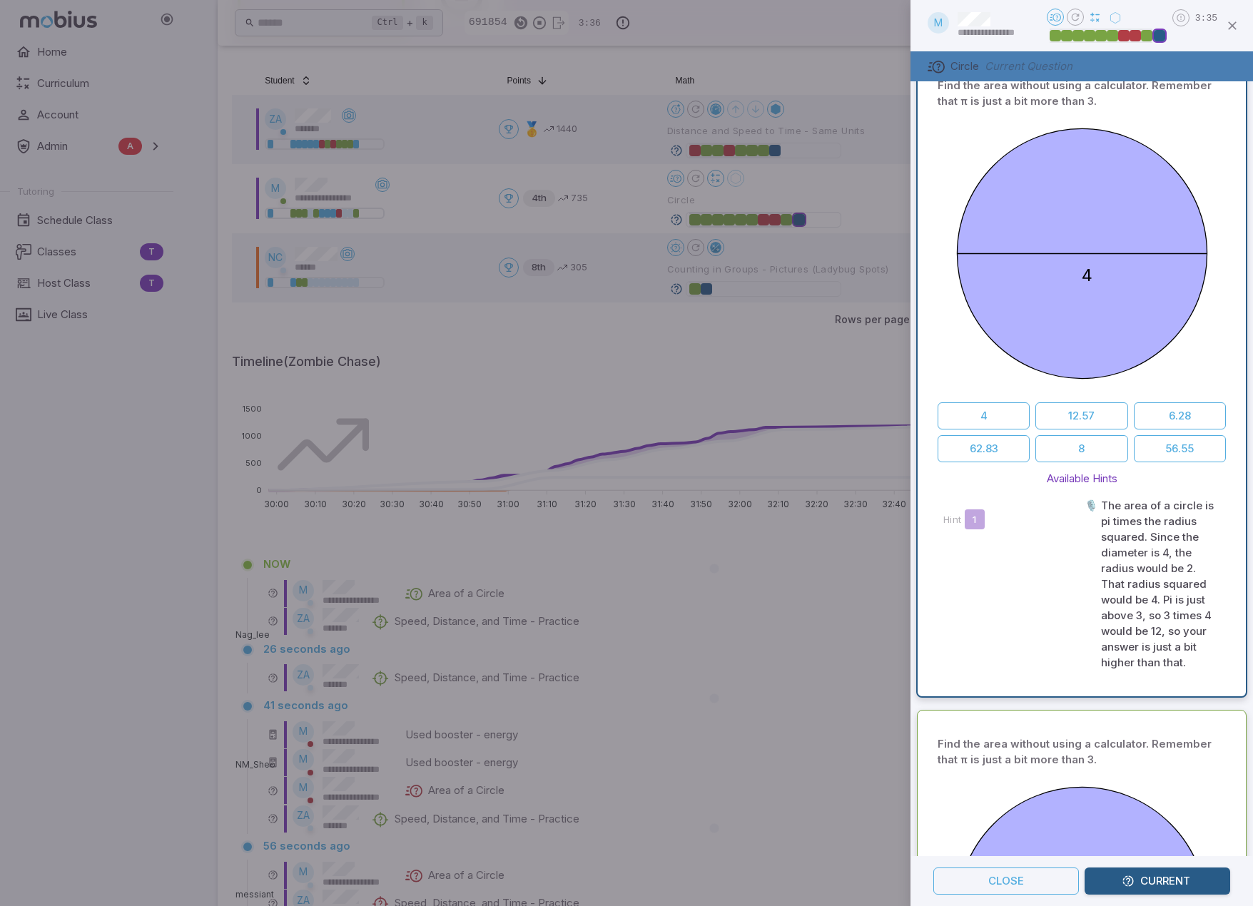
scroll to position [0, 0]
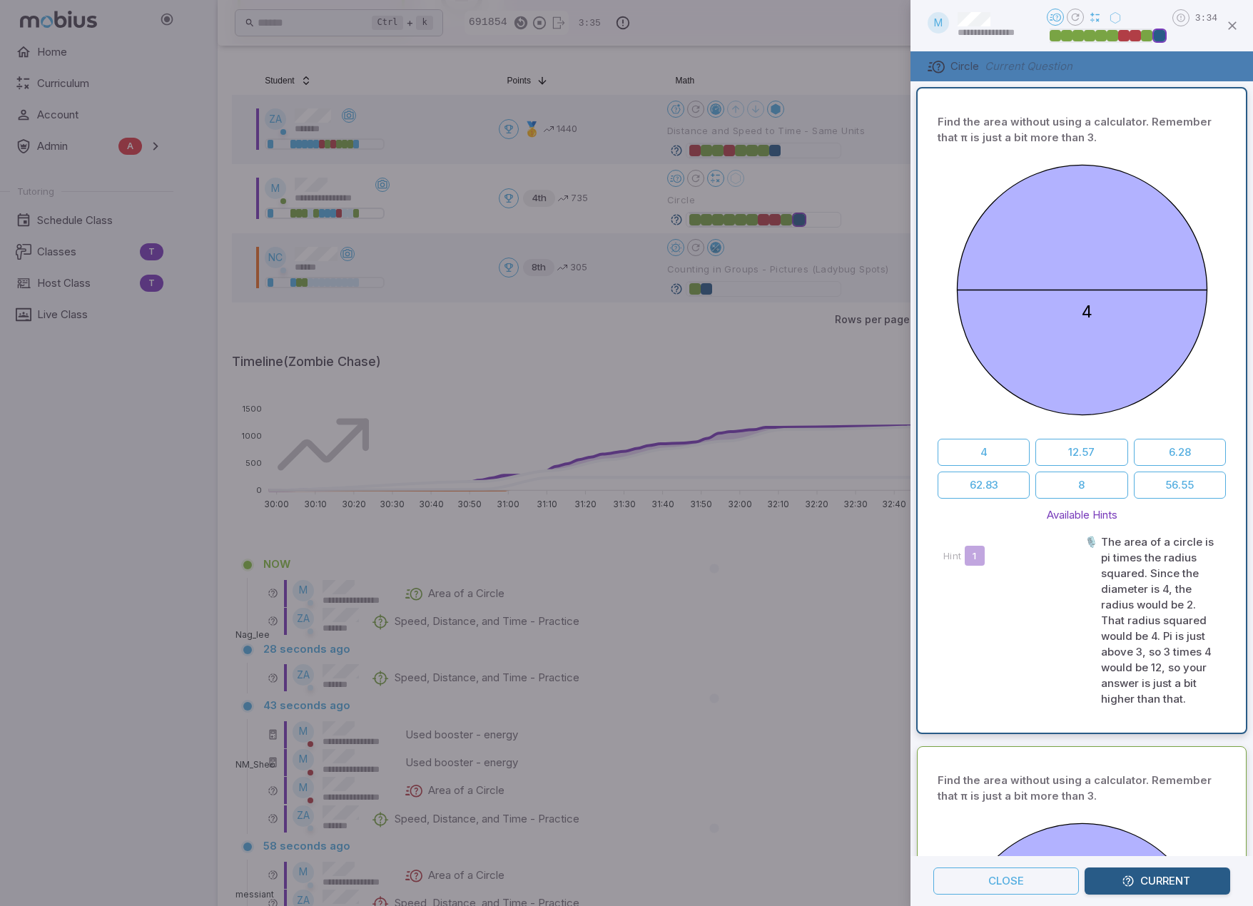
click at [763, 362] on div at bounding box center [626, 453] width 1253 height 906
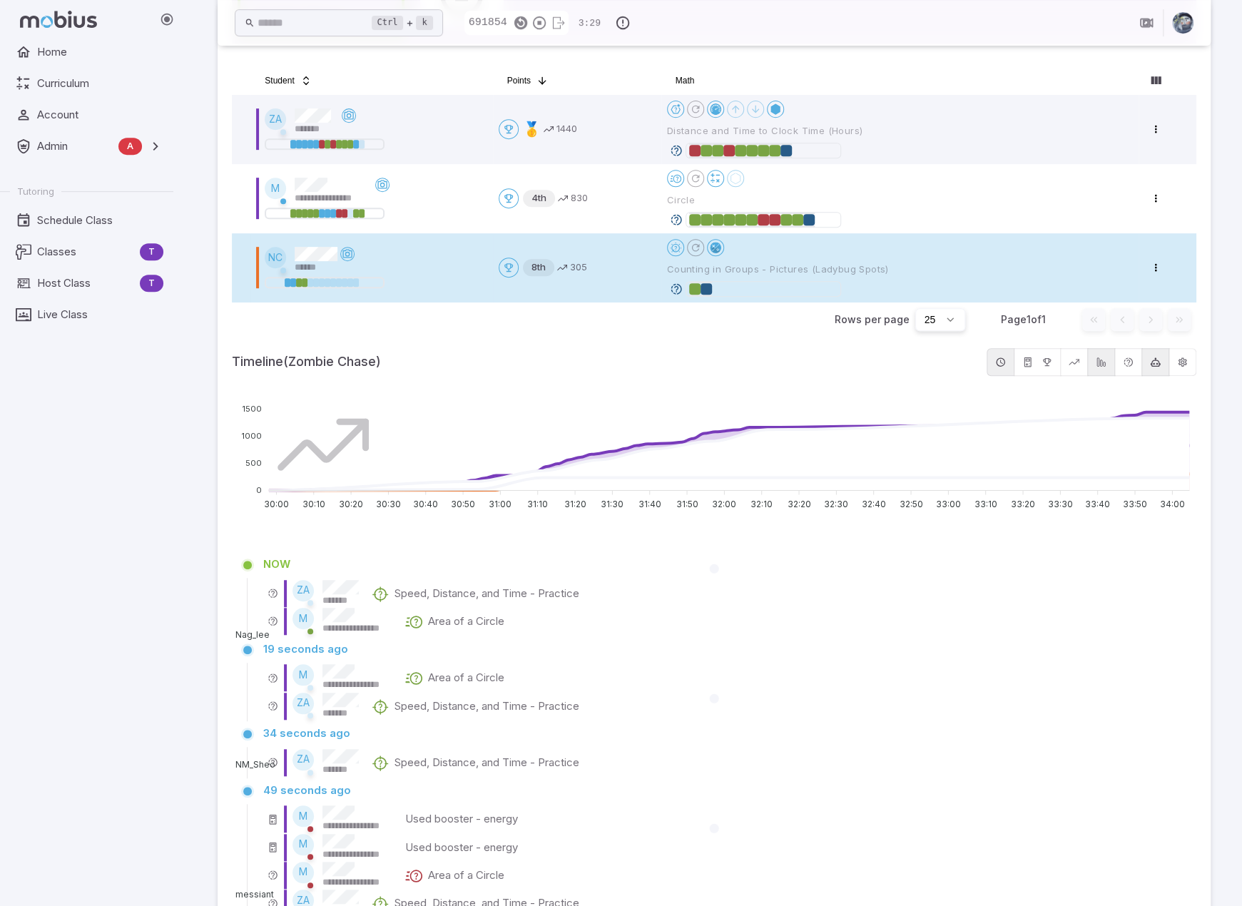
click at [677, 292] on icon at bounding box center [676, 289] width 13 height 13
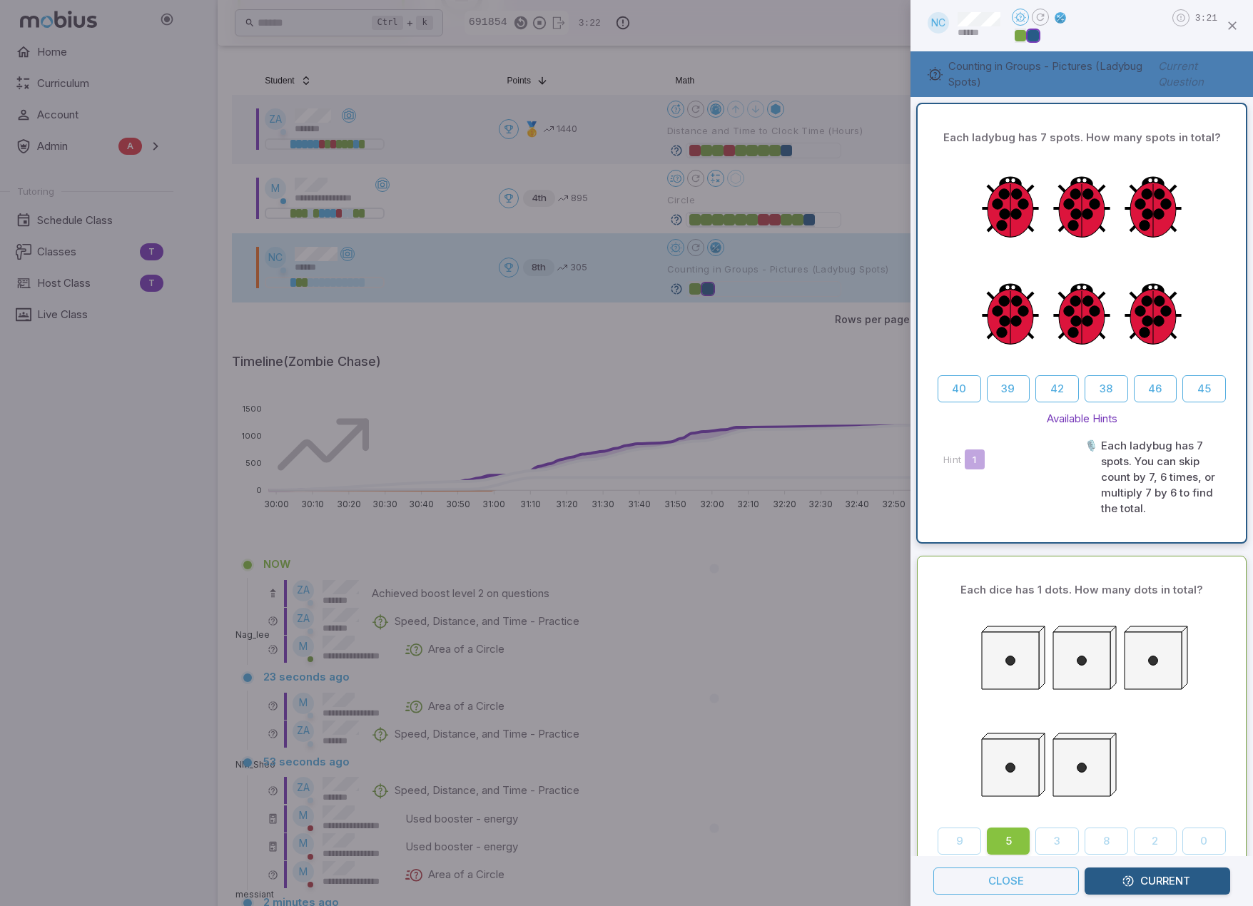
click at [766, 493] on div at bounding box center [626, 453] width 1253 height 906
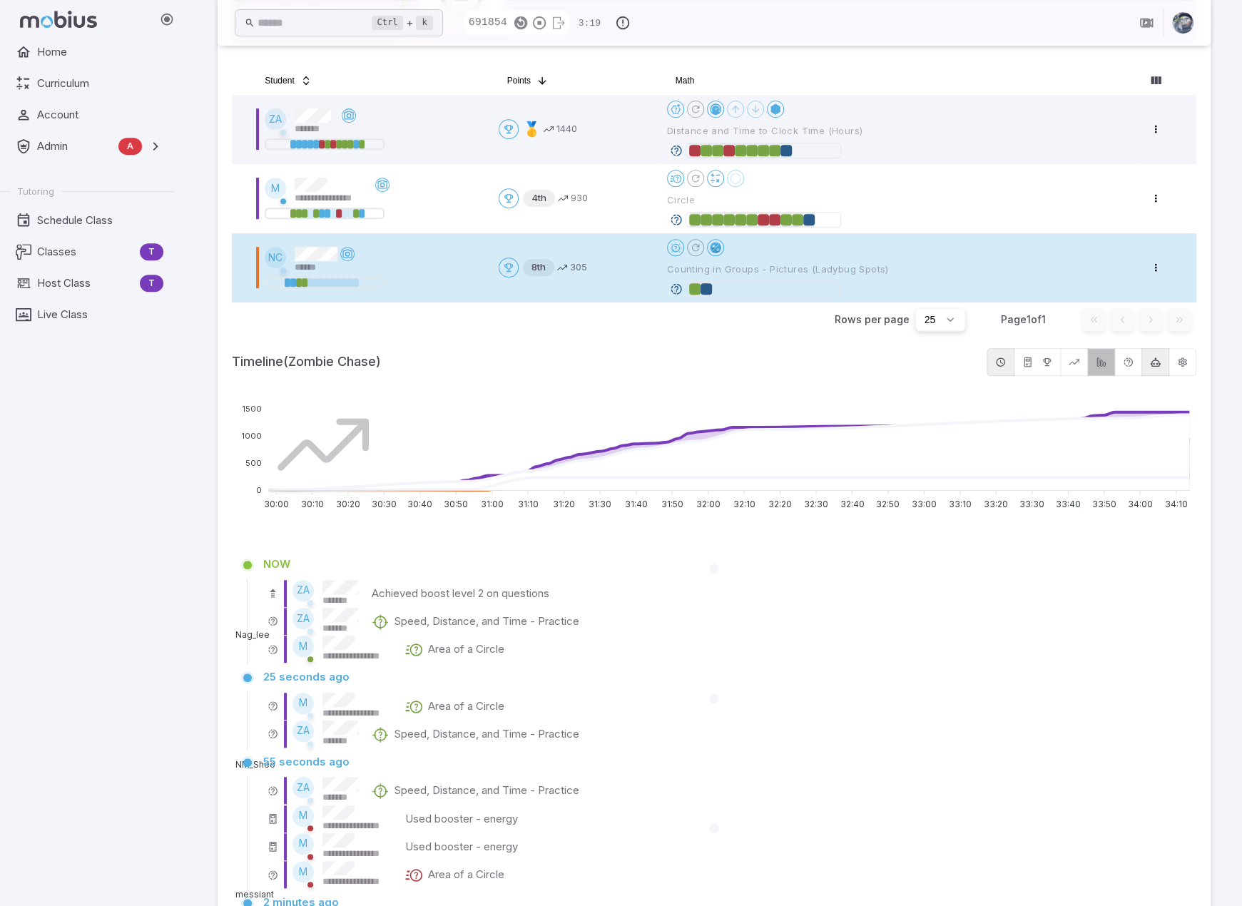
click at [1102, 362] on icon "button" at bounding box center [1101, 362] width 11 height 11
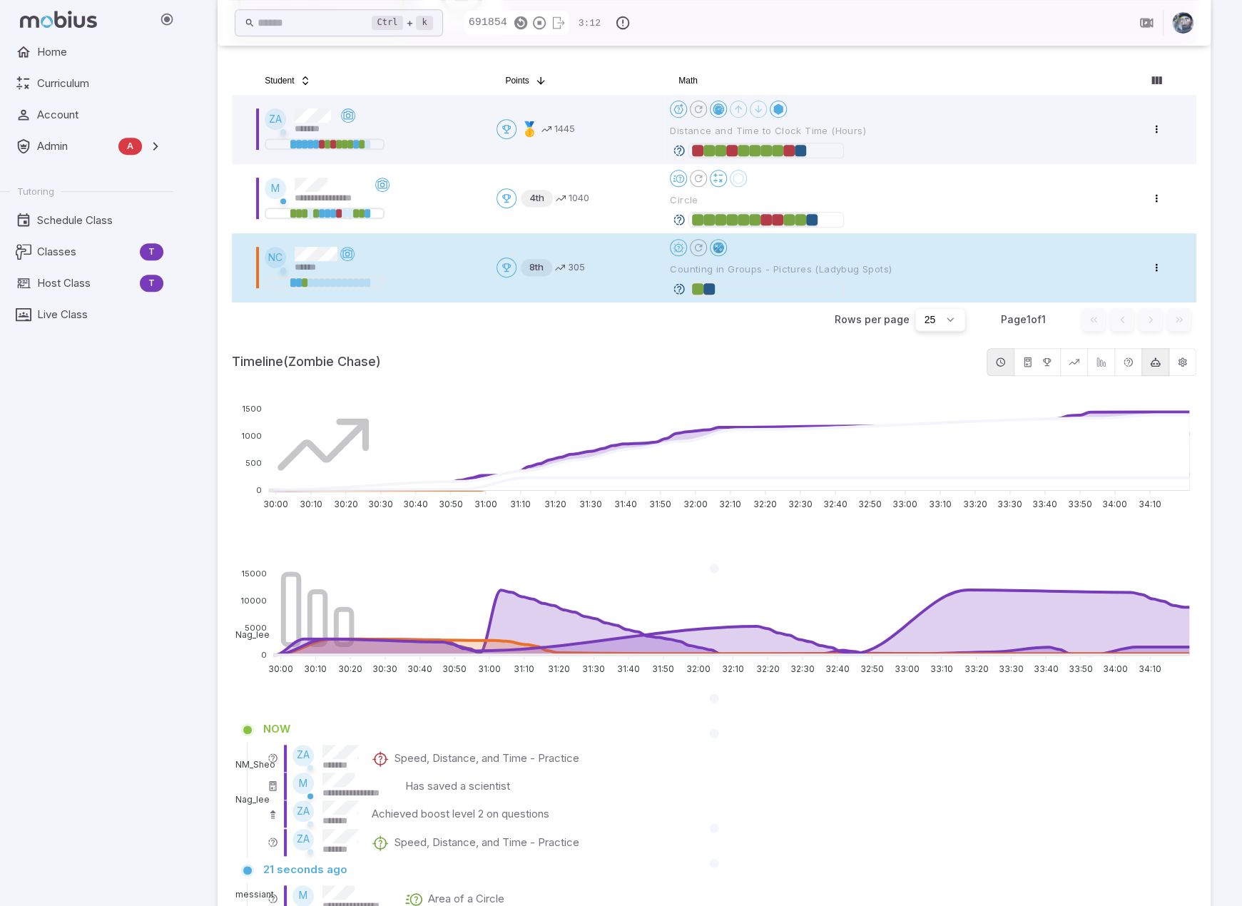
click at [678, 288] on icon at bounding box center [679, 289] width 13 height 13
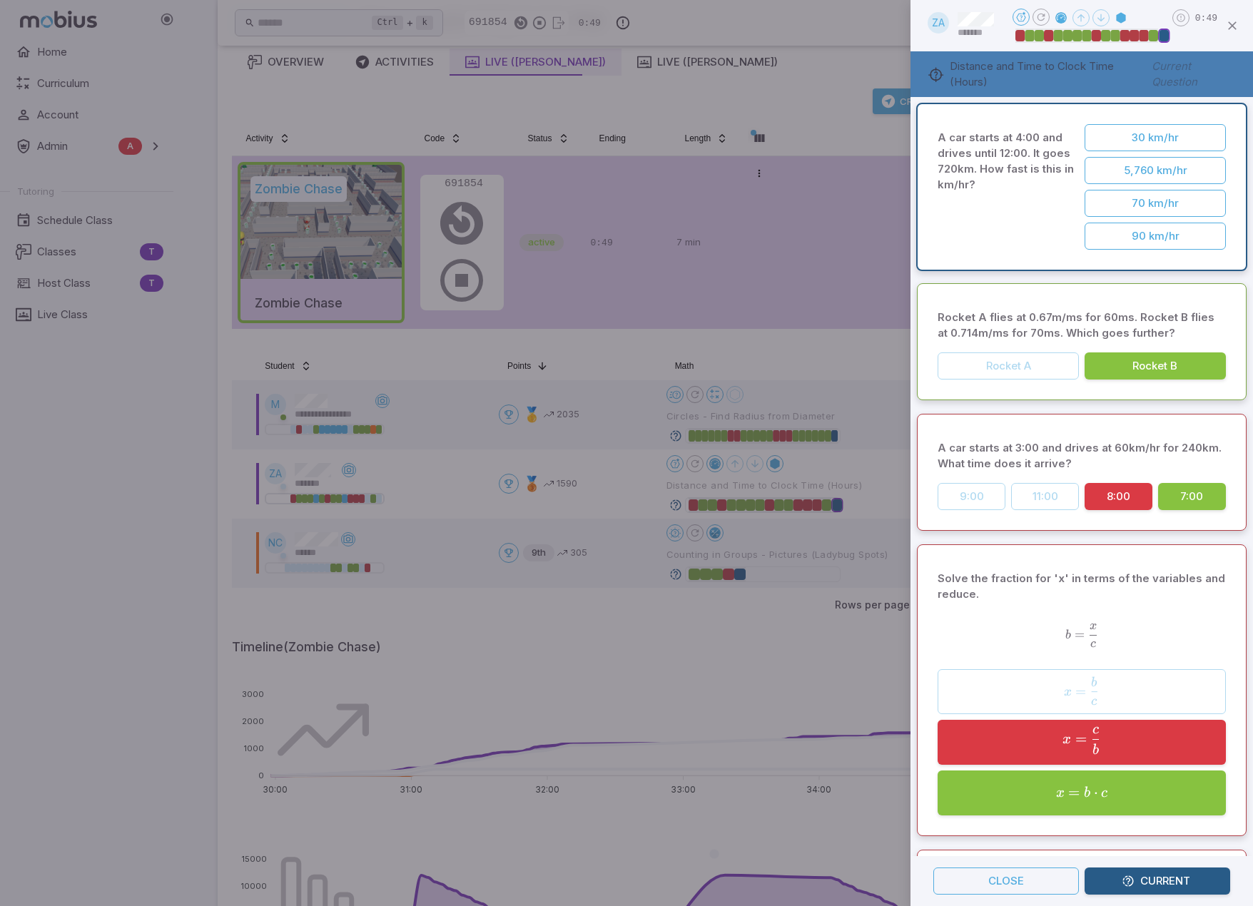
click at [785, 78] on div at bounding box center [626, 453] width 1253 height 906
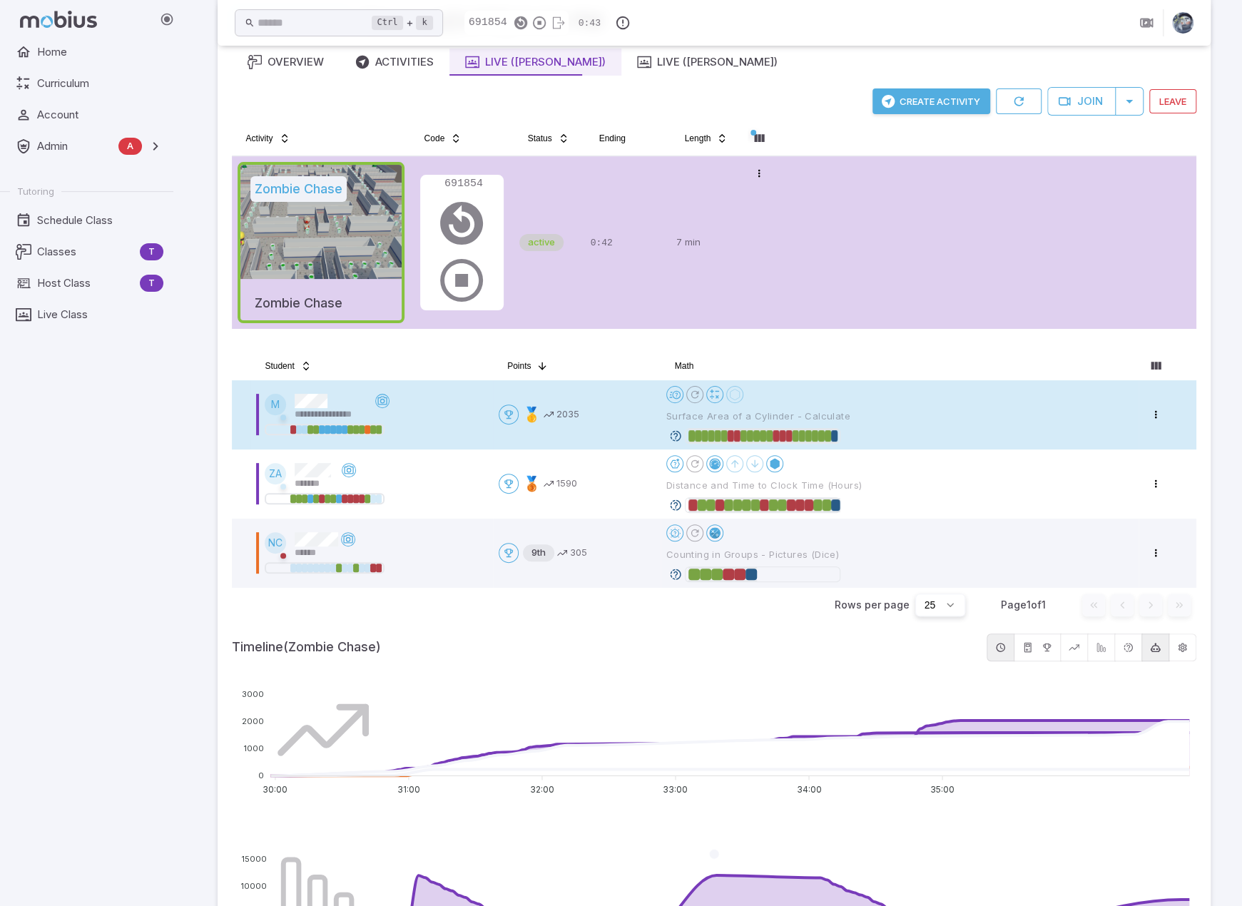
click at [671, 433] on icon at bounding box center [675, 435] width 13 height 13
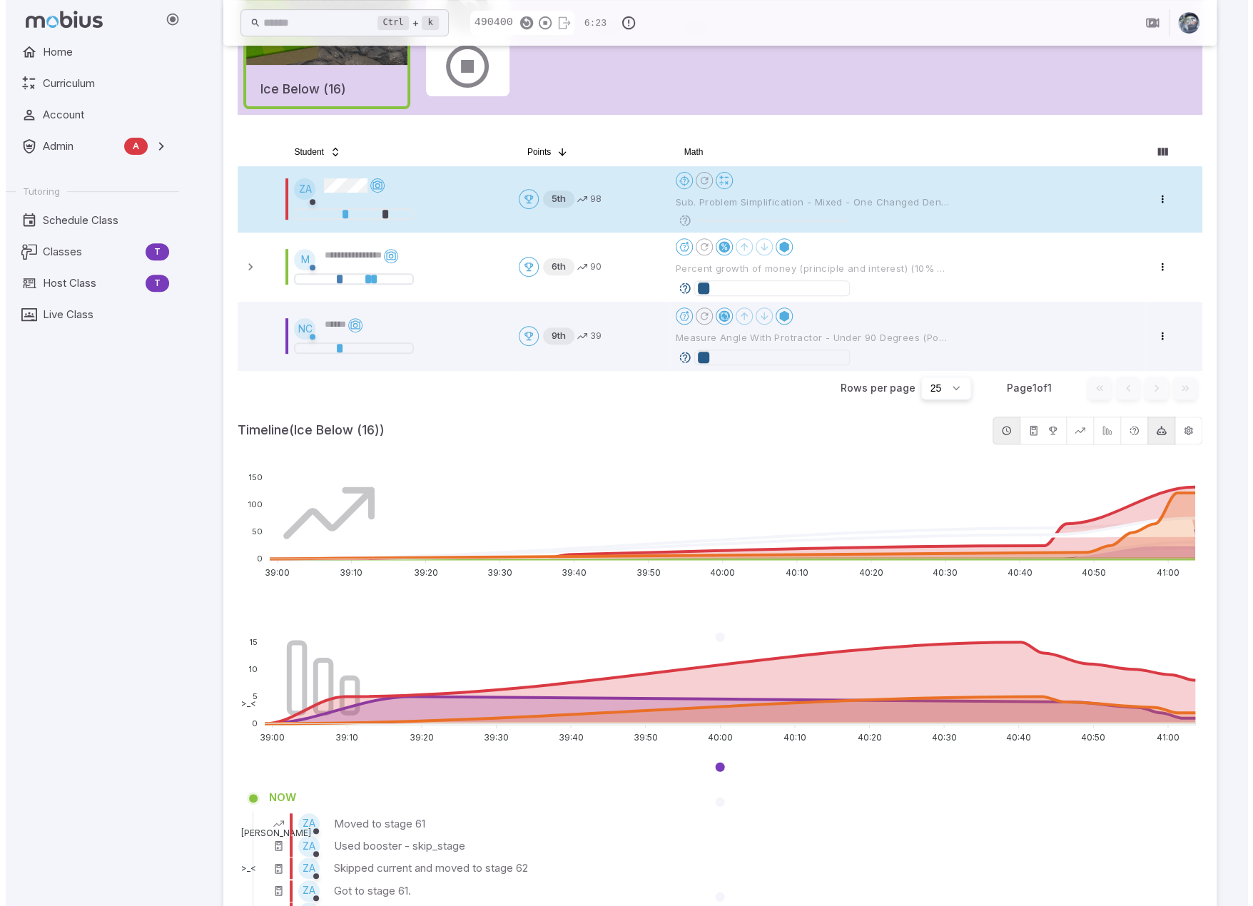
scroll to position [71, 0]
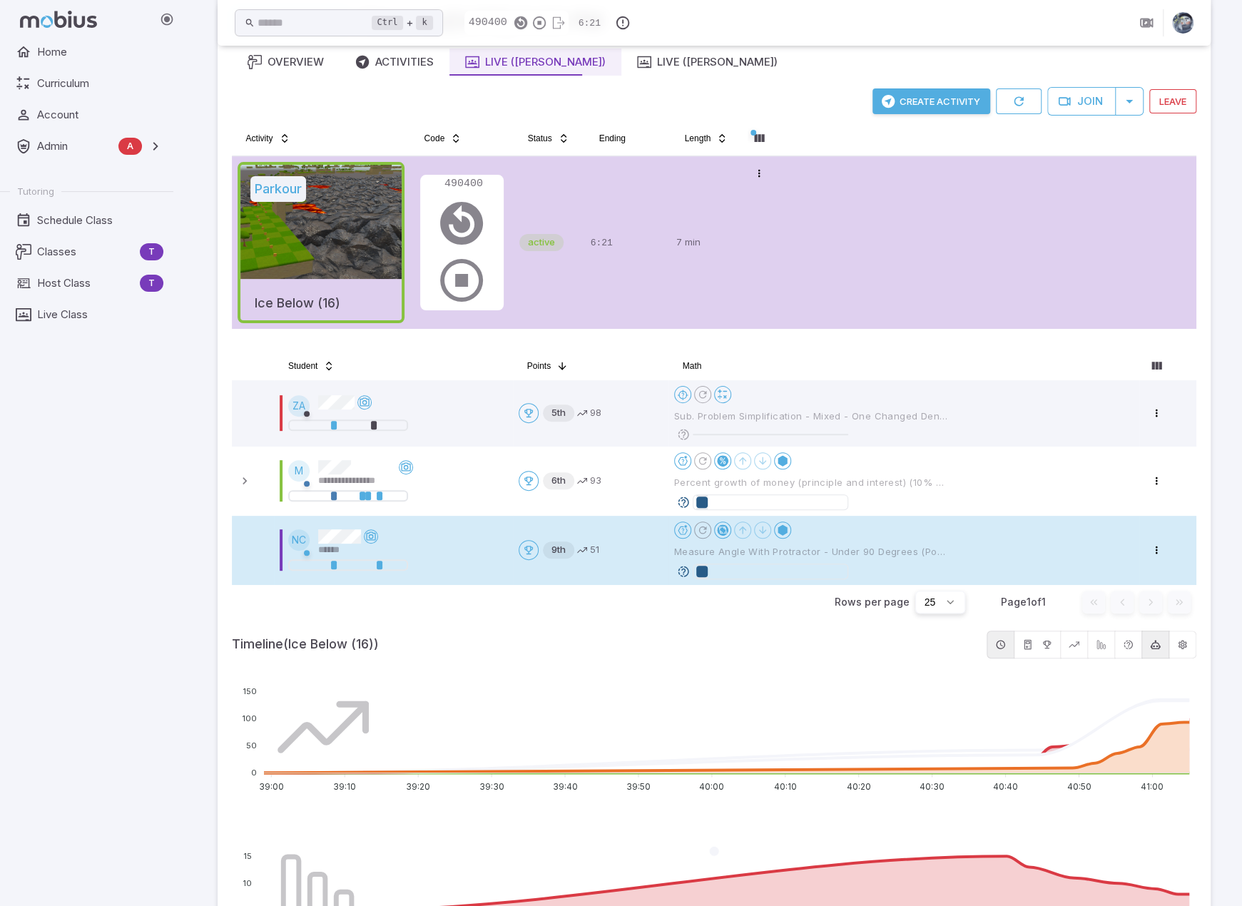
click at [681, 569] on icon at bounding box center [683, 571] width 13 height 13
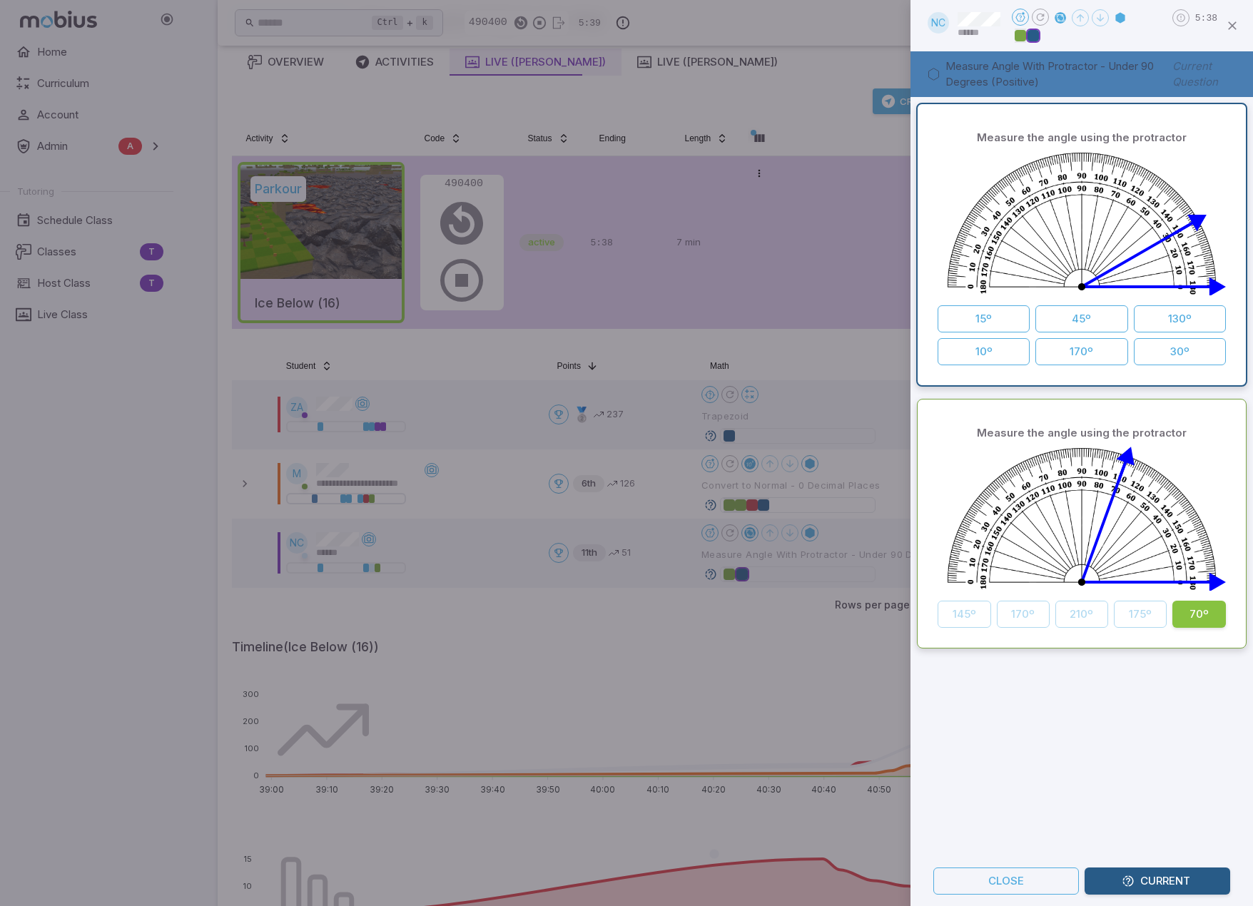
click at [756, 644] on div at bounding box center [626, 453] width 1253 height 906
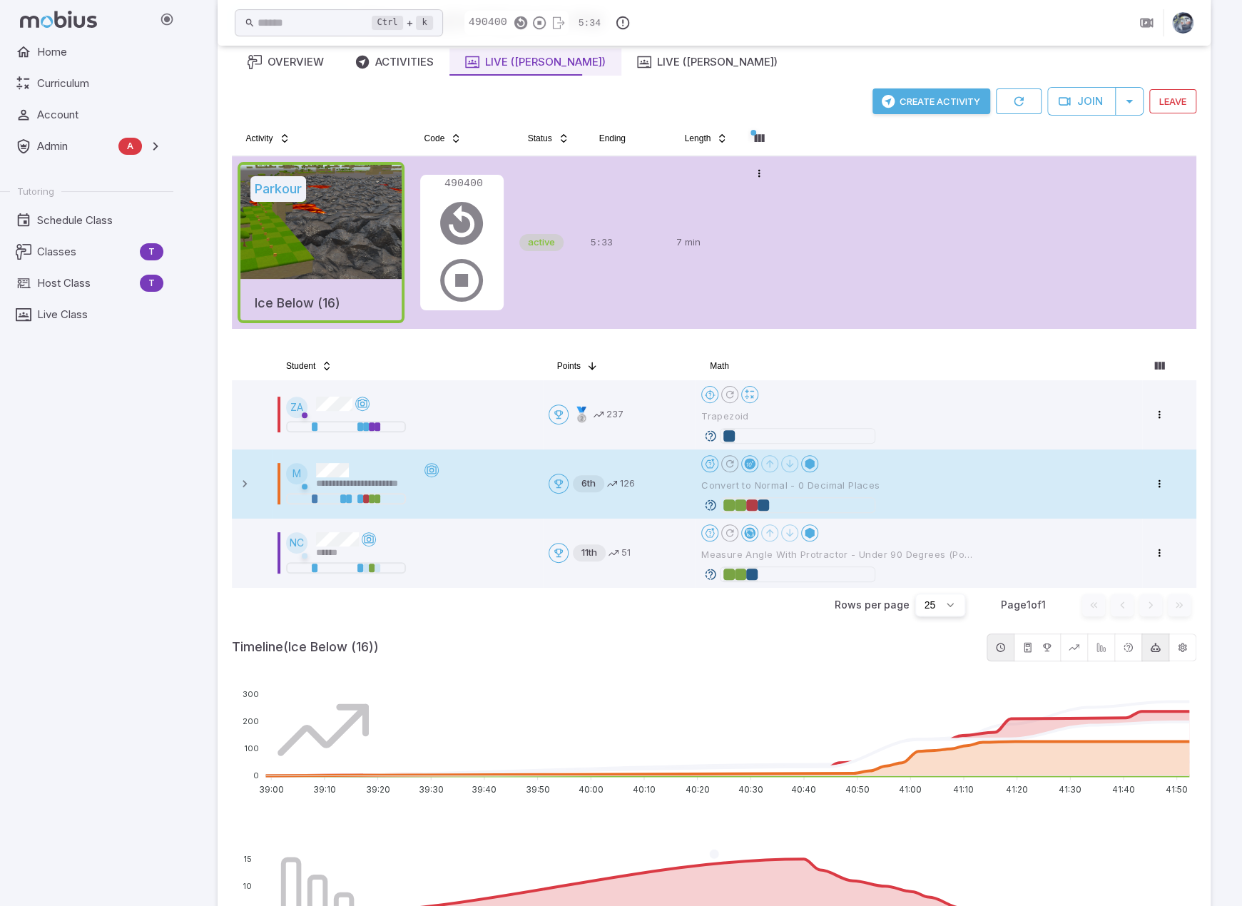
click at [708, 502] on icon at bounding box center [710, 505] width 13 height 13
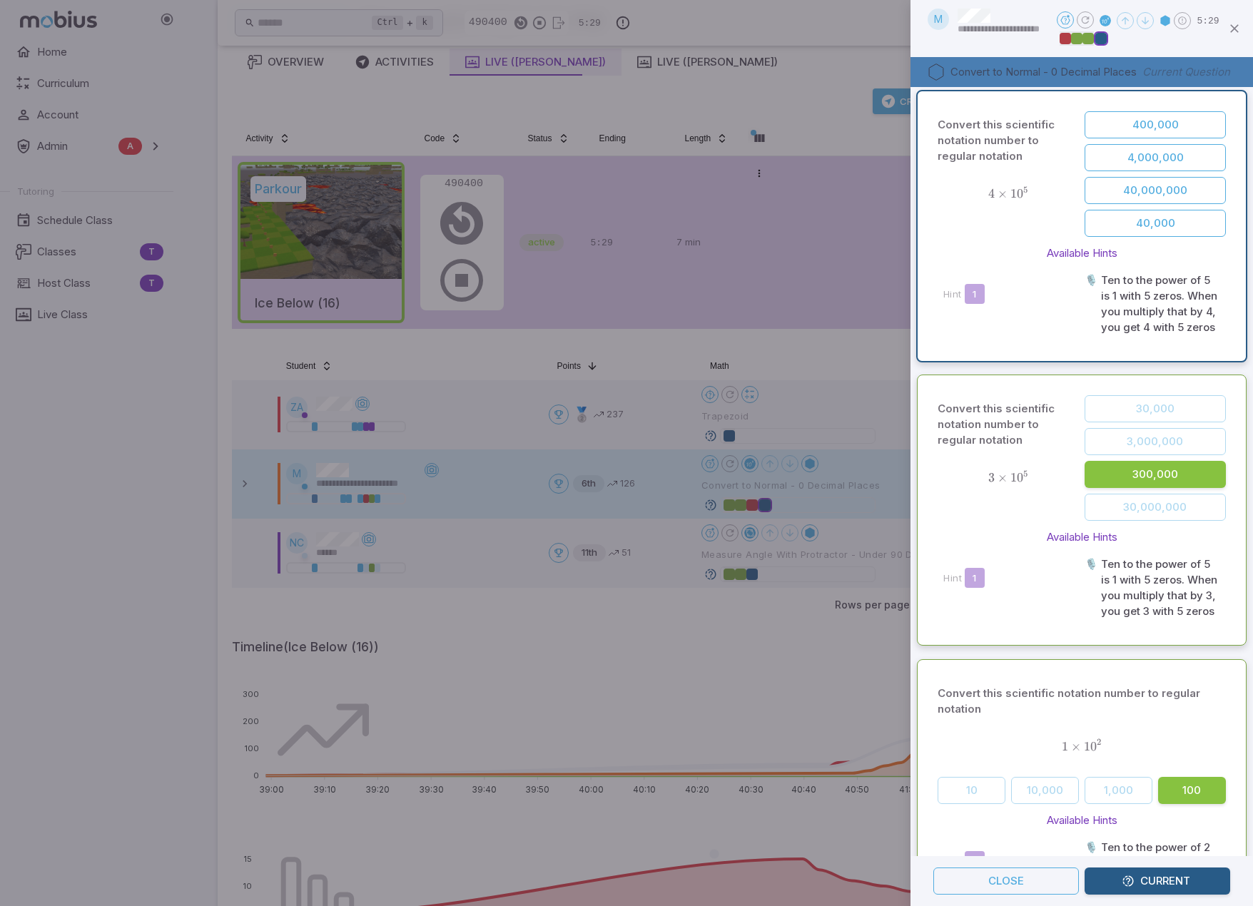
scroll to position [0, 0]
click at [755, 658] on div at bounding box center [626, 453] width 1253 height 906
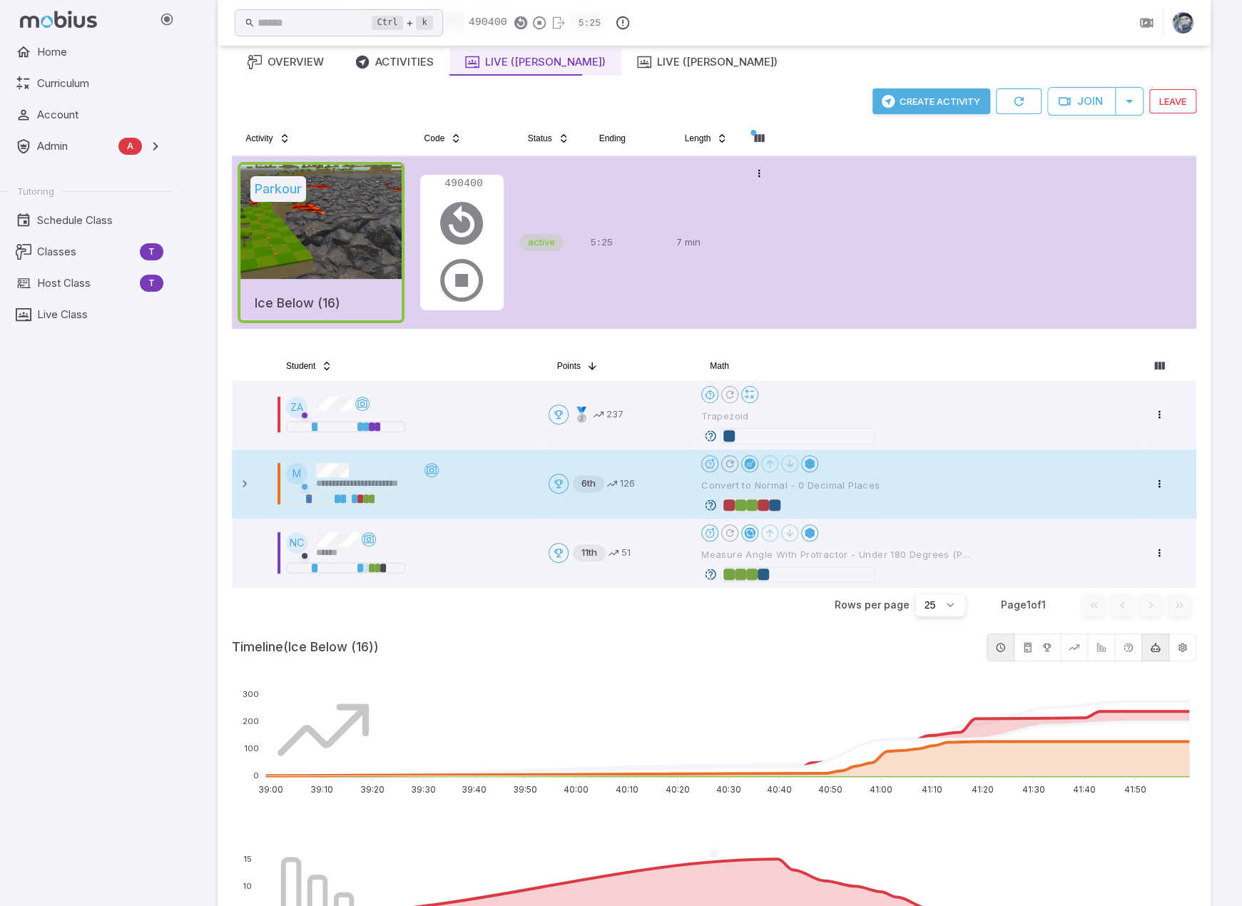
click at [711, 504] on icon at bounding box center [710, 505] width 13 height 13
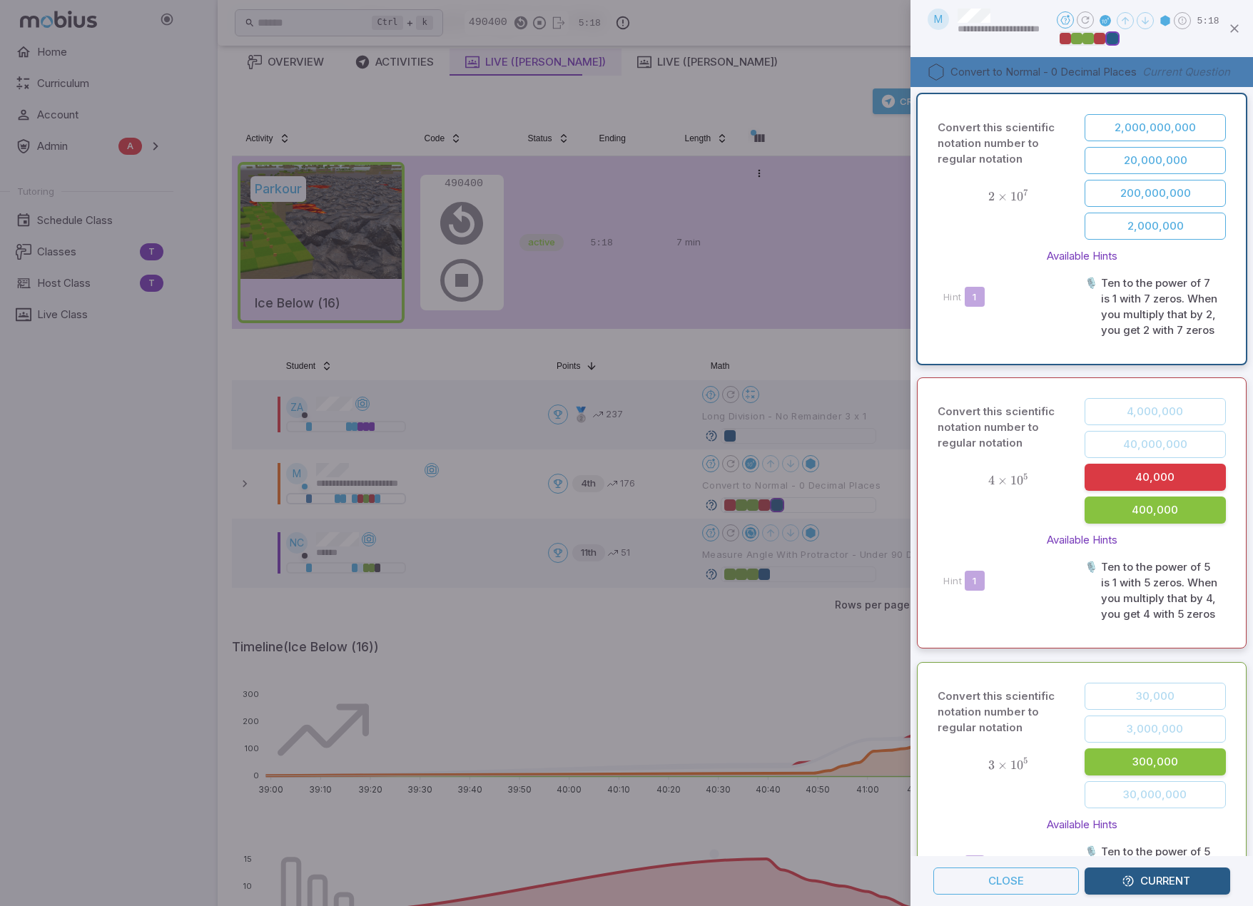
click at [793, 668] on div at bounding box center [626, 453] width 1253 height 906
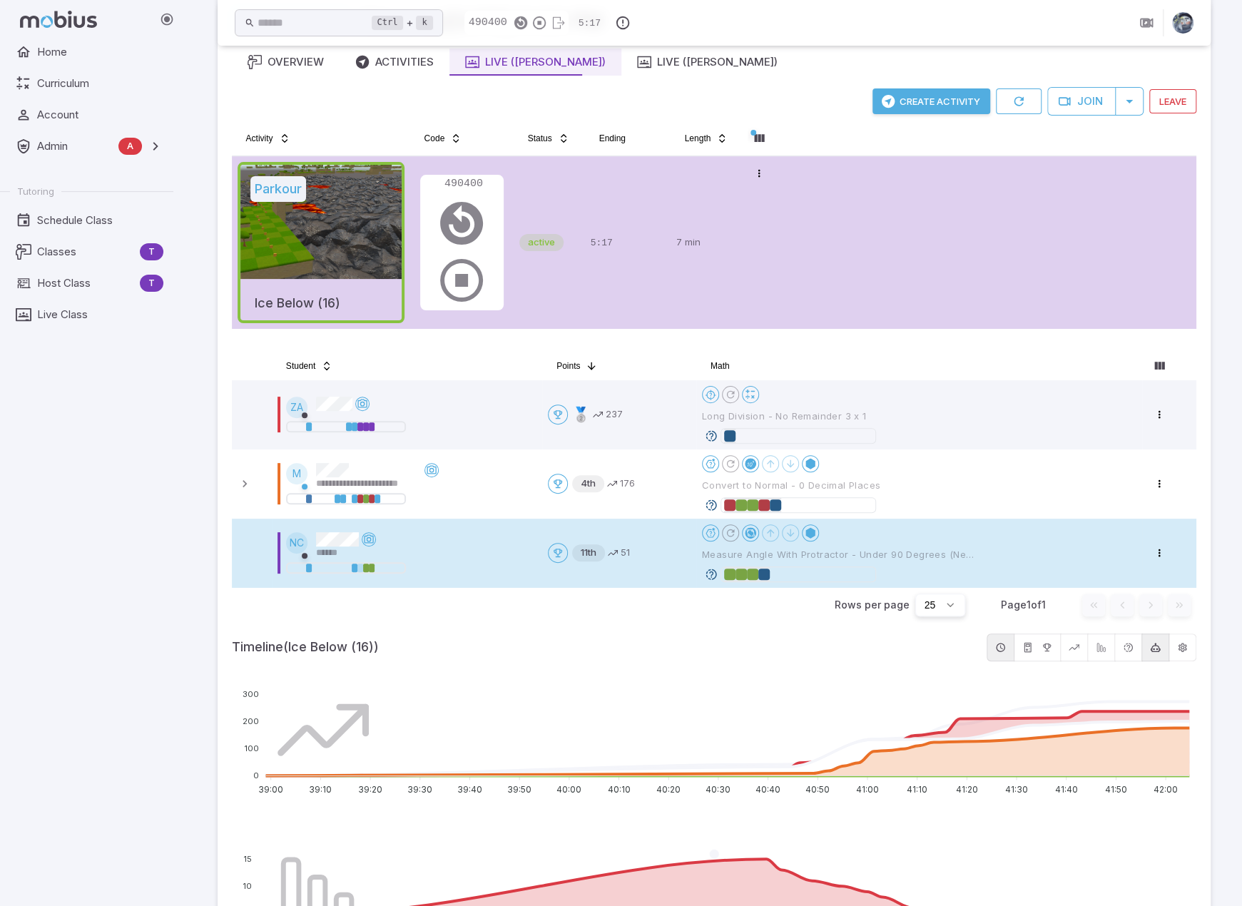
click at [708, 574] on icon at bounding box center [711, 574] width 13 height 13
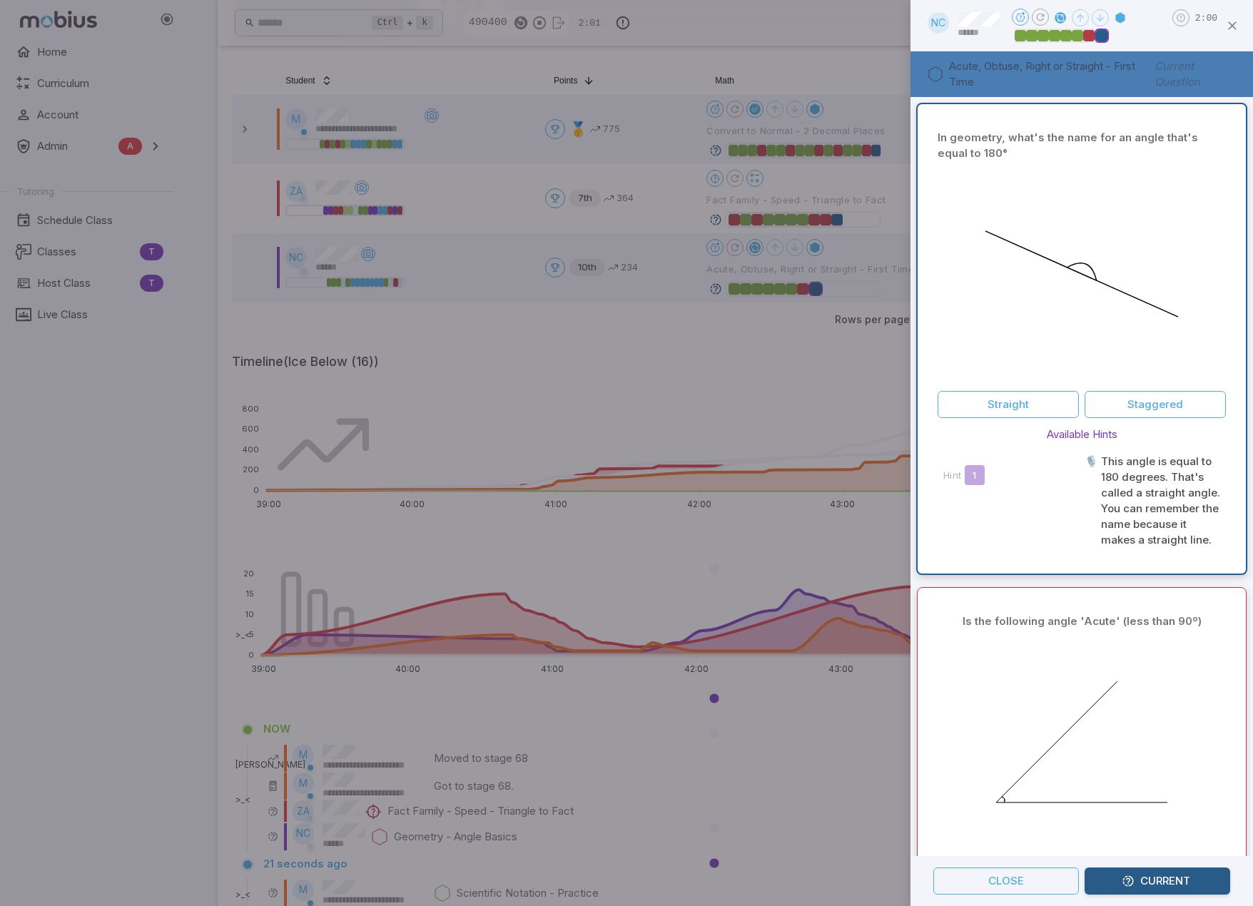
click at [789, 369] on div at bounding box center [626, 453] width 1253 height 906
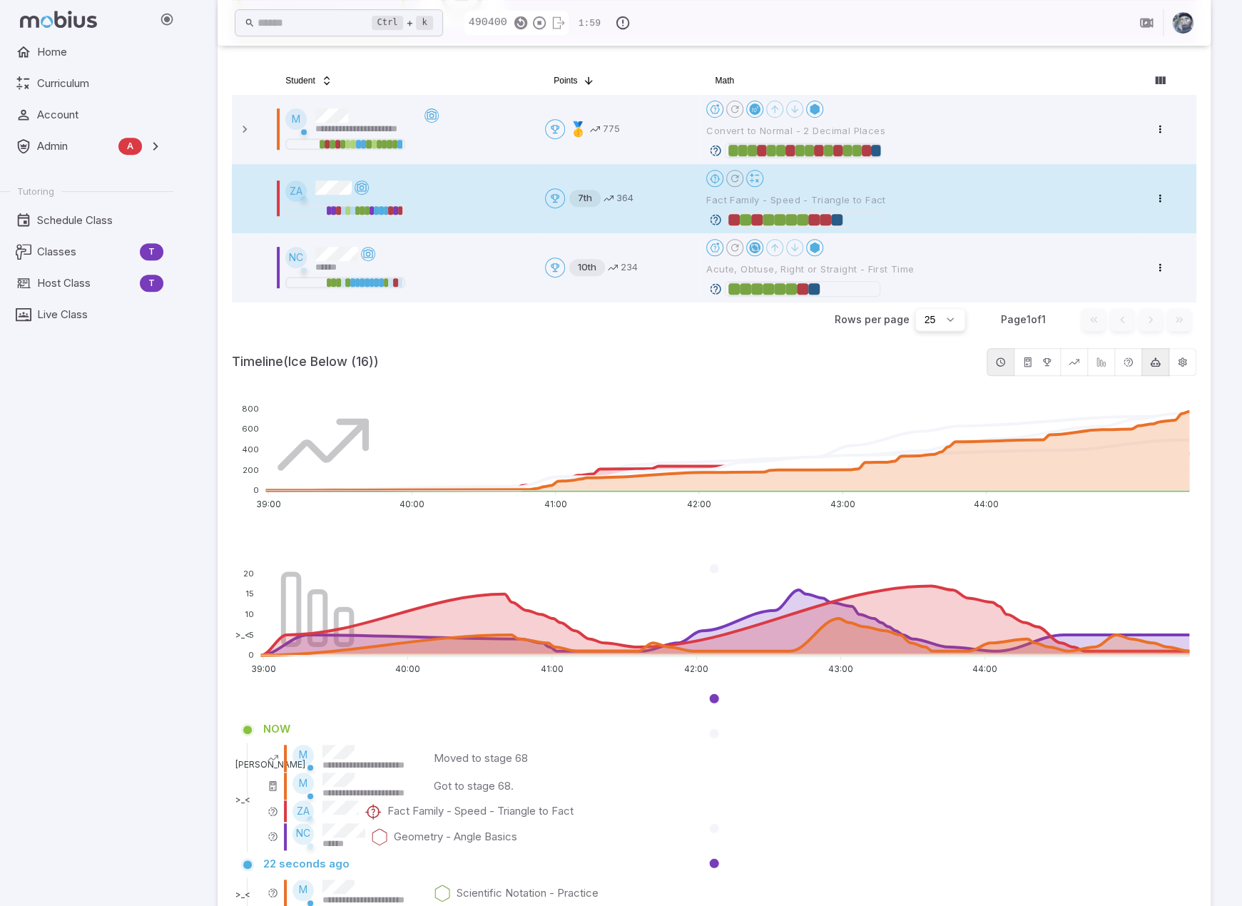
click at [716, 216] on icon at bounding box center [715, 219] width 13 height 13
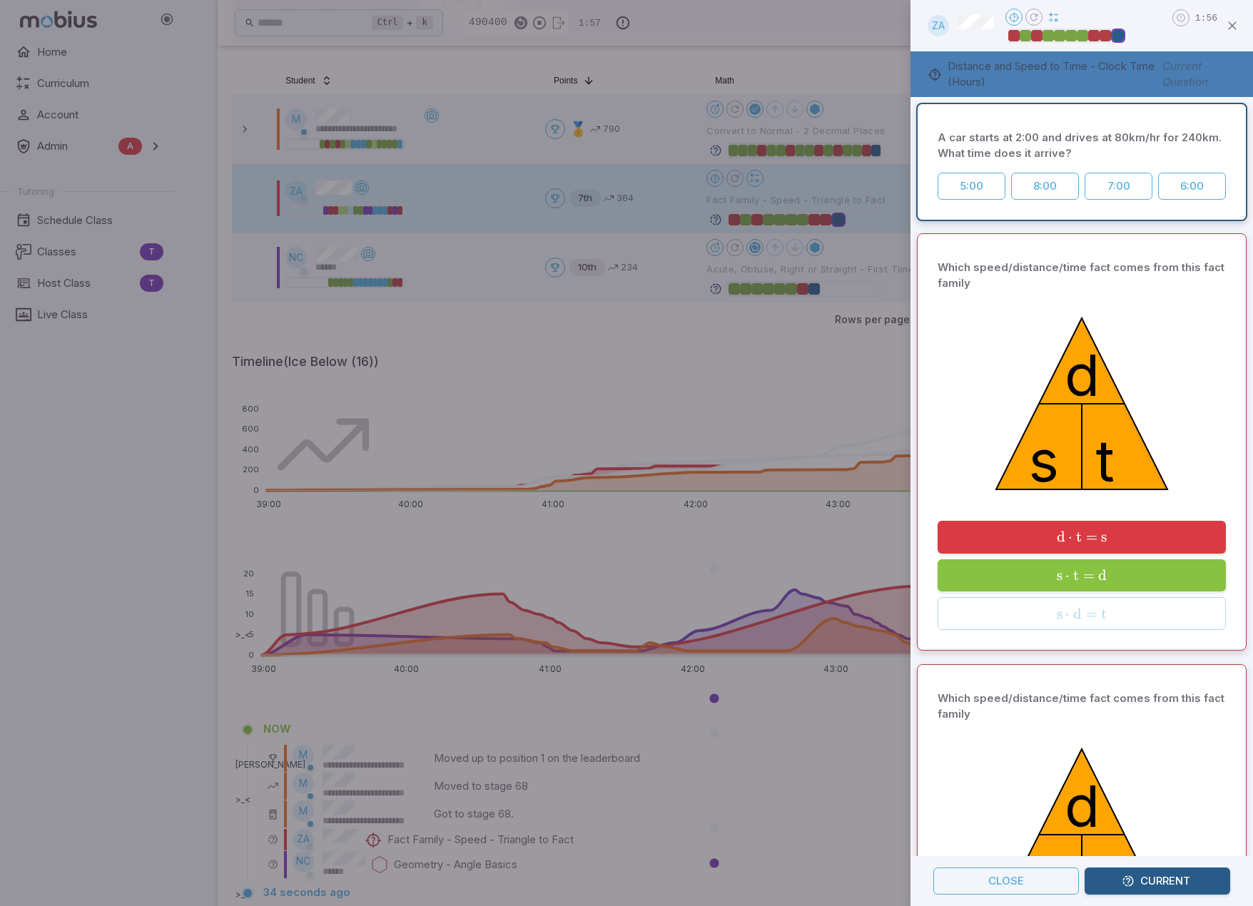
click at [753, 327] on div at bounding box center [626, 453] width 1253 height 906
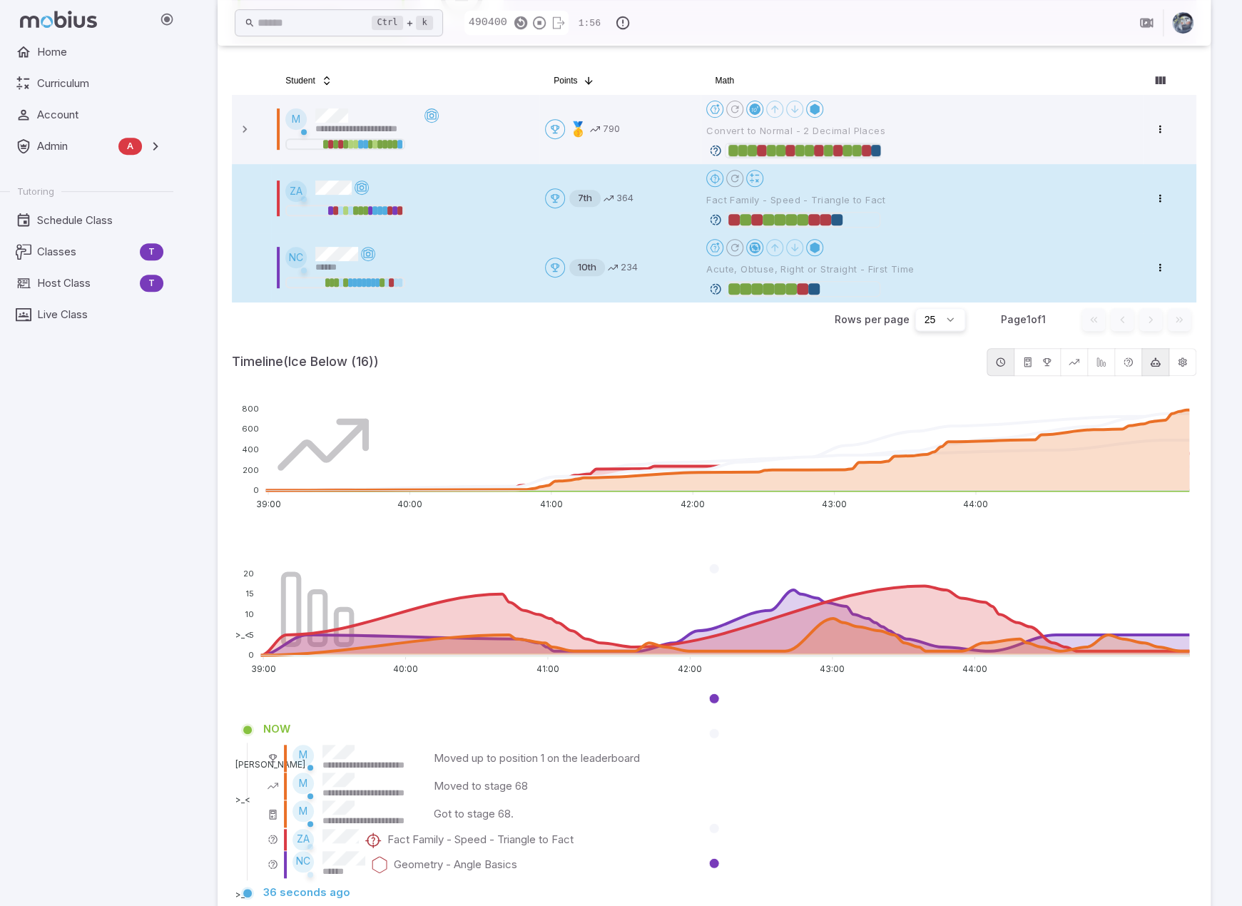
click at [713, 288] on icon at bounding box center [715, 289] width 13 height 13
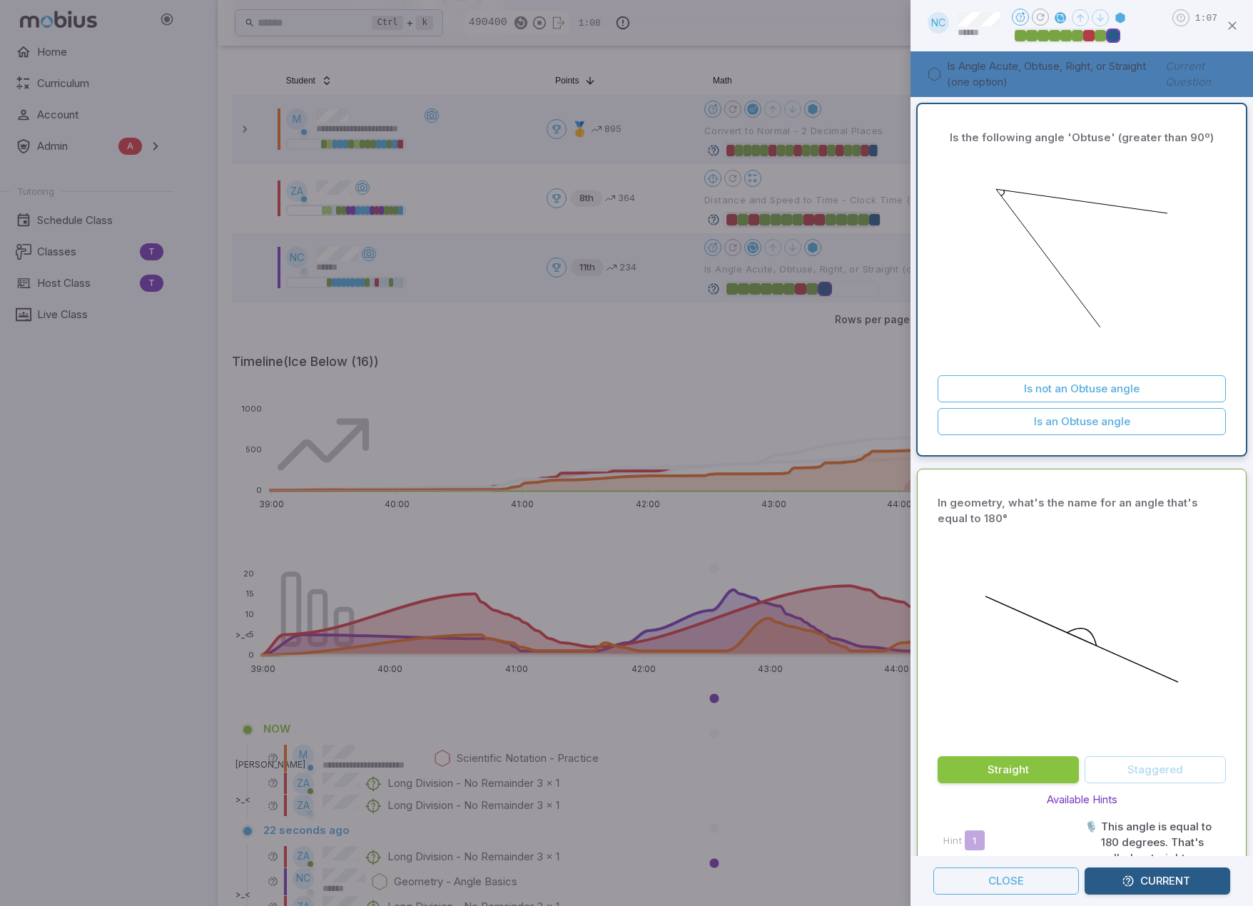
click at [774, 386] on div at bounding box center [626, 453] width 1253 height 906
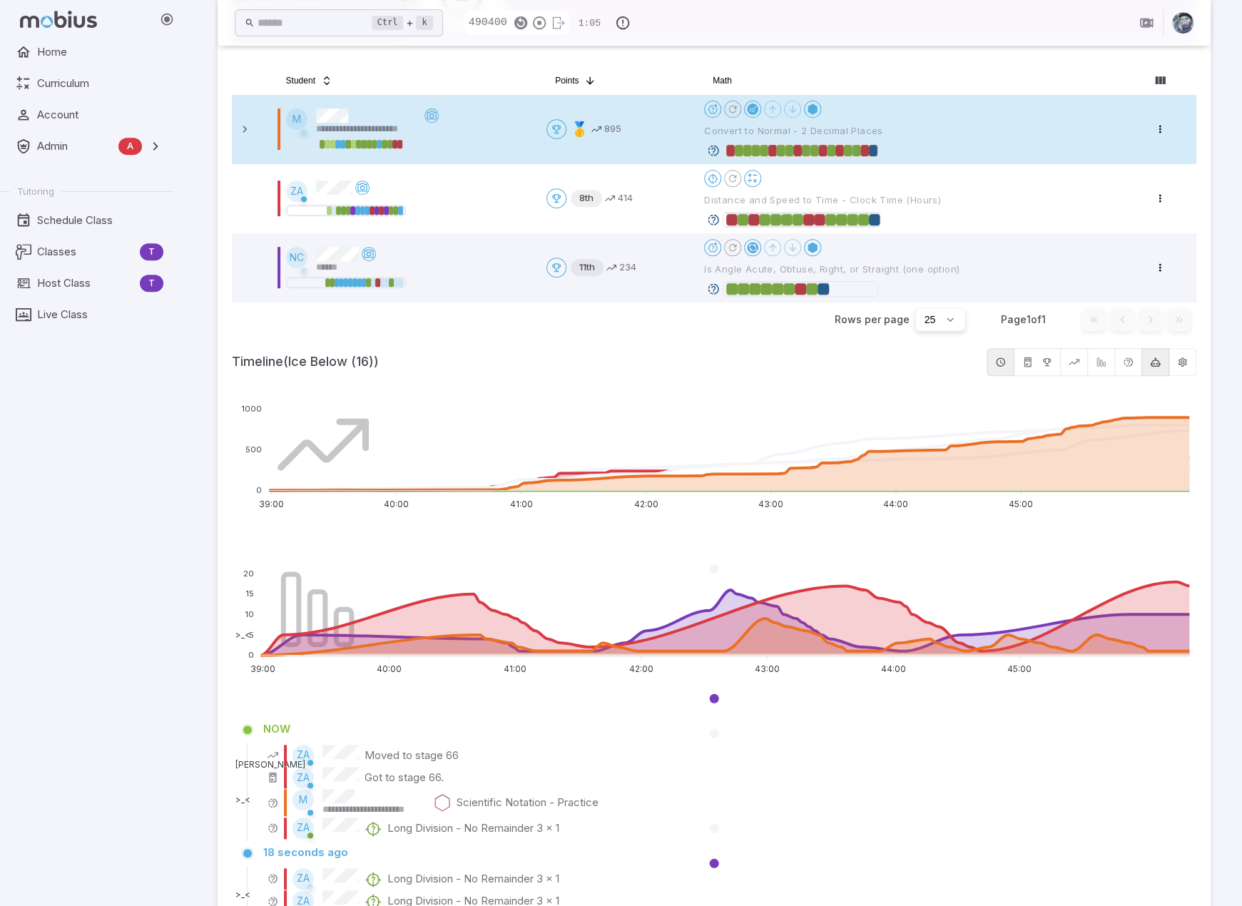
click at [716, 149] on icon at bounding box center [713, 150] width 13 height 13
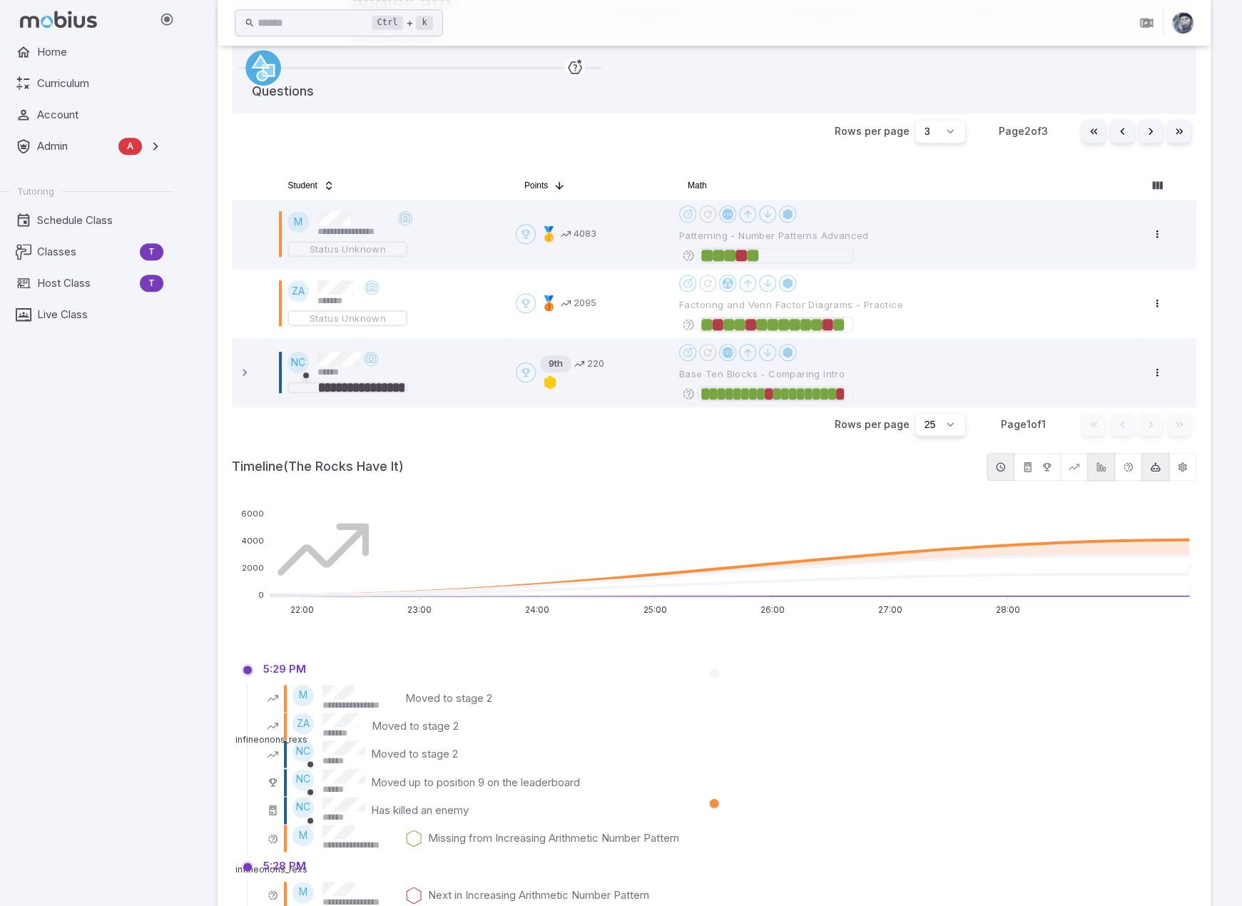
click at [478, 424] on div "Rows per page 25 Page 1 of 1 Go to first page Go to previous page Go to next pa…" at bounding box center [714, 424] width 965 height 34
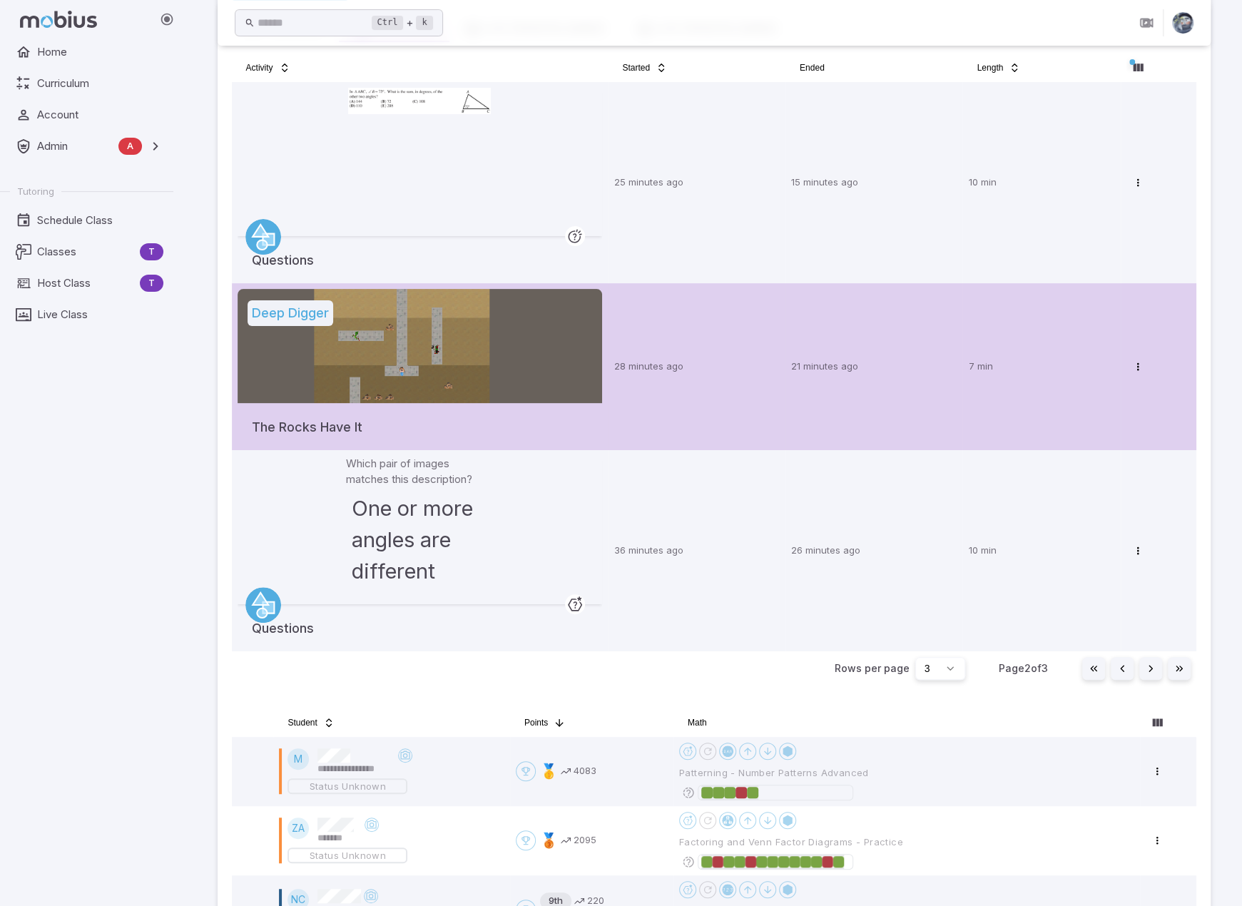
scroll to position [357, 0]
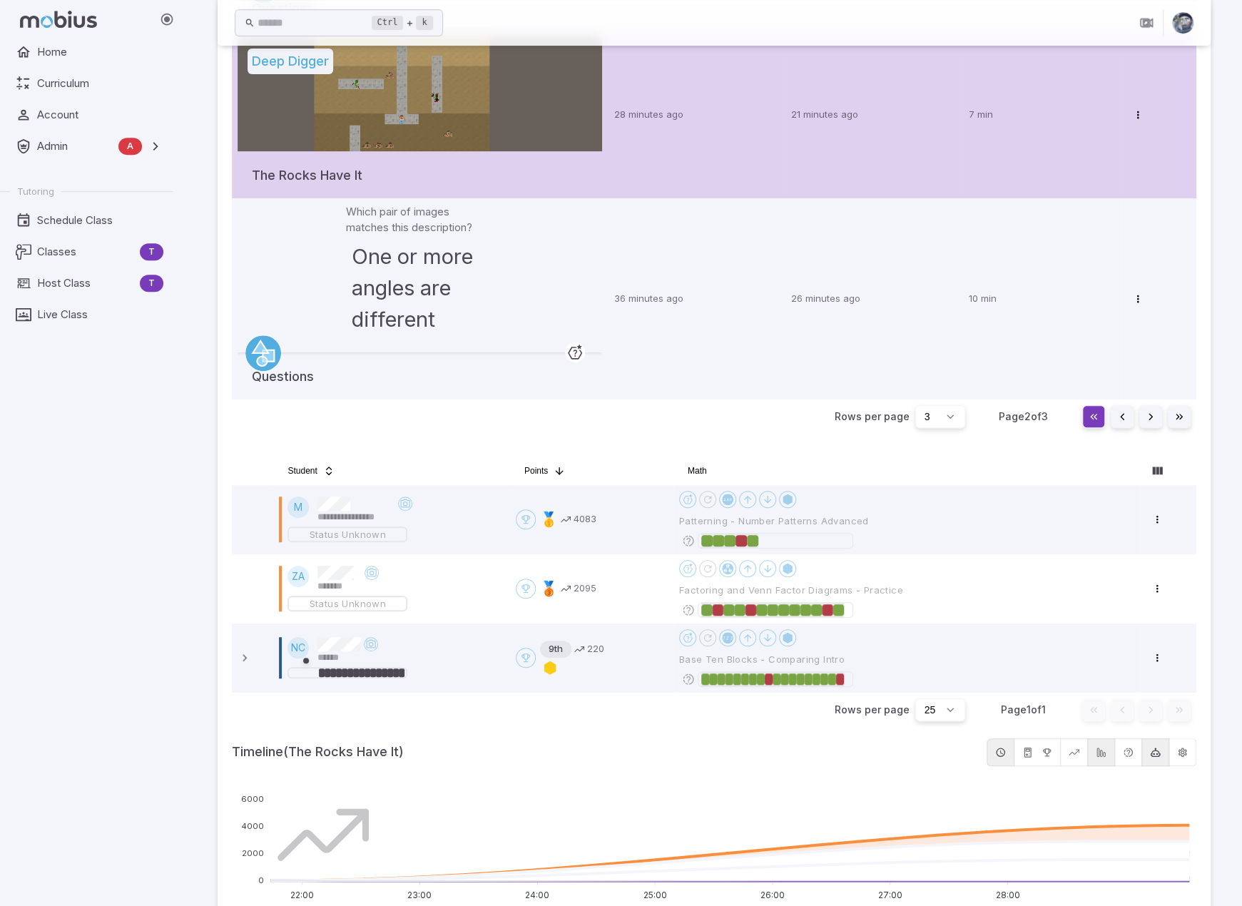
click at [1092, 419] on button "Go to first page" at bounding box center [1093, 416] width 23 height 23
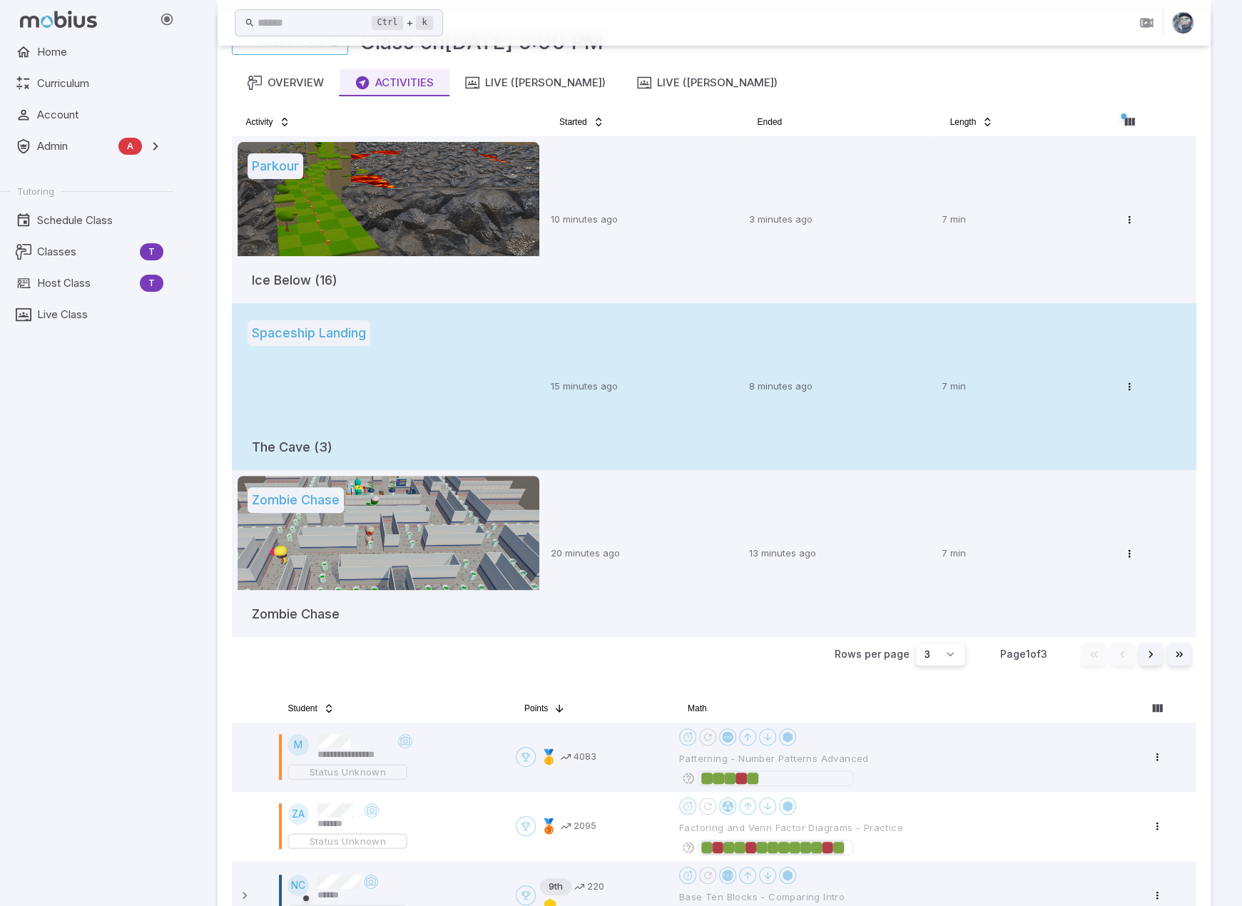
scroll to position [71, 0]
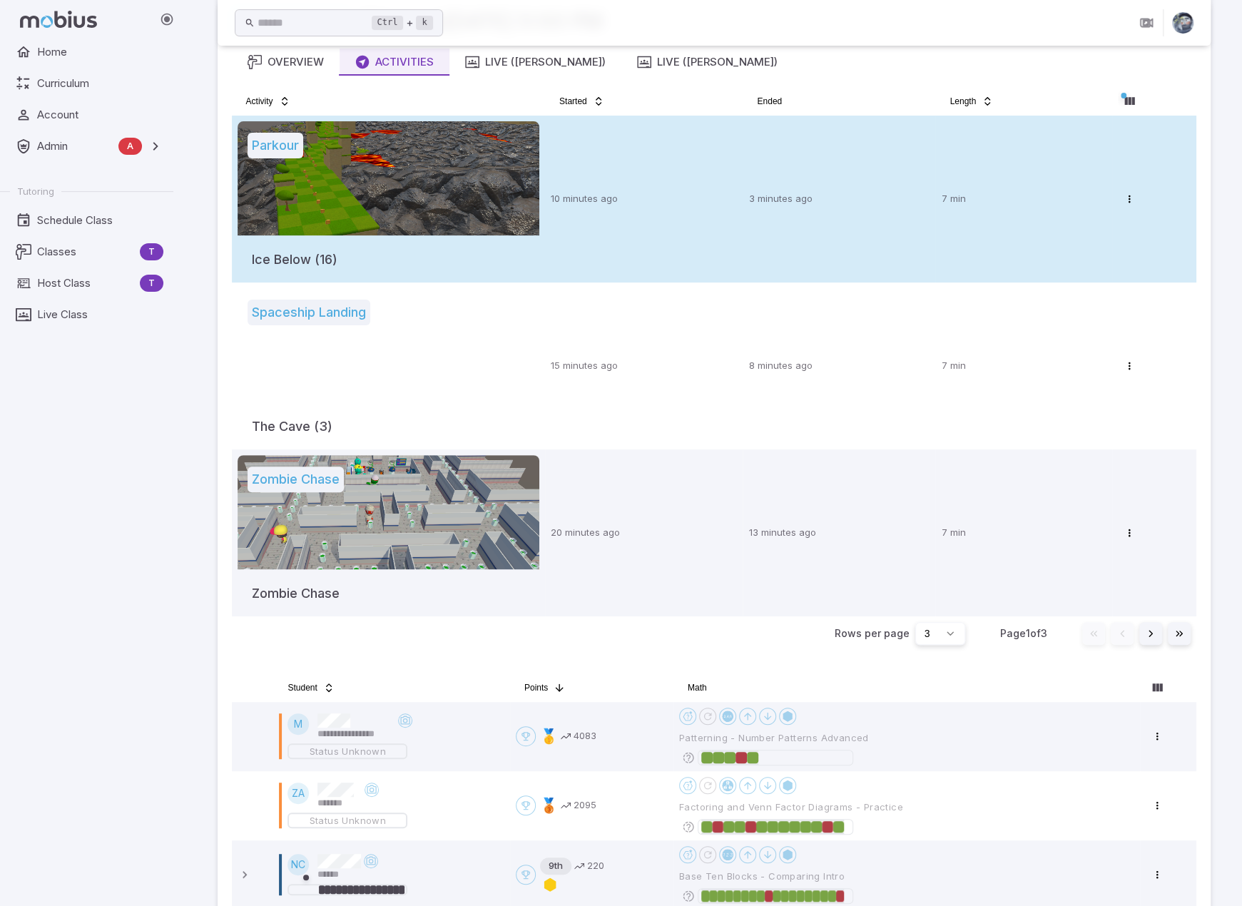
click at [661, 246] on td "10 minutes ago" at bounding box center [644, 199] width 198 height 167
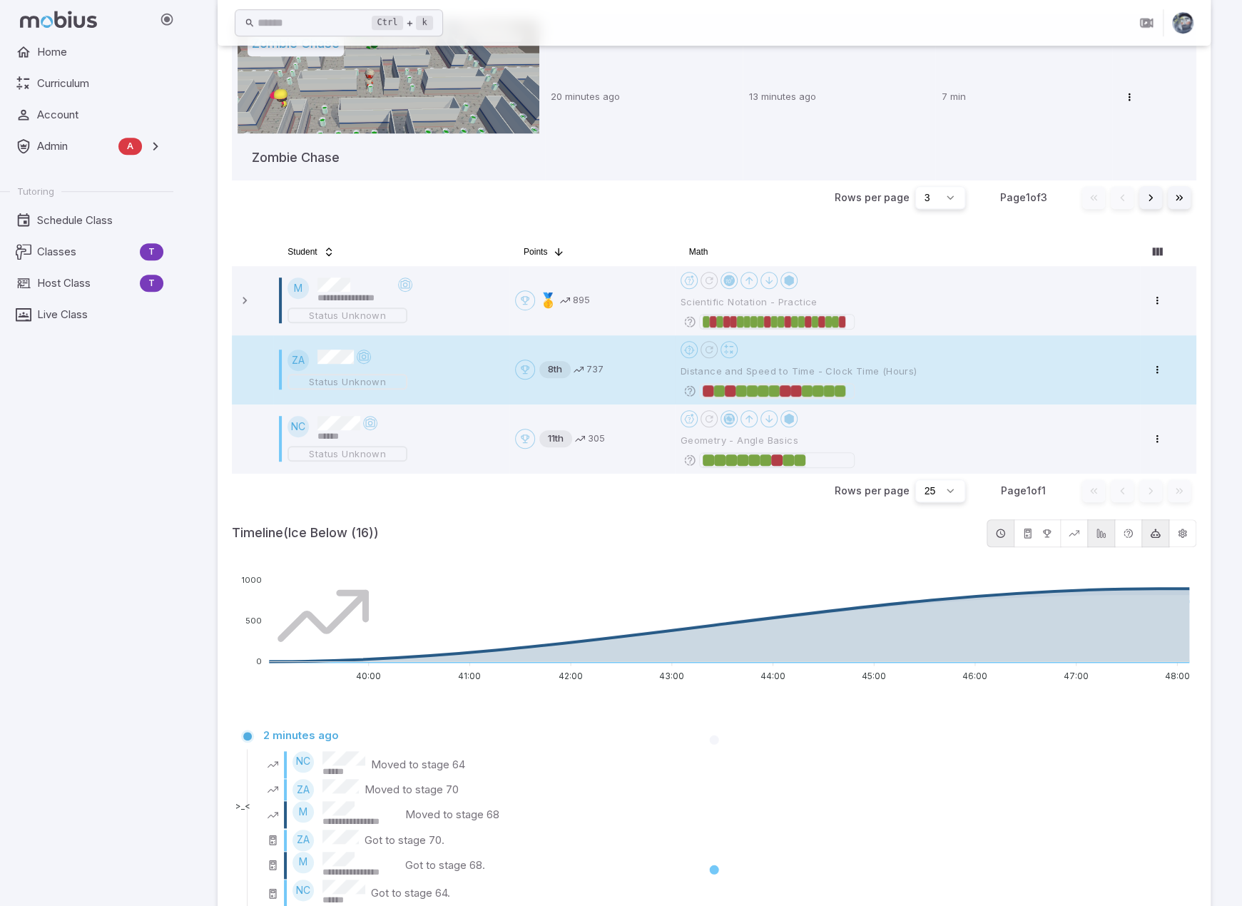
scroll to position [0, 0]
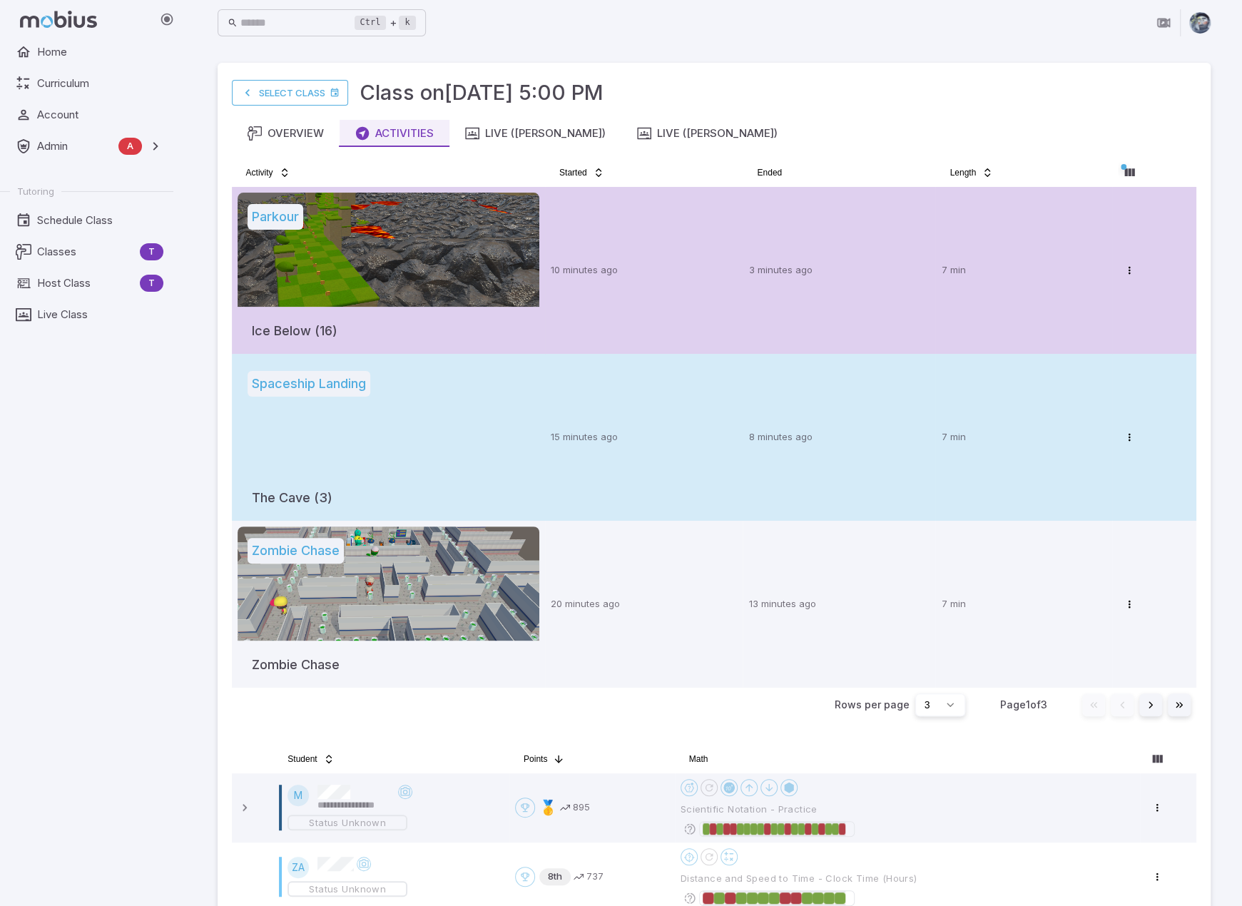
click at [649, 402] on td "15 minutes ago" at bounding box center [644, 437] width 198 height 167
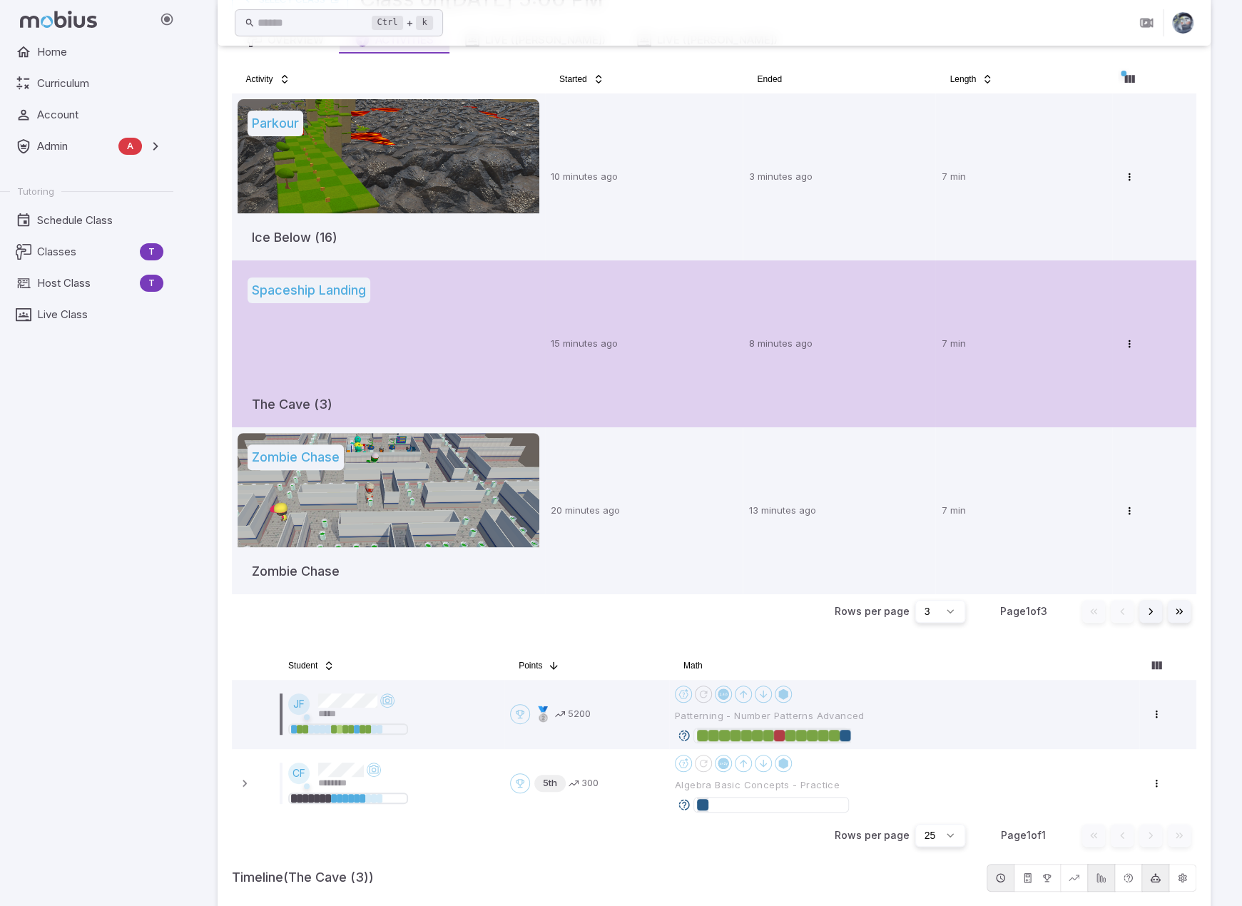
scroll to position [71, 0]
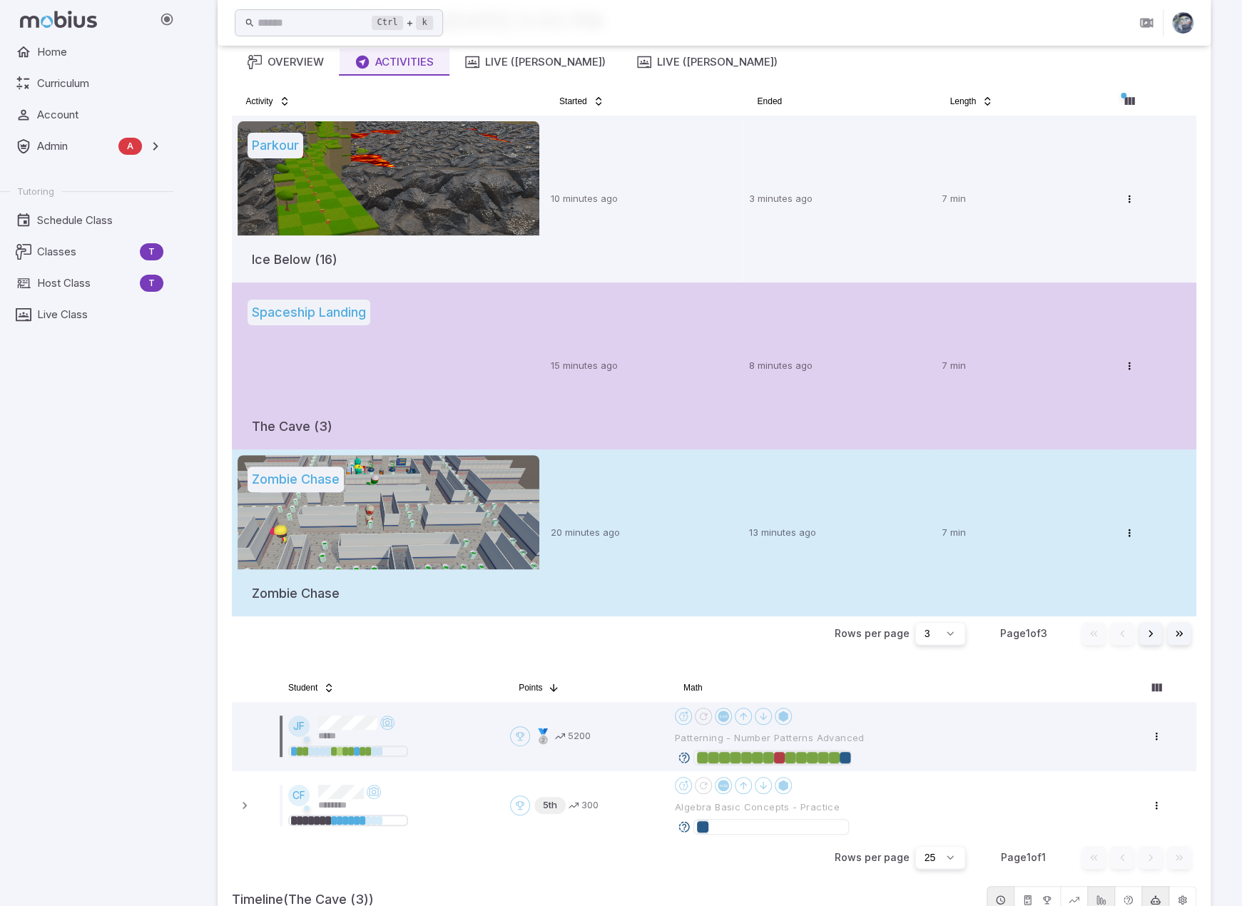
click at [670, 494] on td "20 minutes ago" at bounding box center [644, 532] width 198 height 167
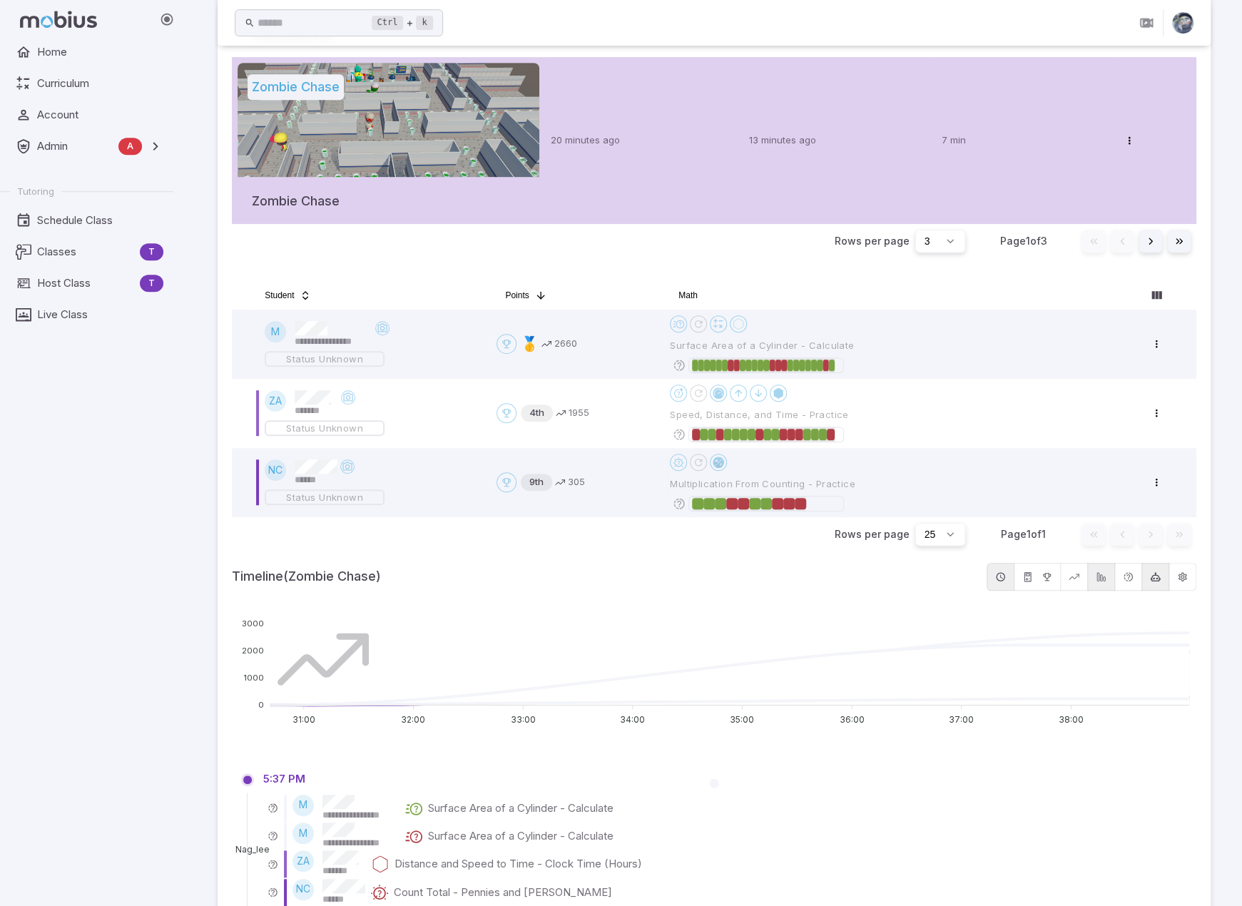
scroll to position [499, 0]
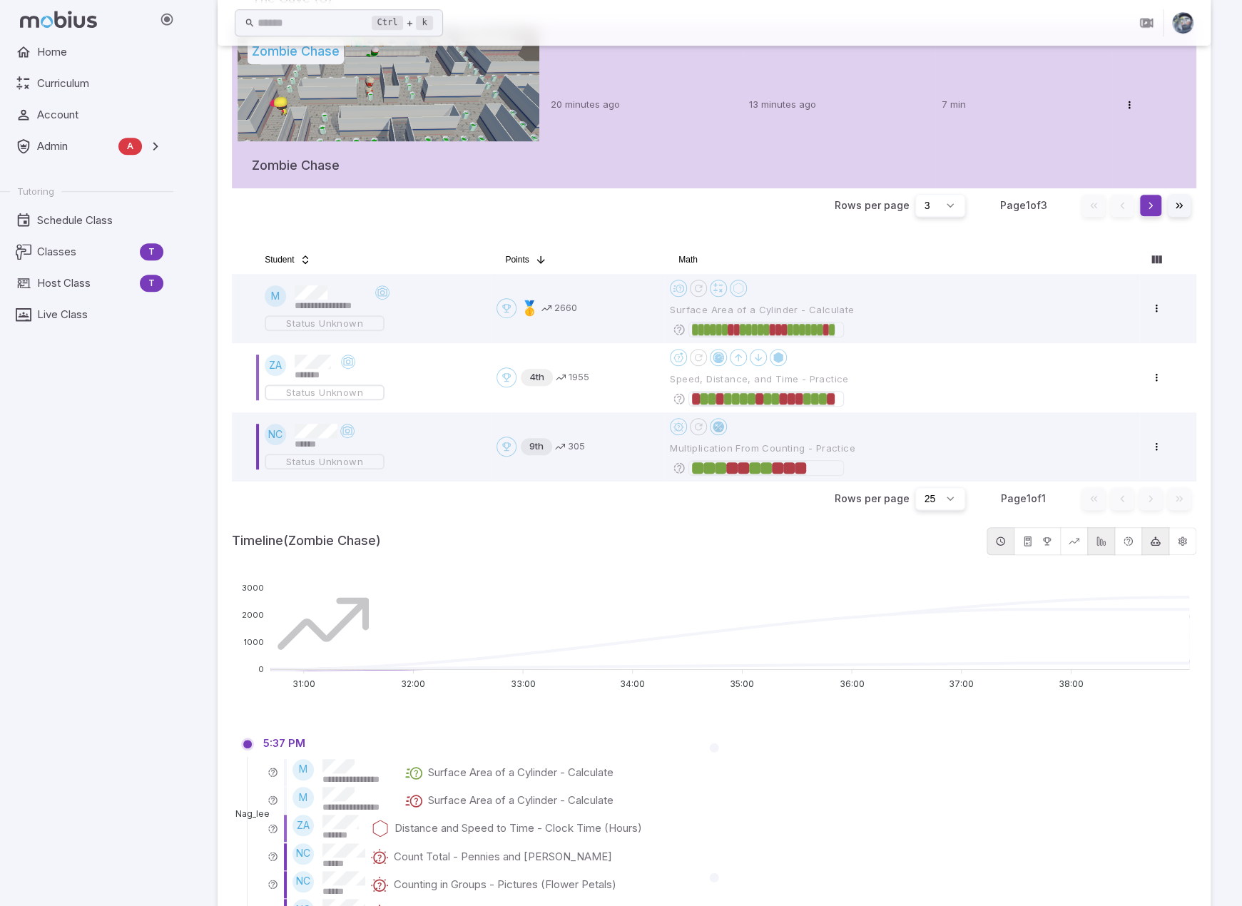
click at [1149, 207] on button "Go to next page" at bounding box center [1150, 205] width 23 height 23
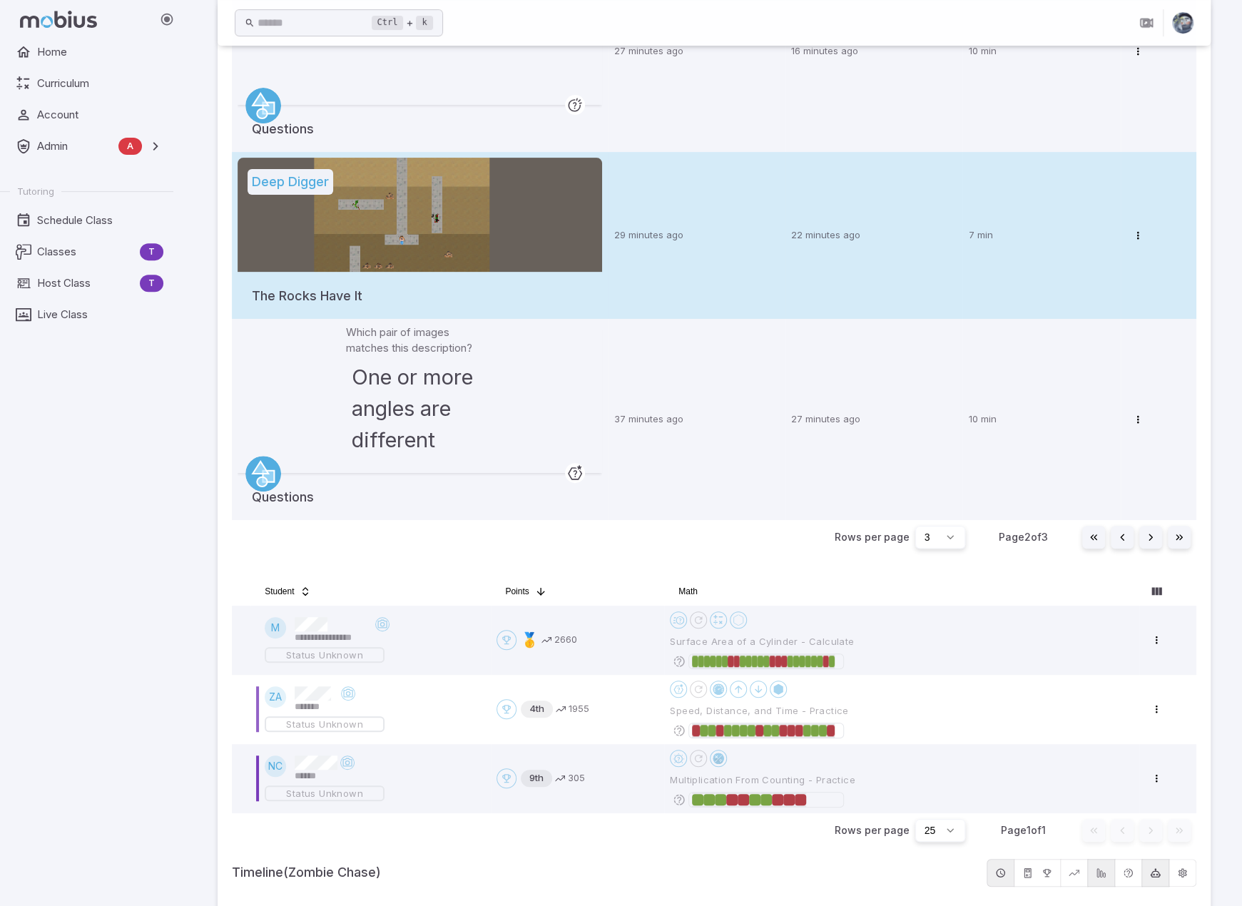
scroll to position [214, 0]
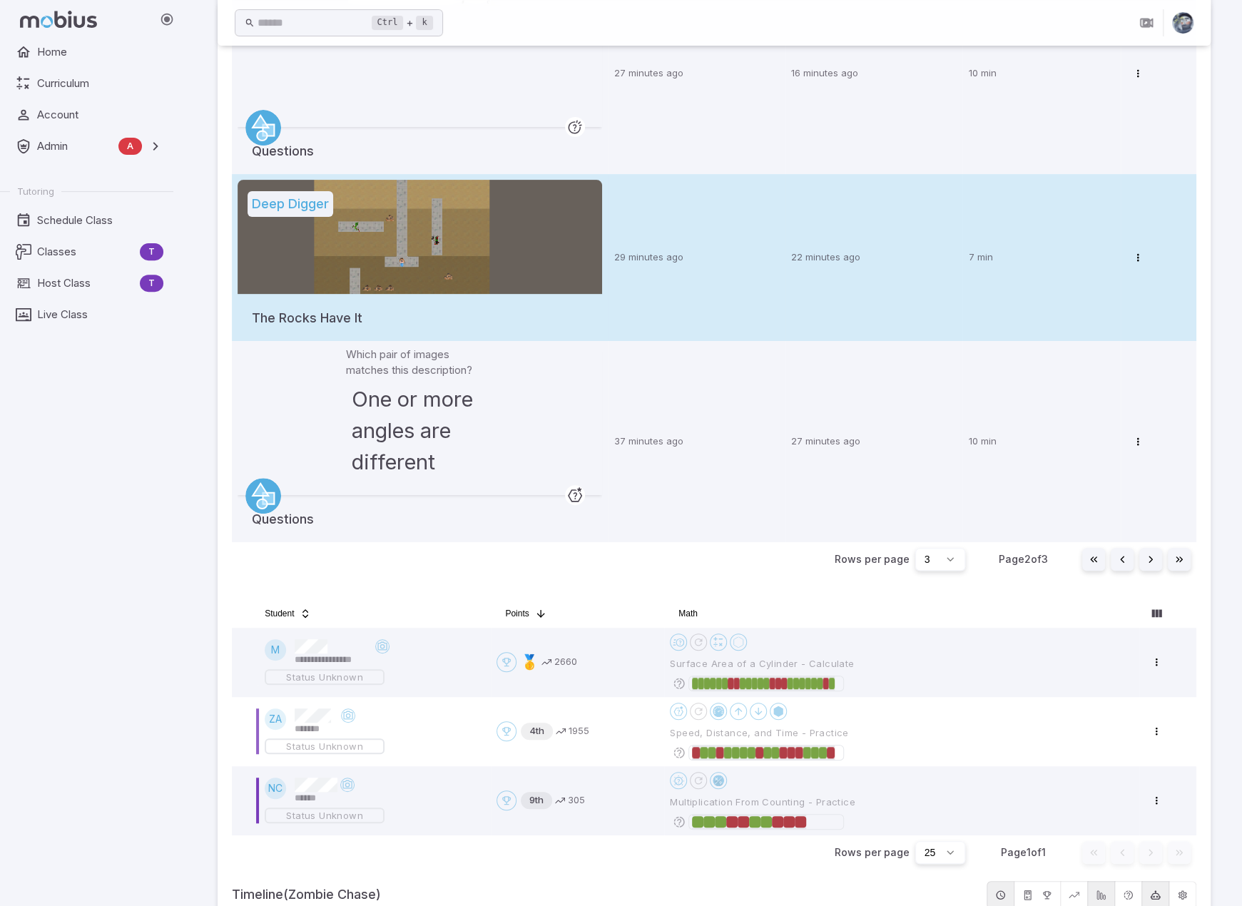
click at [586, 246] on div at bounding box center [420, 237] width 365 height 114
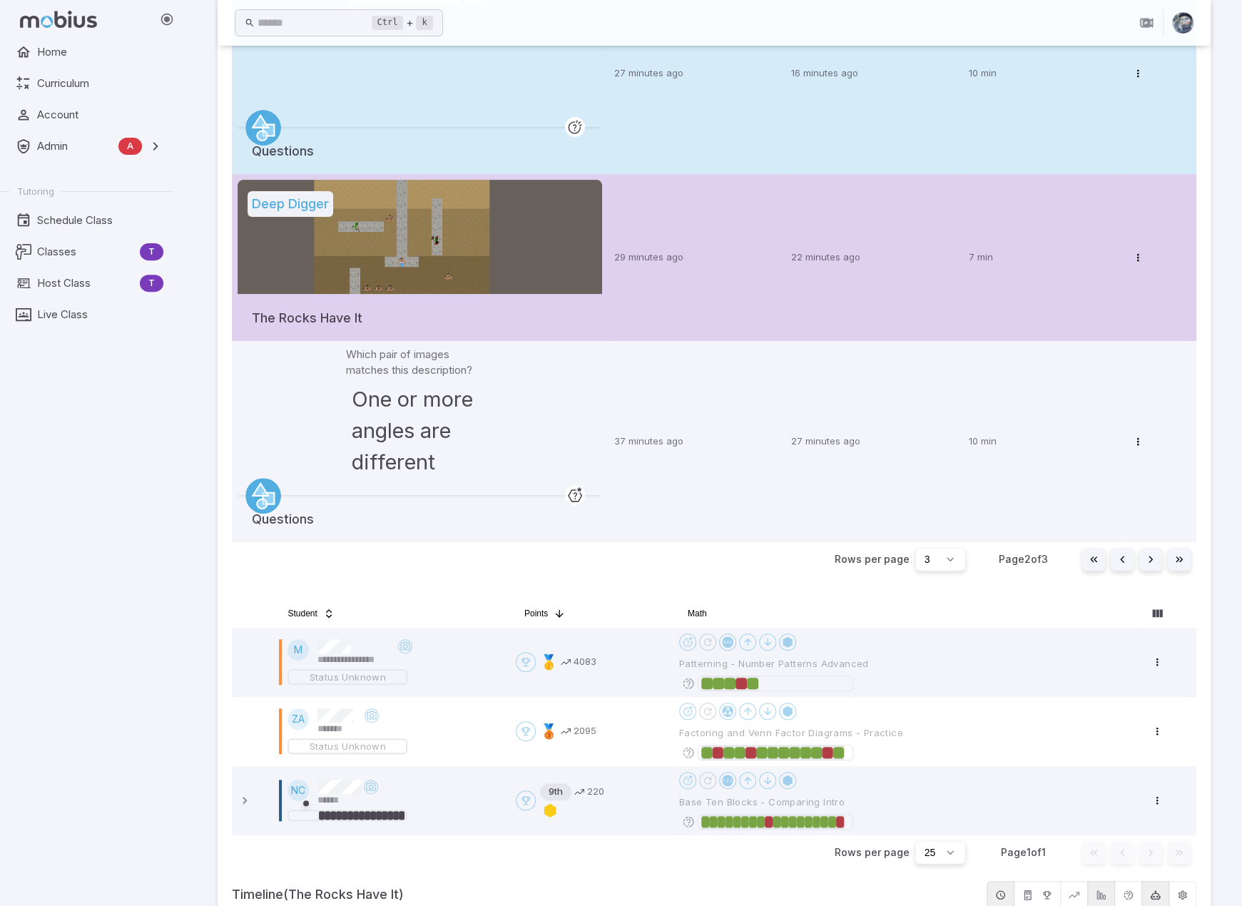
click at [682, 96] on td "27 minutes ago" at bounding box center [697, 73] width 178 height 201
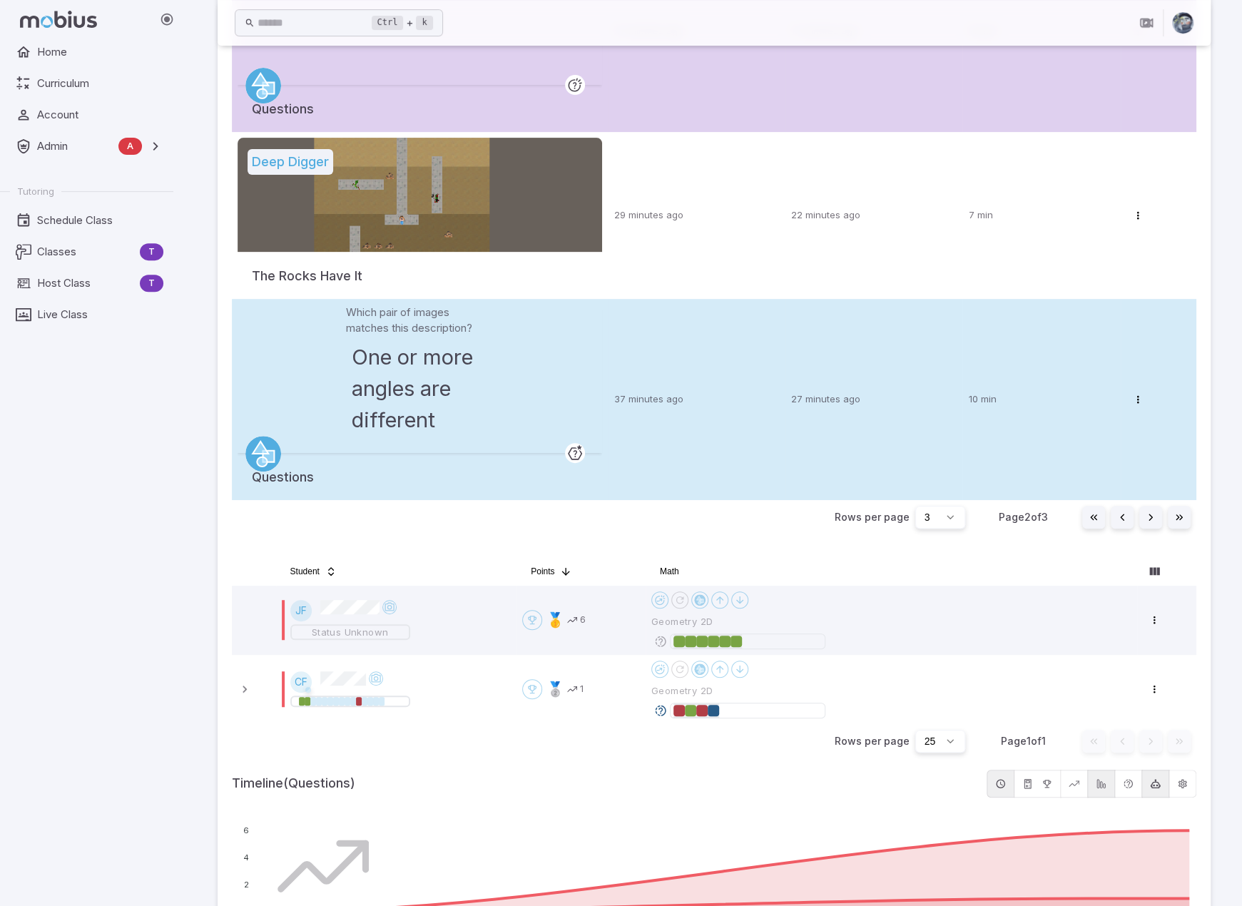
scroll to position [0, 0]
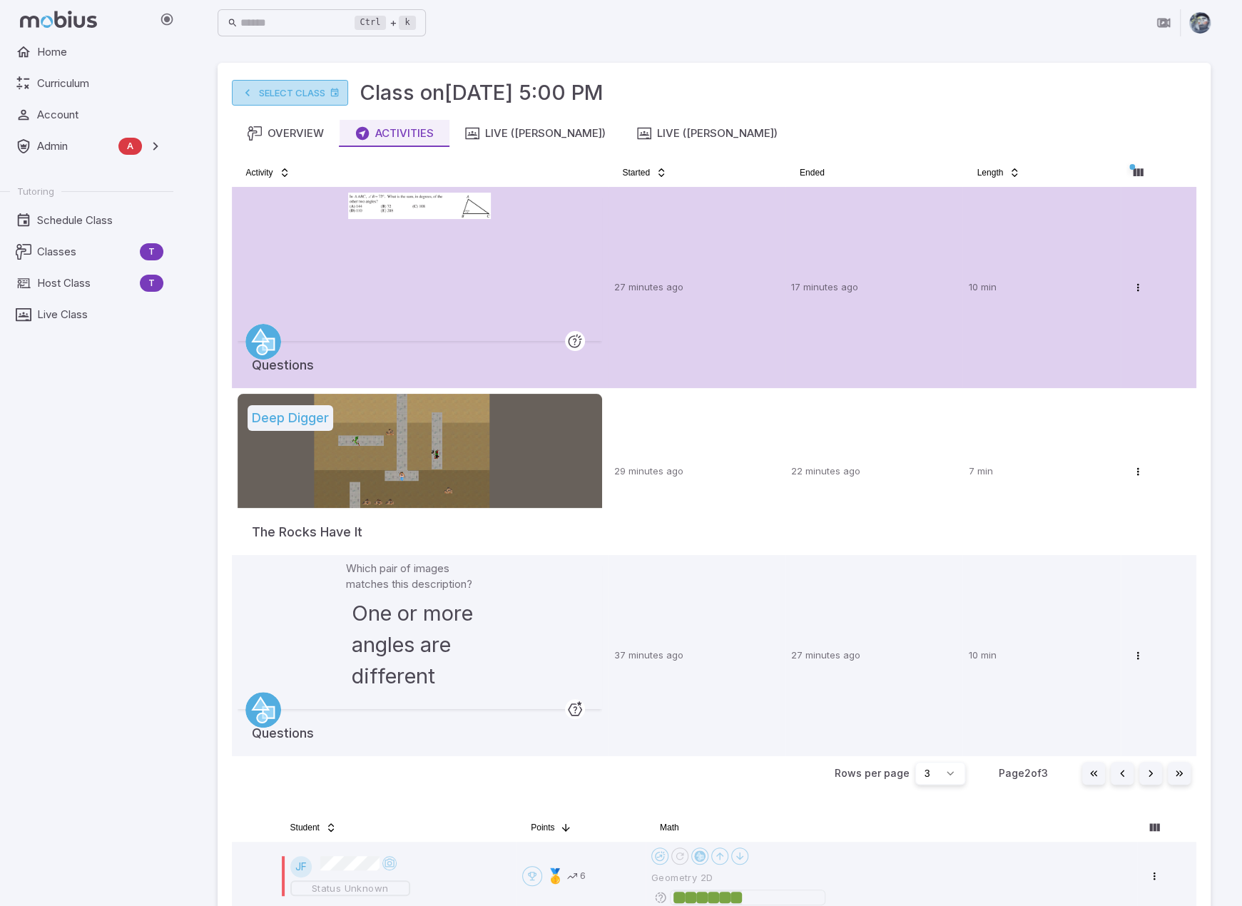
click at [313, 93] on link "Select Class" at bounding box center [290, 93] width 116 height 26
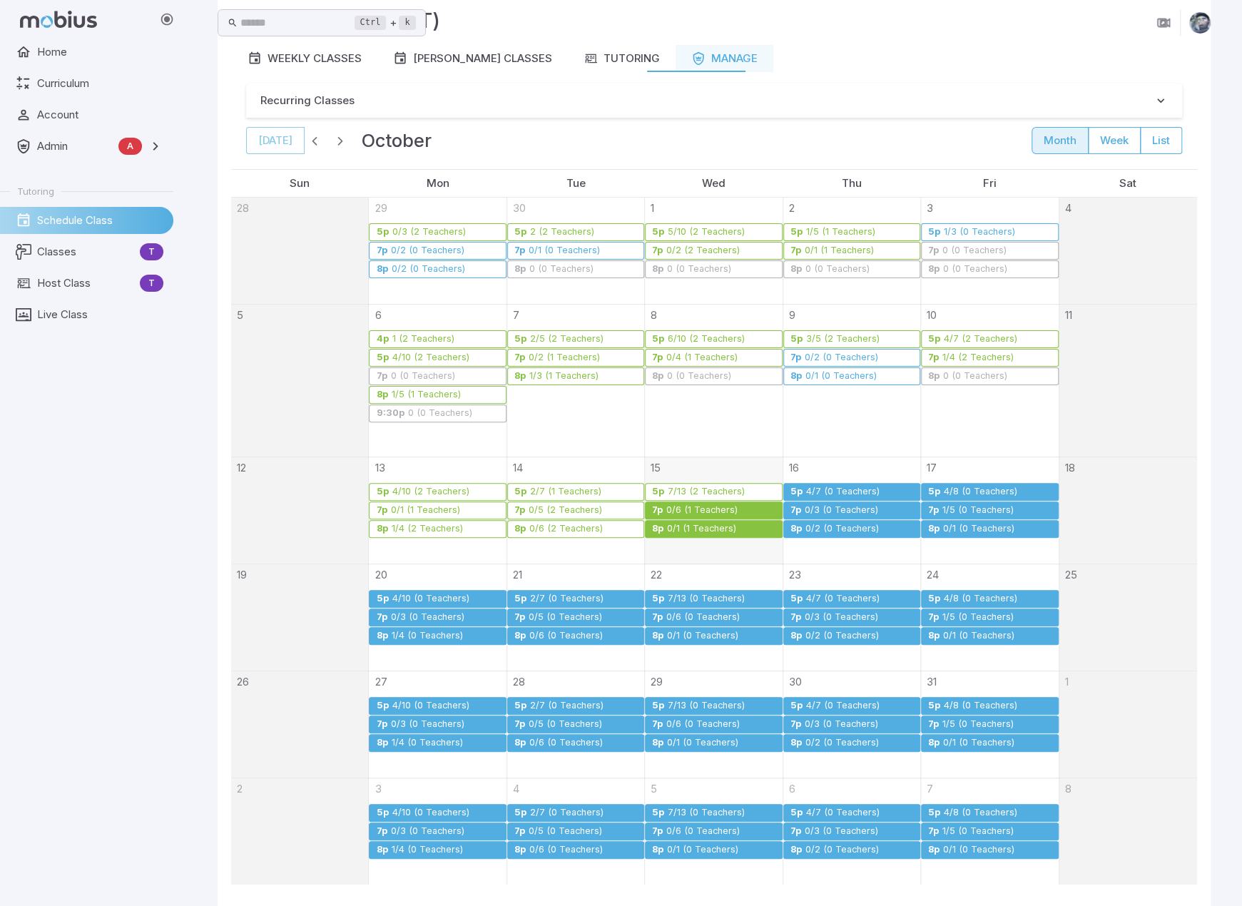
scroll to position [153, 0]
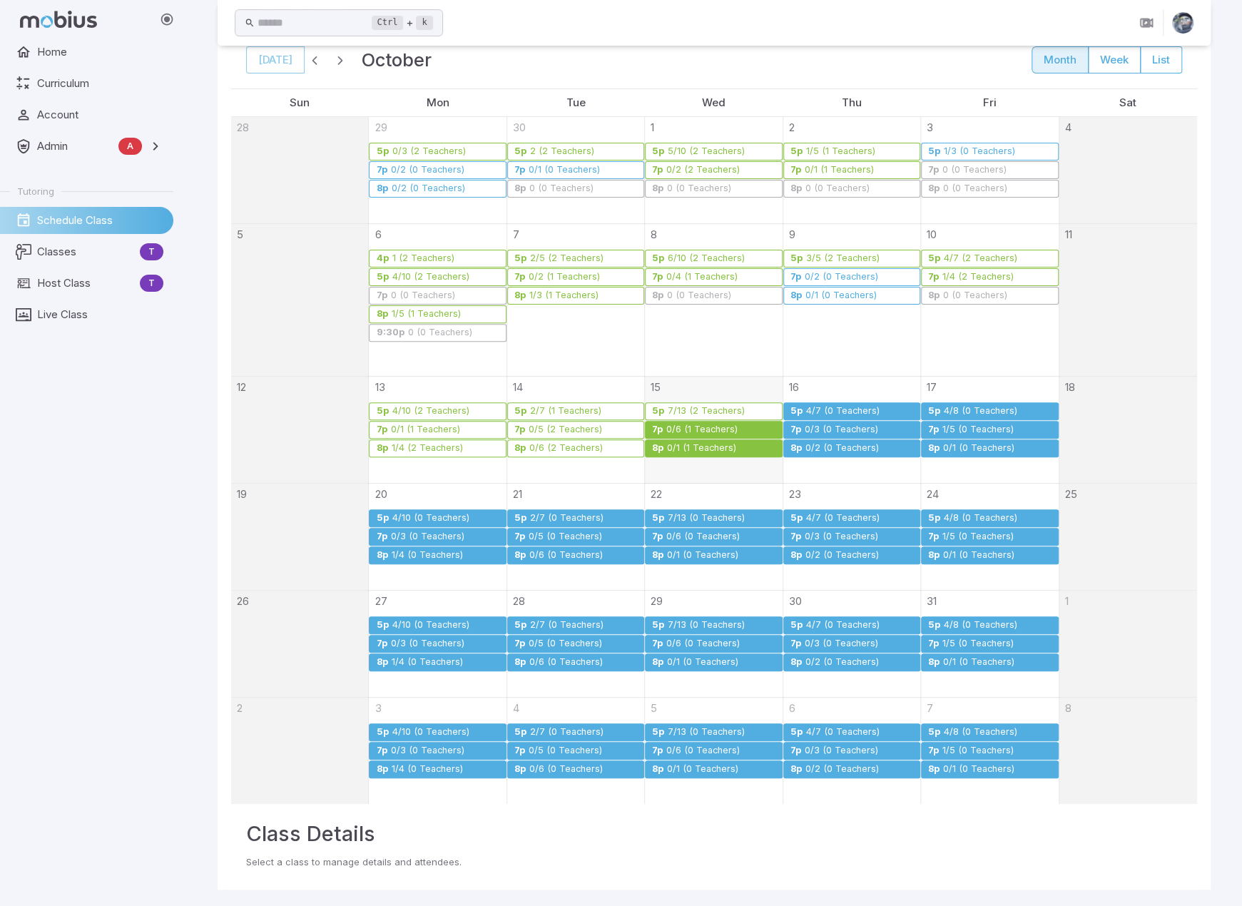
click at [706, 426] on div "0/6 (1 Teachers)" at bounding box center [702, 429] width 73 height 11
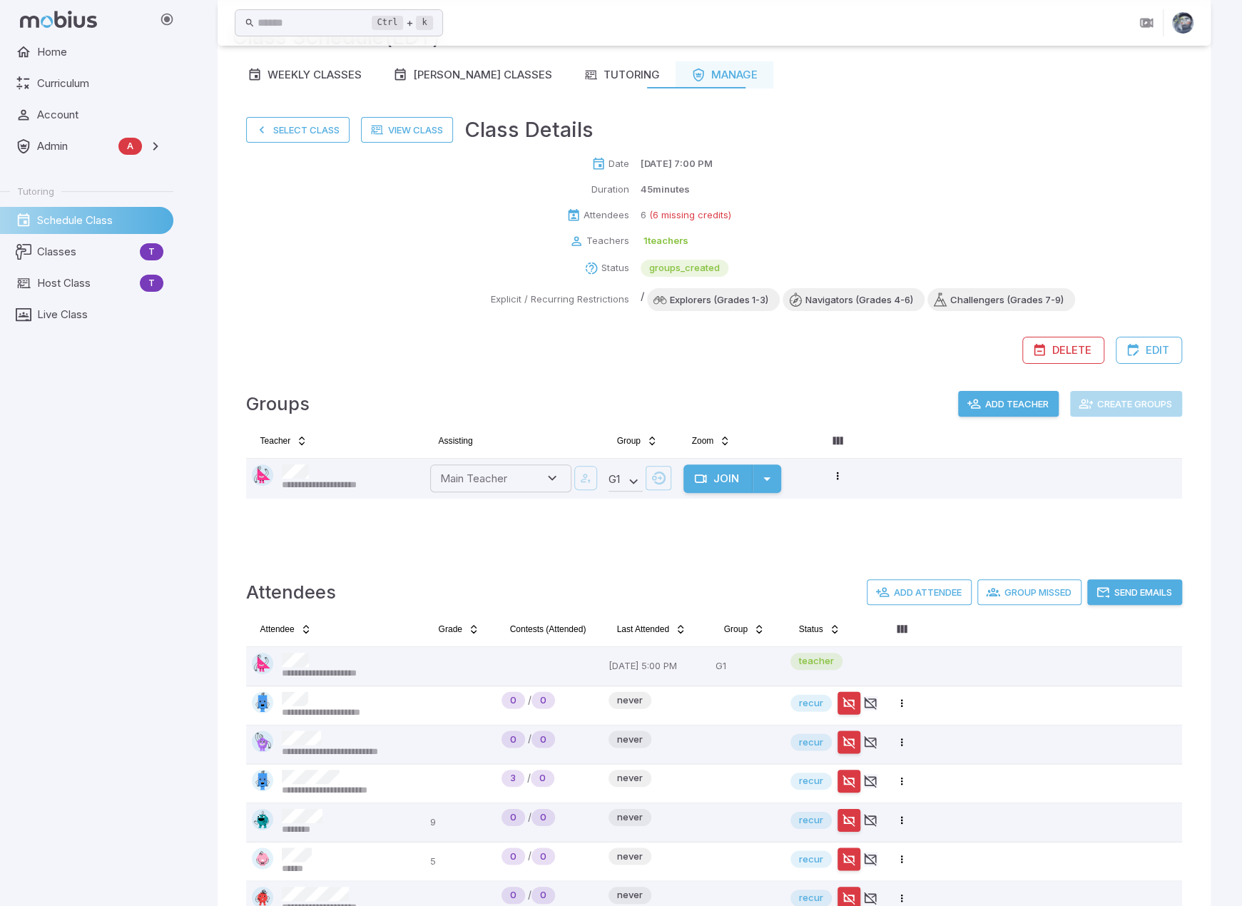
scroll to position [100, 0]
